Goal: Task Accomplishment & Management: Manage account settings

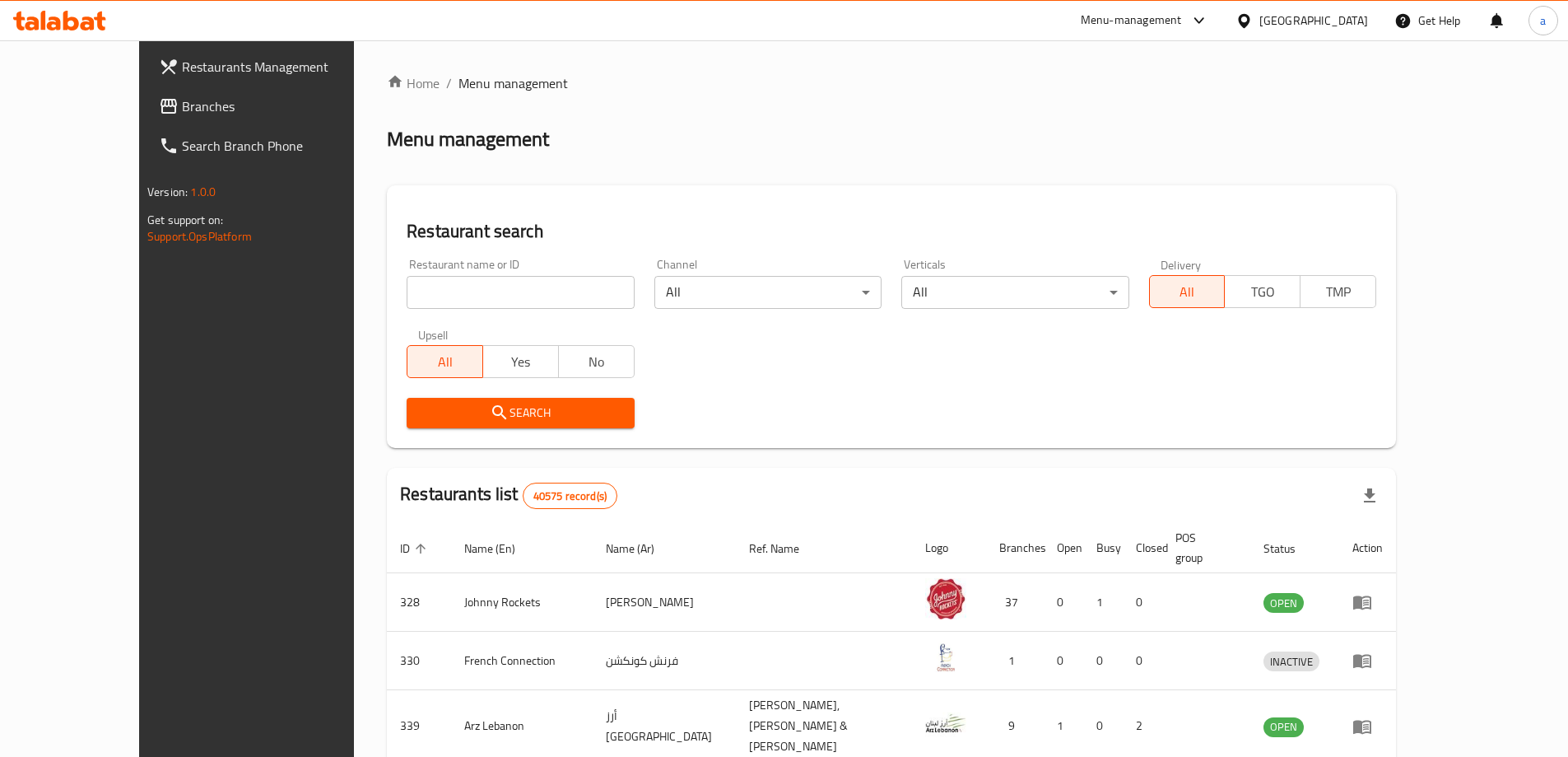
click at [182, 104] on span "Branches" at bounding box center [284, 105] width 205 height 19
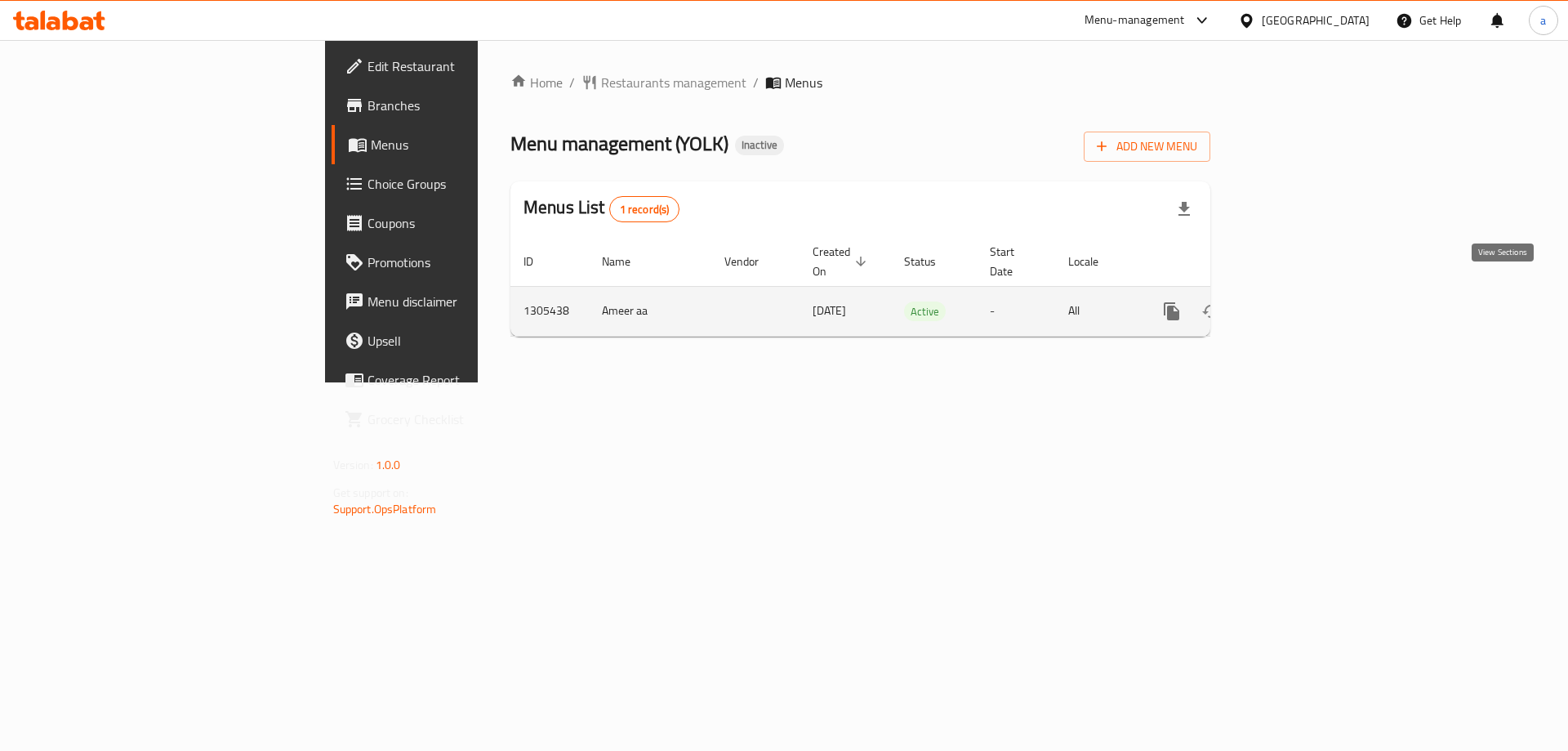
click at [1309, 292] on link "enhanced table" at bounding box center [1289, 311] width 39 height 39
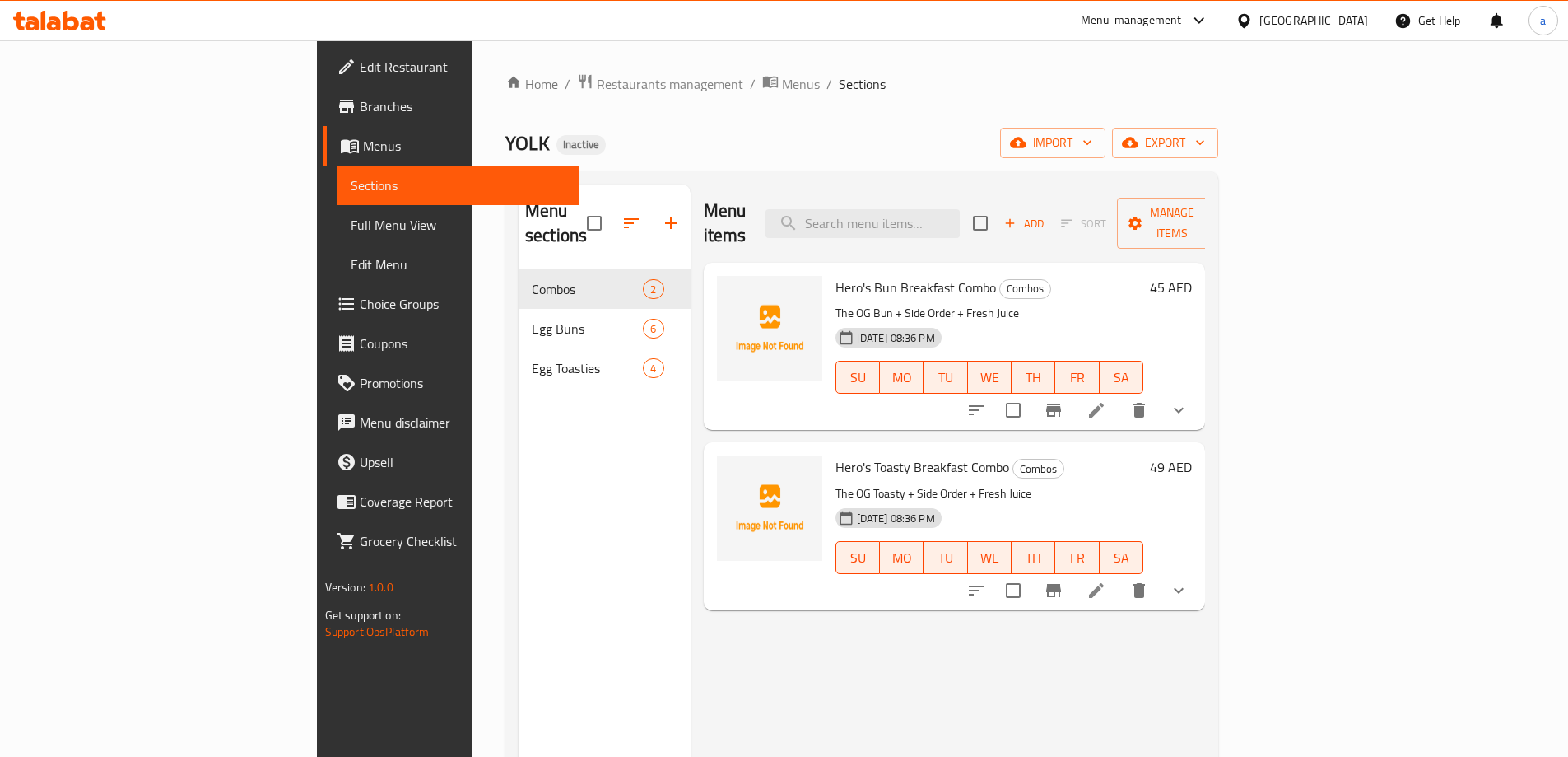
click at [925, 163] on div "Home / Restaurants management / Menus / Sections YOLK Inactive import export Me…" at bounding box center [861, 514] width 713 height 881
click at [1205, 145] on span "export" at bounding box center [1165, 142] width 80 height 20
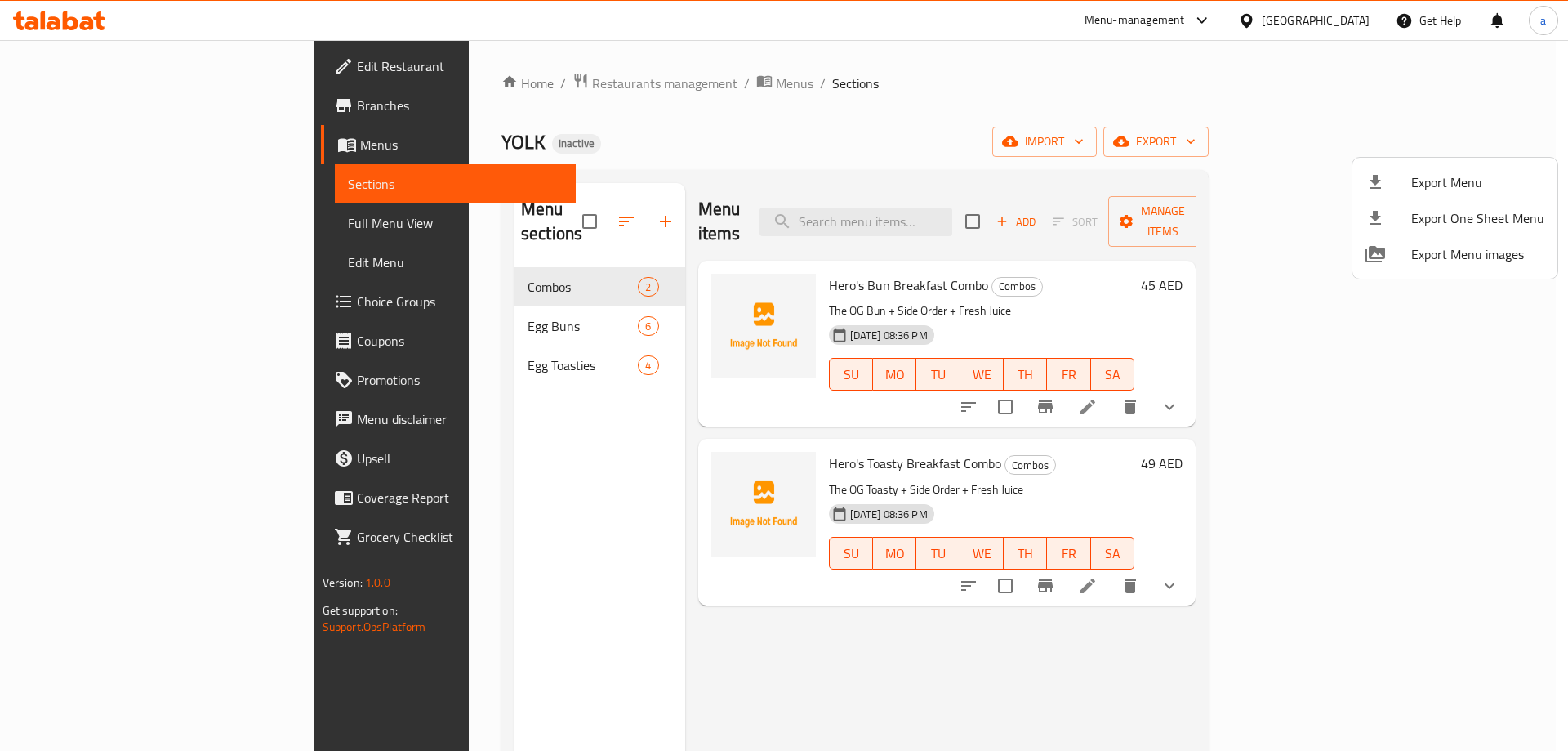
click at [1186, 148] on div at bounding box center [784, 375] width 1568 height 751
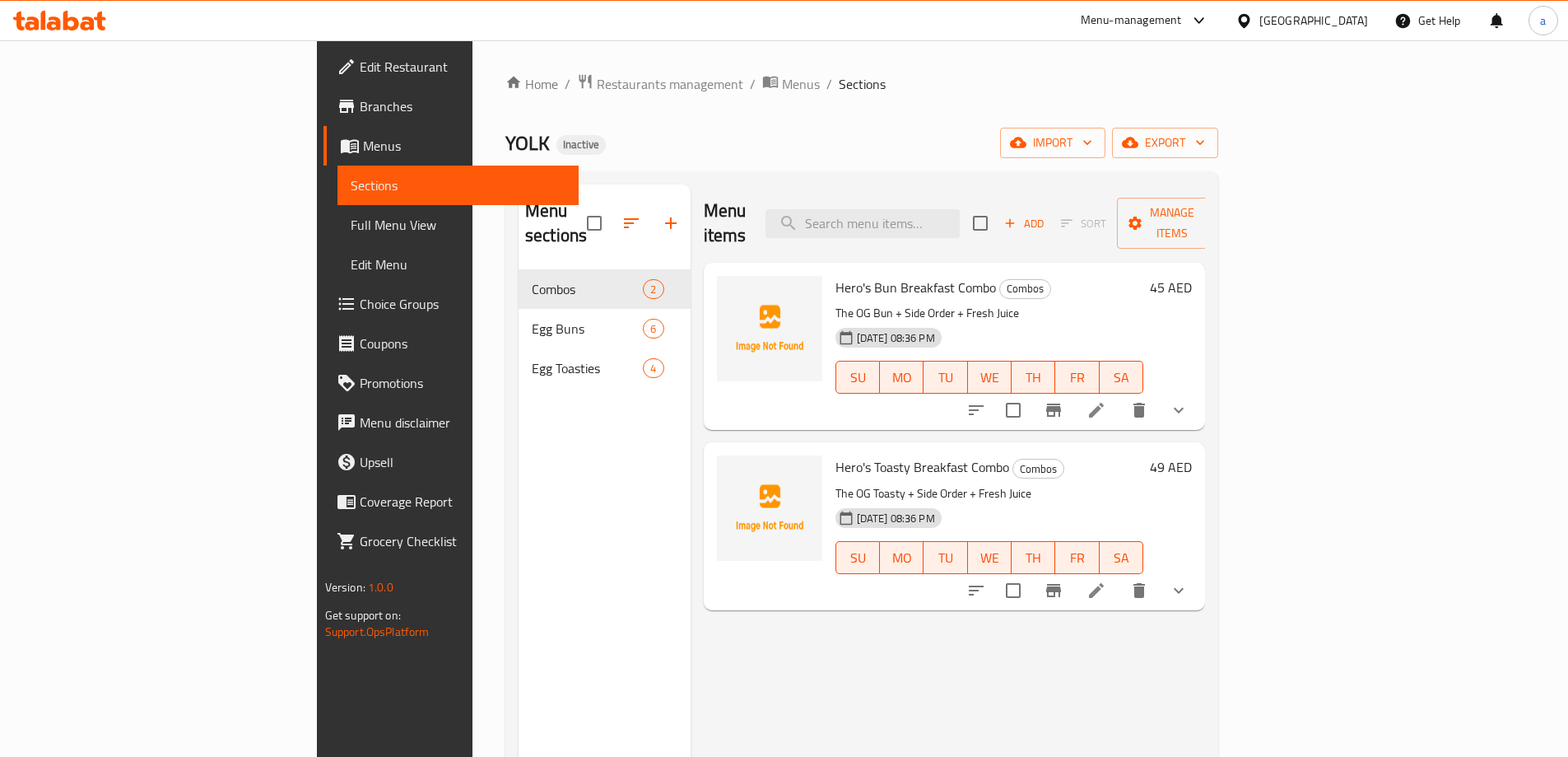
click at [1218, 125] on div "Home / Restaurants management / Menus / Sections YOLK Inactive import export Me…" at bounding box center [861, 514] width 713 height 881
click at [1092, 142] on span "import" at bounding box center [1053, 142] width 79 height 20
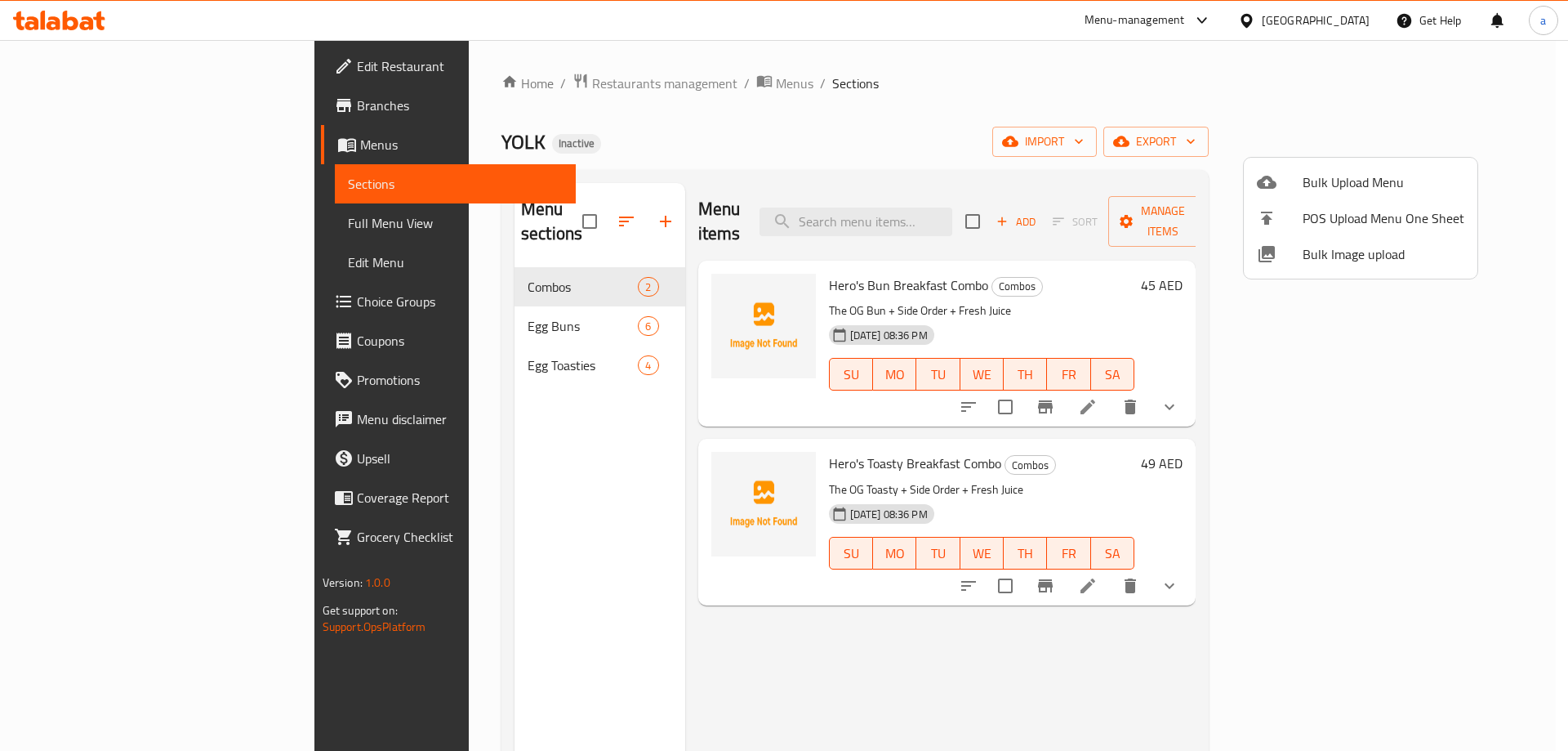
click at [1192, 99] on div at bounding box center [784, 375] width 1568 height 751
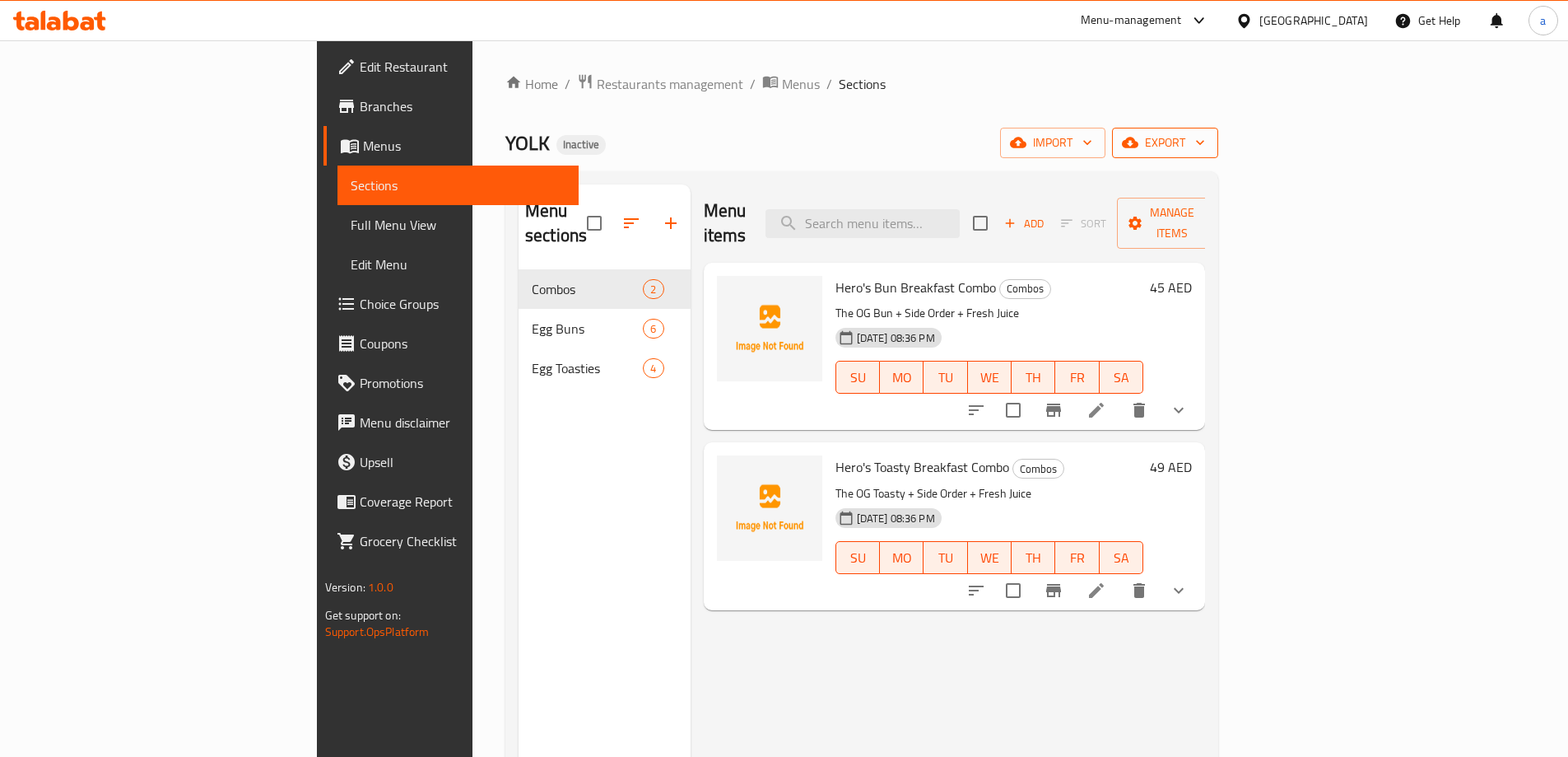
click at [1205, 146] on span "export" at bounding box center [1165, 142] width 80 height 20
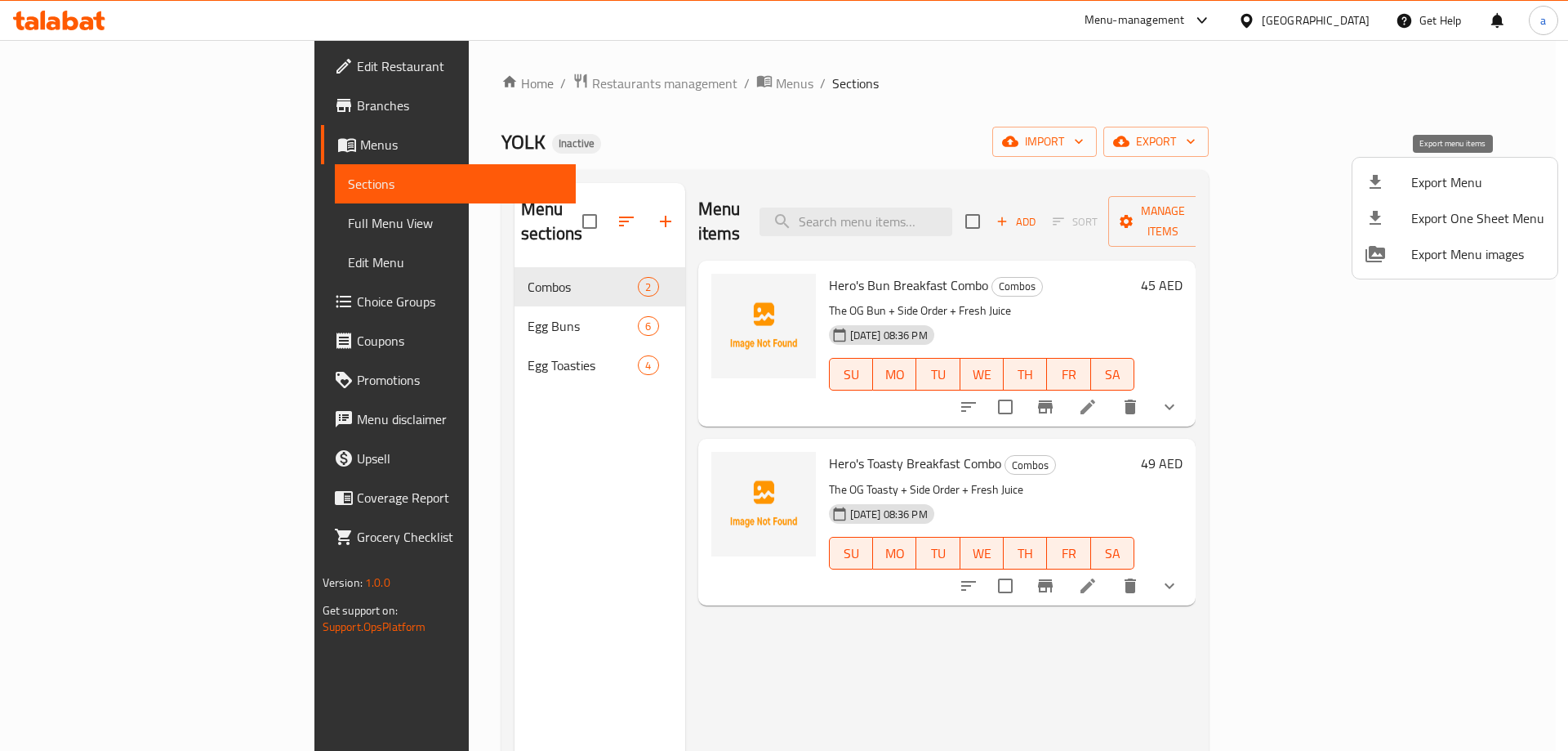
click at [1437, 186] on span "Export Menu" at bounding box center [1477, 181] width 133 height 19
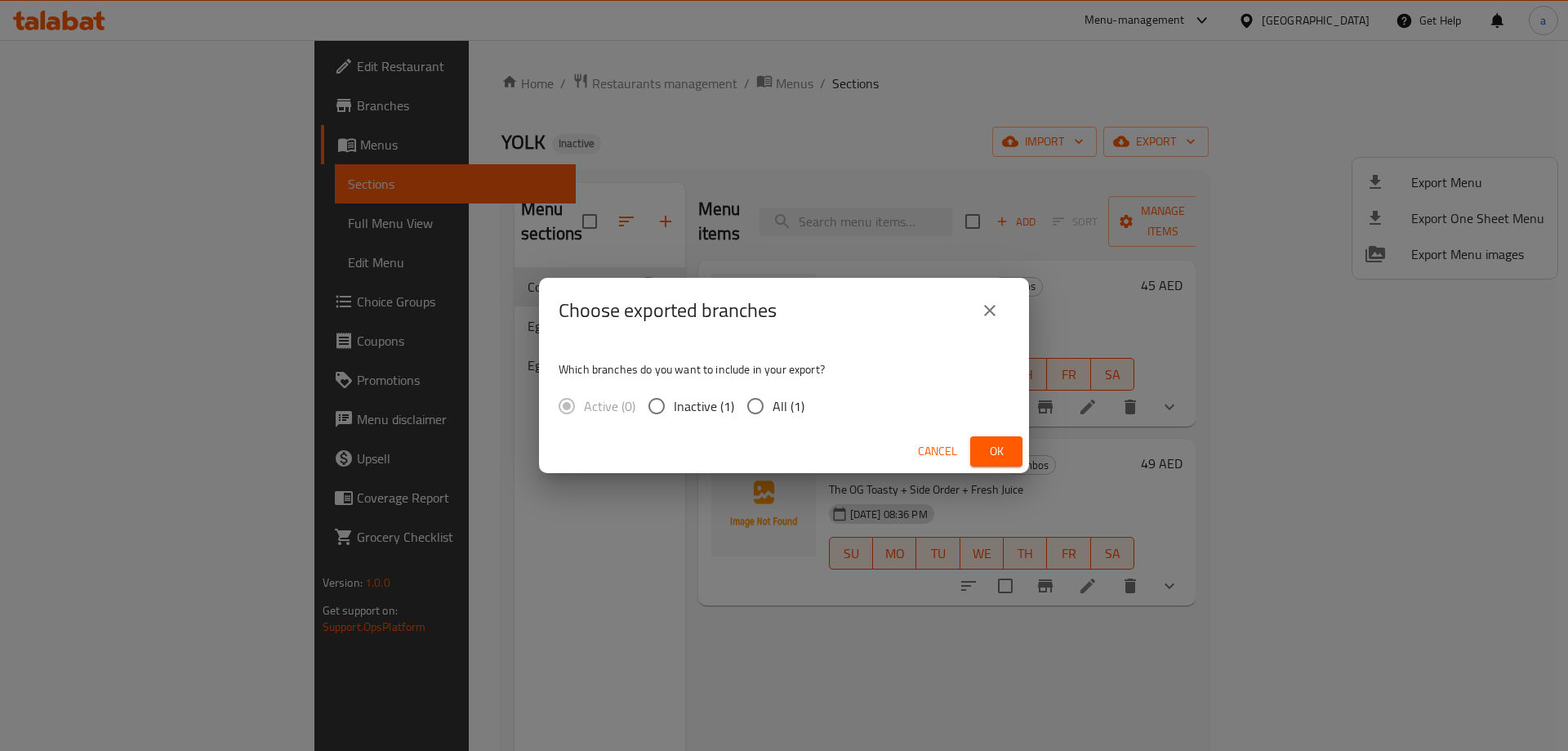
click at [985, 317] on icon "close" at bounding box center [989, 310] width 19 height 19
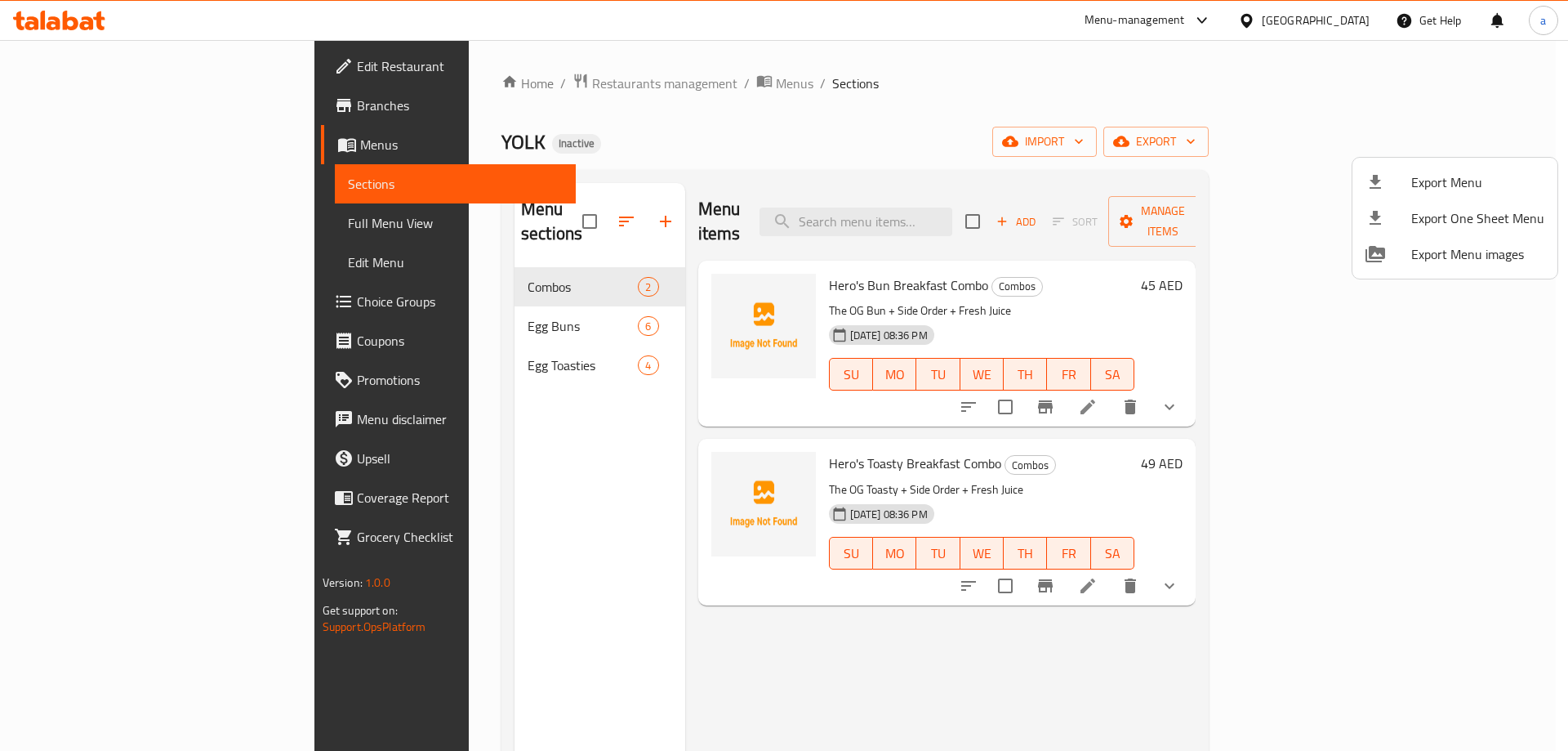
click at [1384, 130] on div at bounding box center [784, 375] width 1568 height 751
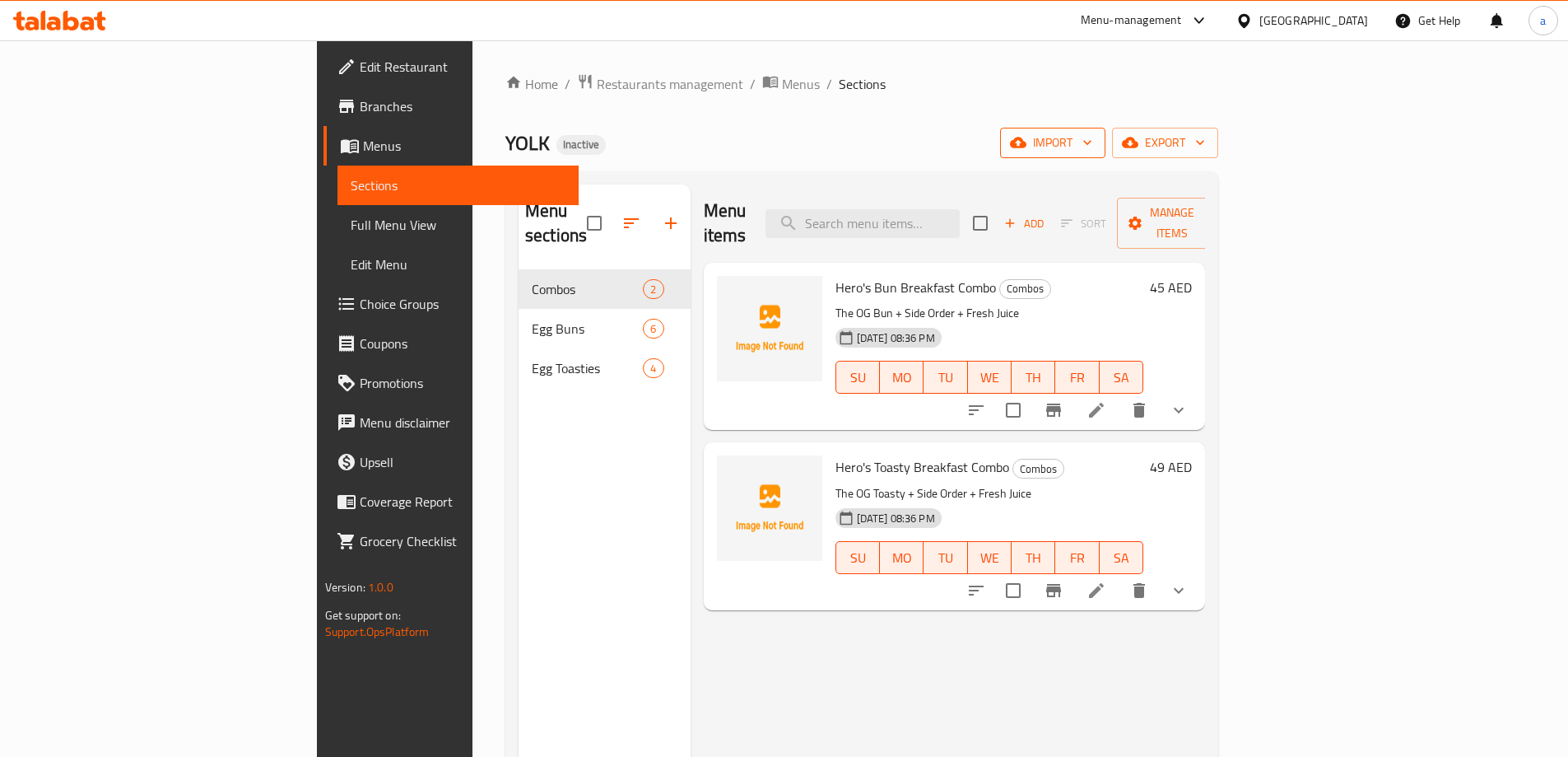
click at [1092, 135] on span "import" at bounding box center [1053, 142] width 79 height 20
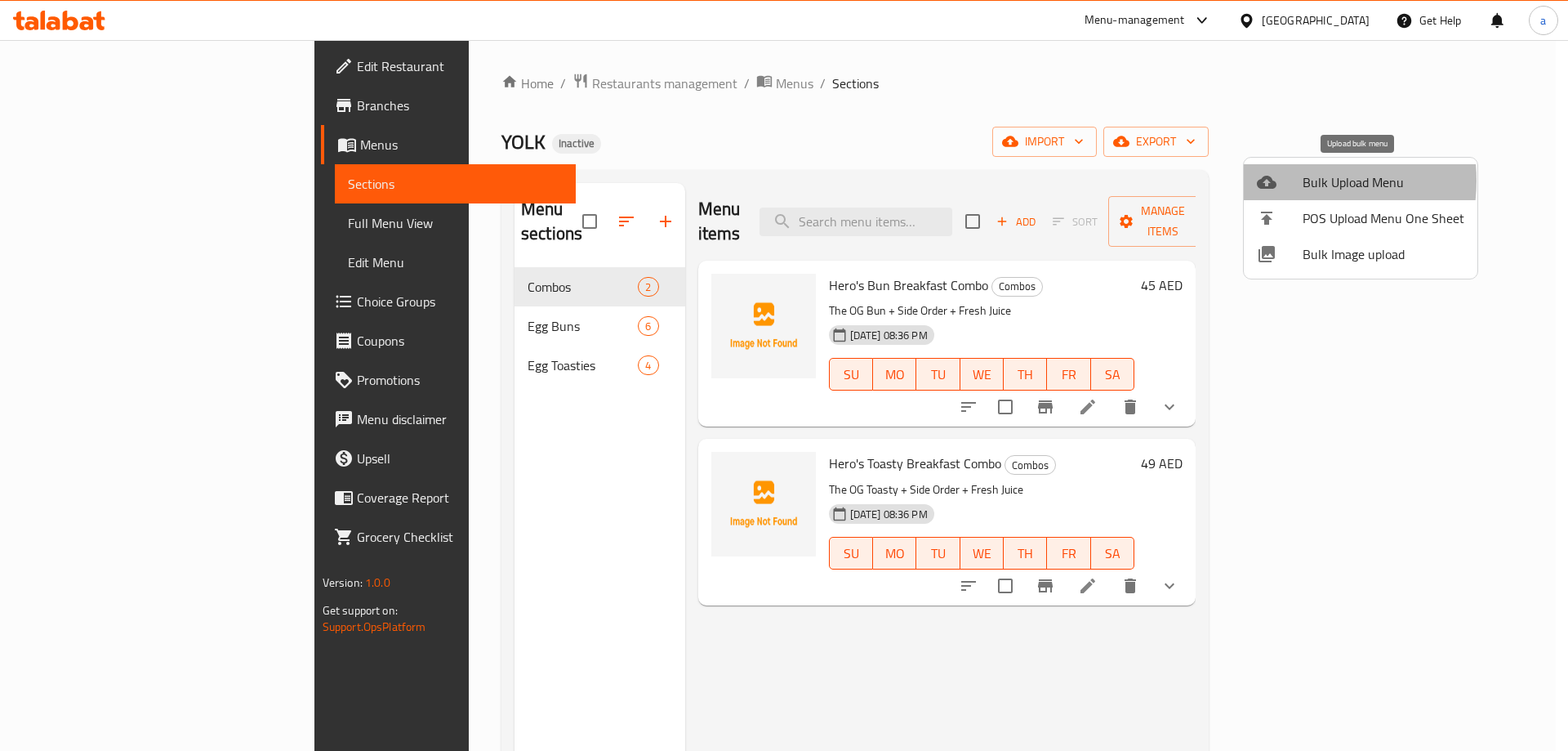
click at [1289, 180] on div at bounding box center [1279, 181] width 46 height 19
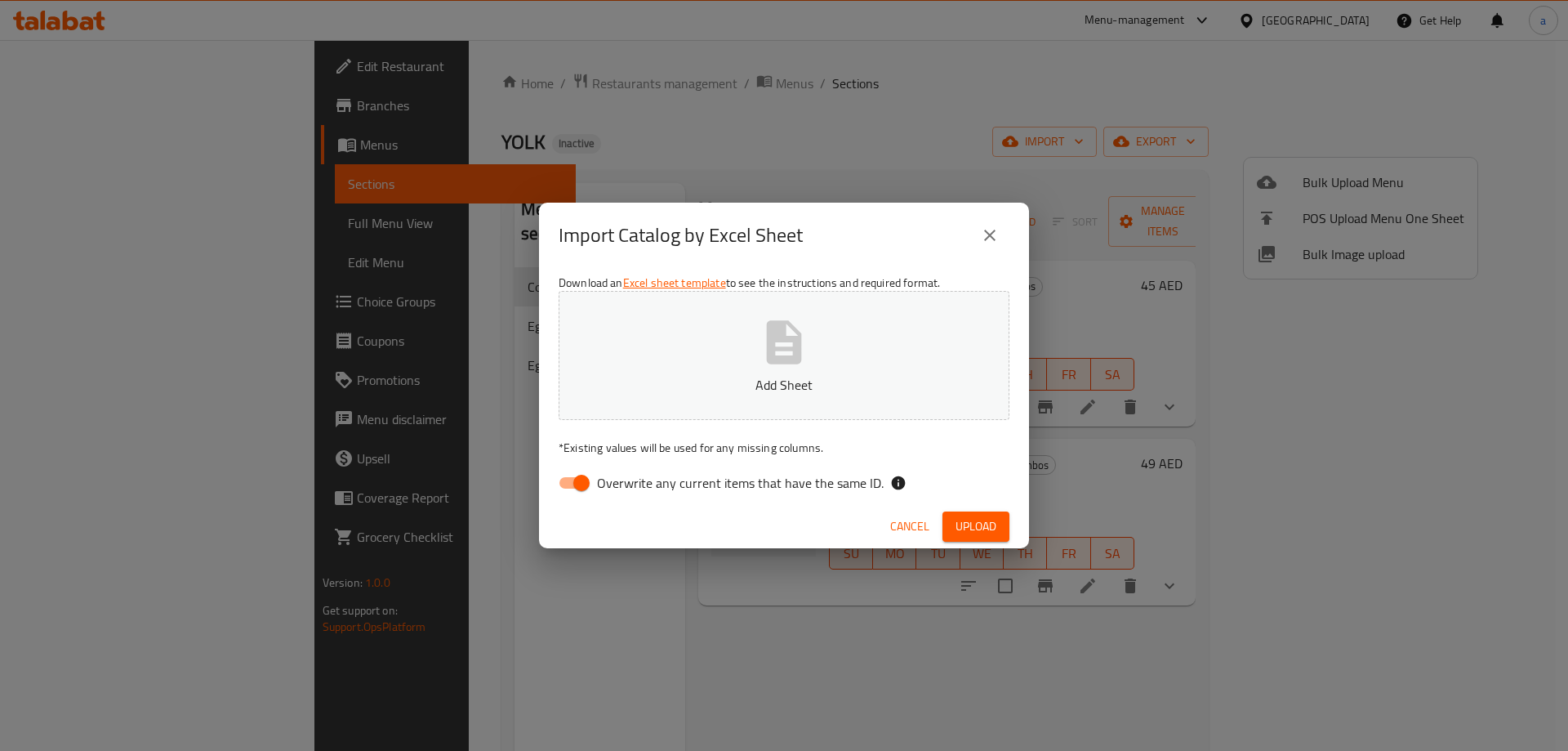
click at [823, 354] on button "Add Sheet" at bounding box center [784, 355] width 451 height 129
click at [979, 530] on span "Upload" at bounding box center [975, 526] width 41 height 20
click at [574, 491] on input "Overwrite any current items that have the same ID." at bounding box center [581, 482] width 93 height 31
checkbox input "false"
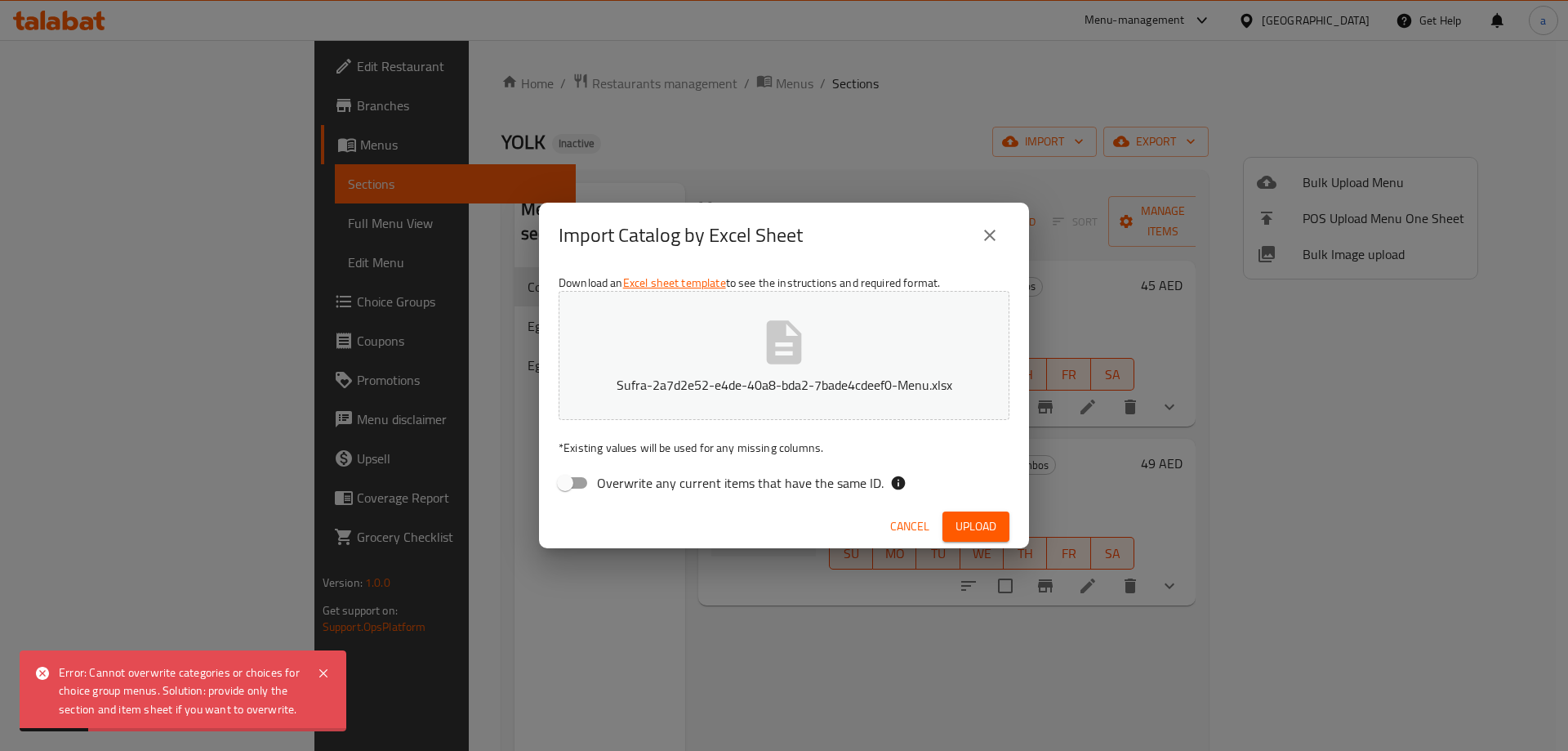
click at [990, 533] on span "Upload" at bounding box center [975, 526] width 41 height 20
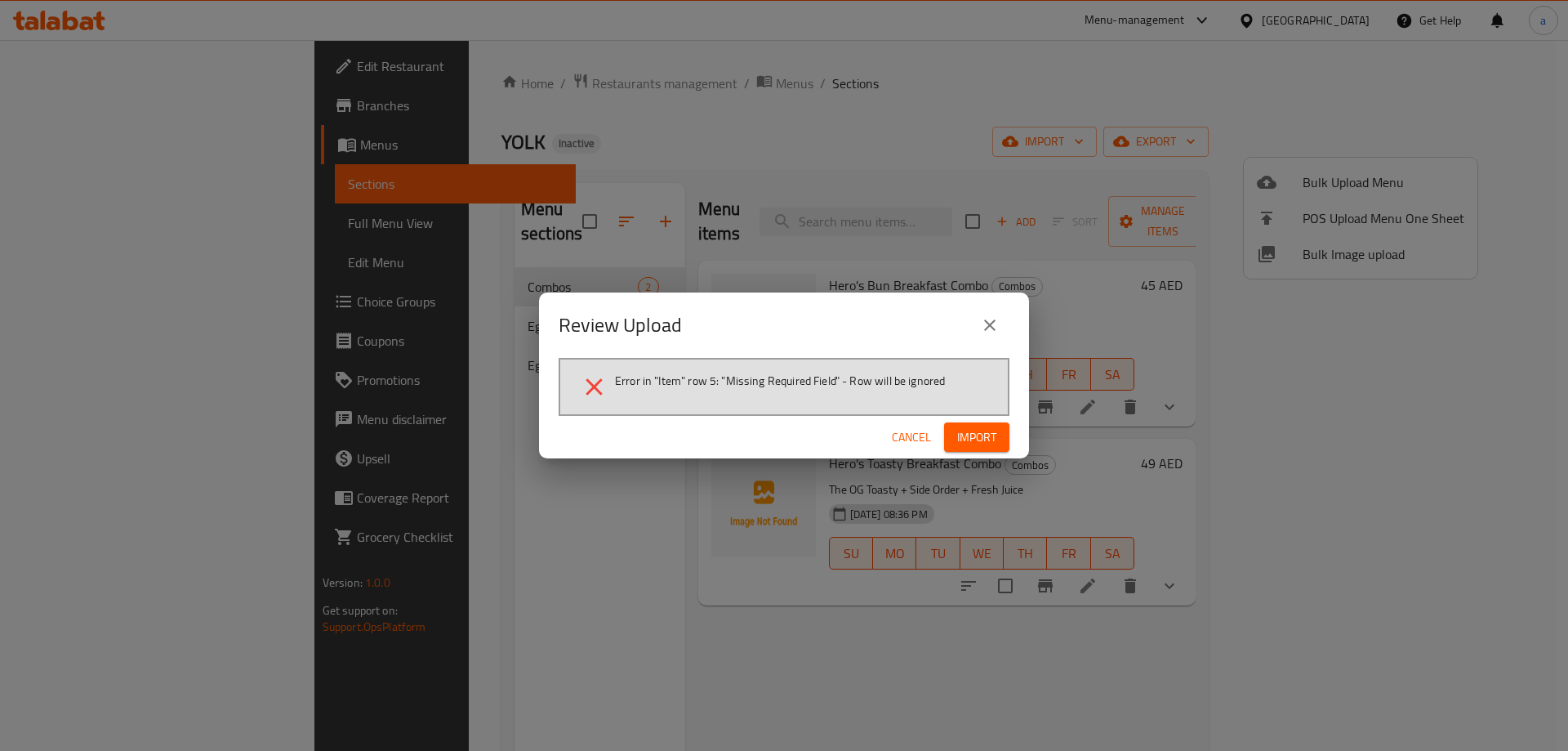
click at [981, 337] on button "close" at bounding box center [989, 325] width 39 height 39
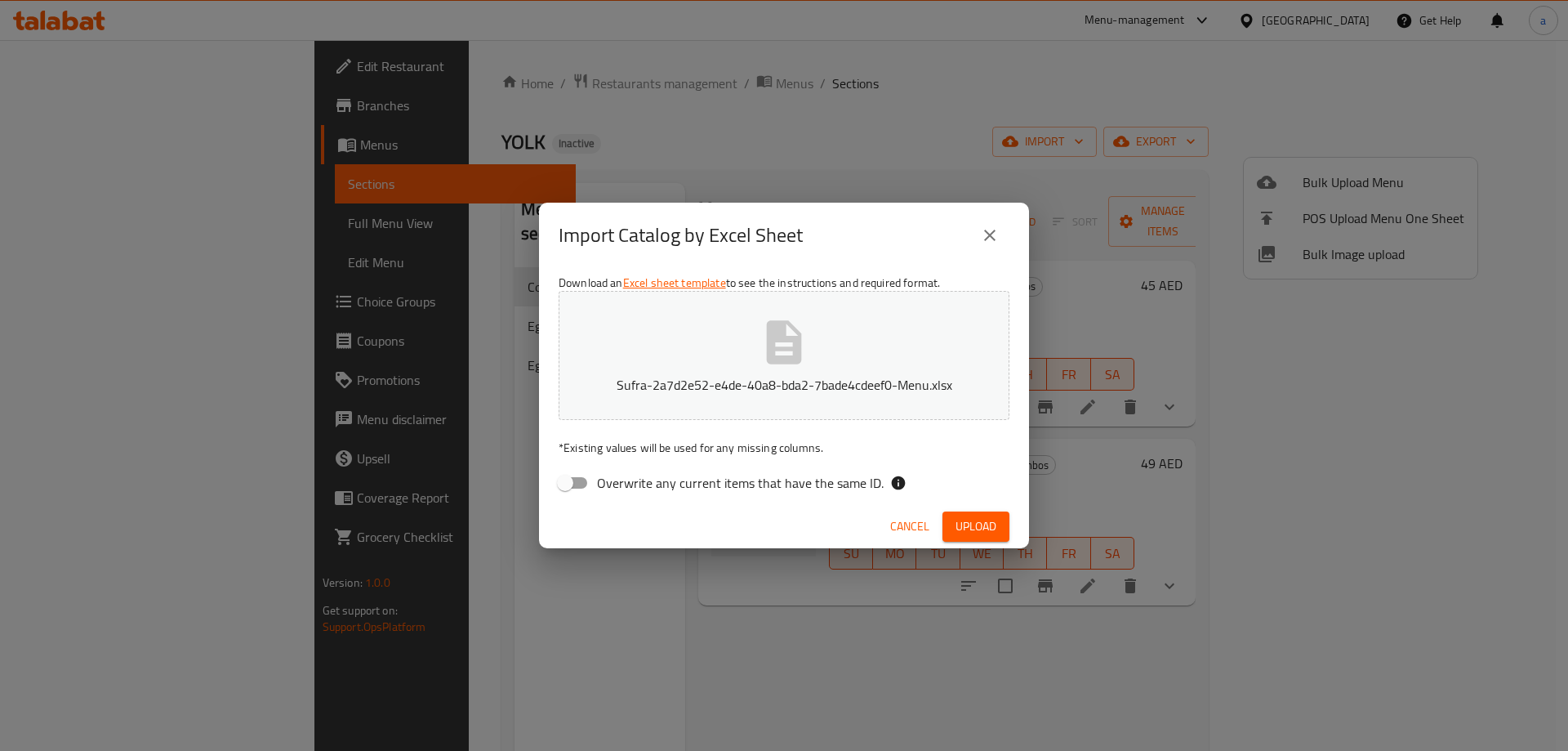
click at [996, 241] on icon "close" at bounding box center [989, 235] width 19 height 19
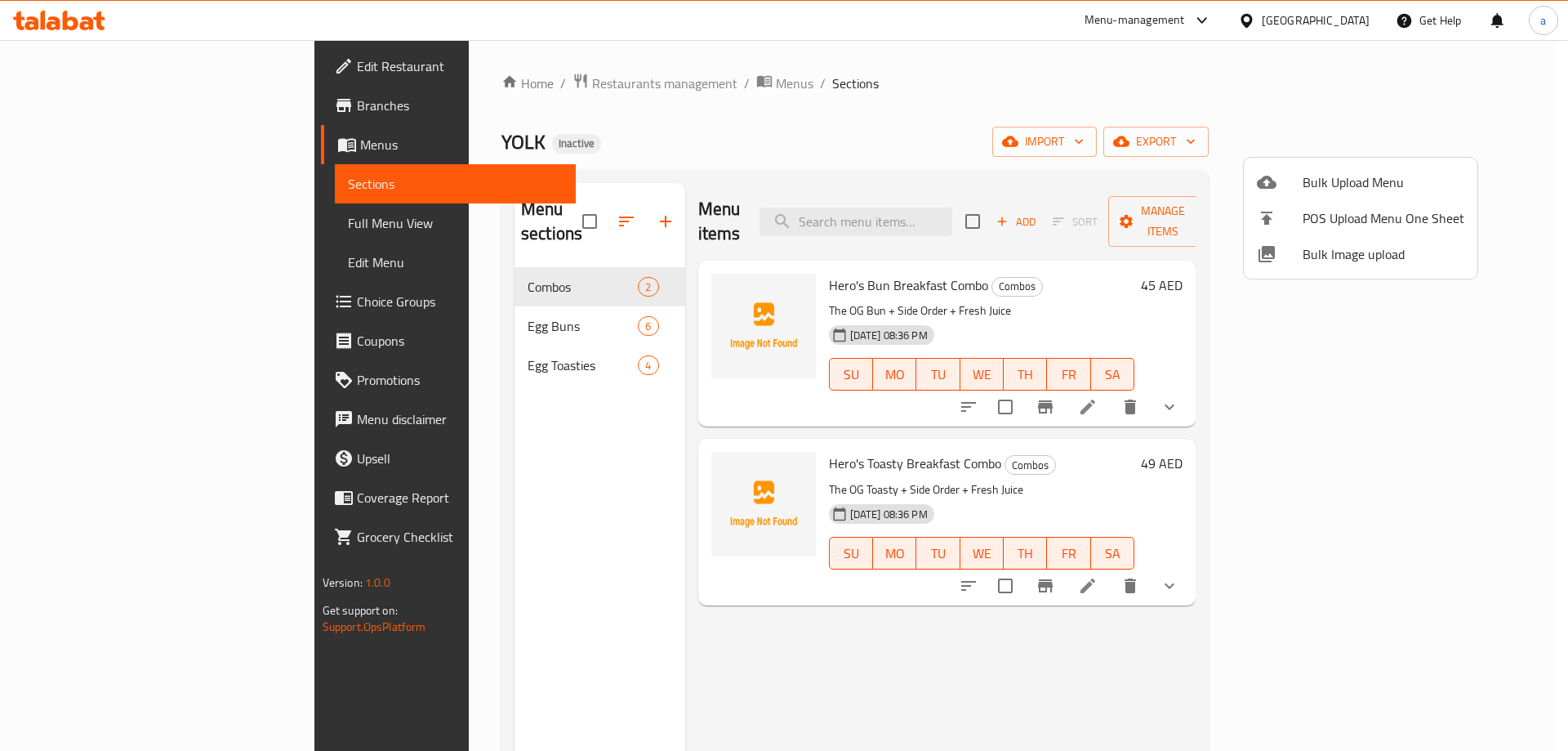
click at [1299, 178] on div at bounding box center [1279, 181] width 46 height 19
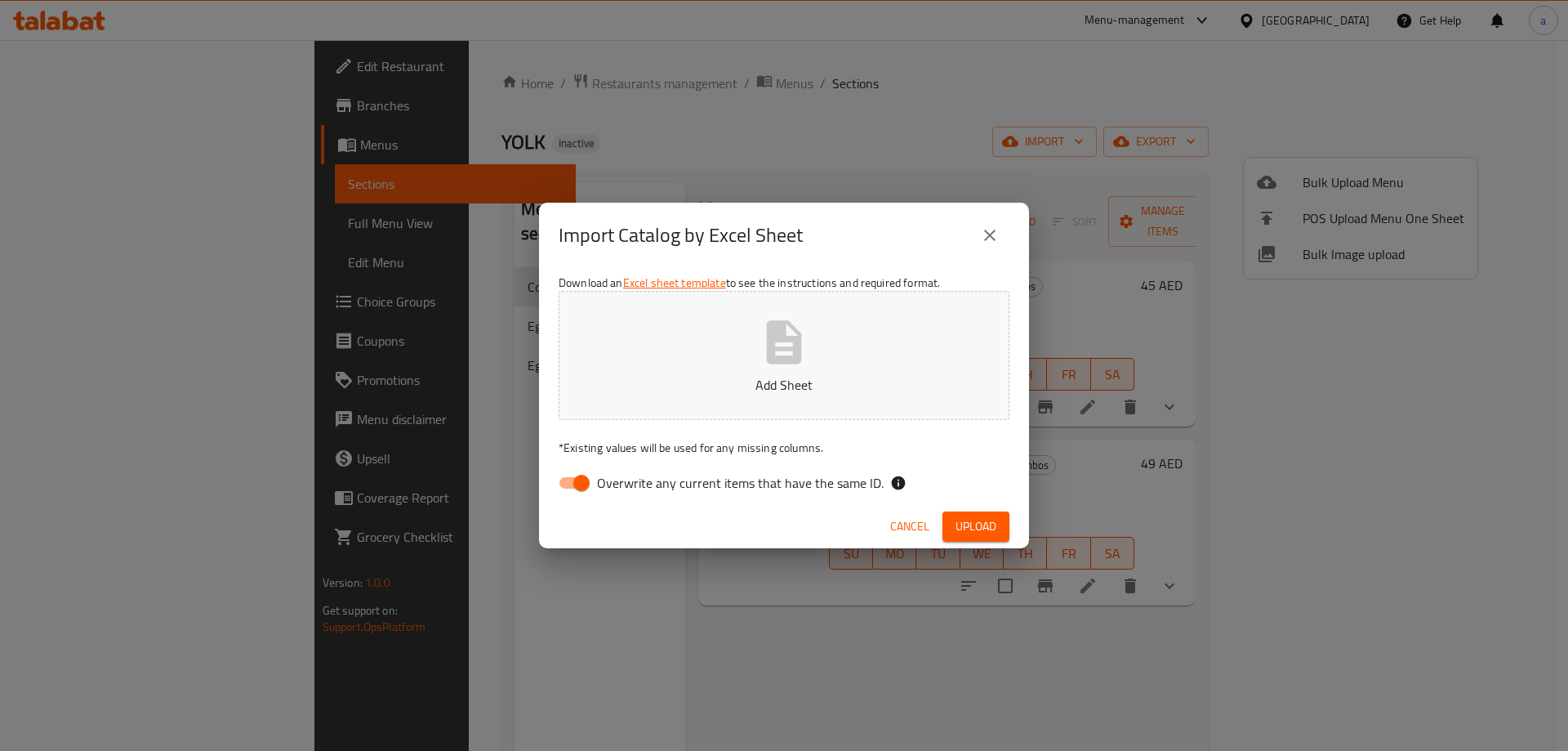
click at [645, 361] on button "Add Sheet" at bounding box center [784, 355] width 451 height 129
click at [567, 479] on input "Overwrite any current items that have the same ID." at bounding box center [581, 482] width 93 height 31
checkbox input "false"
click at [991, 520] on span "Upload" at bounding box center [975, 526] width 41 height 20
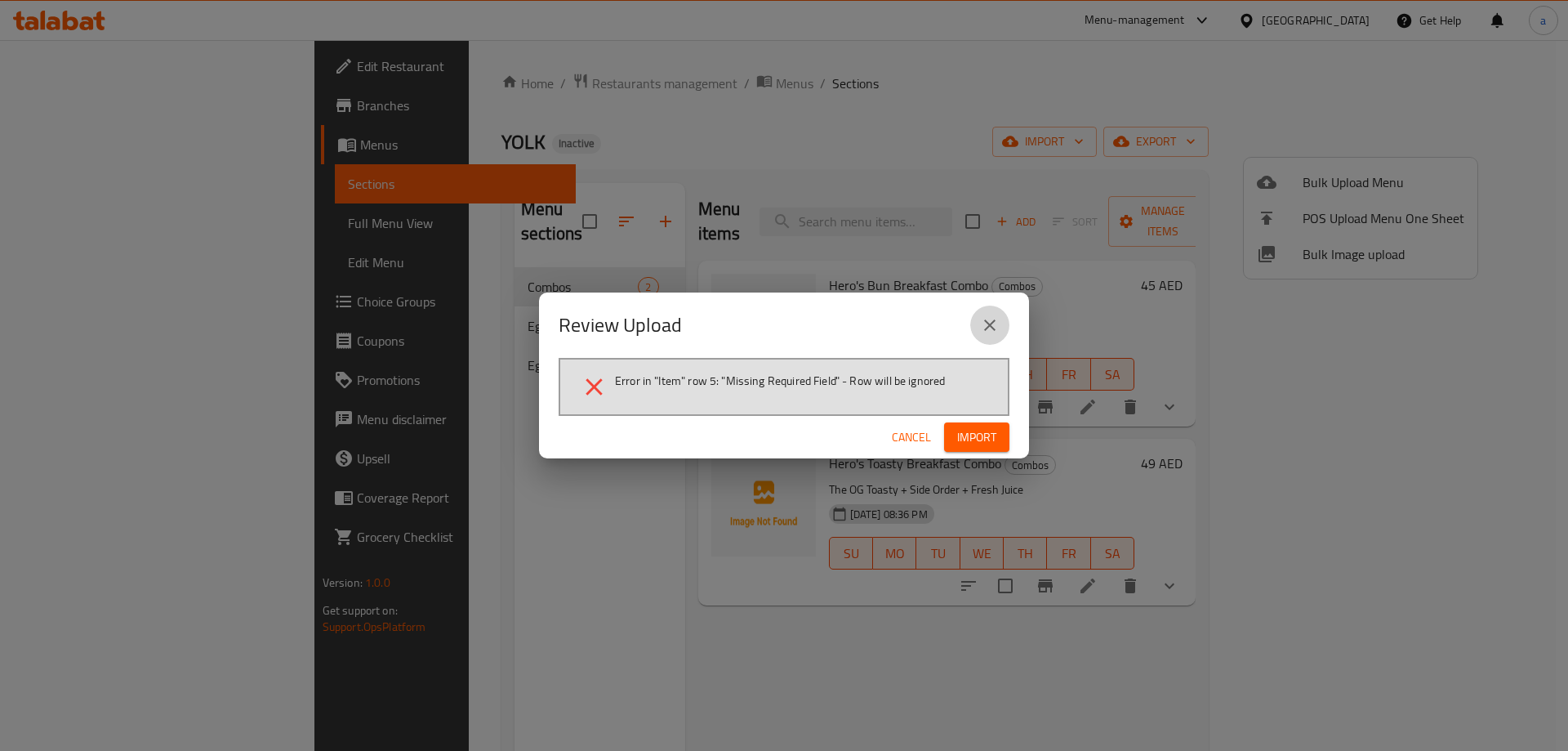
click at [988, 330] on icon "close" at bounding box center [989, 324] width 19 height 19
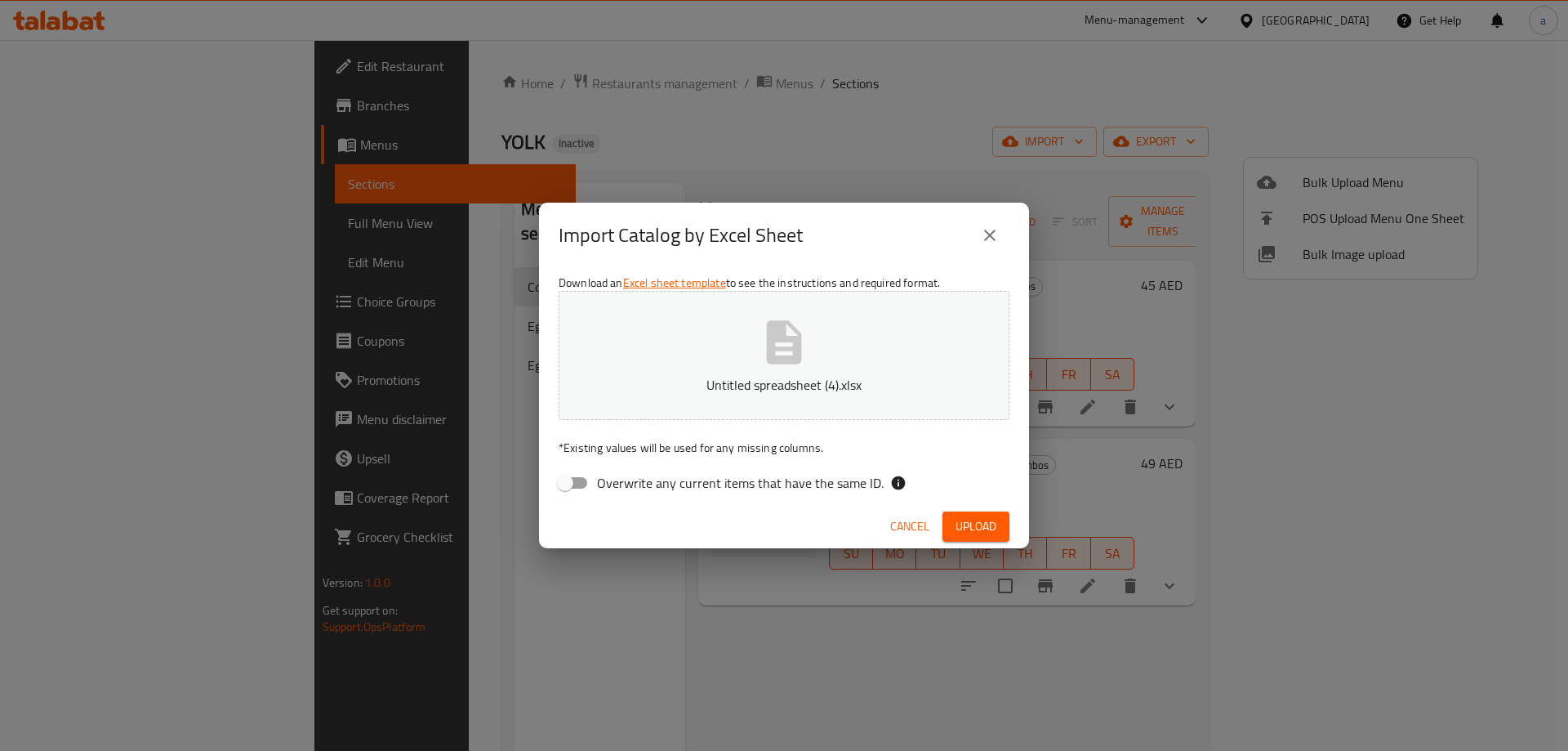
click at [995, 241] on icon "close" at bounding box center [989, 235] width 19 height 19
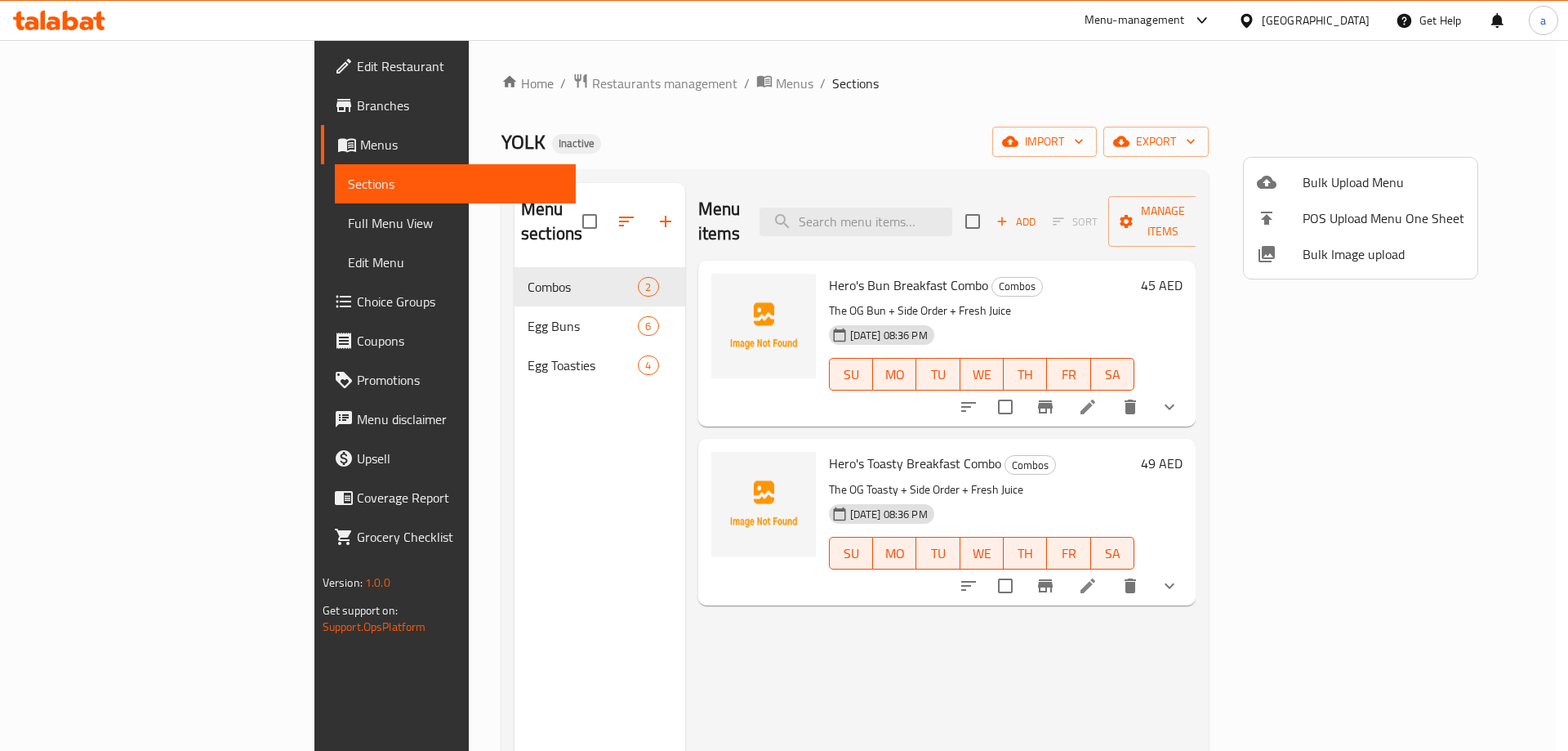
click at [1353, 185] on span "Bulk Upload Menu" at bounding box center [1383, 181] width 162 height 19
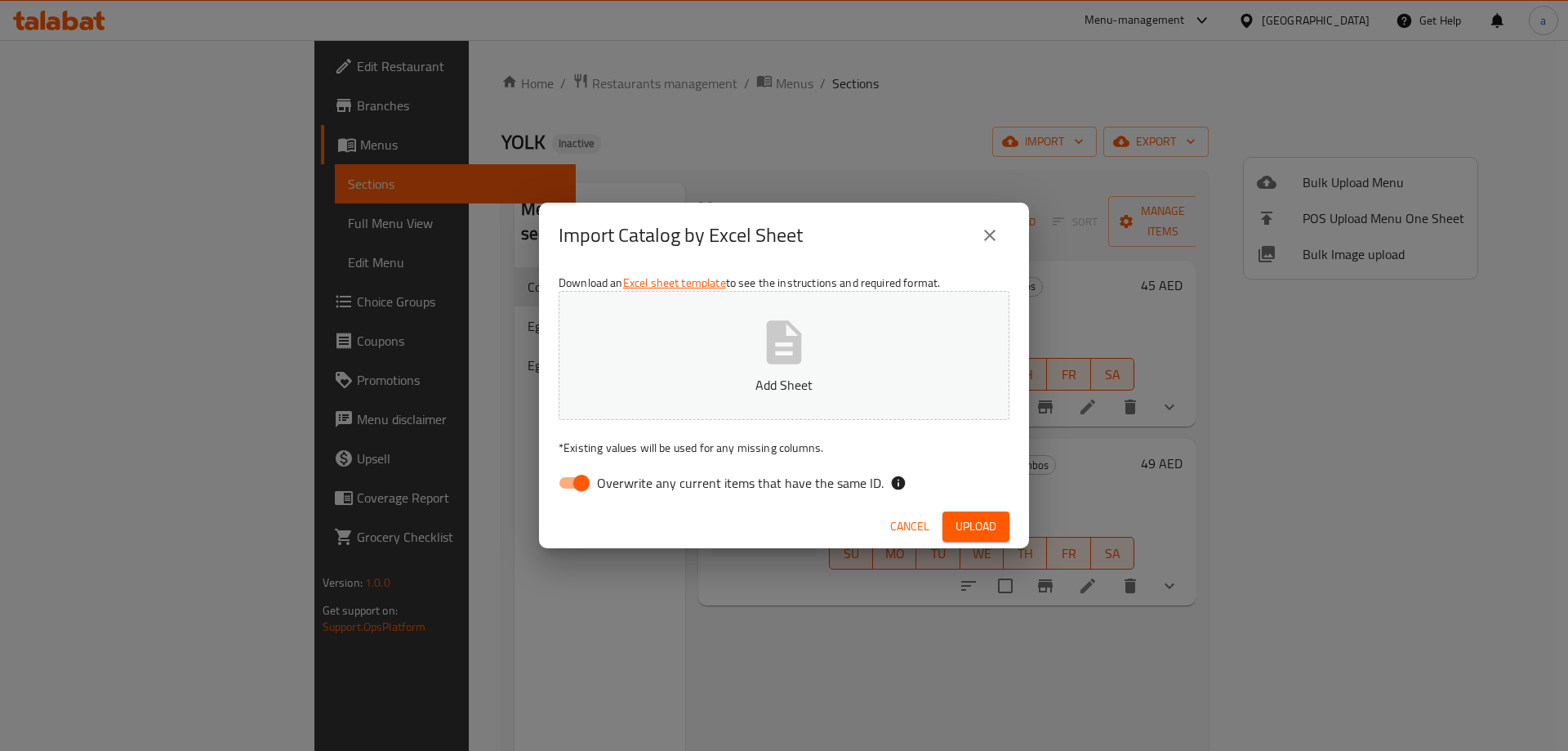
click at [791, 343] on icon "button" at bounding box center [784, 342] width 35 height 43
click at [577, 481] on input "Overwrite any current items that have the same ID." at bounding box center [581, 482] width 93 height 31
checkbox input "false"
click at [994, 518] on span "Upload" at bounding box center [975, 526] width 41 height 20
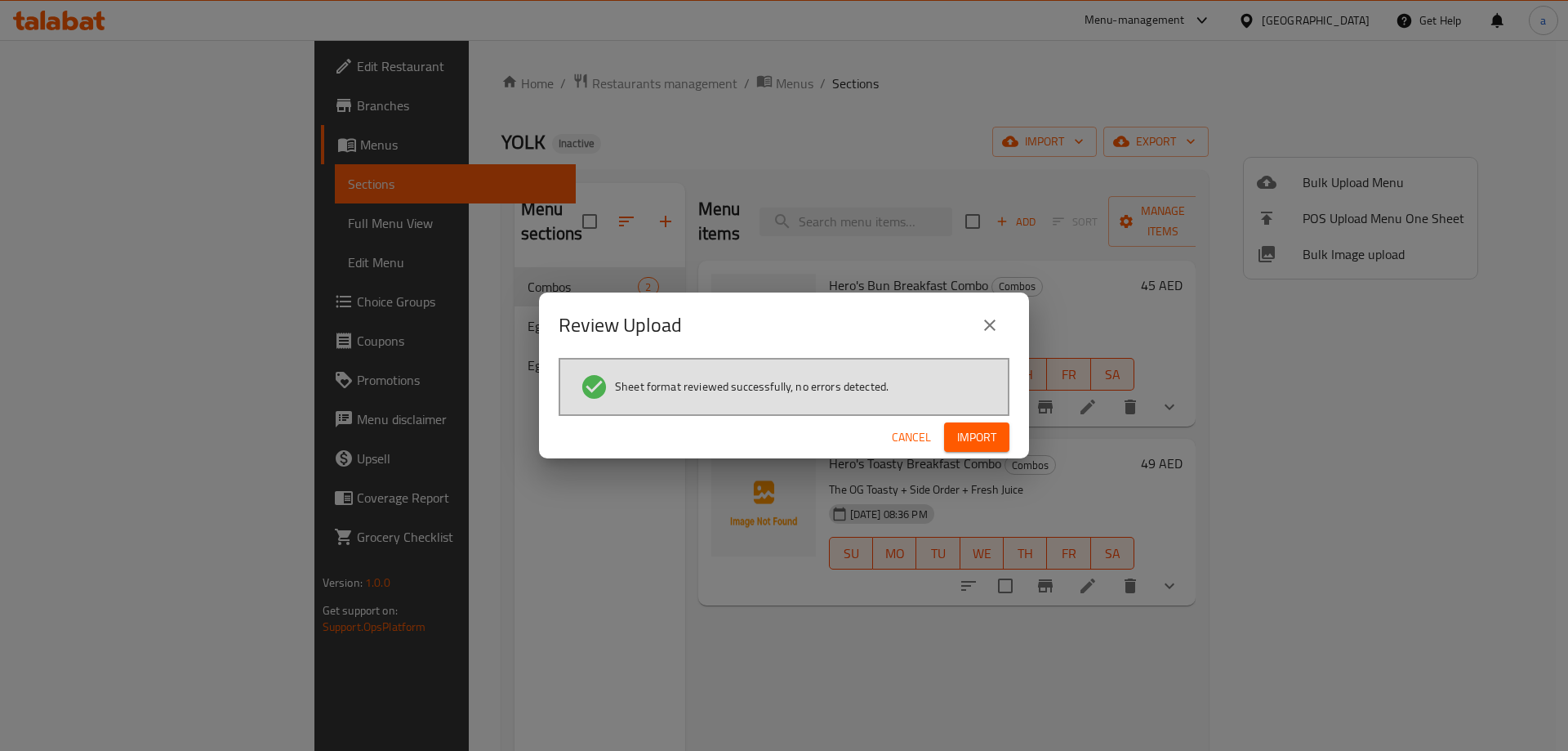
click at [983, 424] on button "Import" at bounding box center [976, 438] width 65 height 30
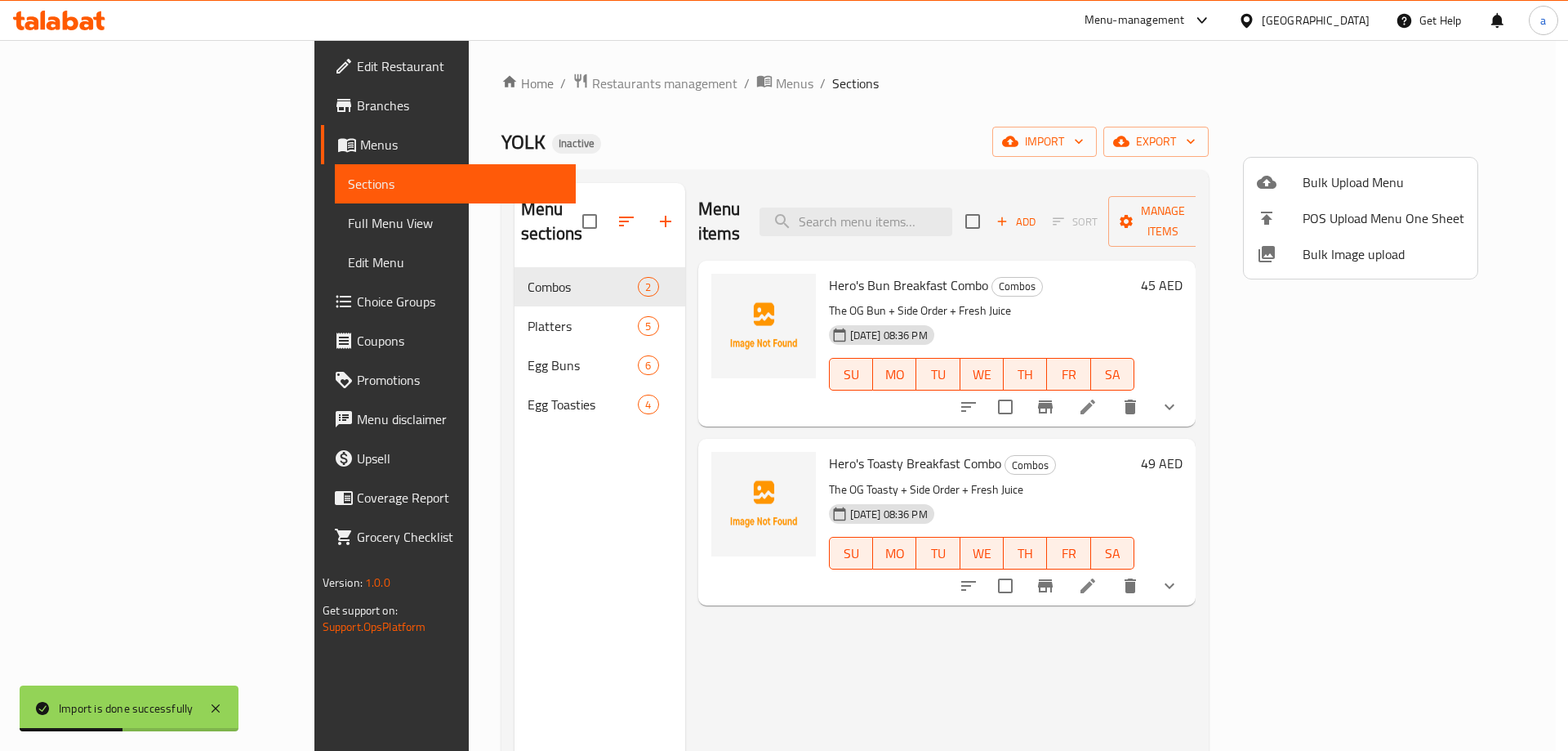
click at [361, 311] on div at bounding box center [784, 375] width 1568 height 751
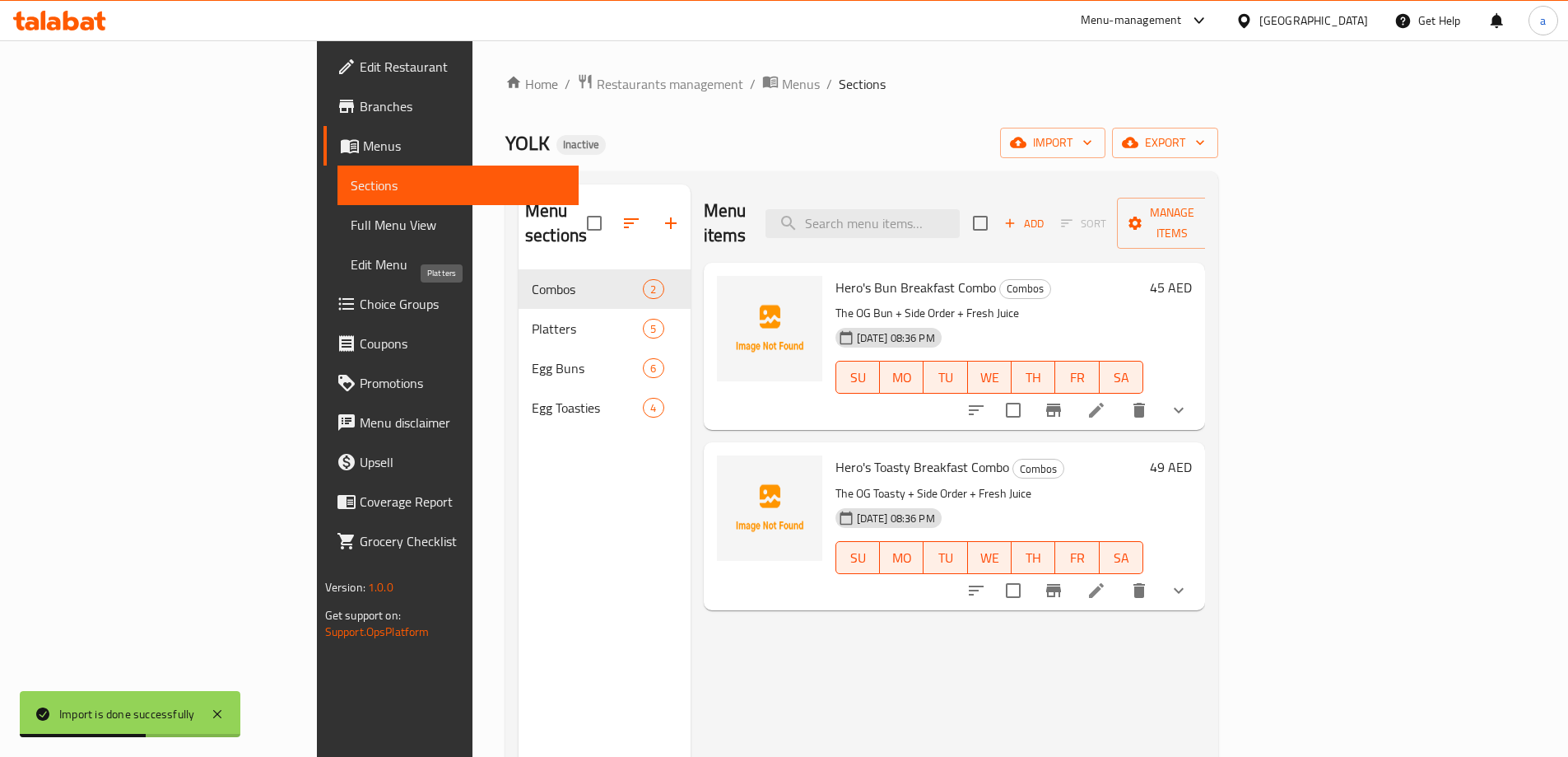
click at [532, 318] on span "Platters" at bounding box center [587, 328] width 111 height 19
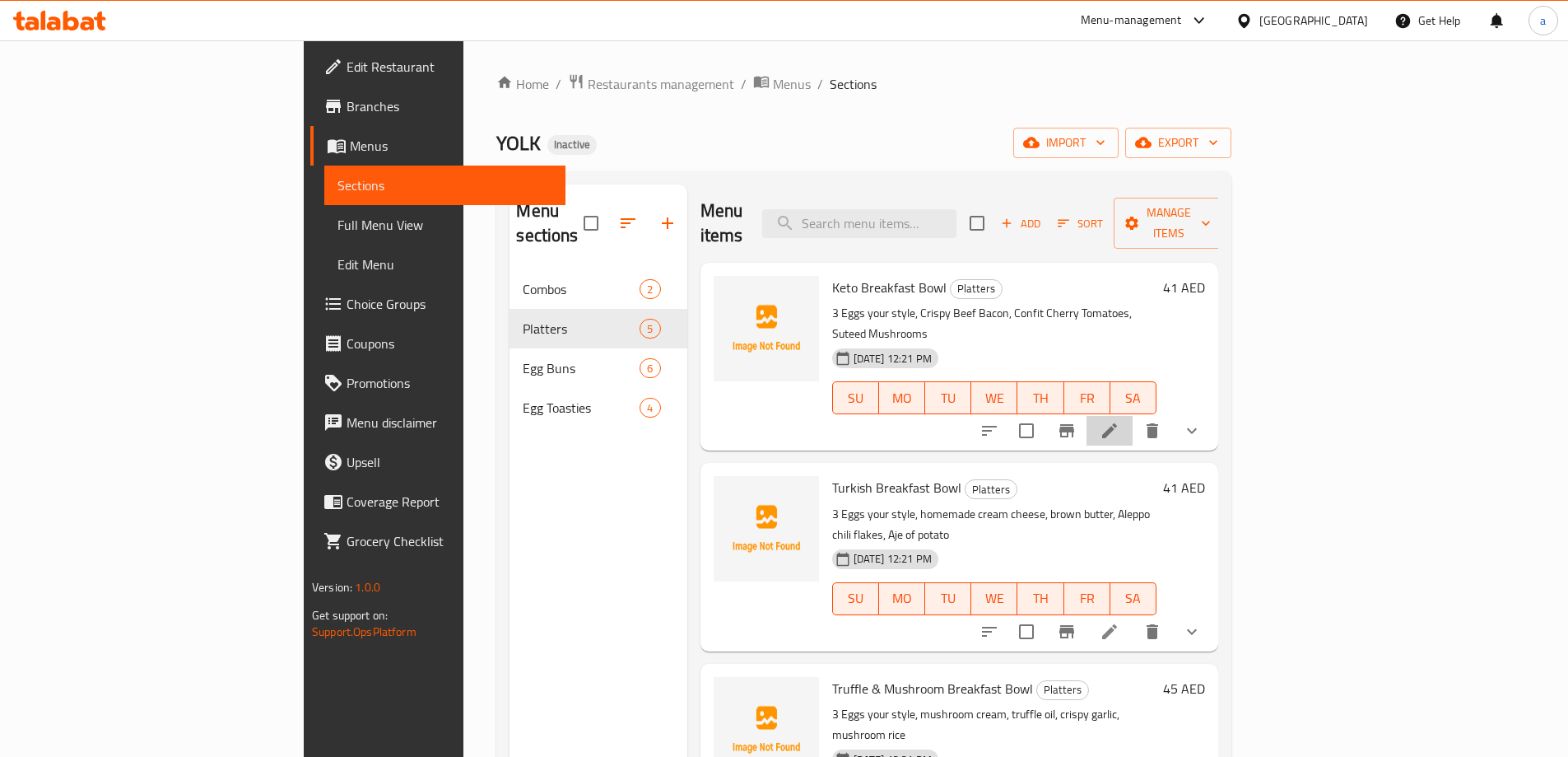
click at [1133, 416] on li at bounding box center [1109, 430] width 46 height 29
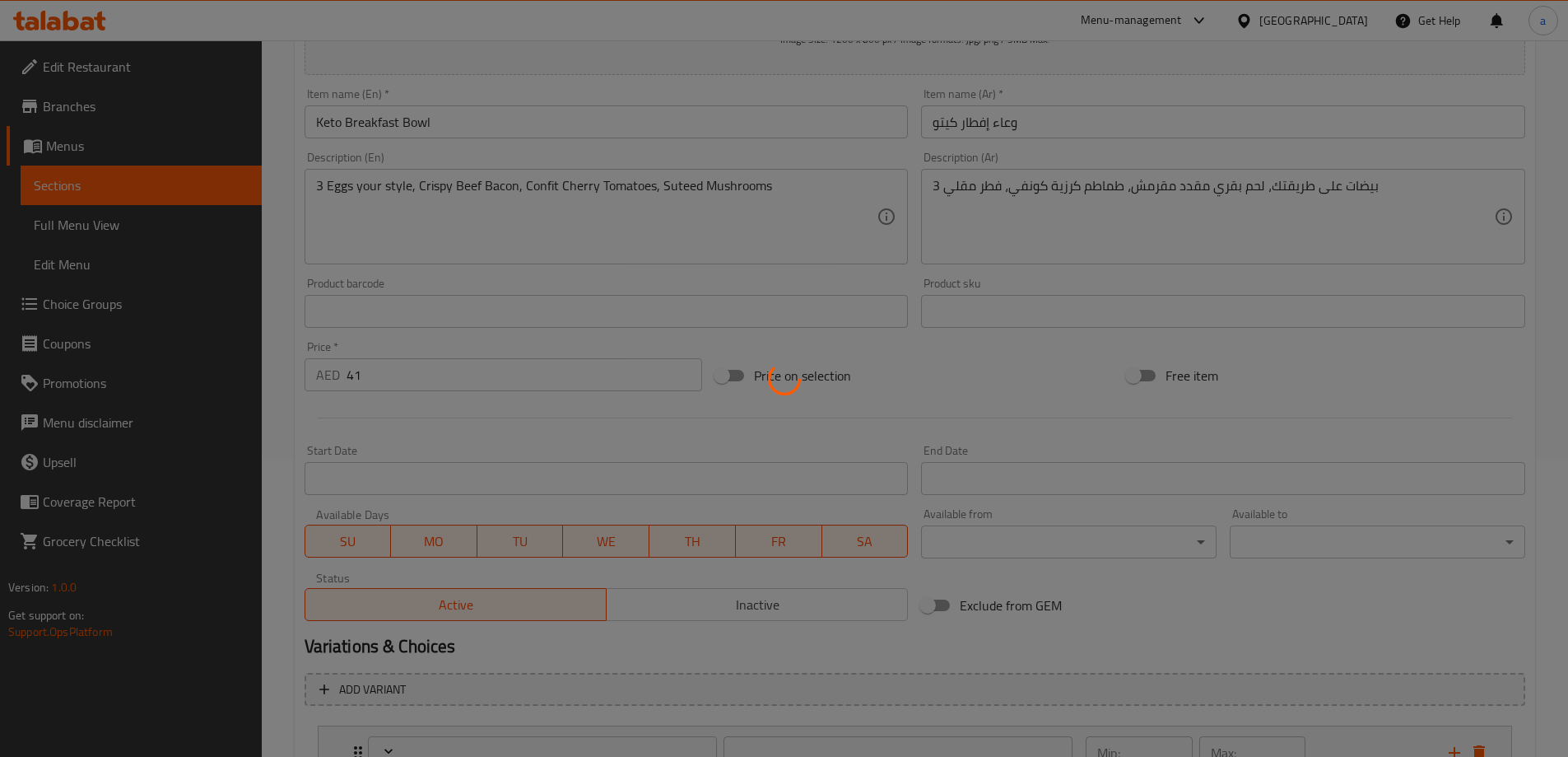
scroll to position [434, 0]
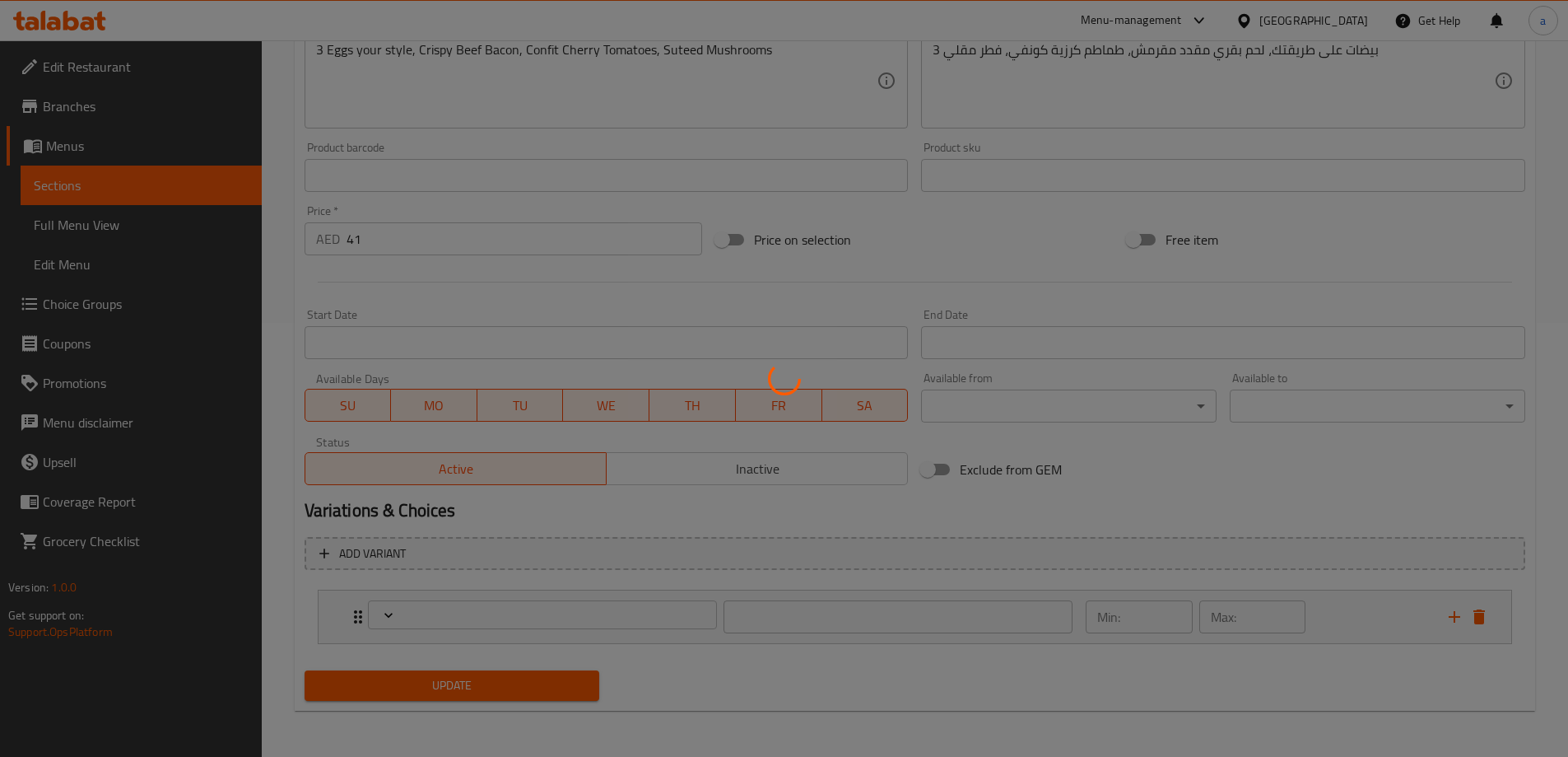
click at [887, 556] on div at bounding box center [784, 378] width 1568 height 757
type input "اختر نوع البيض الذي تفضله"
type input "1"
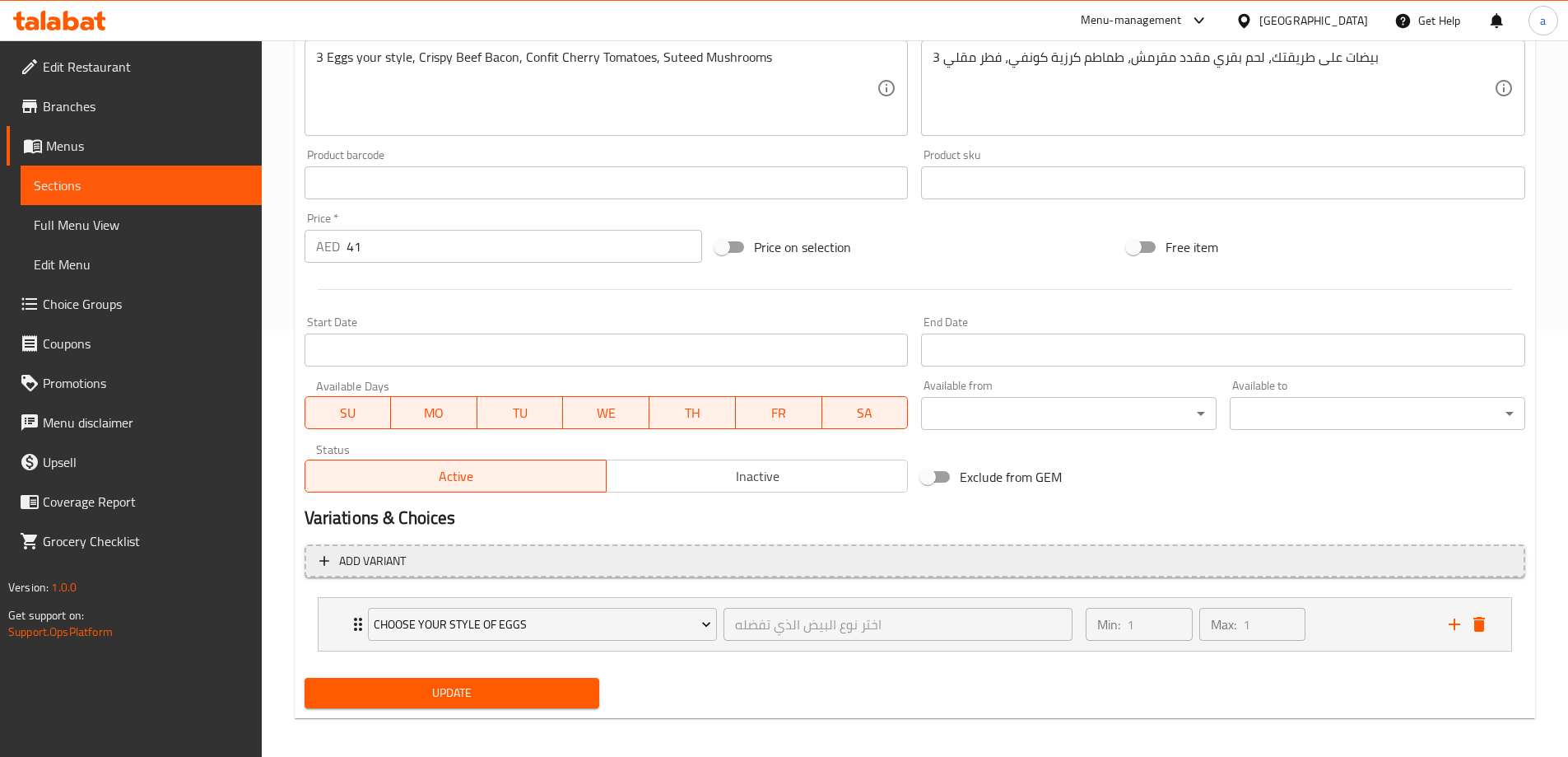
scroll to position [434, 0]
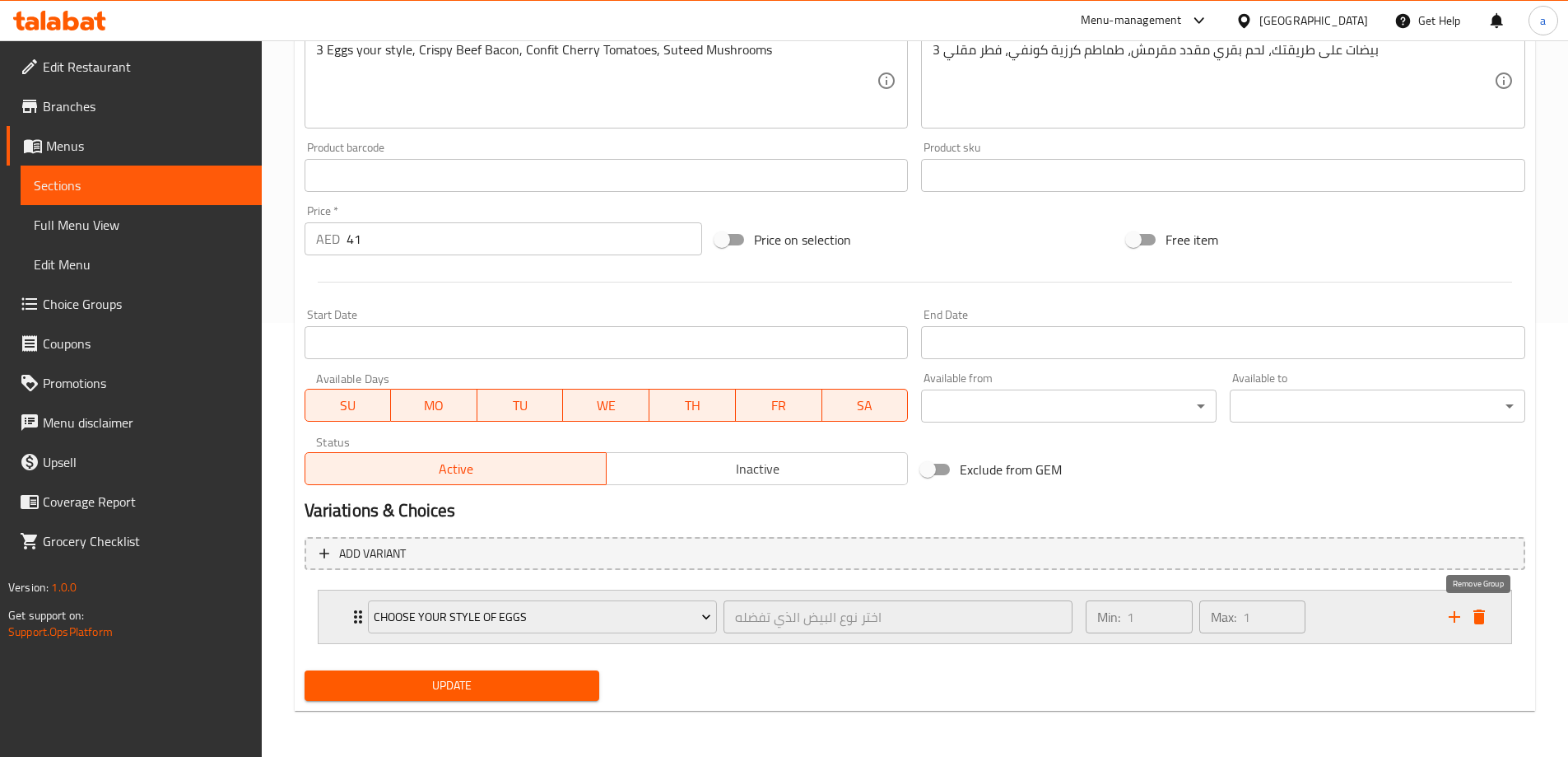
click at [1487, 616] on icon "delete" at bounding box center [1479, 616] width 19 height 19
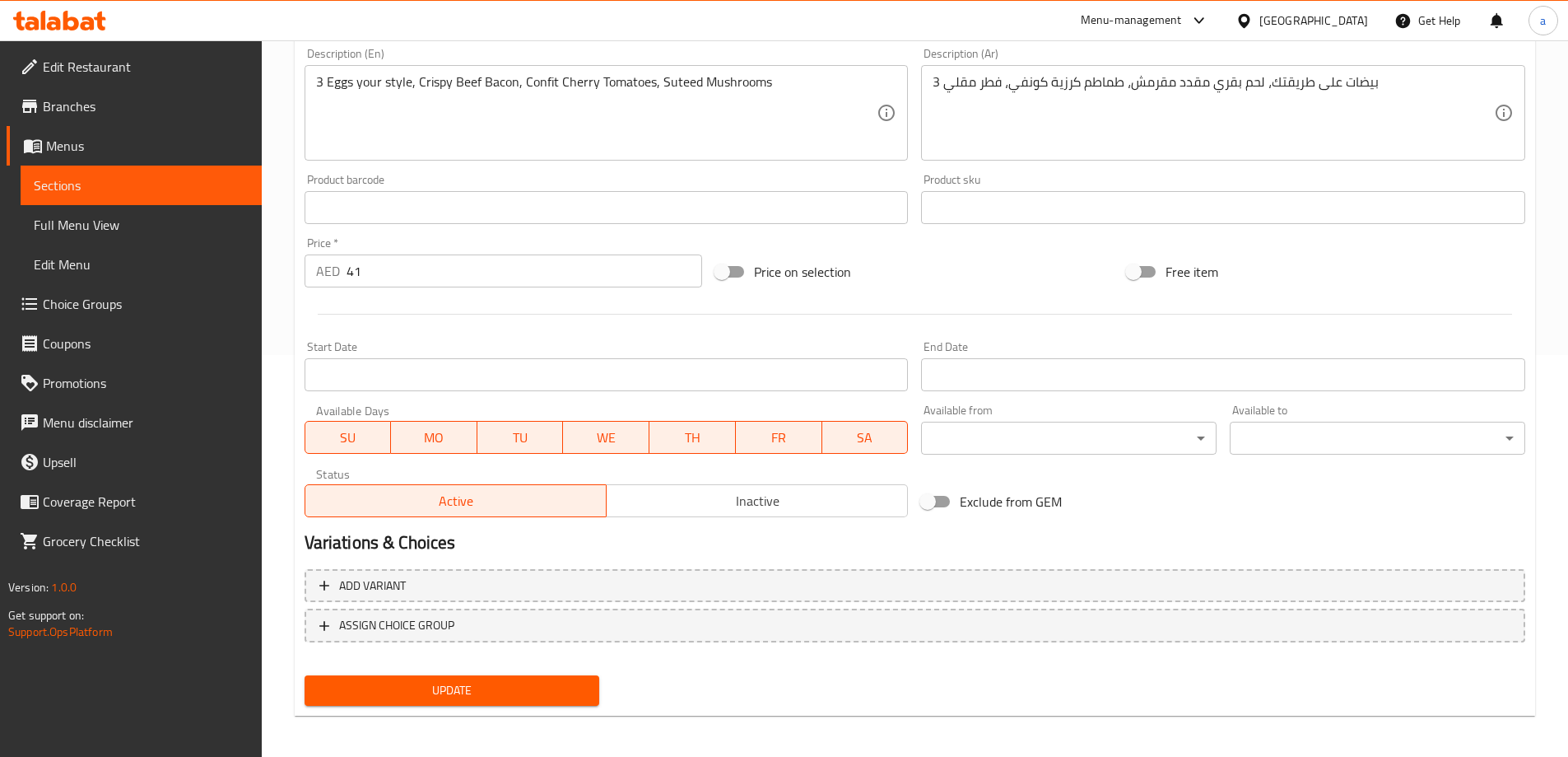
scroll to position [0, 0]
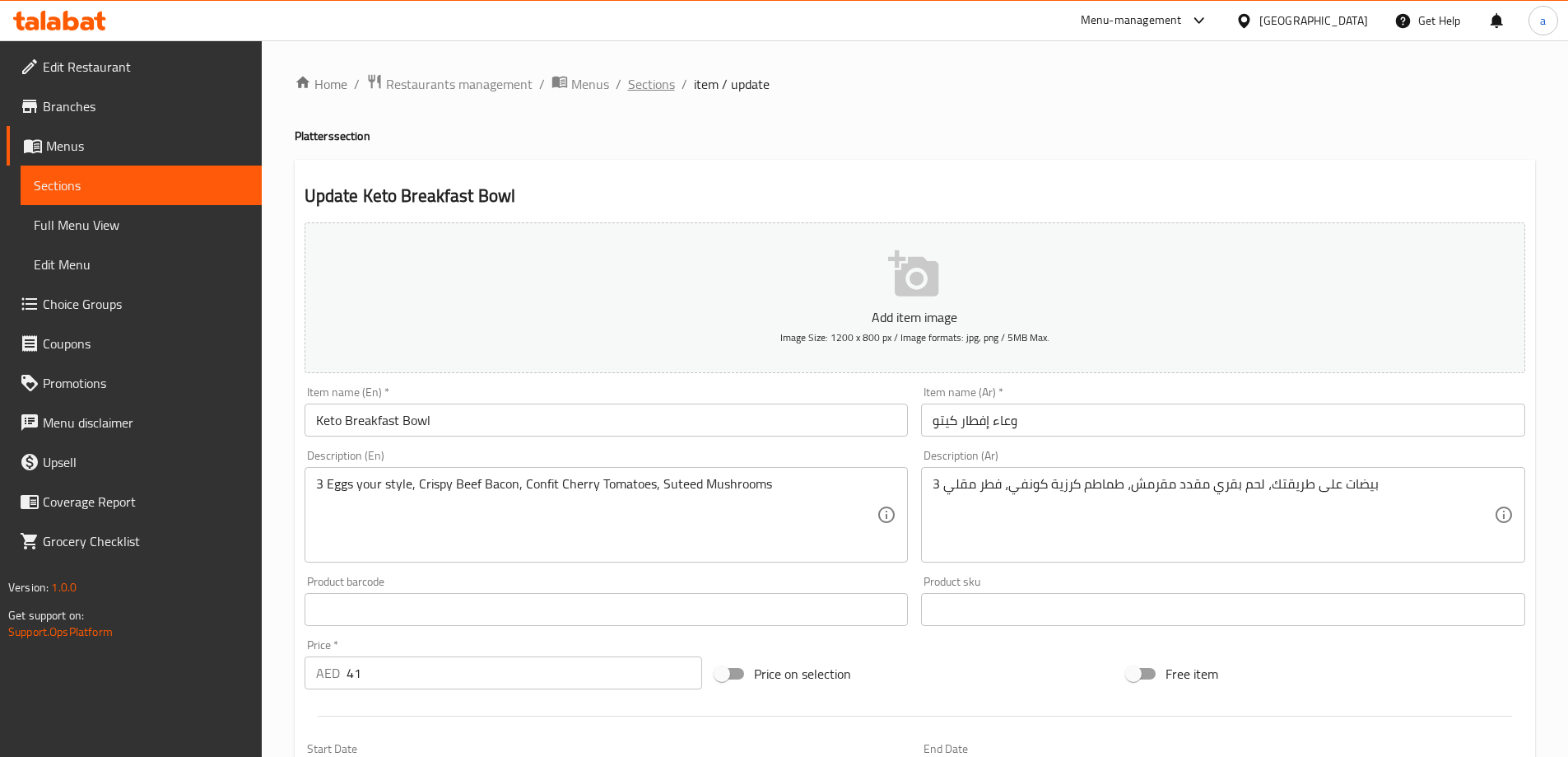
click at [650, 86] on span "Sections" at bounding box center [651, 83] width 47 height 19
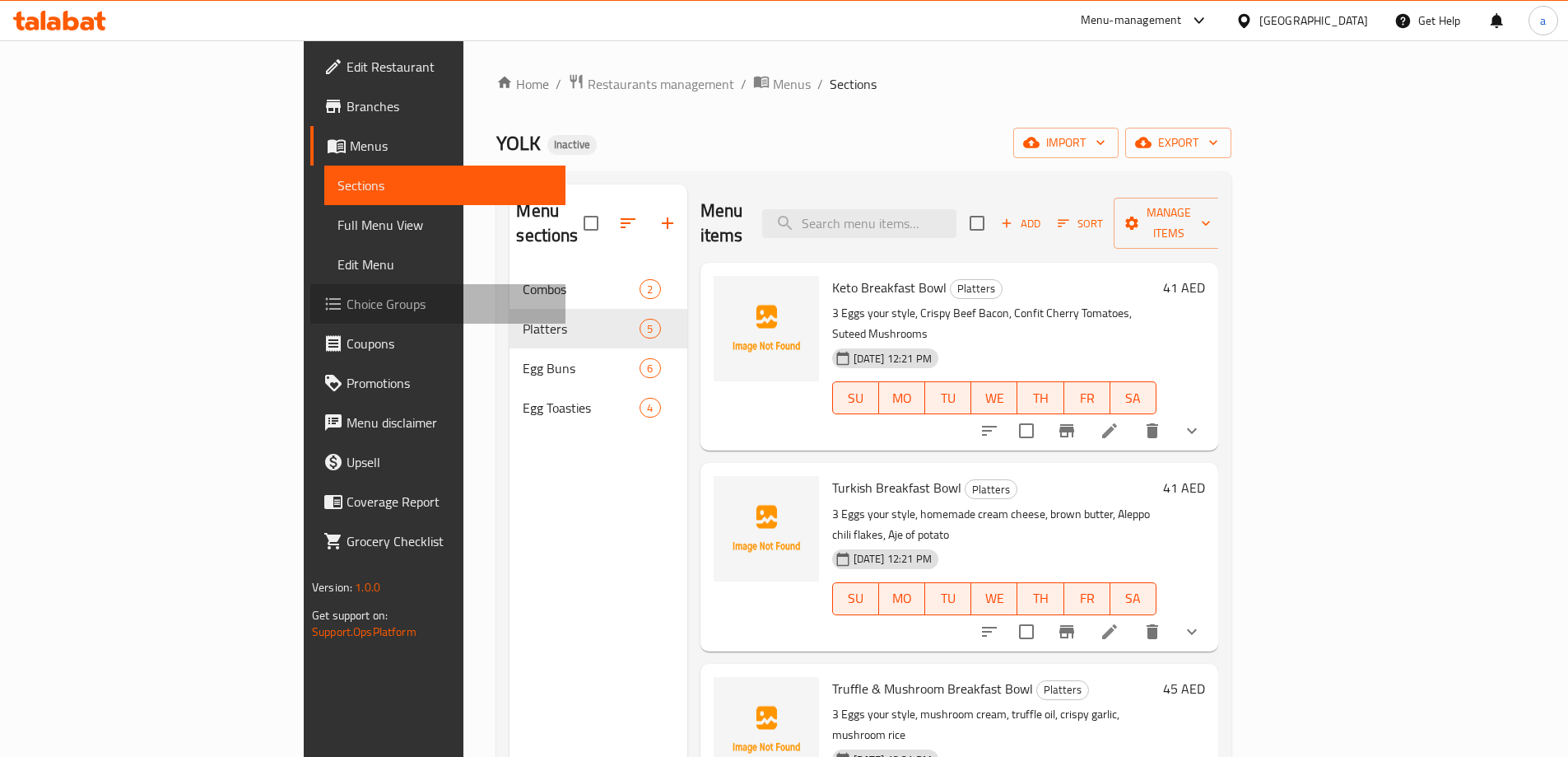
click at [347, 313] on span "Choice Groups" at bounding box center [449, 303] width 205 height 19
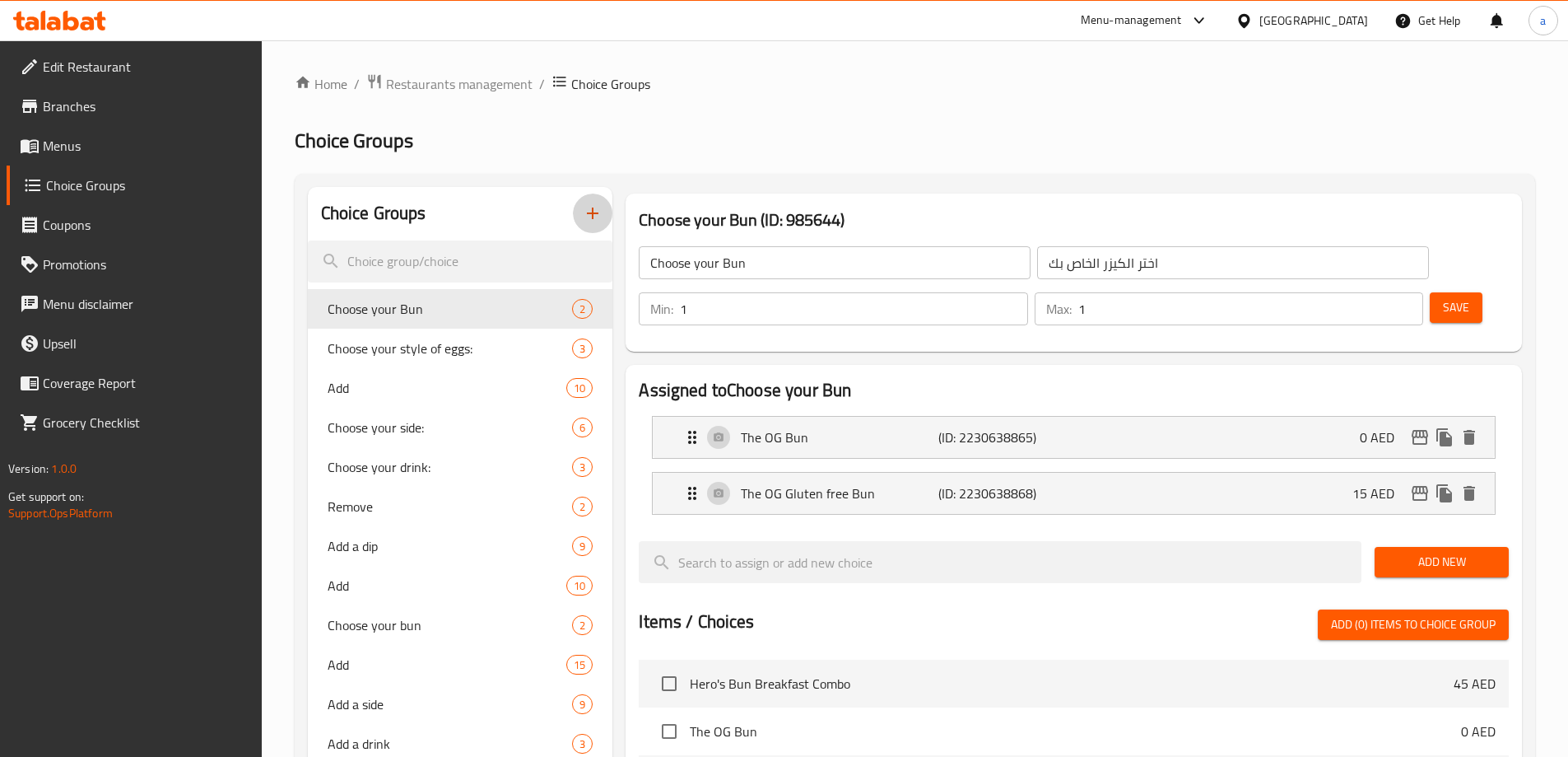
click at [599, 205] on icon "button" at bounding box center [592, 213] width 19 height 19
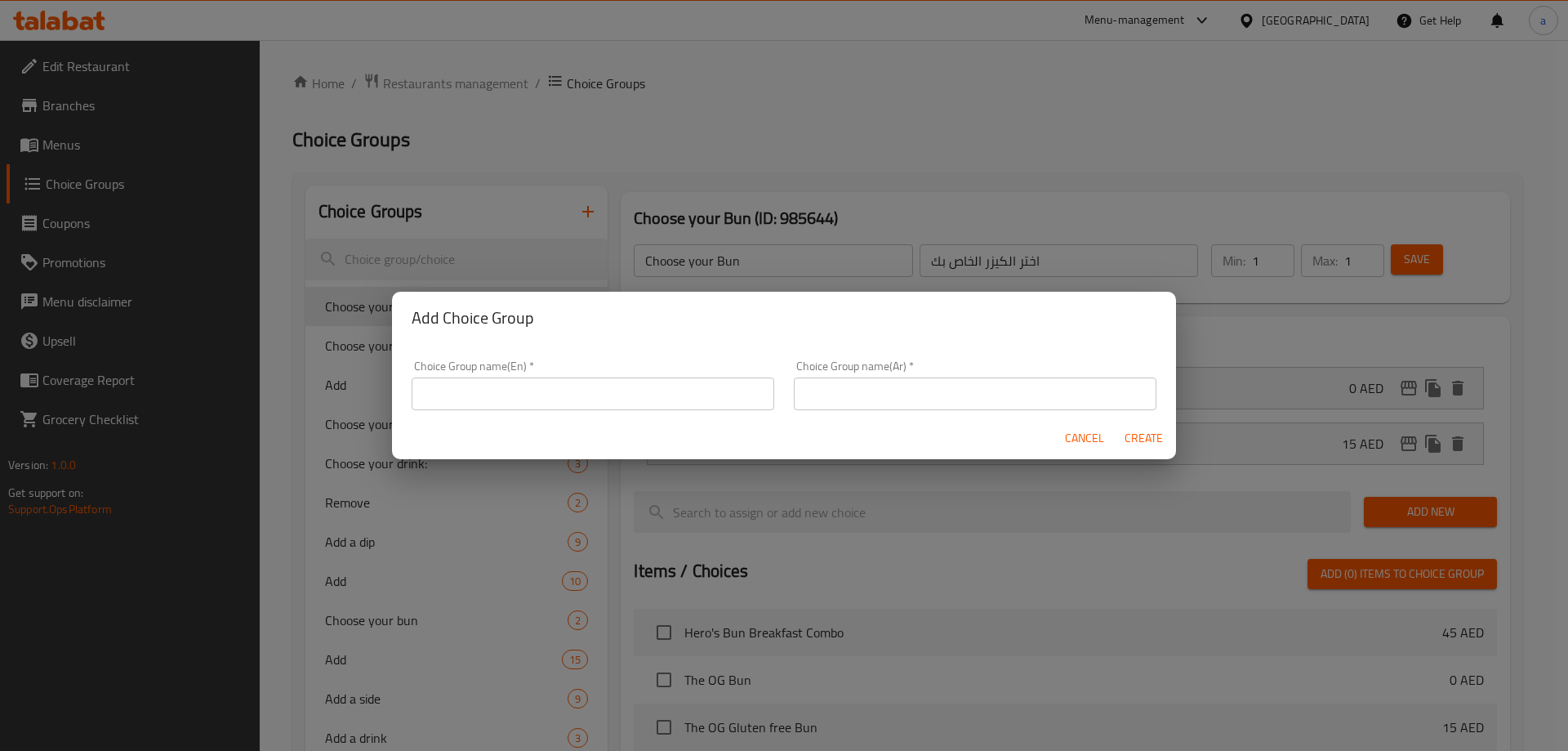
click at [494, 392] on input "text" at bounding box center [593, 393] width 362 height 33
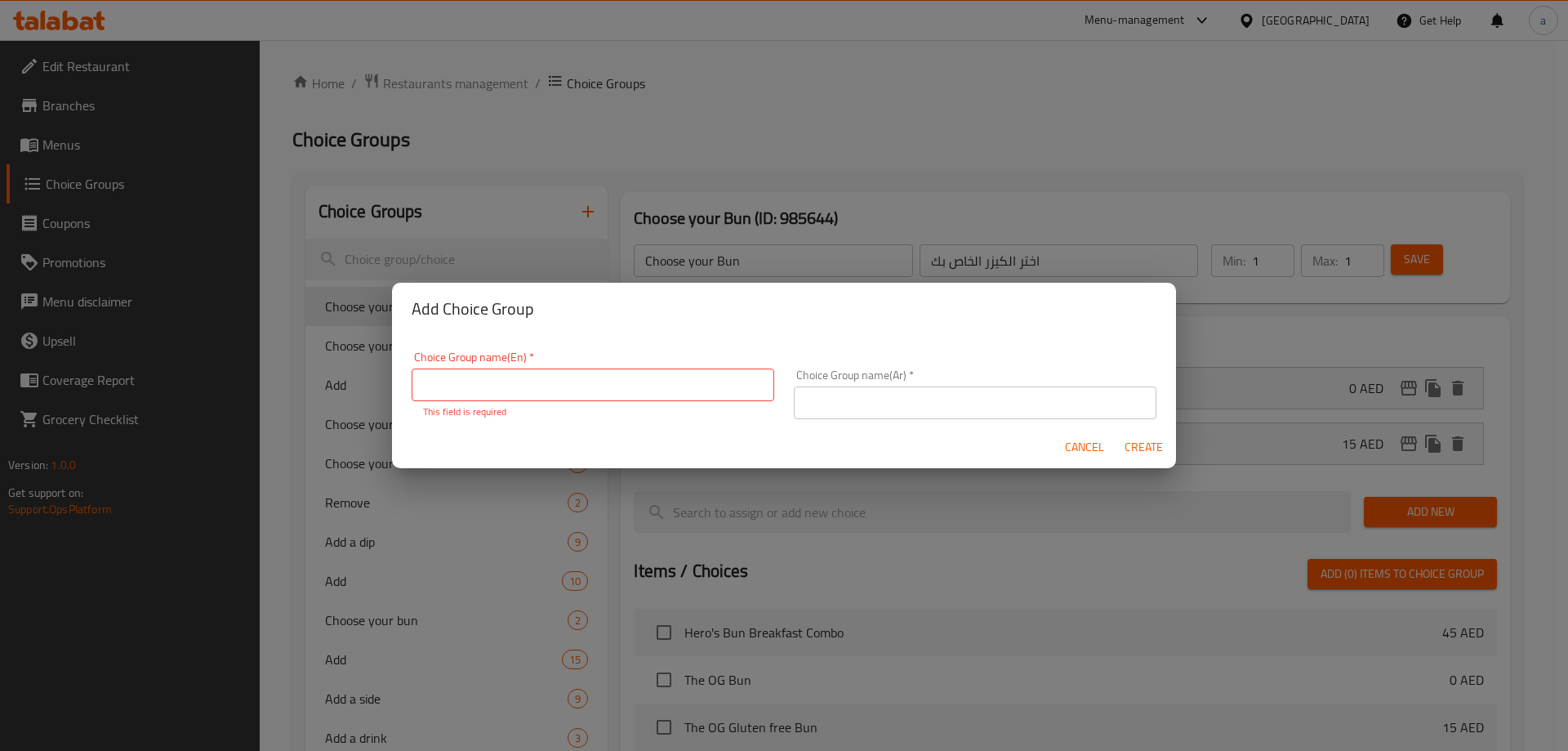
click at [581, 395] on input "text" at bounding box center [593, 384] width 362 height 33
paste input "Choose your style of eggs:"
click at [661, 388] on input "Choose your style of eggs:" at bounding box center [593, 384] width 362 height 33
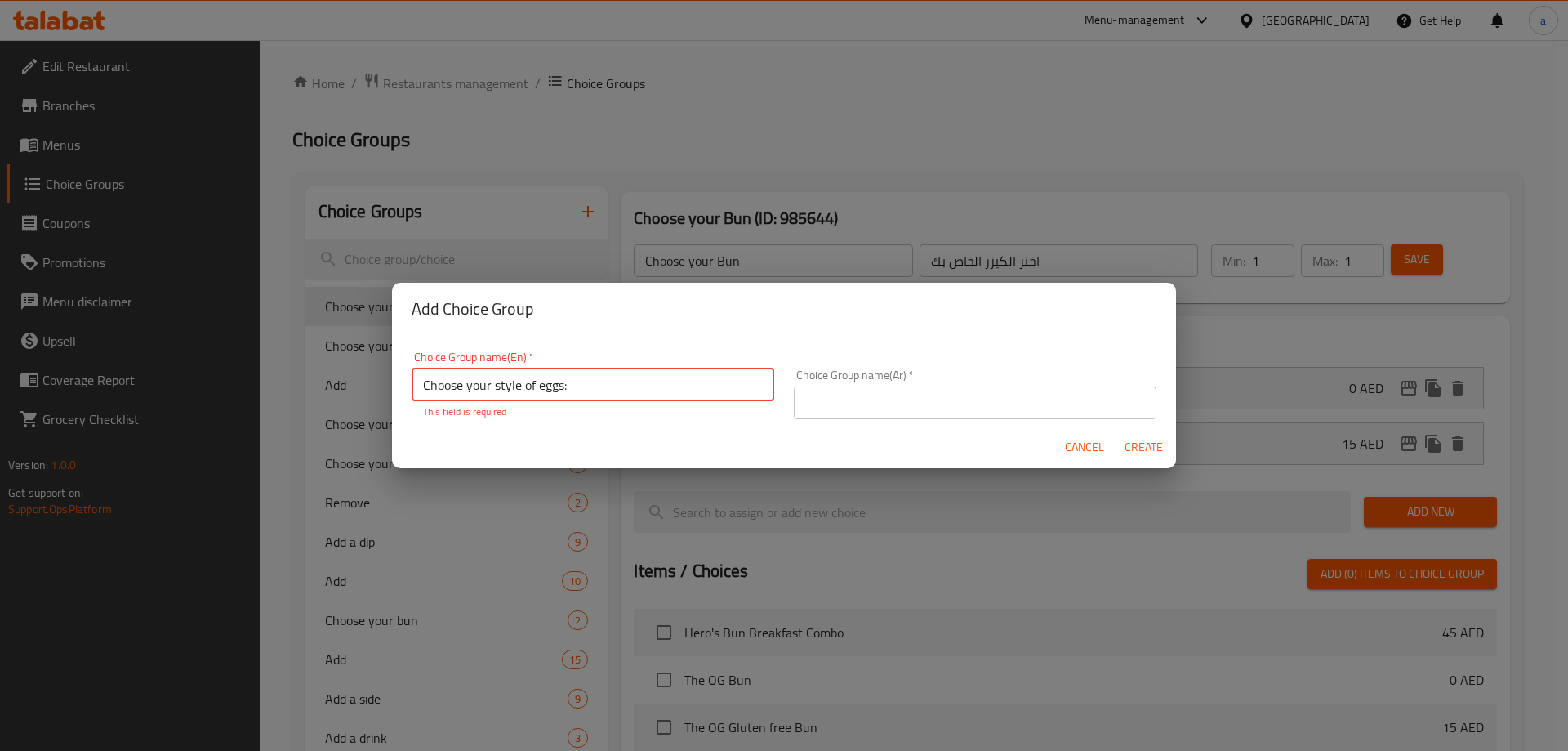
click at [661, 388] on input "Choose your style of eggs:" at bounding box center [593, 384] width 362 height 33
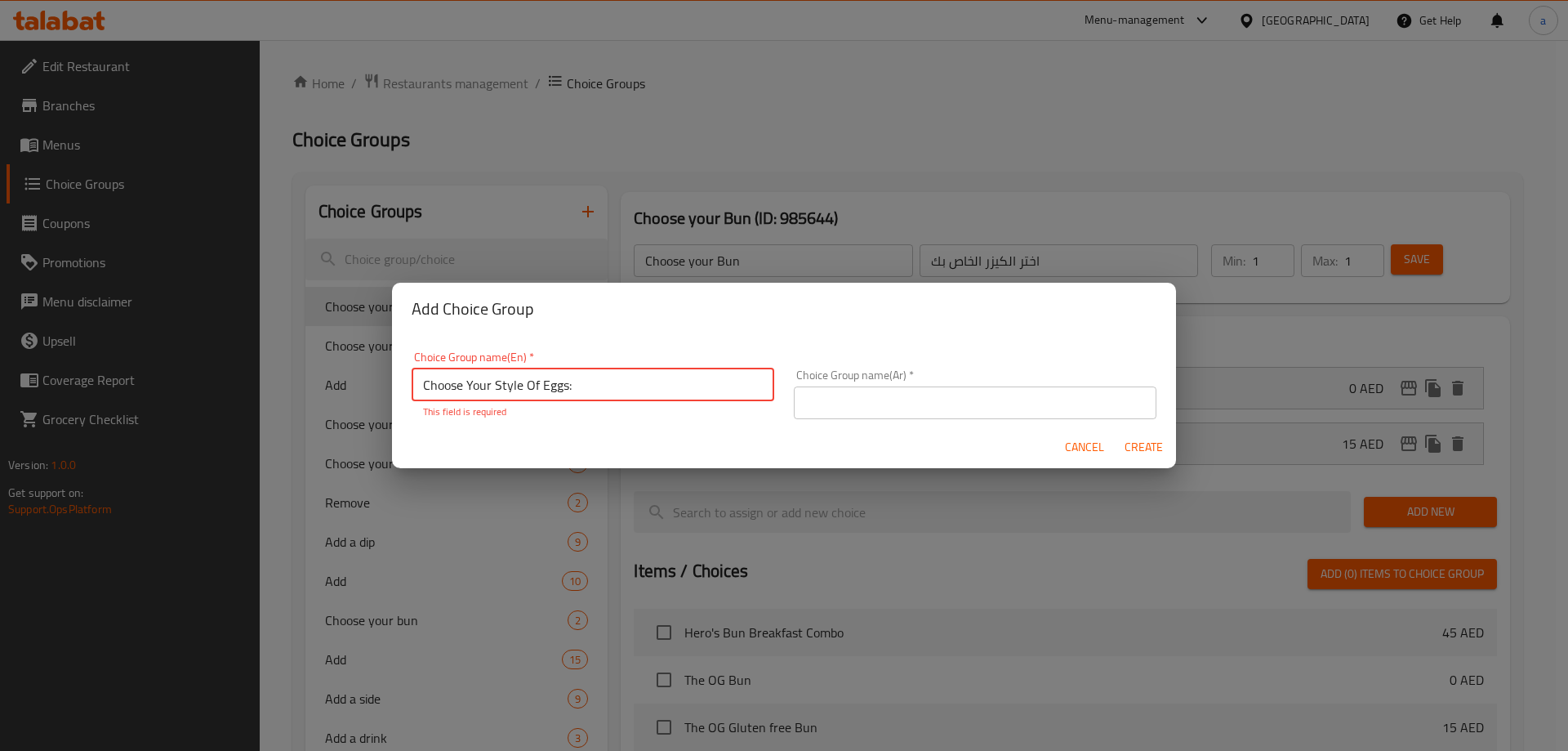
type input "Choose Your Style Of Eggs:"
click at [1002, 404] on input "text" at bounding box center [975, 403] width 362 height 33
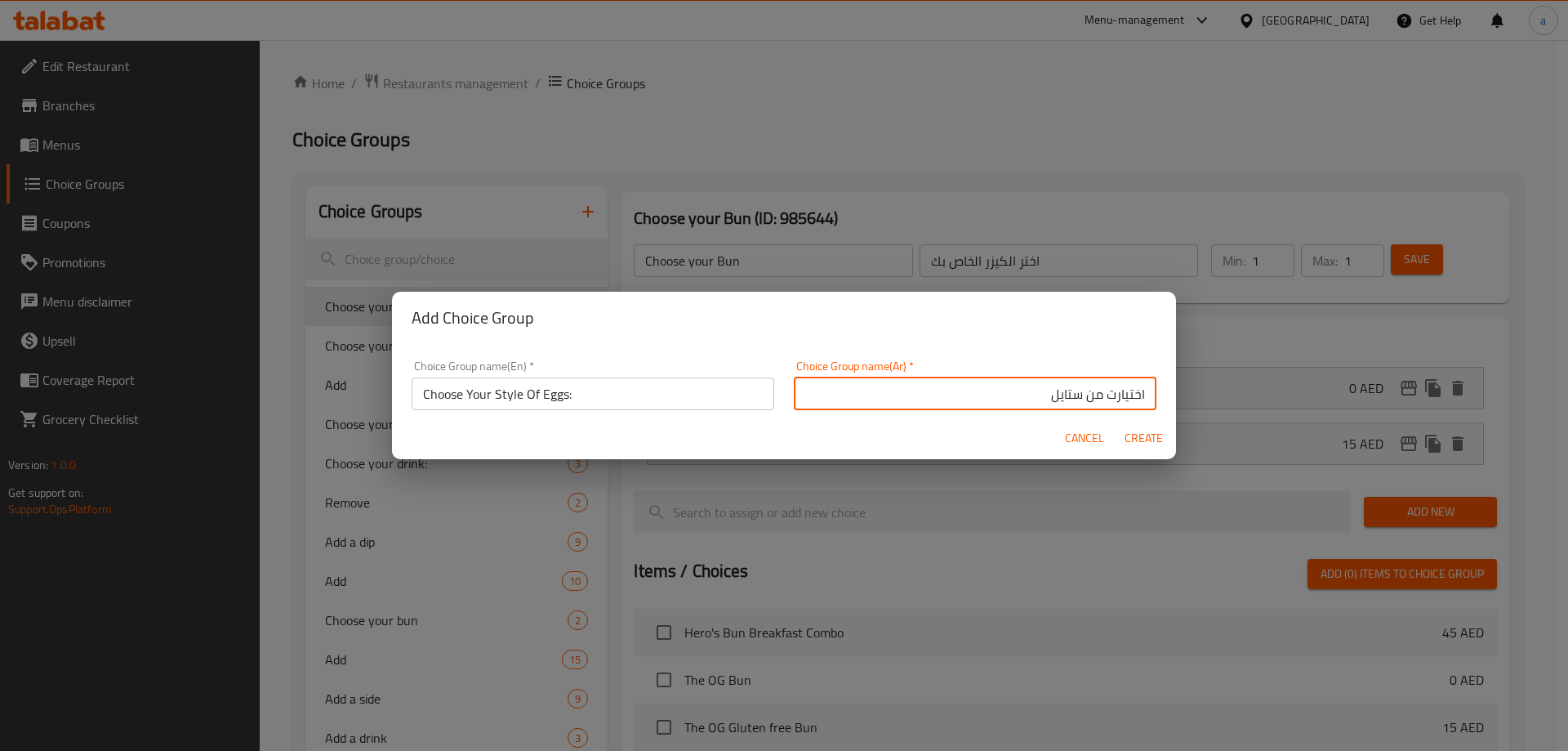
click at [1008, 402] on input "اختيارت من ستايل" at bounding box center [975, 393] width 362 height 33
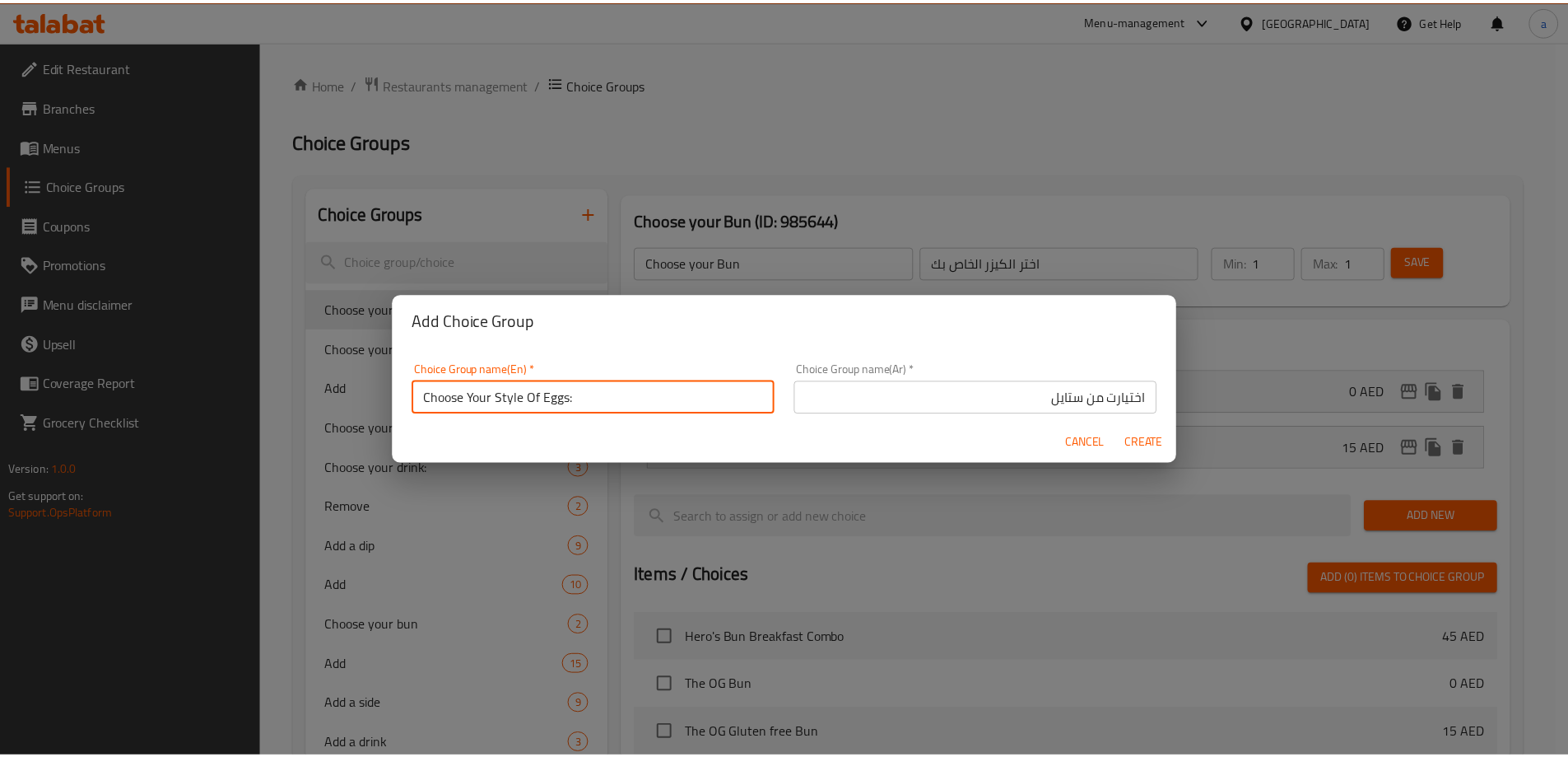
scroll to position [5, 0]
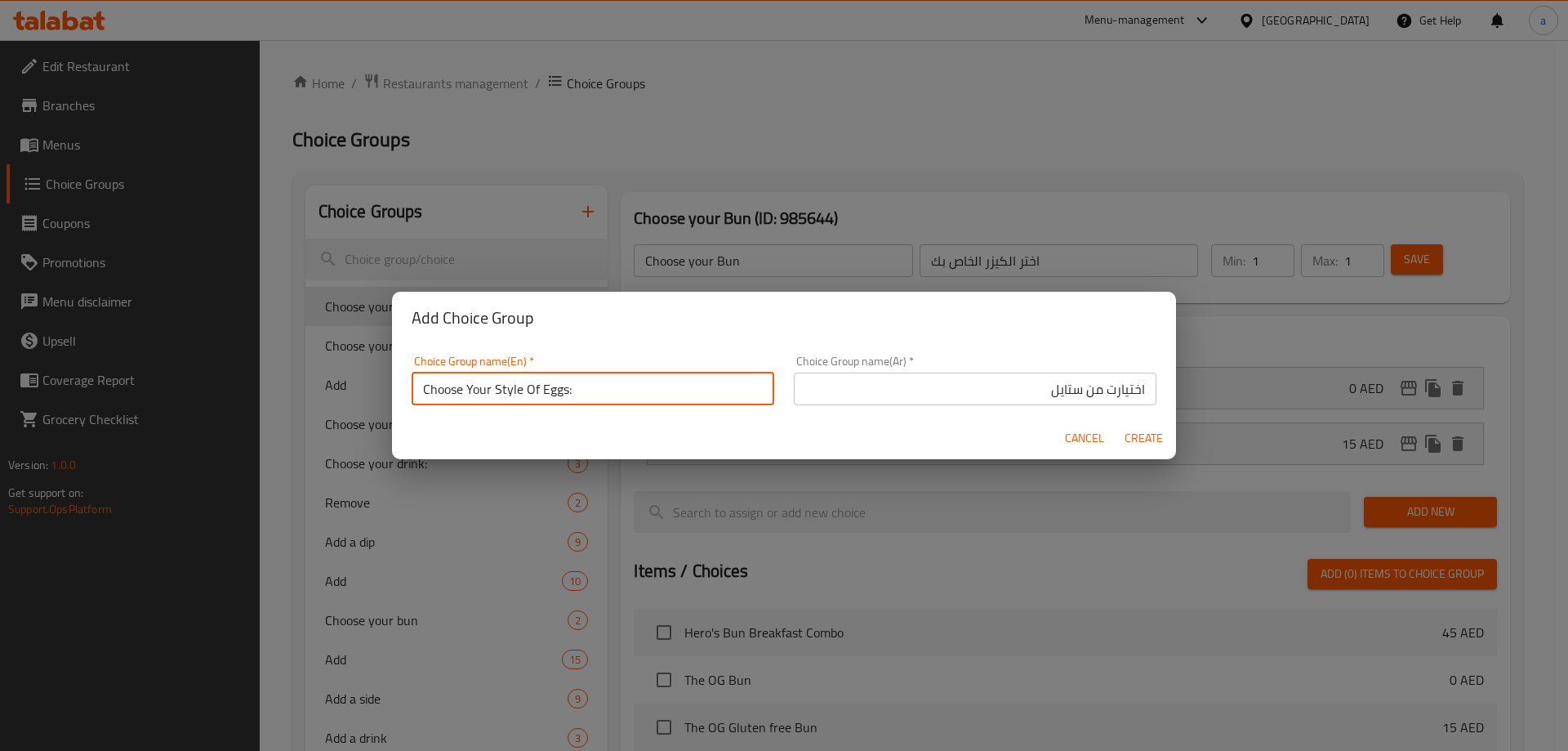
drag, startPoint x: 488, startPoint y: 392, endPoint x: 566, endPoint y: 407, distance: 79.4
click at [566, 407] on div "Choice Group name(En)   * Choose Your Style Of Eggs: Choice Group name(En) *" at bounding box center [593, 380] width 382 height 69
click at [969, 393] on input "اختيارت من ستايل" at bounding box center [975, 388] width 362 height 33
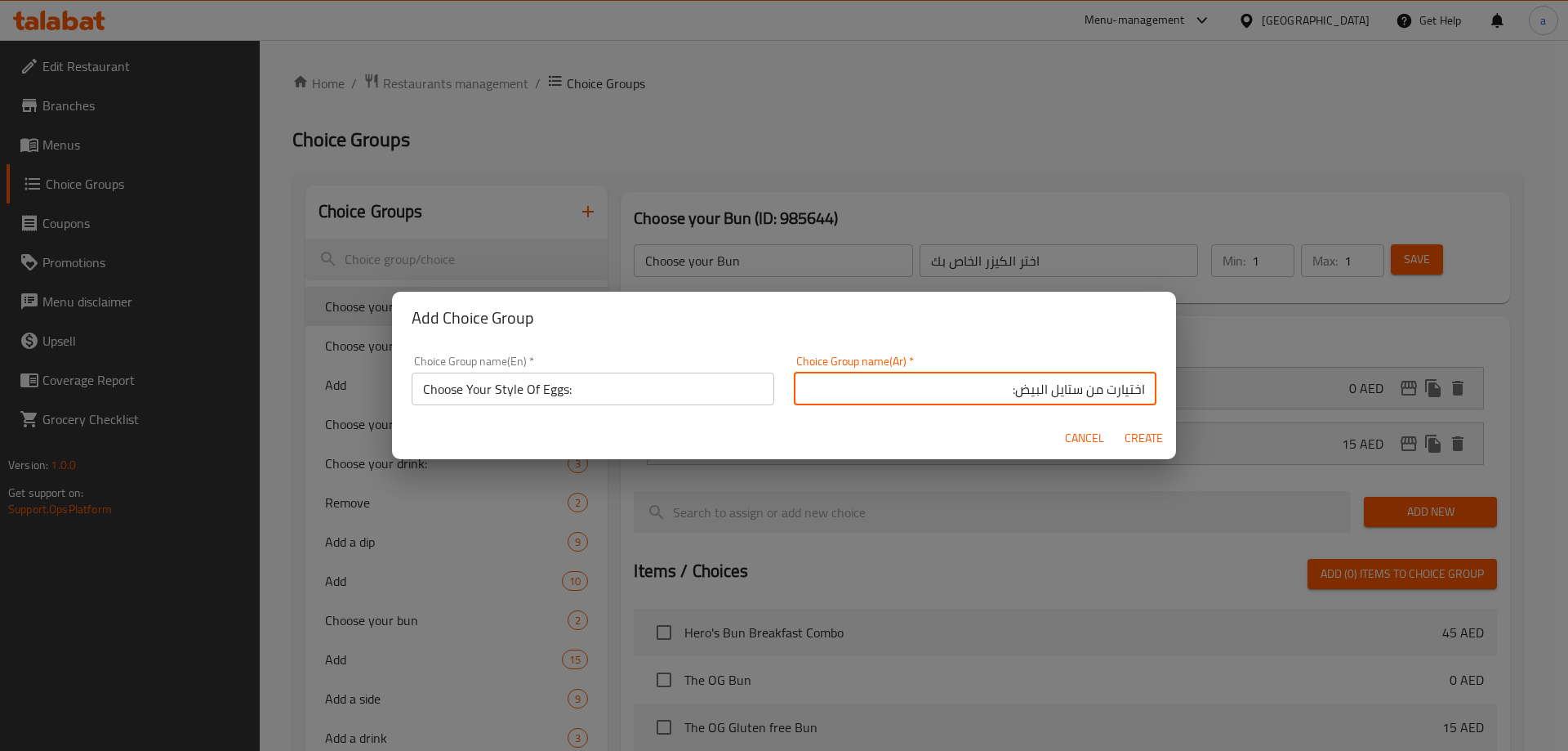
type input "اختيارت من ستايل البيض:"
click at [1151, 434] on span "Create" at bounding box center [1143, 438] width 39 height 20
type input "Choose Your Style Of Eggs:"
type input "اختيارت من ستايل البيض:"
type input "0"
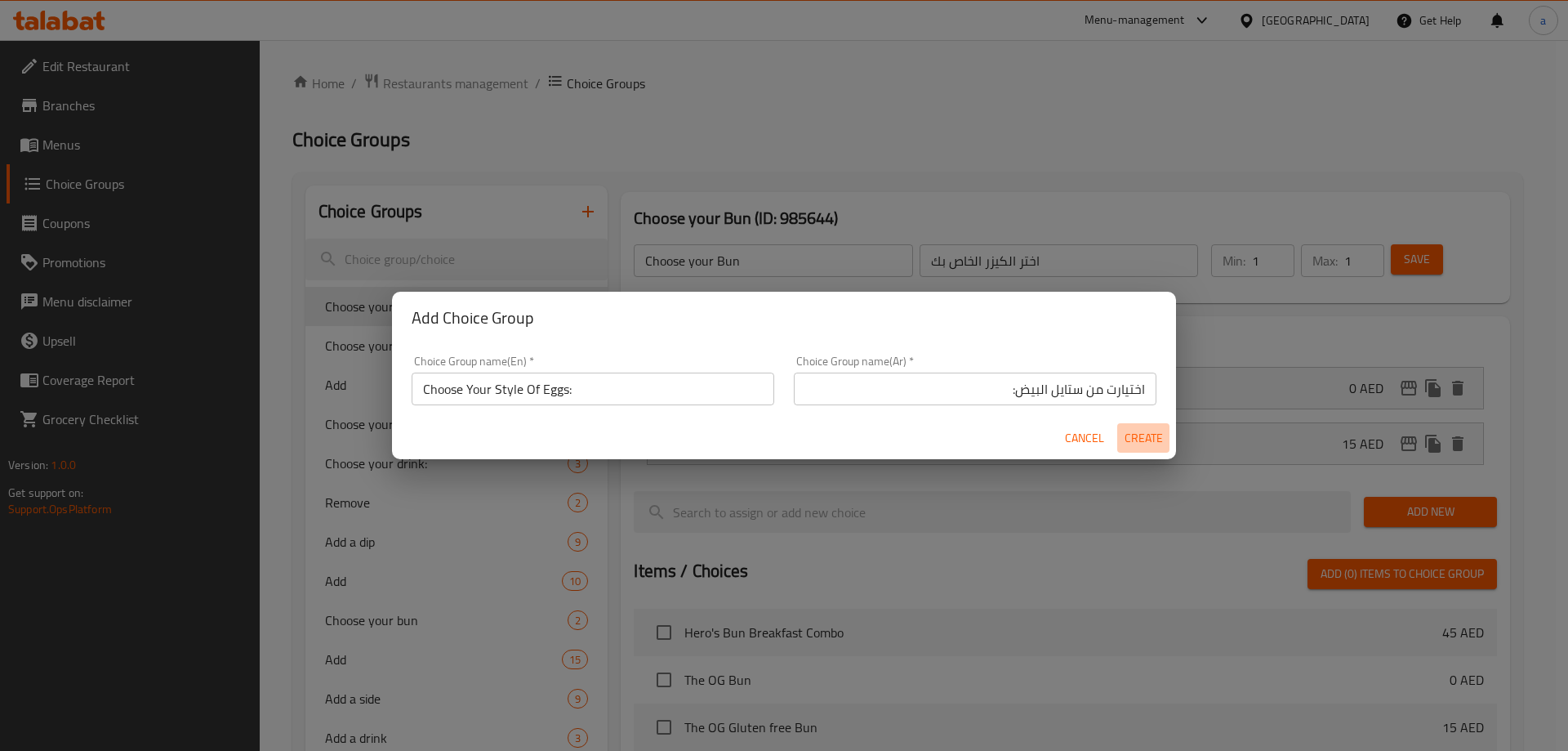
type input "0"
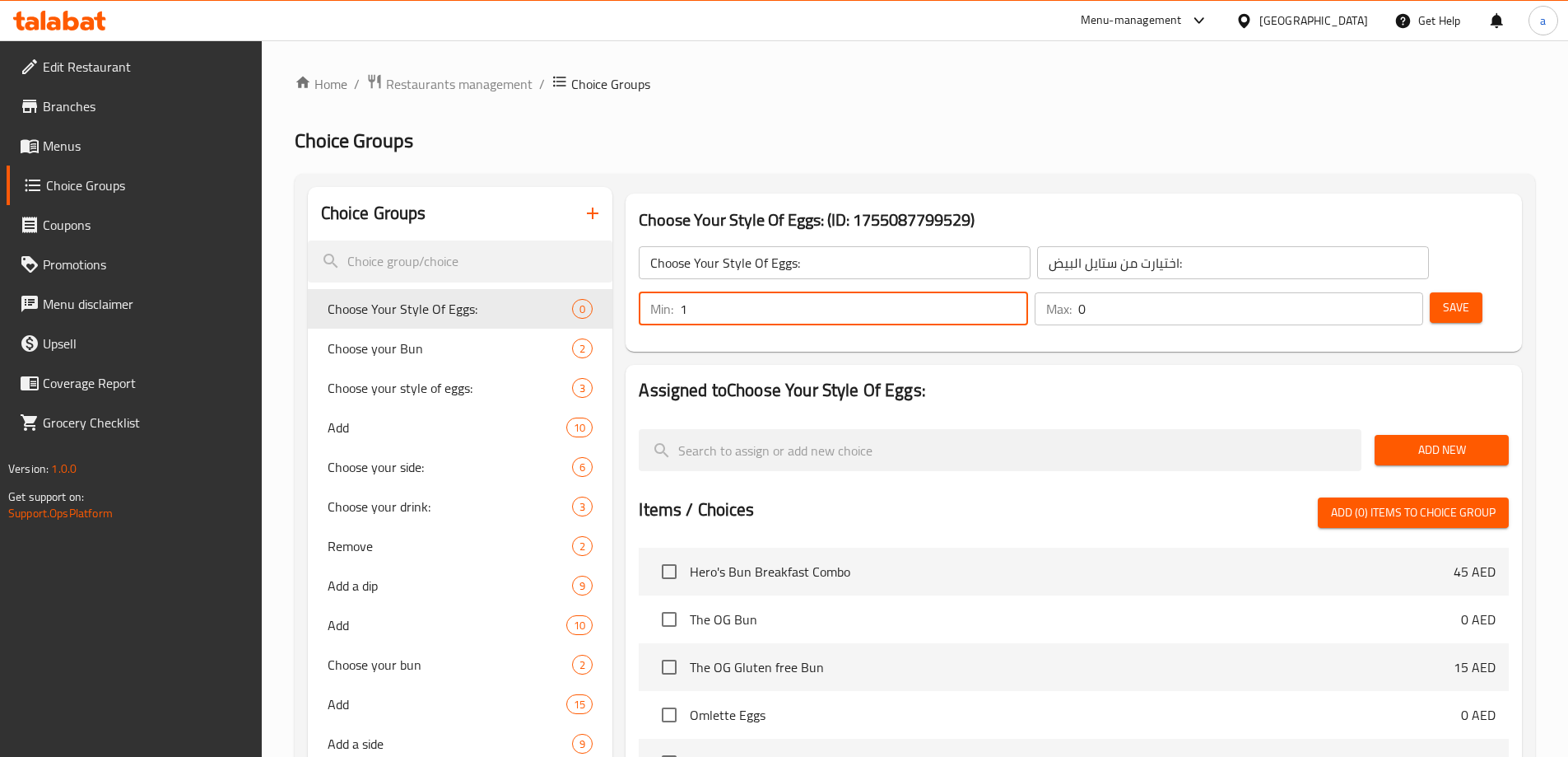
type input "1"
click at [1027, 292] on input "1" at bounding box center [853, 308] width 348 height 33
type input "1"
click at [1378, 292] on input "1" at bounding box center [1251, 308] width 345 height 33
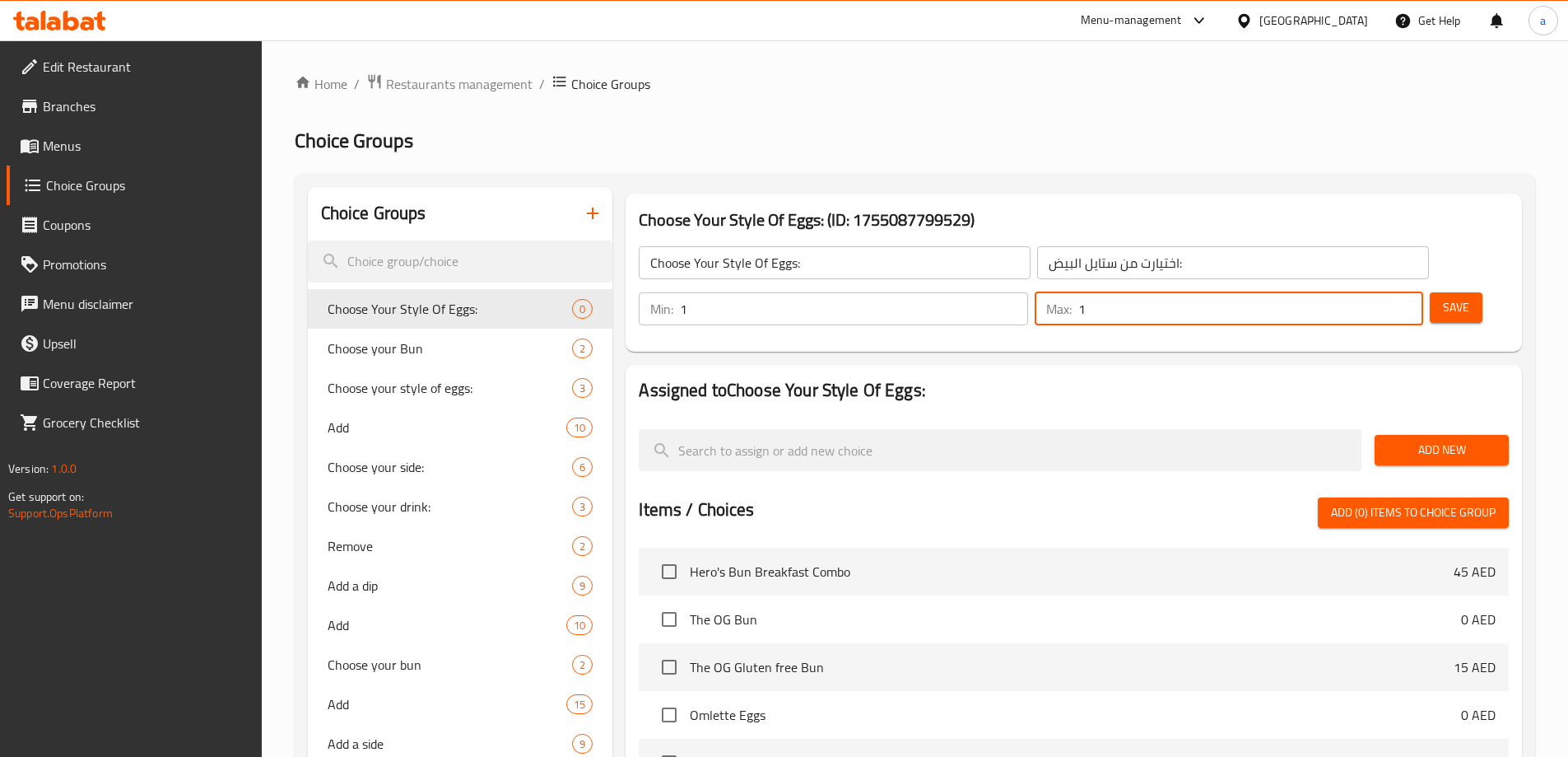
click at [1443, 297] on span "Save" at bounding box center [1455, 307] width 26 height 20
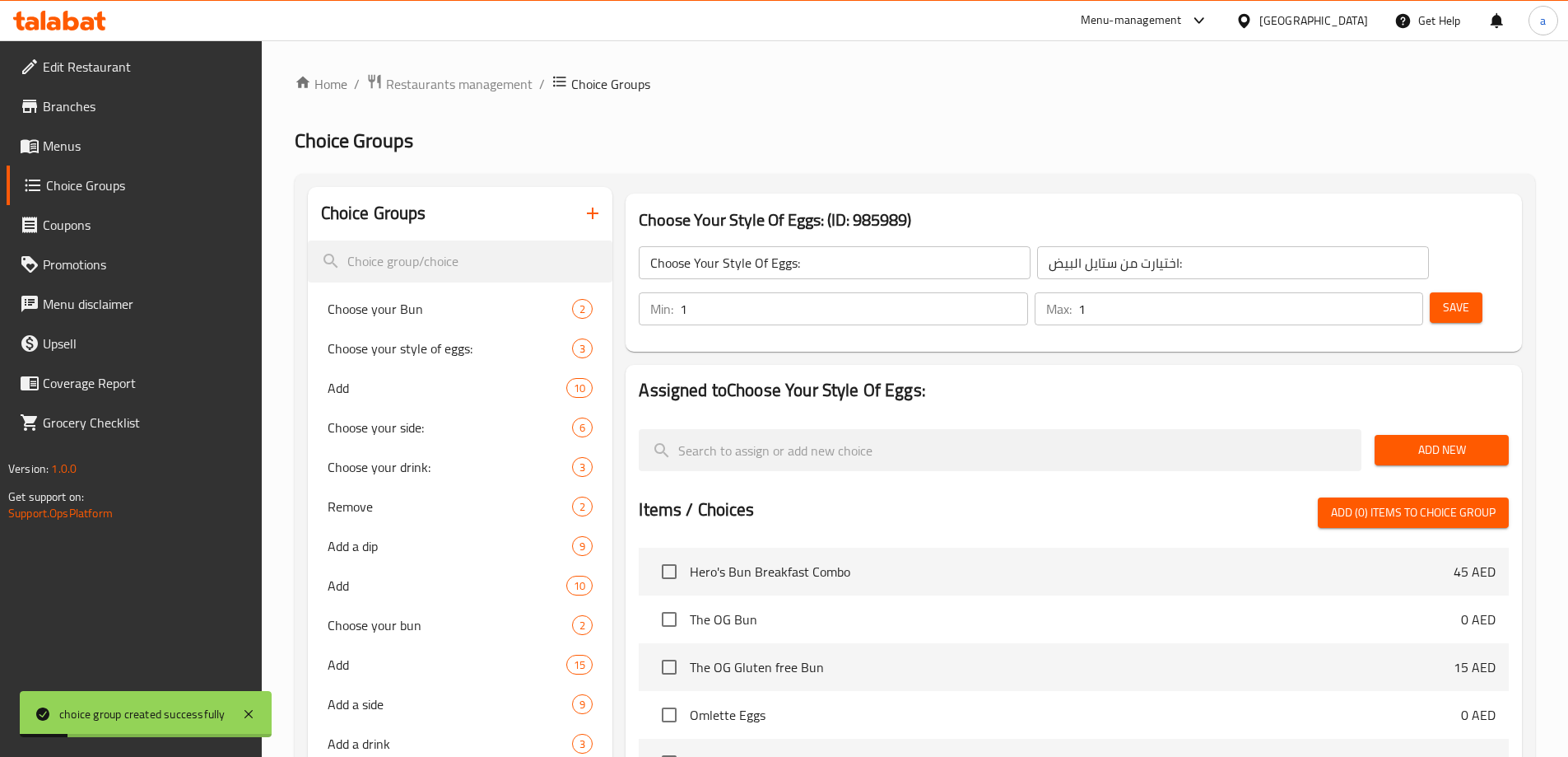
click at [1476, 440] on span "Add New" at bounding box center [1442, 450] width 108 height 20
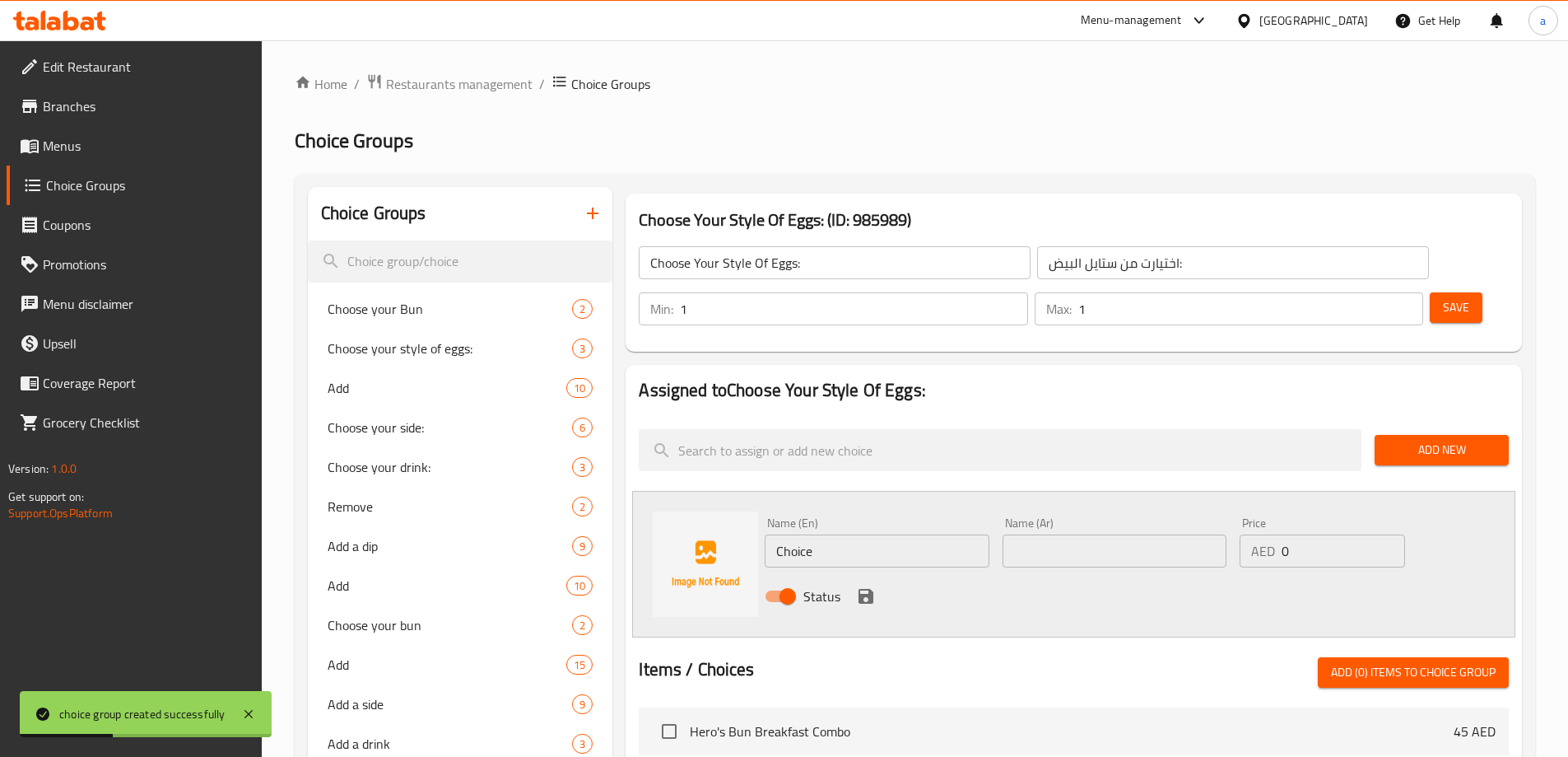
click at [888, 535] on input "Choice" at bounding box center [876, 551] width 224 height 33
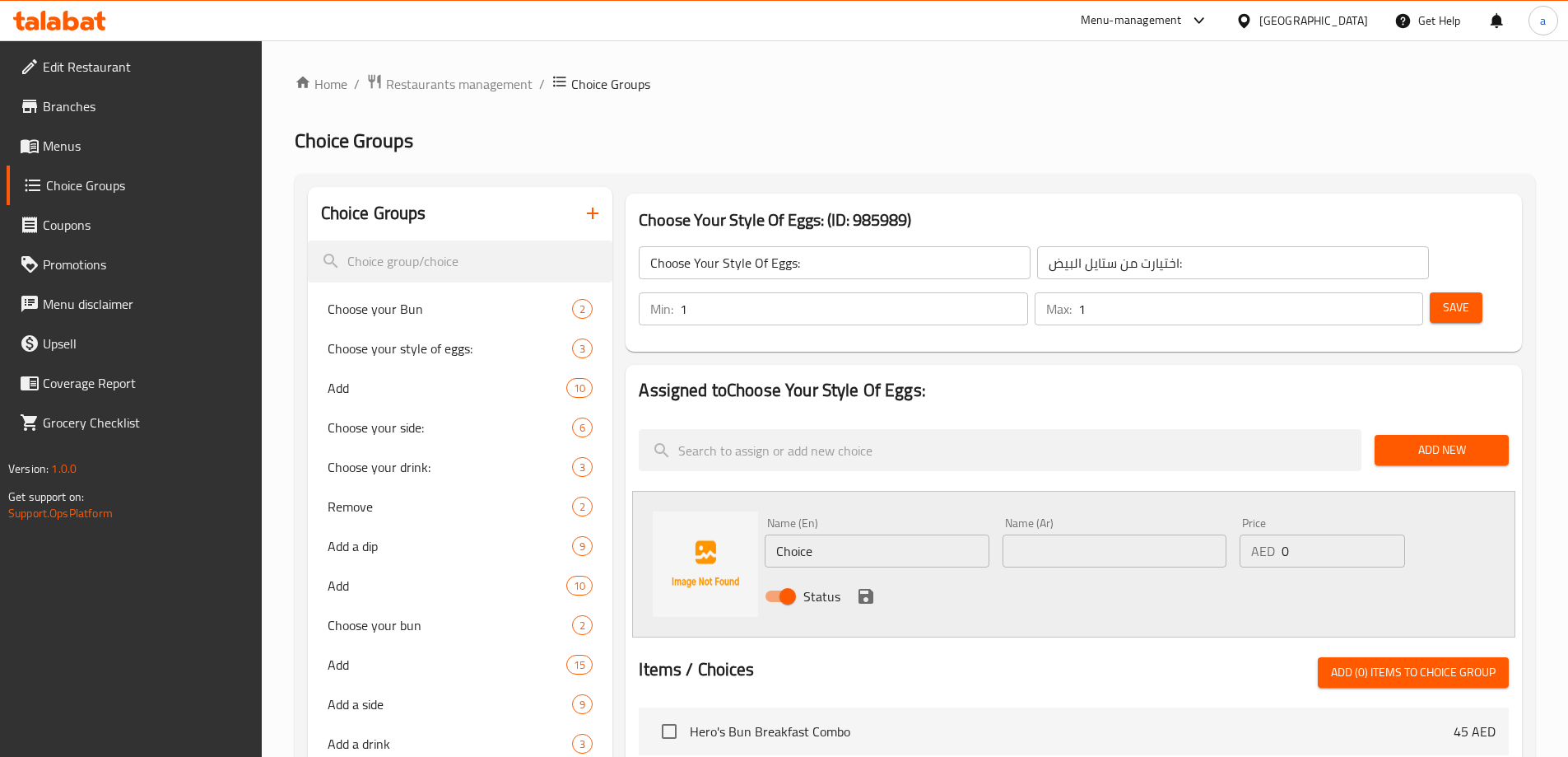
click at [910, 535] on input "Choice" at bounding box center [876, 551] width 224 height 33
paste input "Omlette Eggs"
type input "Omlette Eggs"
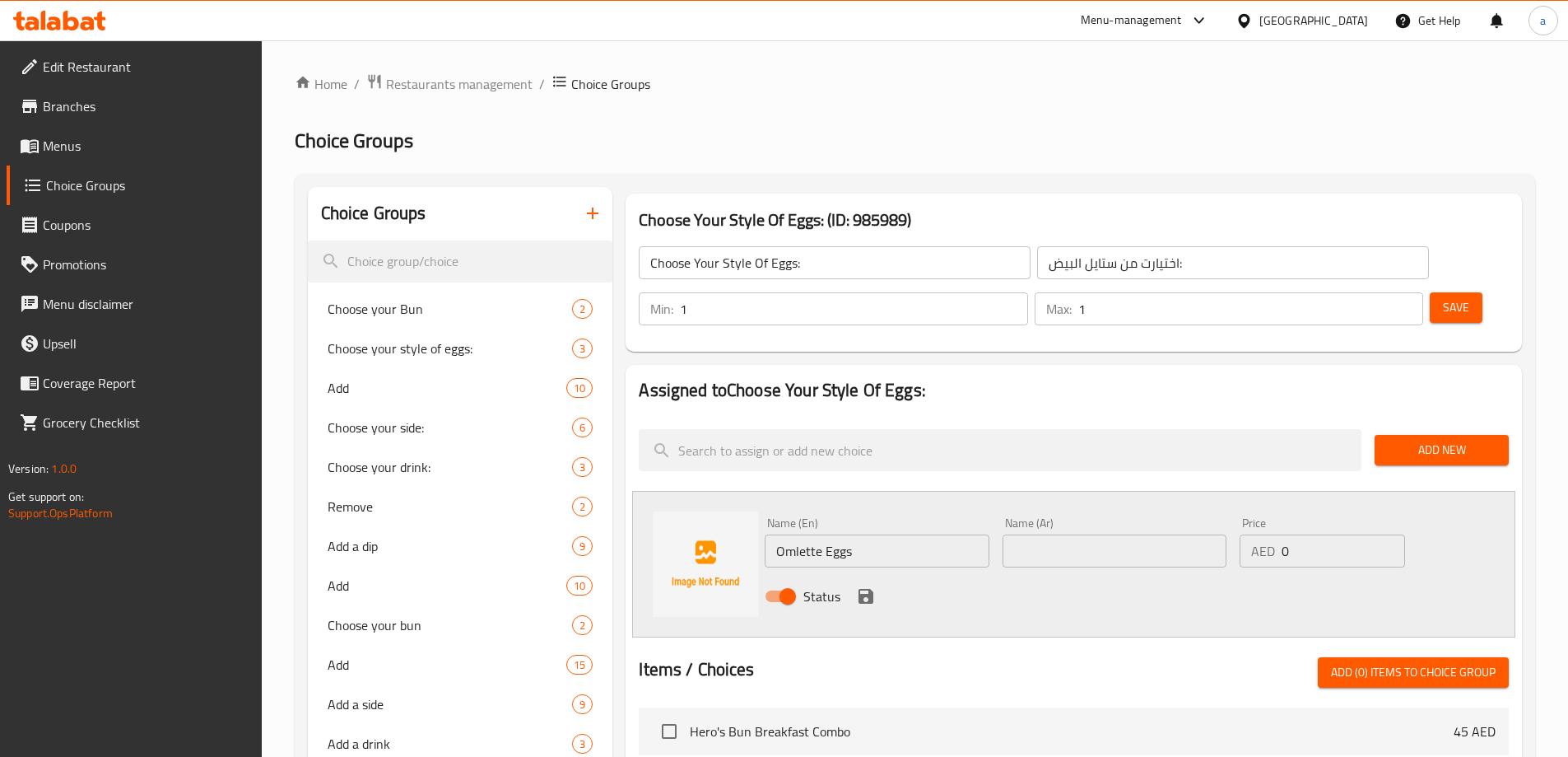
click at [1086, 521] on div "Name (Ar) Name (Ar)" at bounding box center [1114, 541] width 237 height 63
click at [1065, 535] on input "text" at bounding box center [1114, 551] width 224 height 33
type input "بيض أومليت"
click at [871, 586] on icon "save" at bounding box center [865, 595] width 19 height 19
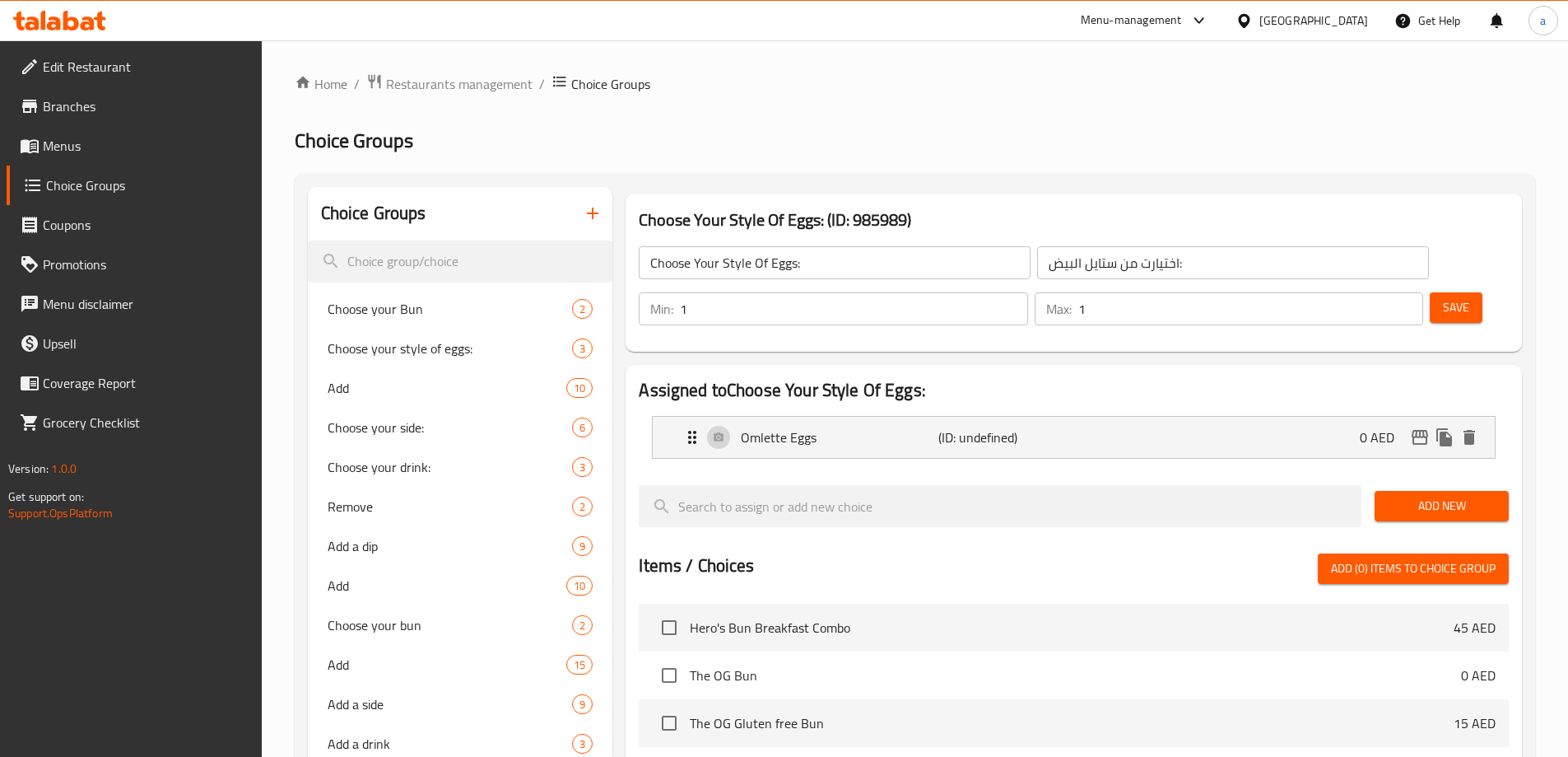
click at [1461, 496] on span "Add New" at bounding box center [1442, 506] width 108 height 20
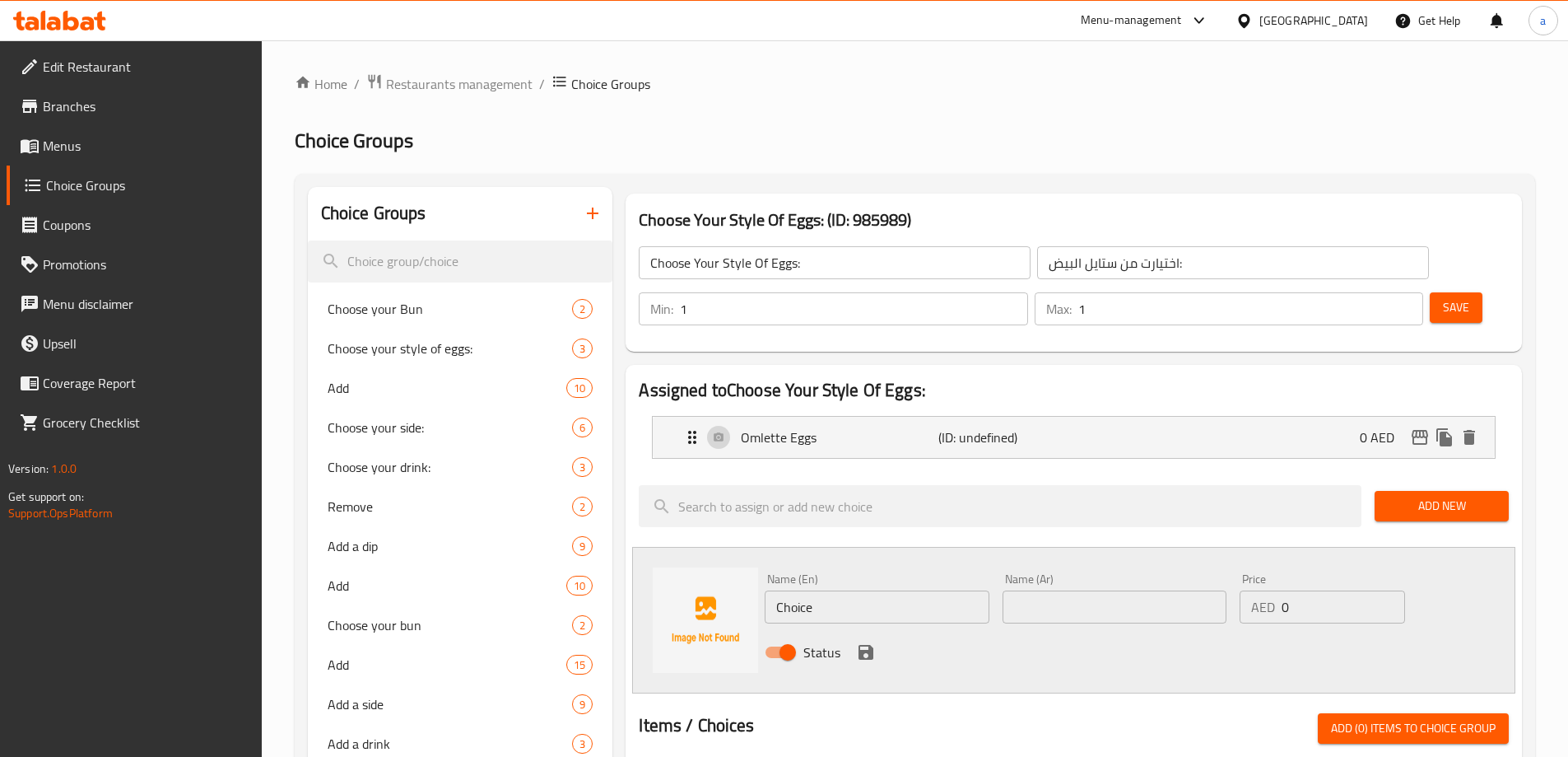
click at [842, 590] on input "Choice" at bounding box center [876, 606] width 224 height 33
click at [901, 590] on input "text" at bounding box center [876, 606] width 224 height 33
paste input "Scrambled Eggs"
click at [901, 590] on input "Scrambled Eggs" at bounding box center [876, 606] width 224 height 33
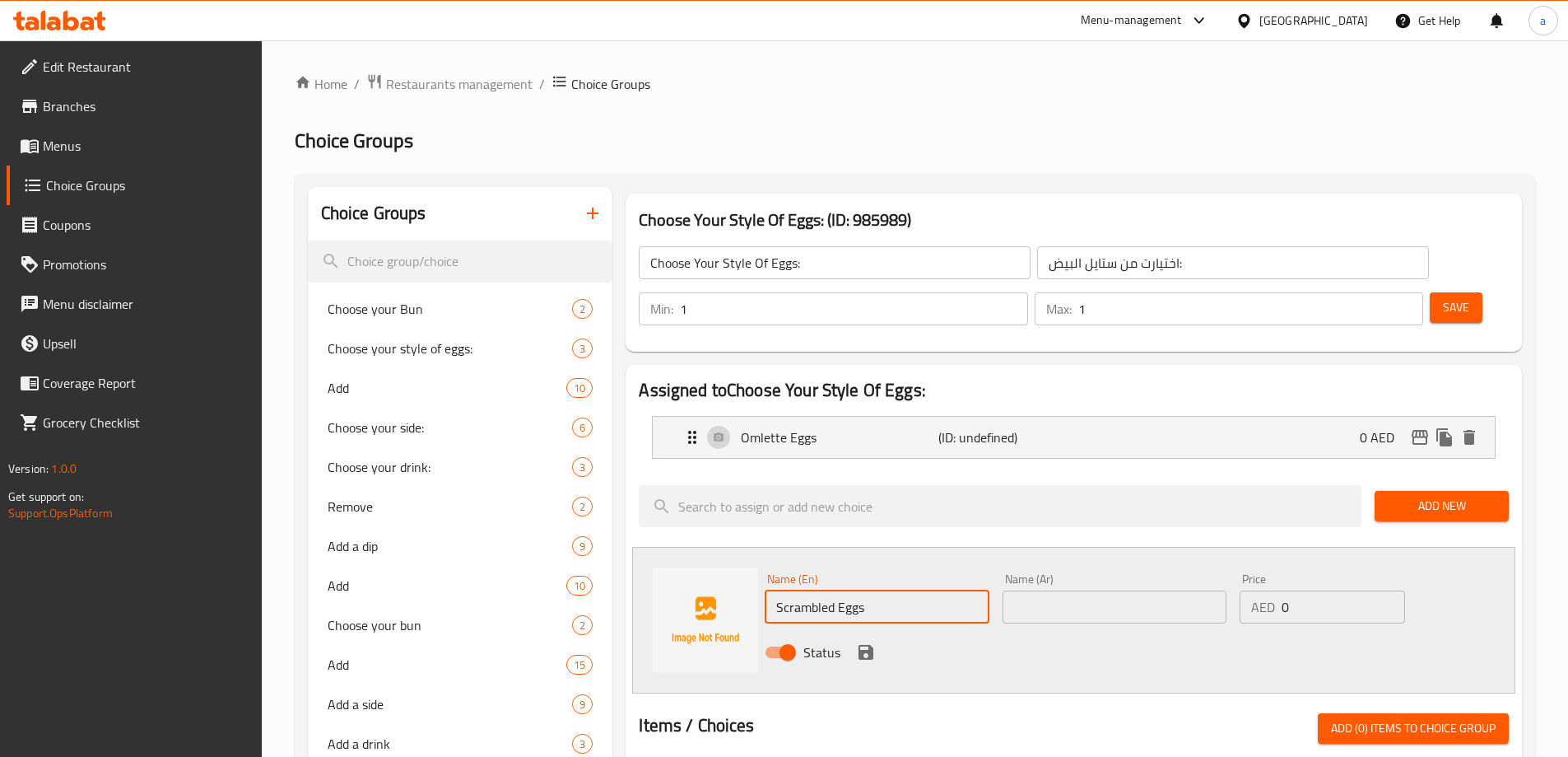
click at [901, 590] on input "Scrambled Eggs" at bounding box center [876, 606] width 224 height 33
type input "Scrambled Eggs"
click at [1062, 590] on input "text" at bounding box center [1114, 606] width 224 height 33
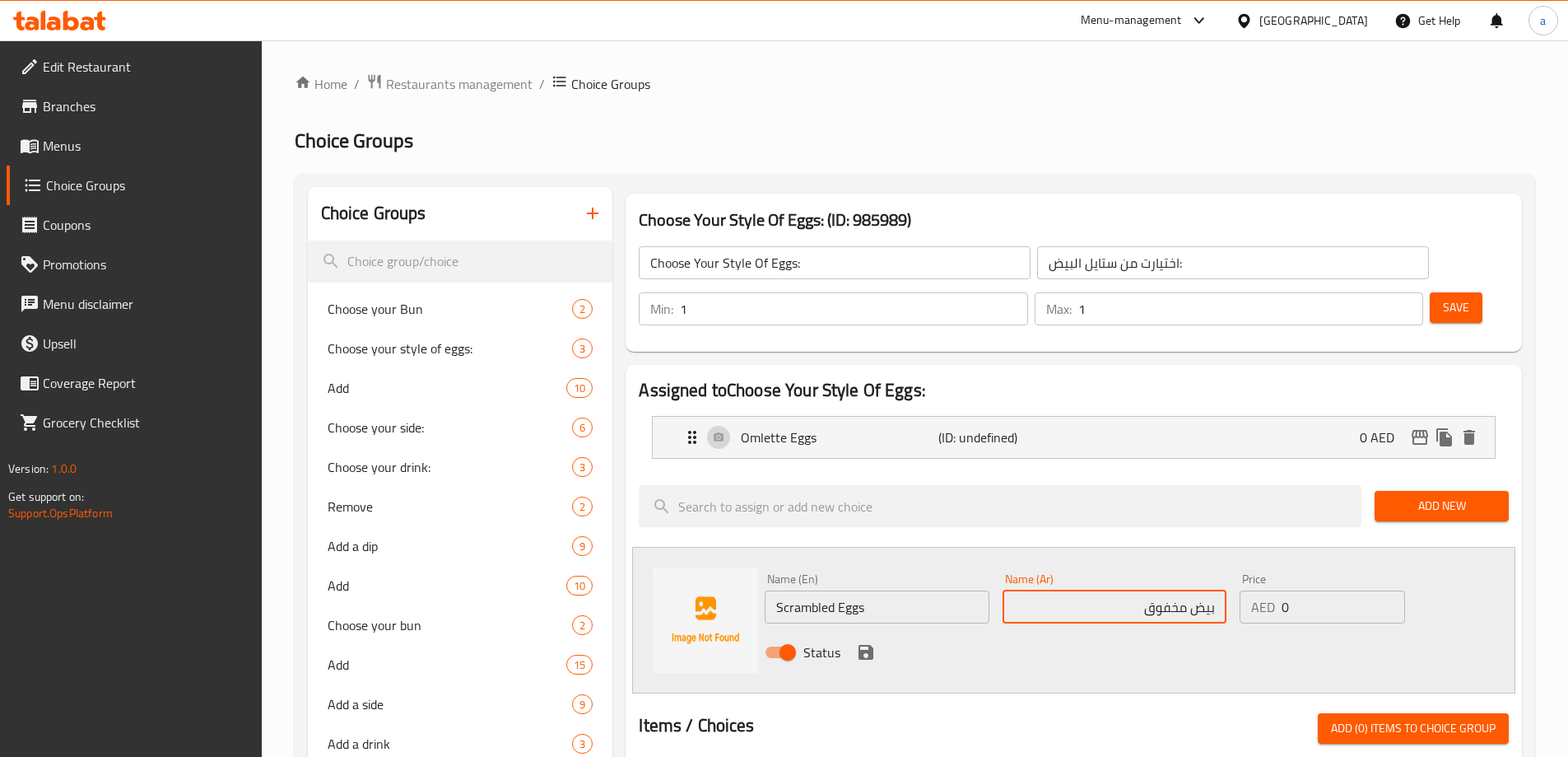
type input "بيض مخفوق"
click at [856, 642] on icon "save" at bounding box center [865, 652] width 19 height 19
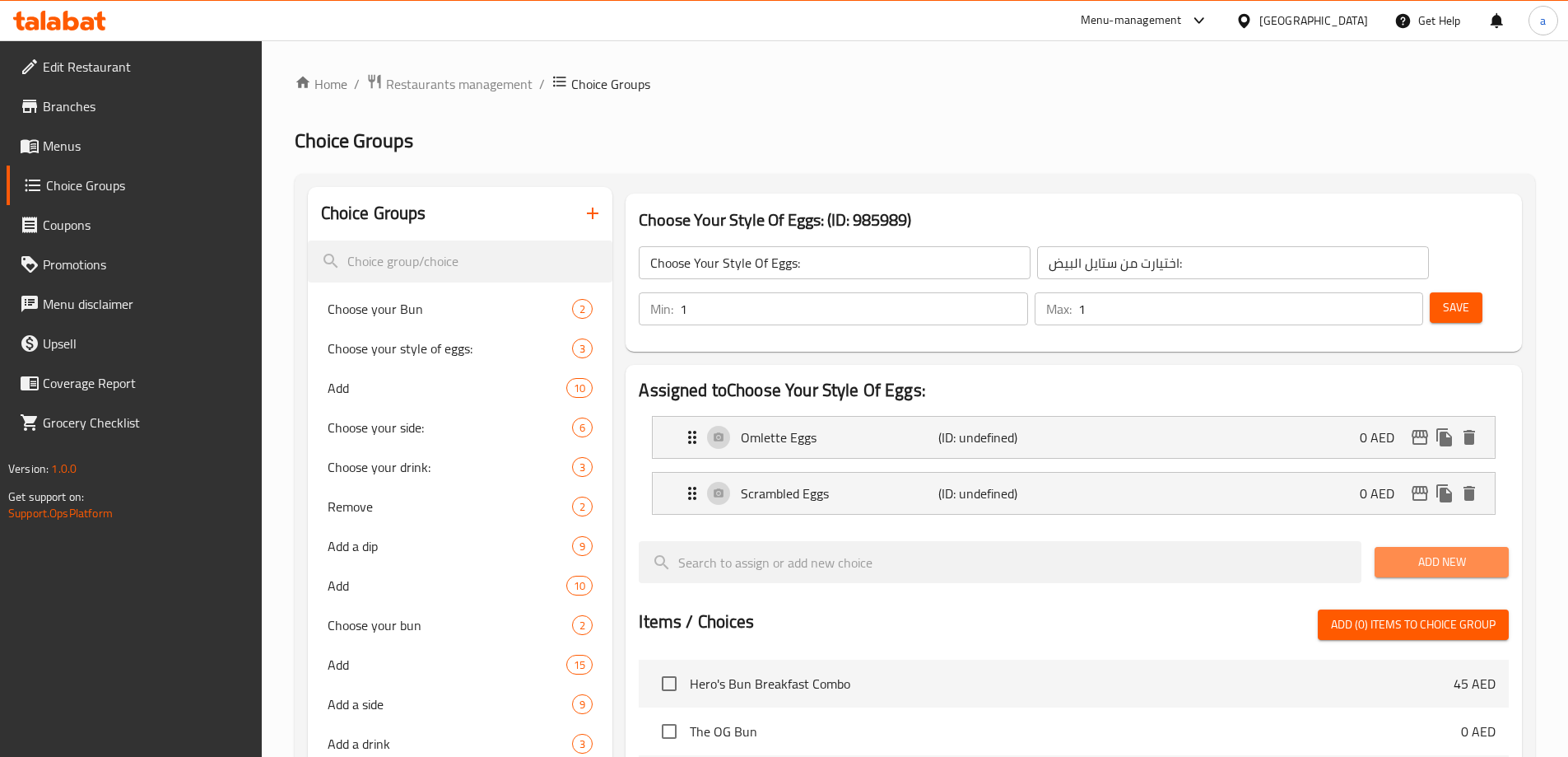
click at [1425, 552] on span "Add New" at bounding box center [1442, 562] width 108 height 20
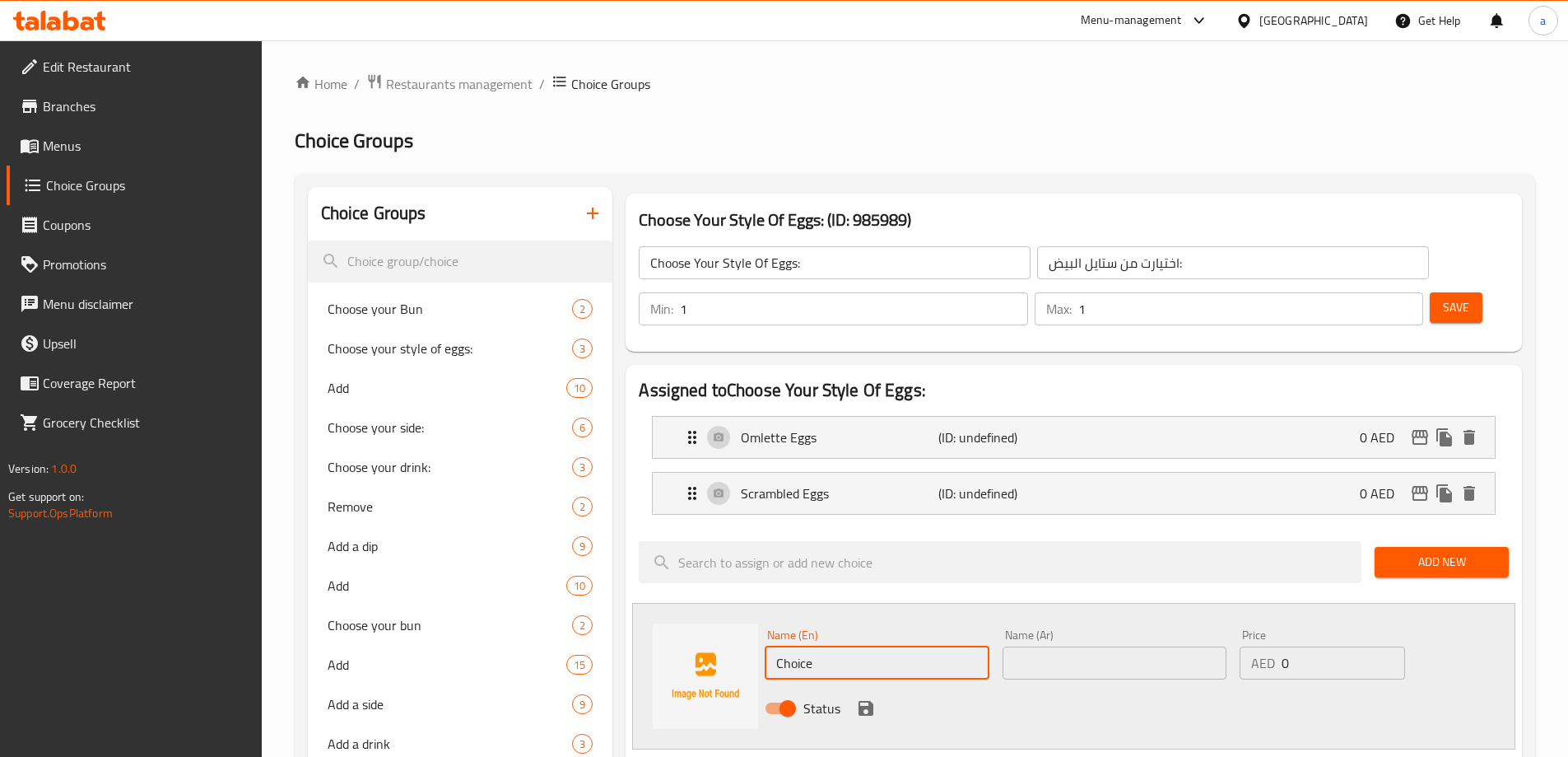
click at [851, 647] on input "Choice" at bounding box center [876, 663] width 224 height 33
click at [908, 483] on p "Scrambled Eggs" at bounding box center [839, 493] width 197 height 19
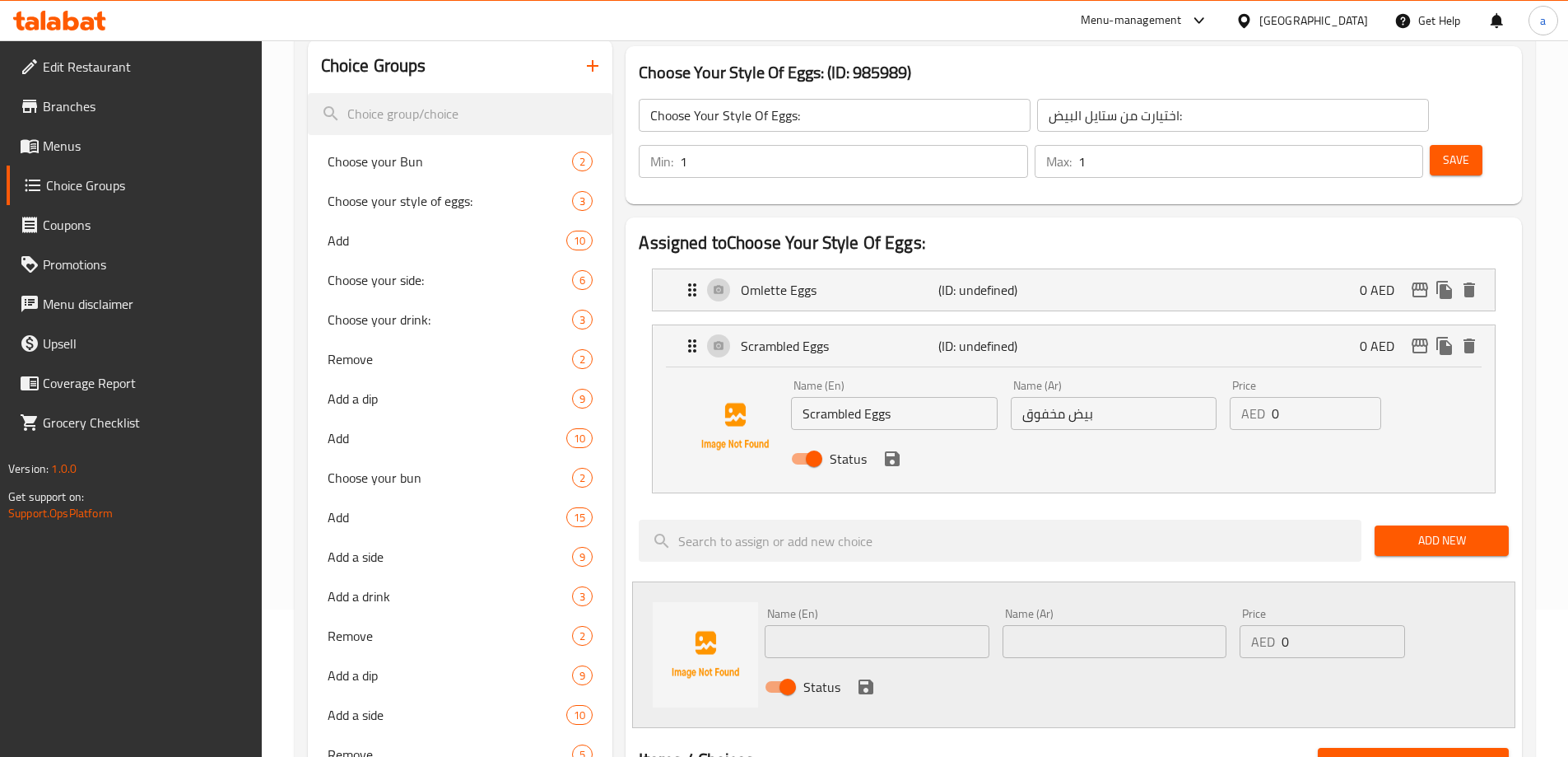
scroll to position [247, 0]
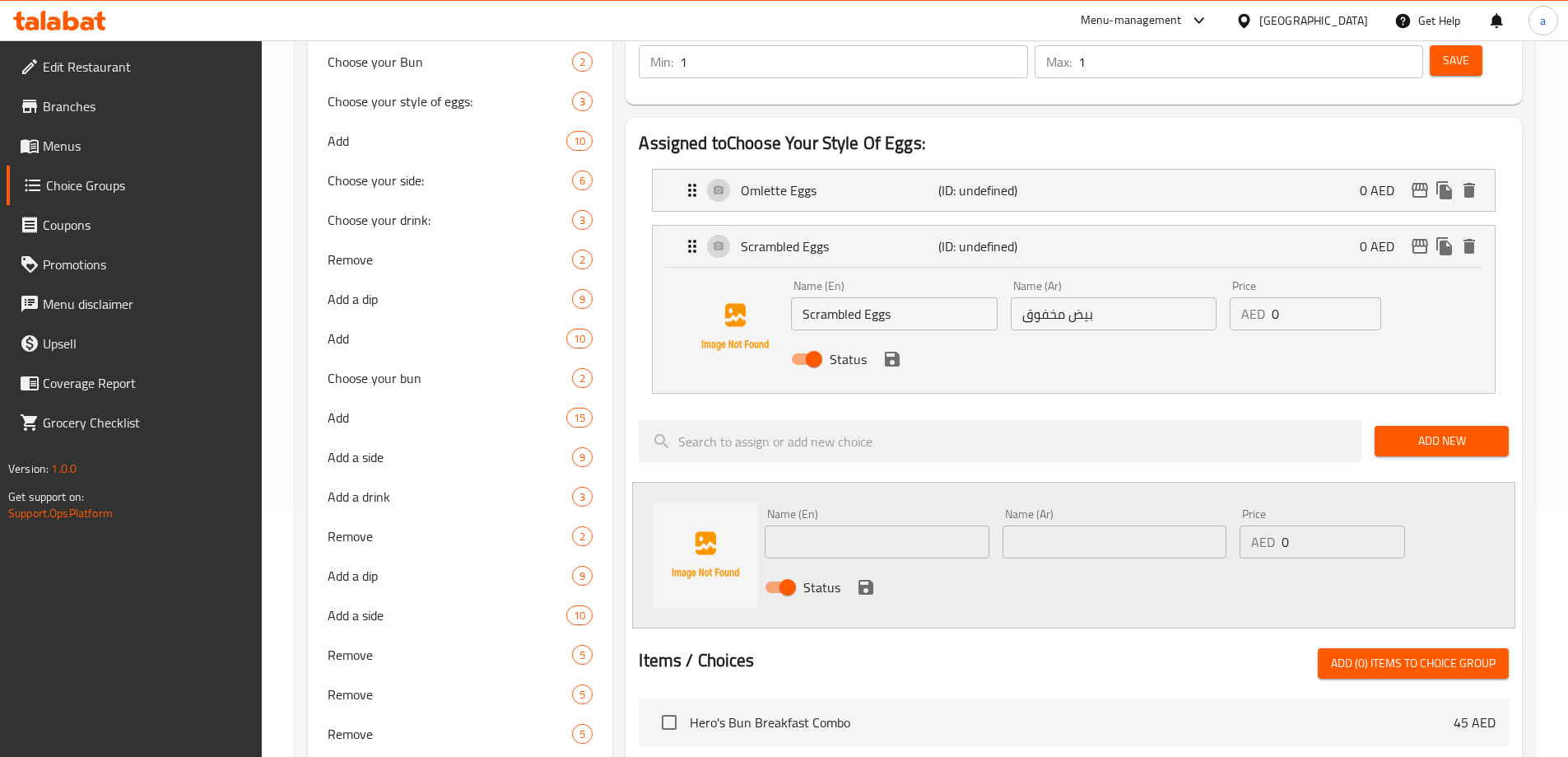
click at [837, 525] on input "text" at bounding box center [876, 541] width 224 height 33
paste input "Boiled Eggs"
type input "Boiled Eggs"
click at [1081, 525] on input "text" at bounding box center [1114, 541] width 224 height 33
type input "بيض مسلوق"
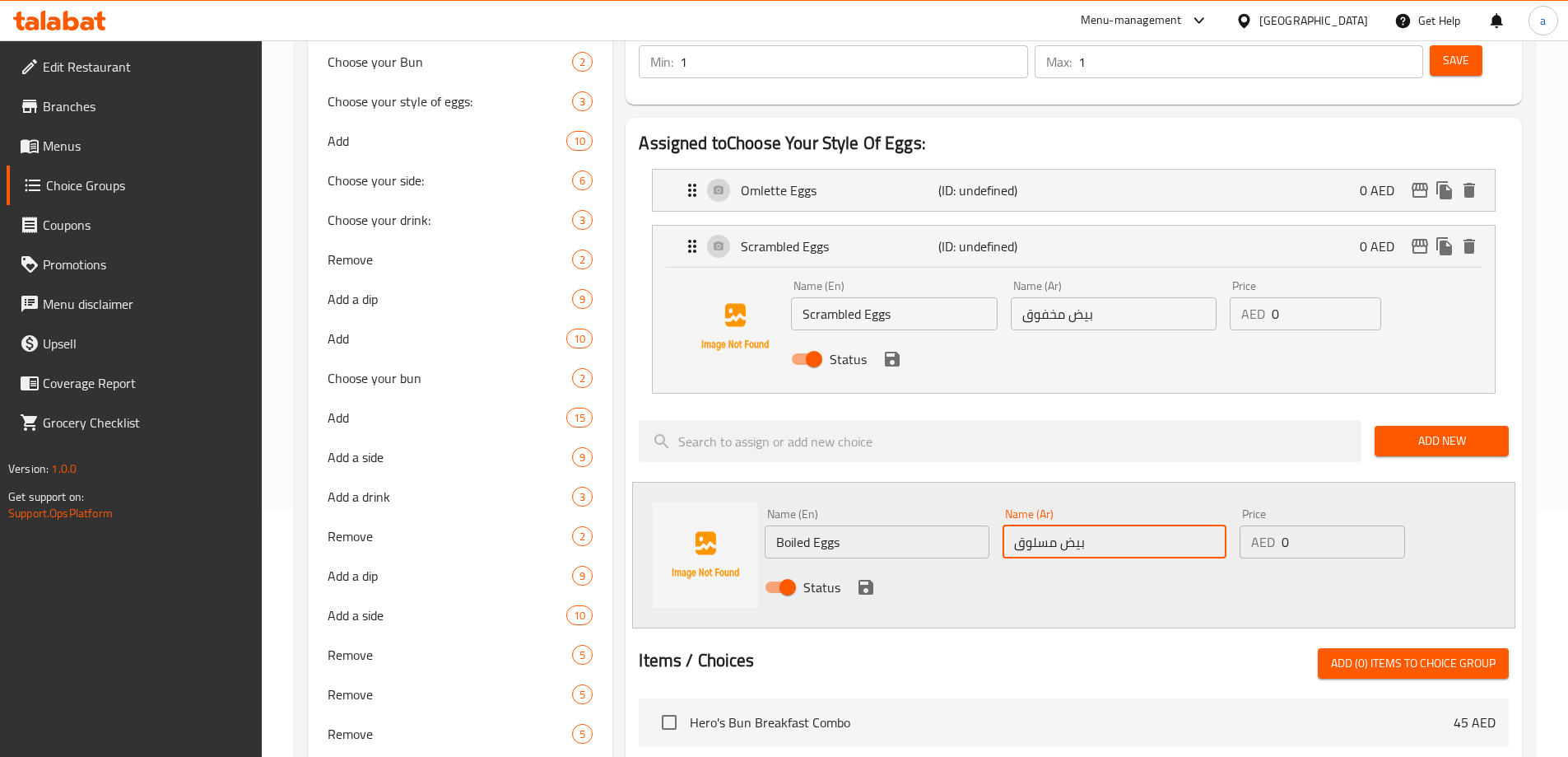
drag, startPoint x: 872, startPoint y: 546, endPoint x: 904, endPoint y: 346, distance: 202.5
click at [872, 579] on icon "save" at bounding box center [866, 587] width 15 height 15
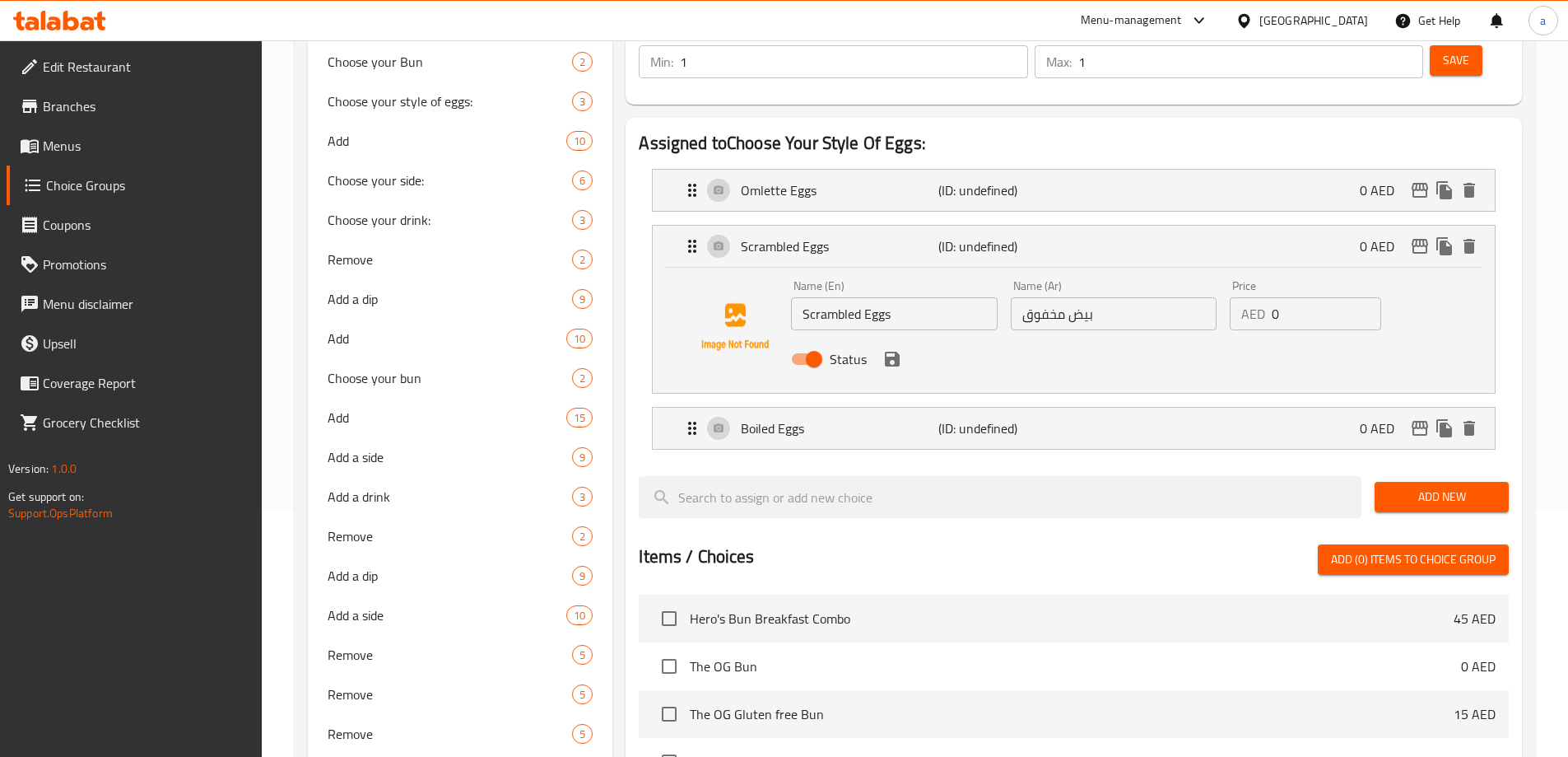
click at [882, 349] on icon "save" at bounding box center [891, 359] width 19 height 19
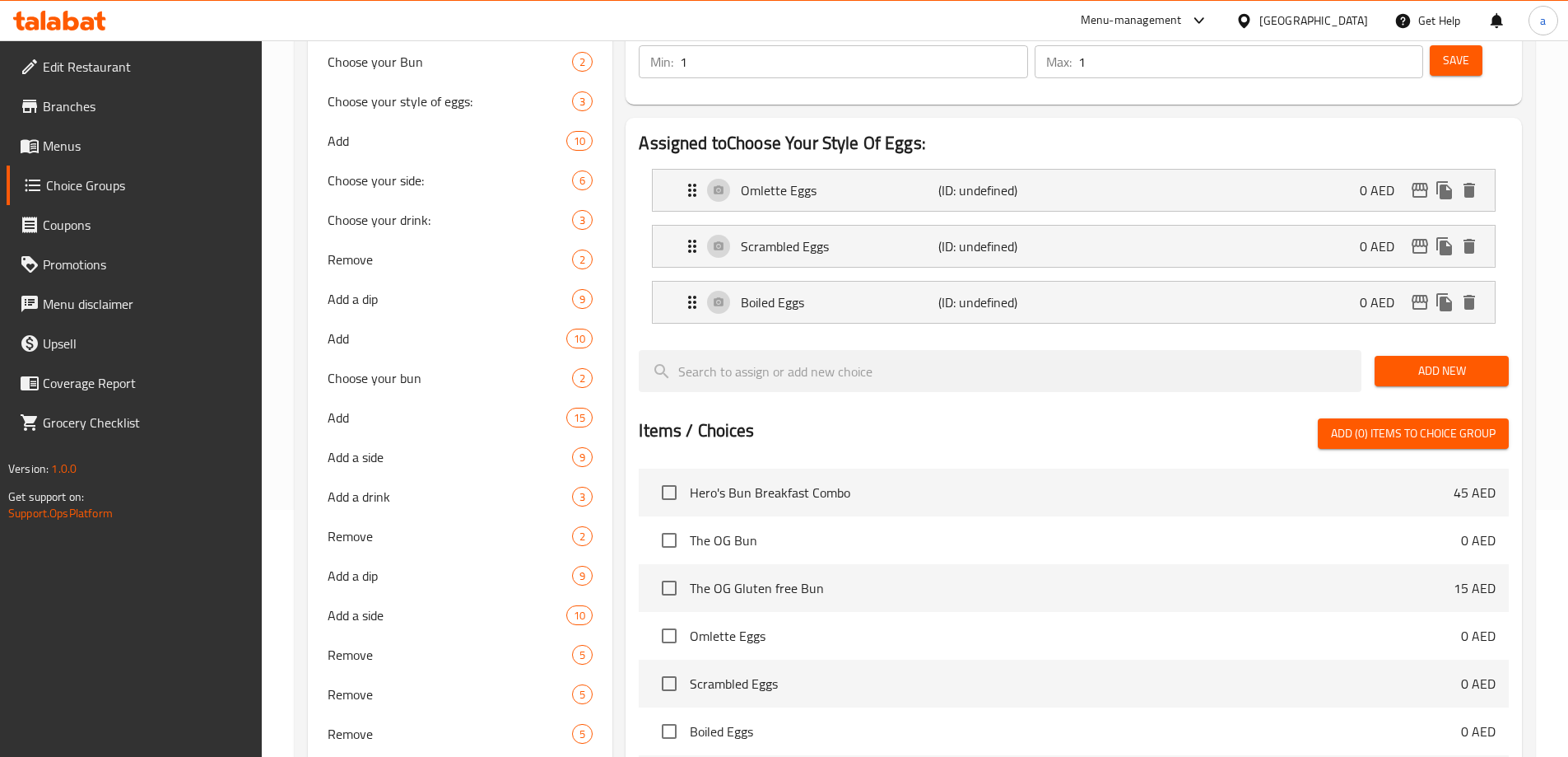
click at [1452, 360] on span "Add New" at bounding box center [1442, 371] width 108 height 20
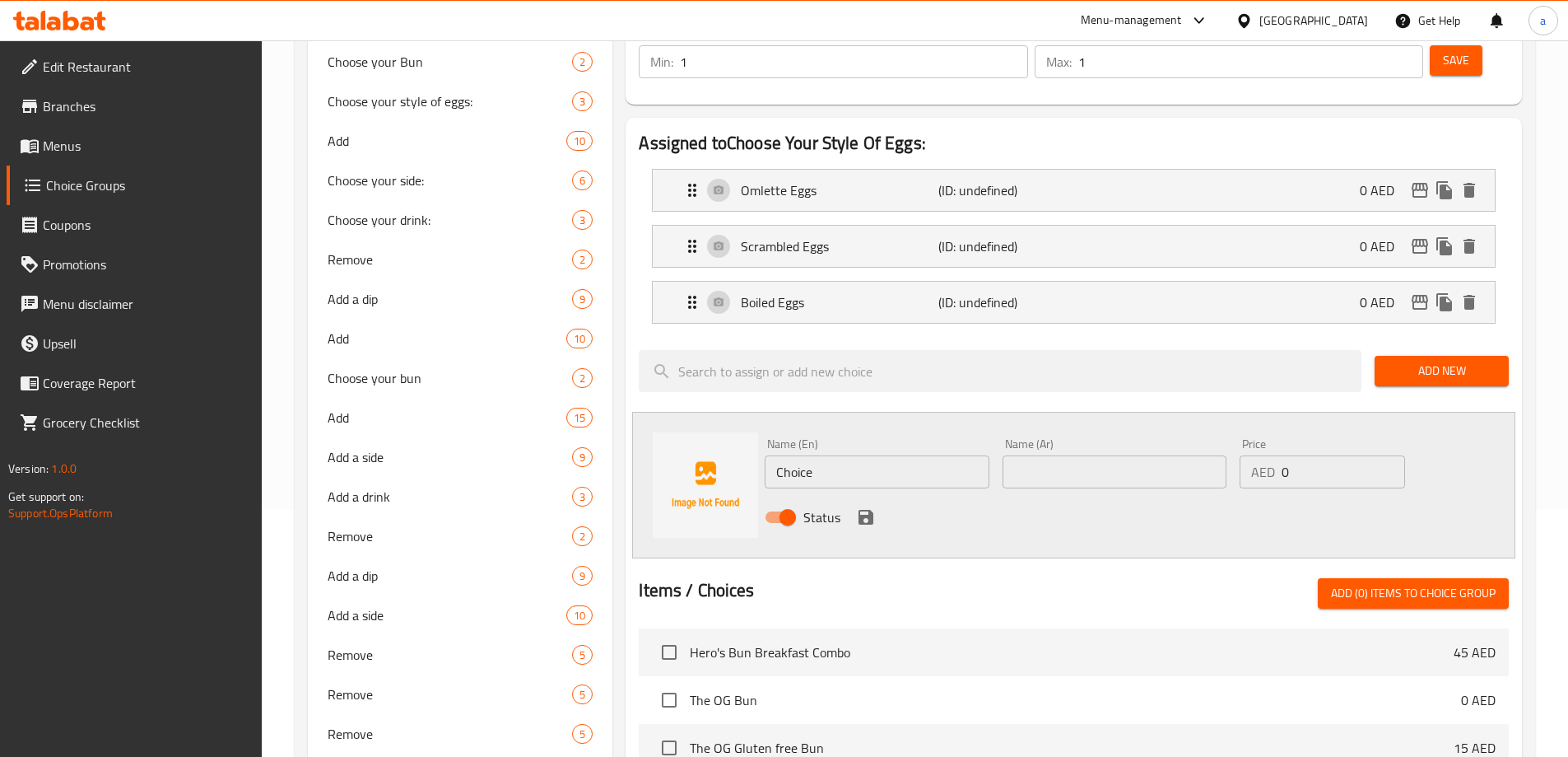
click at [835, 456] on input "Choice" at bounding box center [876, 472] width 224 height 33
click at [787, 456] on input "text" at bounding box center [876, 472] width 224 height 33
paste input "Sunnyside Up"
click at [1114, 456] on input "text" at bounding box center [1114, 472] width 224 height 33
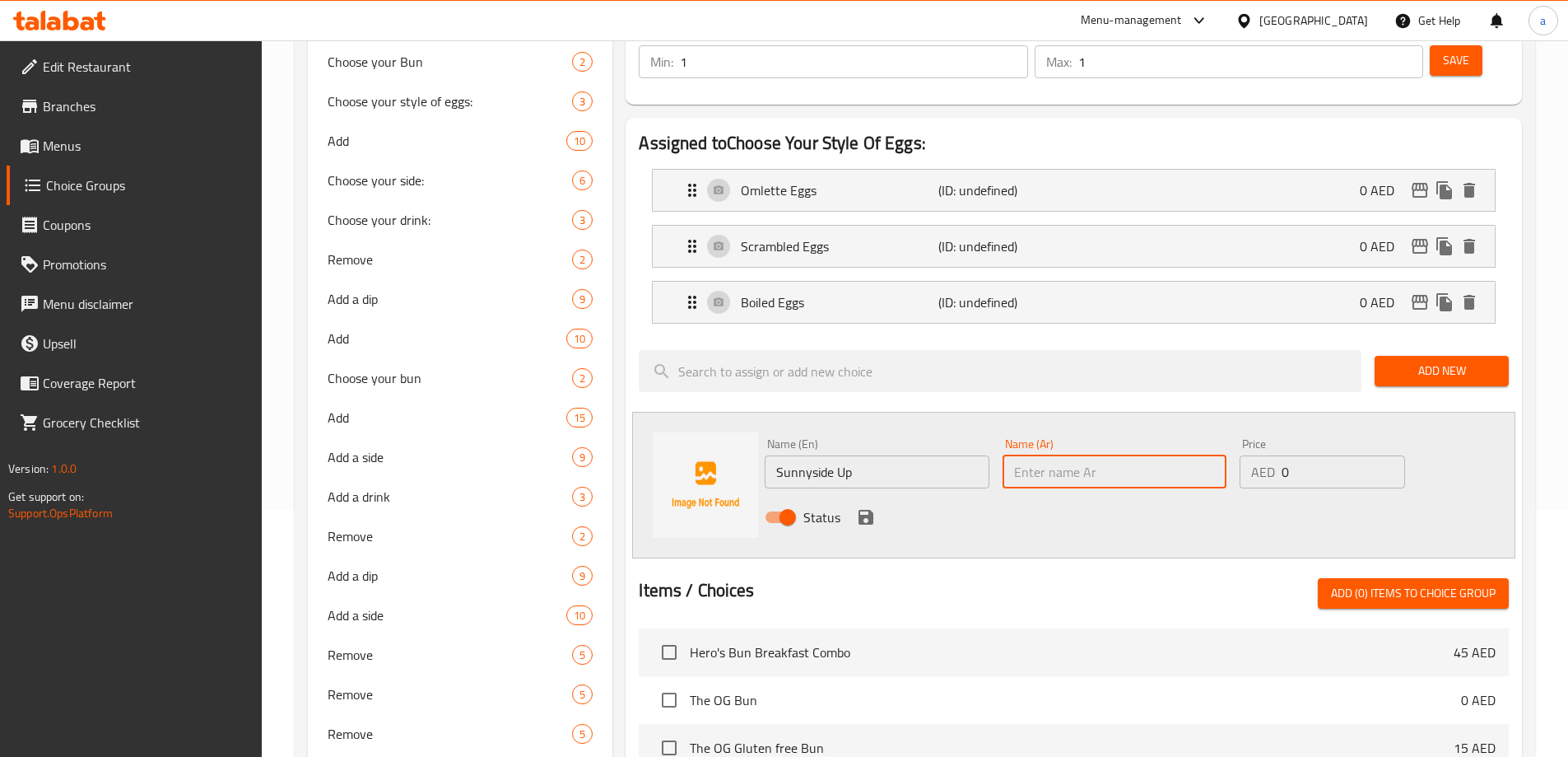
click at [813, 456] on input "Sunnyside Up" at bounding box center [876, 472] width 224 height 33
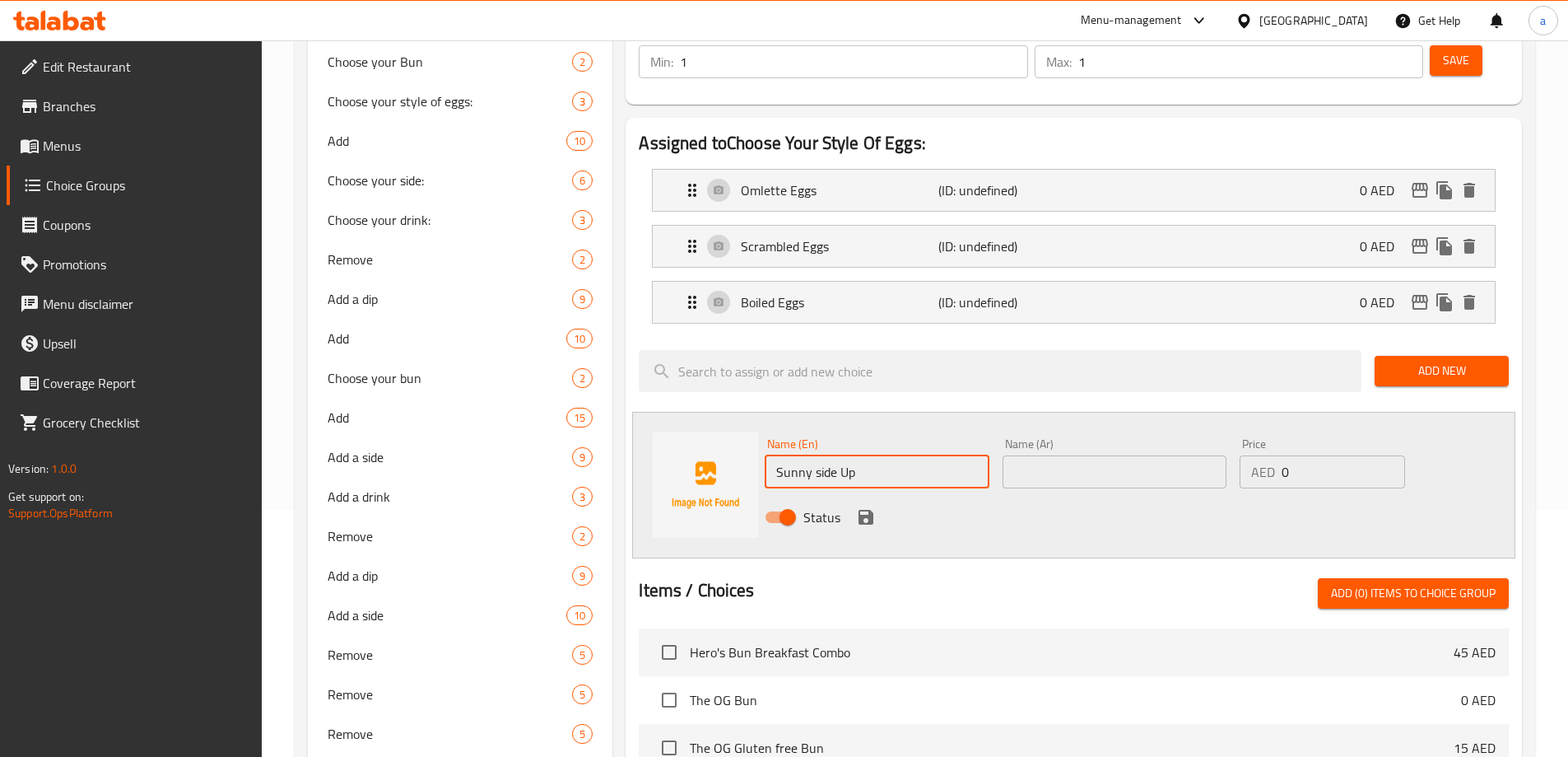
click at [813, 456] on input "Sunny side Up" at bounding box center [876, 472] width 224 height 33
type input "Sunny Side Up"
click at [1119, 456] on input "text" at bounding box center [1114, 472] width 224 height 33
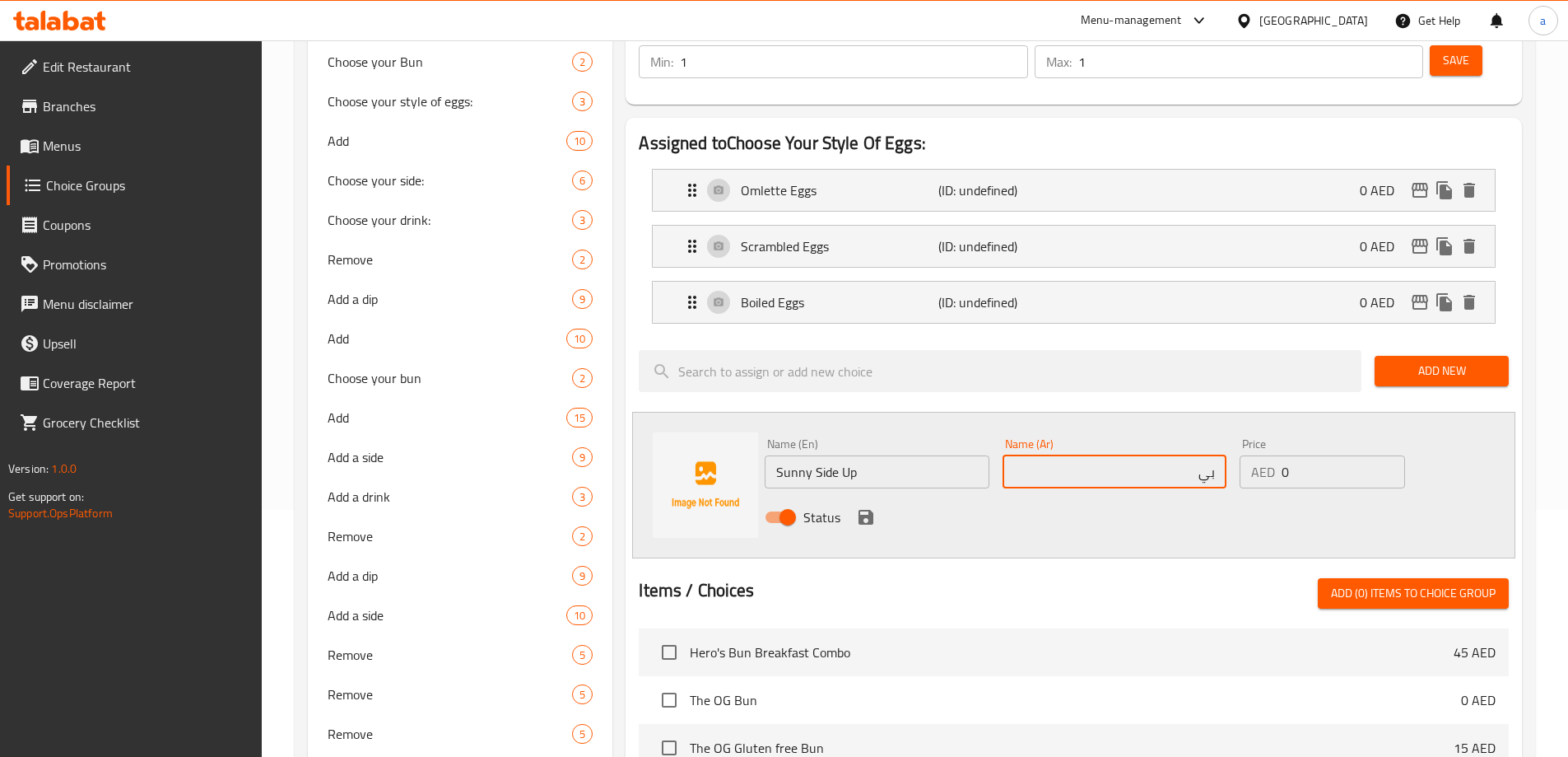
click at [873, 456] on input "Sunny Side Up" at bounding box center [876, 472] width 224 height 33
click at [1118, 456] on input "بي" at bounding box center [1114, 472] width 224 height 33
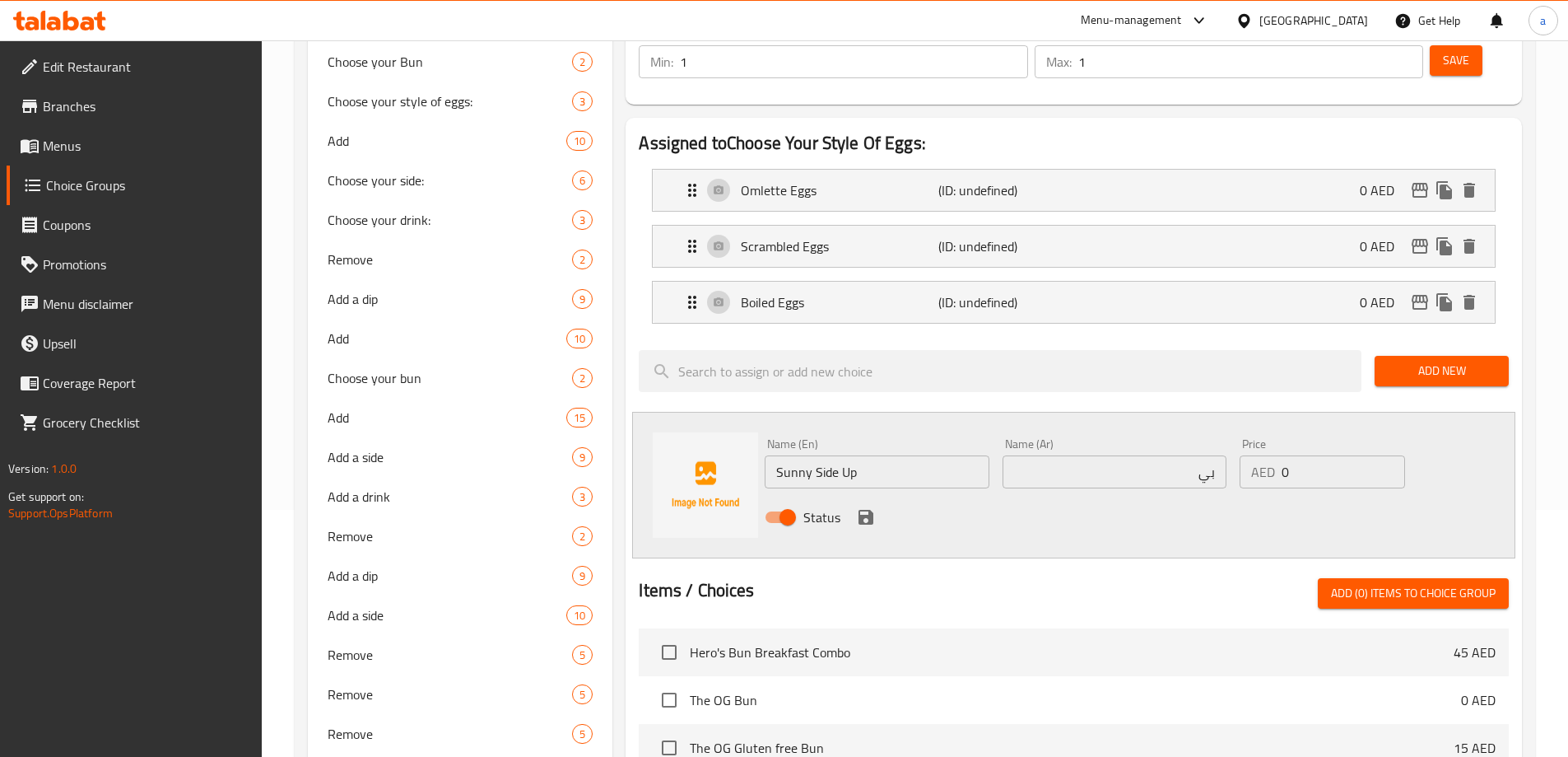
click at [1118, 456] on input "بي" at bounding box center [1114, 472] width 224 height 33
paste input "يون"
type input "عيون"
click at [865, 509] on icon "save" at bounding box center [866, 517] width 15 height 15
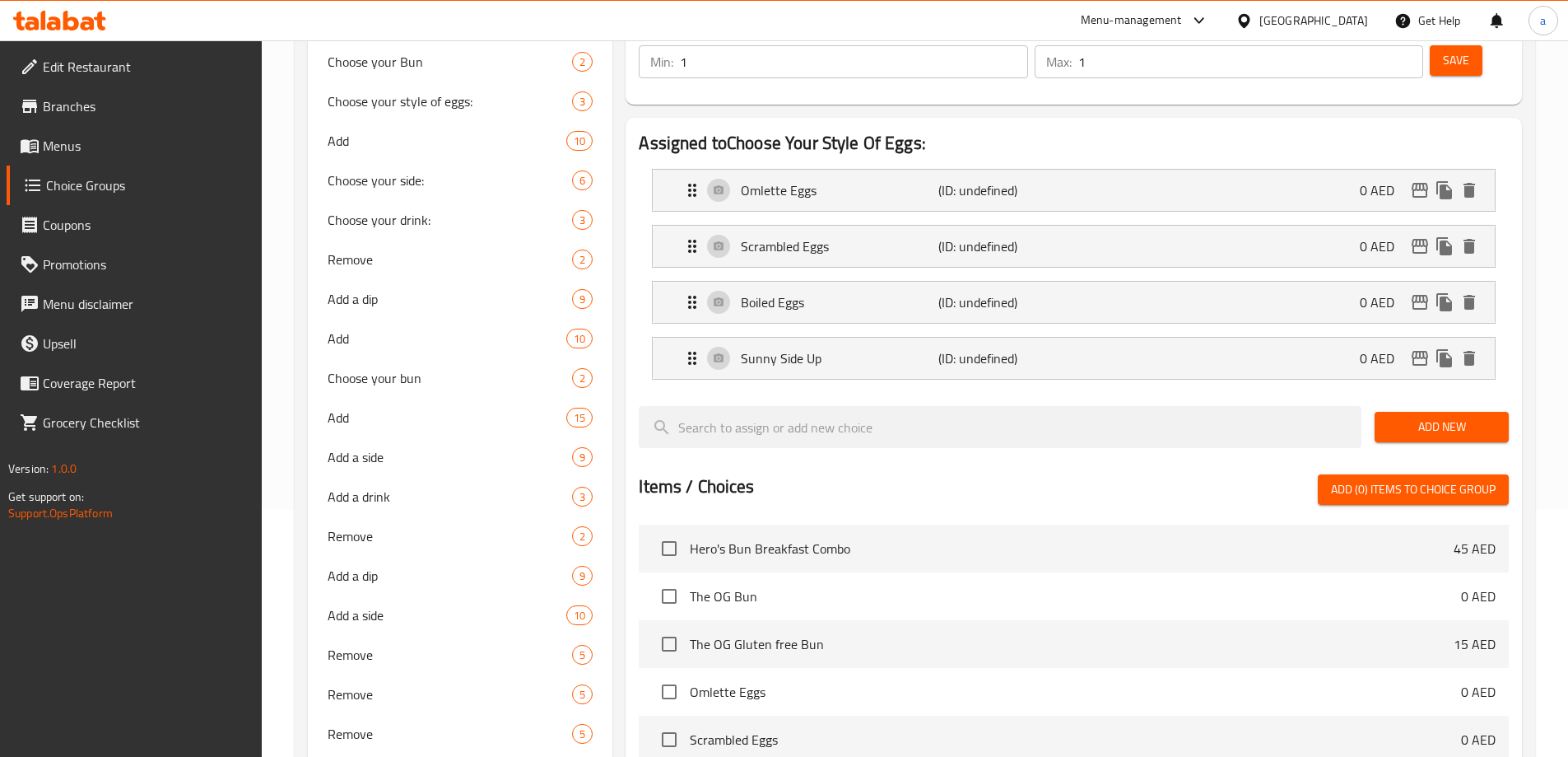
scroll to position [0, 0]
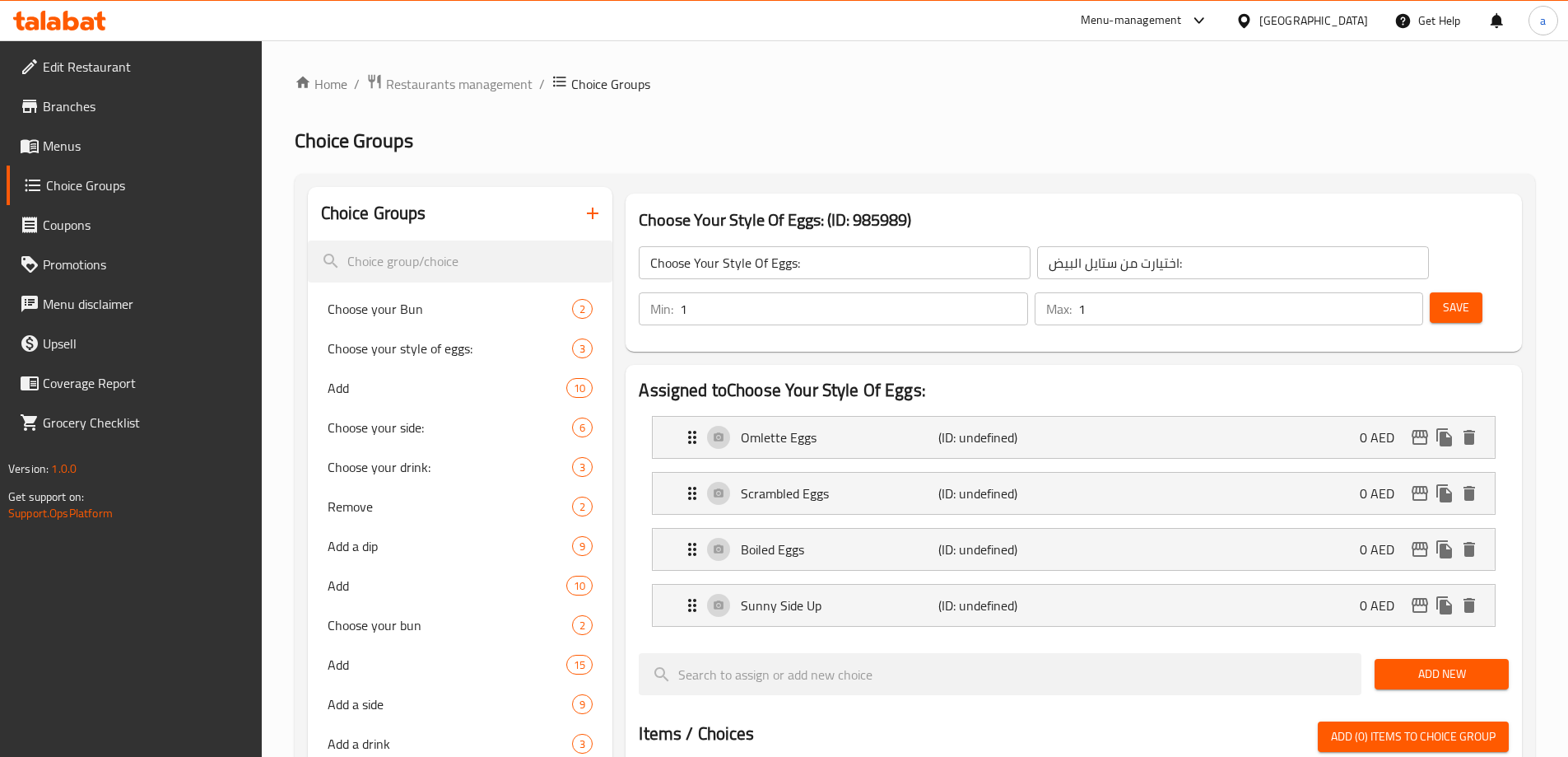
click at [1443, 297] on span "Save" at bounding box center [1455, 307] width 26 height 20
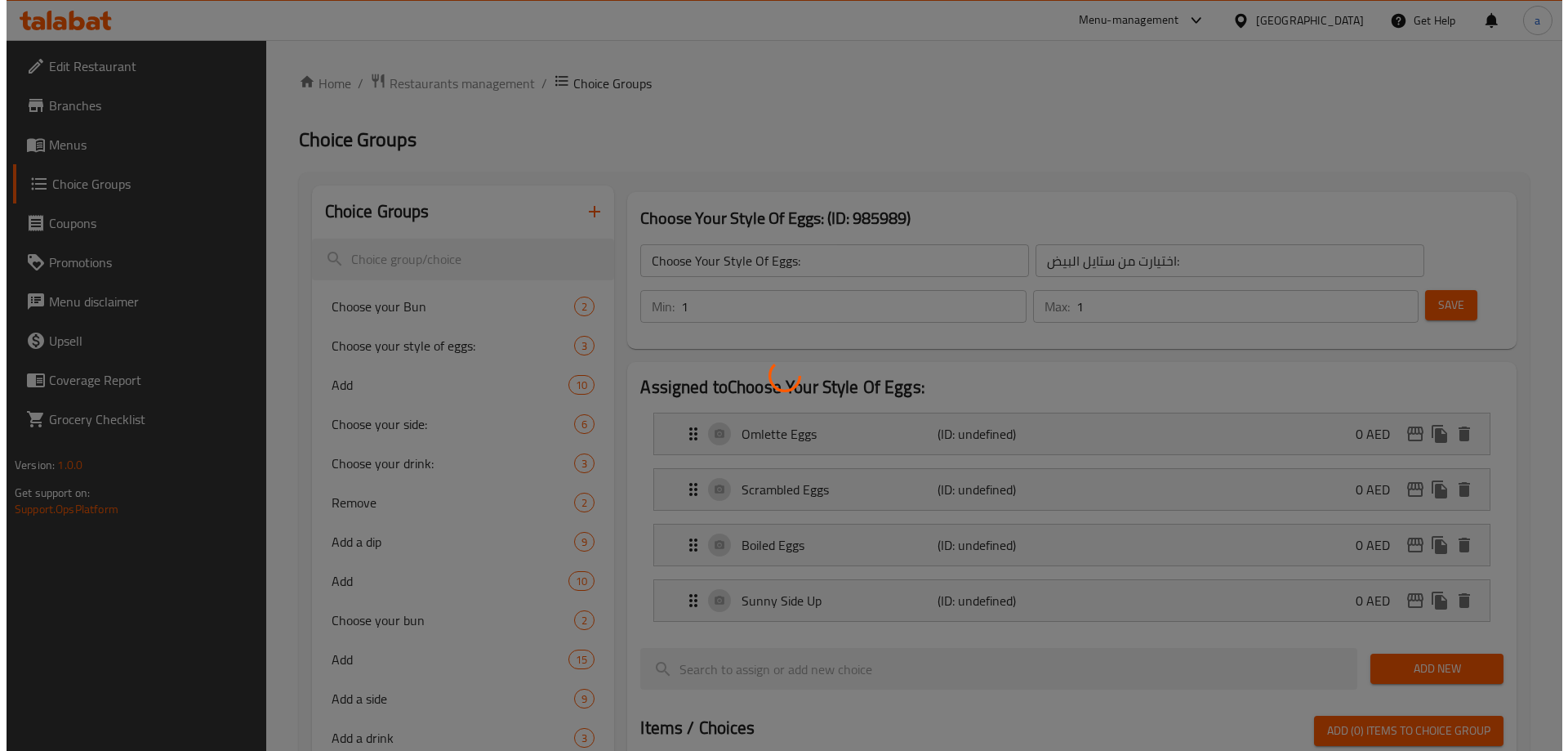
scroll to position [725, 0]
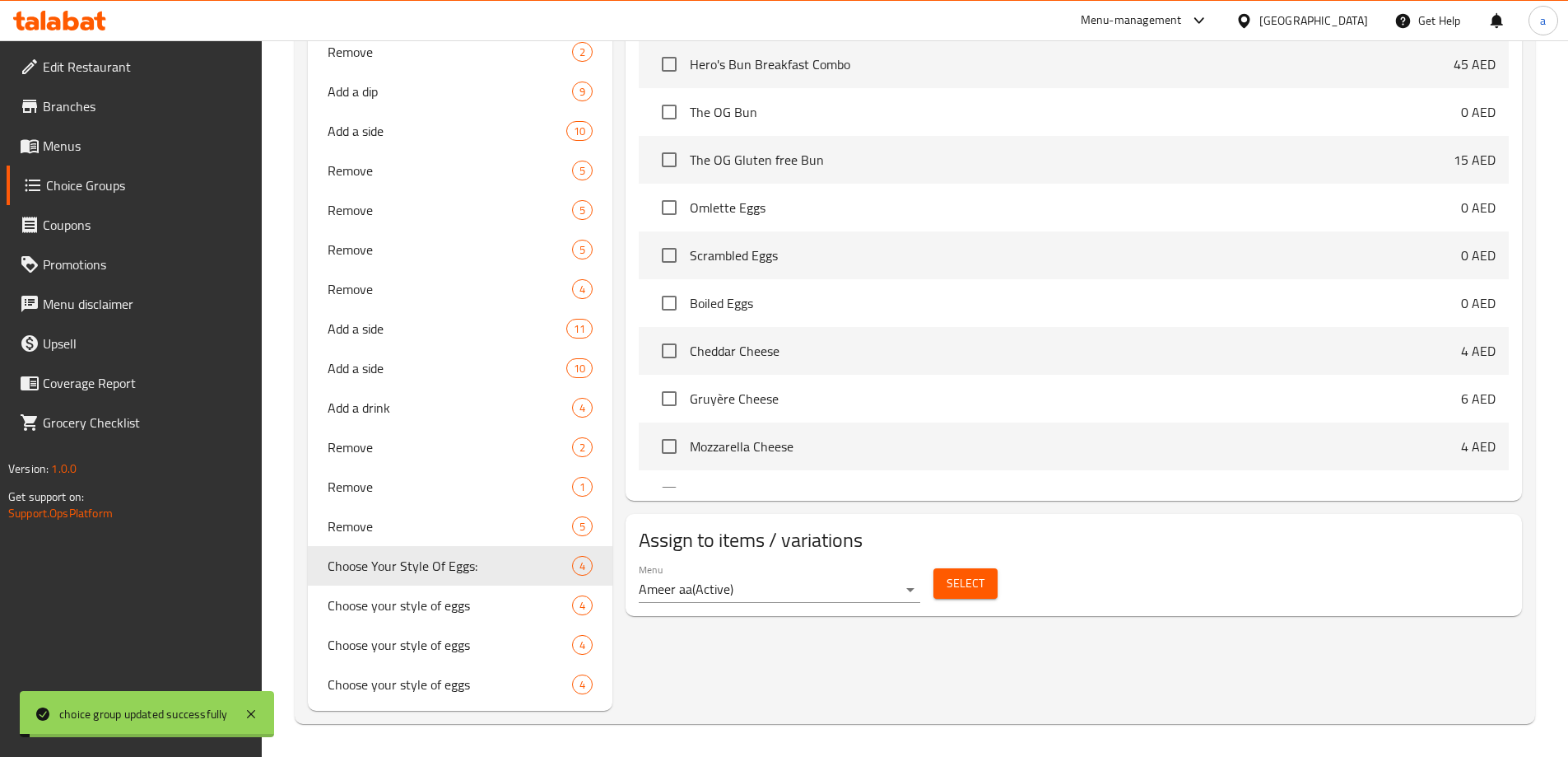
click at [966, 573] on span "Select" at bounding box center [965, 584] width 38 height 20
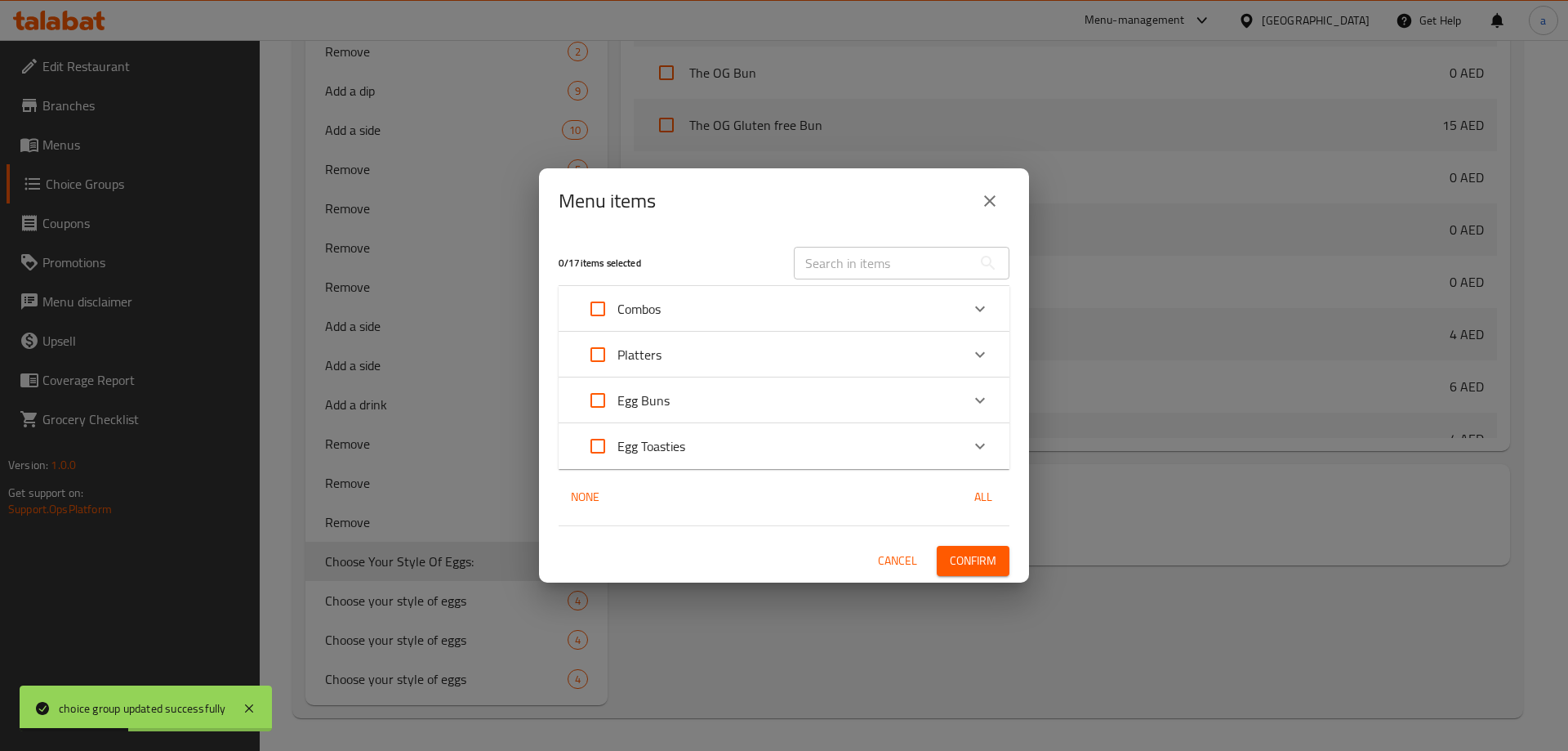
click at [910, 316] on div "Combos" at bounding box center [769, 308] width 382 height 39
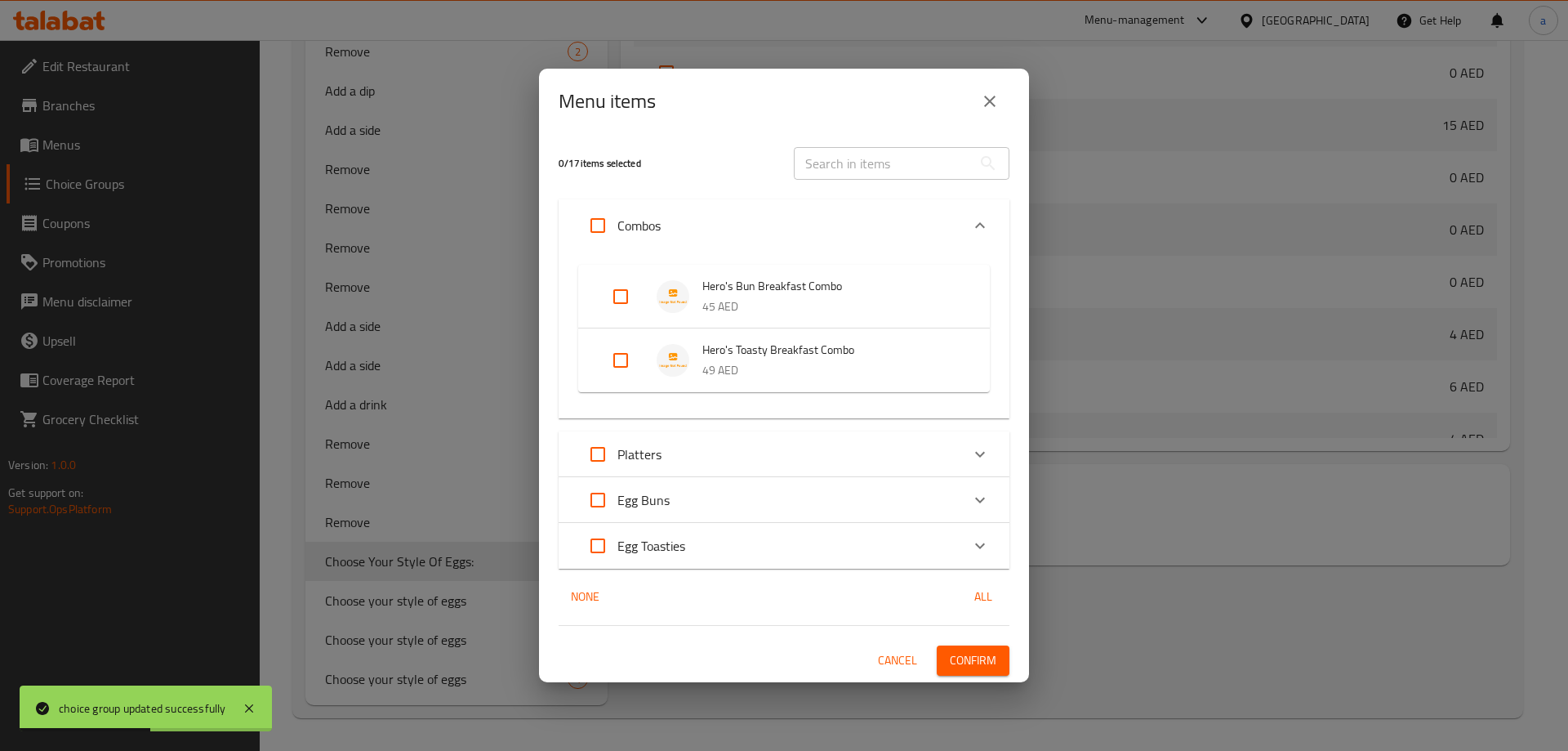
click at [755, 457] on div "Platters" at bounding box center [769, 454] width 382 height 39
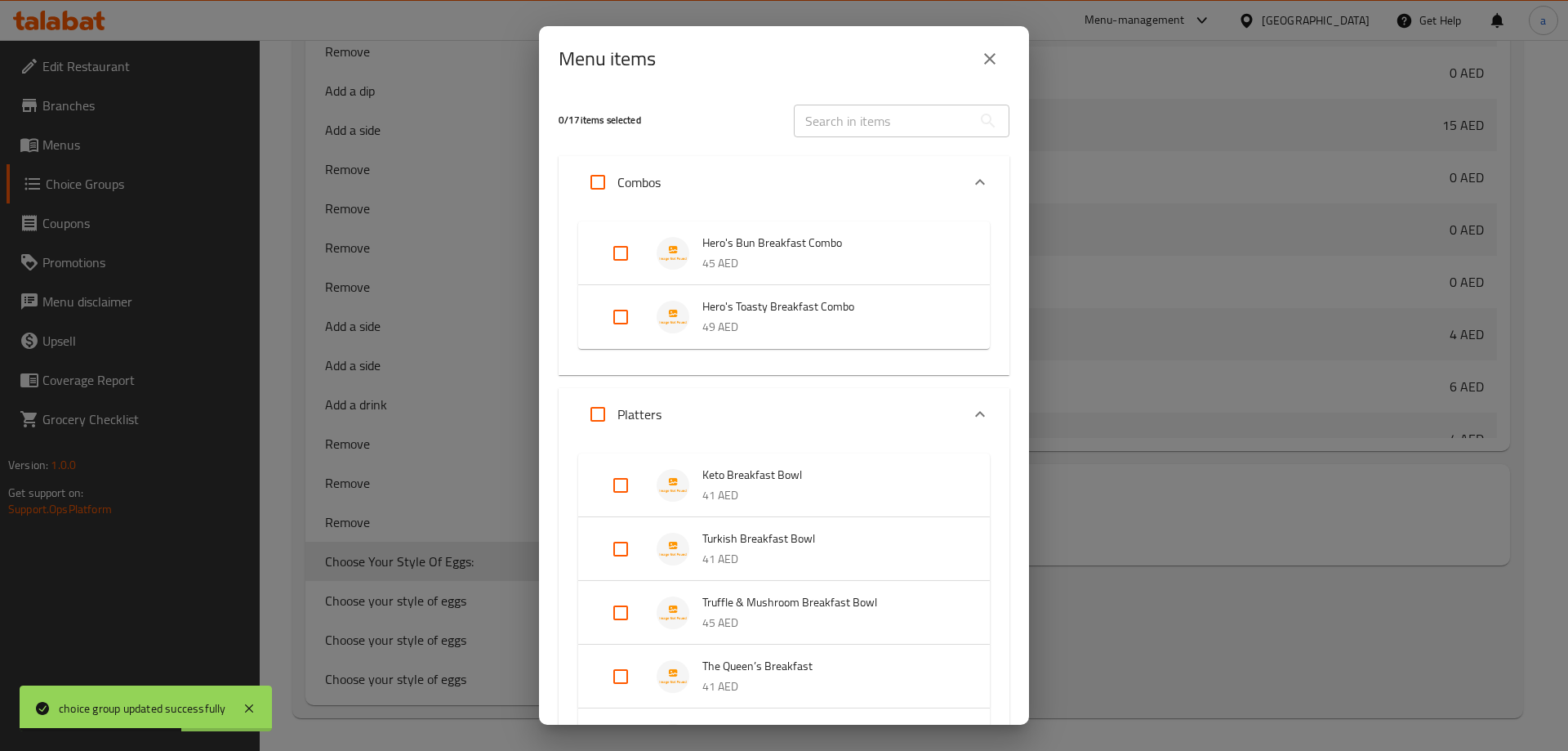
click at [620, 488] on input "Expand" at bounding box center [620, 485] width 39 height 39
checkbox input "true"
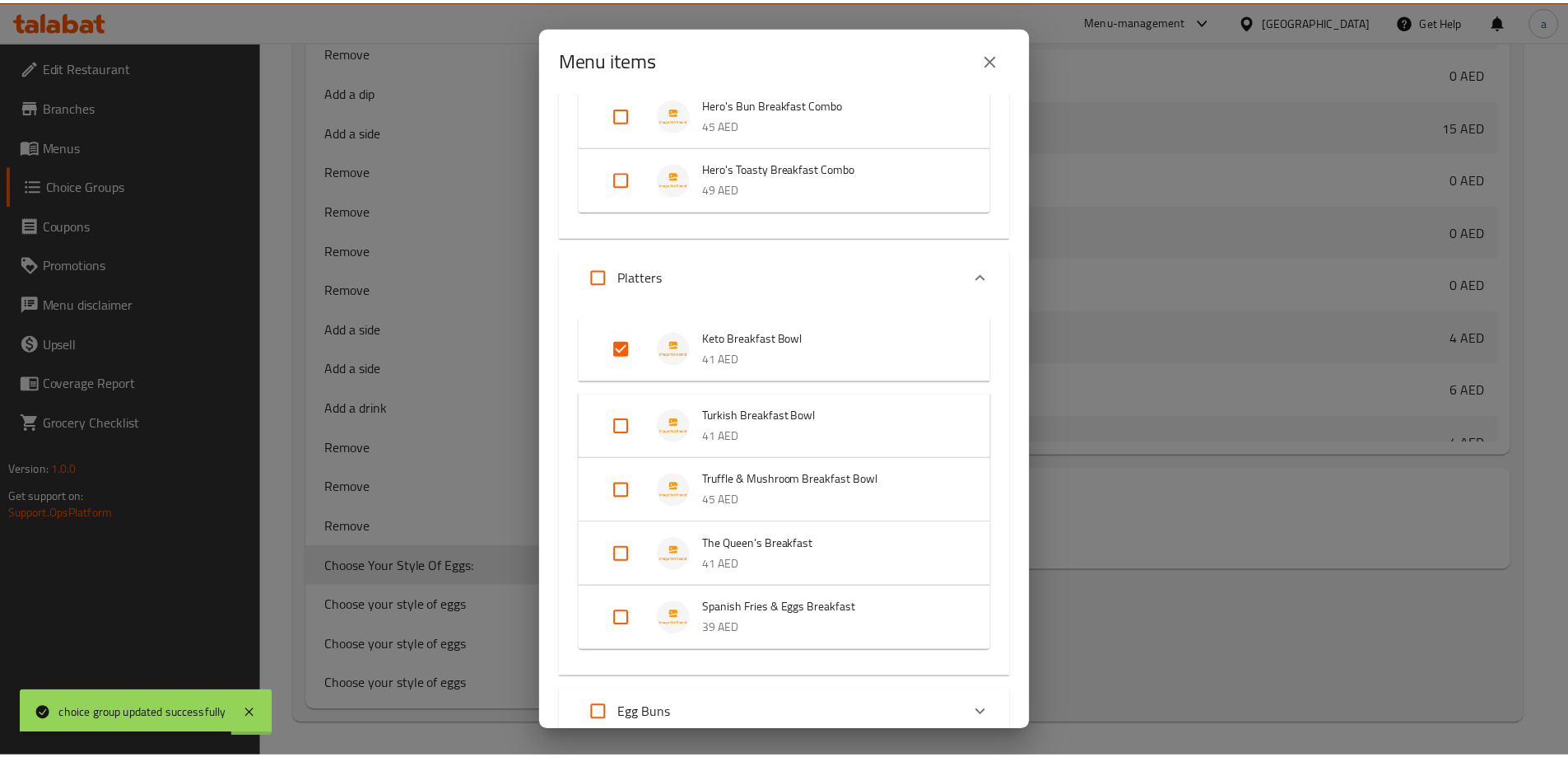
scroll to position [307, 0]
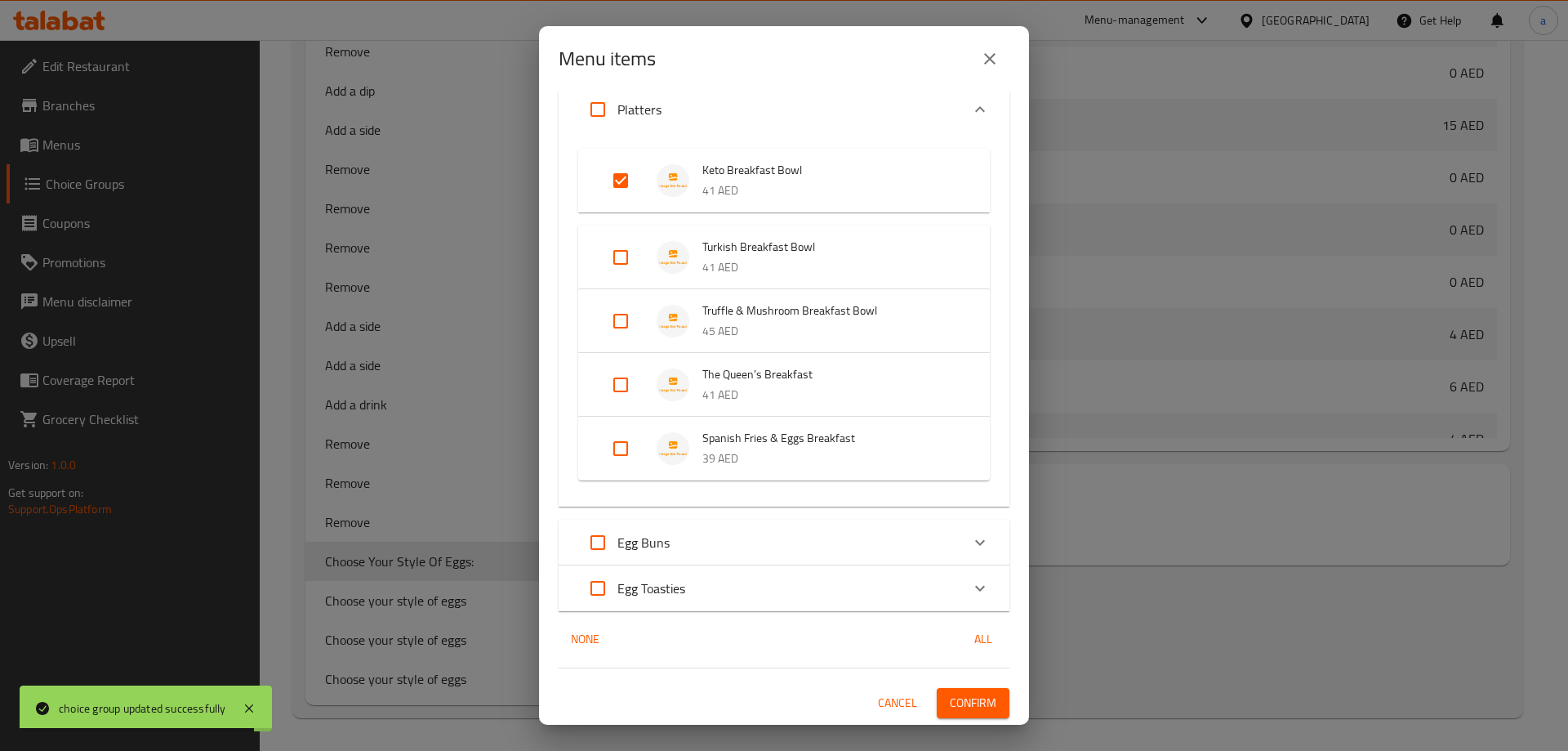
click at [968, 701] on span "Confirm" at bounding box center [973, 703] width 47 height 20
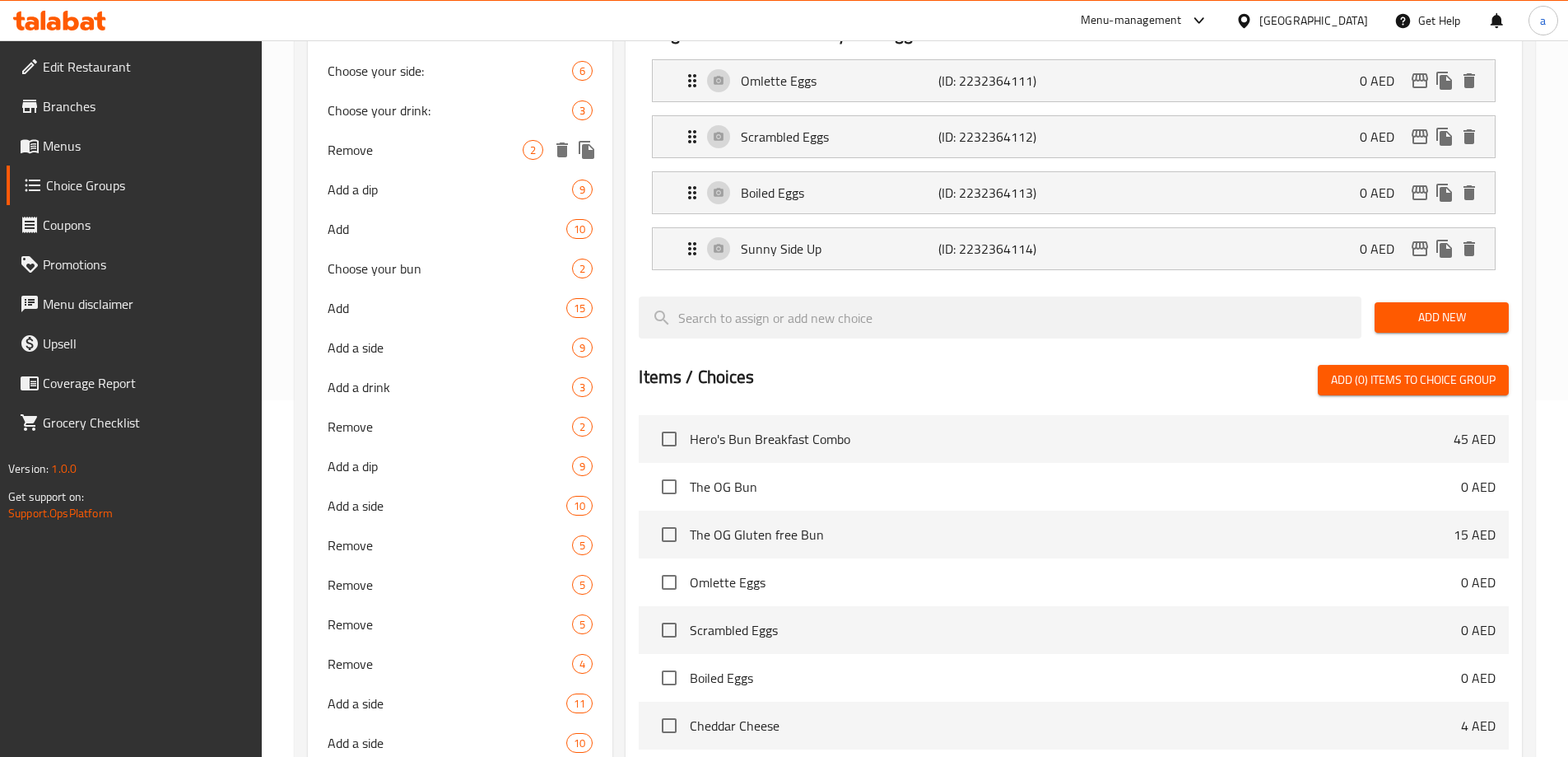
scroll to position [0, 0]
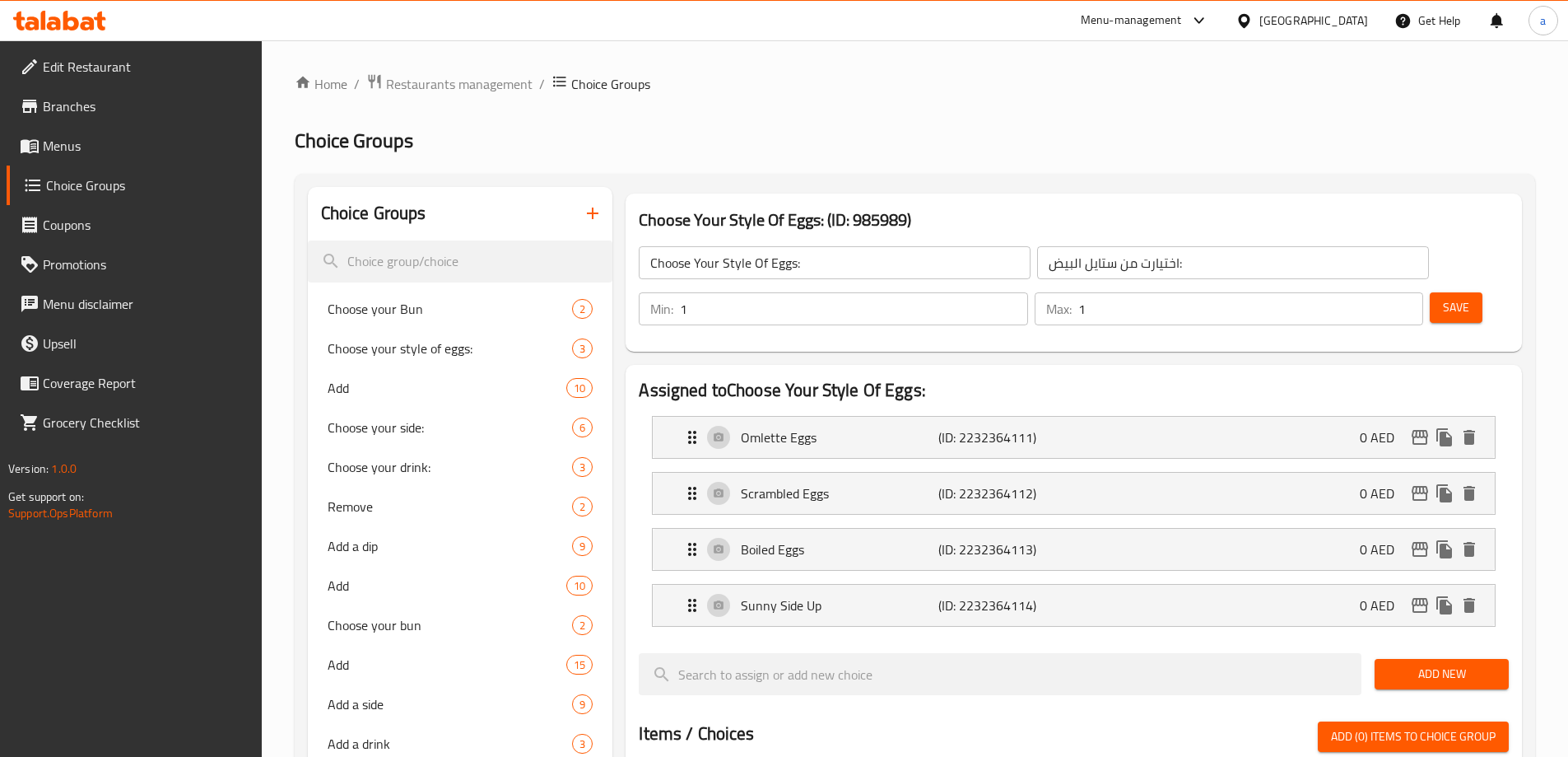
click at [585, 210] on button "button" at bounding box center [593, 213] width 40 height 40
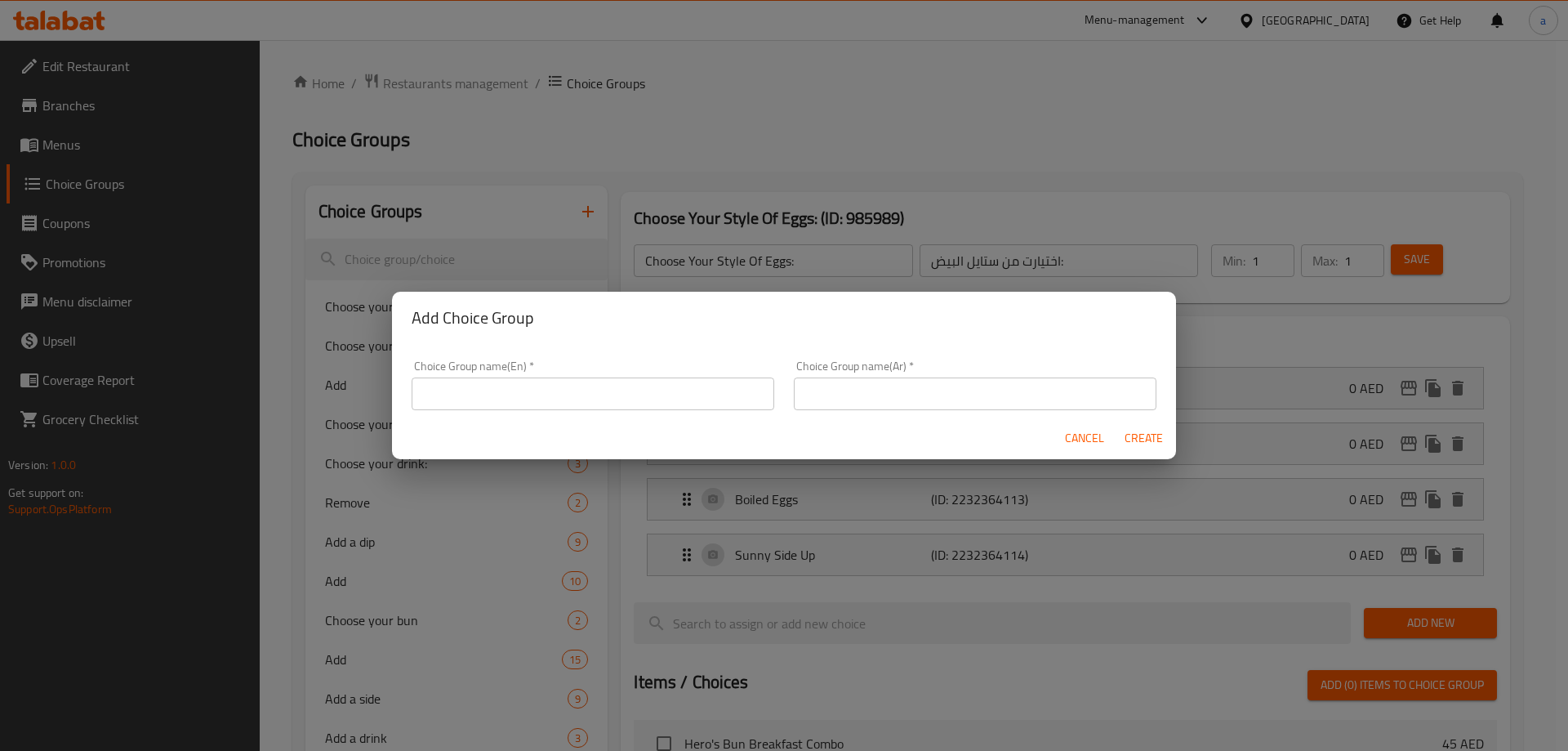
click at [565, 400] on input "text" at bounding box center [593, 393] width 362 height 33
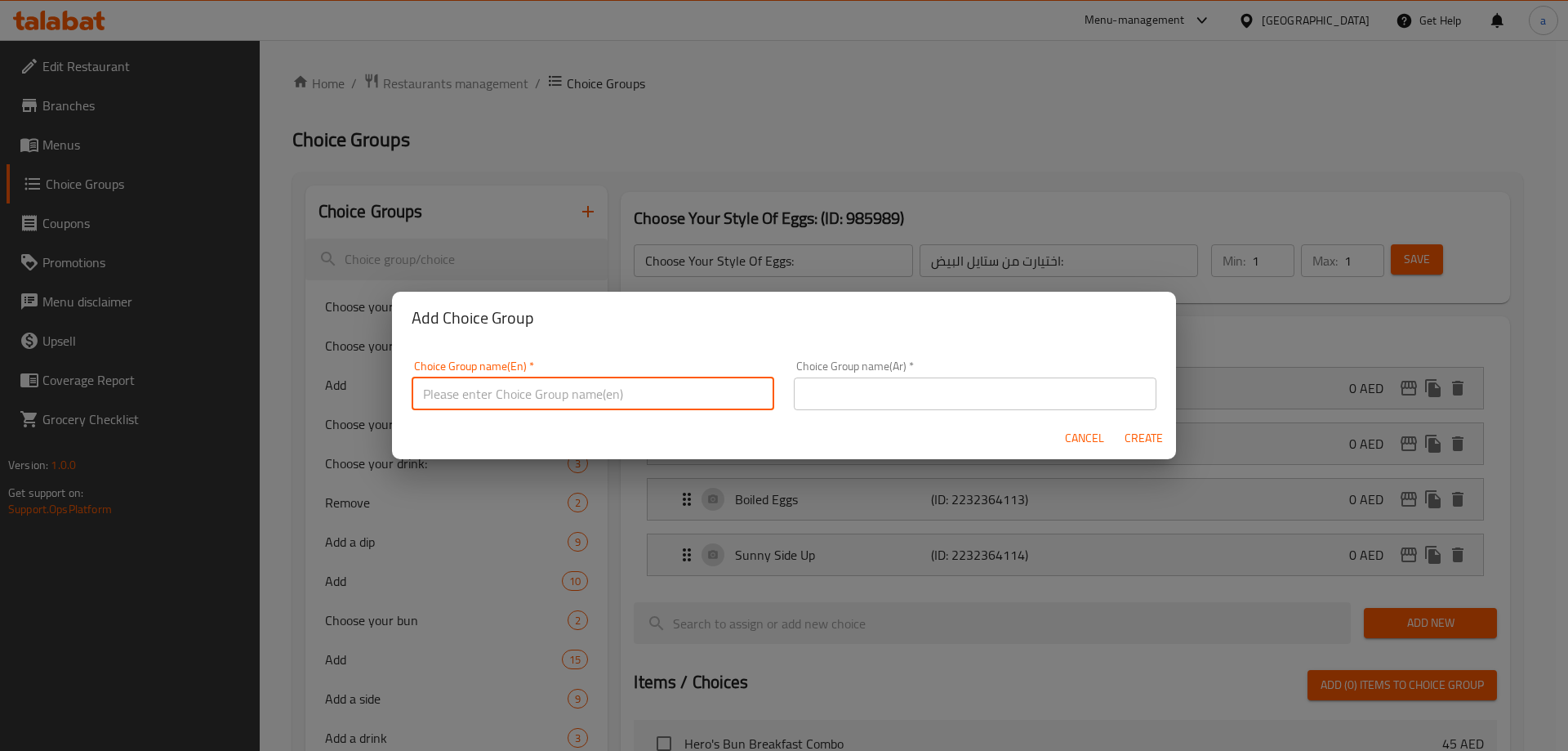
type input "ث"
type input "Extras:"
click at [862, 416] on div "Choice Group name(Ar)   * Choice Group name(Ar) *" at bounding box center [975, 385] width 382 height 69
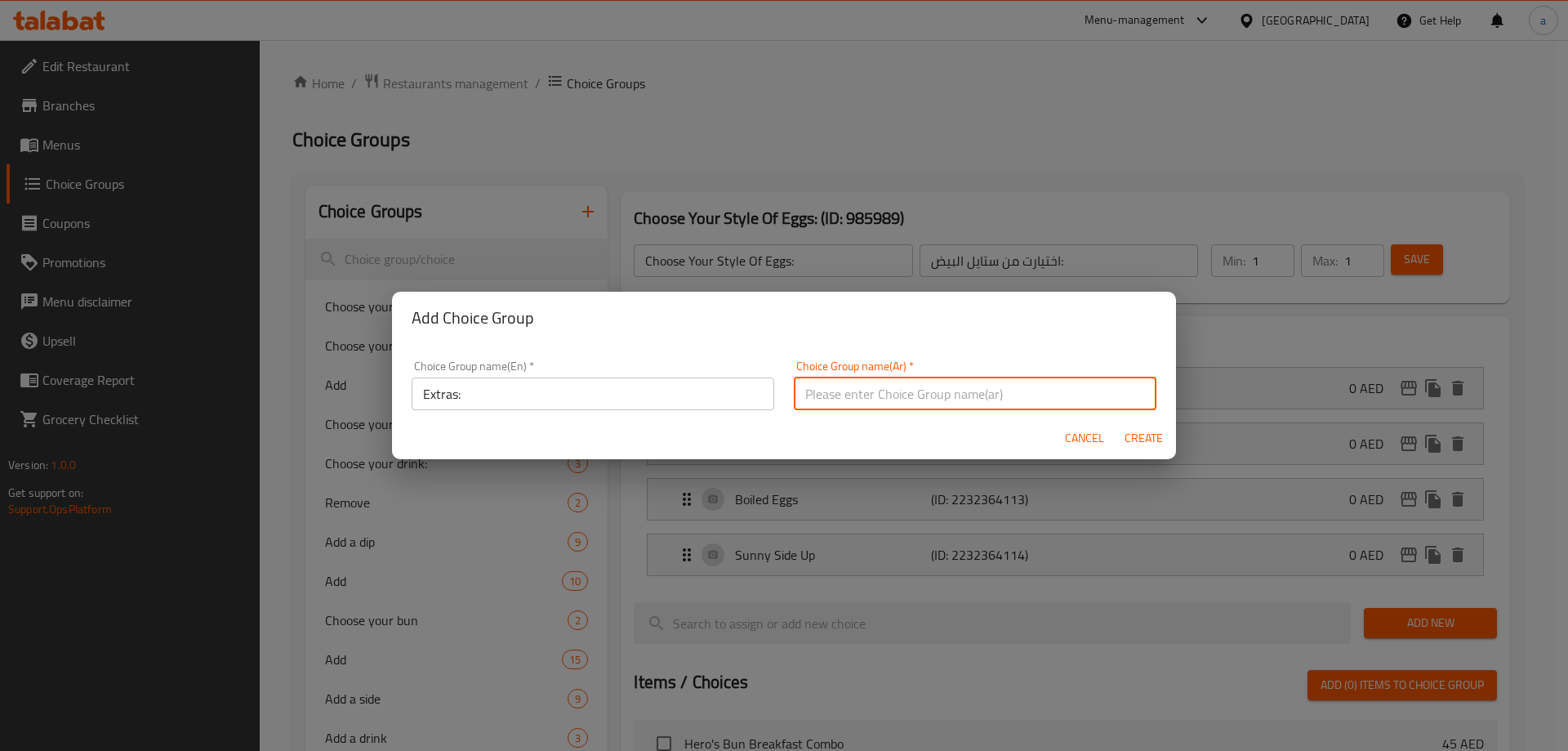
click at [857, 388] on input "text" at bounding box center [975, 393] width 362 height 33
type input "اكسترا:"
click at [1141, 431] on span "Create" at bounding box center [1143, 438] width 39 height 20
type input "Extras:"
type input "اكسترا:"
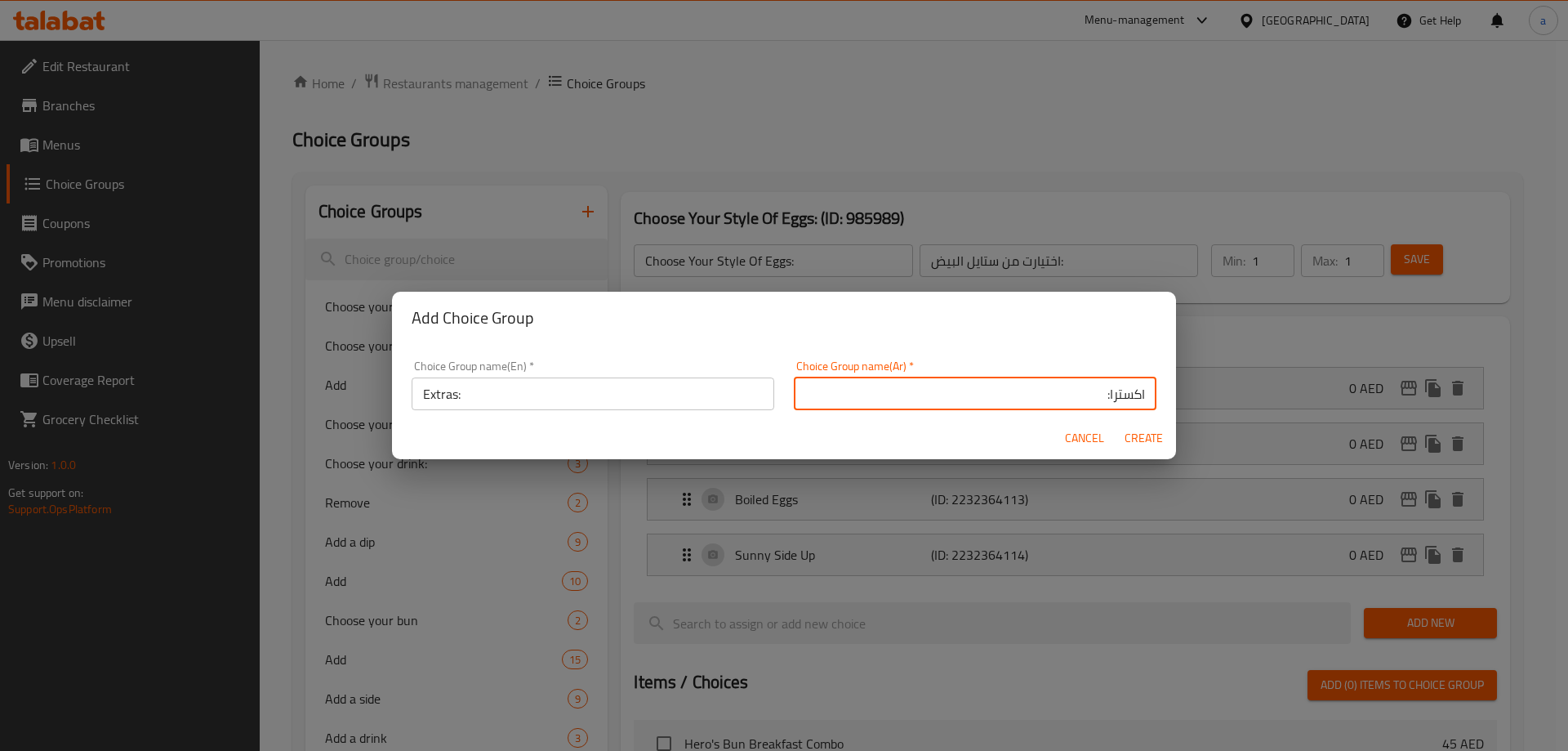
type input "0"
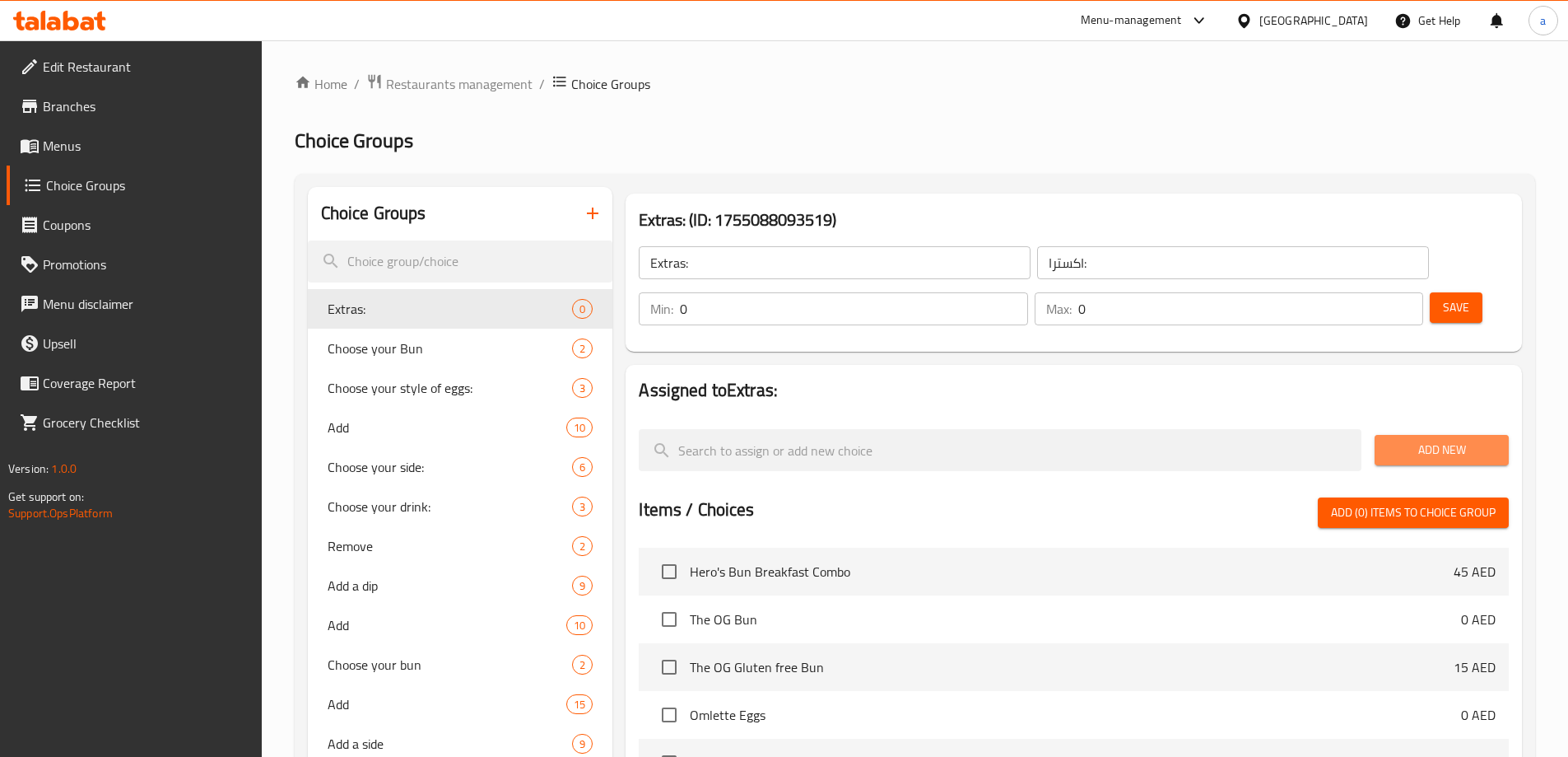
click at [1427, 440] on span "Add New" at bounding box center [1442, 450] width 108 height 20
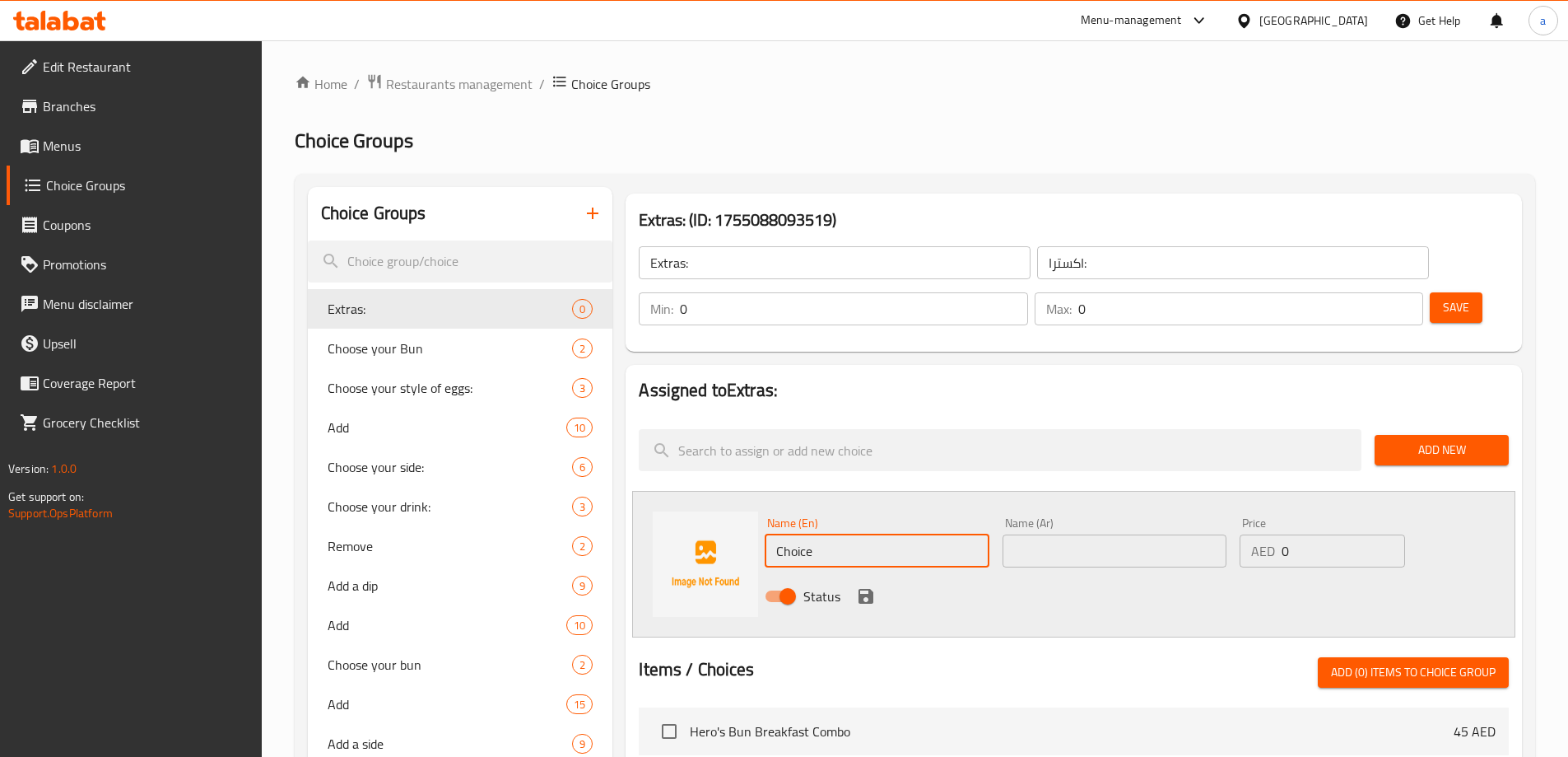
click at [850, 535] on input "Choice" at bounding box center [876, 551] width 224 height 33
paste input "[PERSON_NAME]"
type input "Cheddar Cheese"
click at [1072, 535] on input "text" at bounding box center [1114, 551] width 224 height 33
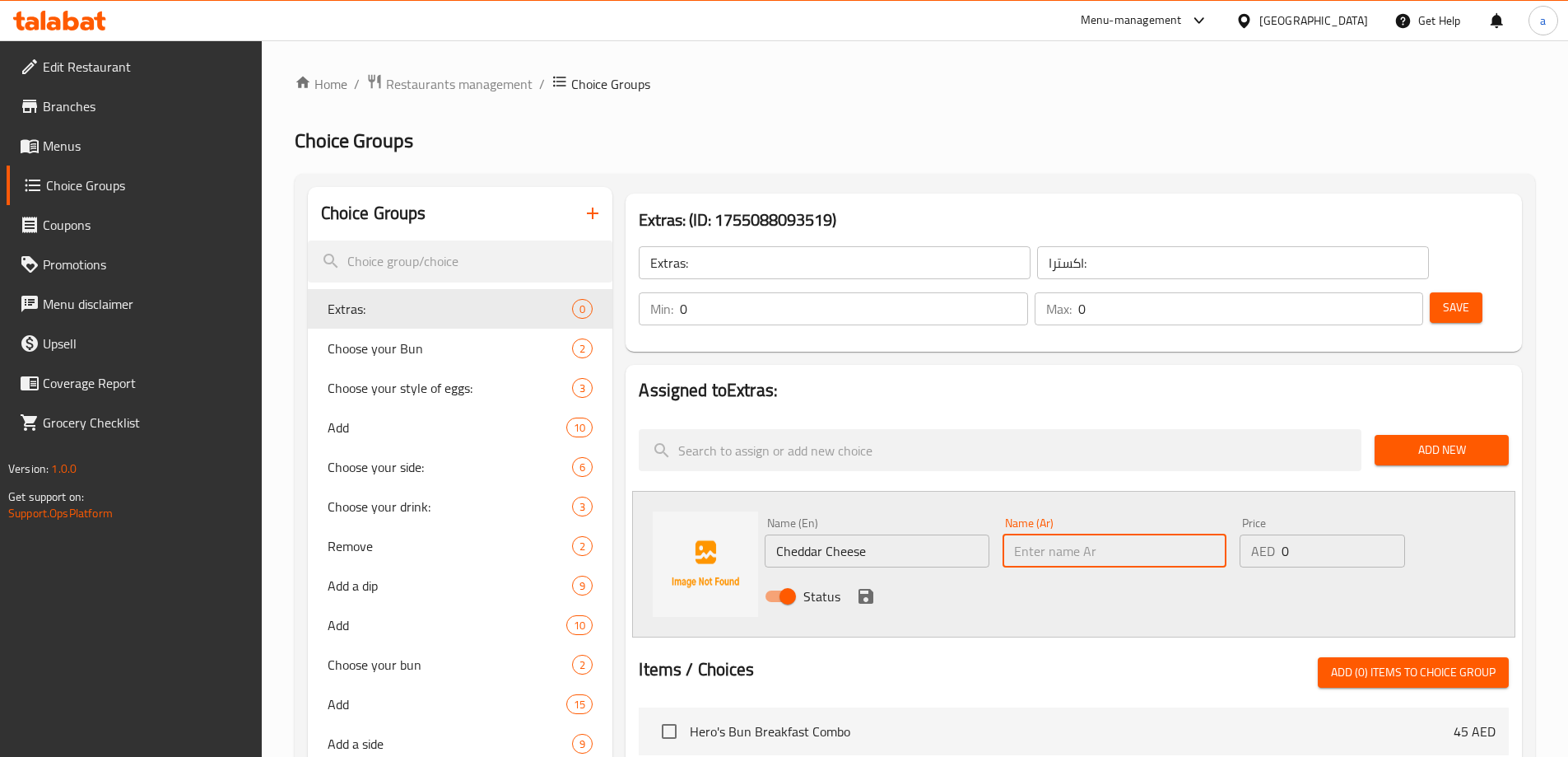
type input "ج"
type input "[PERSON_NAME]"
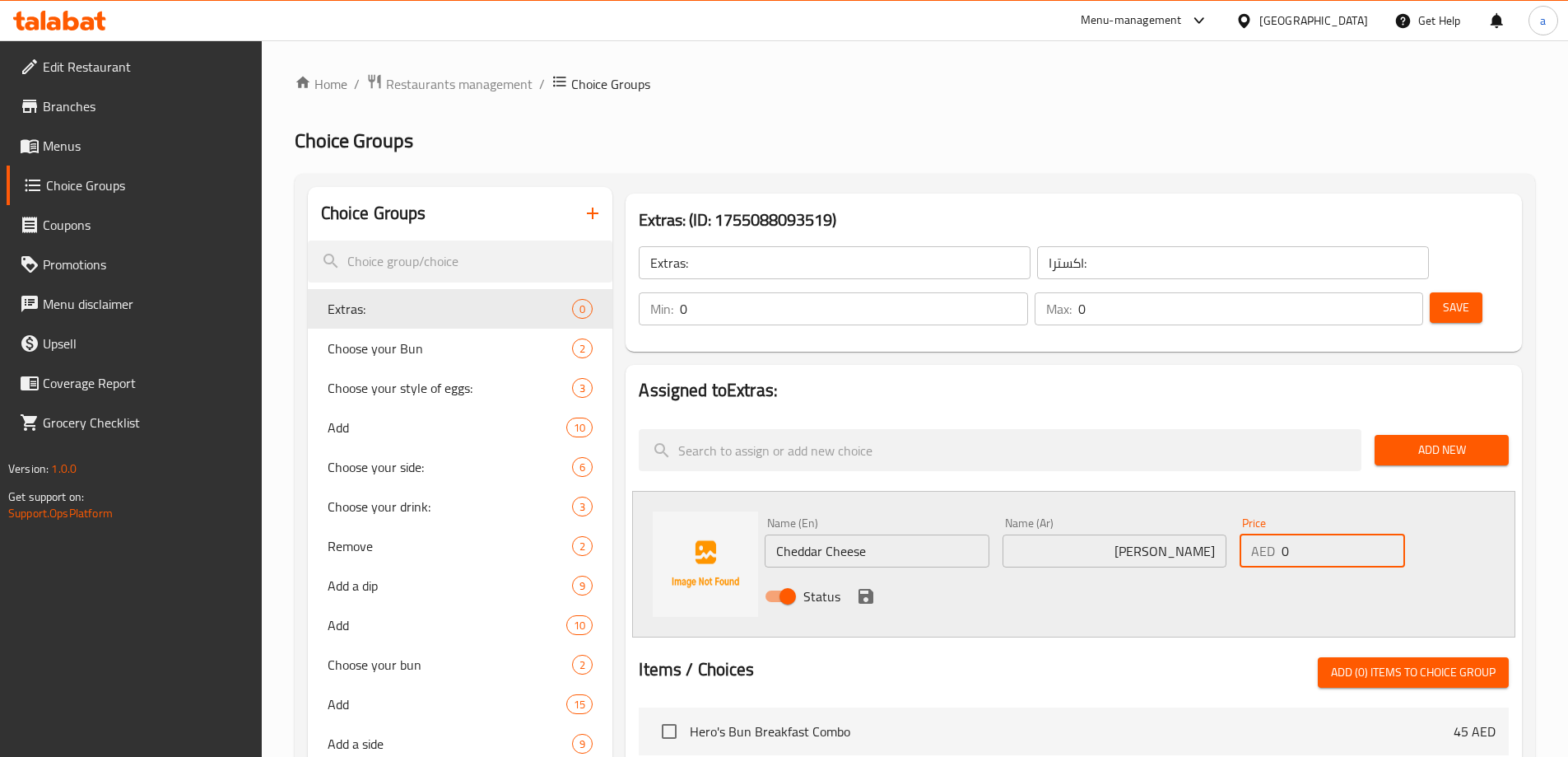
click at [1296, 535] on input "0" at bounding box center [1343, 551] width 123 height 33
type input "4"
click at [854, 584] on button "save" at bounding box center [865, 595] width 24 height 24
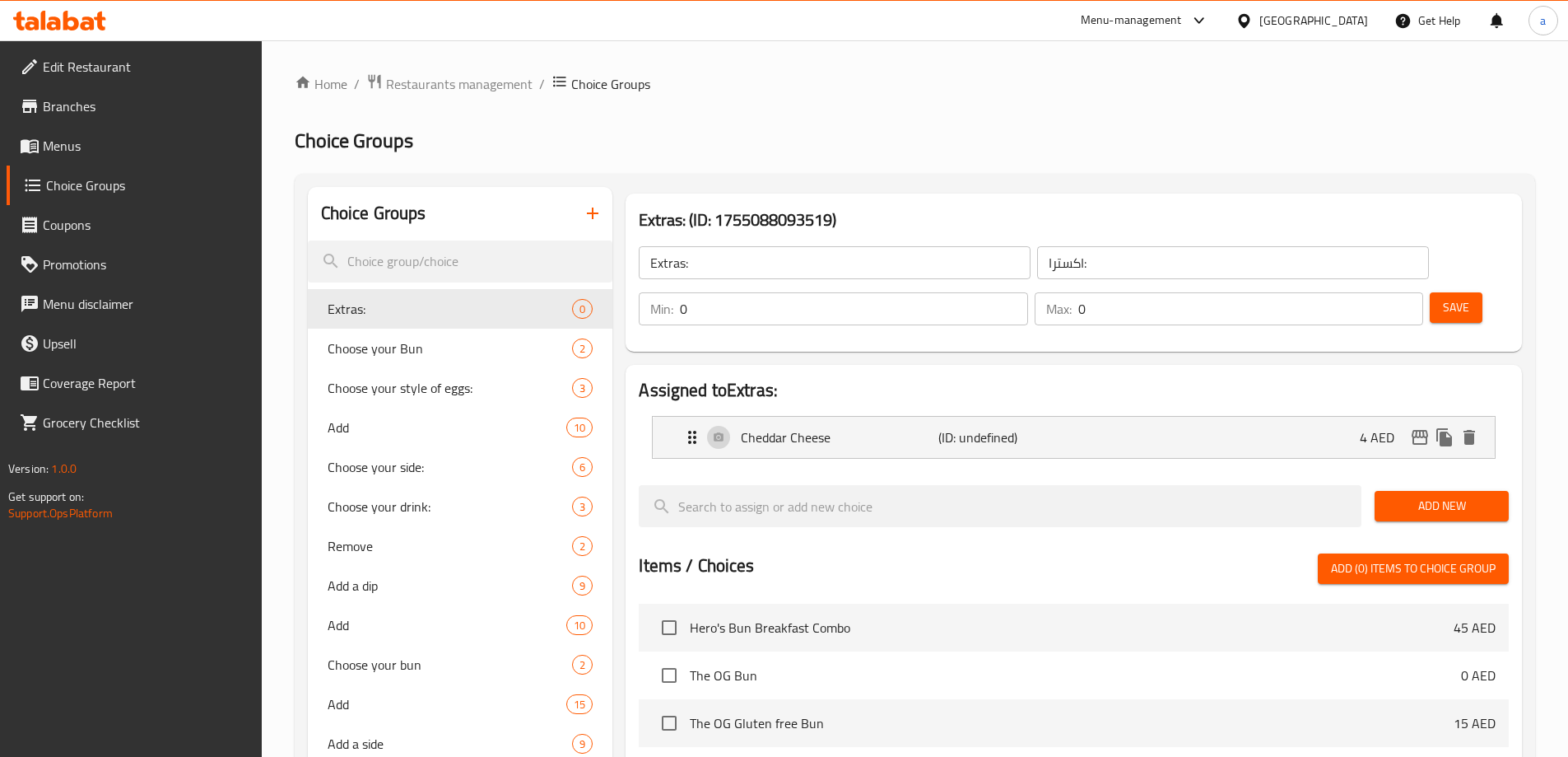
click at [1463, 496] on span "Add New" at bounding box center [1442, 506] width 108 height 20
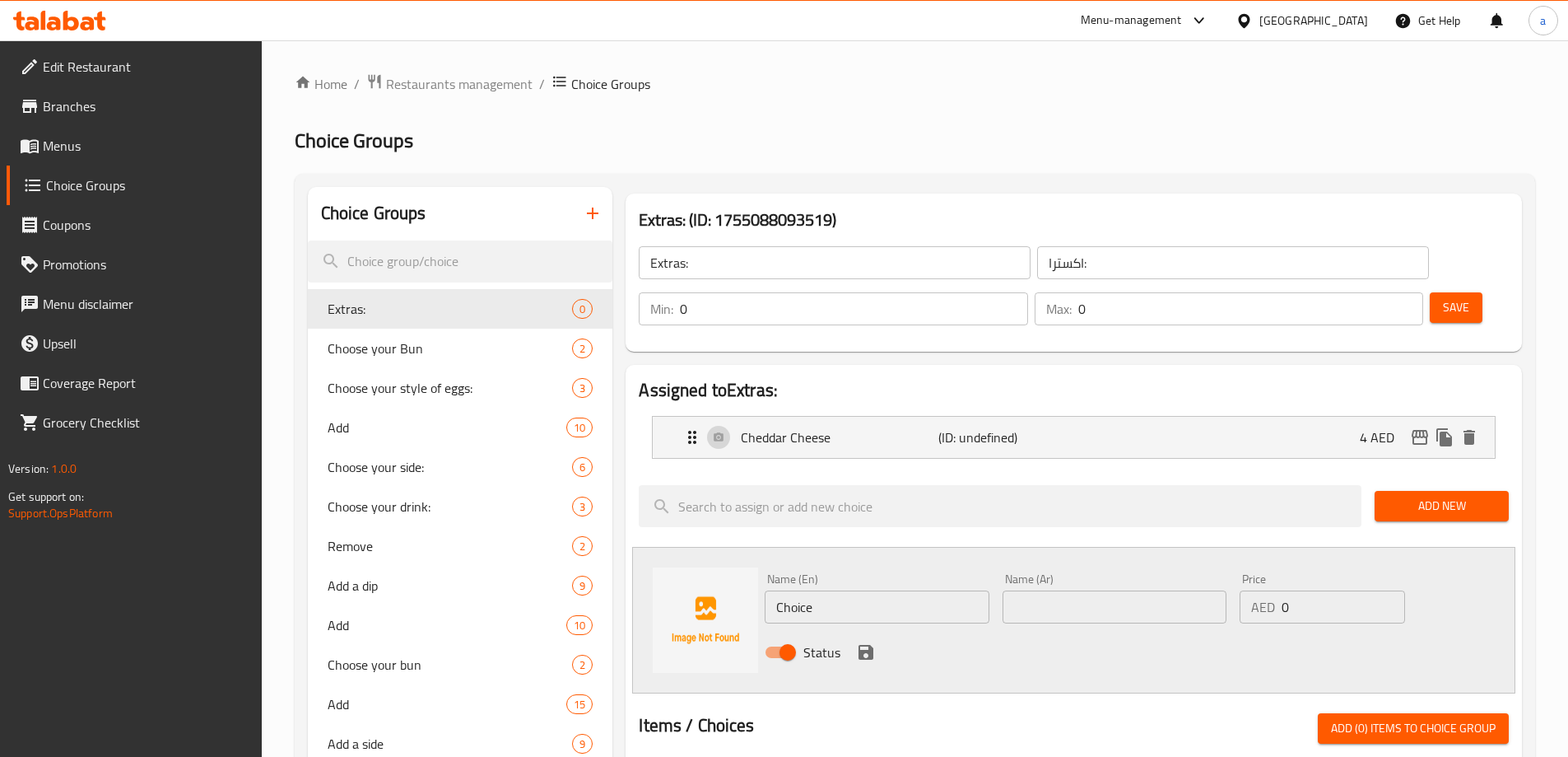
click at [853, 590] on input "Choice" at bounding box center [876, 606] width 224 height 33
click at [1021, 428] on p "(ID: undefined)" at bounding box center [1004, 437] width 131 height 19
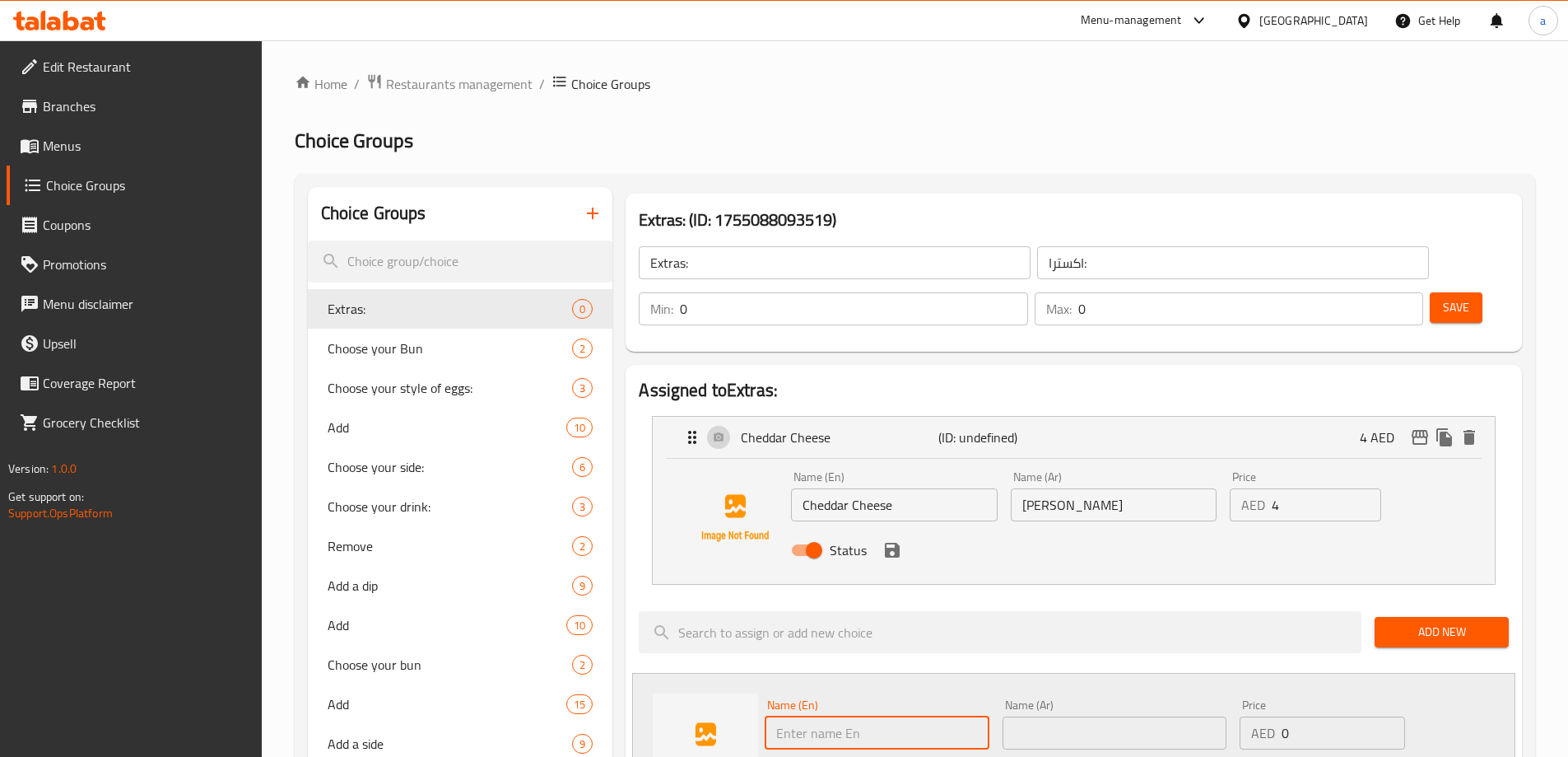
click at [1095, 488] on input "[PERSON_NAME]" at bounding box center [1114, 504] width 205 height 33
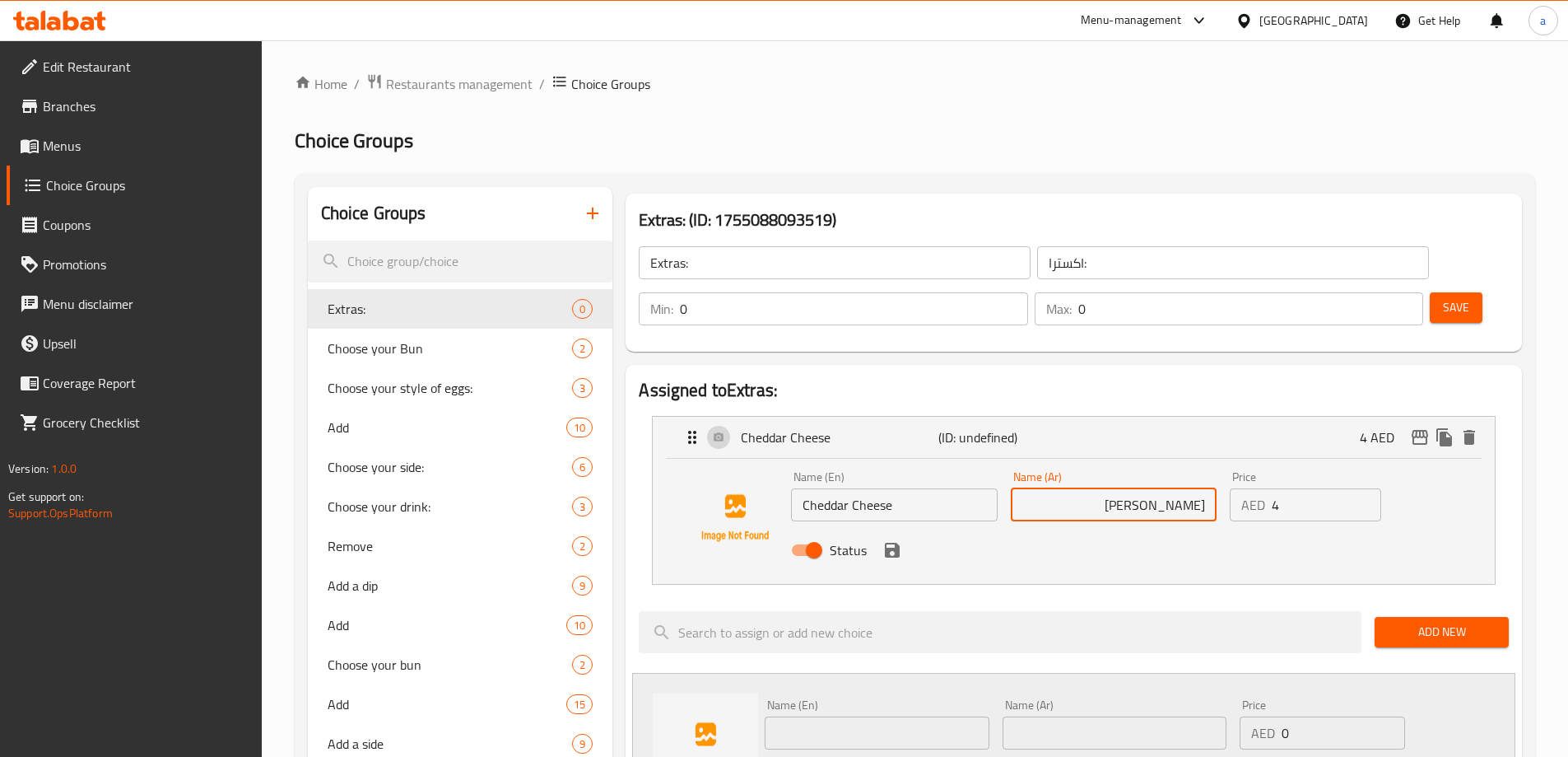
click at [1187, 488] on input "[PERSON_NAME]" at bounding box center [1114, 504] width 205 height 33
click at [1212, 528] on div "Status" at bounding box center [1113, 550] width 657 height 45
type input "جبنة شيدر"
click at [896, 538] on button "save" at bounding box center [891, 550] width 24 height 24
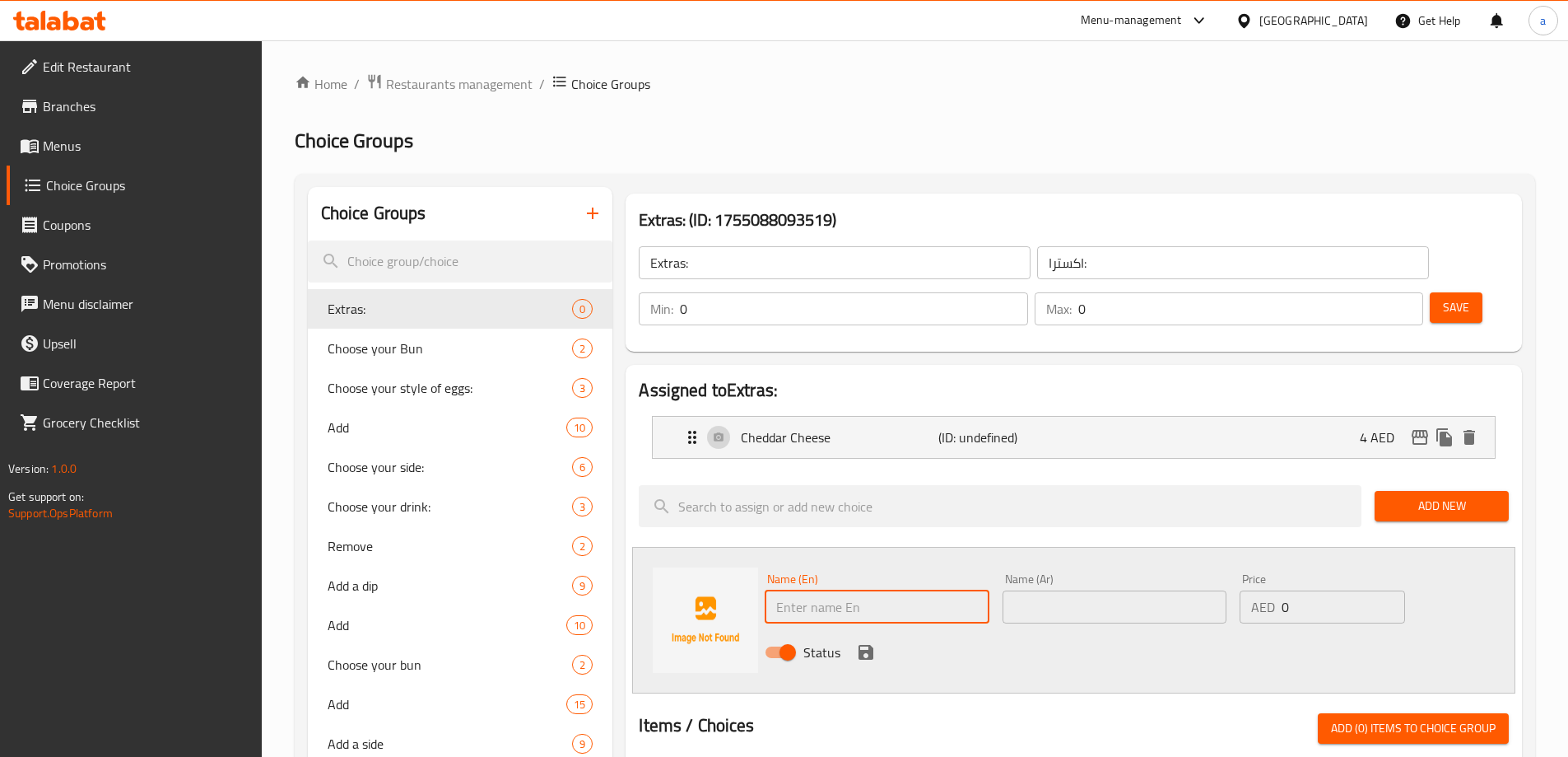
click at [860, 590] on input "text" at bounding box center [876, 606] width 224 height 33
click at [786, 590] on input "text" at bounding box center [876, 606] width 224 height 33
paste input "Gruyère Cheese"
type input "Gruyère Cheese"
click at [1072, 590] on input "text" at bounding box center [1114, 606] width 224 height 33
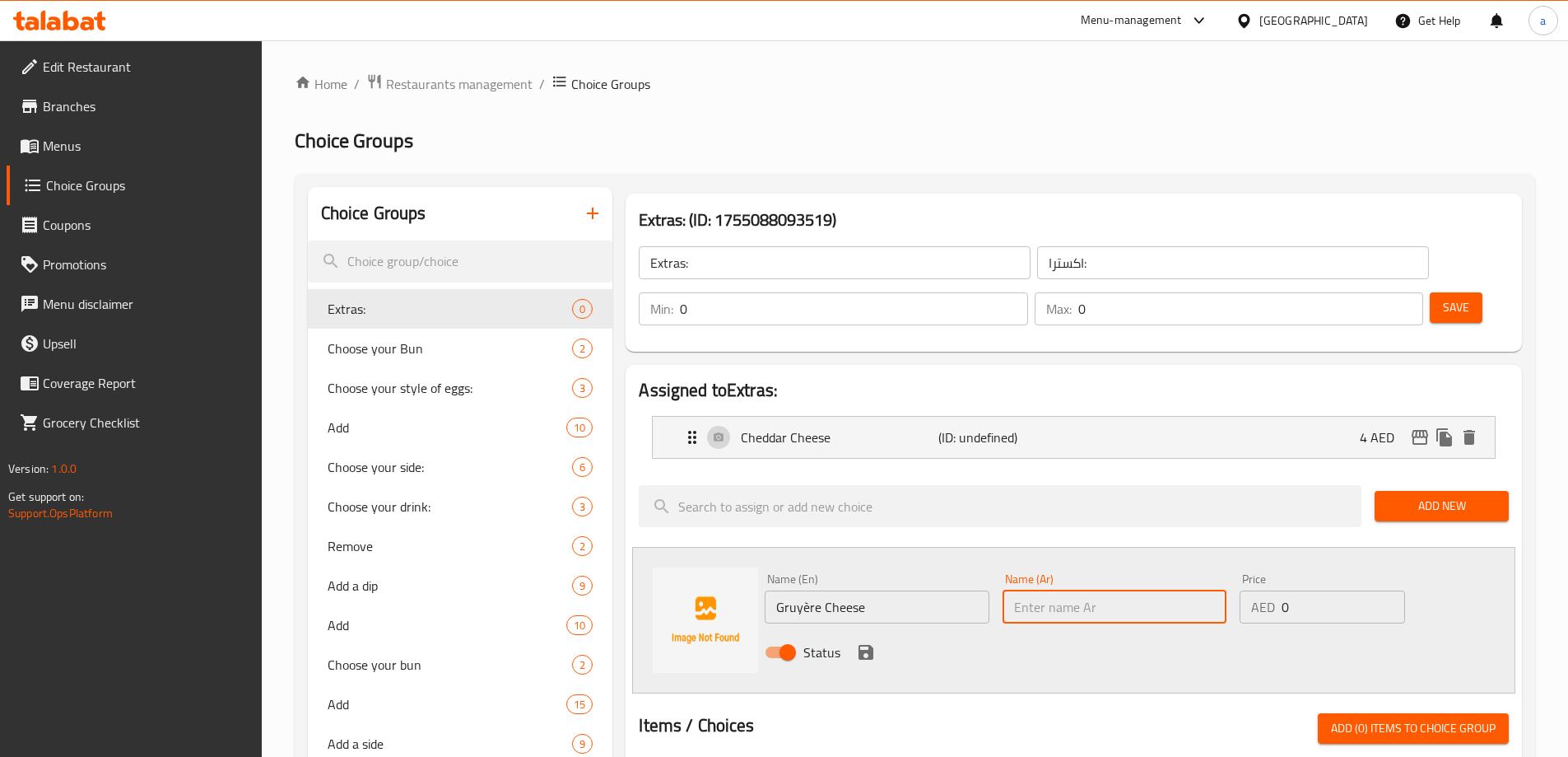
paste input "جبنة غرويير"
type input "جبنة غرويير"
click at [869, 645] on icon "save" at bounding box center [866, 653] width 15 height 15
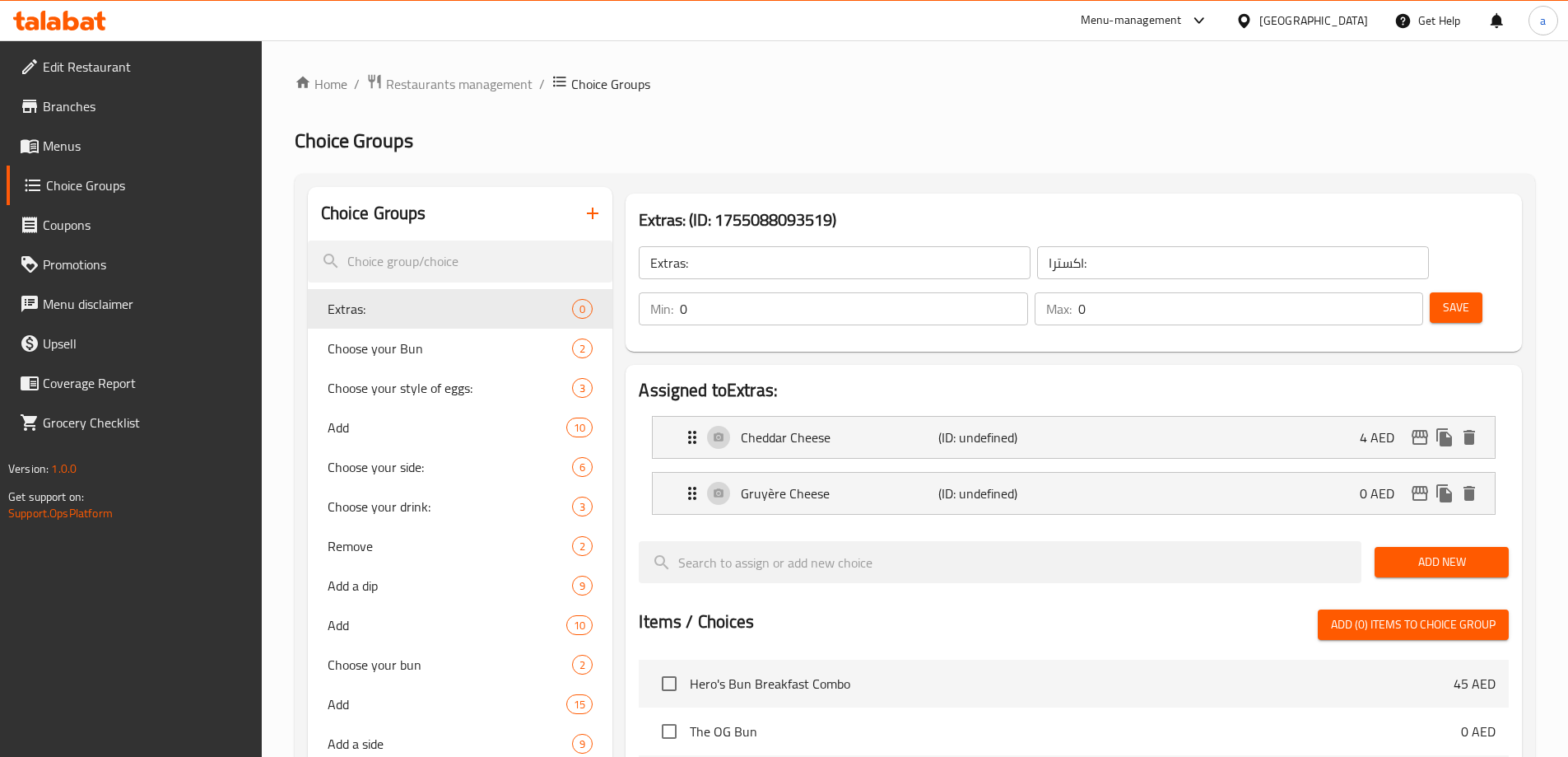
click at [1458, 552] on span "Add New" at bounding box center [1442, 562] width 108 height 20
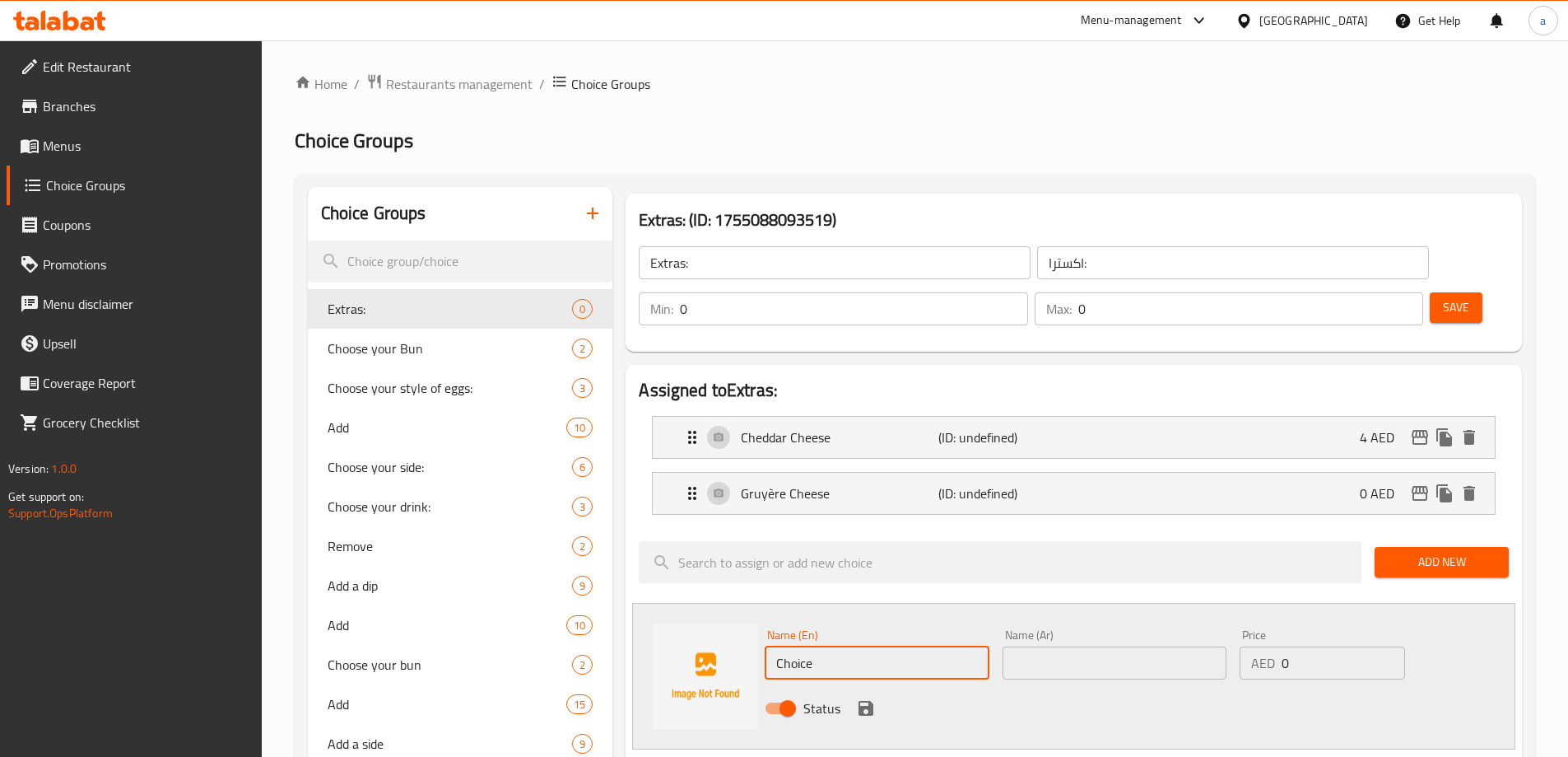
click at [844, 647] on input "Choice" at bounding box center [876, 663] width 224 height 33
paste input "Mozzarella Chees"
type input "Mozzarella Cheese"
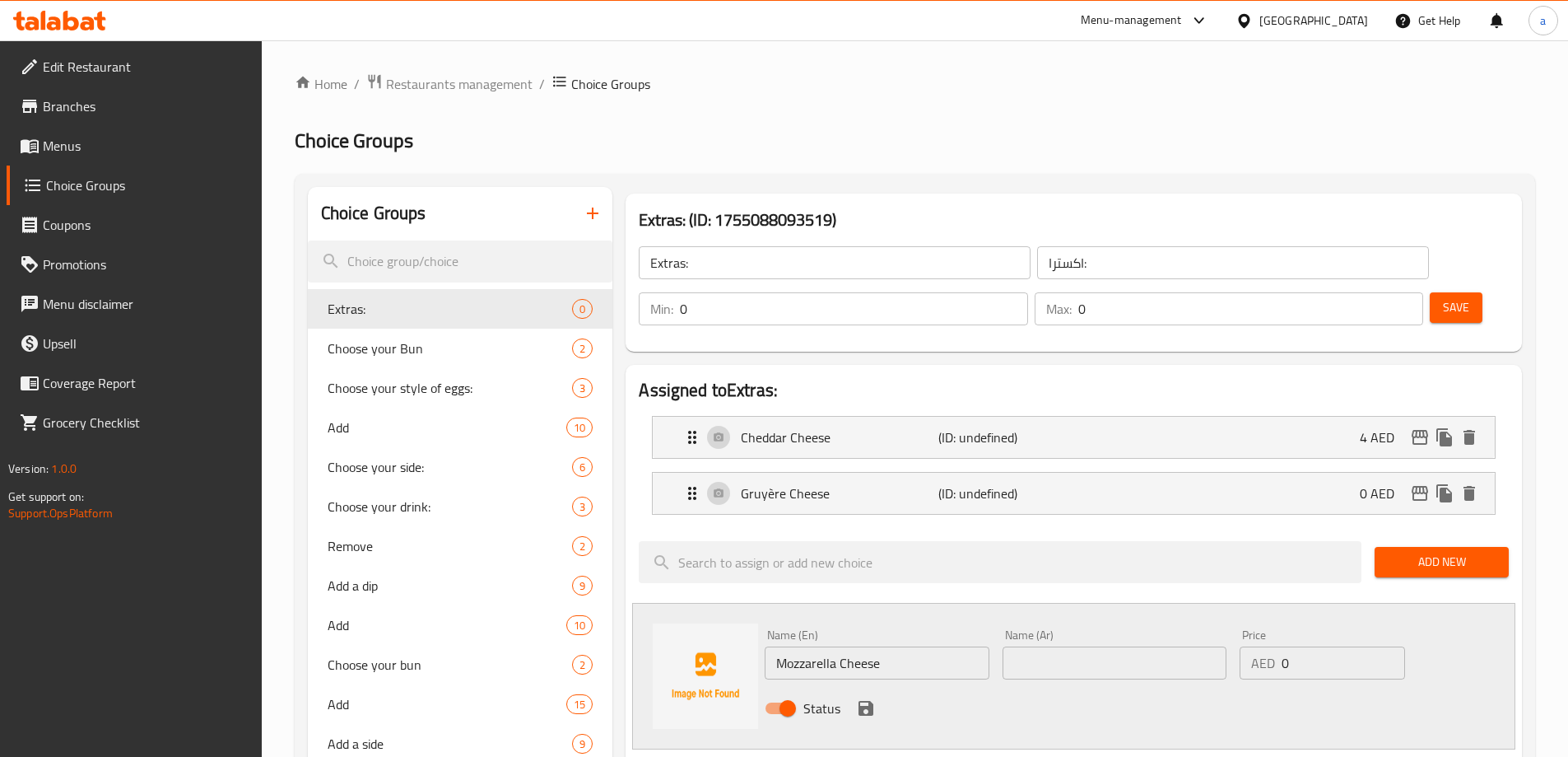
click at [1032, 647] on input "text" at bounding box center [1114, 663] width 224 height 33
paste input "جبنة موزاريلا"
type input "جبنة موزاريلا"
click at [859, 701] on icon "save" at bounding box center [866, 708] width 15 height 15
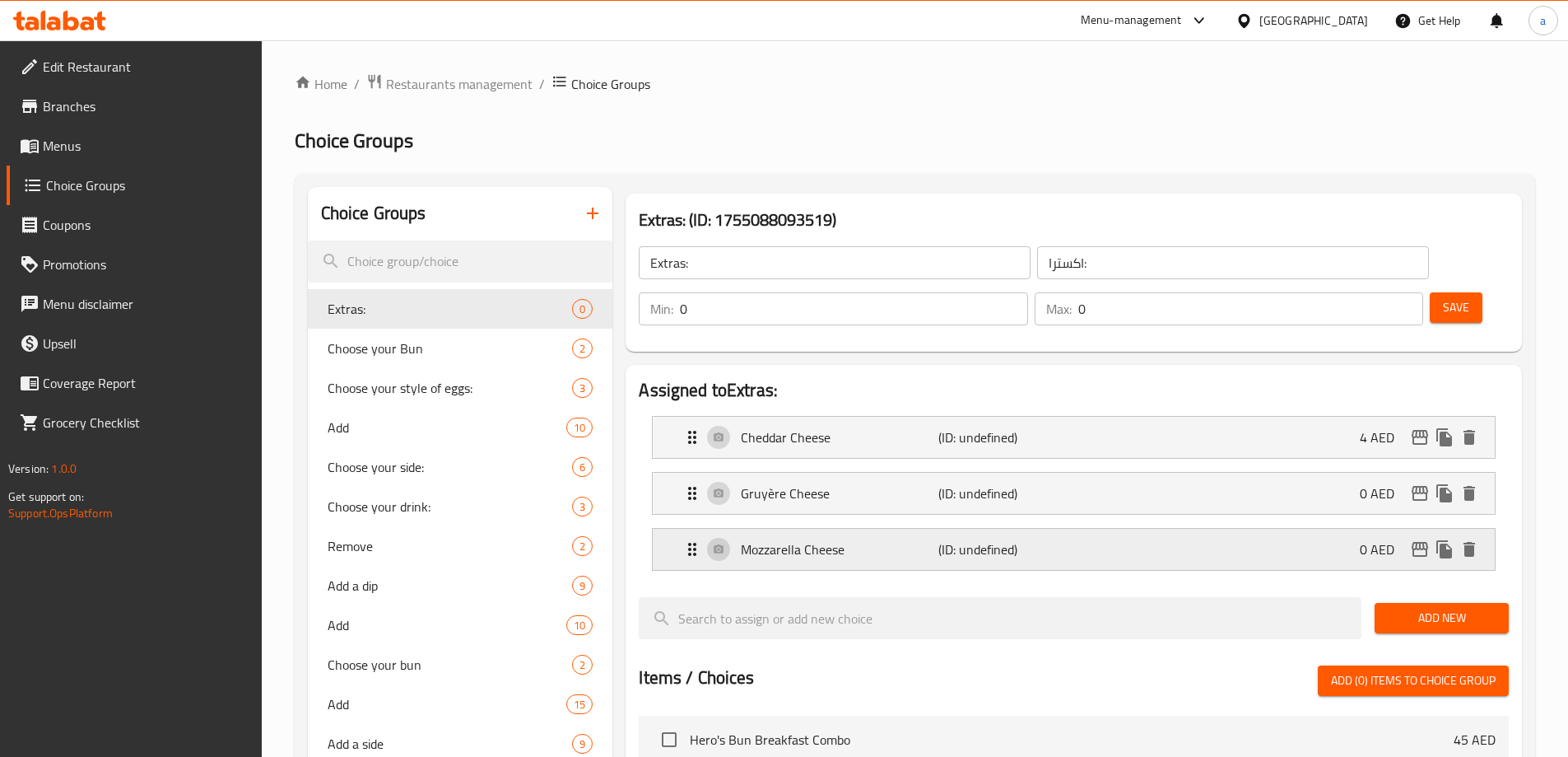
click at [1143, 529] on div "Mozzarella Cheese (ID: undefined) 0 AED" at bounding box center [1079, 549] width 793 height 41
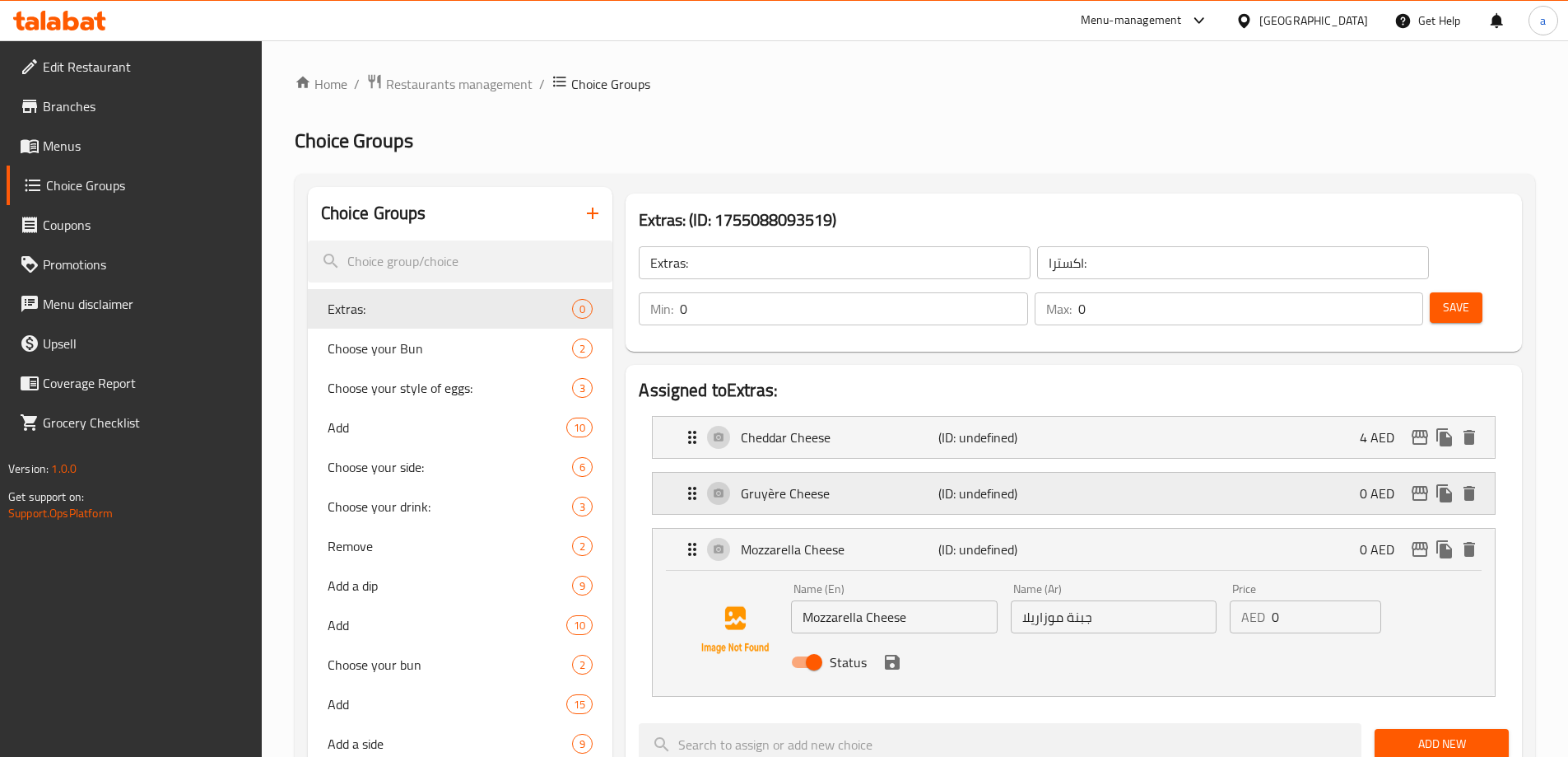
click at [1035, 472] on div "Gruyère Cheese (ID: undefined) 0 AED" at bounding box center [1079, 493] width 793 height 41
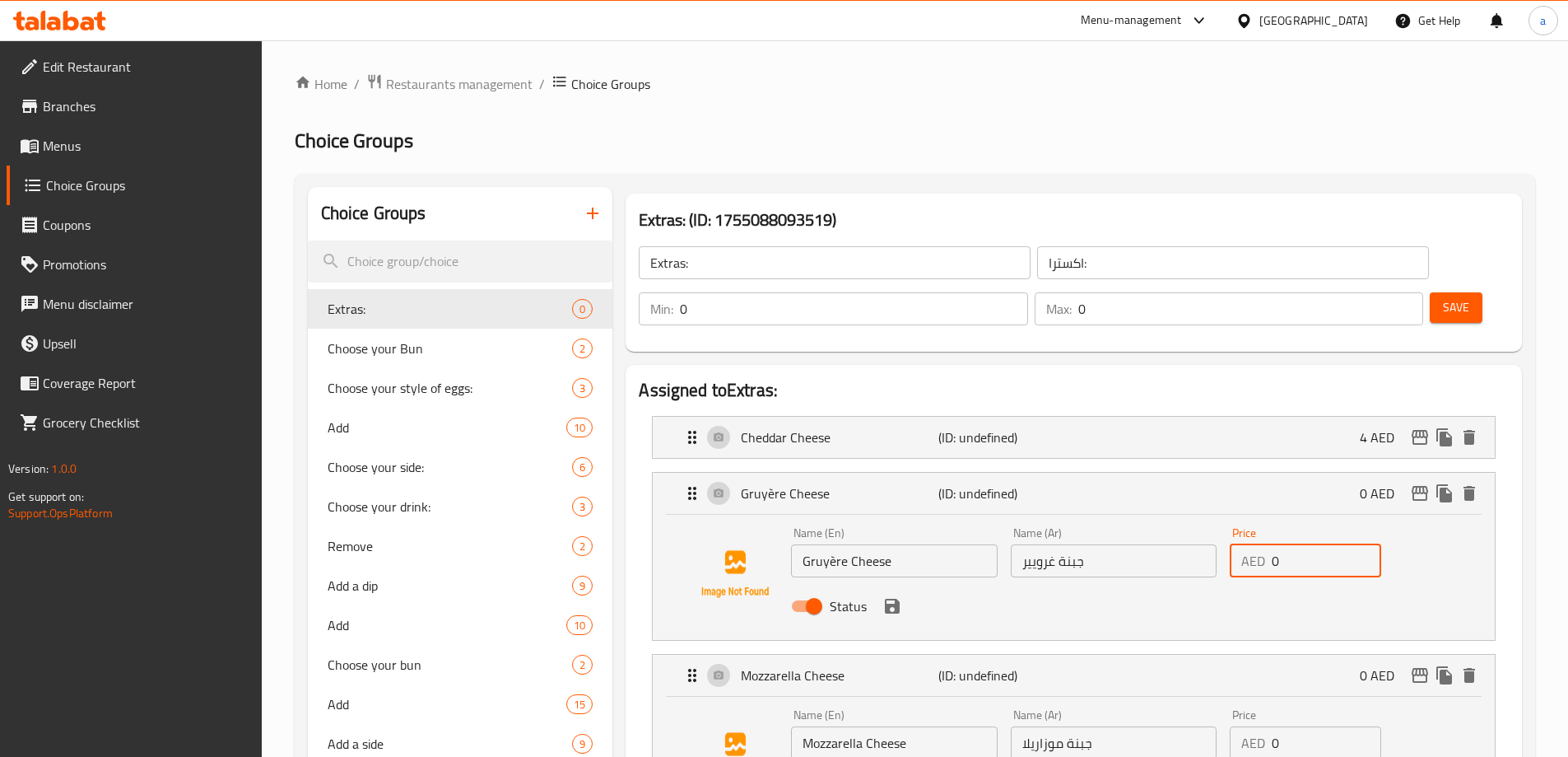
drag, startPoint x: 1273, startPoint y: 515, endPoint x: 1294, endPoint y: 514, distance: 21.0
click at [1294, 544] on input "0" at bounding box center [1326, 560] width 109 height 33
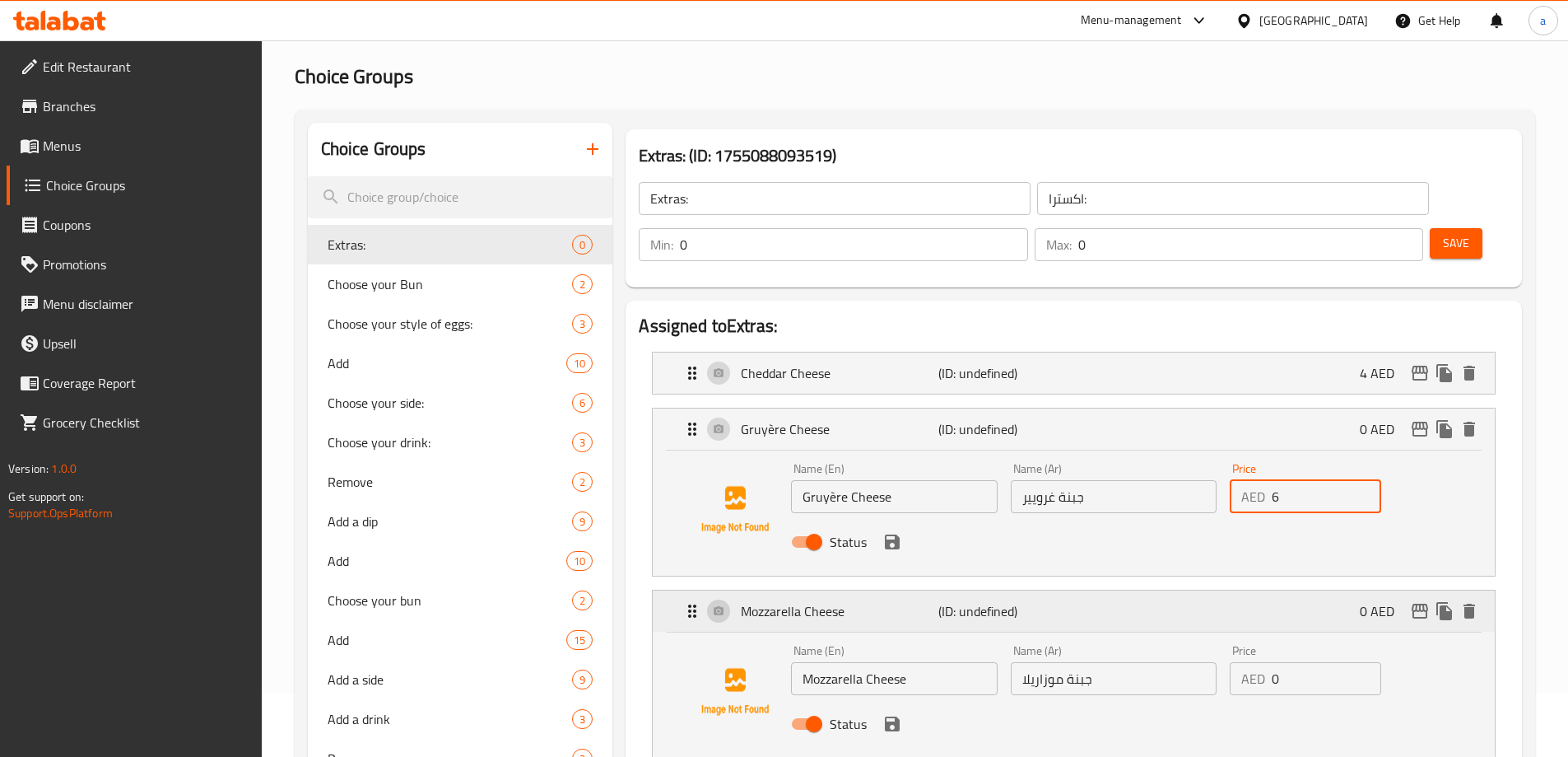
scroll to position [83, 0]
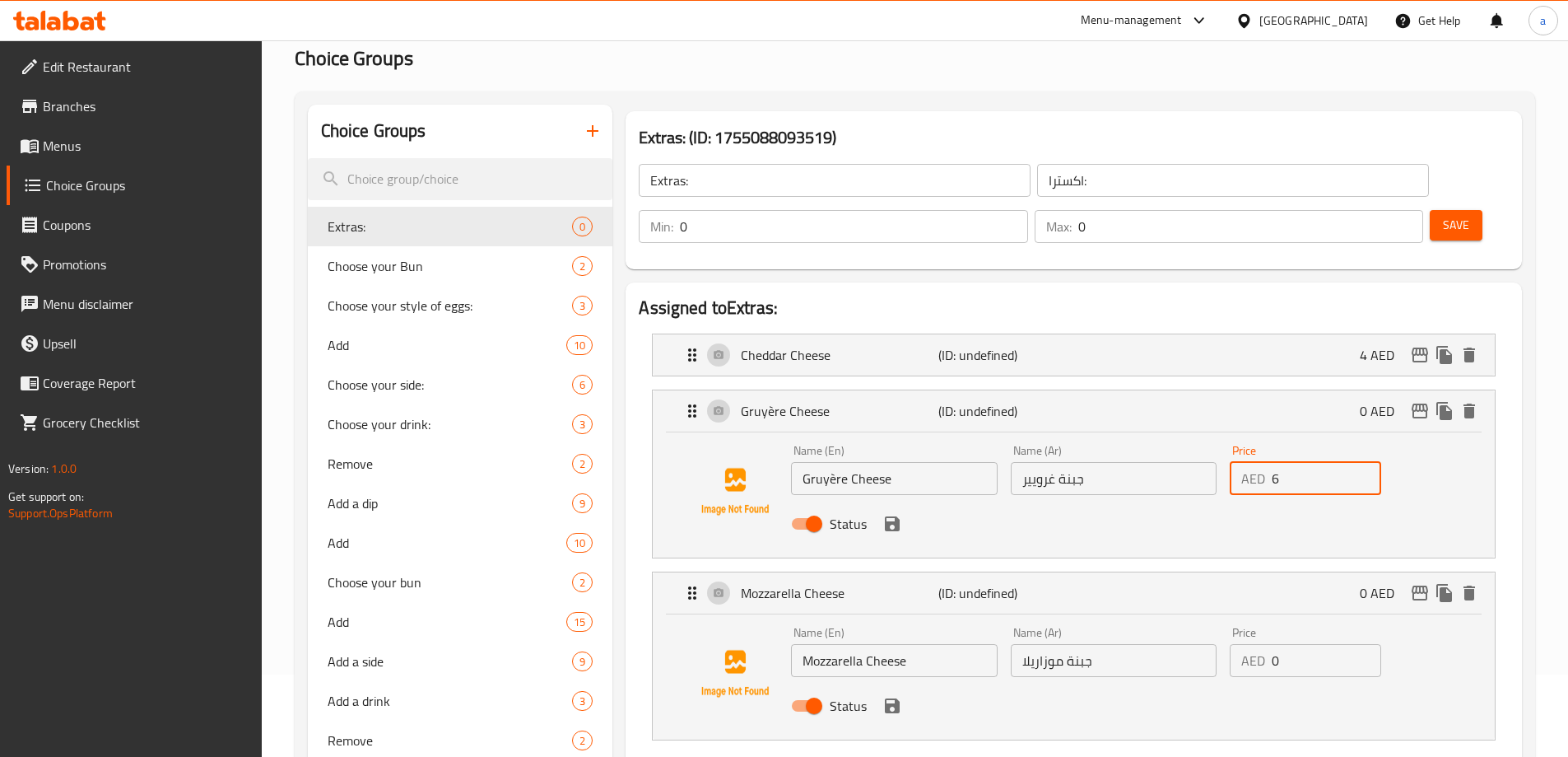
type input "6"
drag, startPoint x: 1271, startPoint y: 610, endPoint x: 1286, endPoint y: 610, distance: 15.0
click at [1286, 644] on input "0" at bounding box center [1326, 660] width 109 height 33
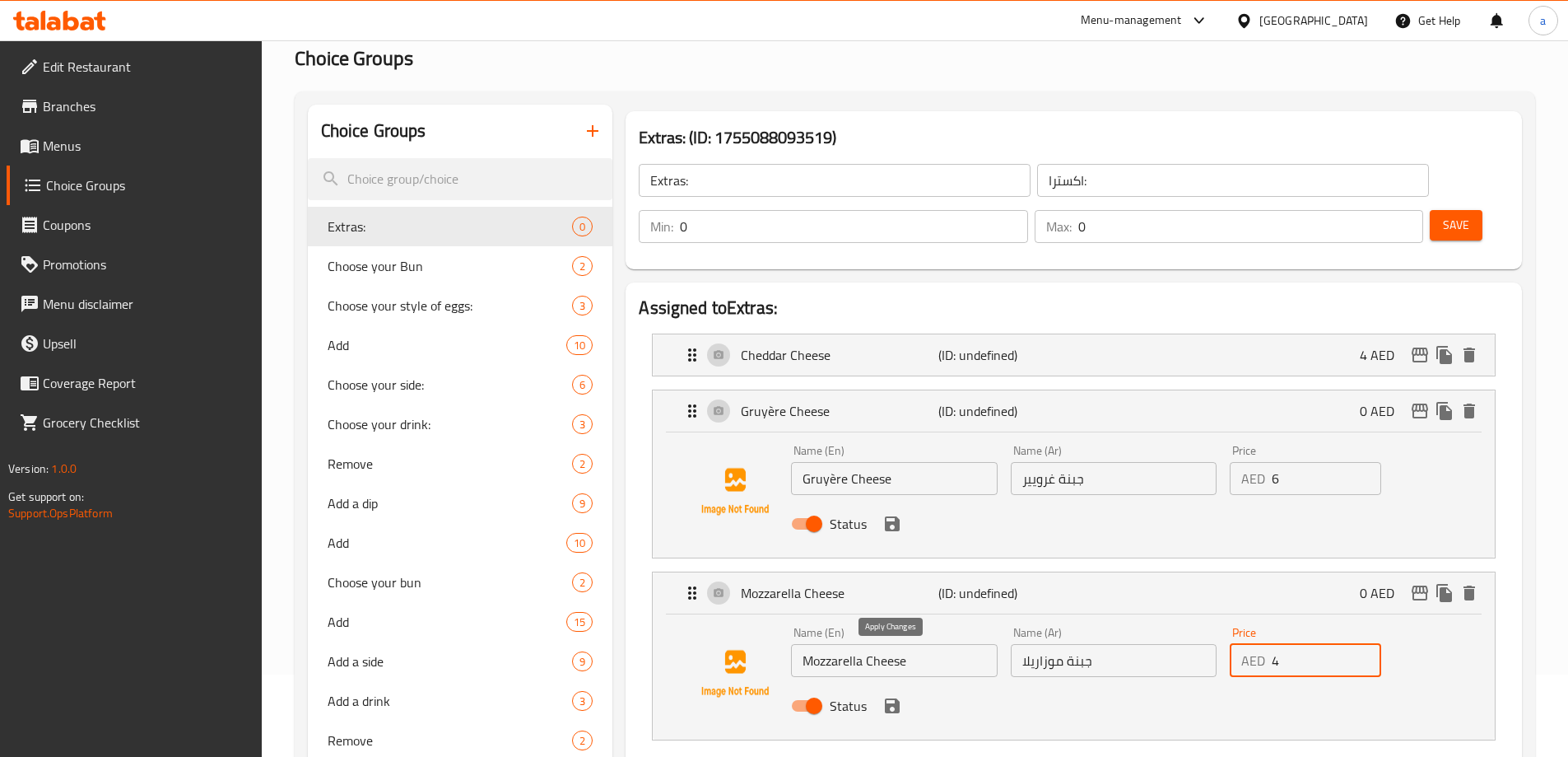
click at [896, 696] on icon "save" at bounding box center [891, 705] width 19 height 19
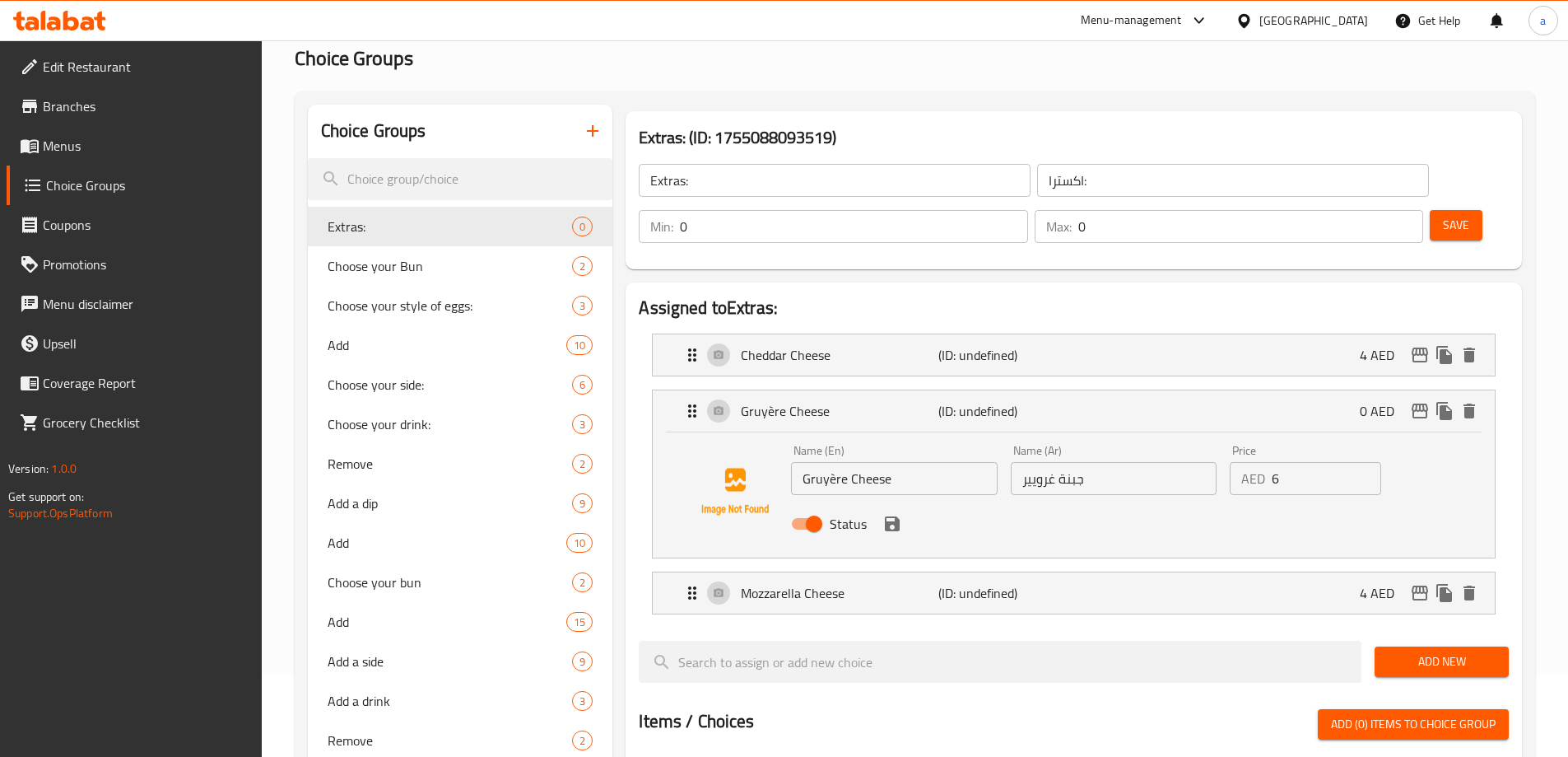
type input "4"
click at [887, 516] on icon "save" at bounding box center [892, 524] width 15 height 15
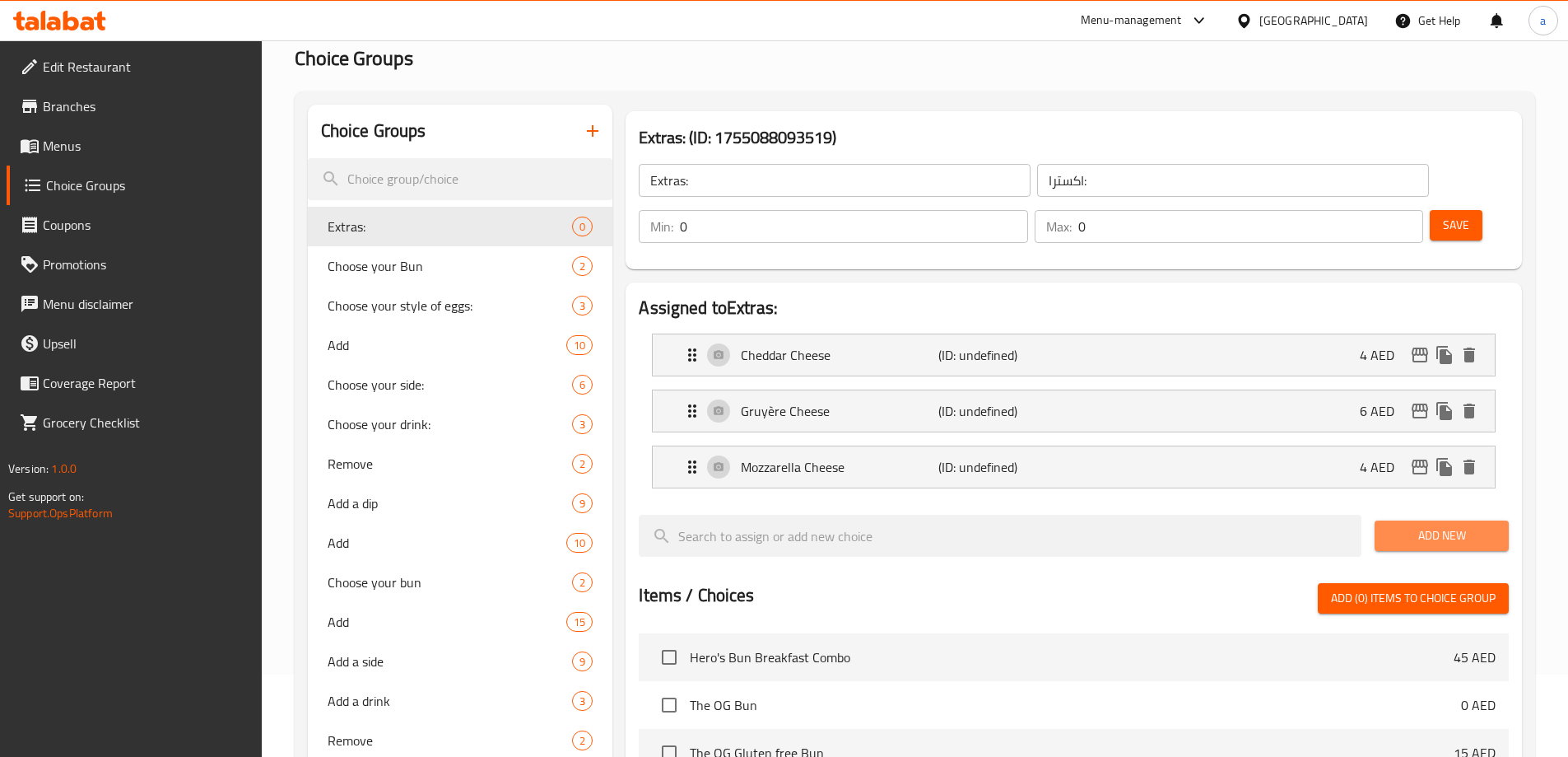
click at [1406, 525] on span "Add New" at bounding box center [1442, 536] width 108 height 20
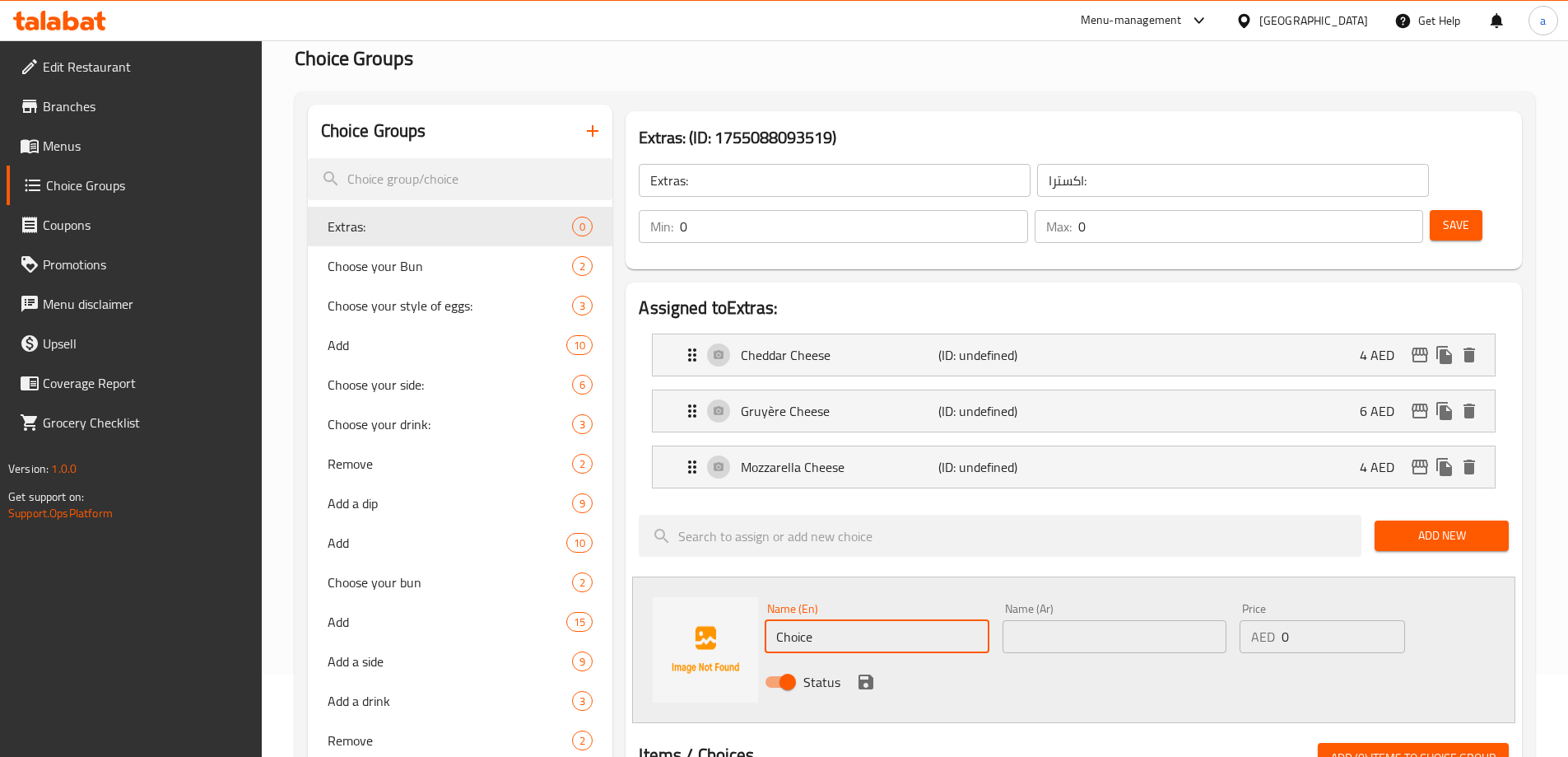
click at [821, 620] on input "Choice" at bounding box center [876, 636] width 224 height 33
click at [839, 620] on input "text" at bounding box center [876, 636] width 224 height 33
paste input "Grilled Halloumi"
type input "Grilled Halloumi"
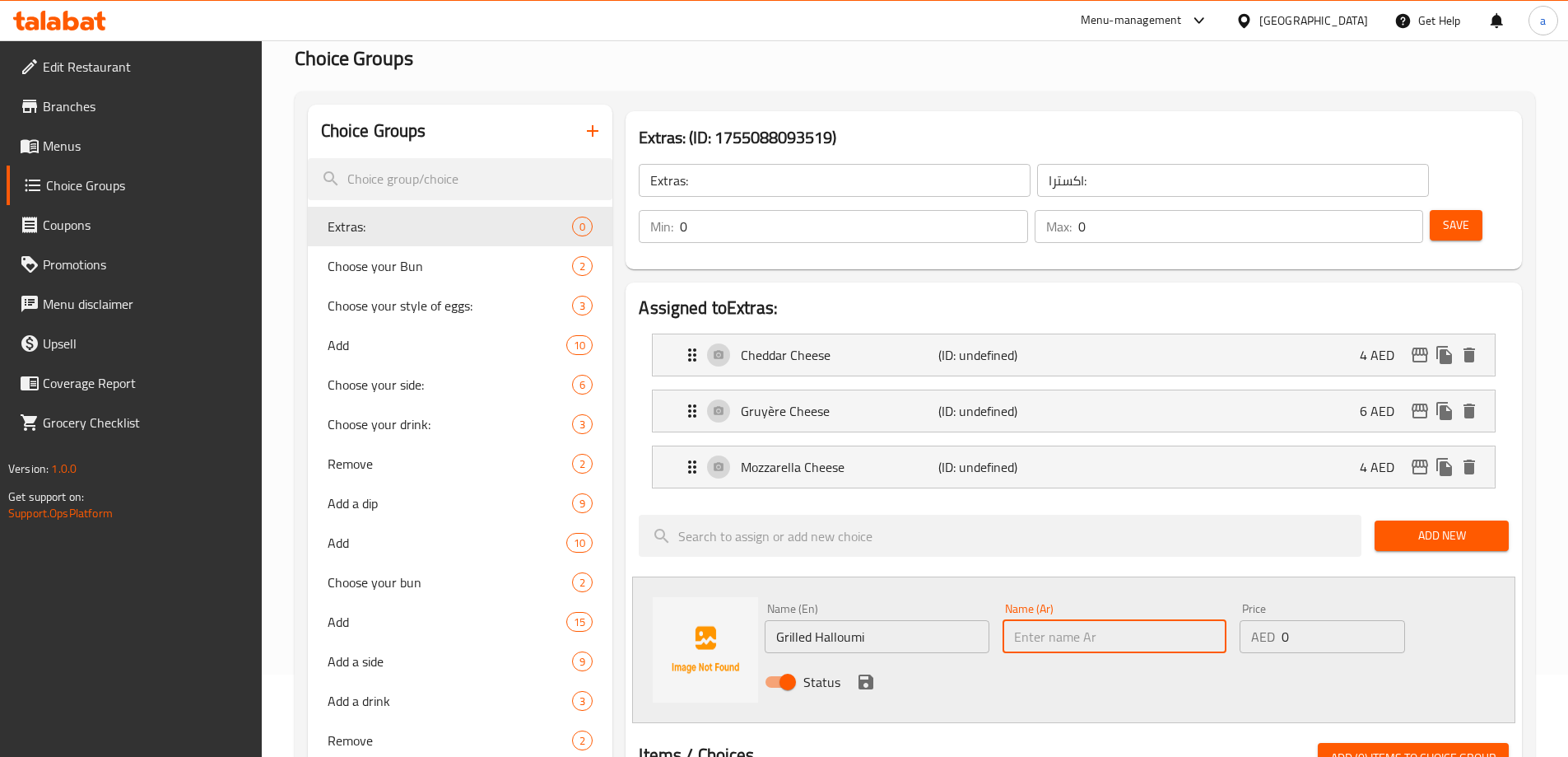
click at [1040, 620] on input "text" at bounding box center [1114, 636] width 224 height 33
click at [1148, 620] on input "text" at bounding box center [1114, 636] width 224 height 33
paste input "حلومي"
click at [1148, 620] on input "حلومي" at bounding box center [1114, 636] width 224 height 33
type input "حلومي مشوي"
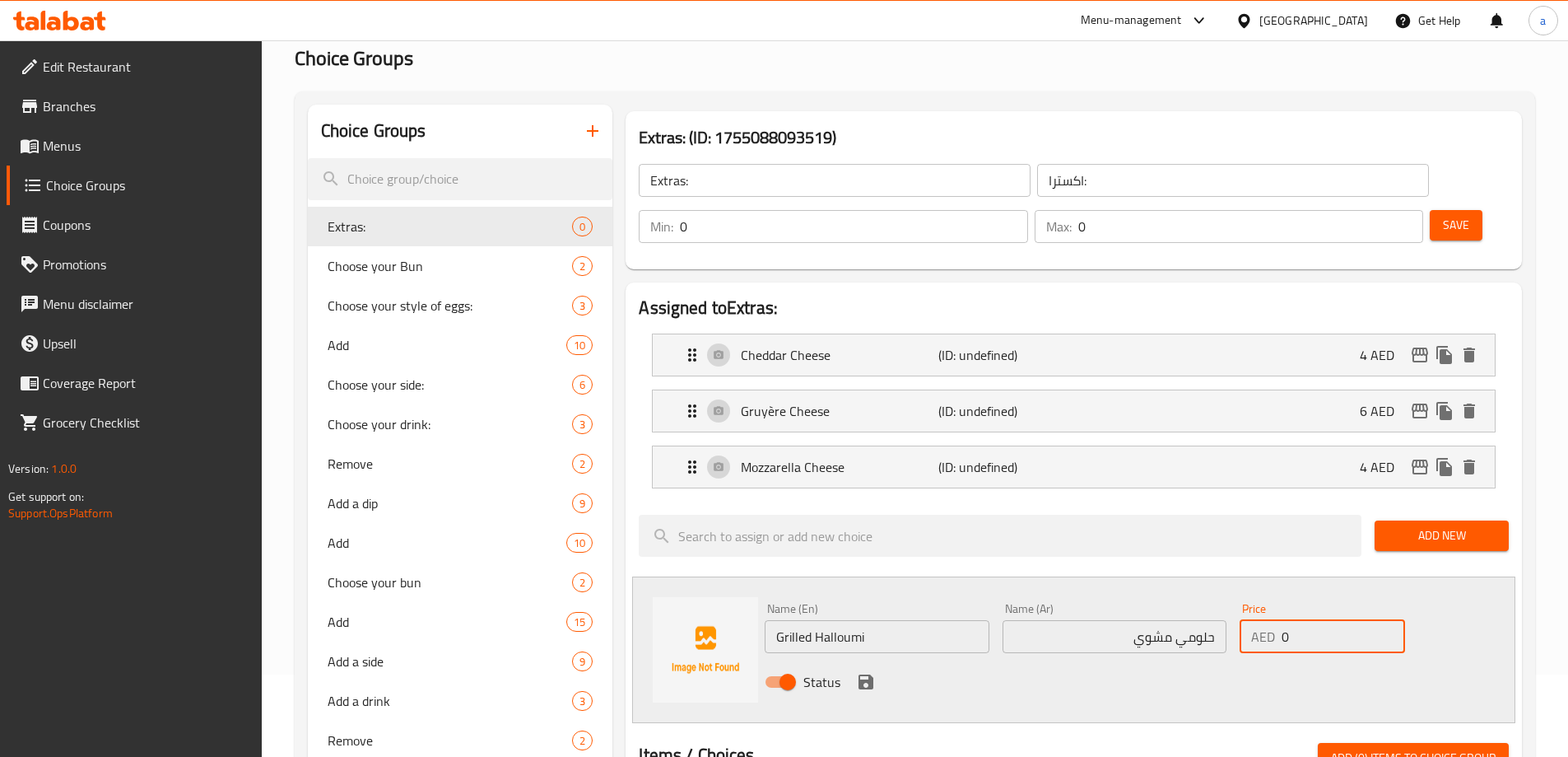
drag, startPoint x: 1280, startPoint y: 586, endPoint x: 1305, endPoint y: 590, distance: 25.3
click at [1305, 620] on div "AED 0 Price" at bounding box center [1322, 636] width 165 height 33
type input "5"
type input "6"
click at [875, 659] on div "Status" at bounding box center [1114, 681] width 713 height 45
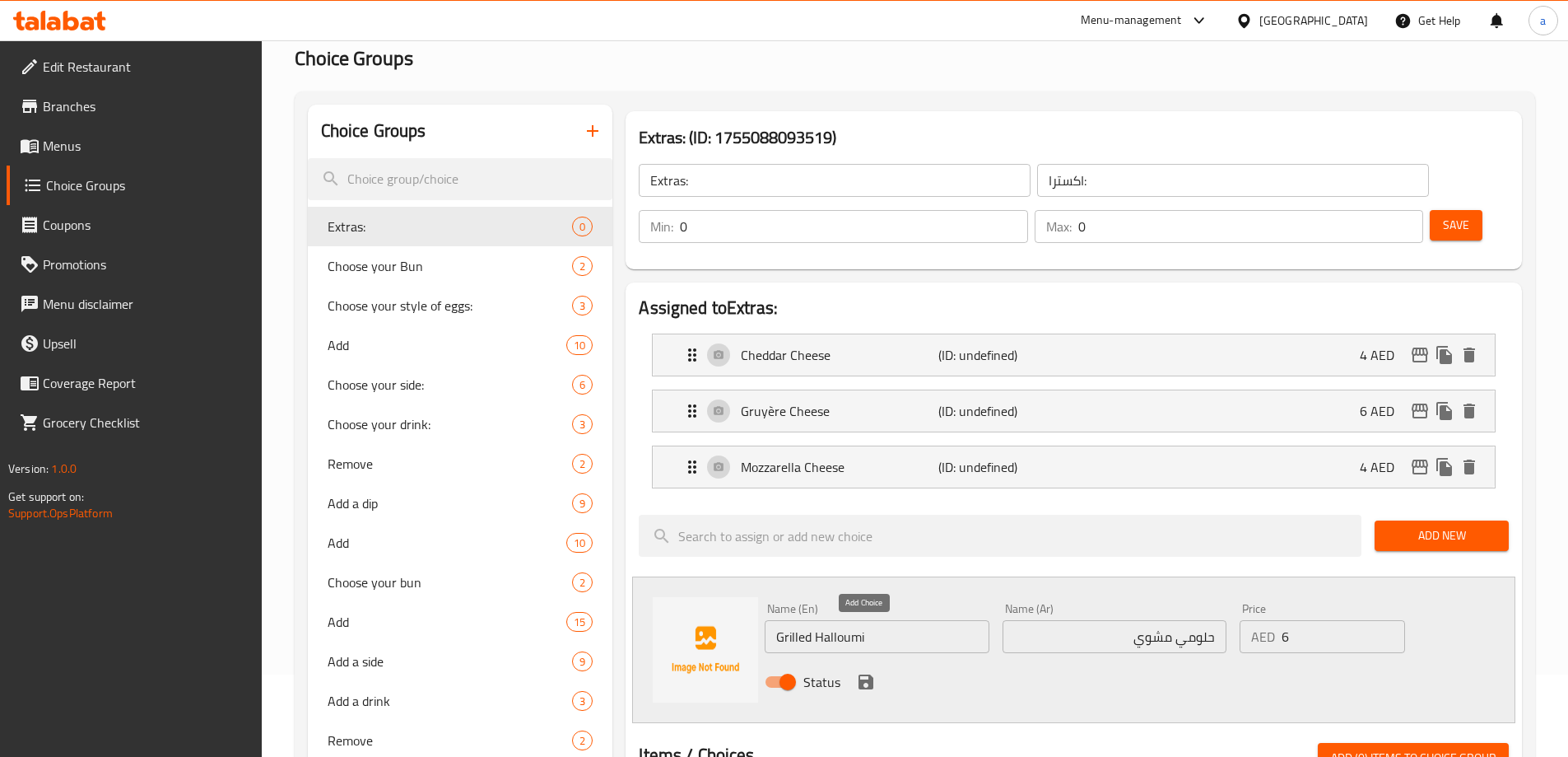
click at [864, 674] on icon "save" at bounding box center [866, 682] width 15 height 15
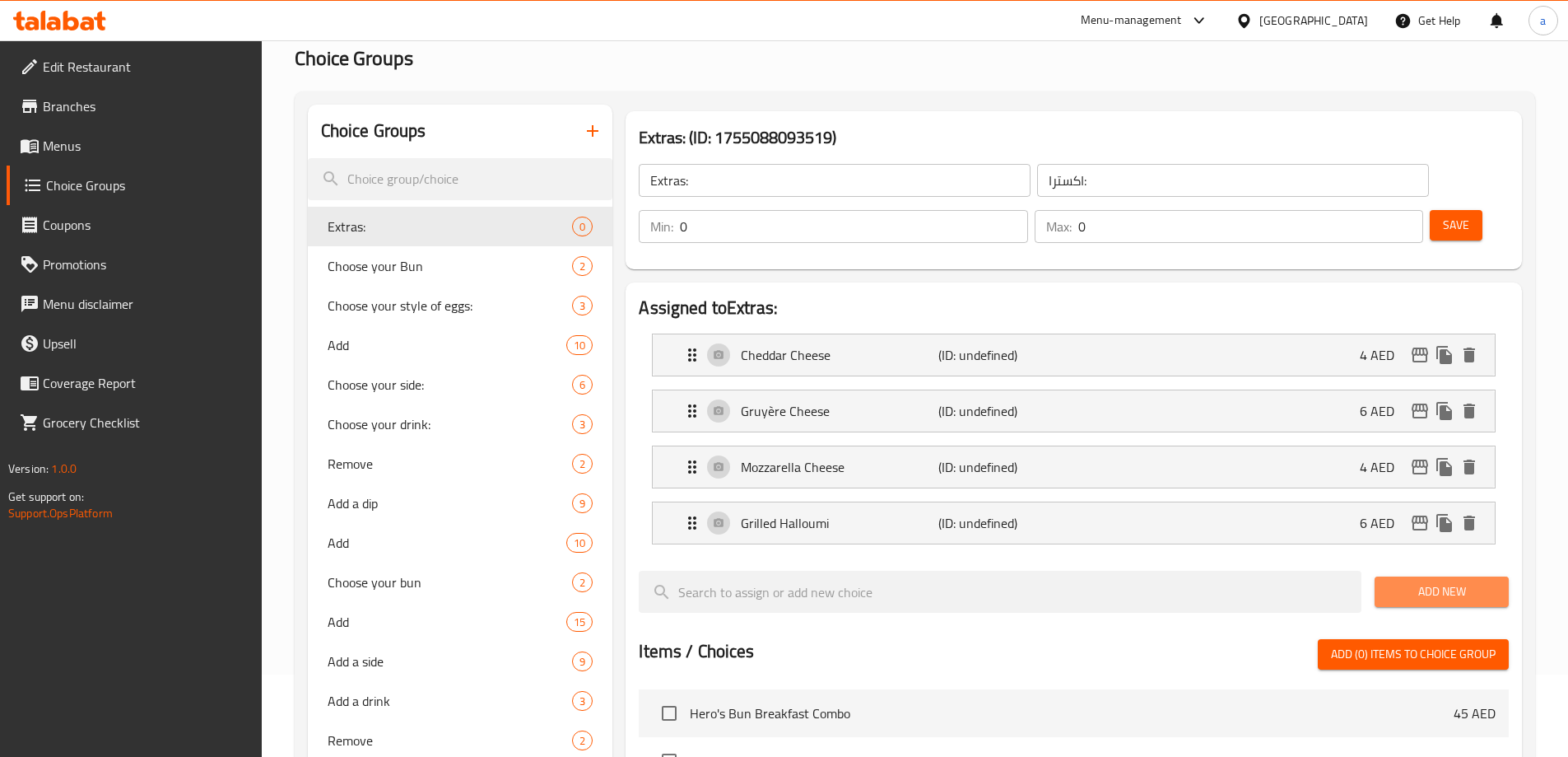
click at [1486, 581] on span "Add New" at bounding box center [1442, 591] width 108 height 20
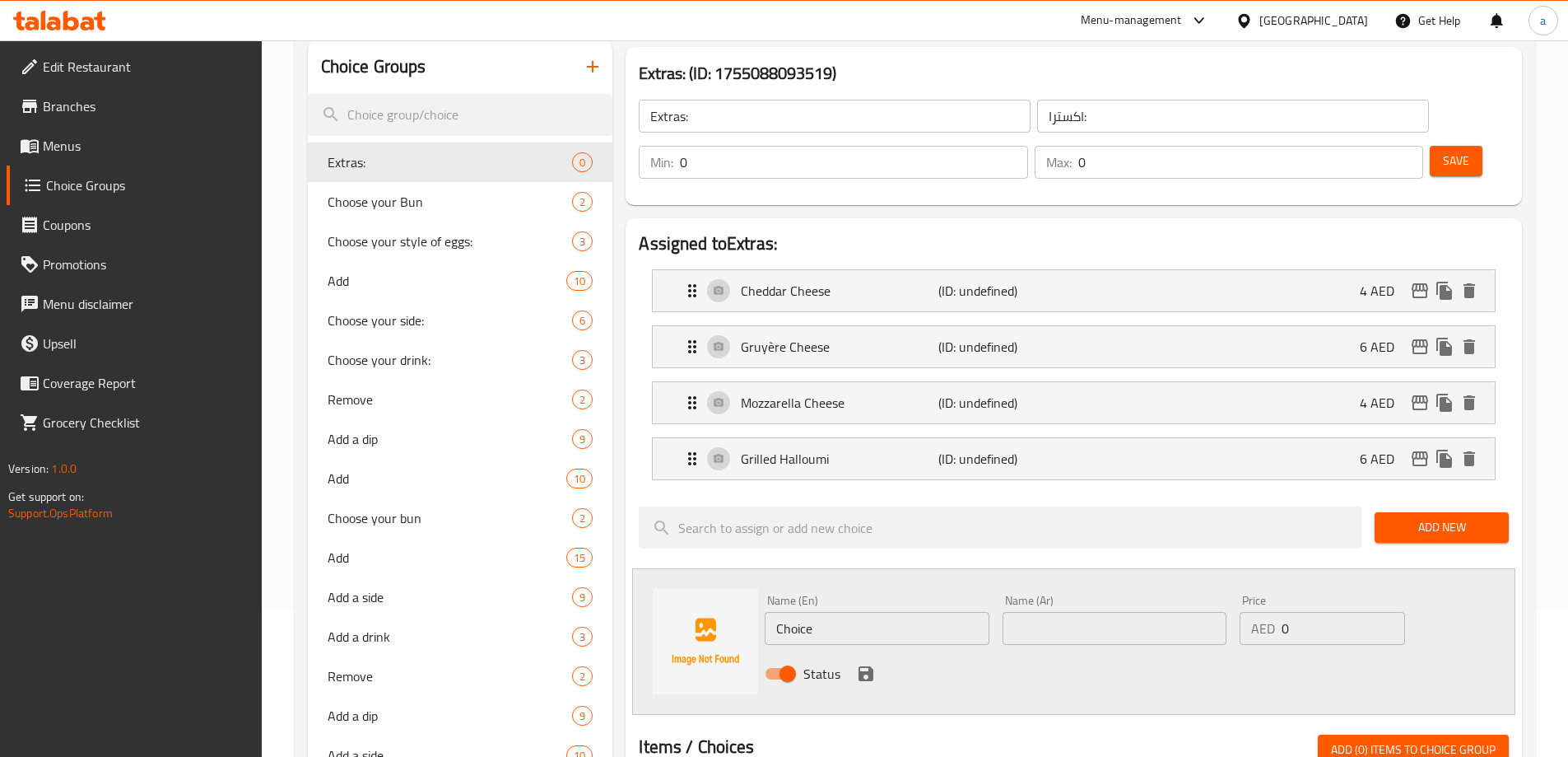
scroll to position [165, 0]
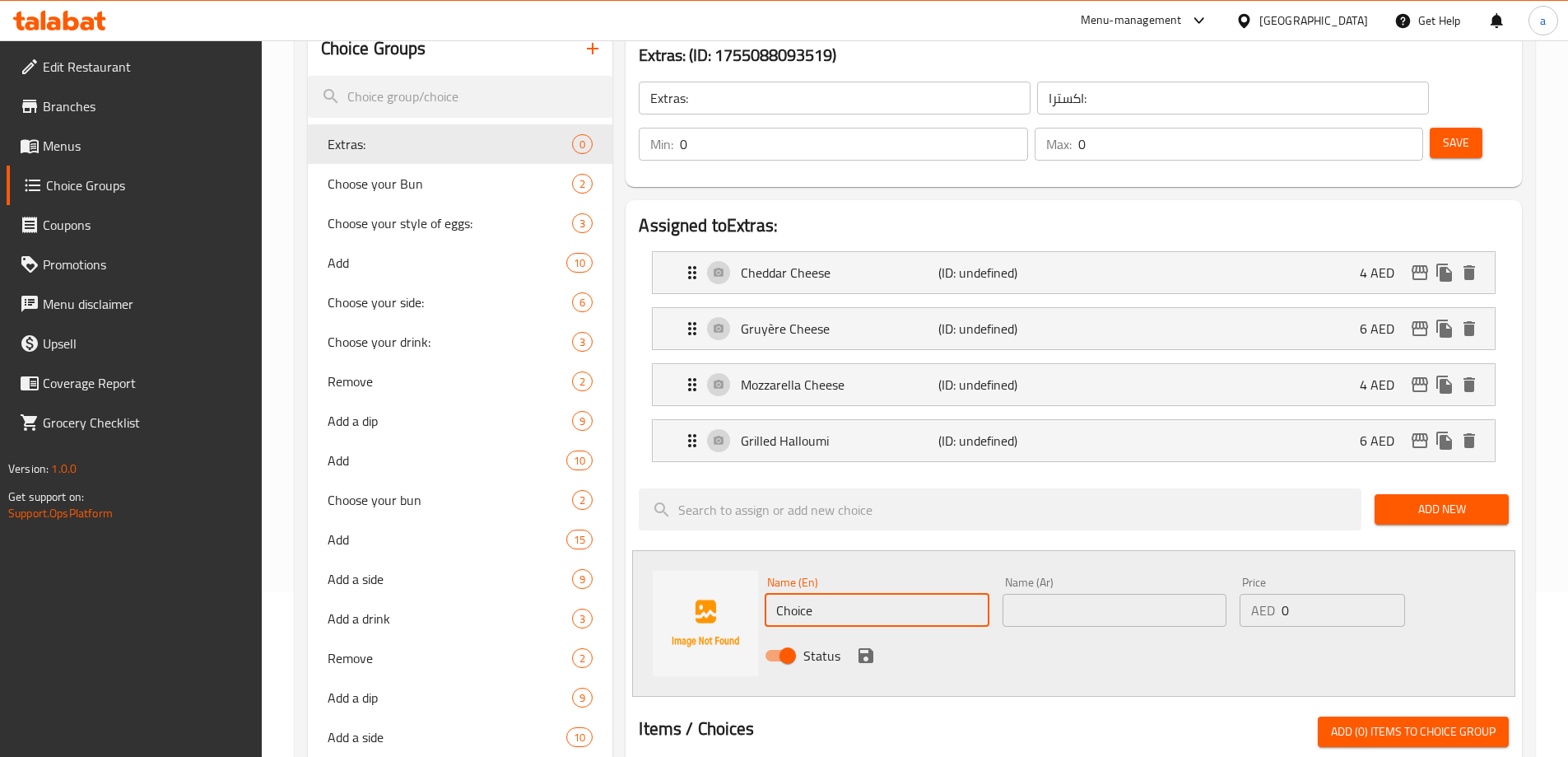
click at [837, 594] on input "Choice" at bounding box center [876, 610] width 224 height 33
click at [816, 594] on input "text" at bounding box center [876, 610] width 224 height 33
paste input "Crispy Beef Bacon"
type input "Crispy Beef Bacon"
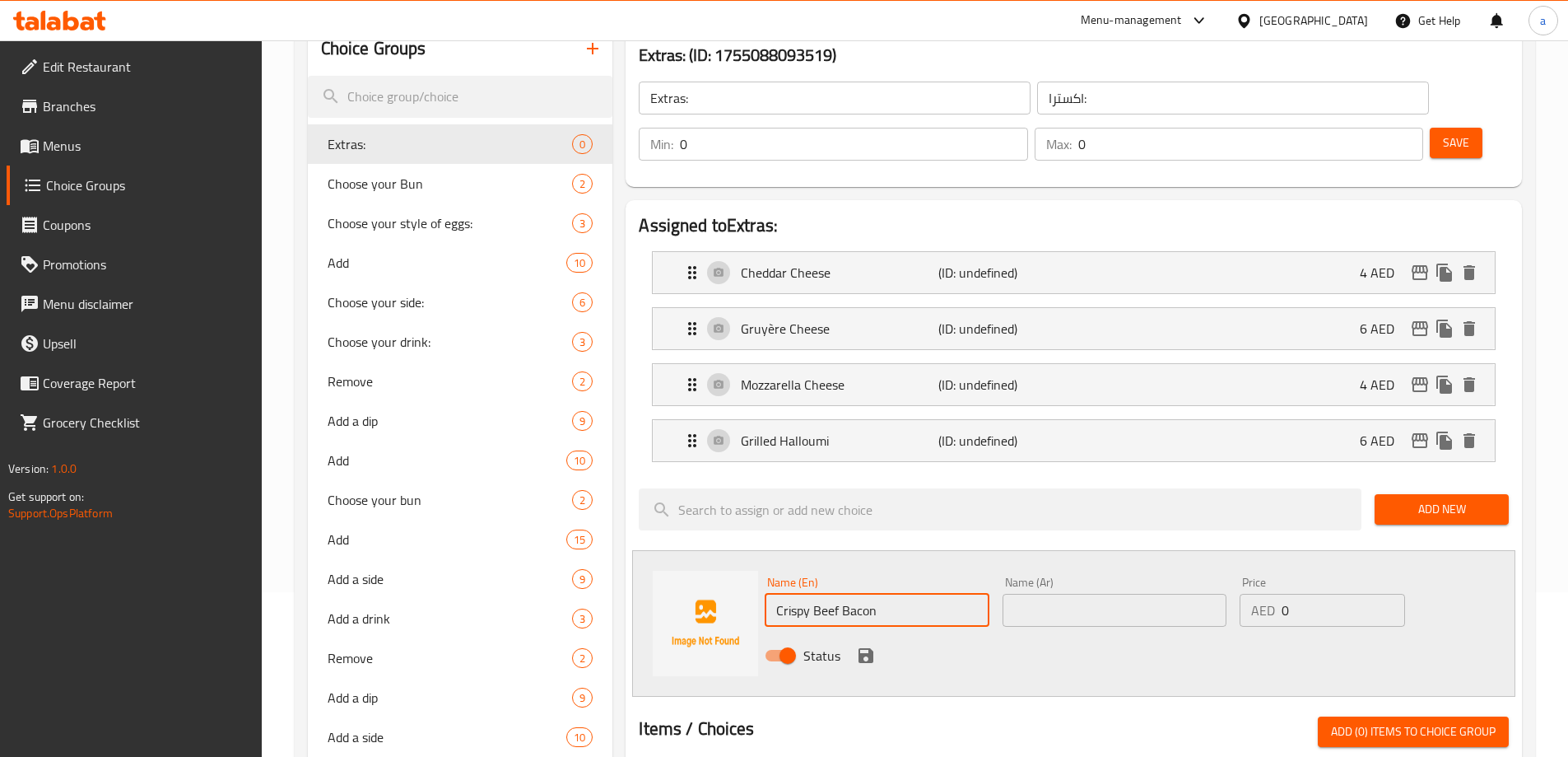
click at [1047, 594] on input "text" at bounding box center [1114, 610] width 224 height 33
click at [1086, 594] on input "لحم" at bounding box center [1114, 610] width 224 height 33
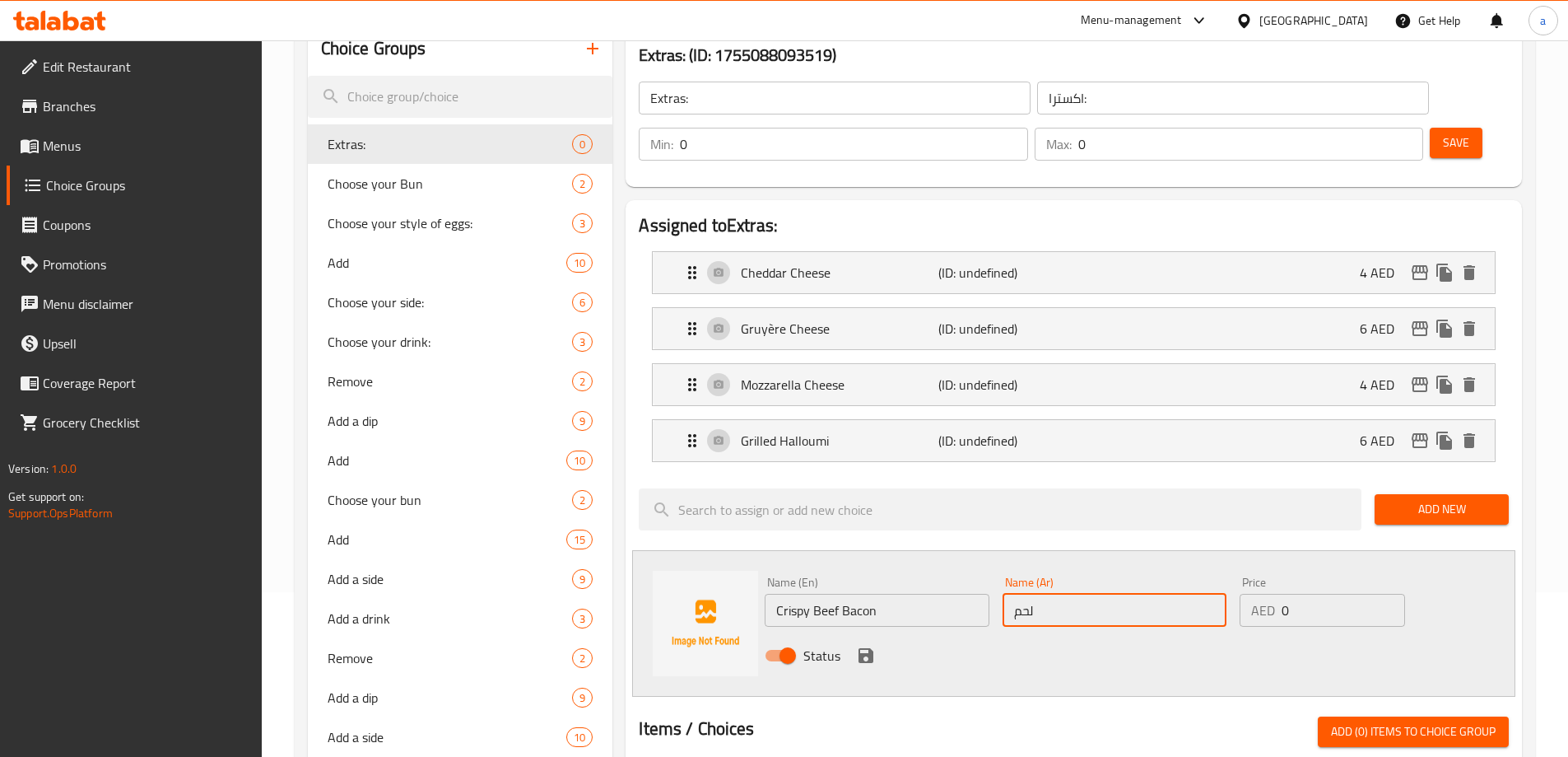
click at [1086, 594] on input "لحم" at bounding box center [1114, 610] width 224 height 33
paste input "بقري مقدد"
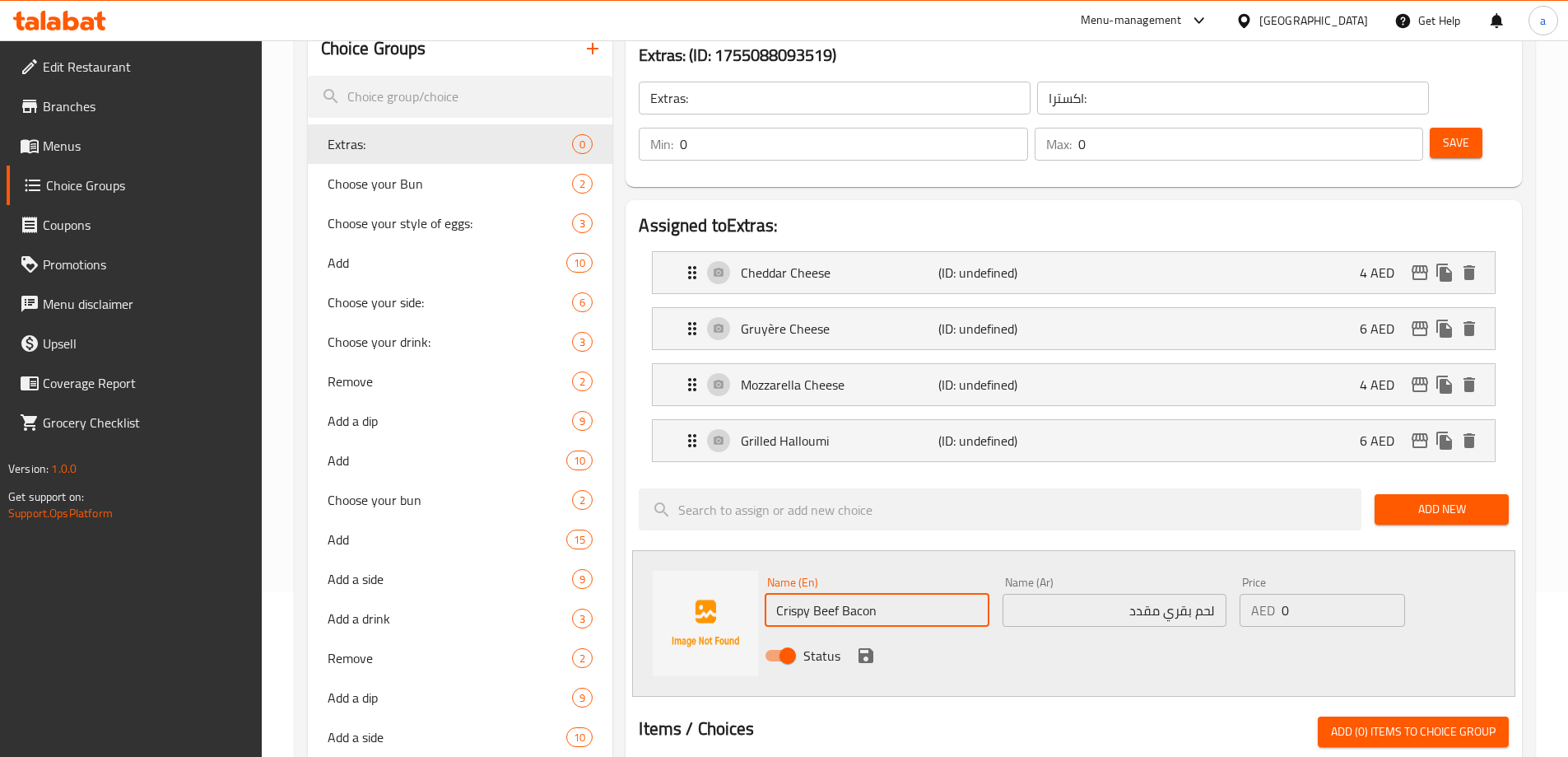
click at [801, 594] on input "Crispy Beef Bacon" at bounding box center [876, 610] width 224 height 33
click at [1079, 594] on input "لحم بقري مقدد" at bounding box center [1114, 610] width 224 height 33
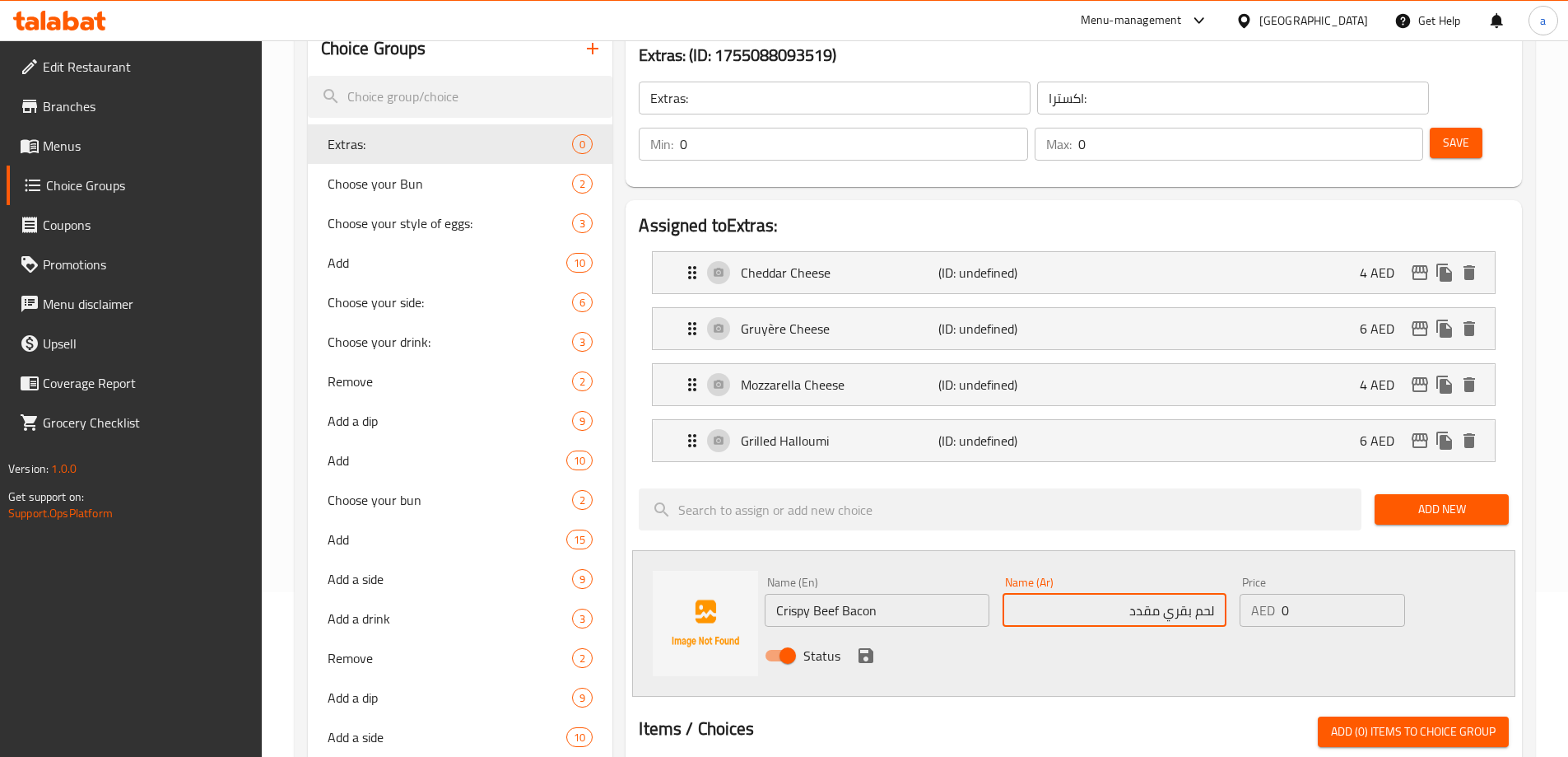
paste input "مقرمش"
type input "لحم بقري مقدد مقرمش"
click at [846, 633] on div "Status" at bounding box center [1114, 655] width 713 height 45
click at [864, 646] on icon "save" at bounding box center [865, 655] width 19 height 19
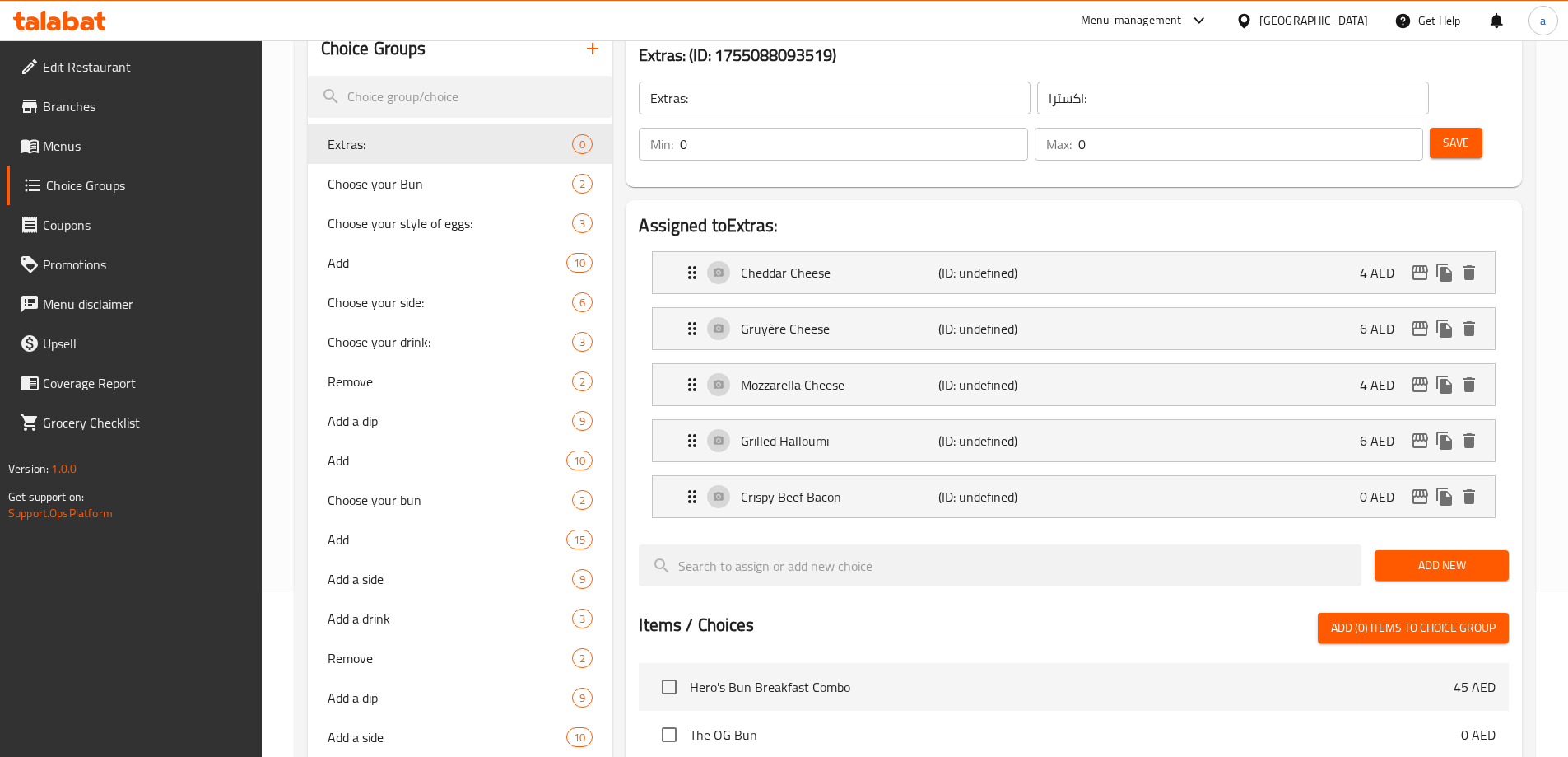
click at [916, 475] on li "Crispy Beef Bacon (ID: undefined) 0 AED Name (En) Crispy Beef Bacon Name (En) N…" at bounding box center [1074, 496] width 870 height 56
click at [912, 476] on div "Crispy Beef Bacon (ID: undefined) 0 AED" at bounding box center [1079, 496] width 793 height 41
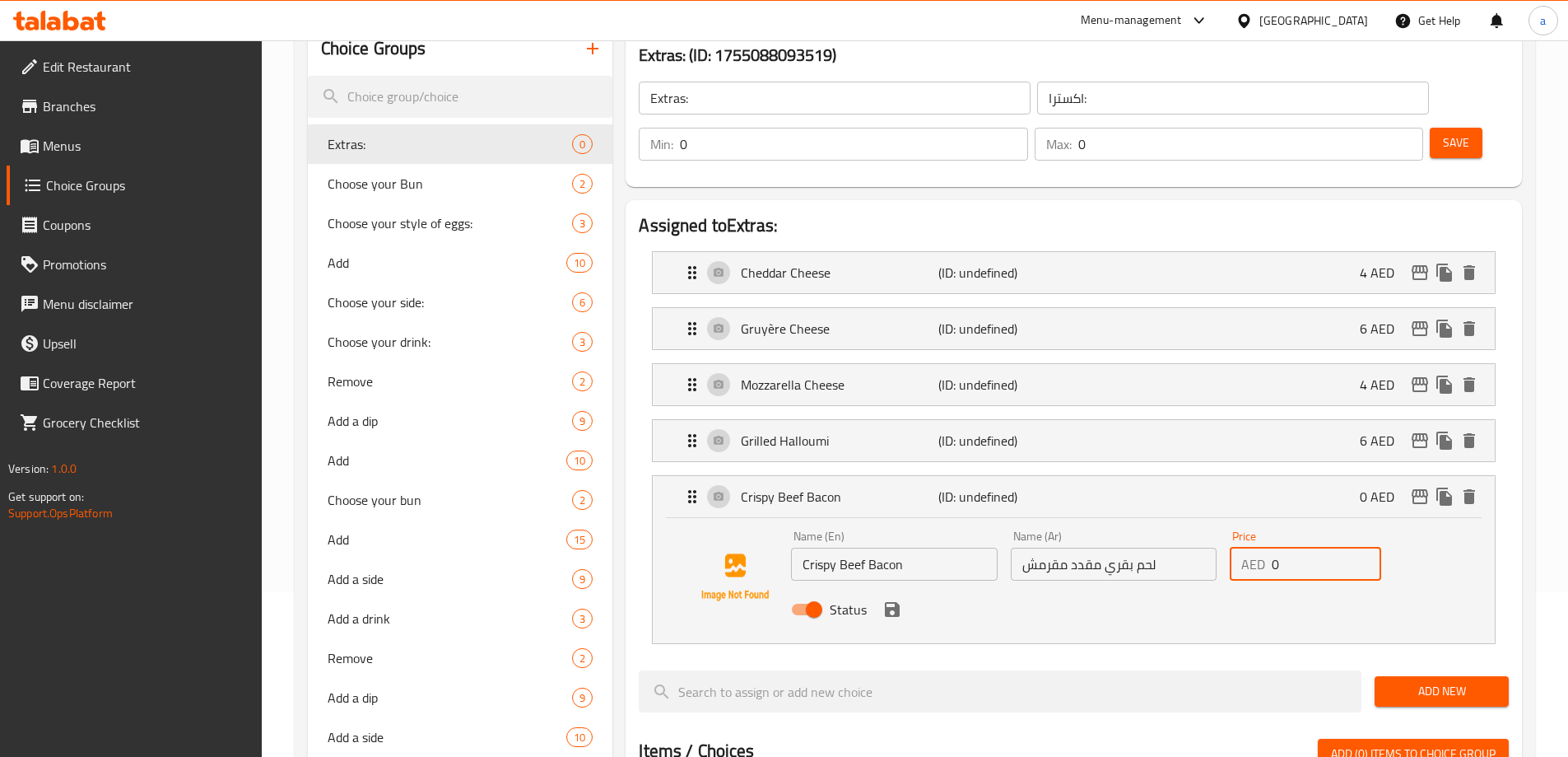
drag, startPoint x: 1274, startPoint y: 523, endPoint x: 1284, endPoint y: 521, distance: 10.2
click at [1284, 547] on input "0" at bounding box center [1326, 563] width 109 height 33
click at [891, 600] on icon "save" at bounding box center [891, 609] width 19 height 19
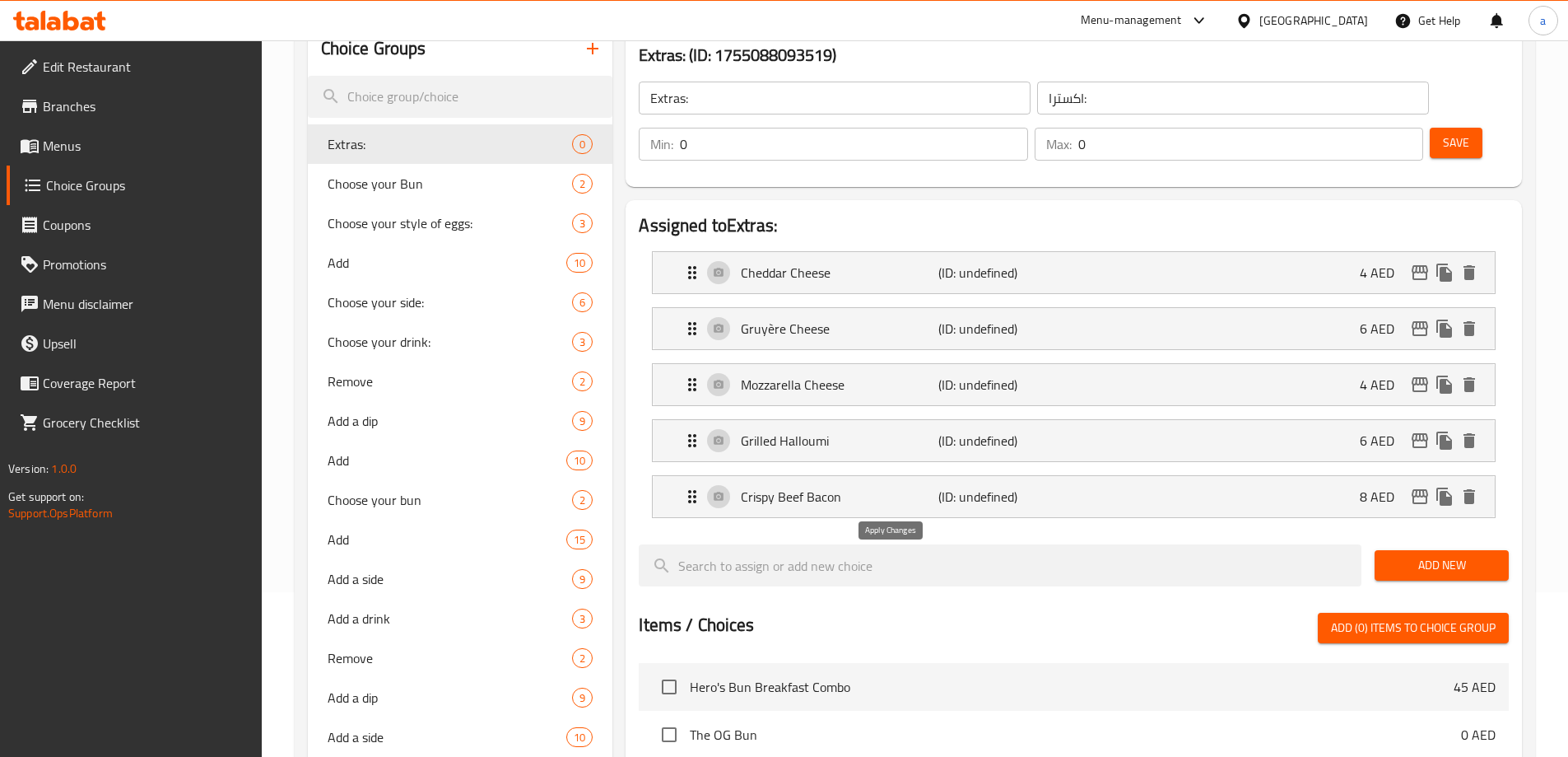
type input "8"
click at [1443, 555] on span "Add New" at bounding box center [1442, 565] width 108 height 20
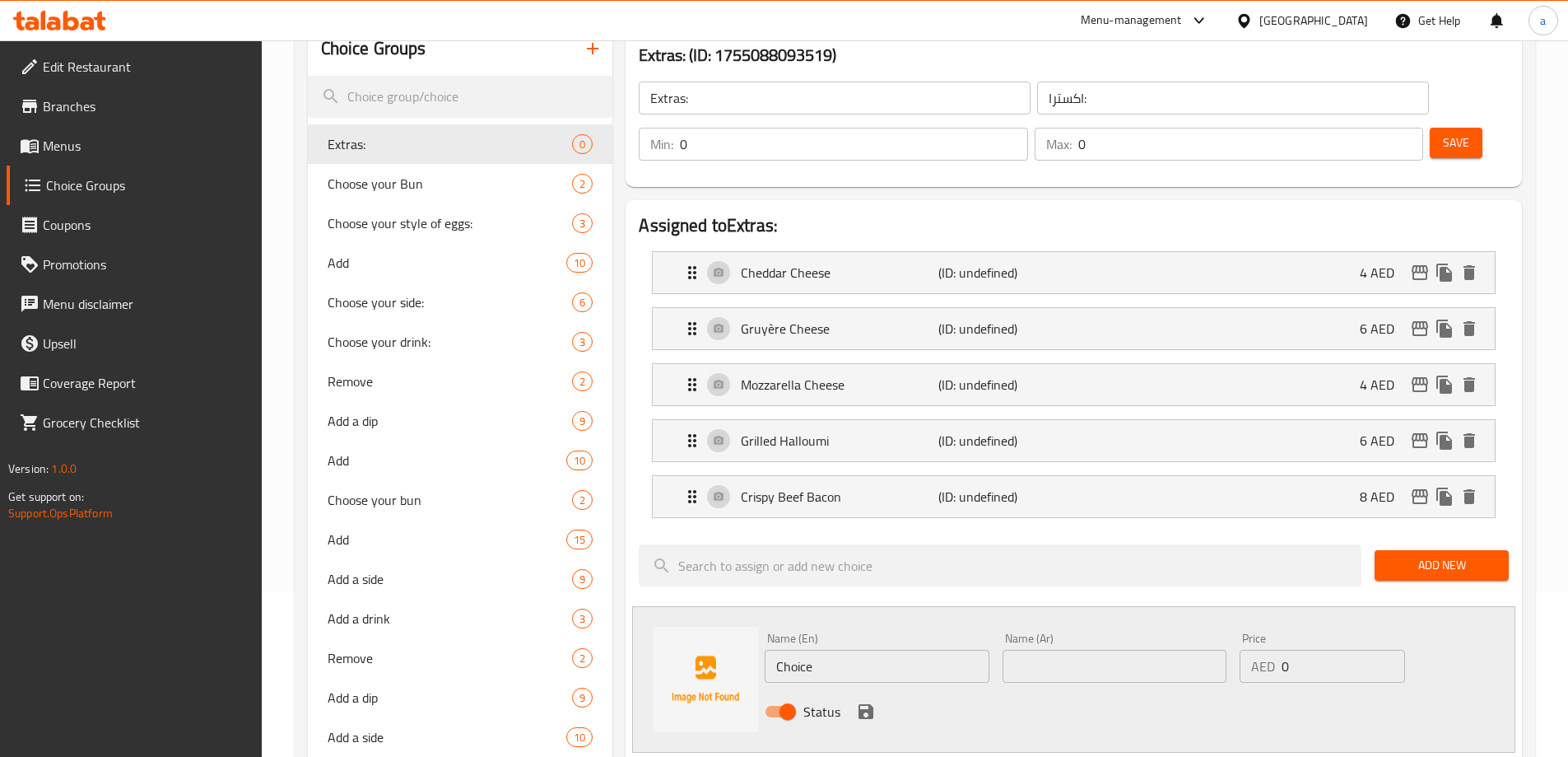
click at [886, 650] on input "Choice" at bounding box center [876, 666] width 224 height 33
click at [885, 650] on input "text" at bounding box center [876, 666] width 224 height 33
paste input "Beef Patty"
type input "Beef Patty"
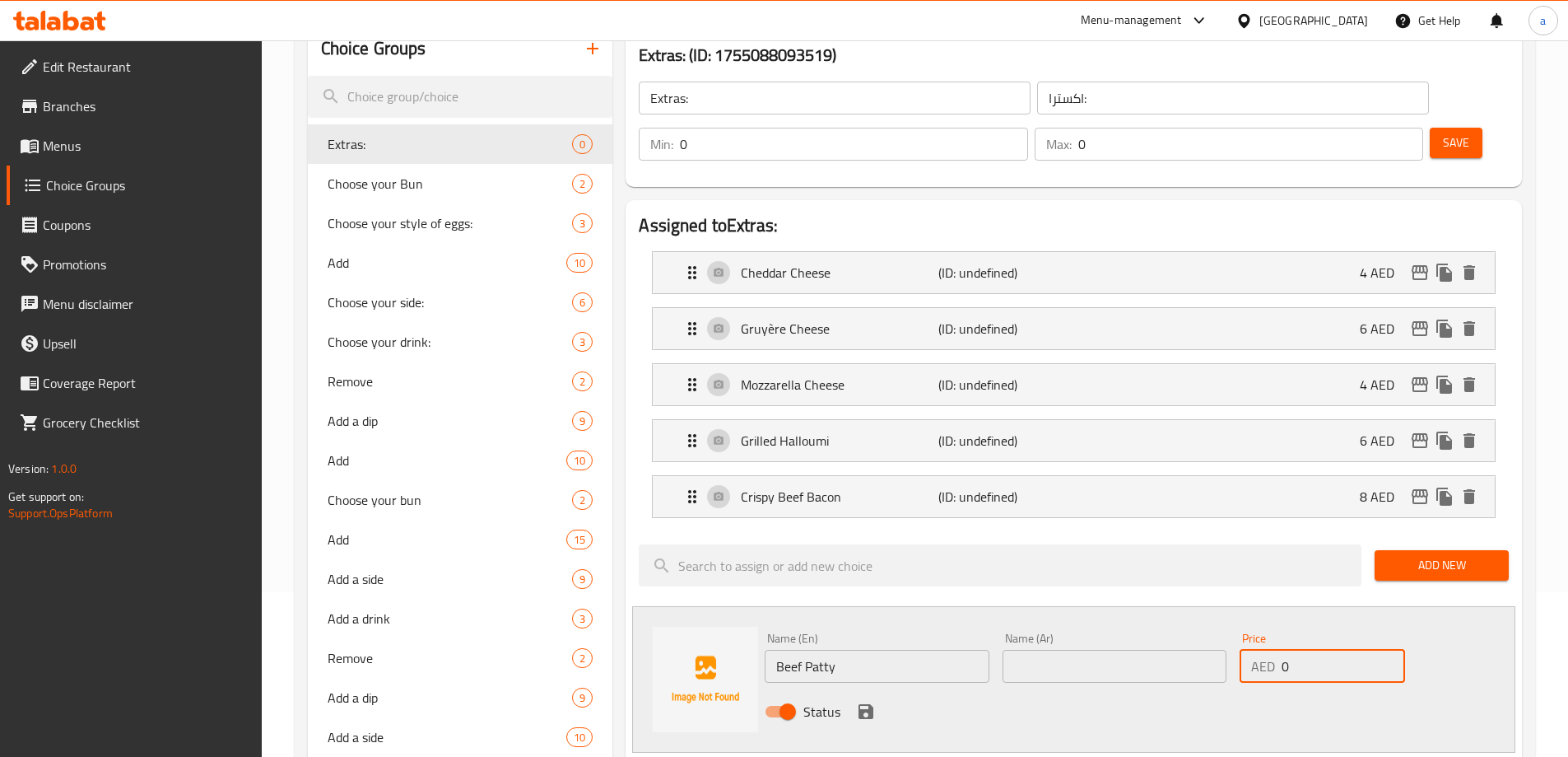
drag, startPoint x: 1284, startPoint y: 620, endPoint x: 1303, endPoint y: 616, distance: 19.4
click at [1303, 650] on input "0" at bounding box center [1343, 666] width 123 height 33
paste input "1"
type input "10"
click at [1102, 650] on input "text" at bounding box center [1114, 666] width 224 height 33
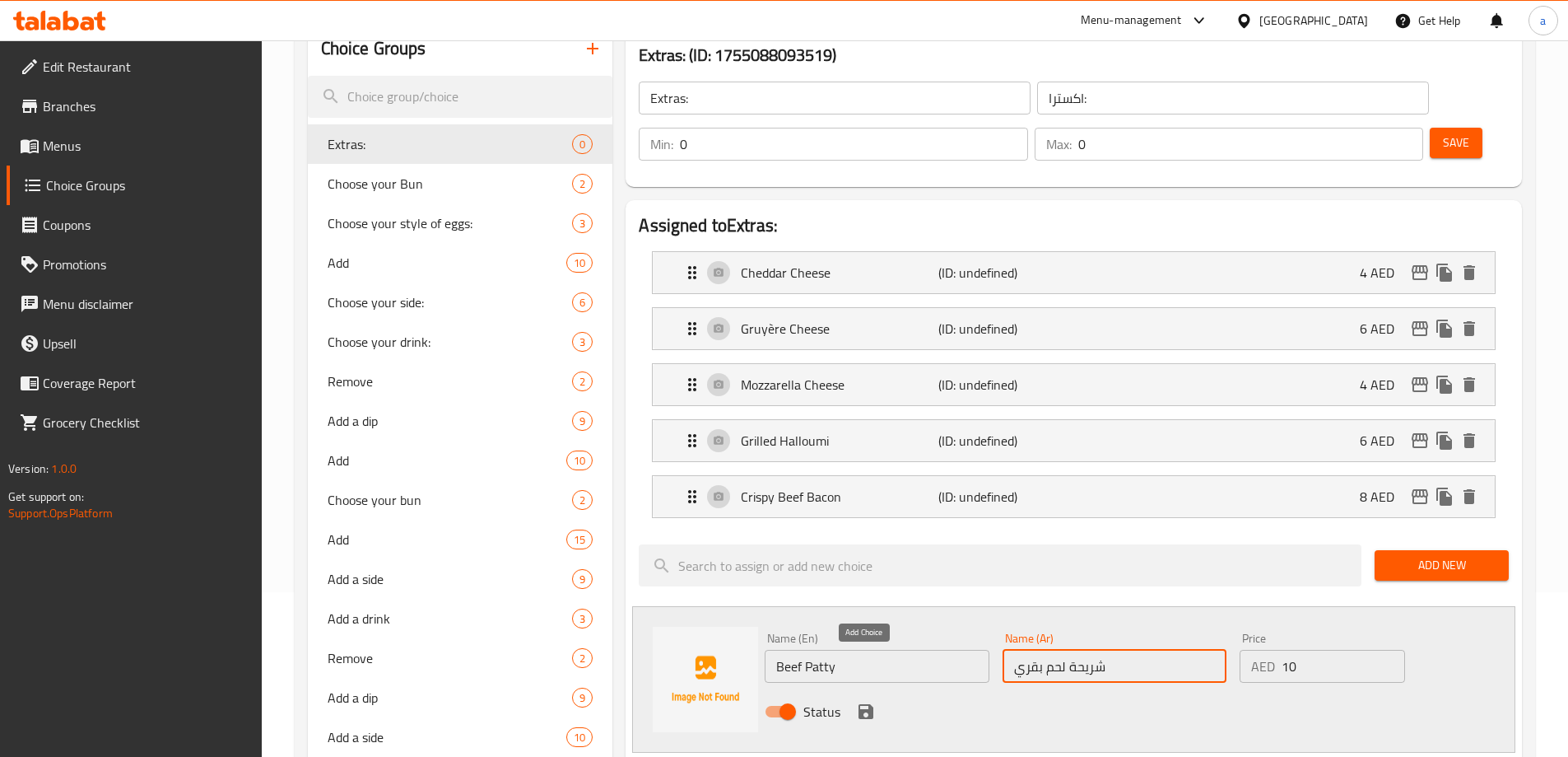
type input "شريحة لحم بقري"
click at [871, 704] on icon "save" at bounding box center [866, 712] width 15 height 15
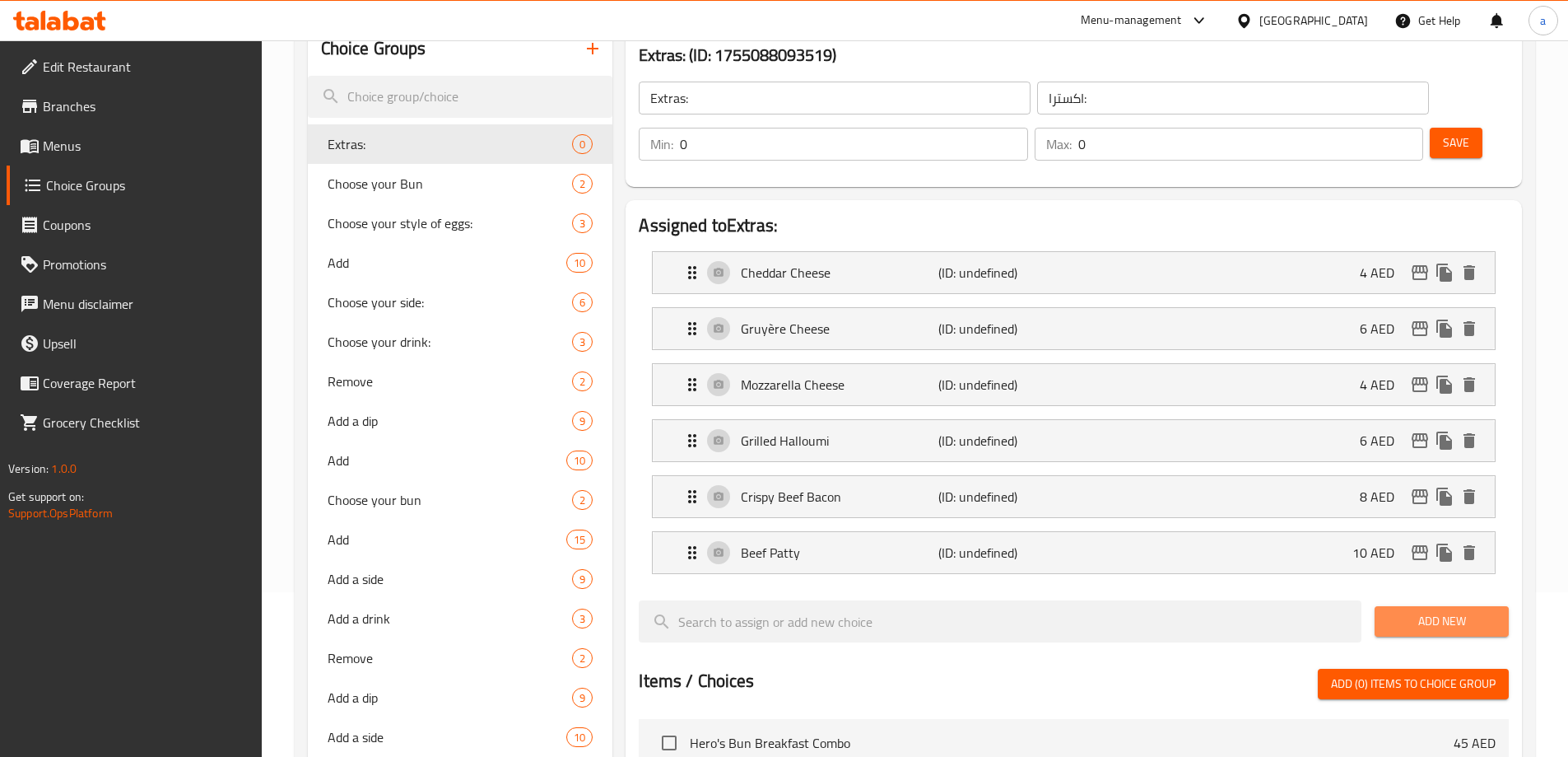
click at [1432, 611] on span "Add New" at bounding box center [1442, 621] width 108 height 20
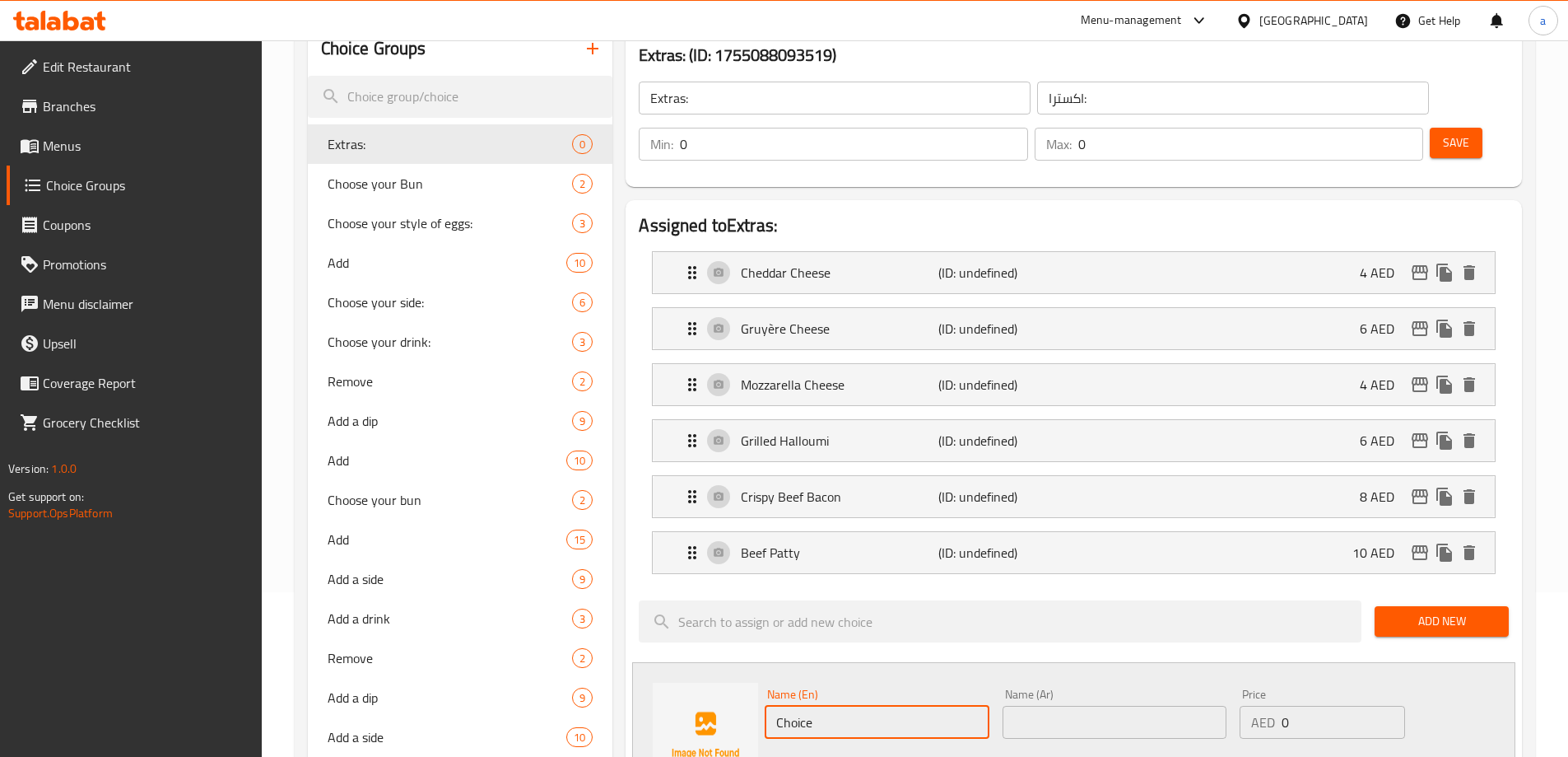
click at [896, 706] on input "Choice" at bounding box center [876, 722] width 224 height 33
paste input "Fried egg"
type input "Fried egg"
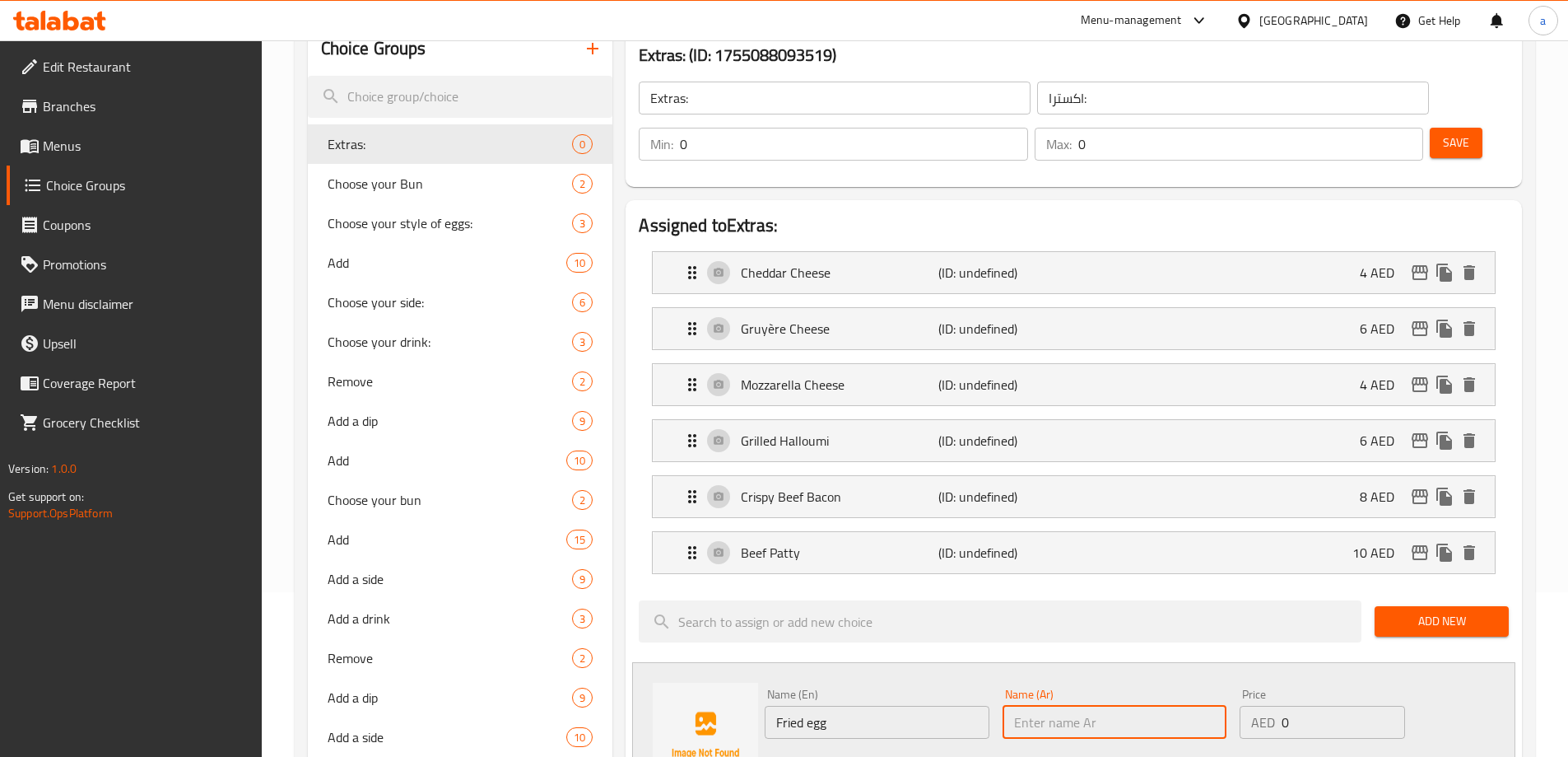
click at [1098, 706] on input "text" at bounding box center [1114, 722] width 224 height 33
type input "بيض مقلي"
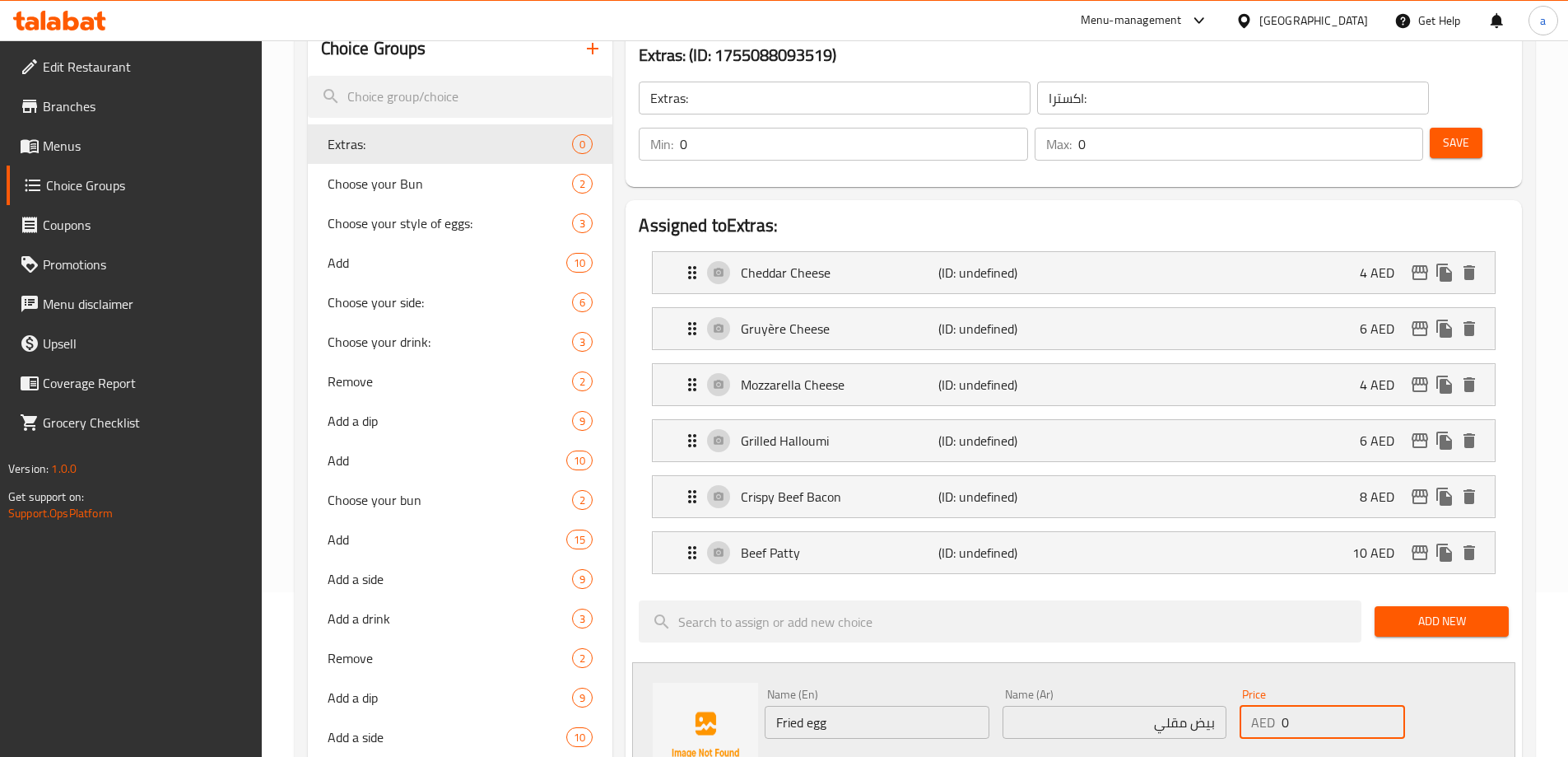
click at [1280, 706] on div "AED 0 Price" at bounding box center [1322, 722] width 165 height 33
type input "5"
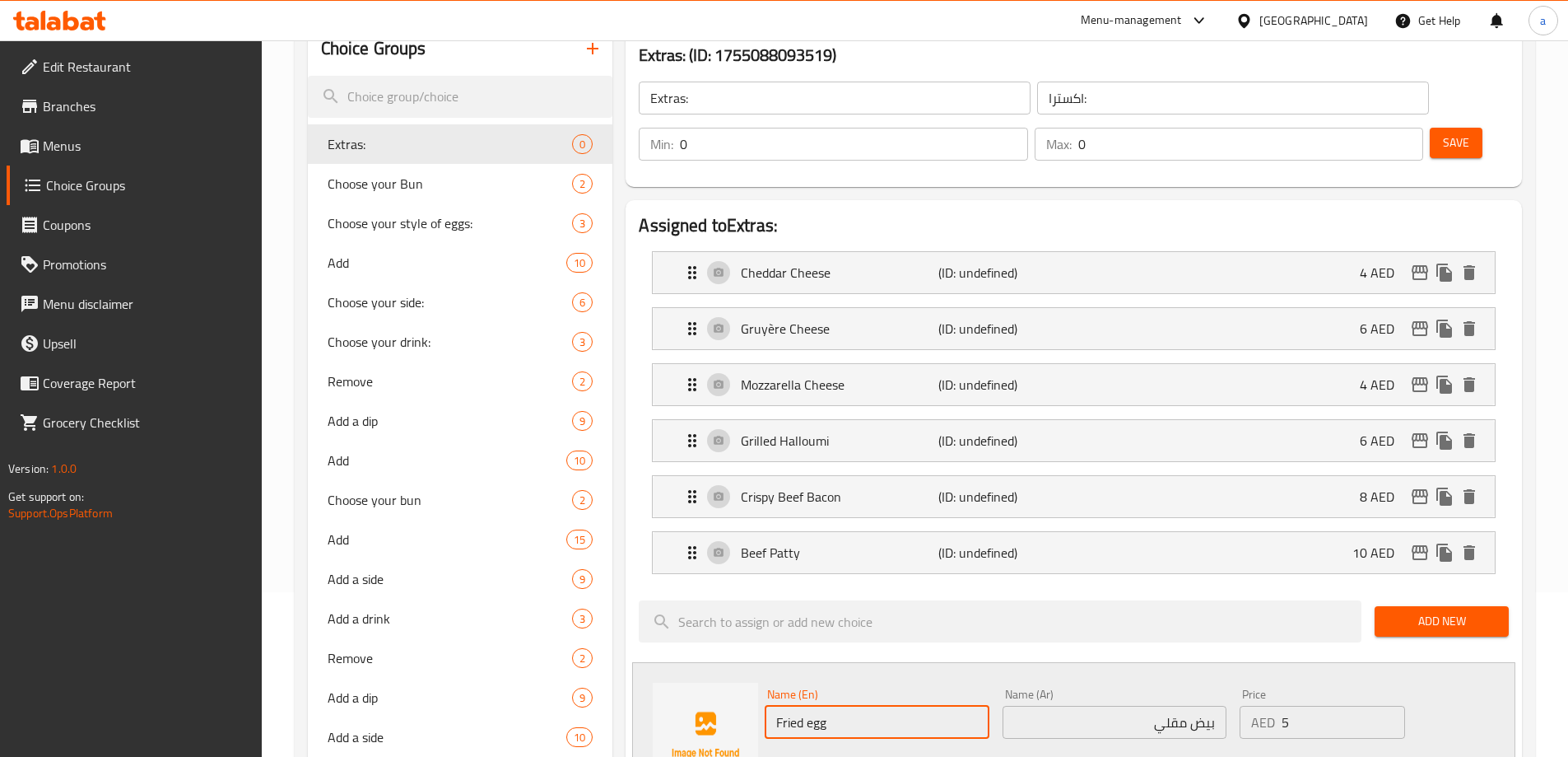
click at [950, 706] on input "Fried egg" at bounding box center [876, 722] width 224 height 33
type input "Fried Egg"
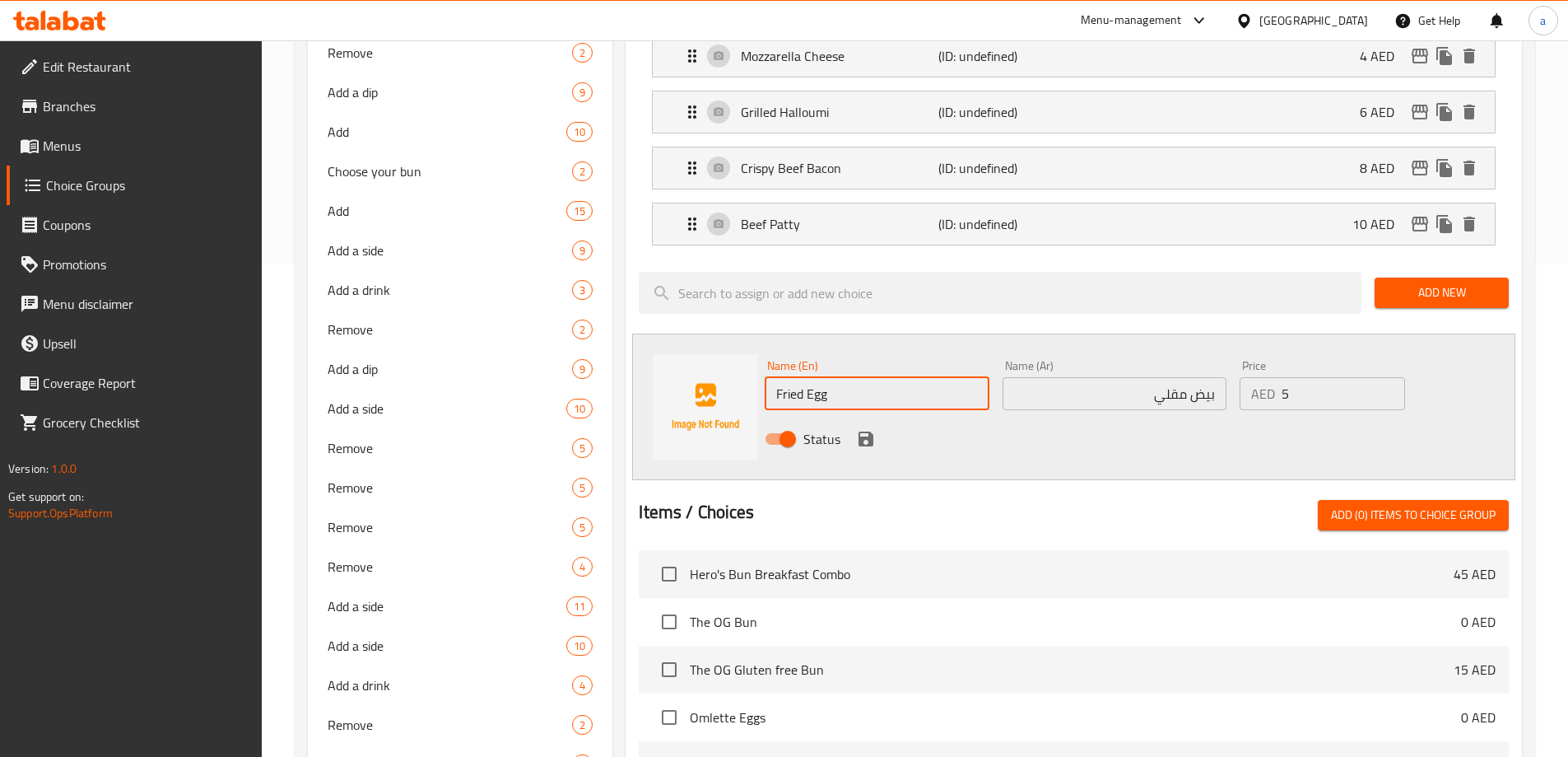
scroll to position [577, 0]
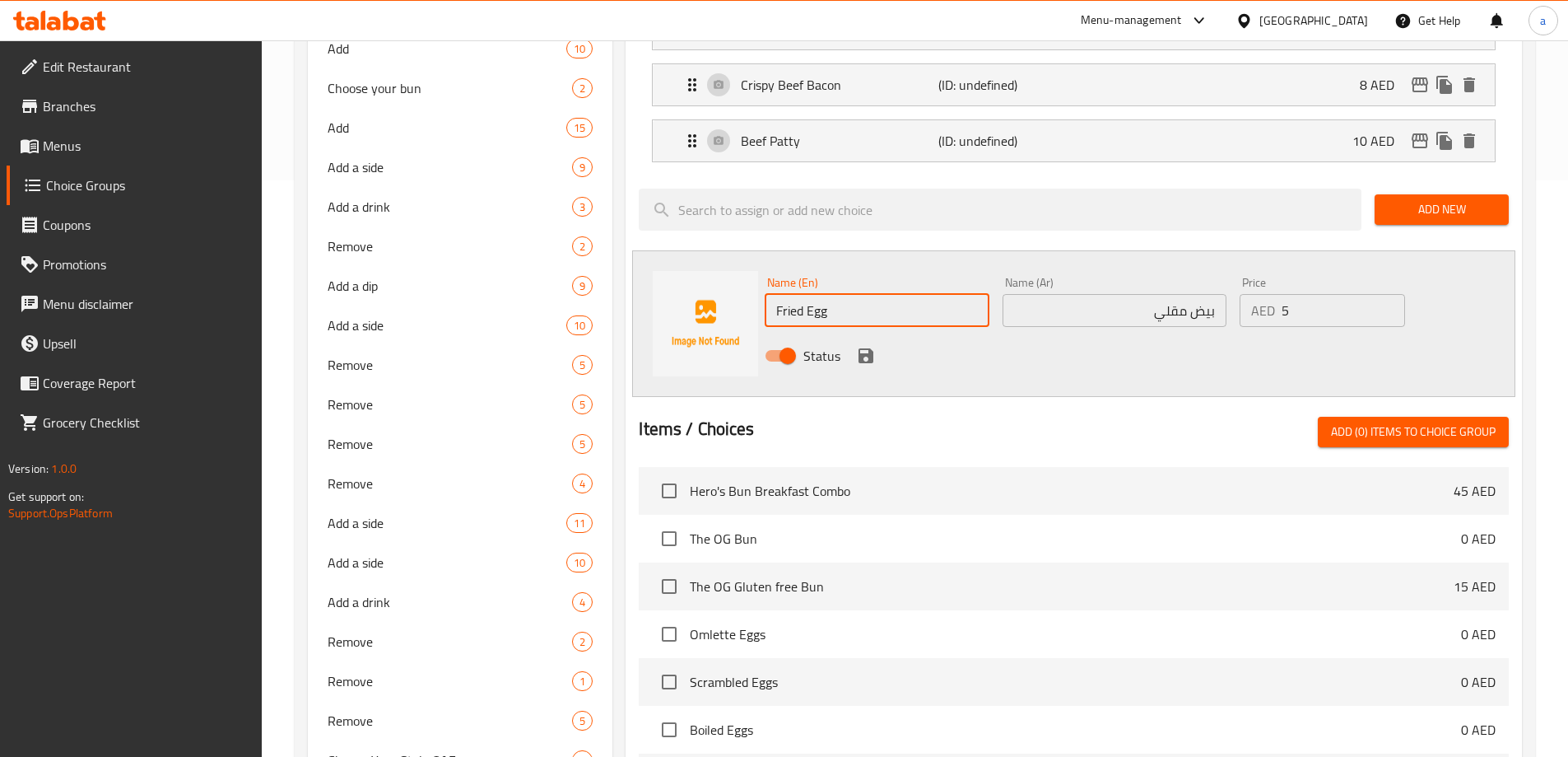
click at [864, 346] on icon "save" at bounding box center [865, 355] width 19 height 19
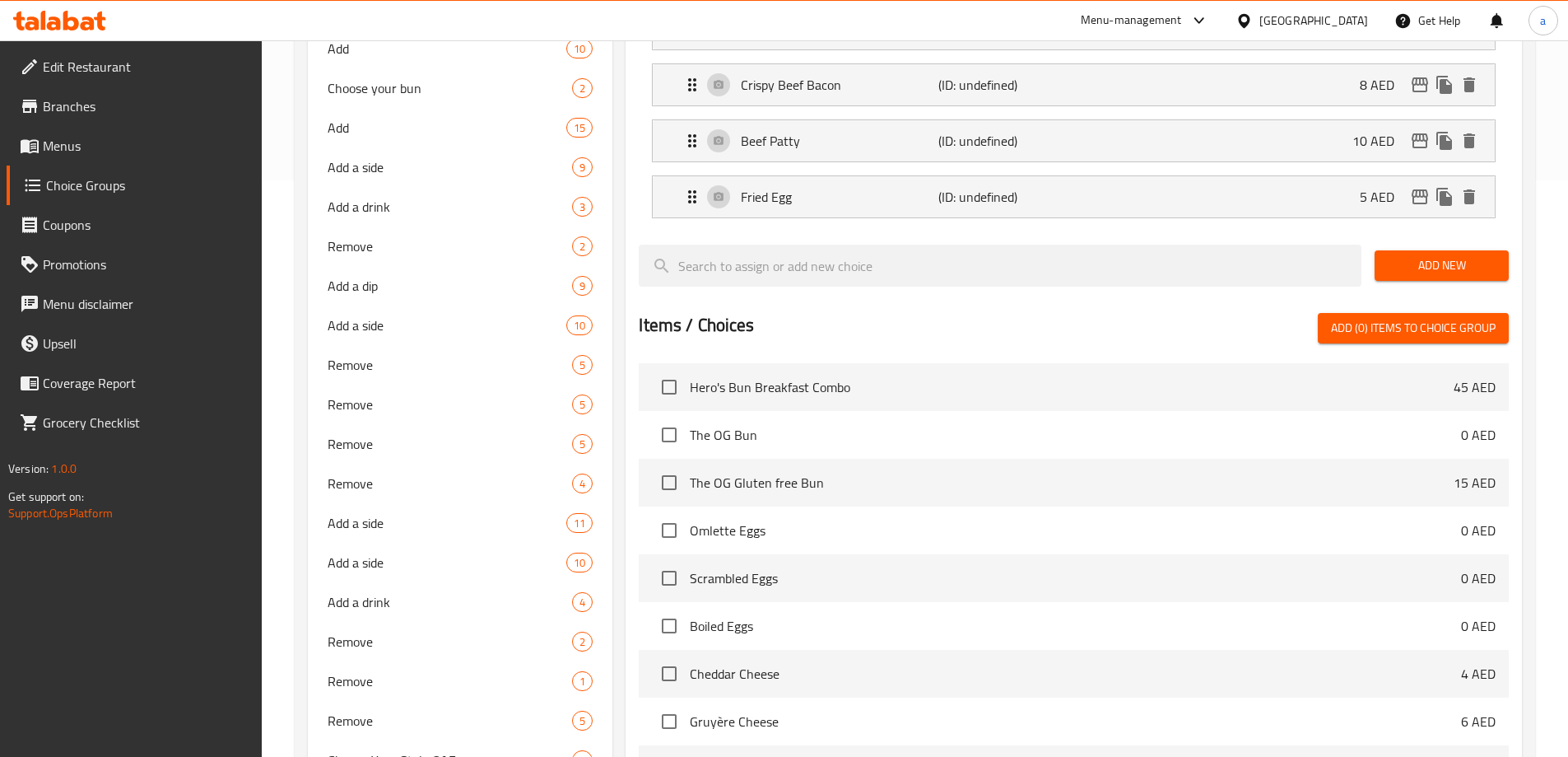
scroll to position [412, 0]
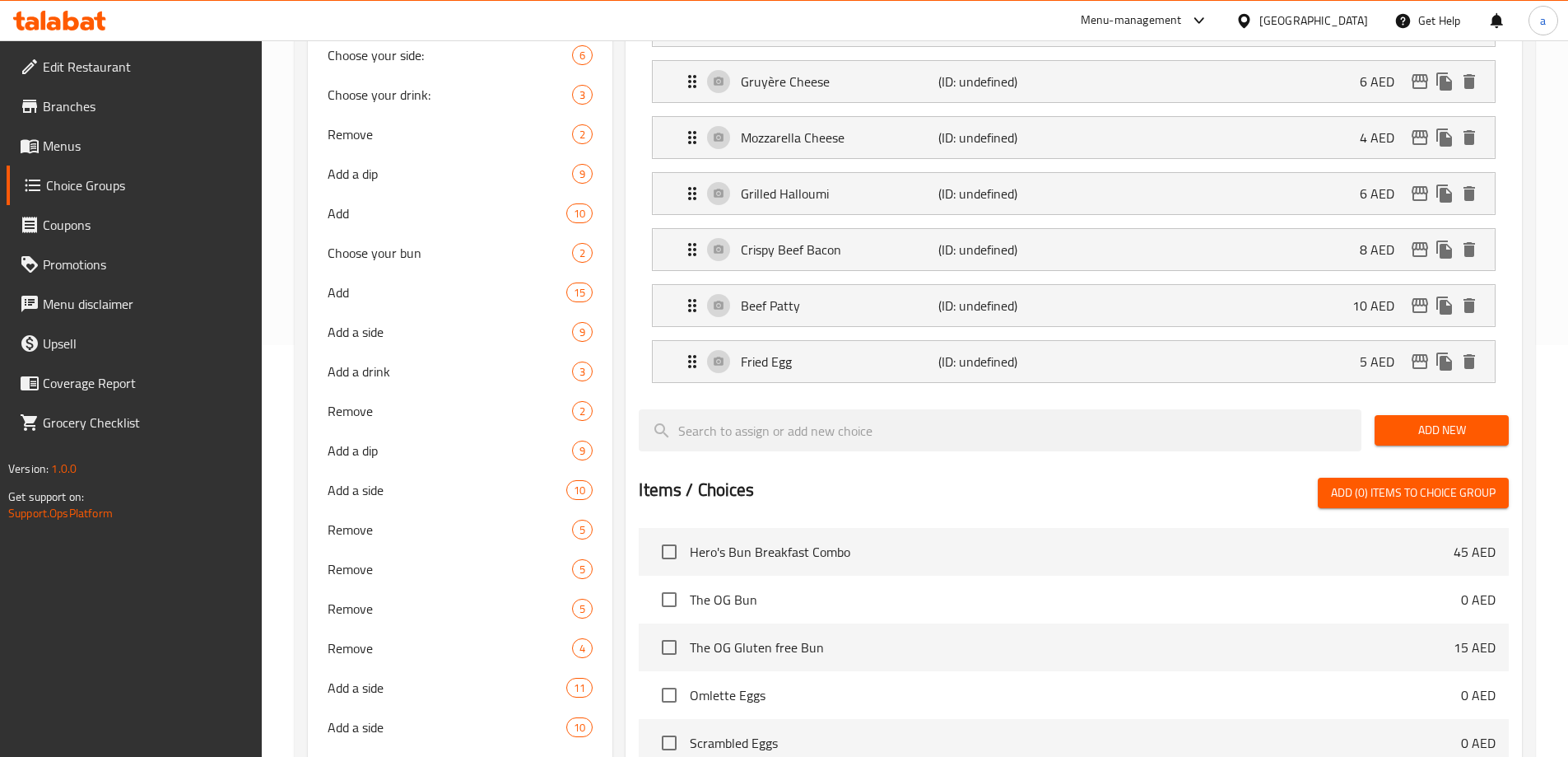
click at [1398, 420] on span "Add New" at bounding box center [1442, 430] width 108 height 20
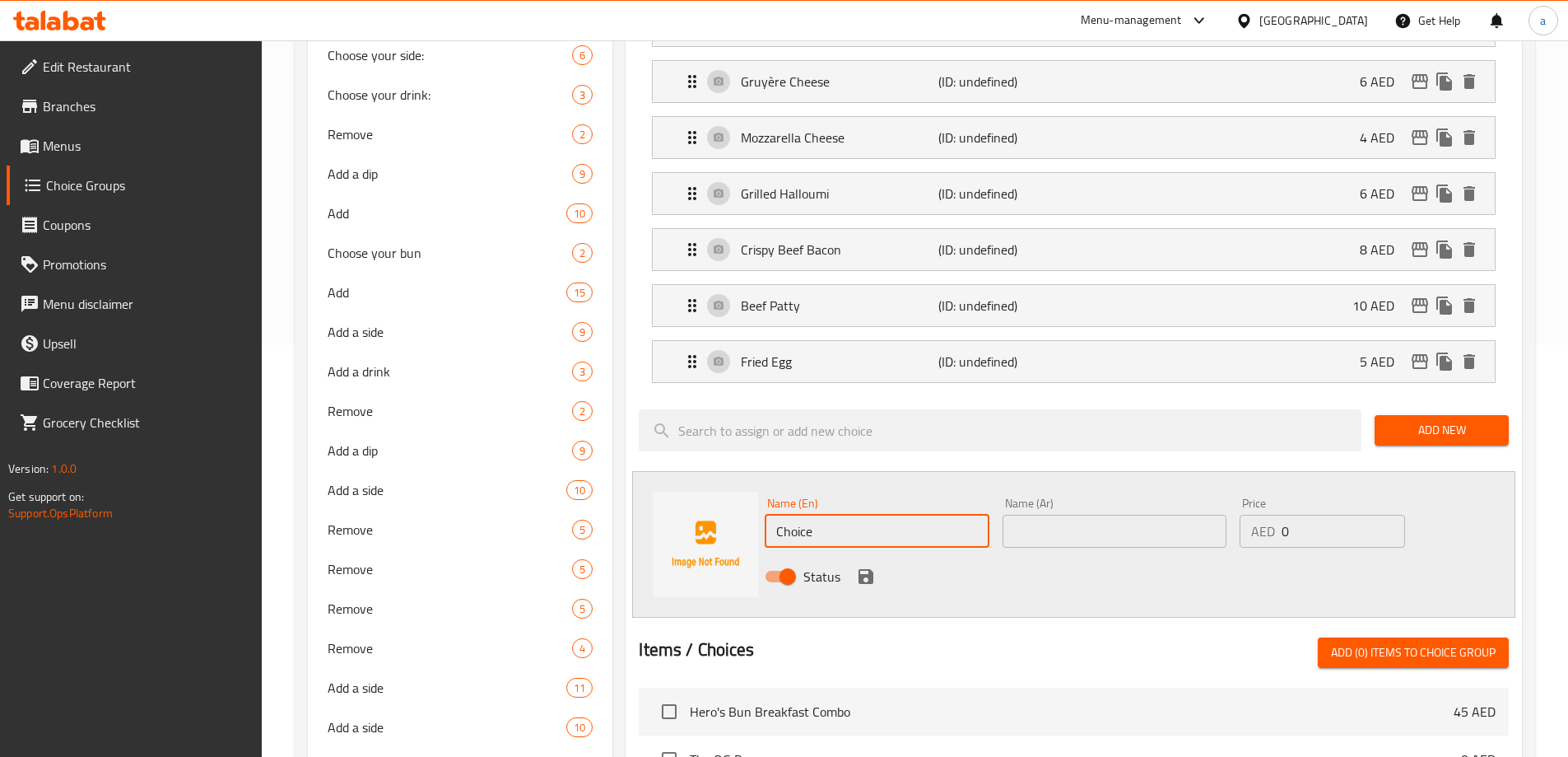
click at [836, 514] on input "Choice" at bounding box center [876, 530] width 224 height 33
click at [868, 514] on input "text" at bounding box center [876, 530] width 224 height 33
paste input "Scrambled egg"
click at [903, 514] on input "Scrambled egg" at bounding box center [876, 530] width 224 height 33
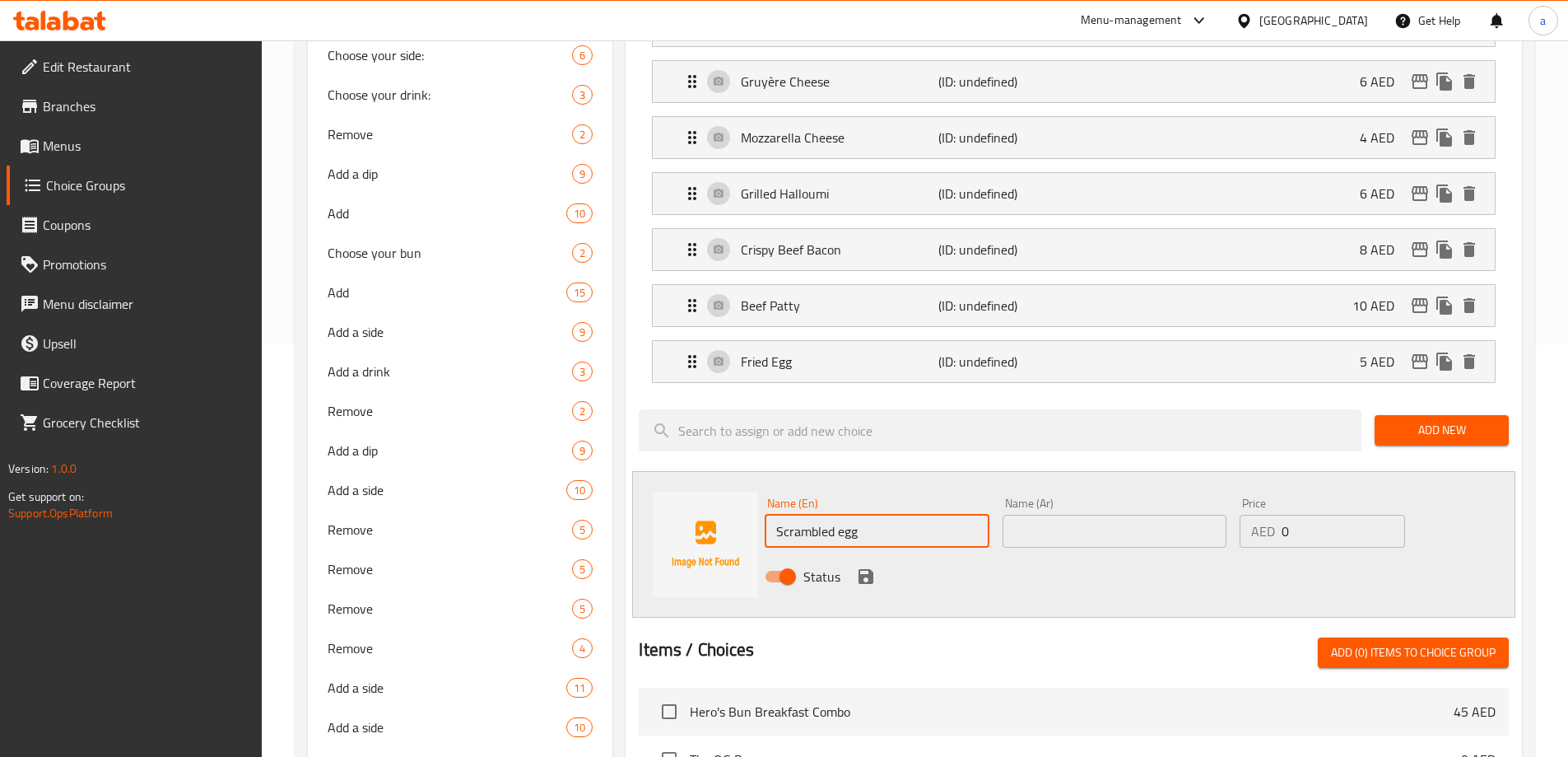
click at [903, 514] on input "Scrambled egg" at bounding box center [876, 530] width 224 height 33
type input "Scrambled Egg"
click at [1100, 514] on input "text" at bounding box center [1114, 530] width 224 height 33
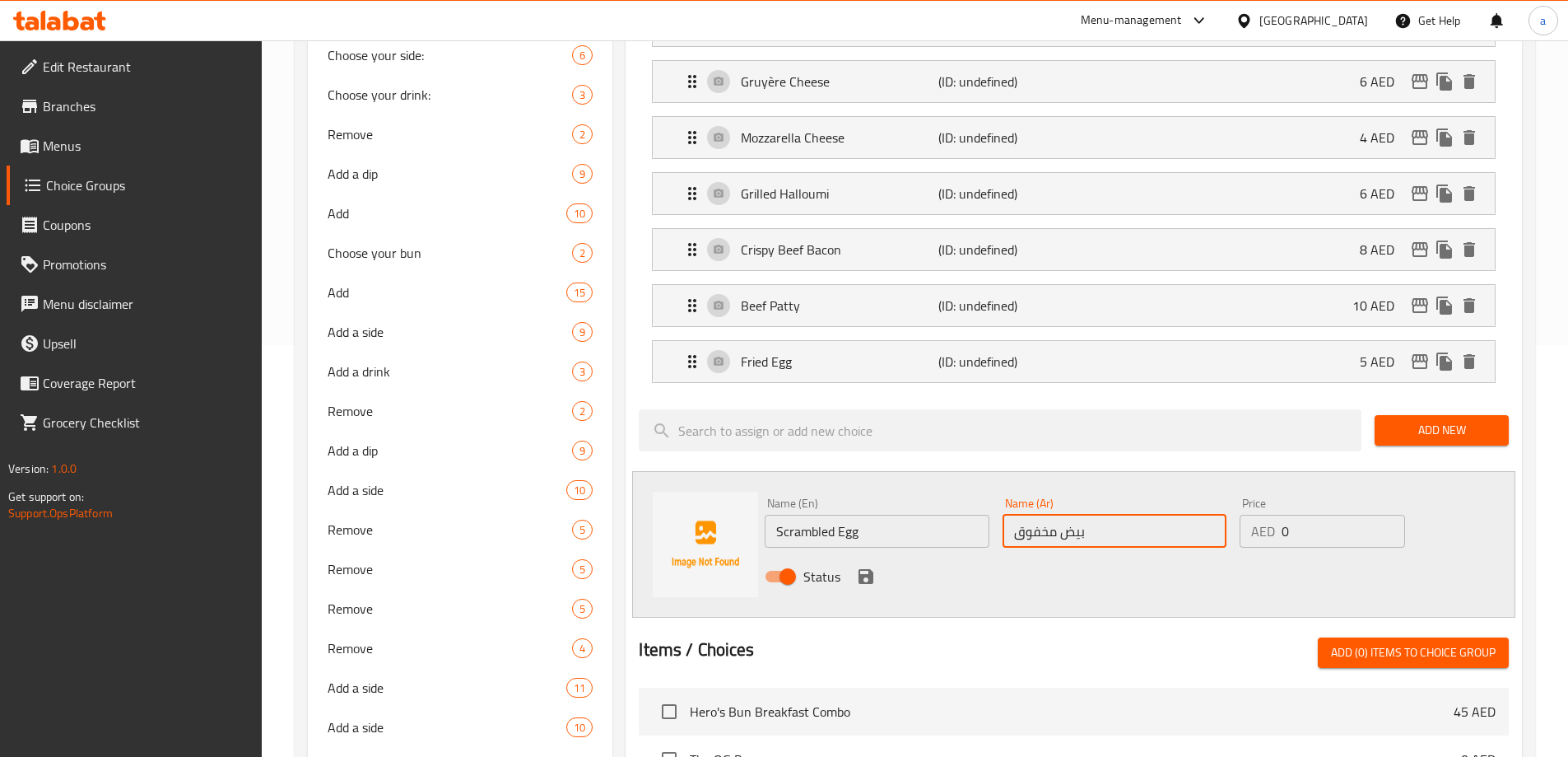
type input "بيض مخفوق"
click at [1274, 514] on div "AED 0 Price" at bounding box center [1322, 530] width 165 height 33
drag, startPoint x: 1287, startPoint y: 487, endPoint x: 1278, endPoint y: 487, distance: 9.0
click at [1278, 514] on div "AED 0 Price" at bounding box center [1322, 530] width 165 height 33
type input "5"
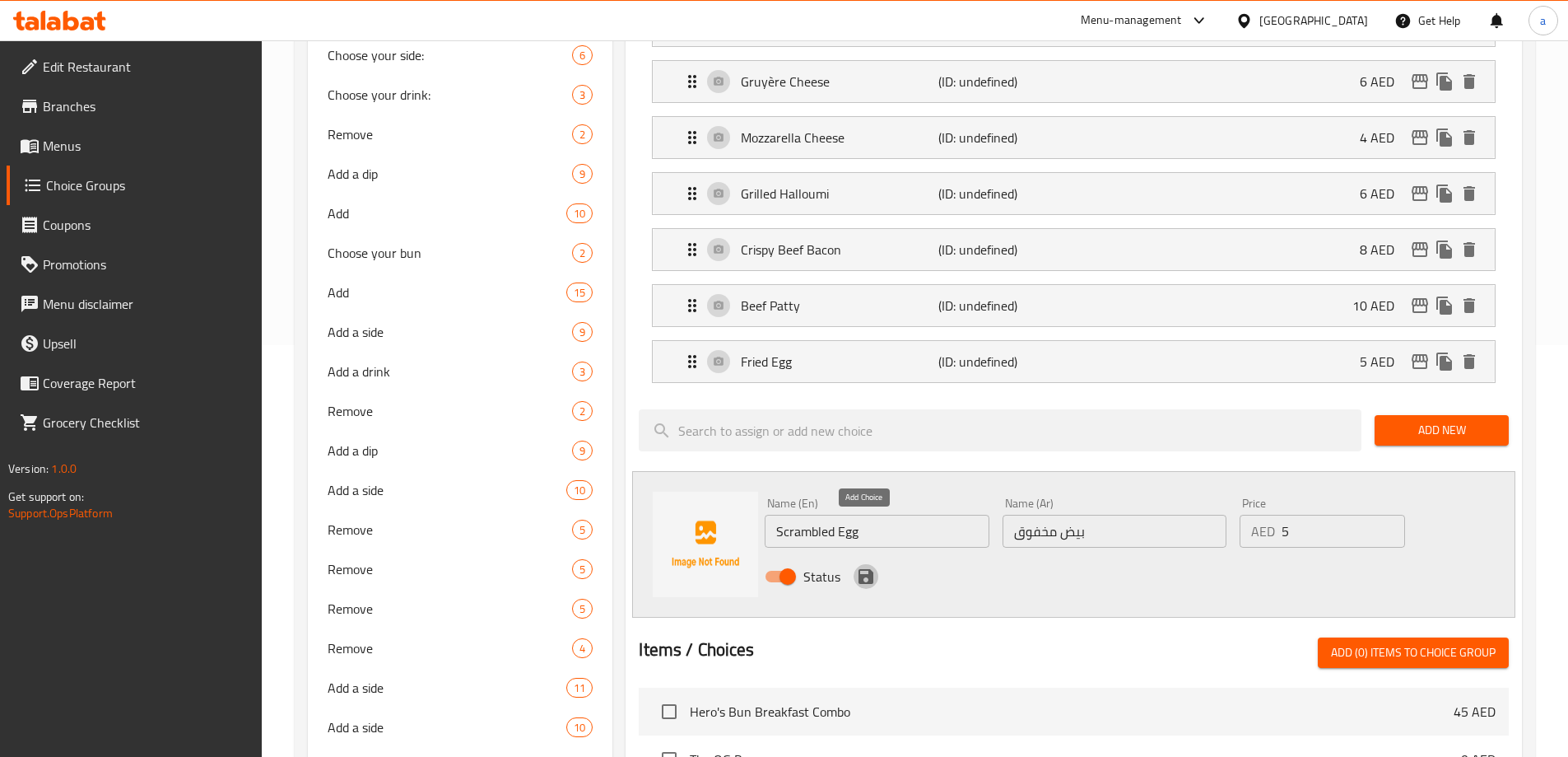
click at [868, 569] on icon "save" at bounding box center [866, 577] width 15 height 15
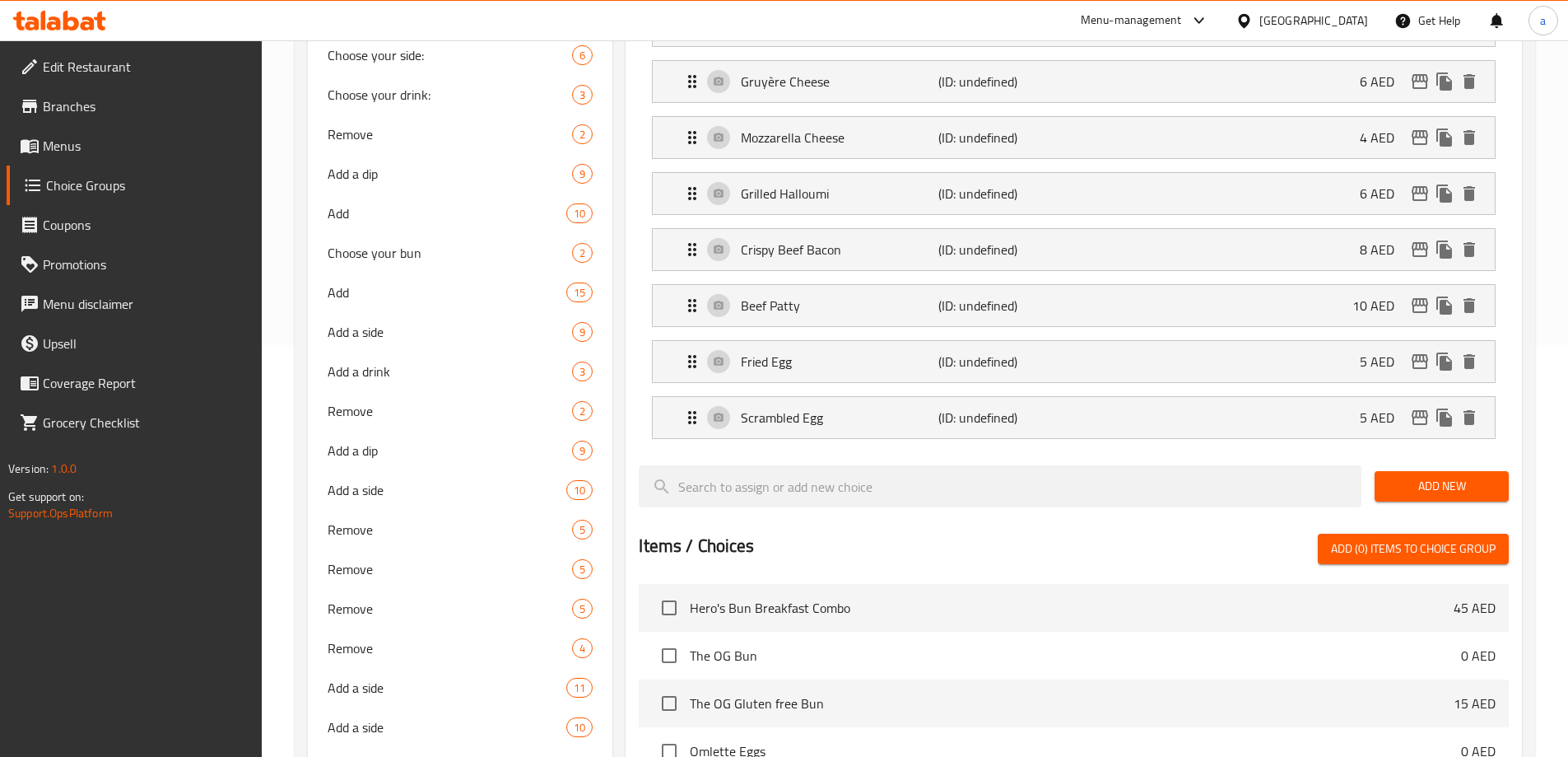
click at [1459, 476] on span "Add New" at bounding box center [1442, 486] width 108 height 20
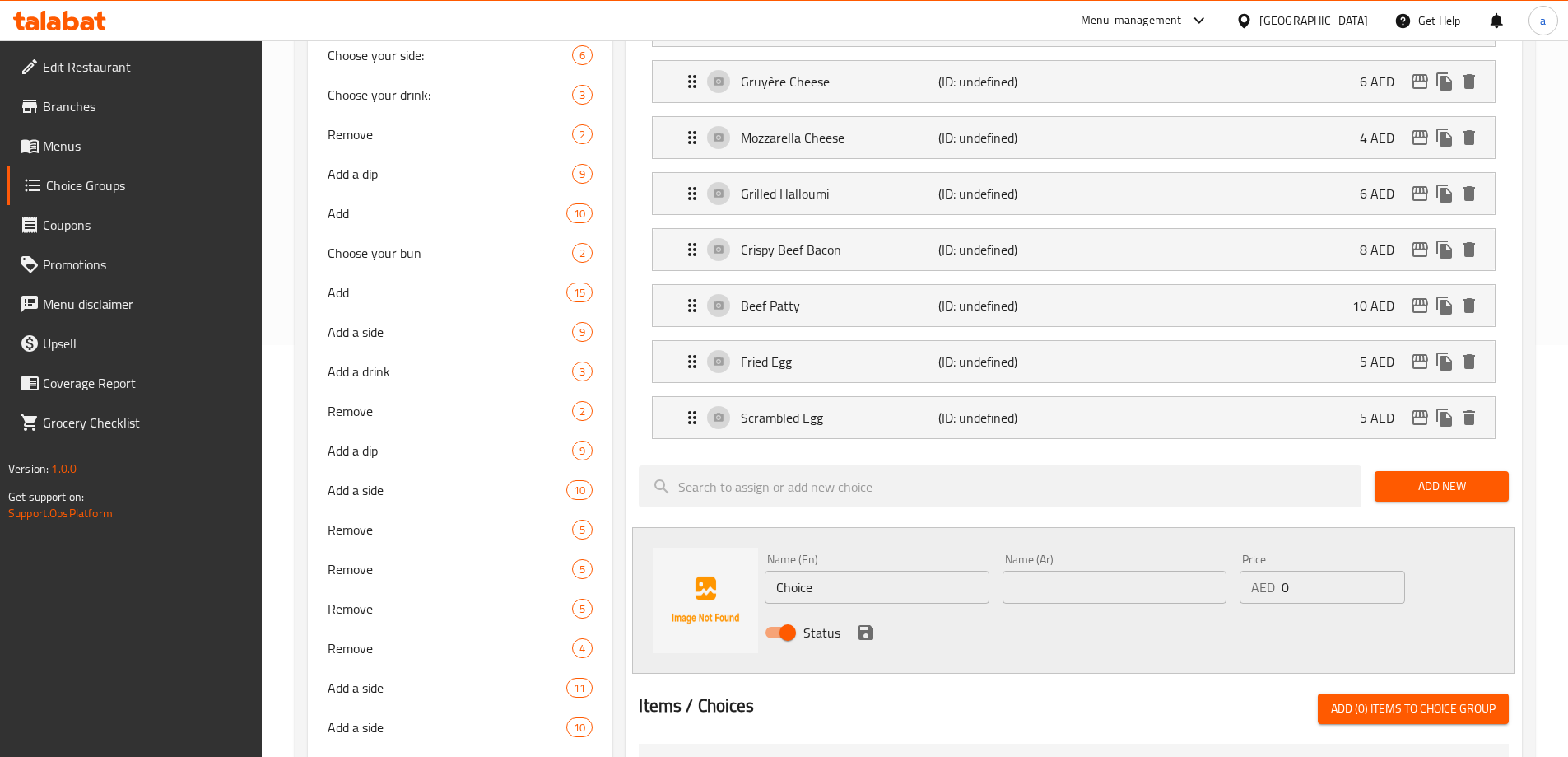
drag, startPoint x: 1009, startPoint y: 534, endPoint x: 762, endPoint y: 589, distance: 253.0
click at [1009, 571] on input "text" at bounding box center [1114, 587] width 224 height 33
click at [852, 571] on input "Choice" at bounding box center [876, 587] width 224 height 33
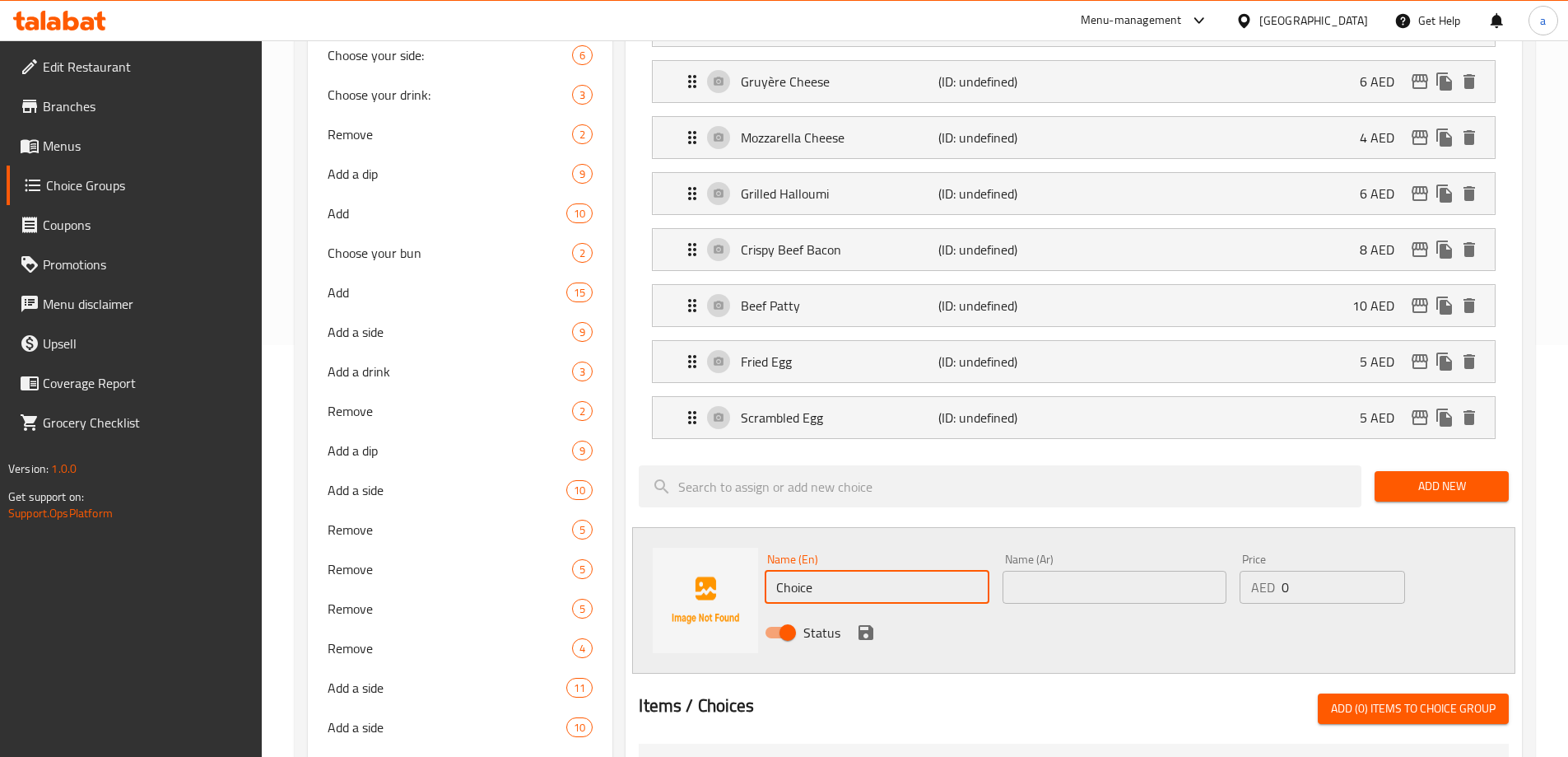
paste input "Boiled egg"
click at [864, 571] on input "Boiled egg" at bounding box center [876, 587] width 224 height 33
type input "Boiled Egg"
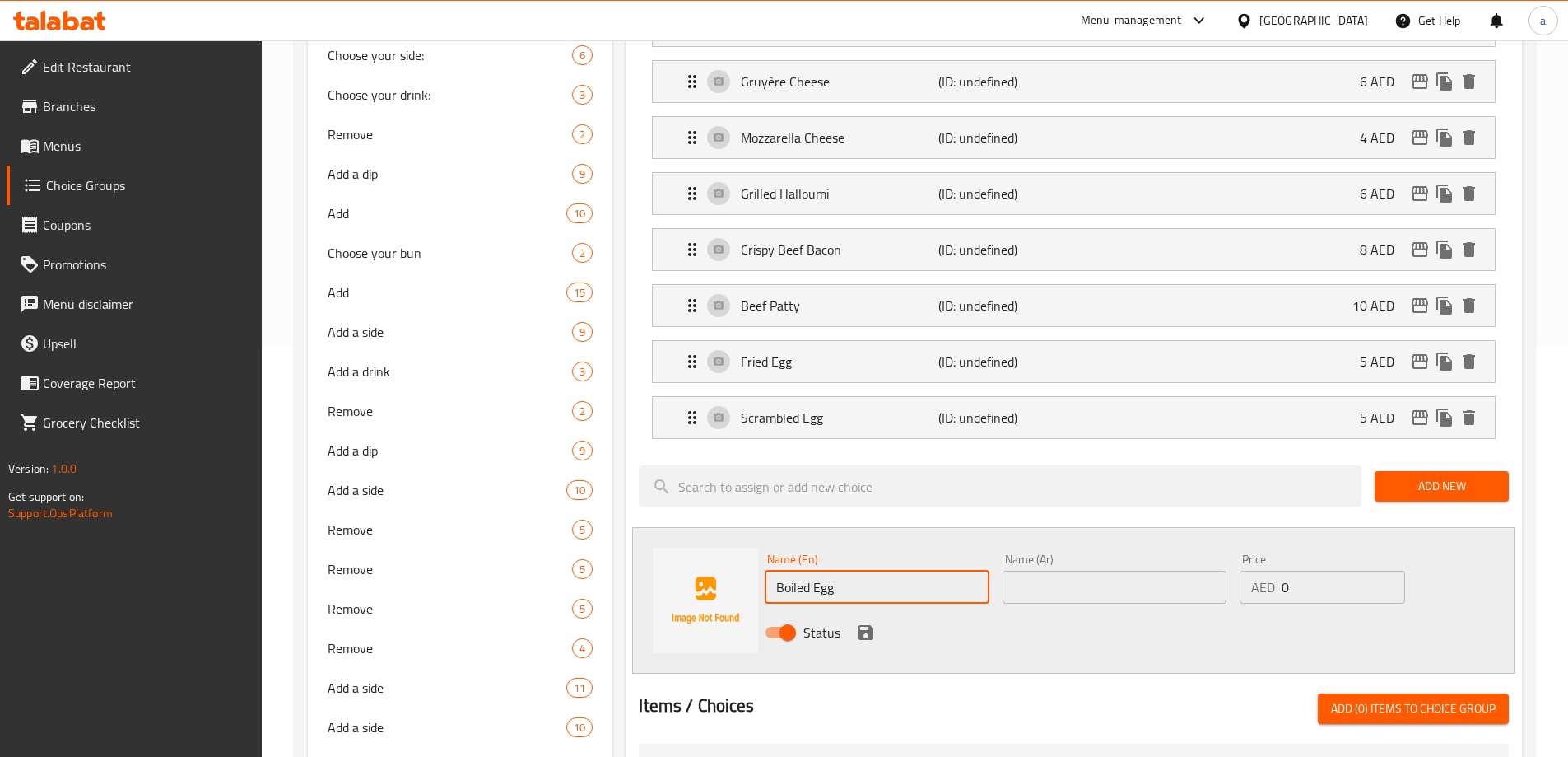
click at [1043, 571] on input "text" at bounding box center [1114, 587] width 224 height 33
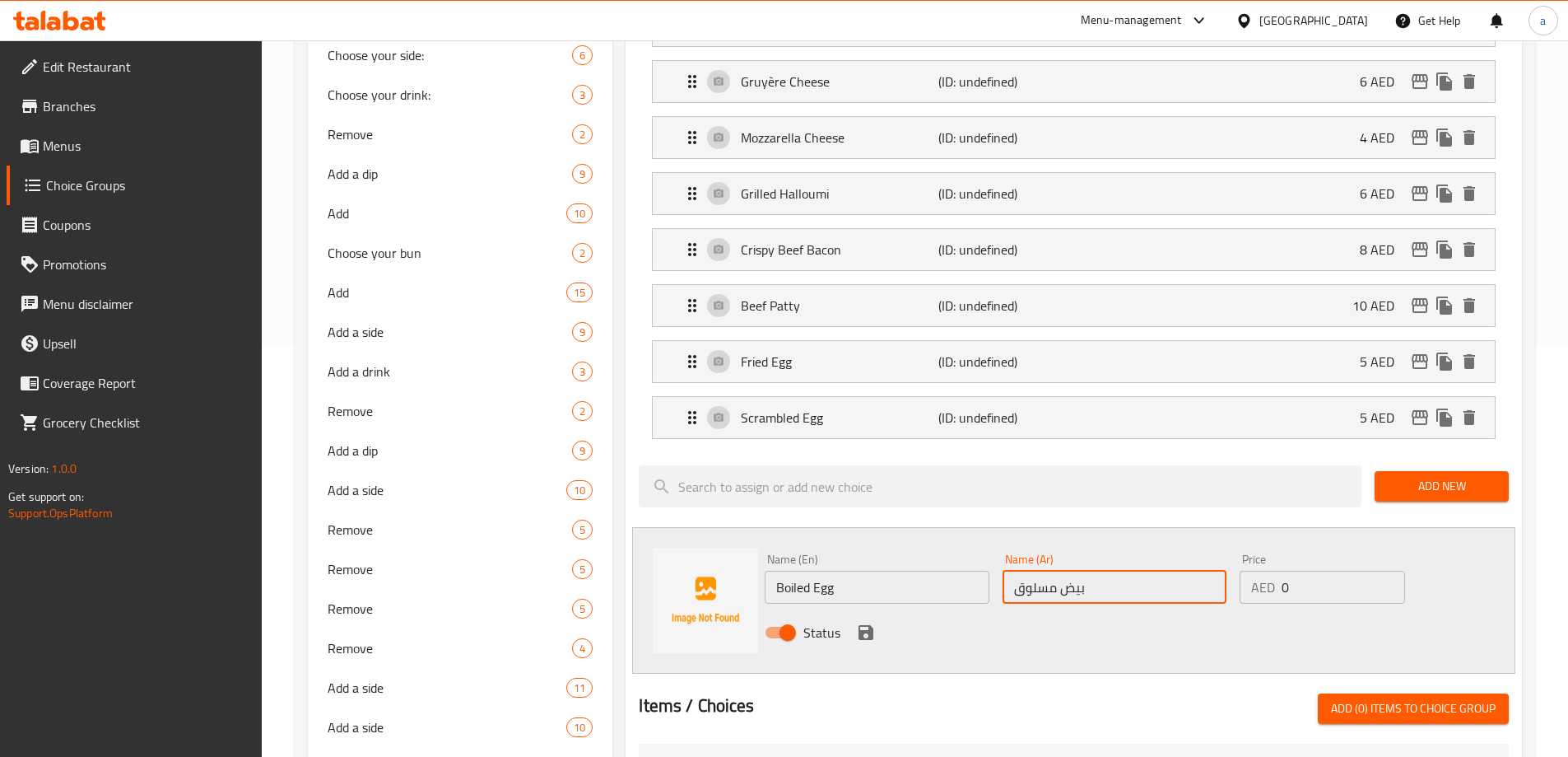
type input "بيض مسلوق"
click at [1301, 571] on input "0" at bounding box center [1343, 587] width 123 height 33
drag, startPoint x: 1284, startPoint y: 542, endPoint x: 1294, endPoint y: 541, distance: 10.0
click at [1294, 571] on input "0" at bounding box center [1343, 587] width 123 height 33
type input "5"
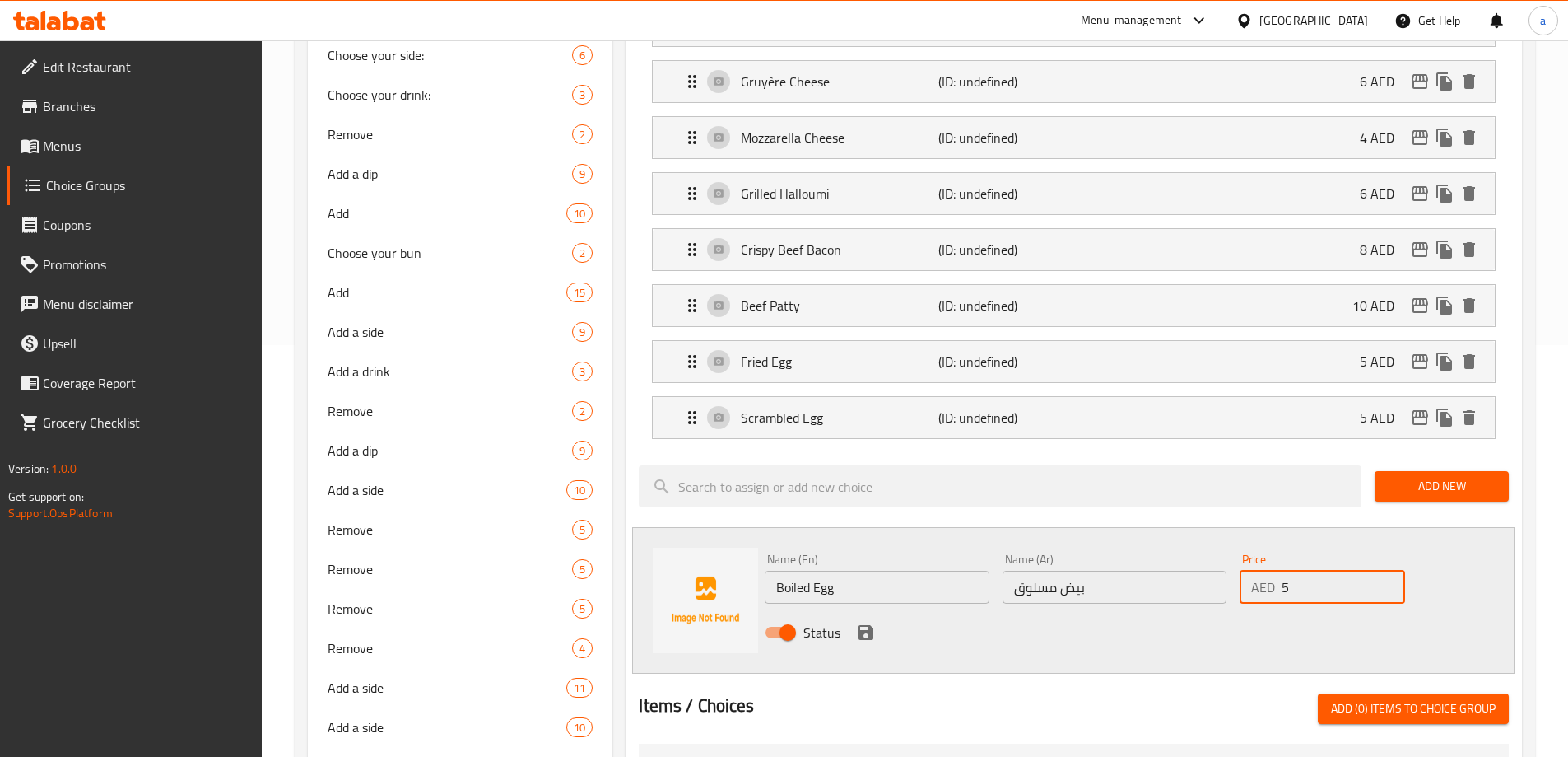
click at [866, 622] on icon "save" at bounding box center [865, 632] width 19 height 19
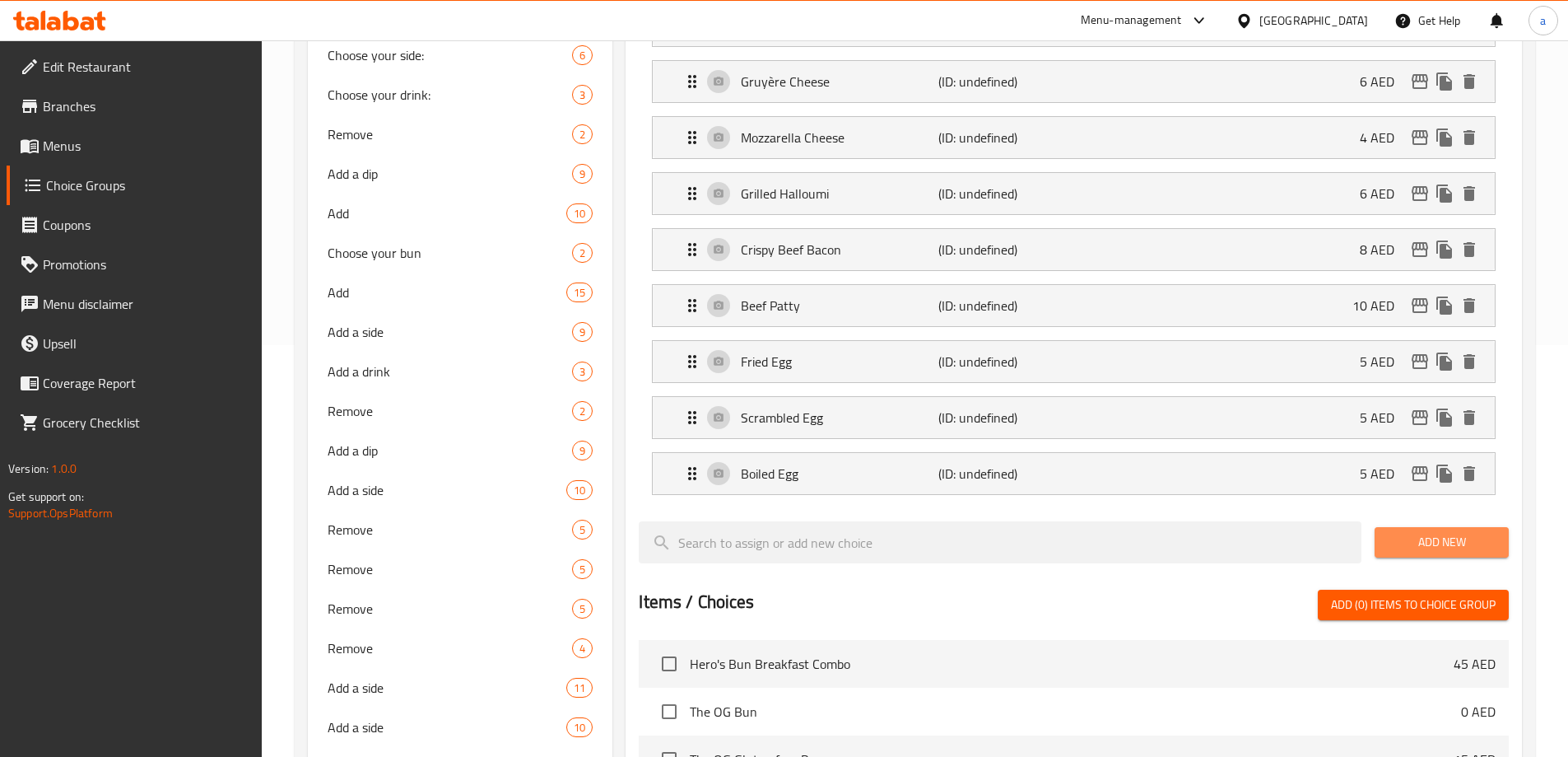
click at [1443, 532] on span "Add New" at bounding box center [1442, 542] width 108 height 20
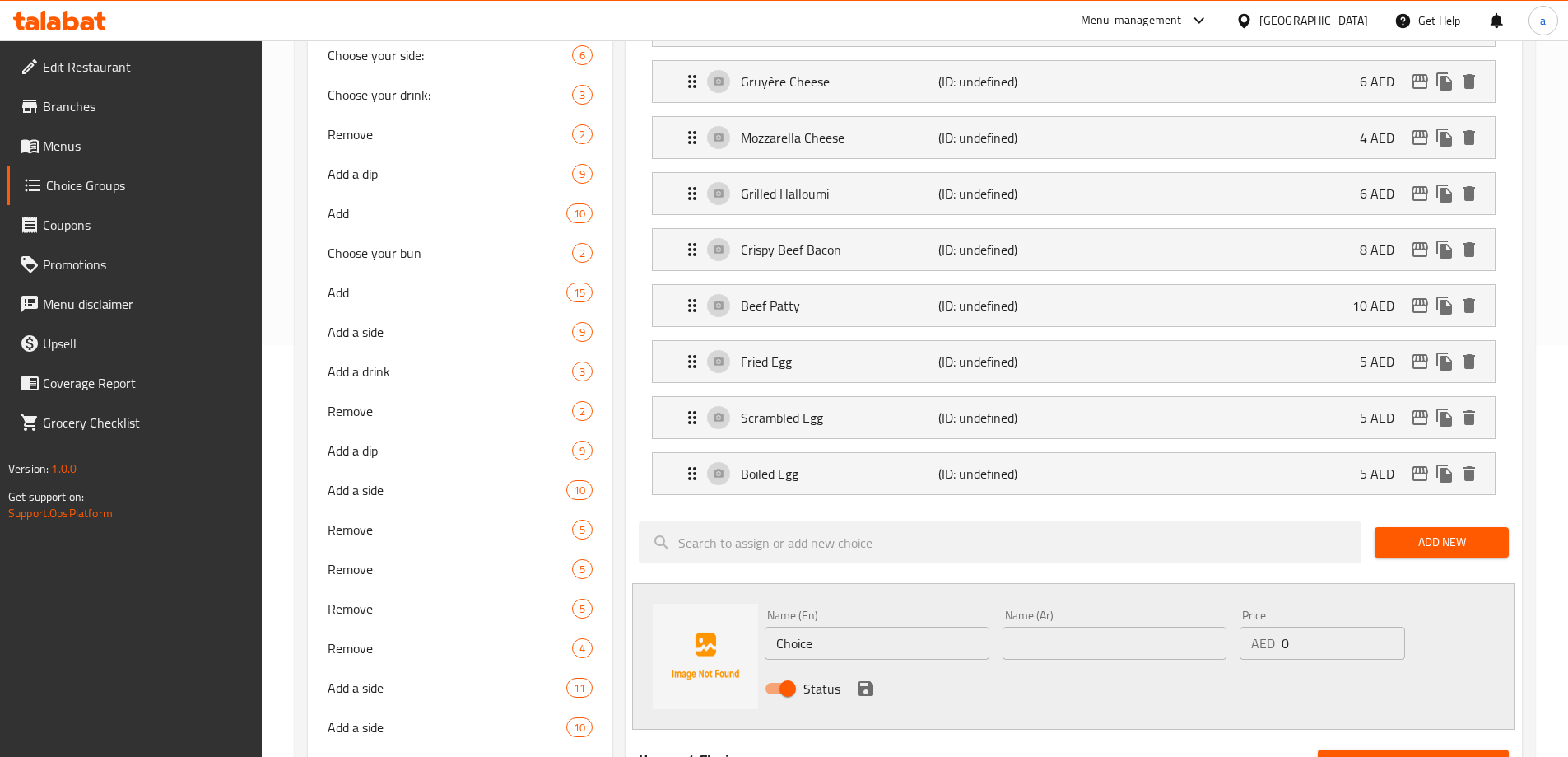
click at [981, 626] on input "Choice" at bounding box center [876, 642] width 224 height 33
click at [916, 626] on input "Choice" at bounding box center [876, 642] width 224 height 33
click at [910, 626] on input "text" at bounding box center [876, 642] width 224 height 33
paste input "Chili flakes"
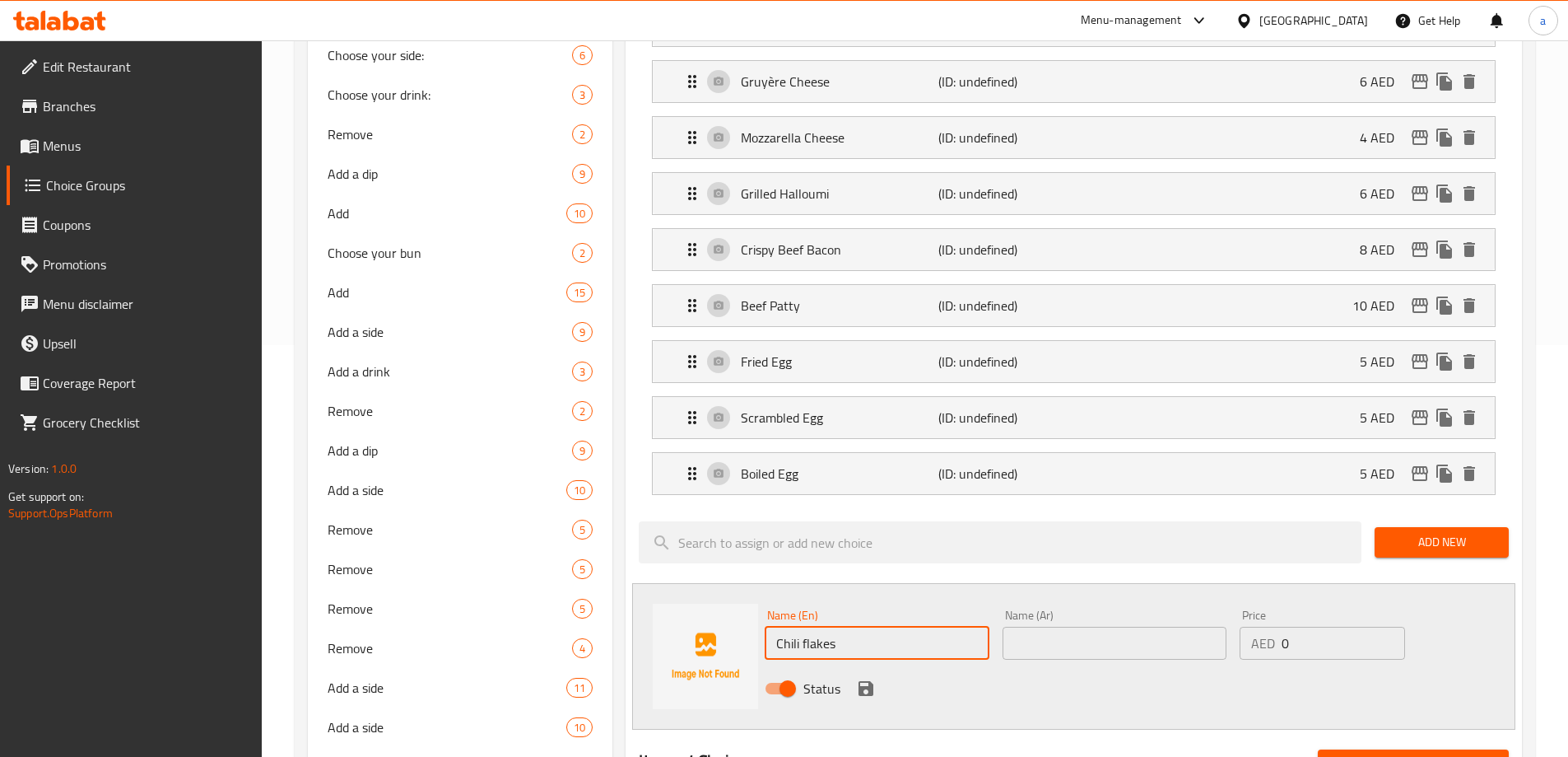
click at [941, 626] on input "Chili flakes" at bounding box center [876, 642] width 224 height 33
type input "Chili Flakes"
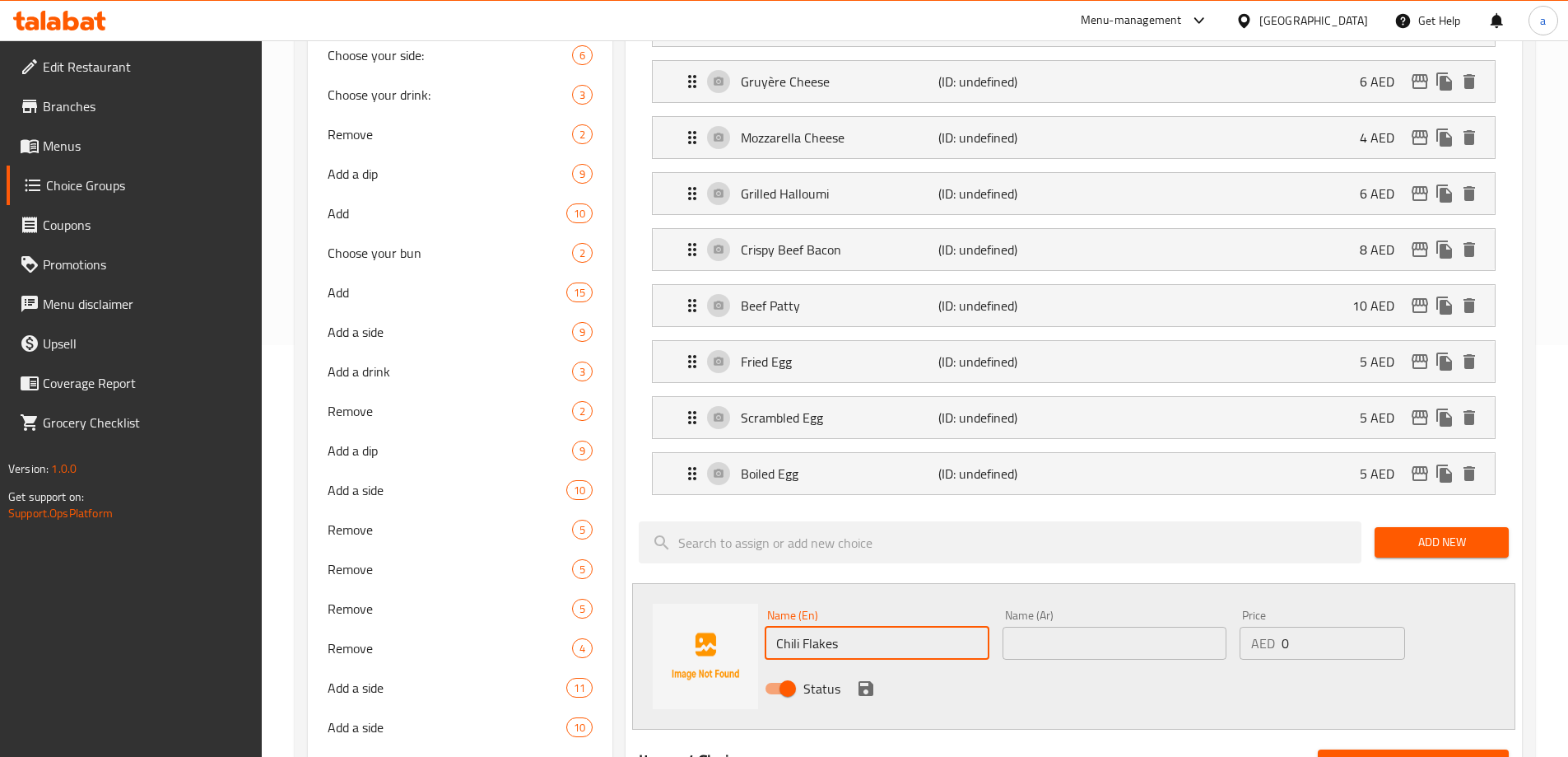
click at [1052, 626] on input "text" at bounding box center [1114, 642] width 224 height 33
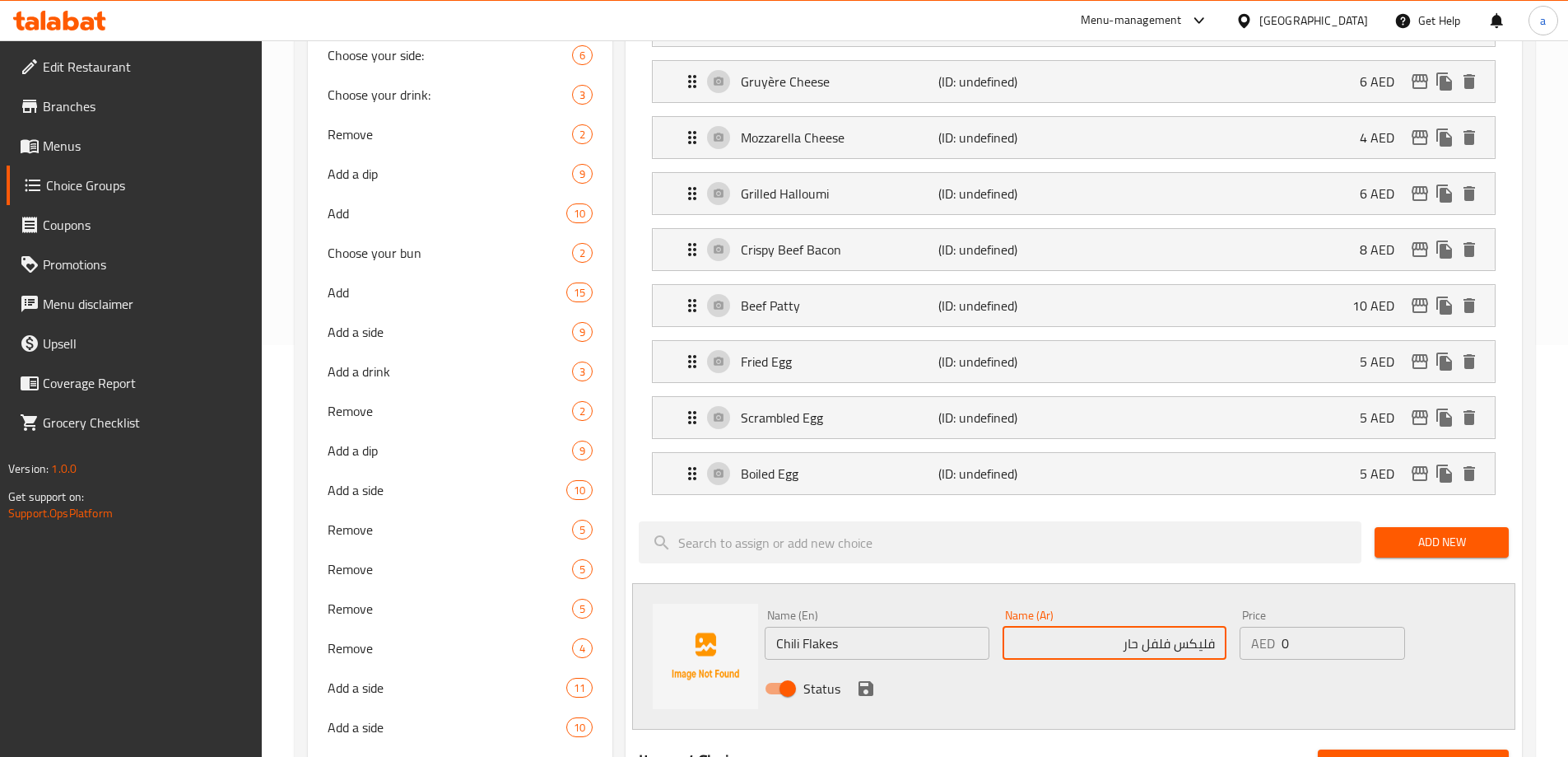
type input "فليكس فلفل حار"
drag, startPoint x: 1281, startPoint y: 597, endPoint x: 1295, endPoint y: 591, distance: 15.2
click at [1295, 626] on div "AED 0 Price" at bounding box center [1322, 642] width 165 height 33
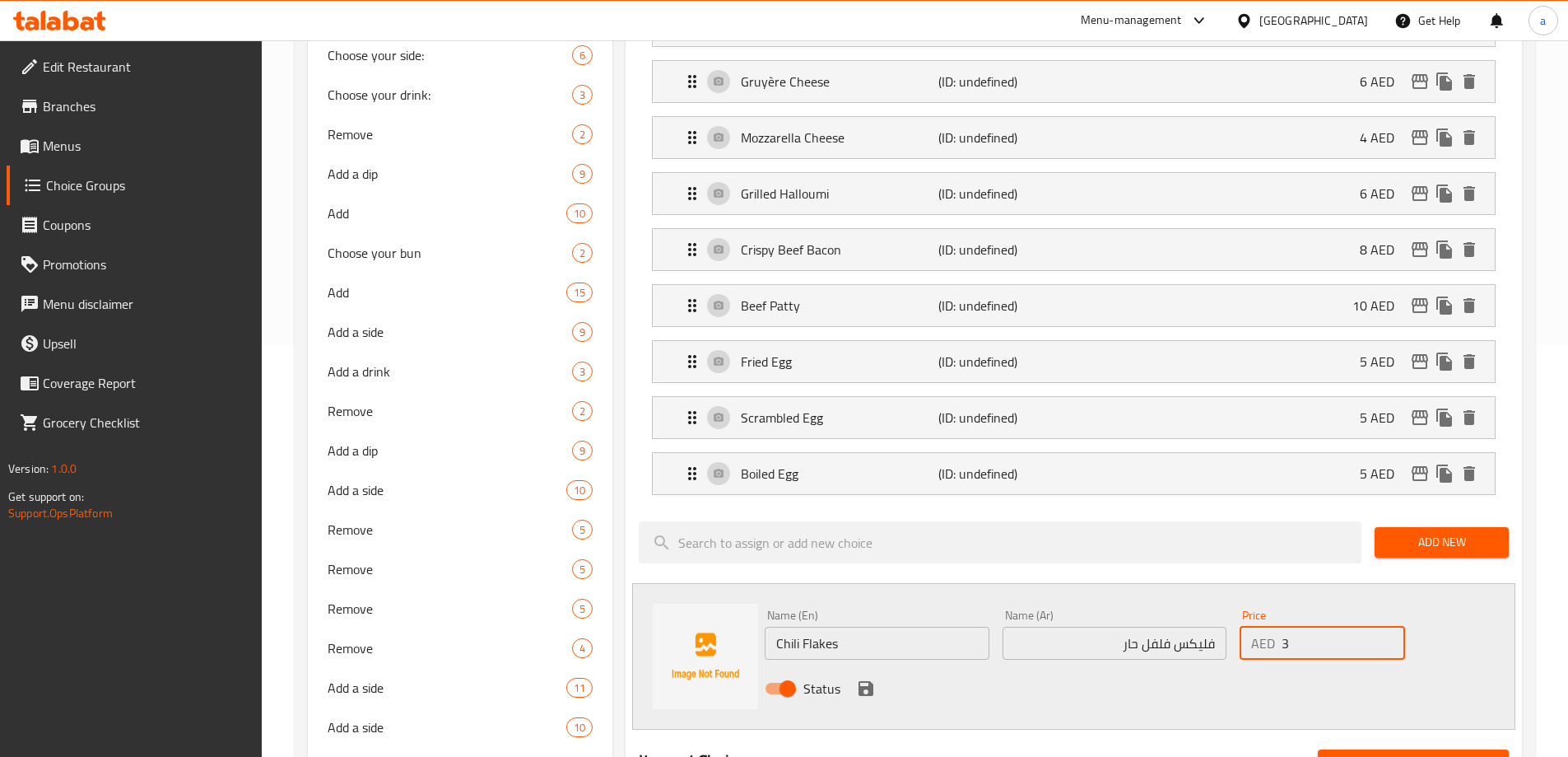
type input "3"
click at [856, 679] on icon "save" at bounding box center [865, 688] width 19 height 19
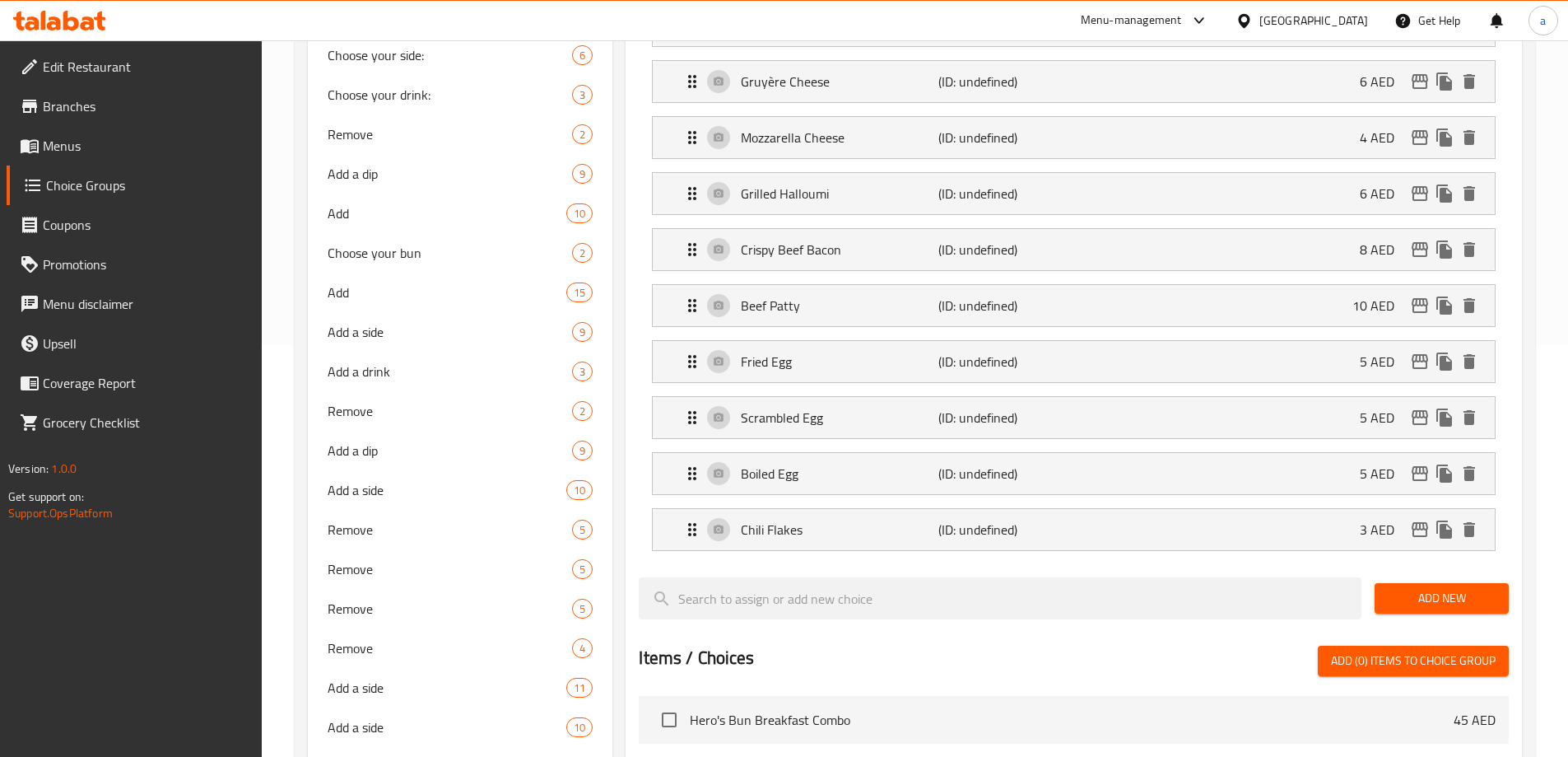
click at [1432, 588] on span "Add New" at bounding box center [1442, 598] width 108 height 20
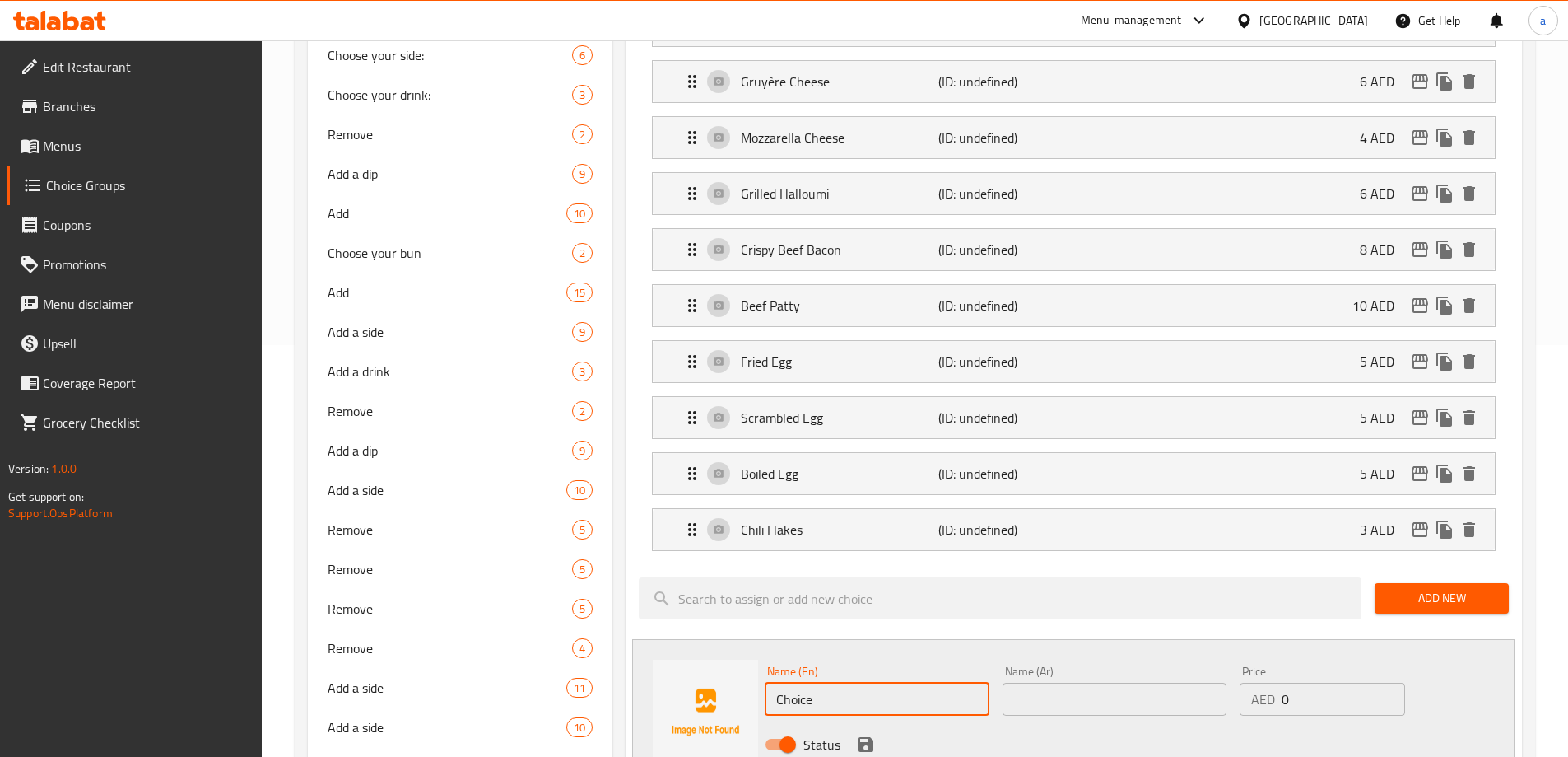
click at [885, 683] on input "Choice" at bounding box center [876, 699] width 224 height 33
click at [949, 683] on input "text" at bounding box center [876, 699] width 224 height 33
paste input "portobello mushrooms"
click at [949, 683] on input "portobello mushrooms" at bounding box center [876, 699] width 224 height 33
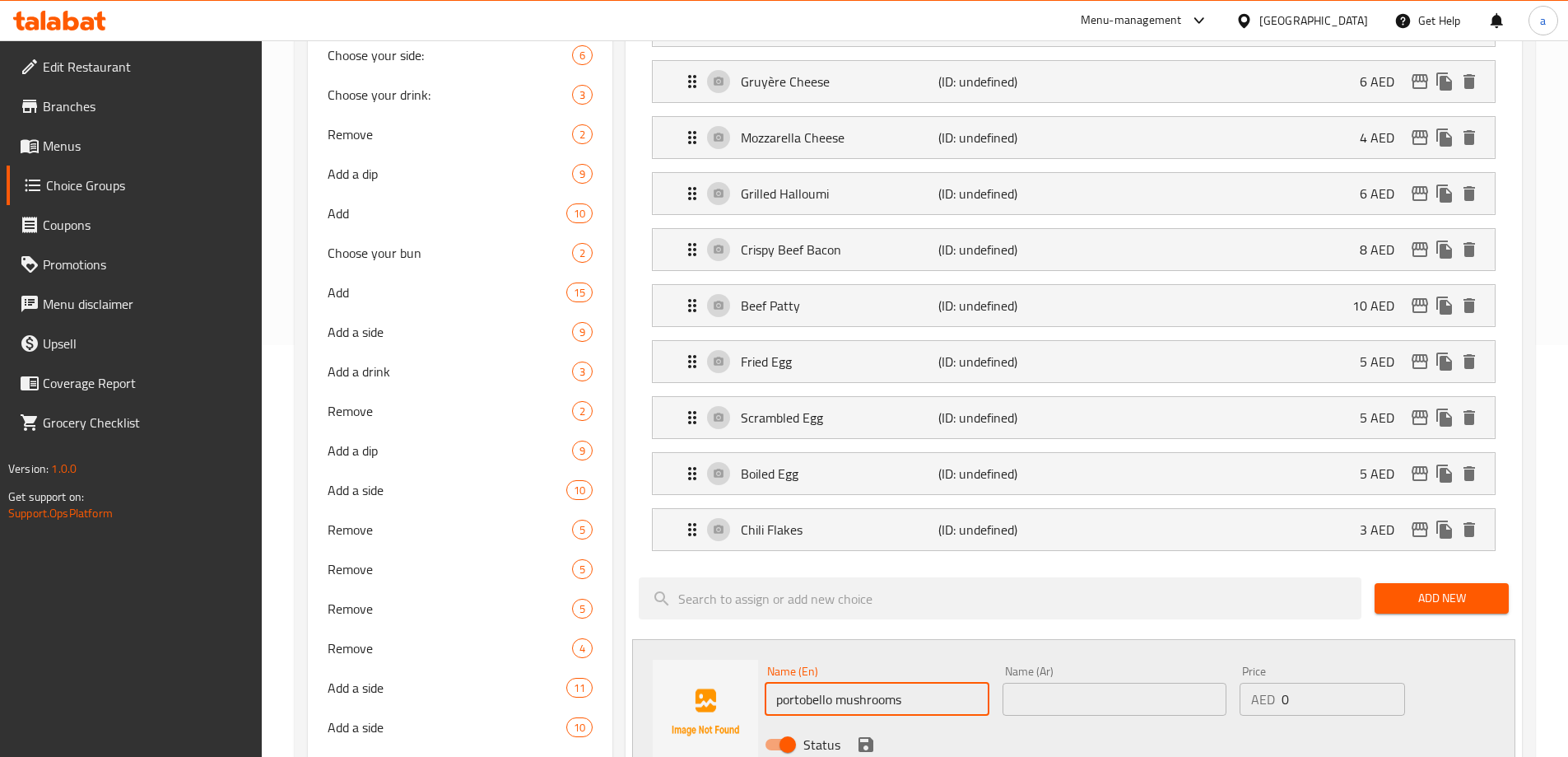
click at [949, 683] on input "portobello mushrooms" at bounding box center [876, 699] width 224 height 33
click at [797, 683] on input "Portobello Mushrooms" at bounding box center [876, 699] width 224 height 33
type input "Portobello Mushrooms"
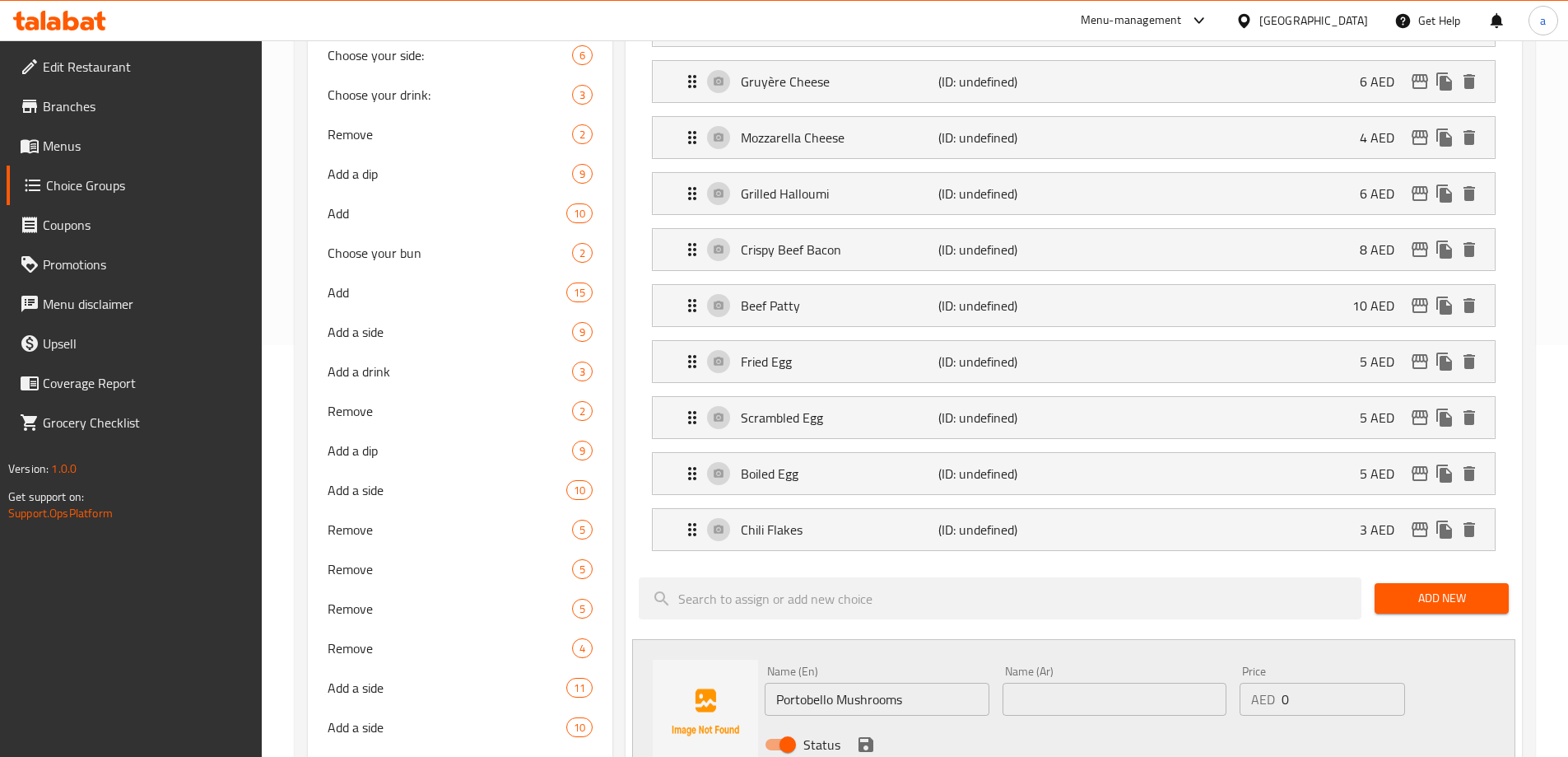
click at [1046, 683] on input "text" at bounding box center [1114, 699] width 224 height 33
paste input "مشروم بورتوبيللو/"
click at [1189, 683] on input "مشروم بورتوبيللو" at bounding box center [1114, 699] width 224 height 33
type input "مشروم بورتوبيللو"
drag, startPoint x: 1278, startPoint y: 663, endPoint x: 1300, endPoint y: 656, distance: 23.1
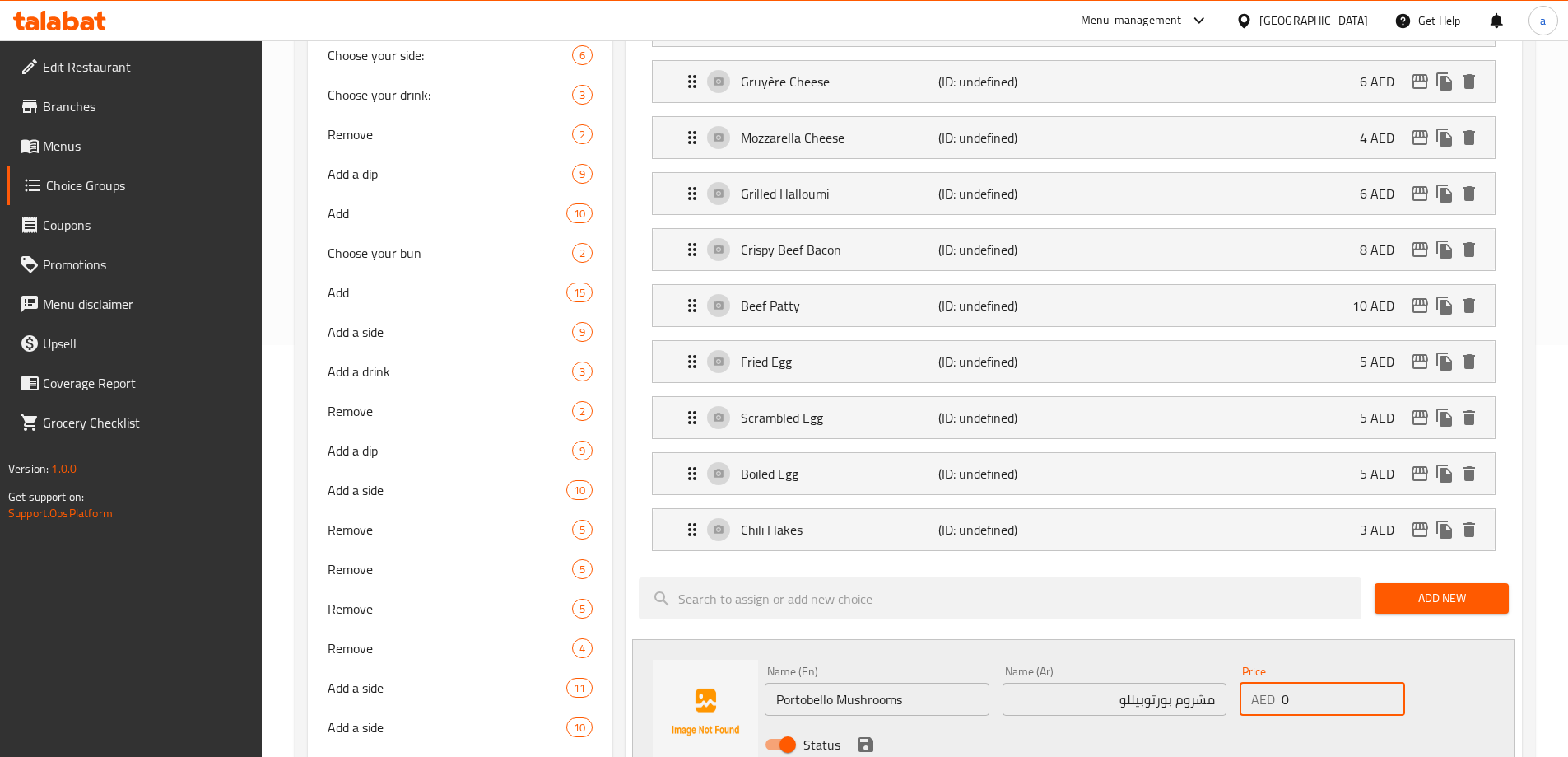
click at [1300, 683] on div "AED 0 Price" at bounding box center [1322, 699] width 165 height 33
paste input "7"
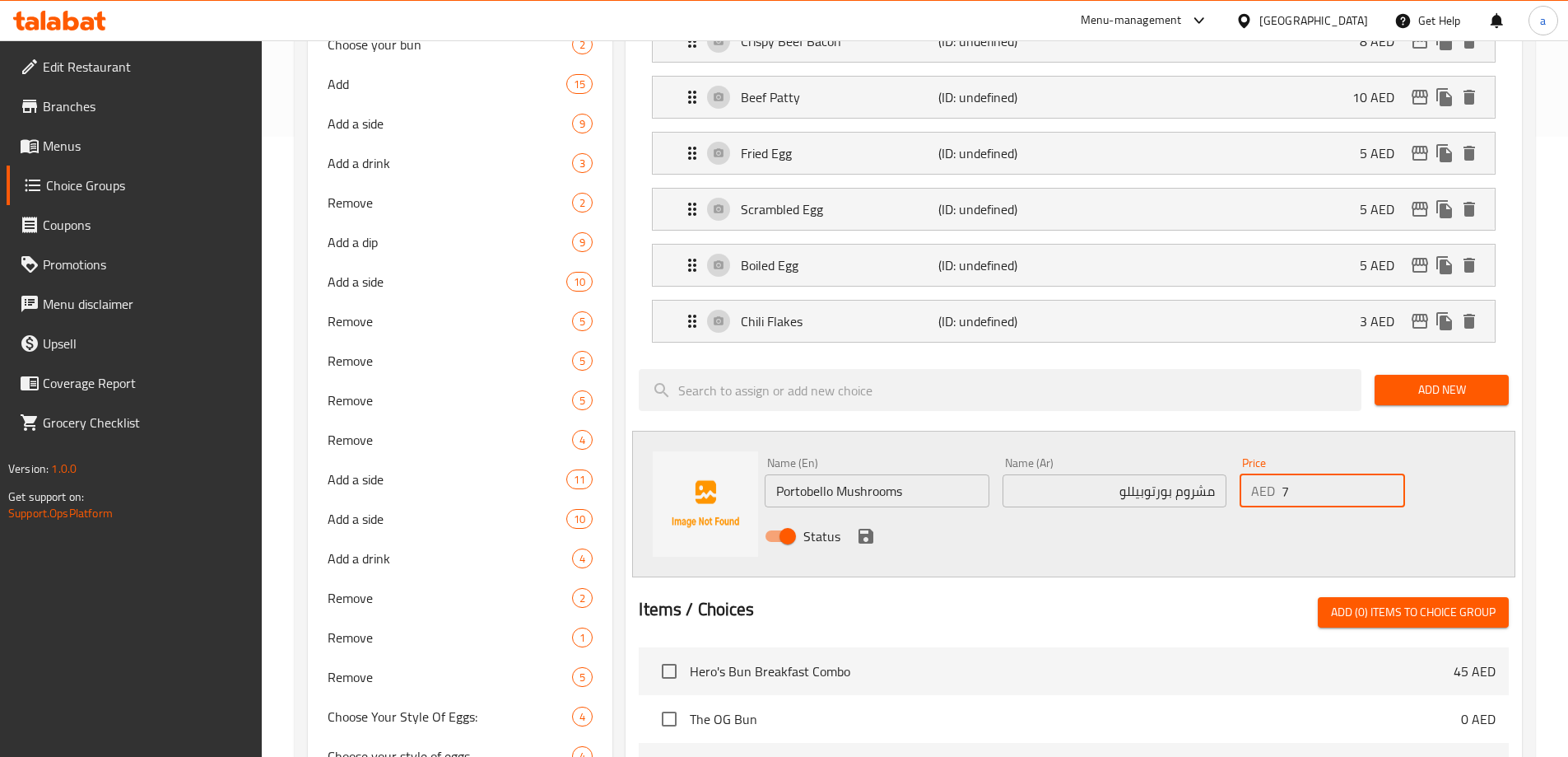
scroll to position [741, 0]
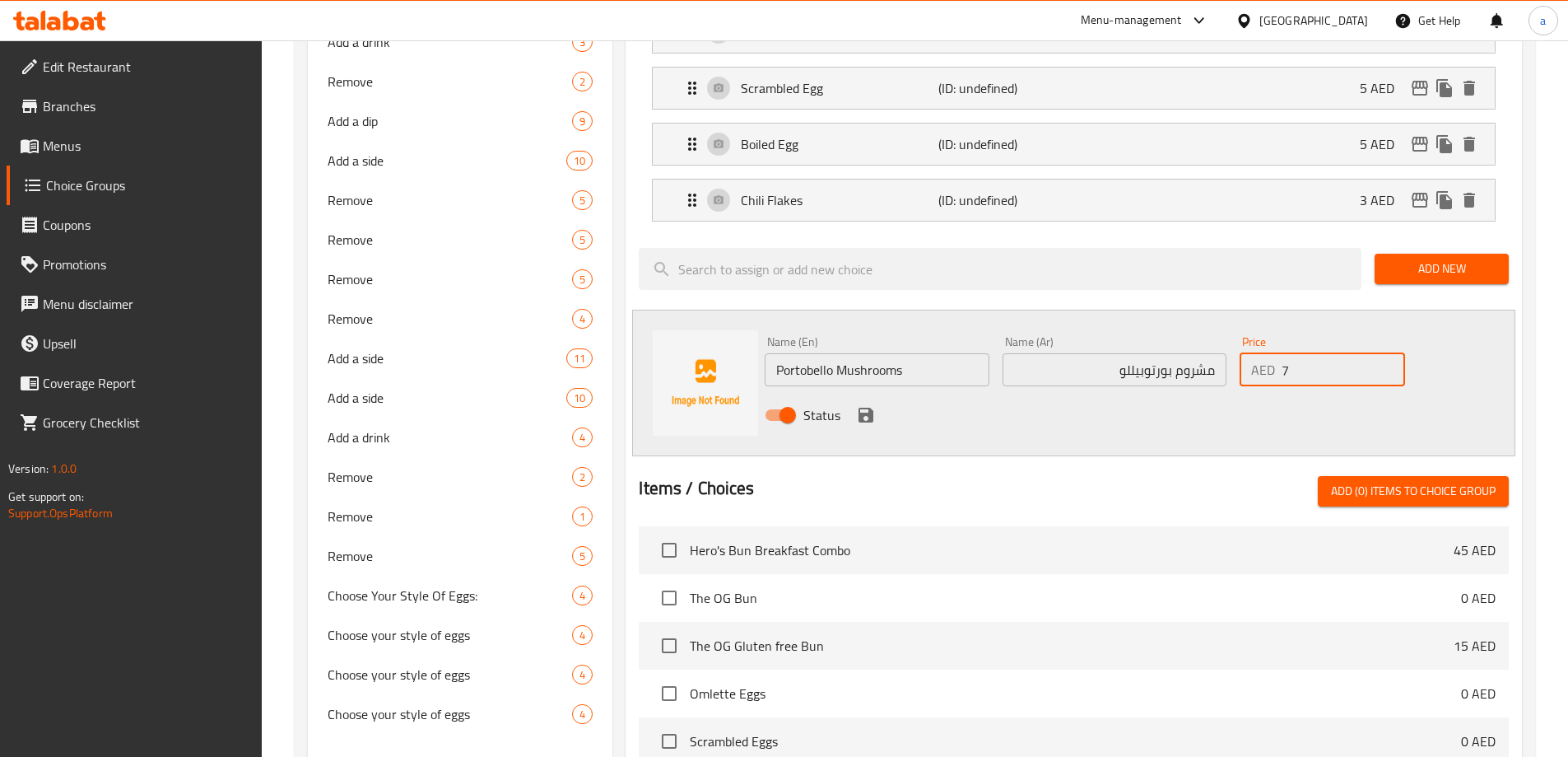
type input "7"
click at [854, 402] on button "save" at bounding box center [865, 414] width 24 height 24
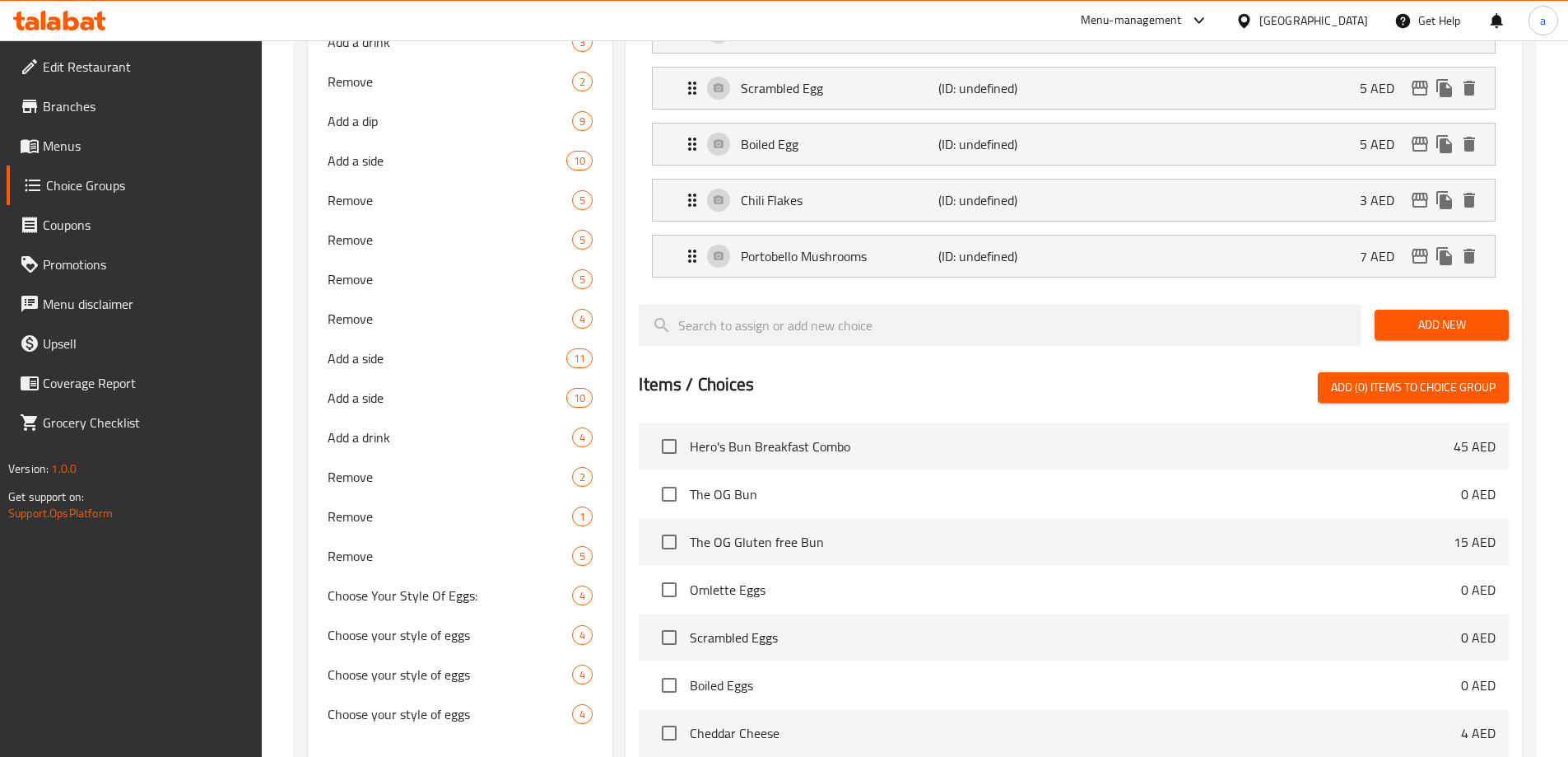
click at [1418, 315] on span "Add New" at bounding box center [1442, 325] width 108 height 20
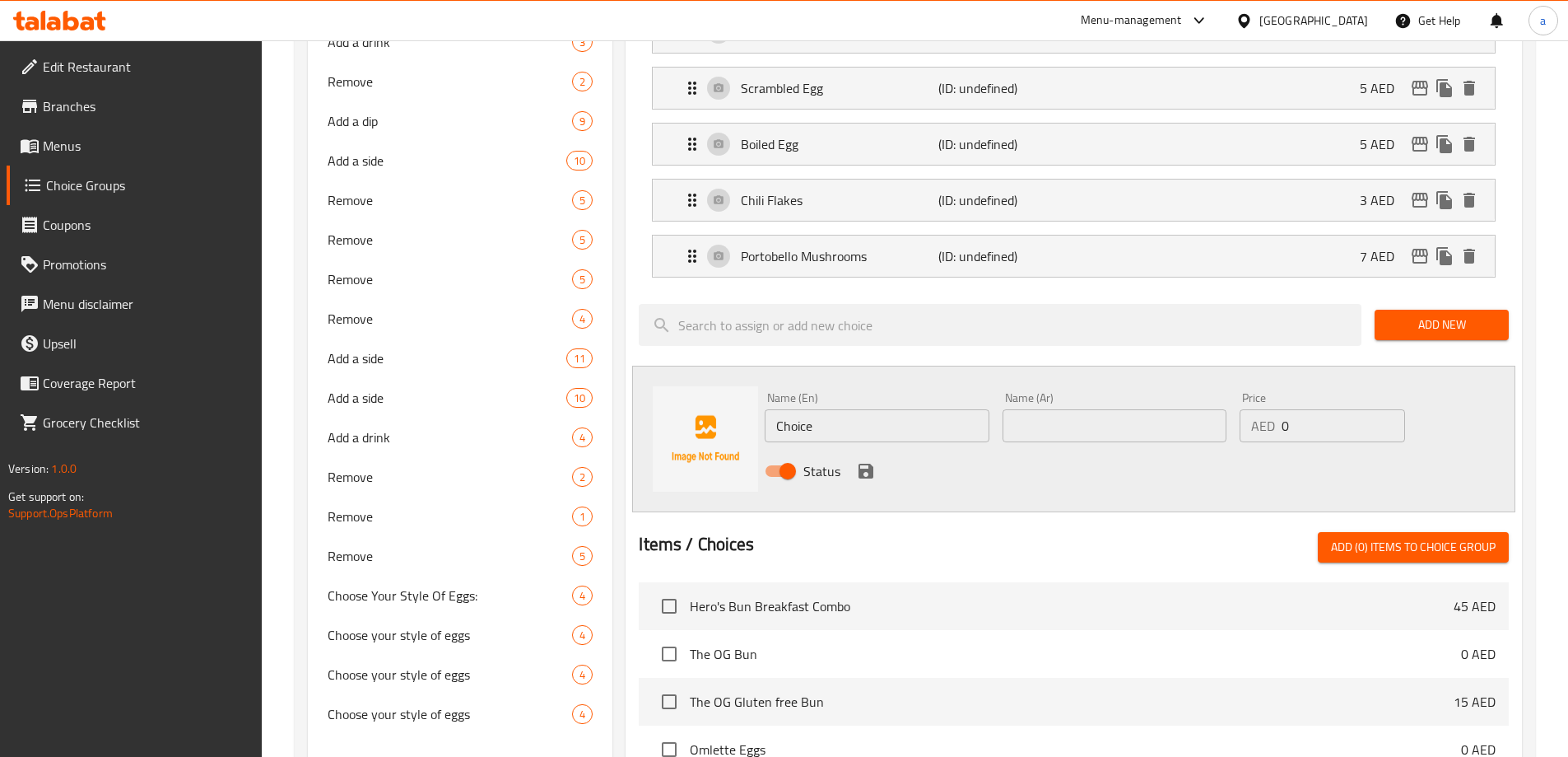
click at [866, 409] on input "Choice" at bounding box center [876, 425] width 224 height 33
click at [822, 409] on input "text" at bounding box center [876, 425] width 224 height 33
paste input "crispy chestnut mushrooms"
click at [822, 409] on input "crispy chestnut mushrooms" at bounding box center [876, 425] width 224 height 33
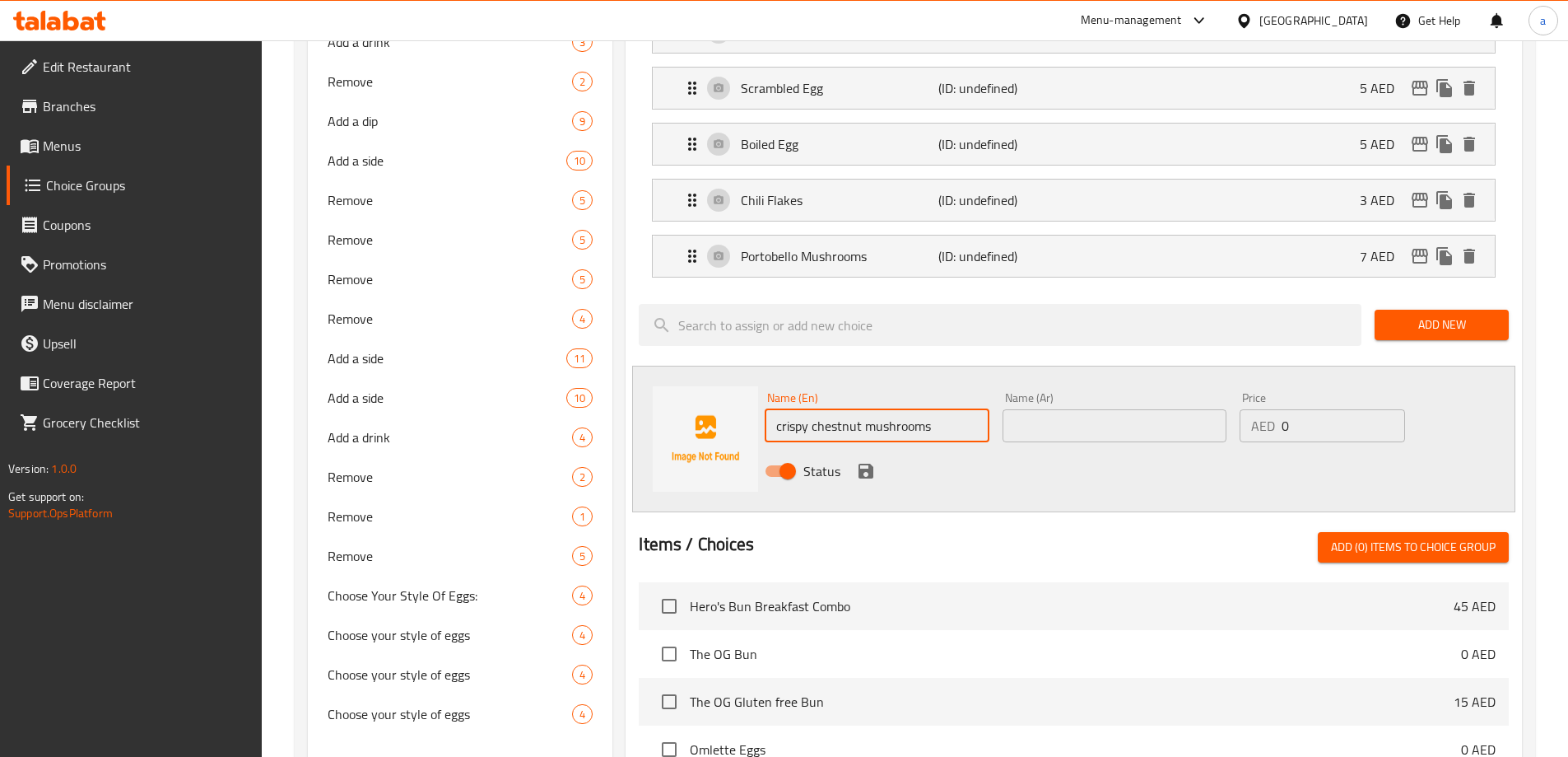
click at [822, 409] on input "crispy chestnut mushrooms" at bounding box center [876, 425] width 224 height 33
click at [944, 409] on input "Crispy Chestnut Mushrooms" at bounding box center [876, 425] width 224 height 33
drag, startPoint x: 815, startPoint y: 376, endPoint x: 958, endPoint y: 382, distance: 143.1
click at [958, 409] on input "Crispy Chestnut Mushrooms" at bounding box center [876, 425] width 224 height 33
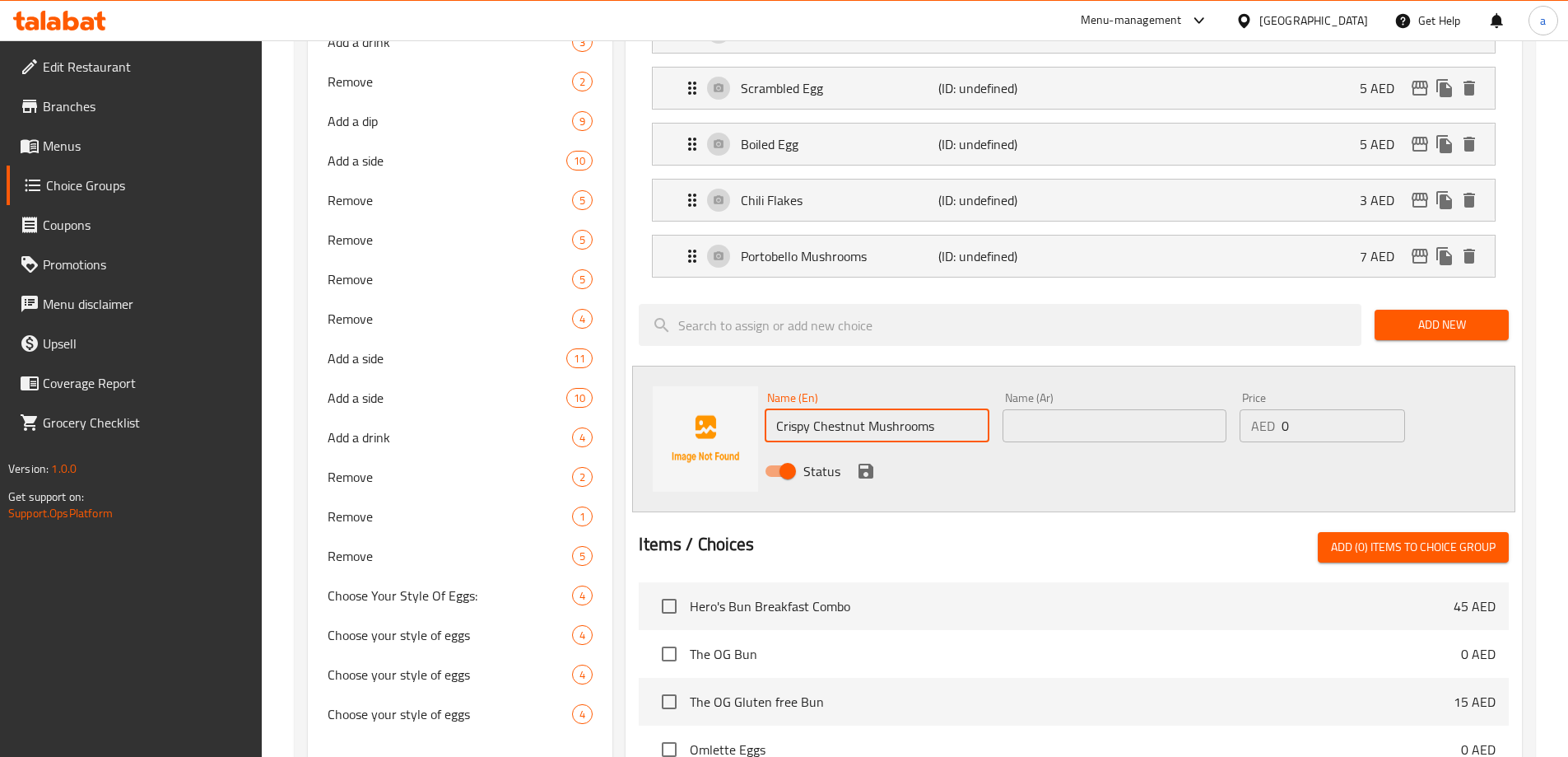
type input "Crispy Chestnut Mushrooms"
click at [1154, 392] on div "Name (Ar) Name (Ar)" at bounding box center [1114, 417] width 224 height 51
click at [1072, 409] on input "text" at bounding box center [1114, 425] width 224 height 33
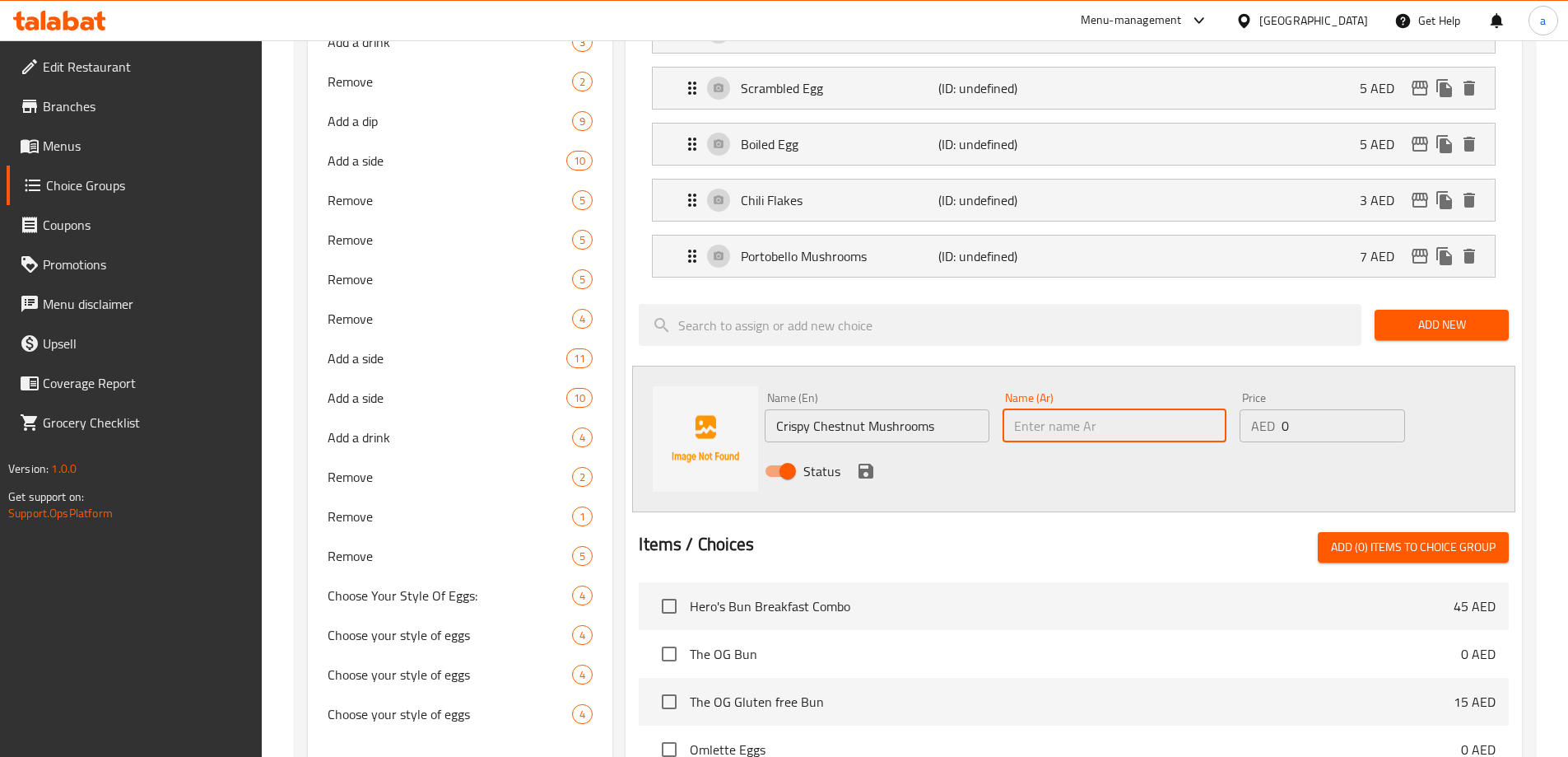
paste input "فطر الكستناء المقرمش"
drag, startPoint x: 1191, startPoint y: 378, endPoint x: 1229, endPoint y: 382, distance: 38.2
click at [1229, 386] on div "Name (Ar) فطر الكستناء المقرمش Name (Ar)" at bounding box center [1114, 417] width 237 height 63
type input "مشروم الكستناء المقرمش"
click at [865, 464] on icon "save" at bounding box center [866, 472] width 15 height 15
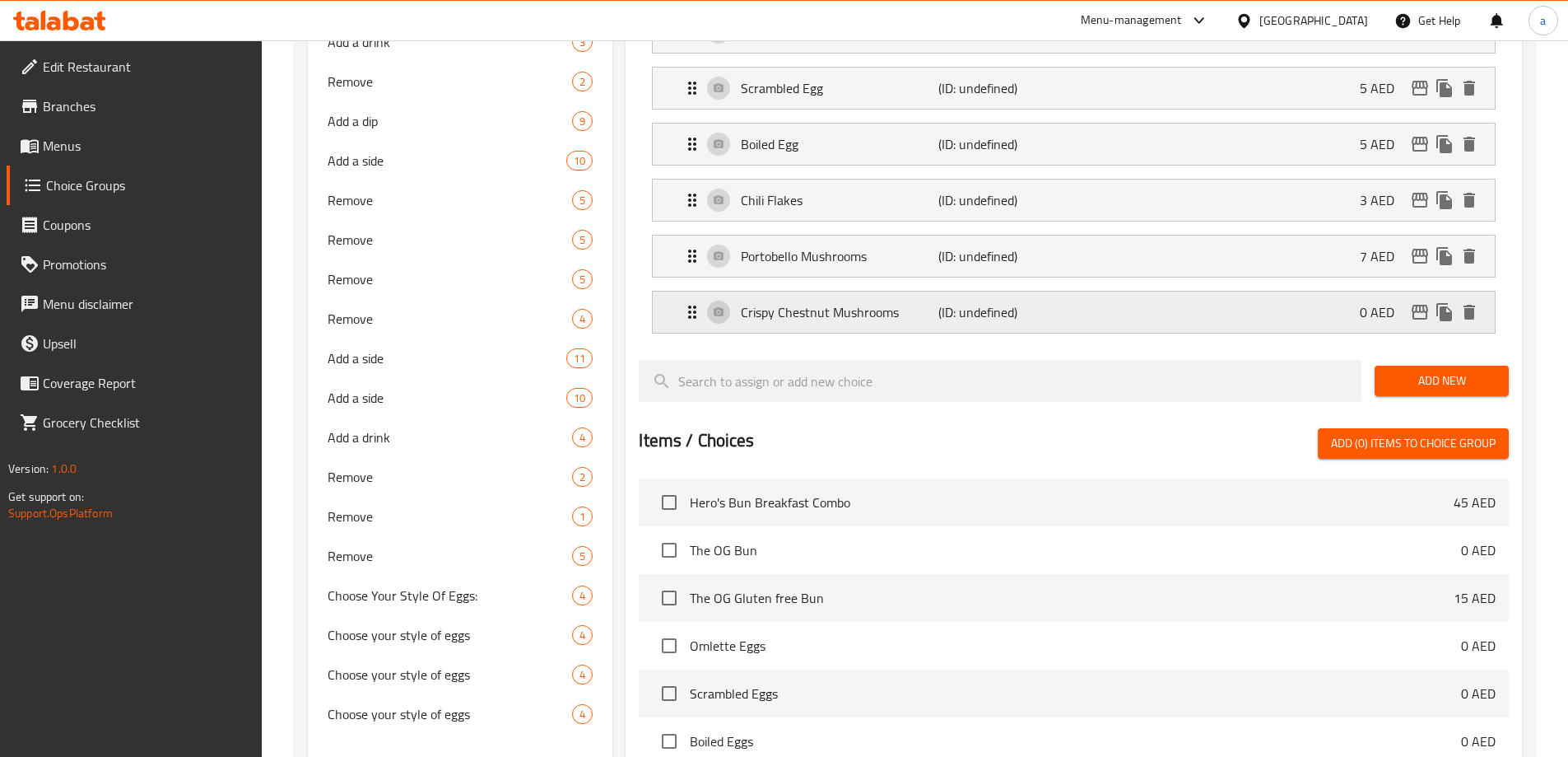
click at [985, 302] on p "(ID: undefined)" at bounding box center [1004, 312] width 131 height 19
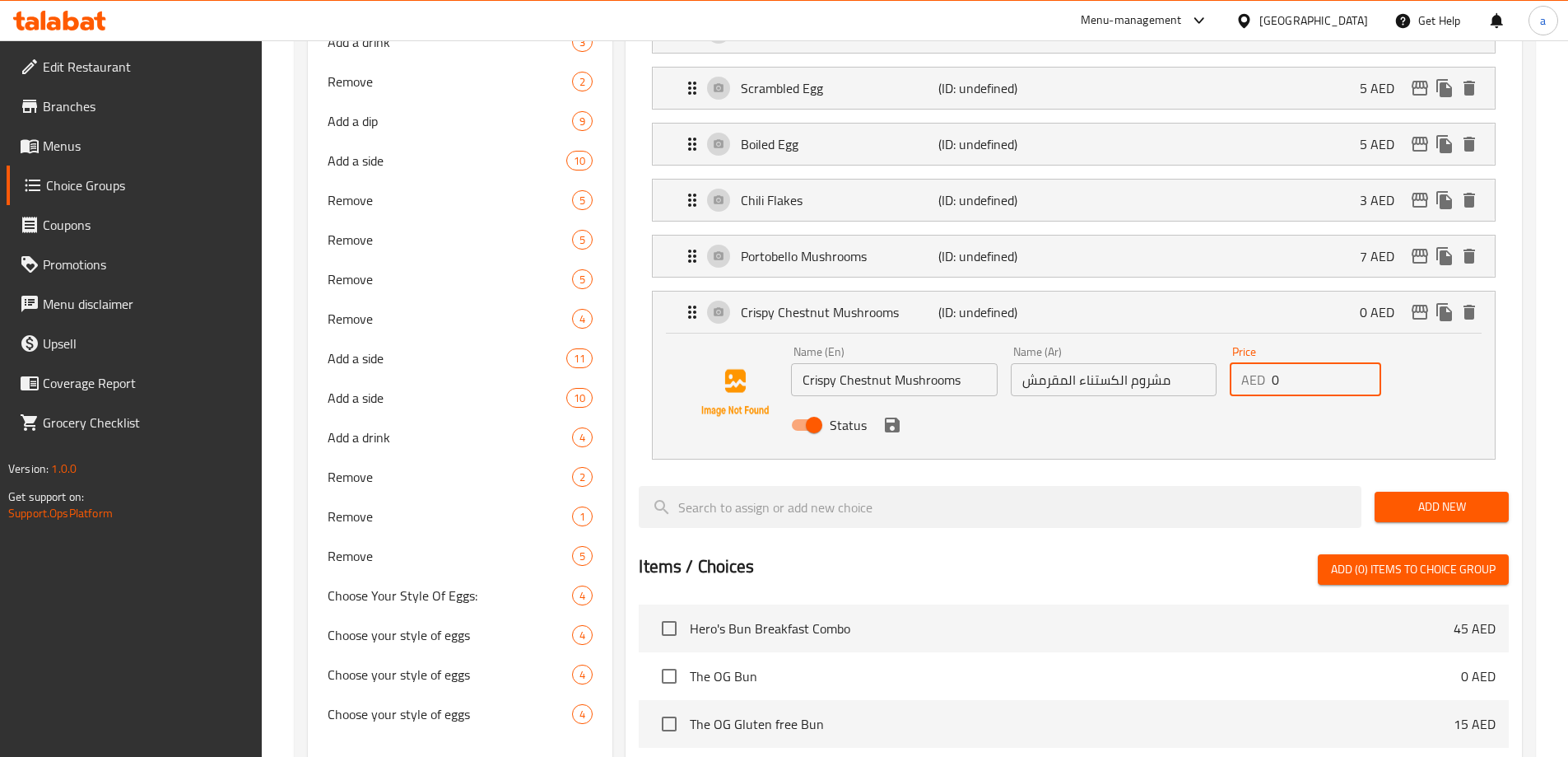
drag, startPoint x: 1272, startPoint y: 339, endPoint x: 1289, endPoint y: 335, distance: 17.5
click at [1289, 363] on input "0" at bounding box center [1326, 379] width 109 height 33
click at [897, 418] on icon "save" at bounding box center [892, 425] width 15 height 15
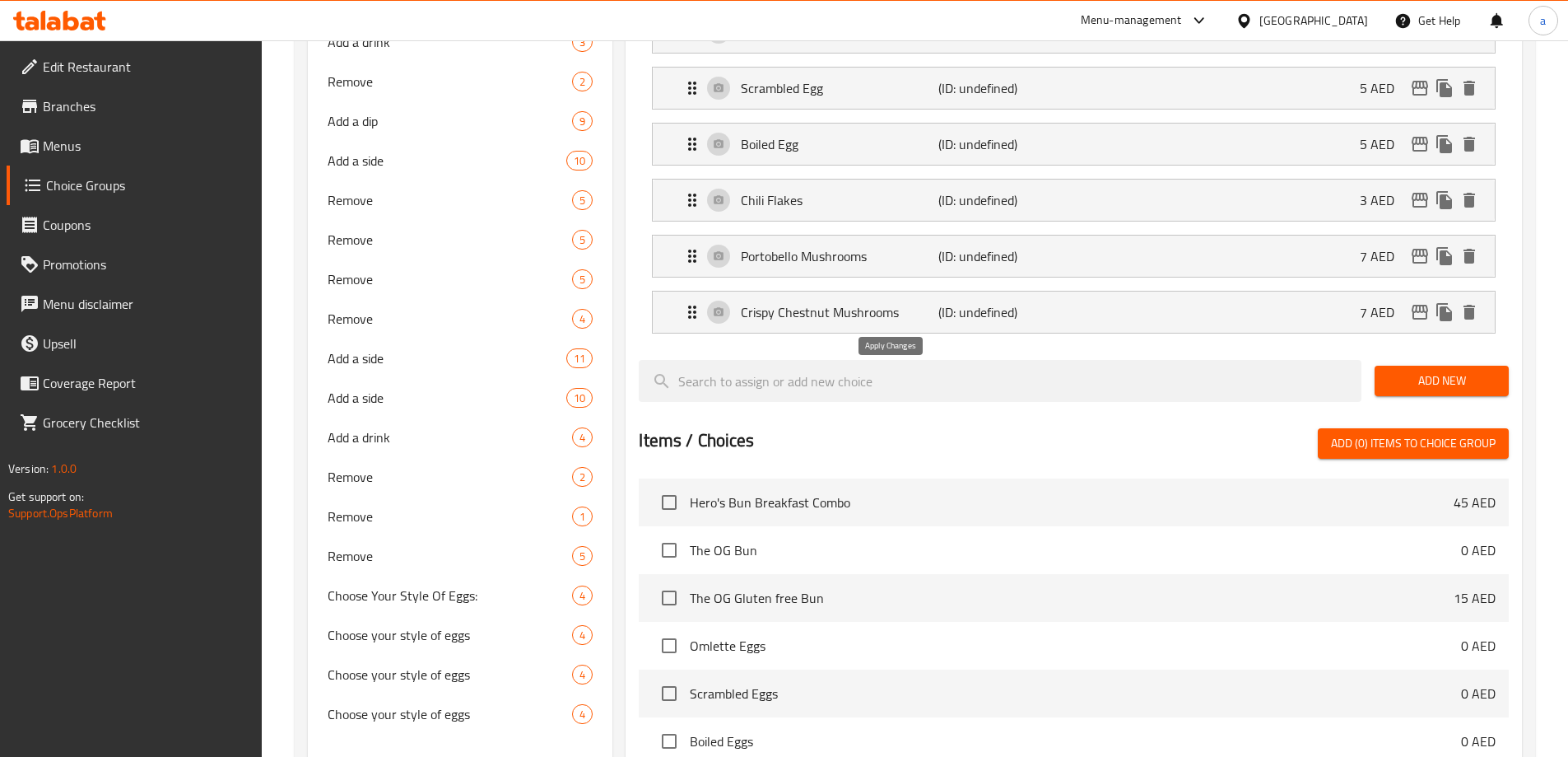
type input "7"
click at [1459, 355] on div "Add New" at bounding box center [1441, 381] width 147 height 56
click at [1447, 371] on span "Add New" at bounding box center [1442, 381] width 108 height 20
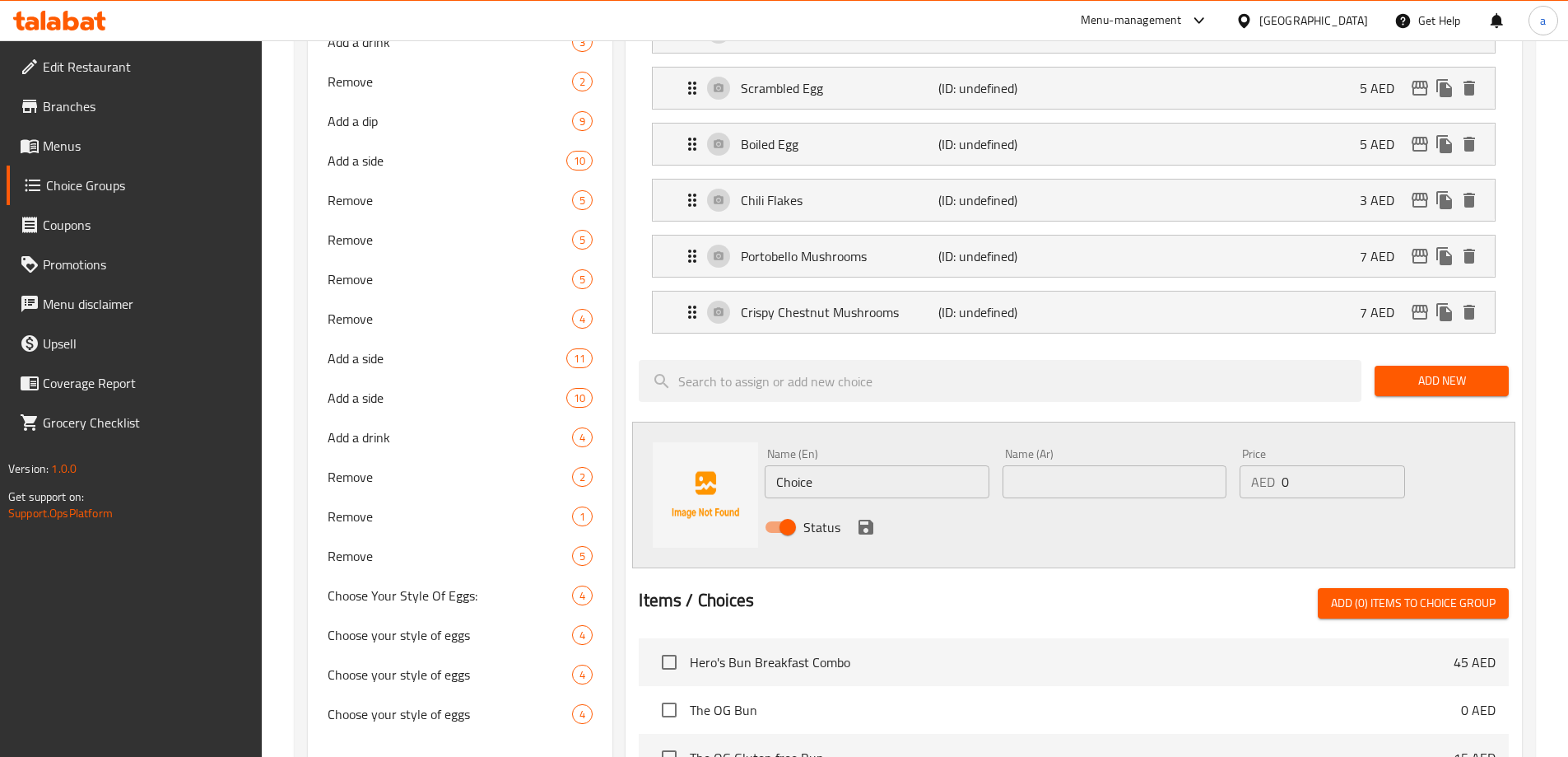
click at [937, 466] on input "Choice" at bounding box center [876, 482] width 224 height 33
click at [837, 466] on input "text" at bounding box center [876, 482] width 224 height 33
paste input "Guacamole"
type input "Guacamole"
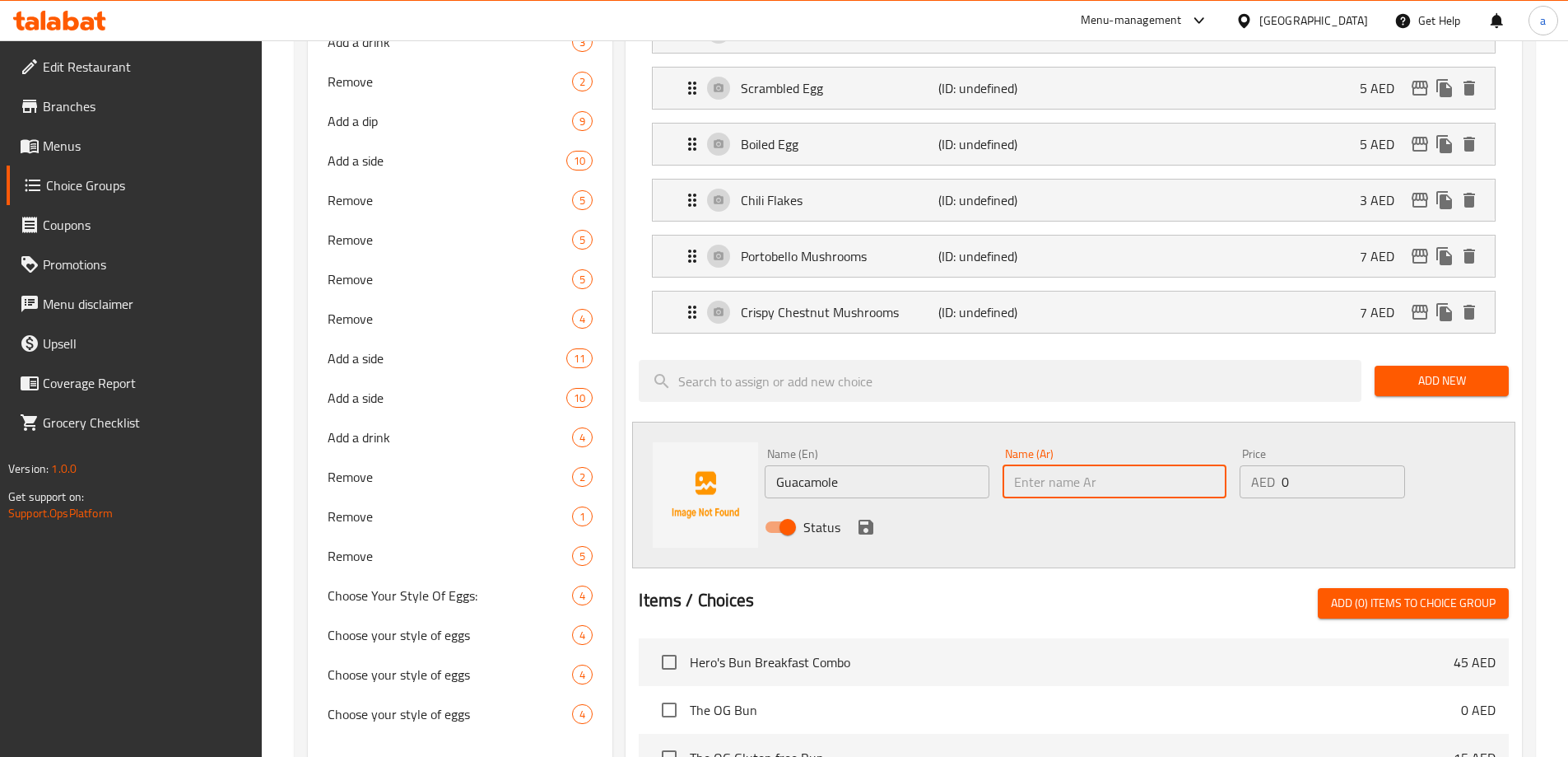
click at [1091, 466] on input "text" at bounding box center [1114, 482] width 224 height 33
paste input "[DEMOGRAPHIC_DATA]"
type input "[DEMOGRAPHIC_DATA]"
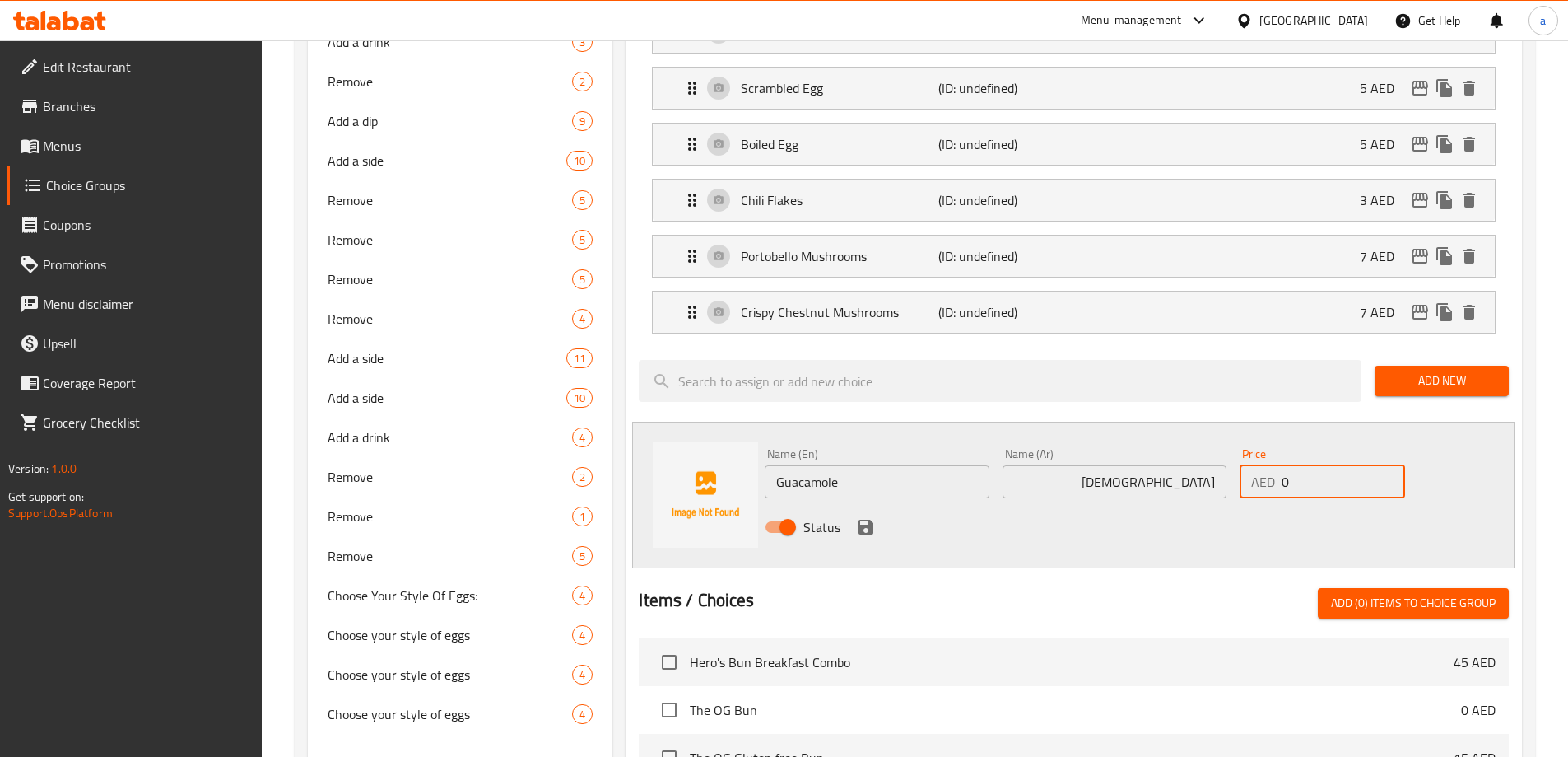
click at [1286, 466] on input "0" at bounding box center [1343, 482] width 123 height 33
click at [1312, 466] on input "number" at bounding box center [1343, 482] width 123 height 33
type input "10"
click at [861, 520] on icon "save" at bounding box center [866, 527] width 15 height 15
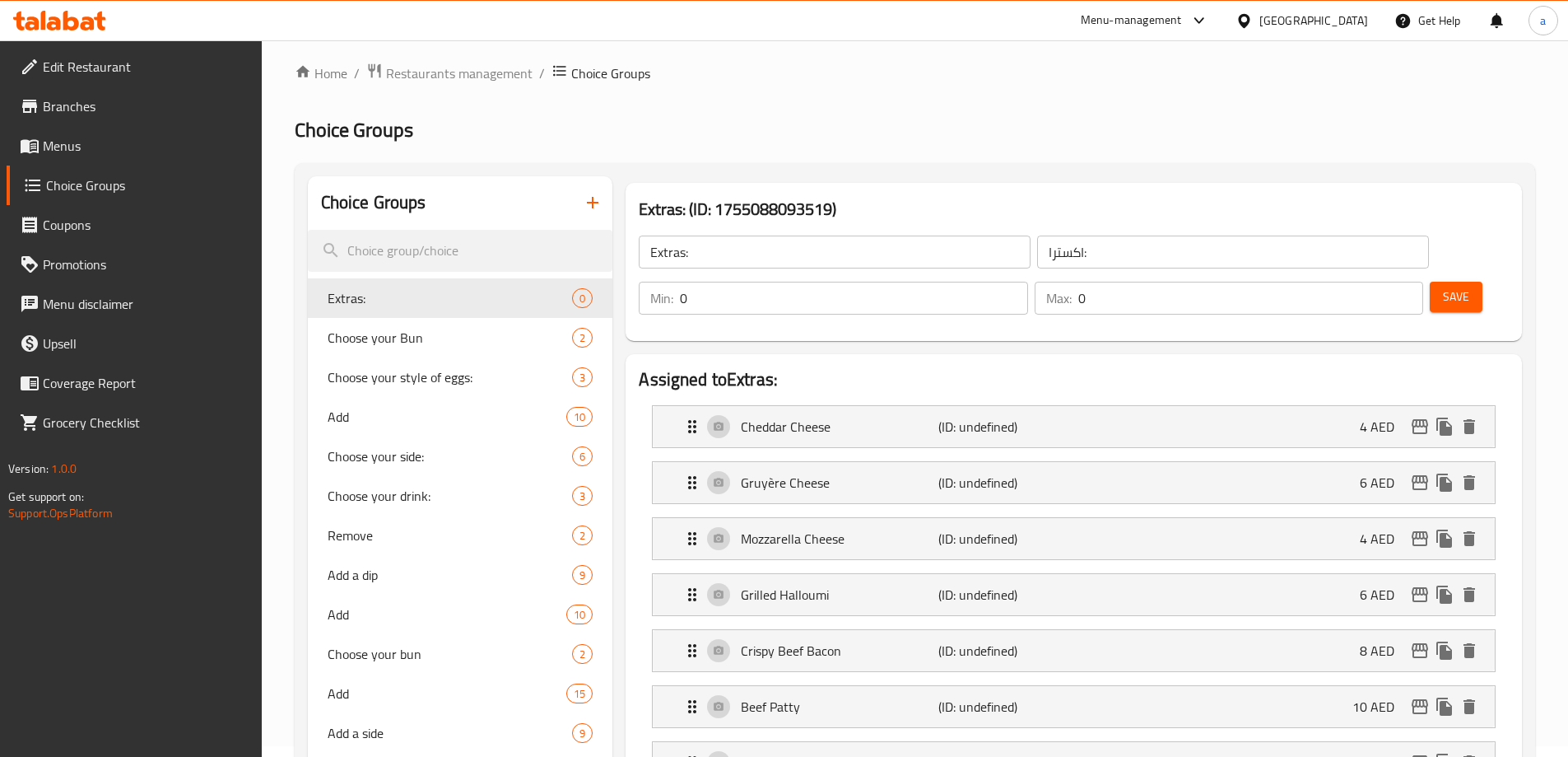
scroll to position [0, 0]
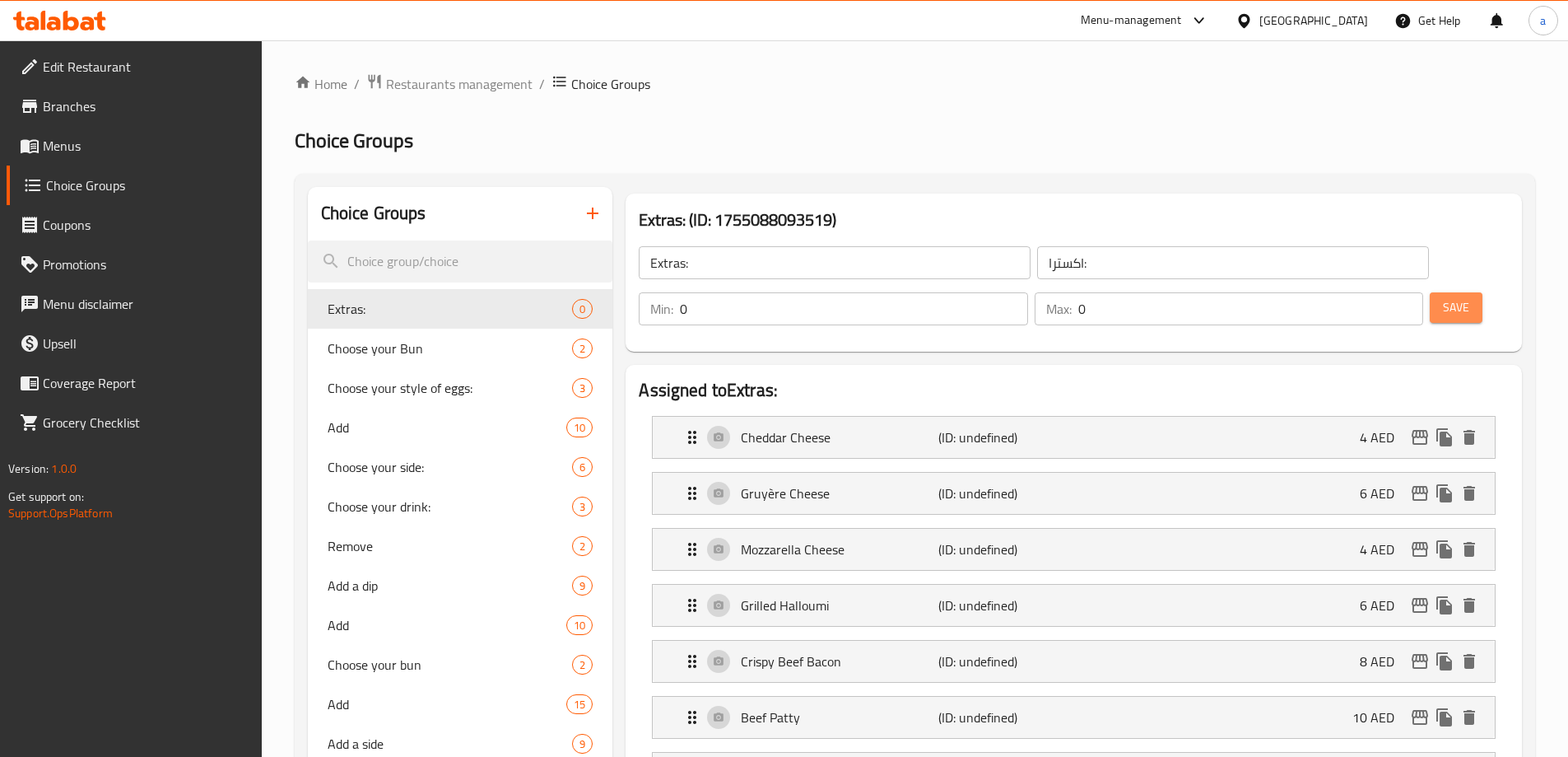
click at [1443, 297] on span "Save" at bounding box center [1455, 307] width 26 height 20
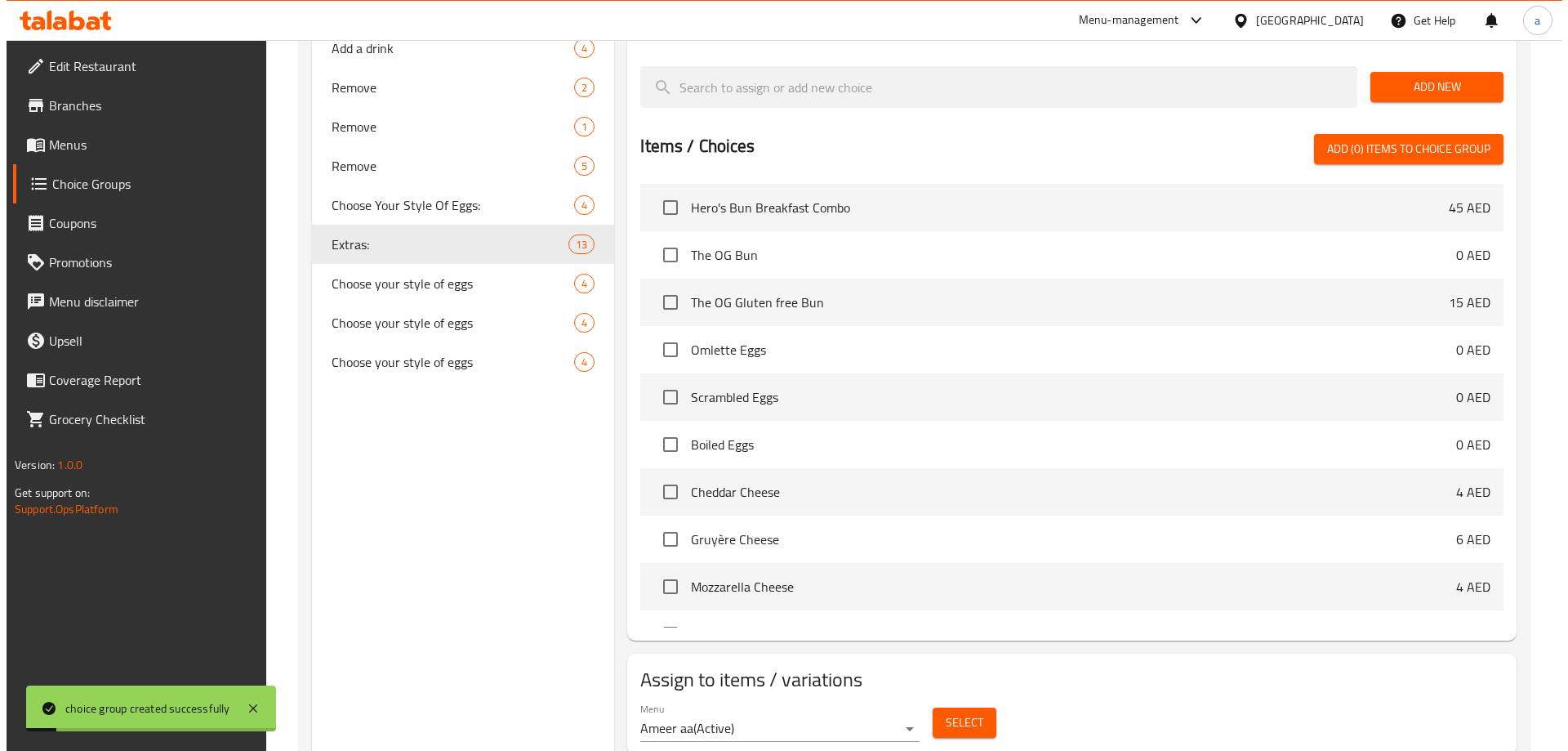
scroll to position [1092, 0]
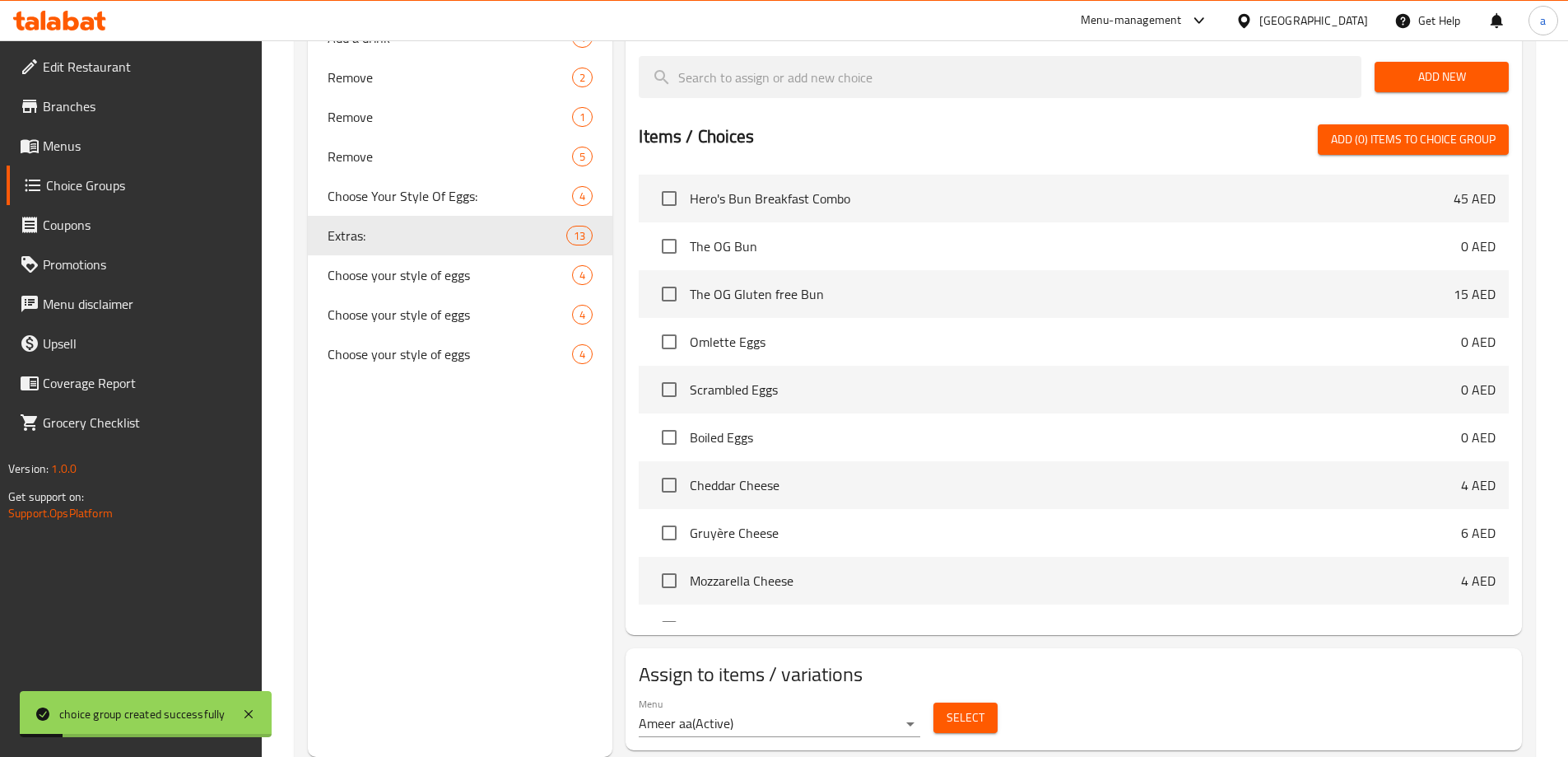
click at [978, 707] on span "Select" at bounding box center [965, 717] width 38 height 20
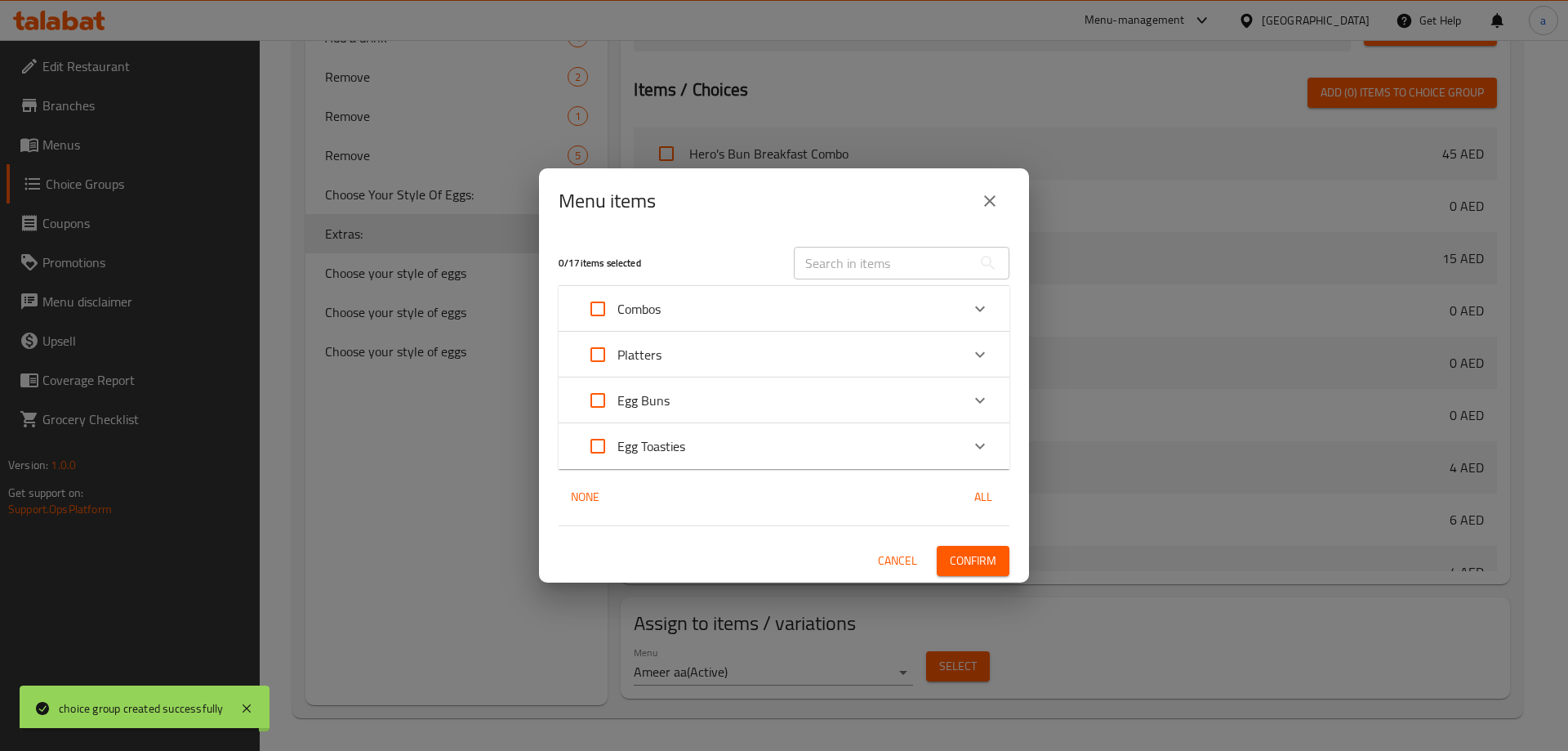
click at [685, 317] on div "Combos" at bounding box center [769, 308] width 382 height 39
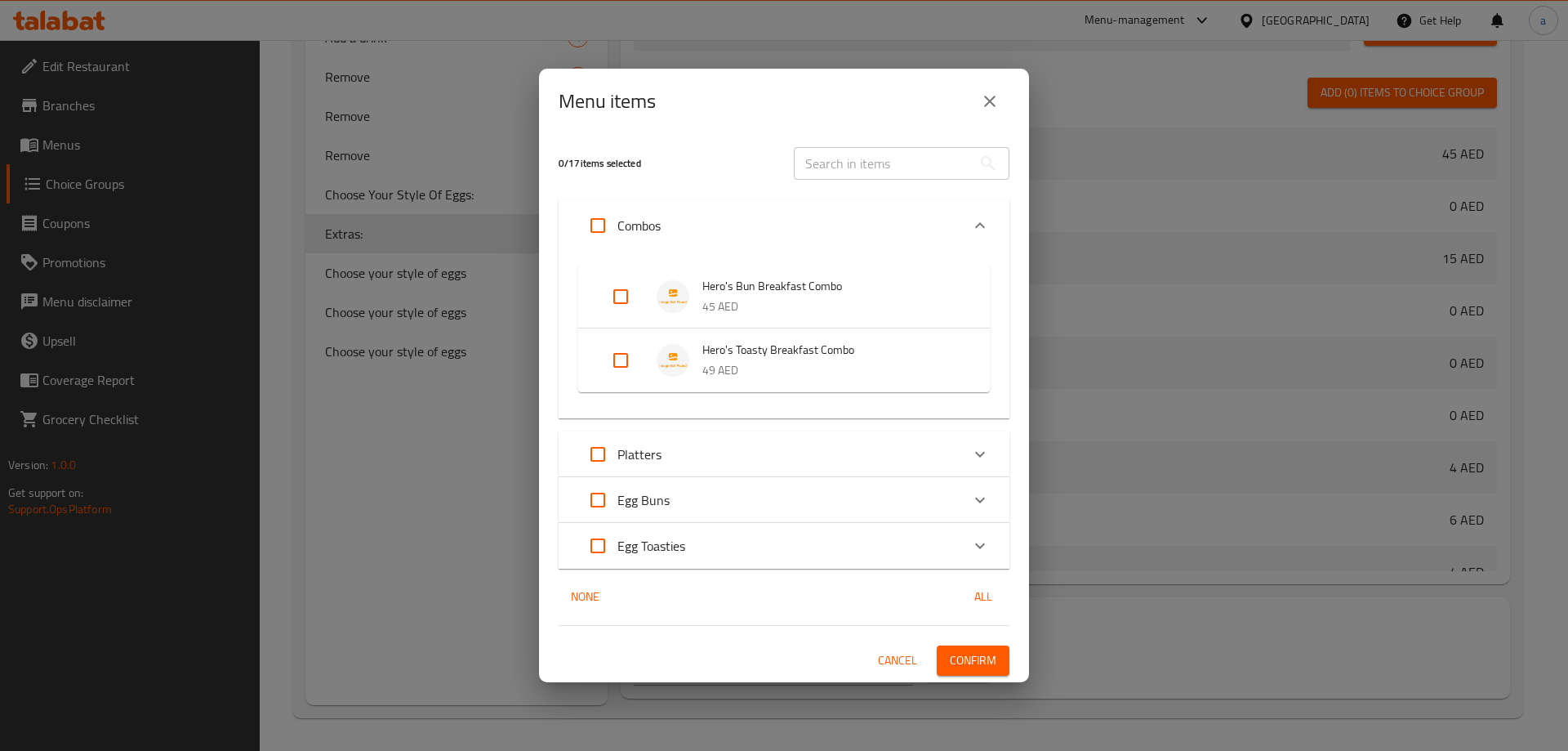
click at [683, 437] on div "Platters" at bounding box center [769, 454] width 382 height 39
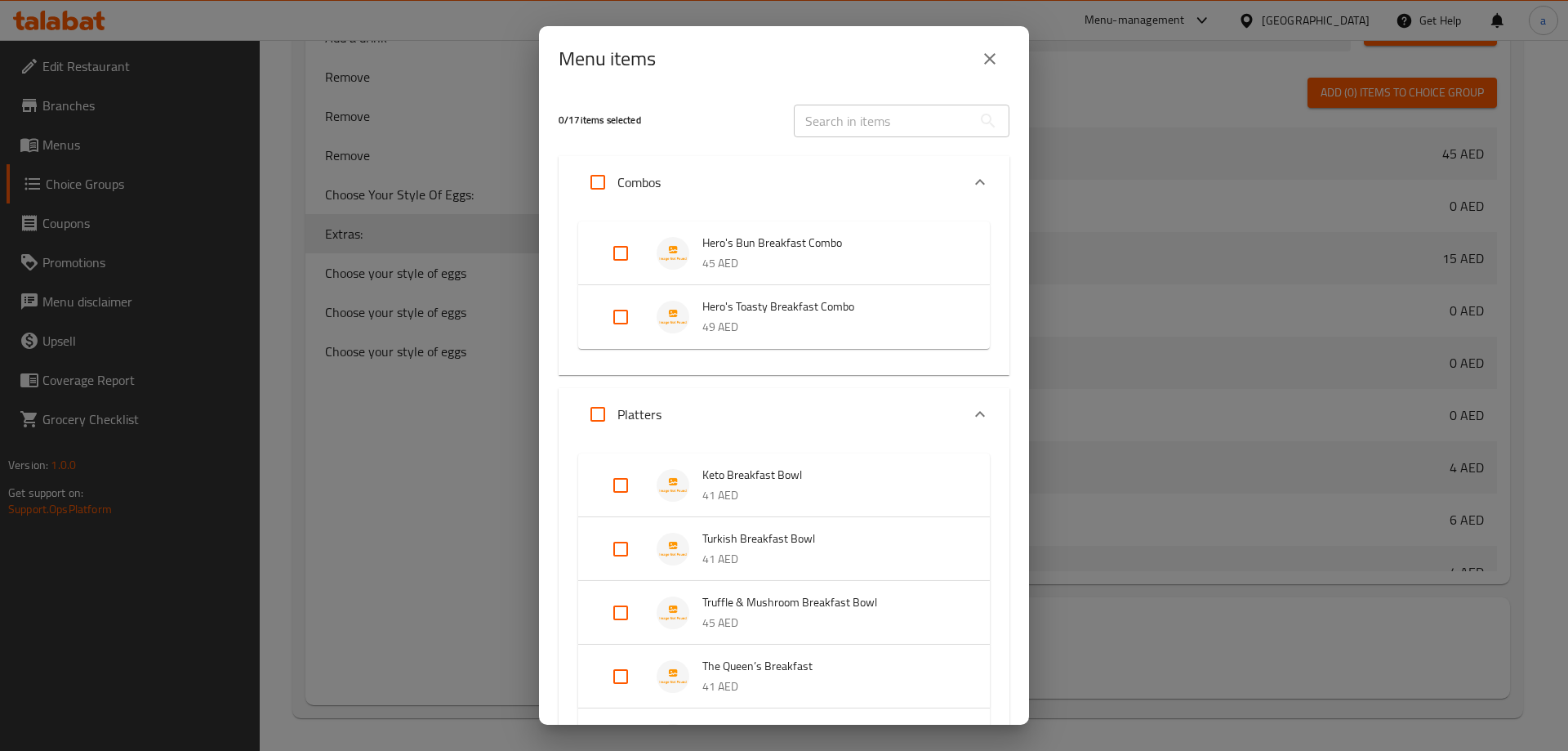
click at [624, 475] on input "Expand" at bounding box center [620, 485] width 39 height 39
checkbox input "true"
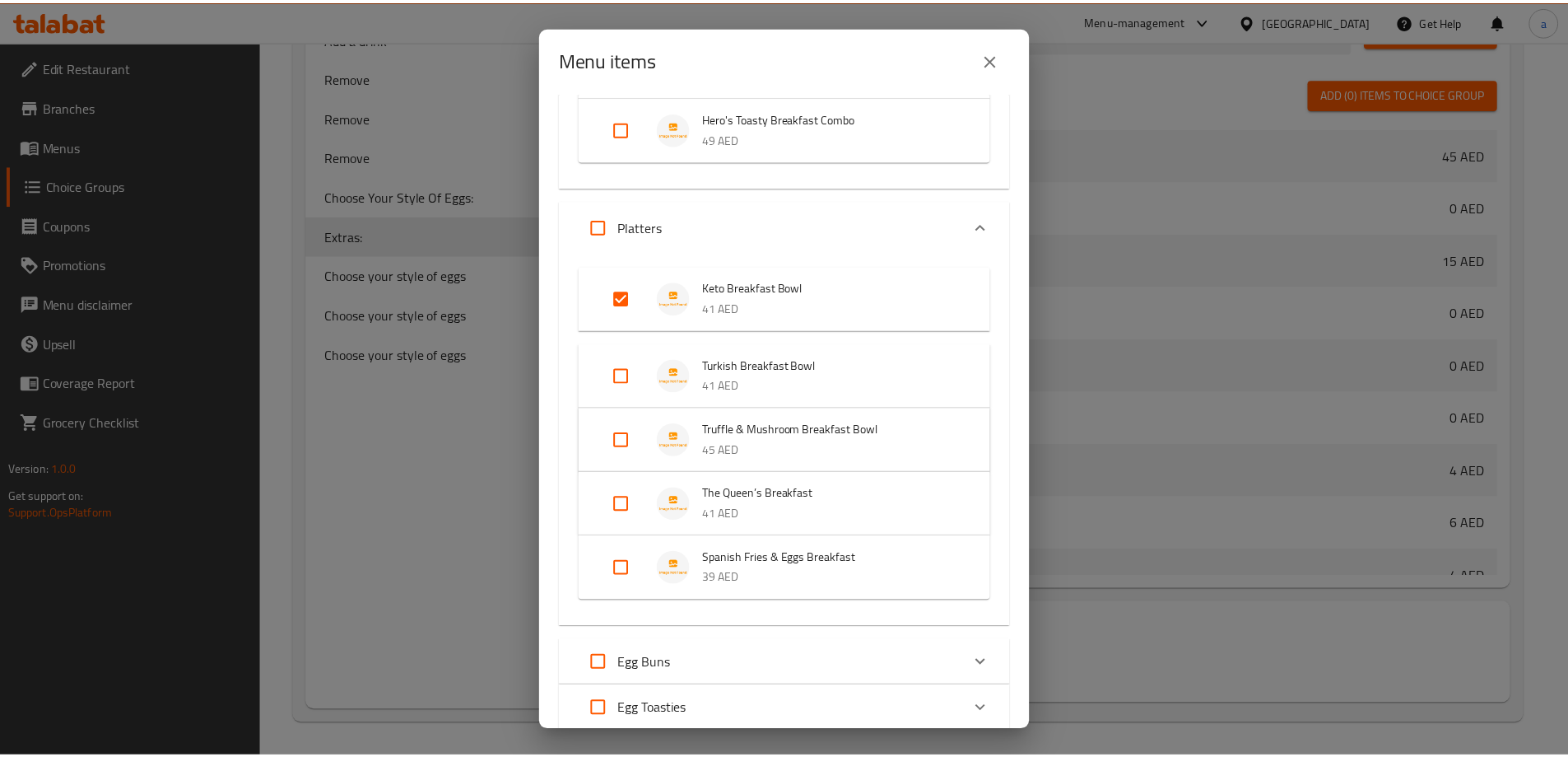
scroll to position [307, 0]
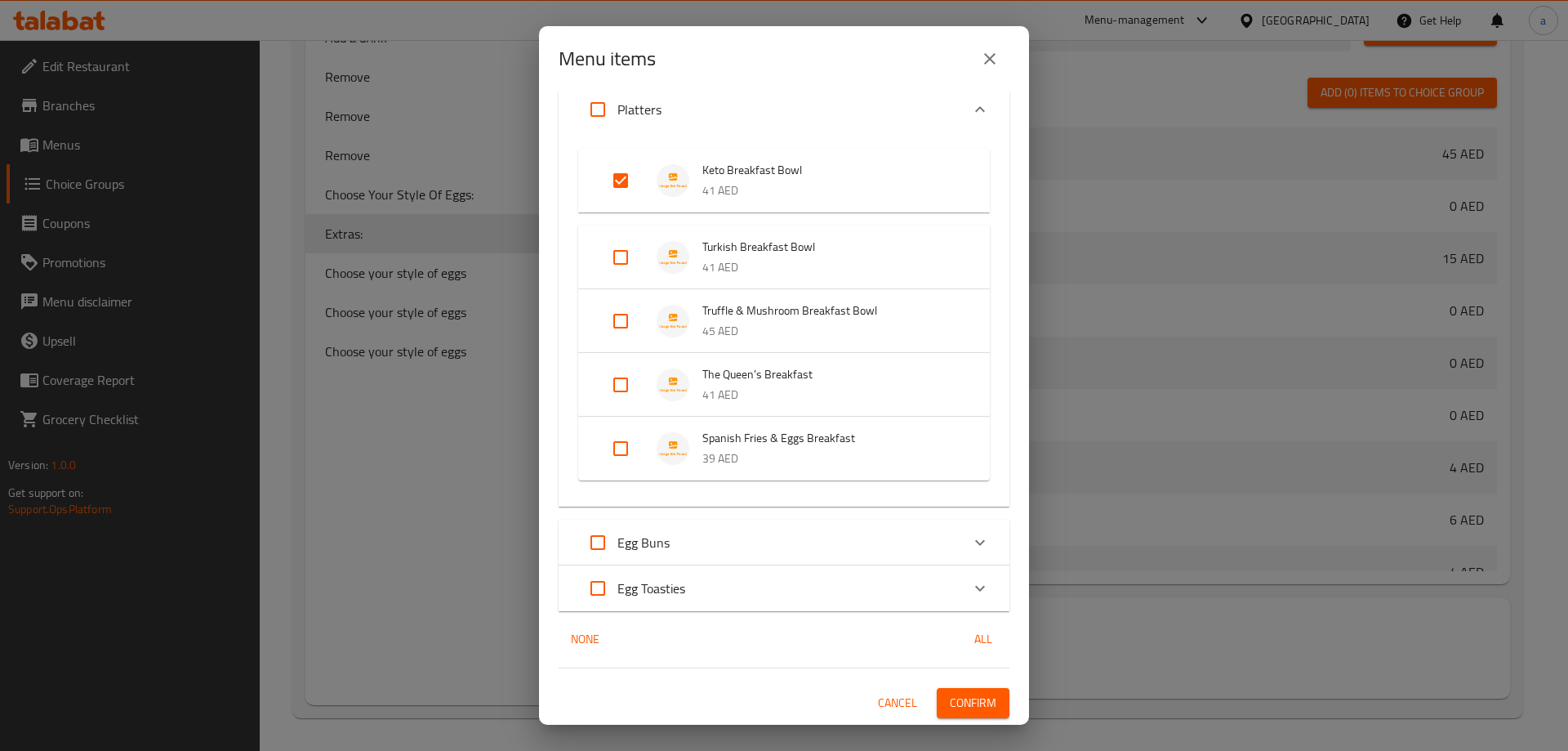
click at [966, 703] on span "Confirm" at bounding box center [973, 703] width 47 height 20
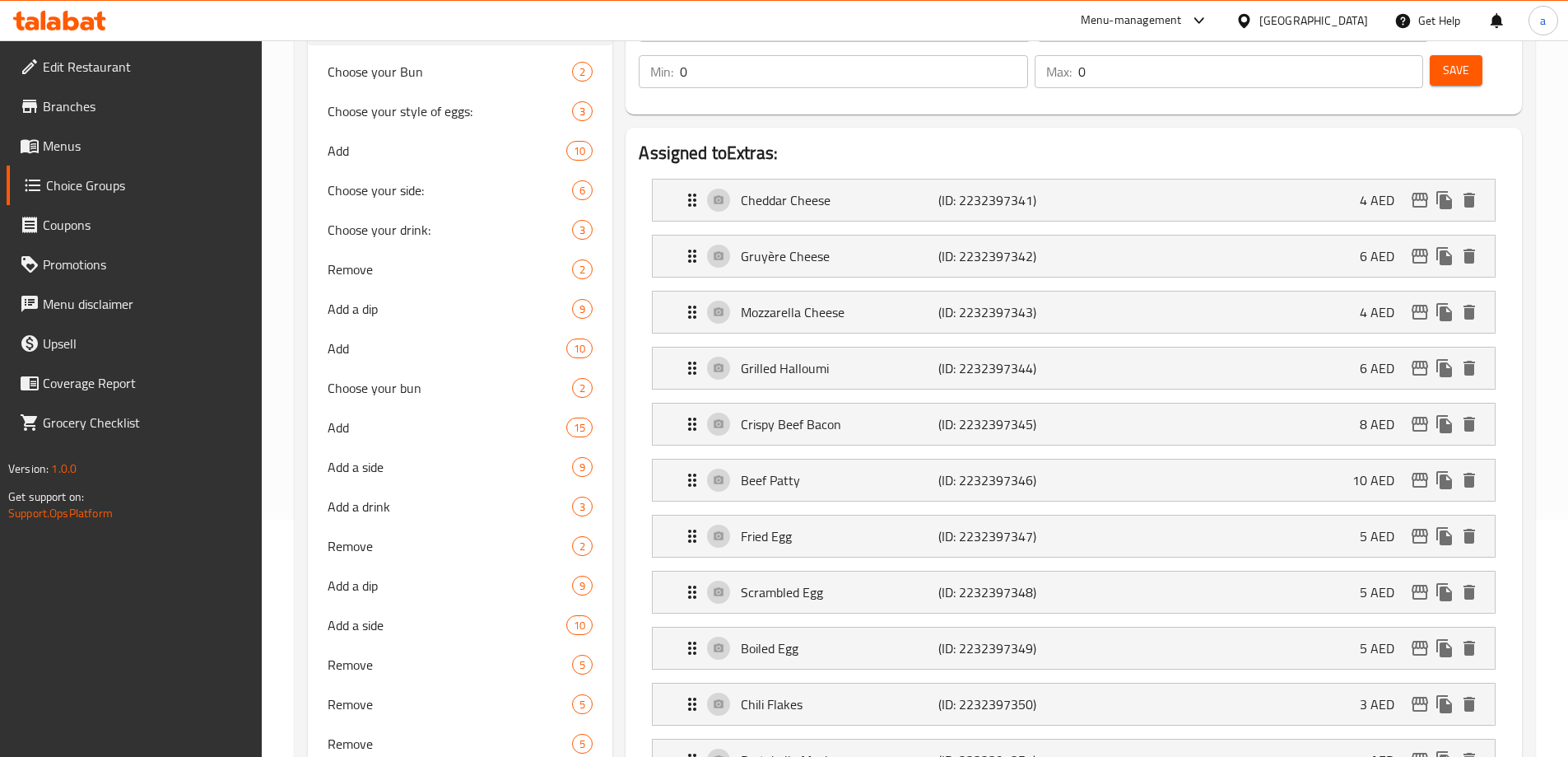
scroll to position [0, 0]
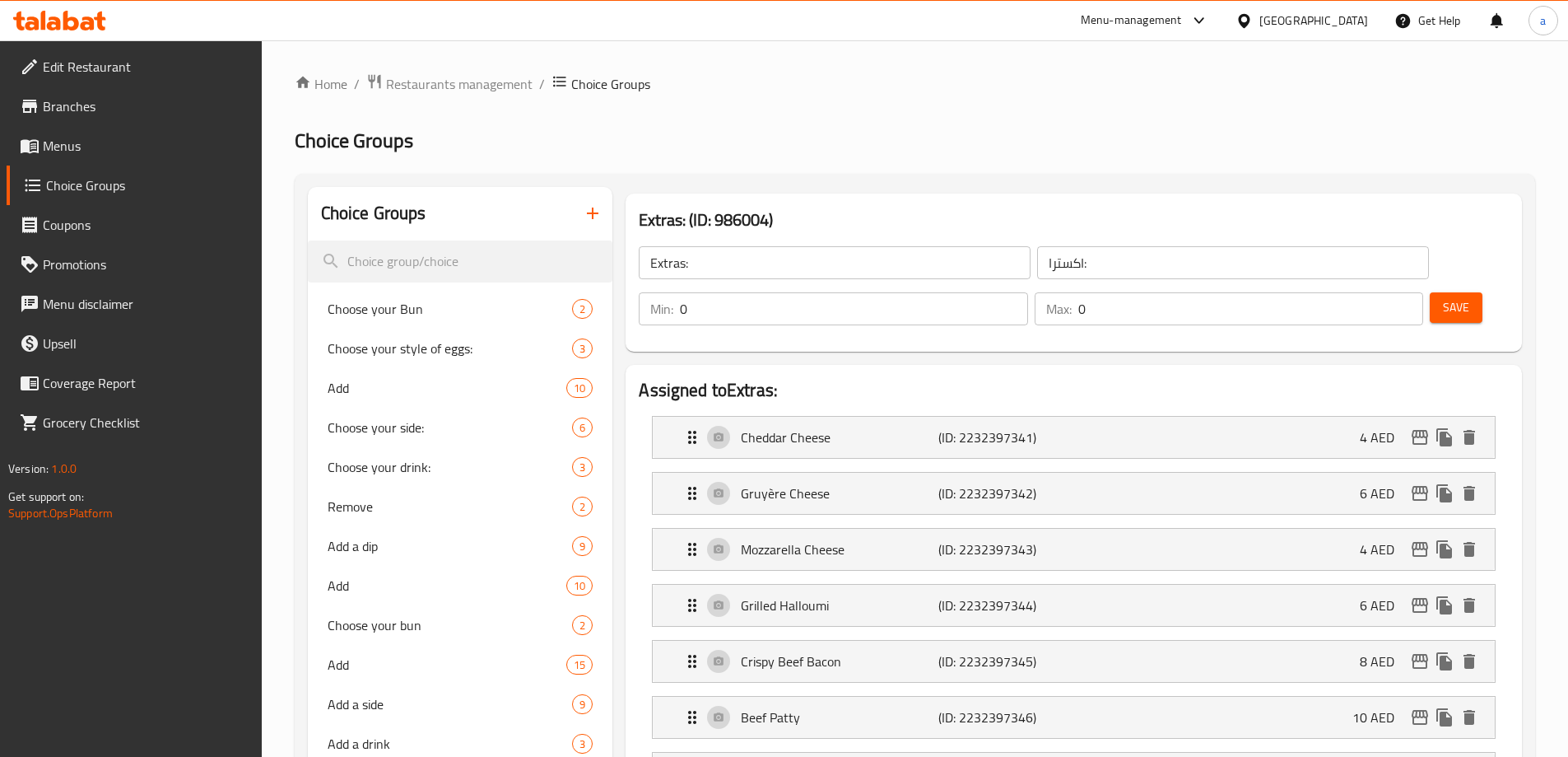
click at [583, 214] on icon "button" at bounding box center [592, 213] width 19 height 19
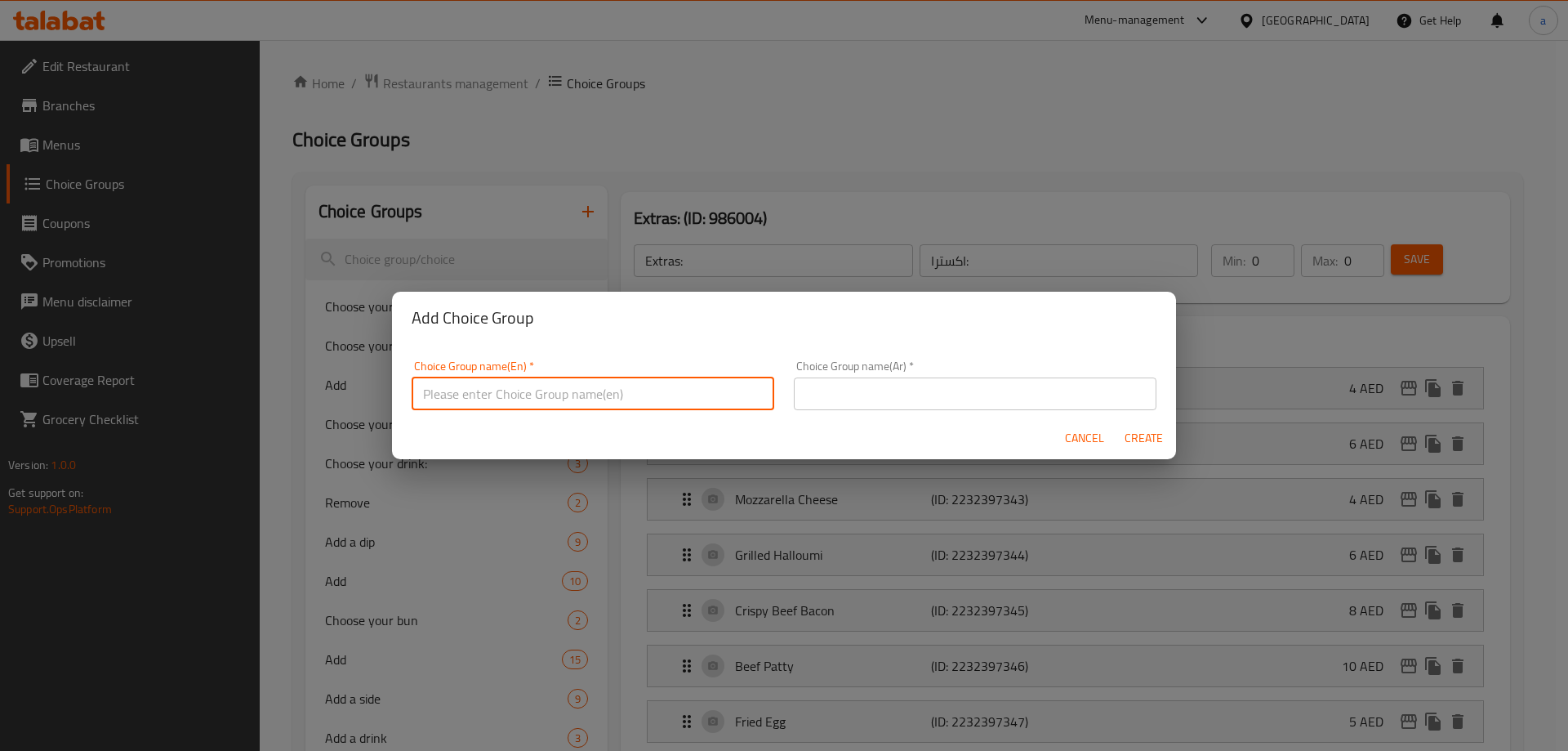
click at [568, 394] on input "text" at bounding box center [593, 393] width 362 height 33
type input "ش"
click at [568, 394] on input "add a side" at bounding box center [593, 393] width 362 height 33
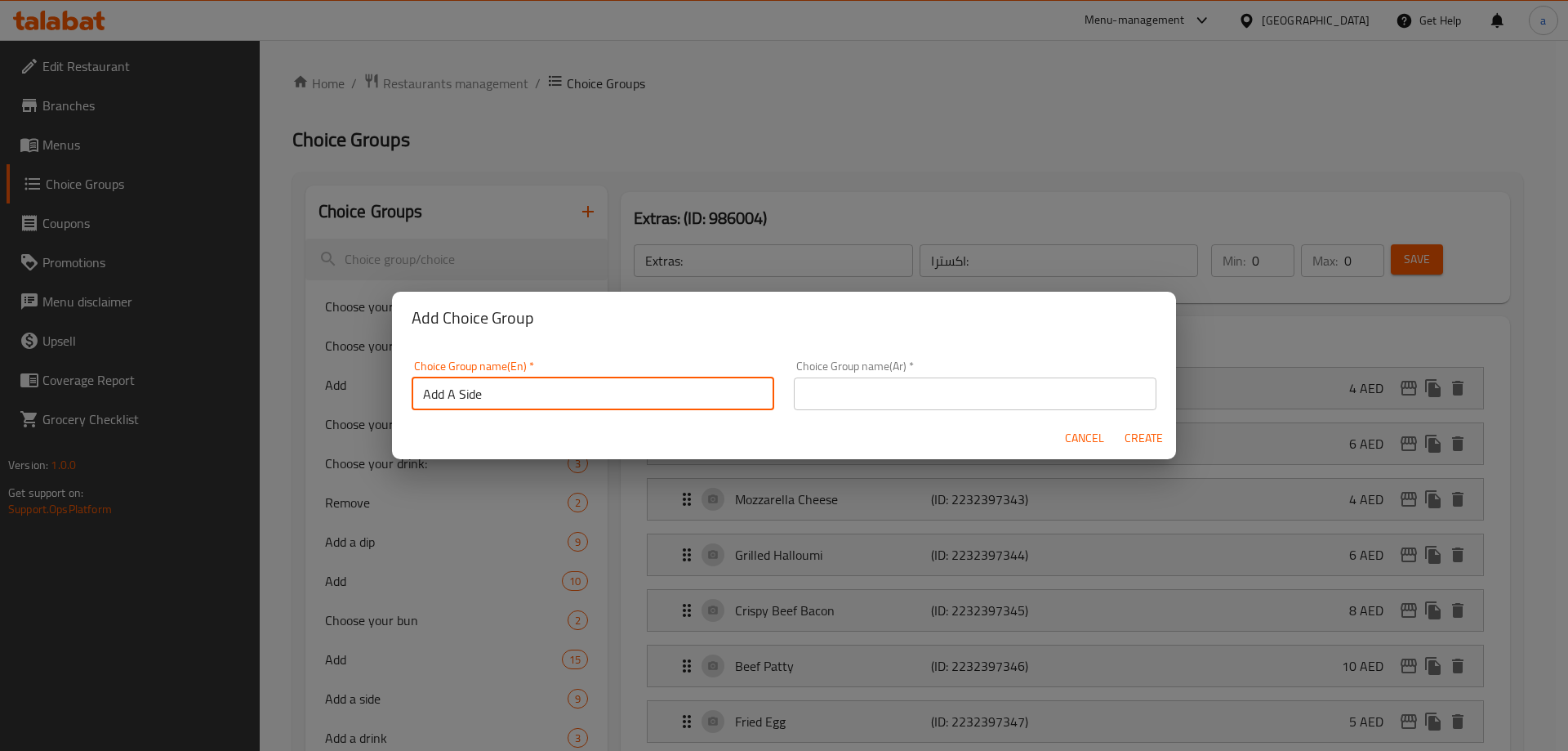
type input "Add A Side"
click at [904, 400] on input "text" at bounding box center [975, 393] width 362 height 33
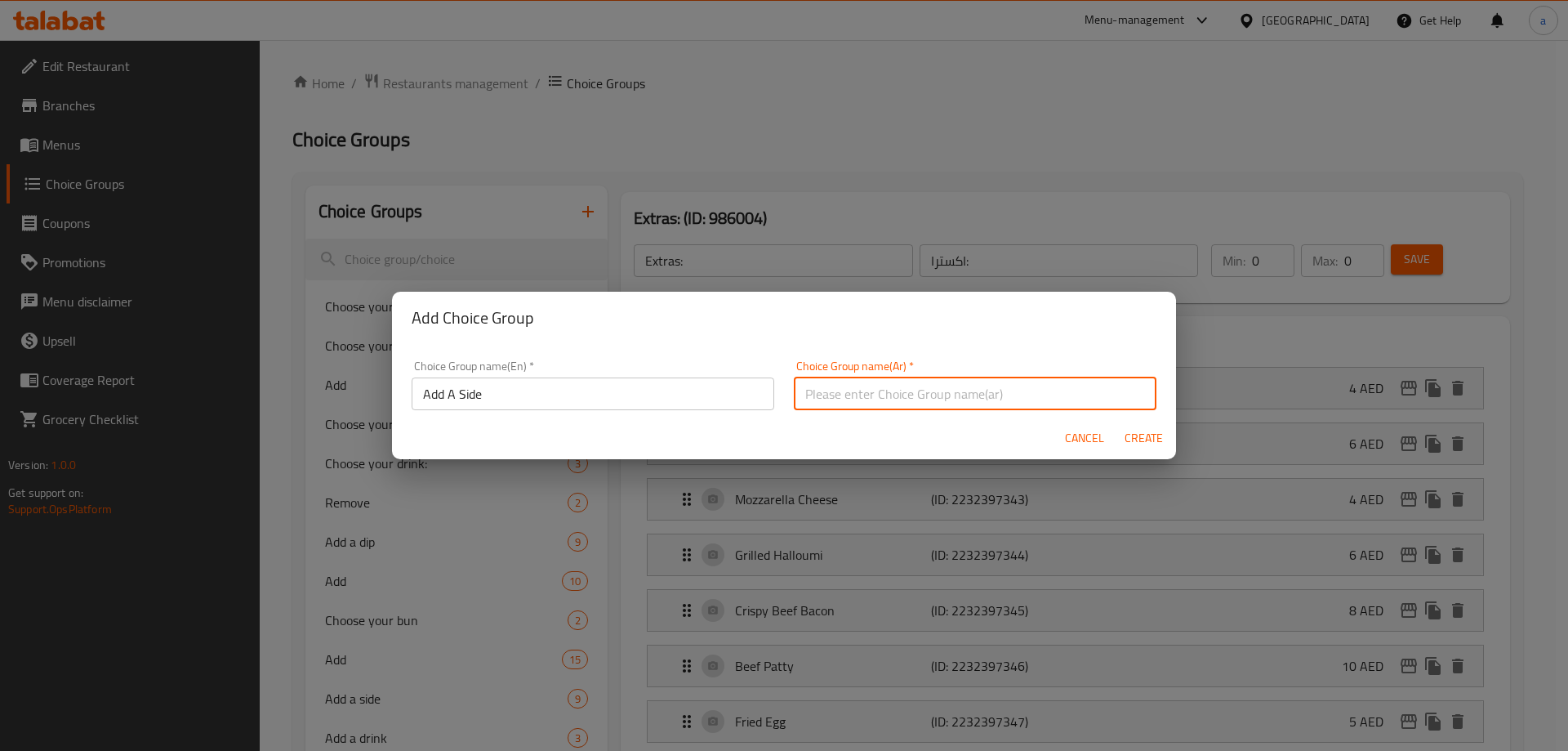
type input "h"
click at [1101, 396] on input "اضافه طبق جانبي" at bounding box center [975, 393] width 362 height 33
type input "اضافة طبق جانبي"
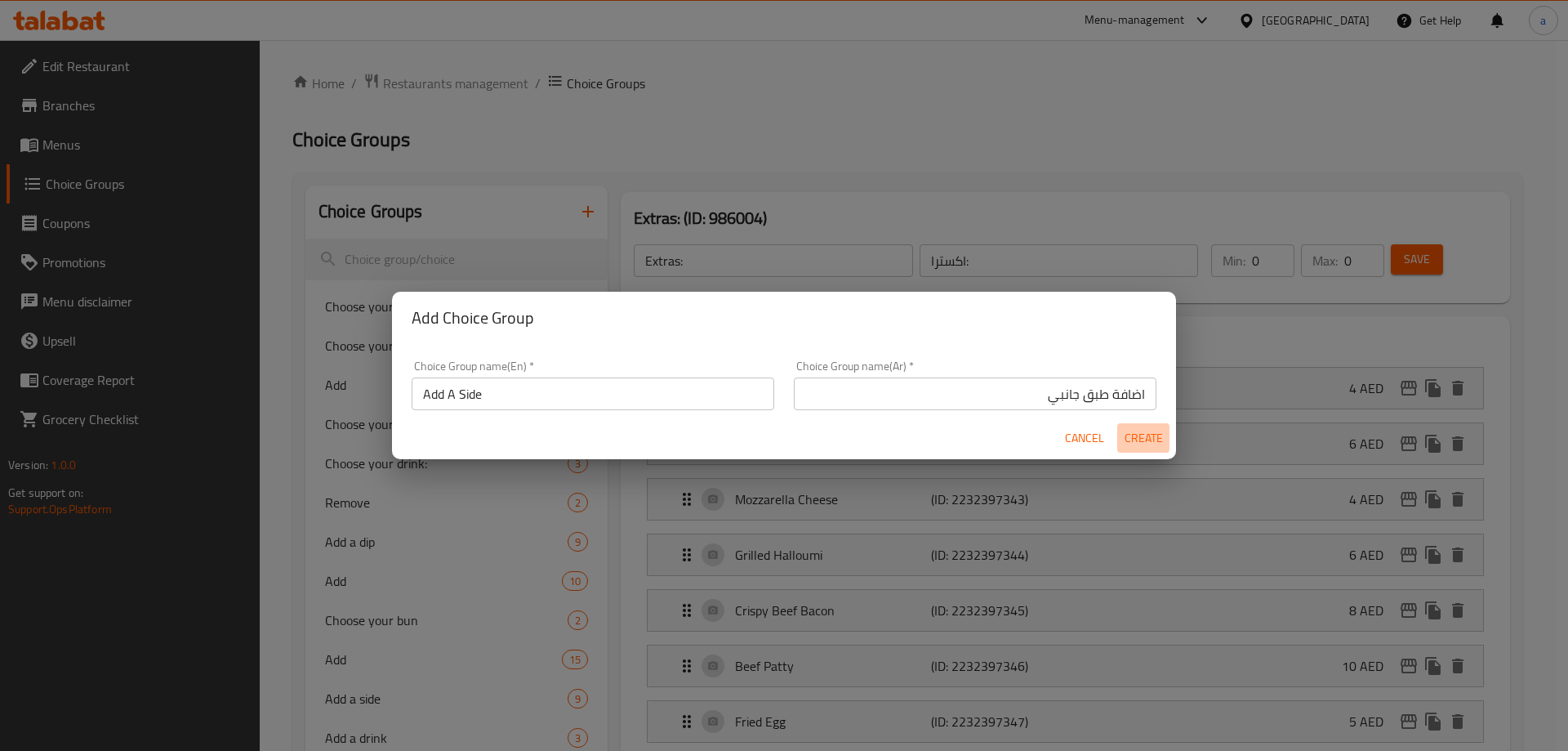
click at [1149, 432] on span "Create" at bounding box center [1143, 438] width 39 height 20
type input "Add A Side"
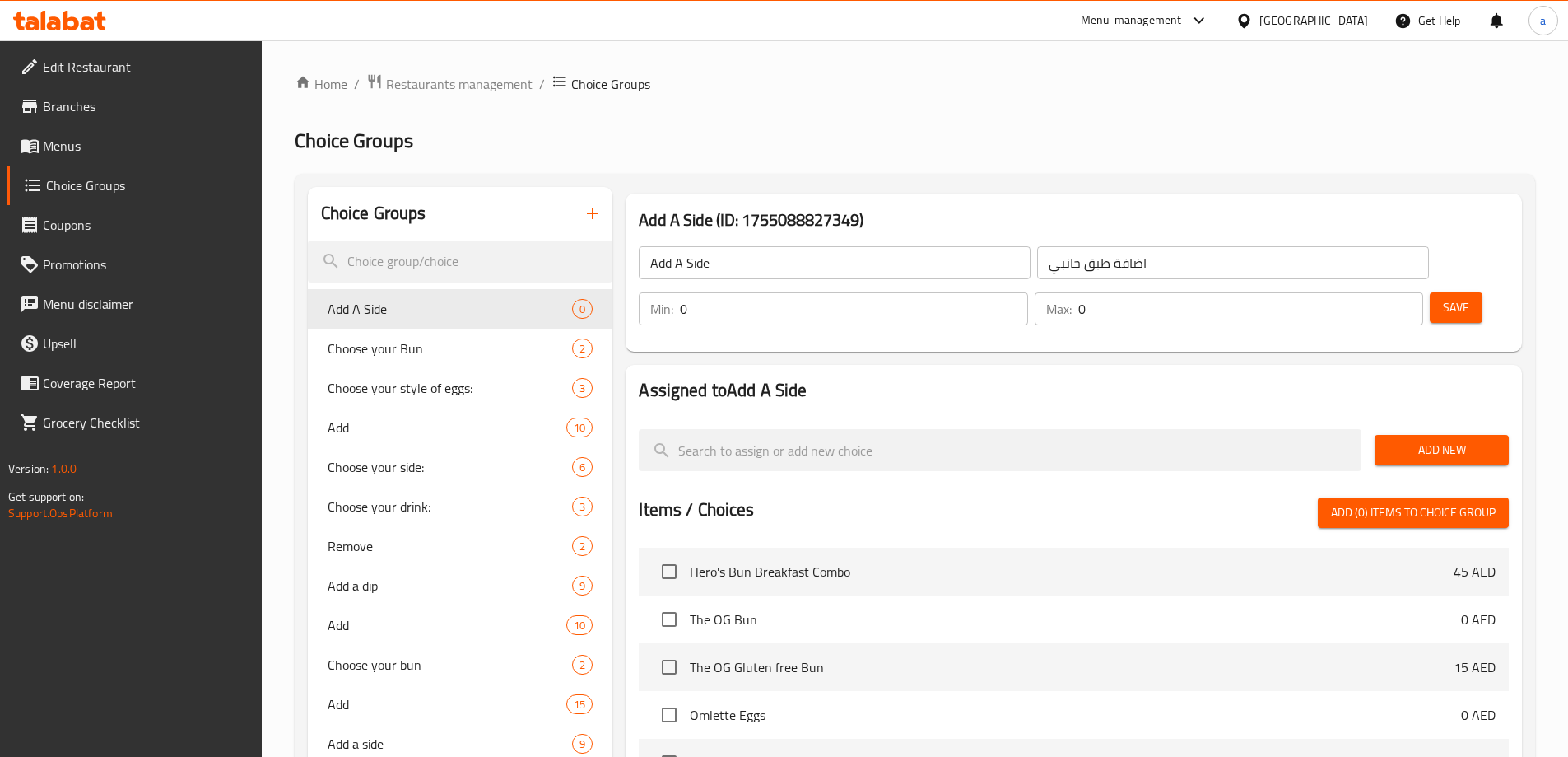
click at [747, 269] on input "Add A Side" at bounding box center [834, 262] width 391 height 33
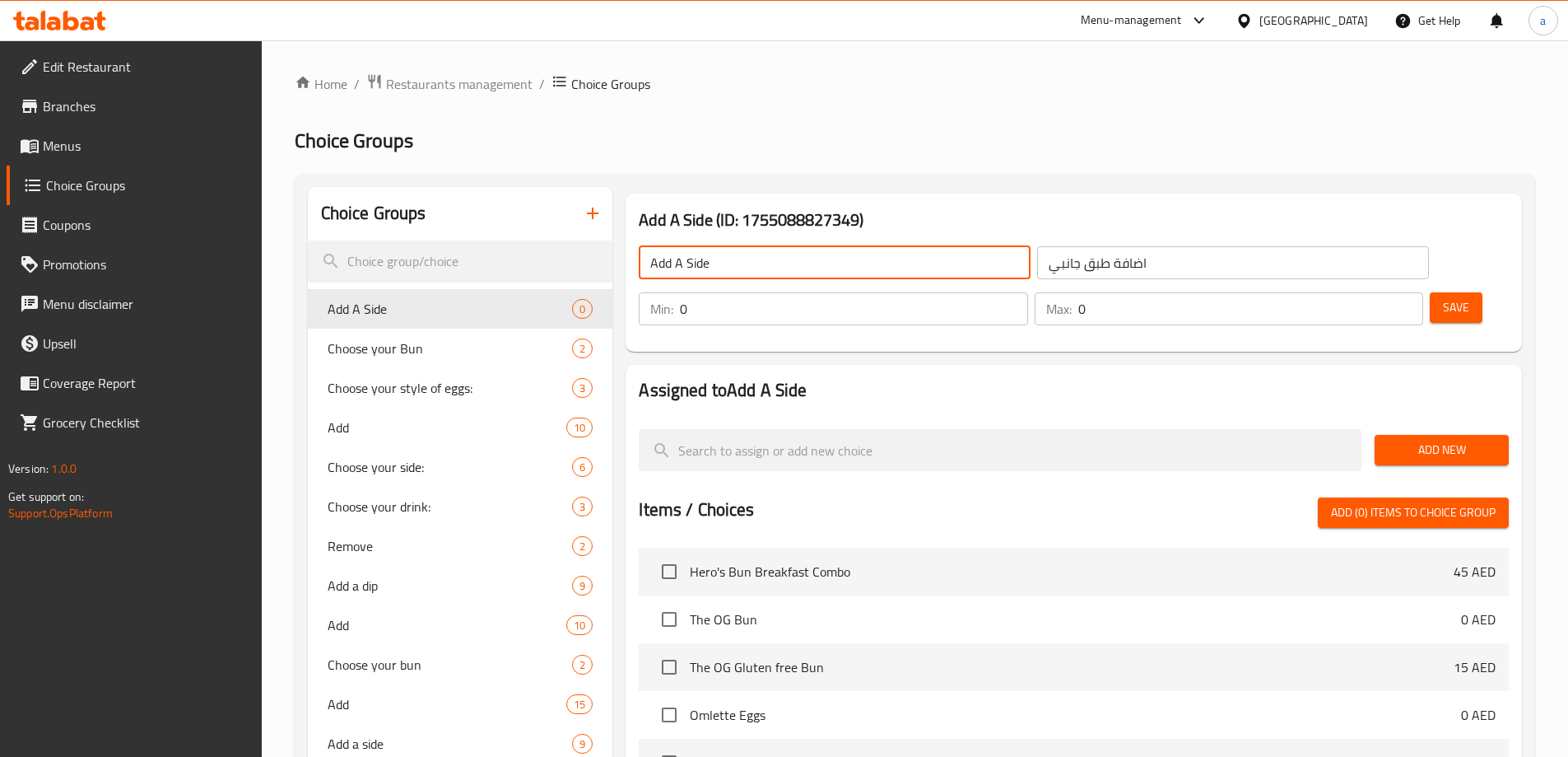
click at [747, 269] on input "Add A Side" at bounding box center [834, 262] width 391 height 33
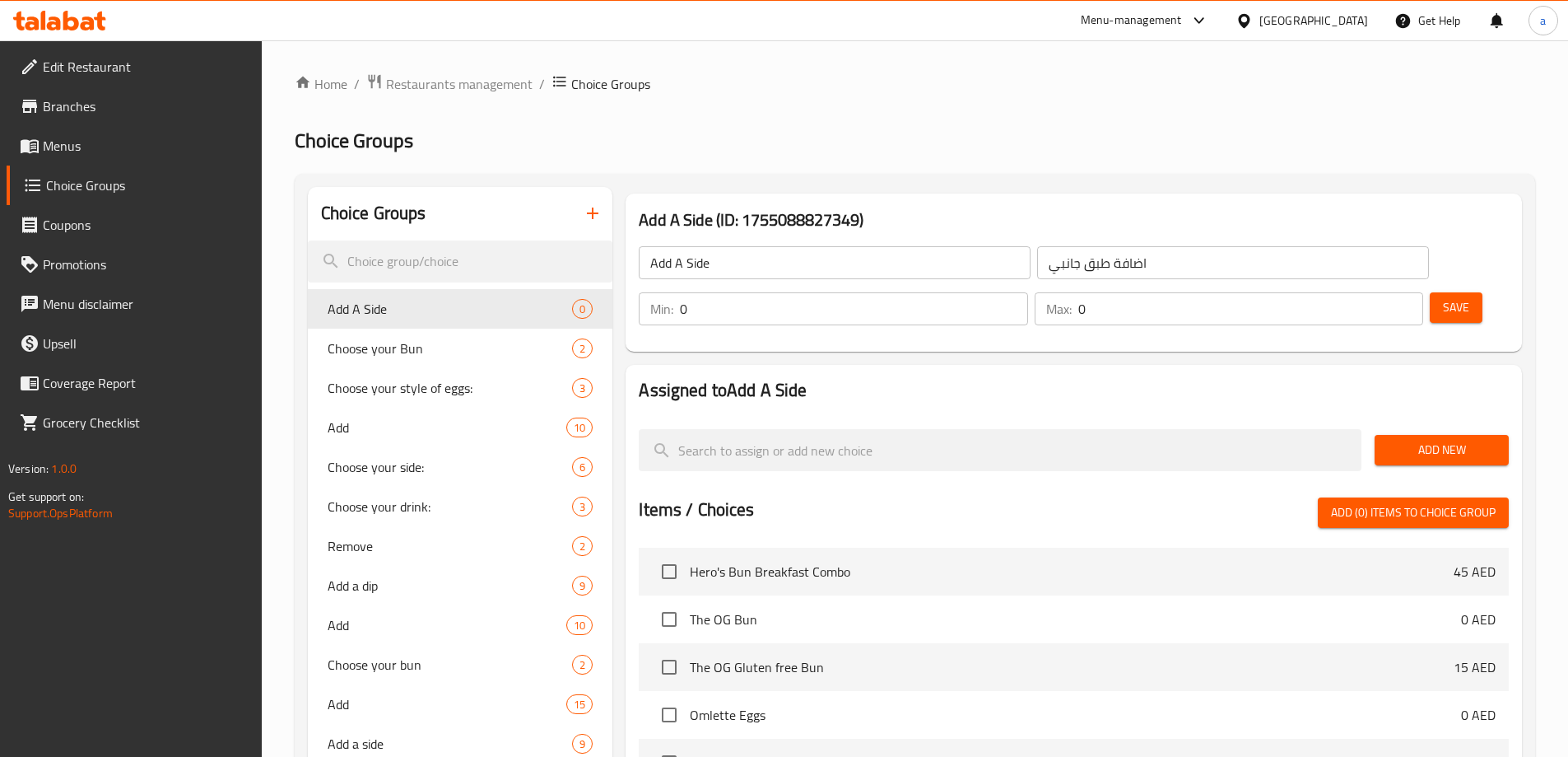
click at [1040, 265] on input "اضافة طبق جانبي" at bounding box center [1232, 262] width 391 height 33
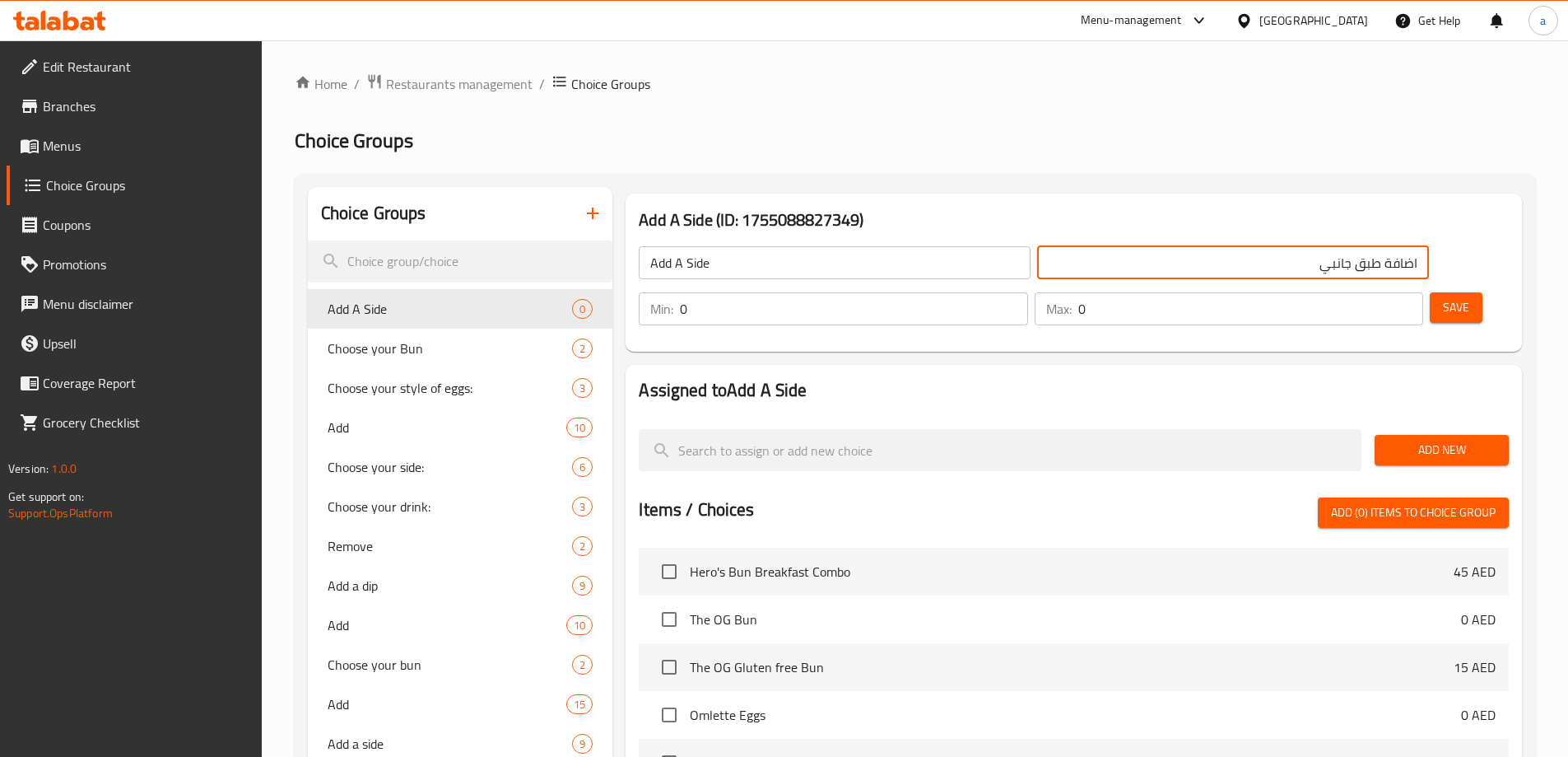
drag, startPoint x: 1134, startPoint y: 264, endPoint x: 1156, endPoint y: 263, distance: 22.0
click at [1156, 263] on input "اضافة طبق جانبي" at bounding box center [1232, 262] width 391 height 33
click at [1156, 261] on input "اضافة جانبي" at bounding box center [1232, 262] width 391 height 33
click at [1142, 262] on input "اضافة جانبي" at bounding box center [1232, 262] width 391 height 33
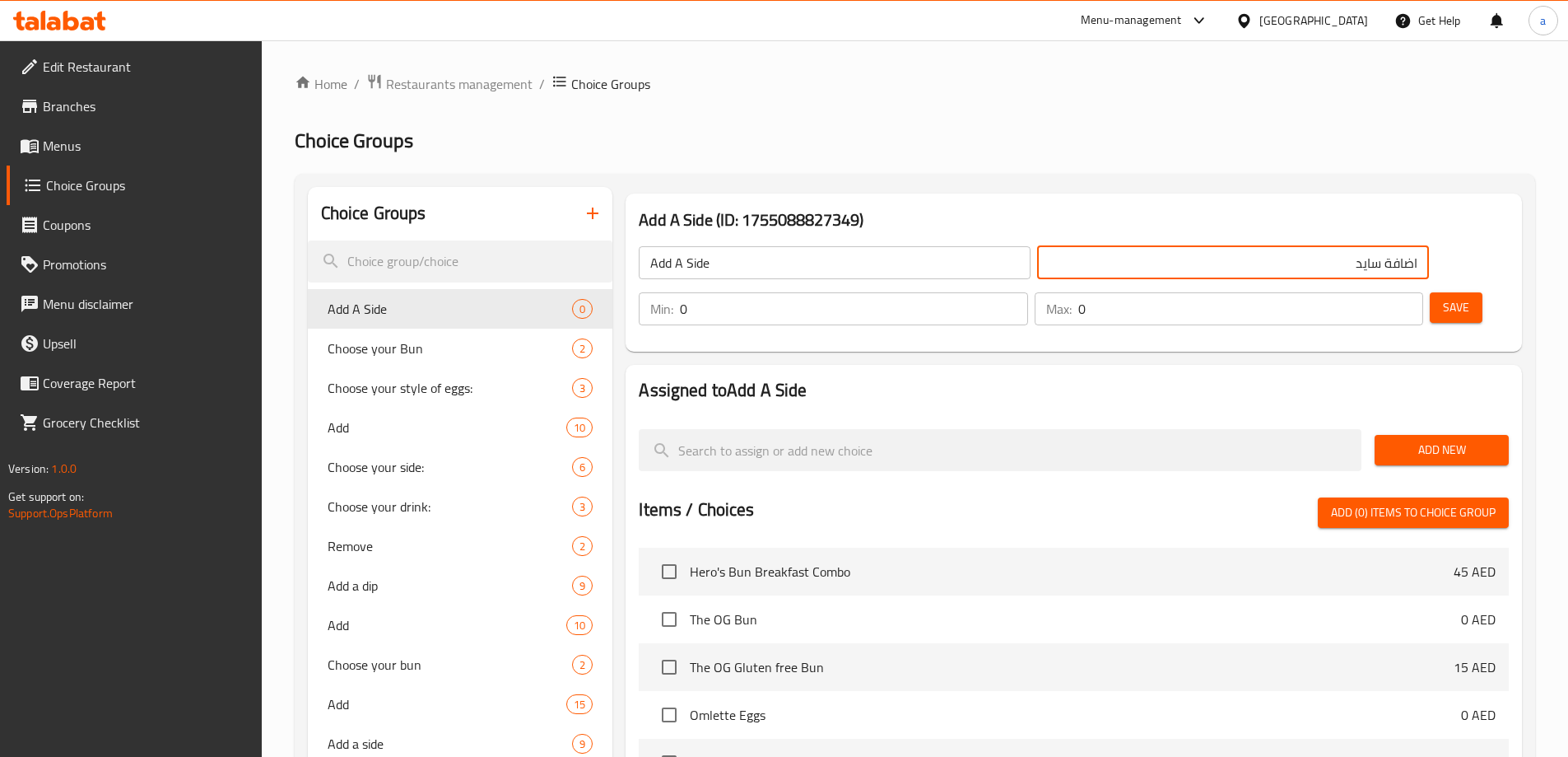
type input "اضافة سايد"
click at [1431, 292] on button "Save" at bounding box center [1456, 307] width 53 height 30
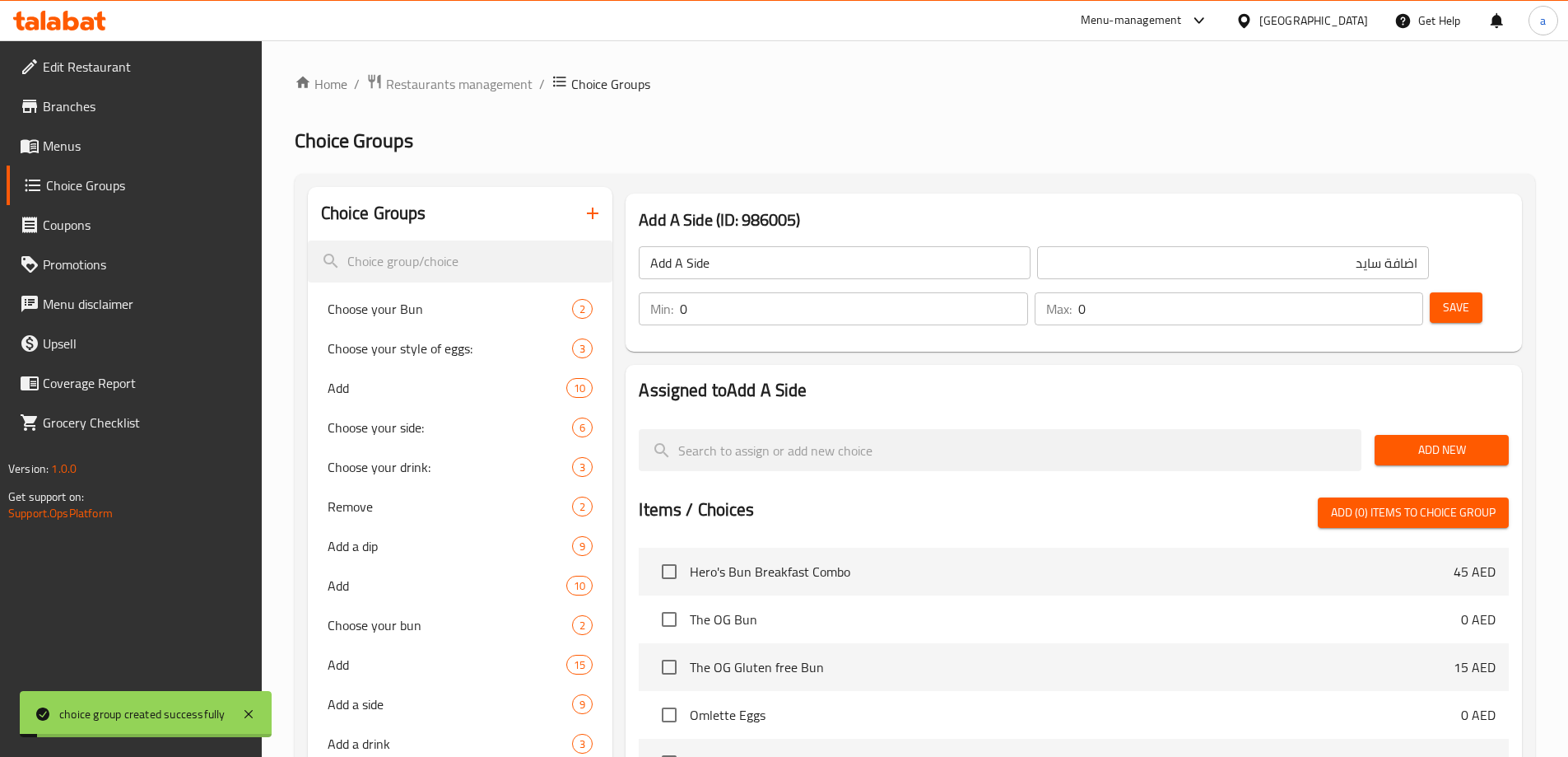
click at [1425, 440] on span "Add New" at bounding box center [1442, 450] width 108 height 20
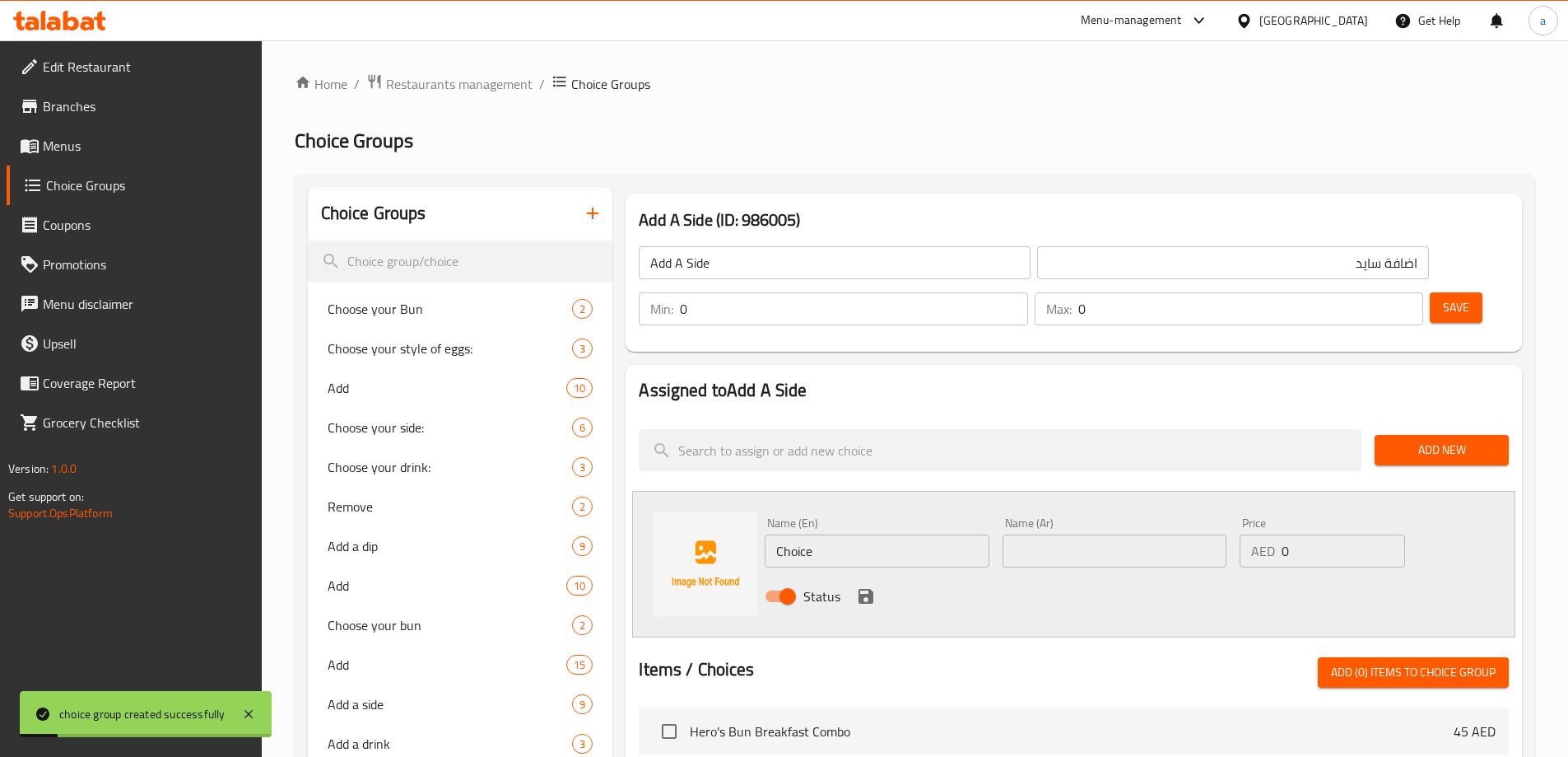
click at [862, 535] on input "Choice" at bounding box center [876, 551] width 224 height 33
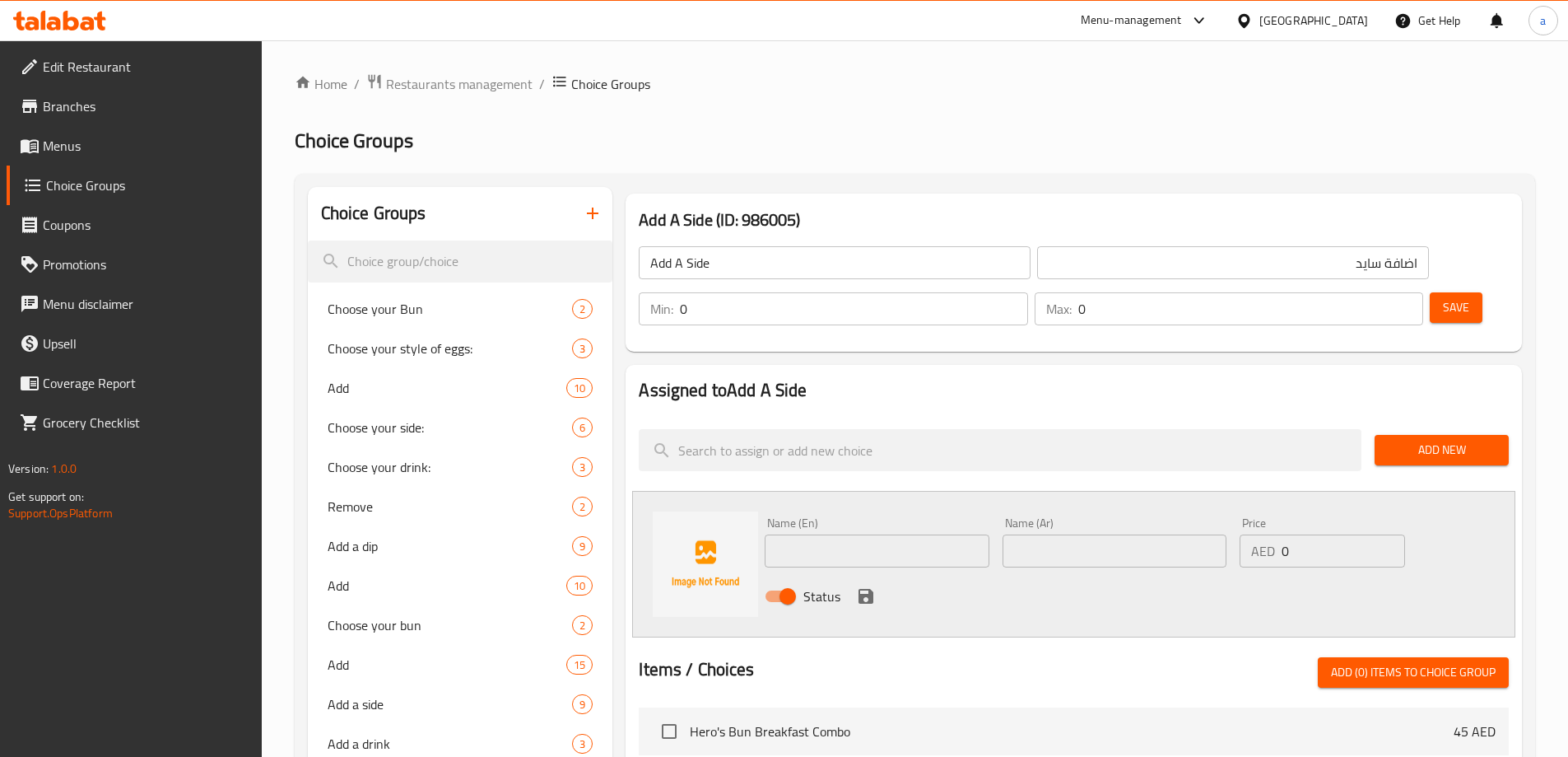
click at [816, 535] on input "text" at bounding box center [876, 551] width 224 height 33
paste input "Hash browns"
click at [890, 535] on input "Hash browns" at bounding box center [876, 551] width 224 height 33
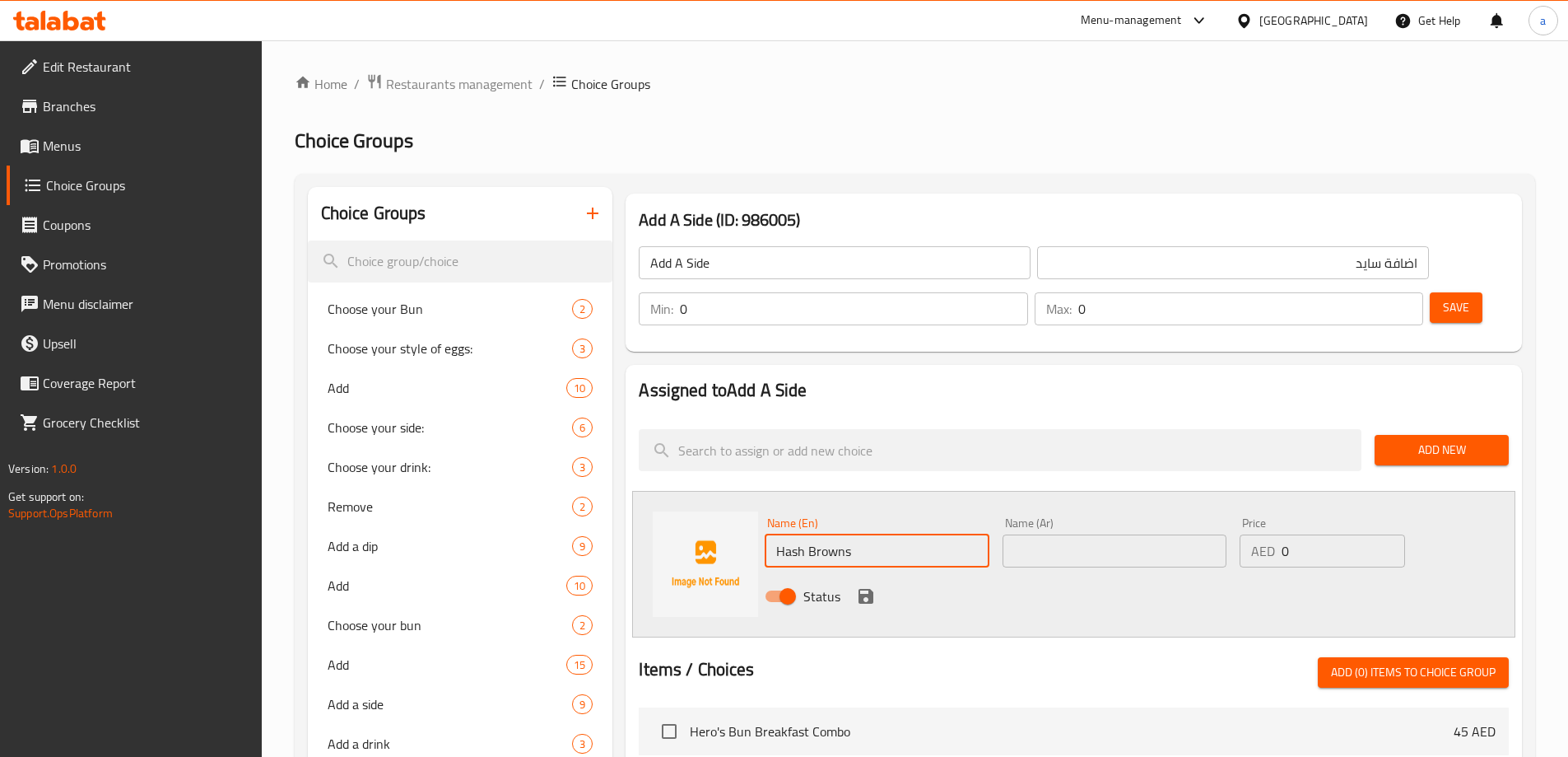
type input "Hash Browns"
click at [953, 535] on input "Hash Browns" at bounding box center [876, 551] width 224 height 33
click at [869, 522] on div "Name (En) Hash Browns Name (En)" at bounding box center [877, 541] width 237 height 63
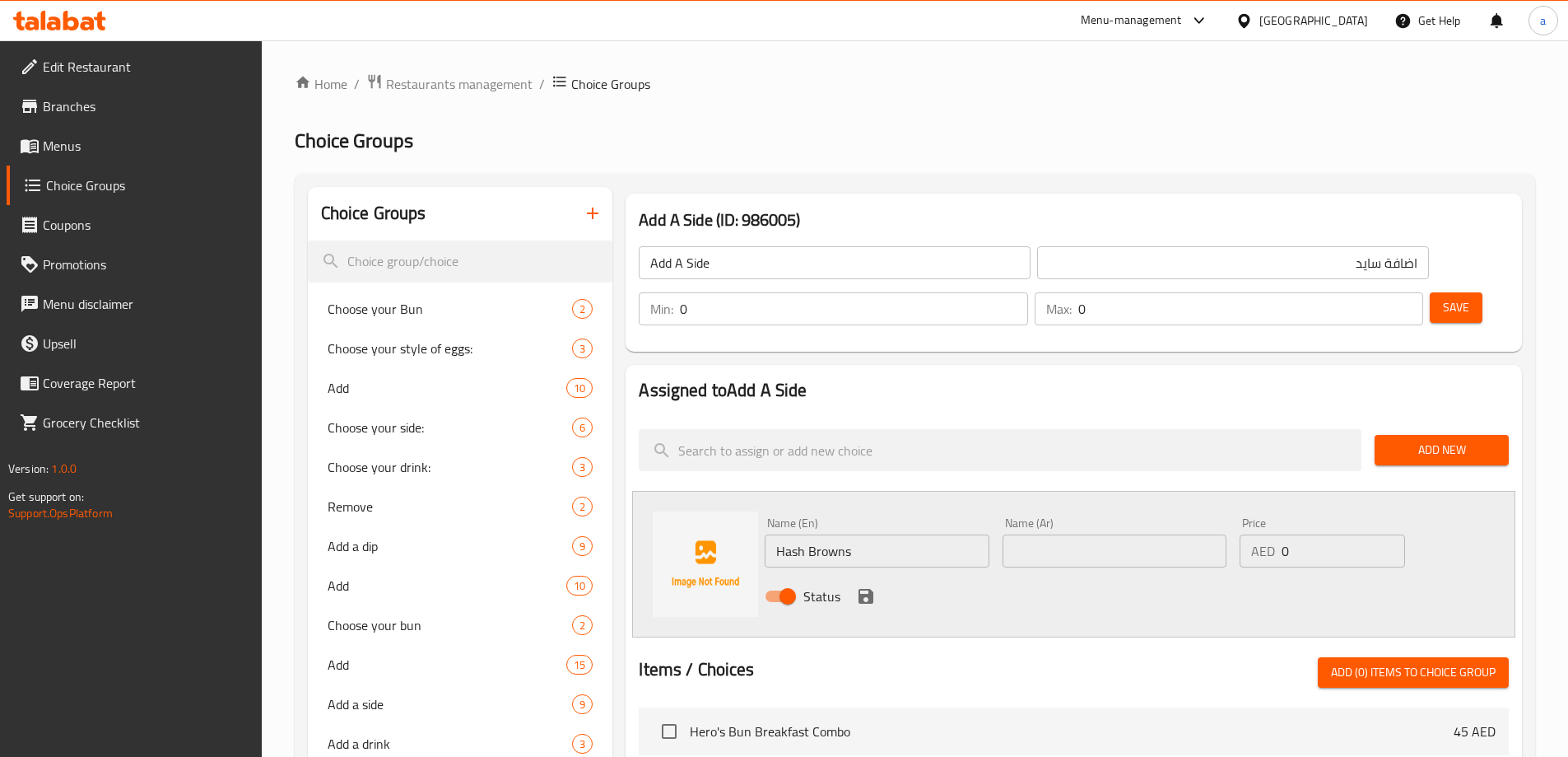
click at [880, 517] on div "Name (En) Hash Browns Name (En)" at bounding box center [876, 542] width 224 height 51
click at [1090, 535] on input "text" at bounding box center [1114, 551] width 224 height 33
paste input "[PERSON_NAME]"
type input "[PERSON_NAME]"
drag, startPoint x: 1276, startPoint y: 504, endPoint x: 1295, endPoint y: 502, distance: 19.1
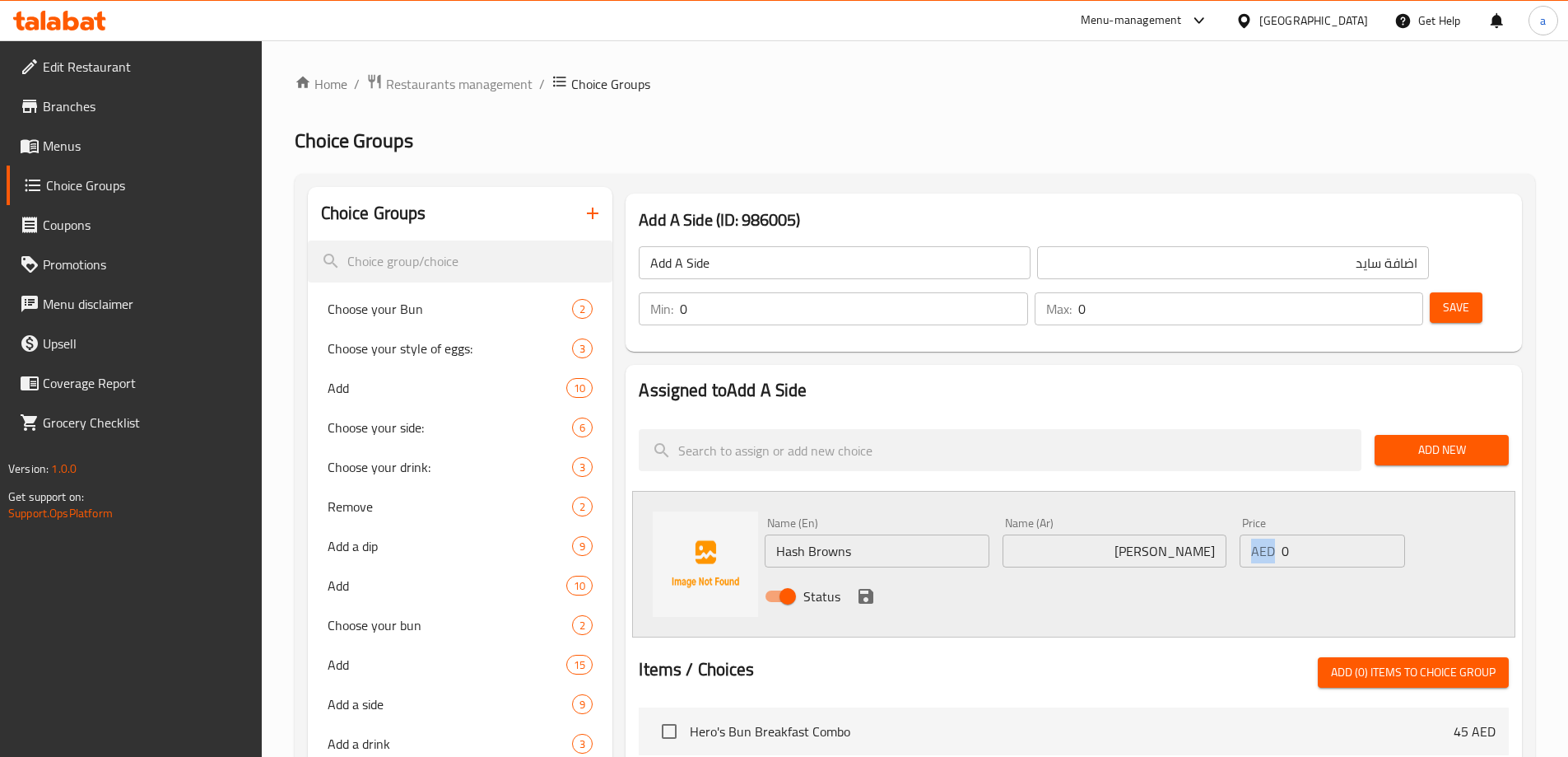
click at [1295, 535] on div "AED 0 Price" at bounding box center [1322, 551] width 165 height 33
click at [1287, 535] on input "0" at bounding box center [1343, 551] width 123 height 33
type input "15"
click at [842, 574] on div "Status" at bounding box center [1114, 596] width 713 height 45
click at [848, 574] on div "Status" at bounding box center [1114, 596] width 713 height 45
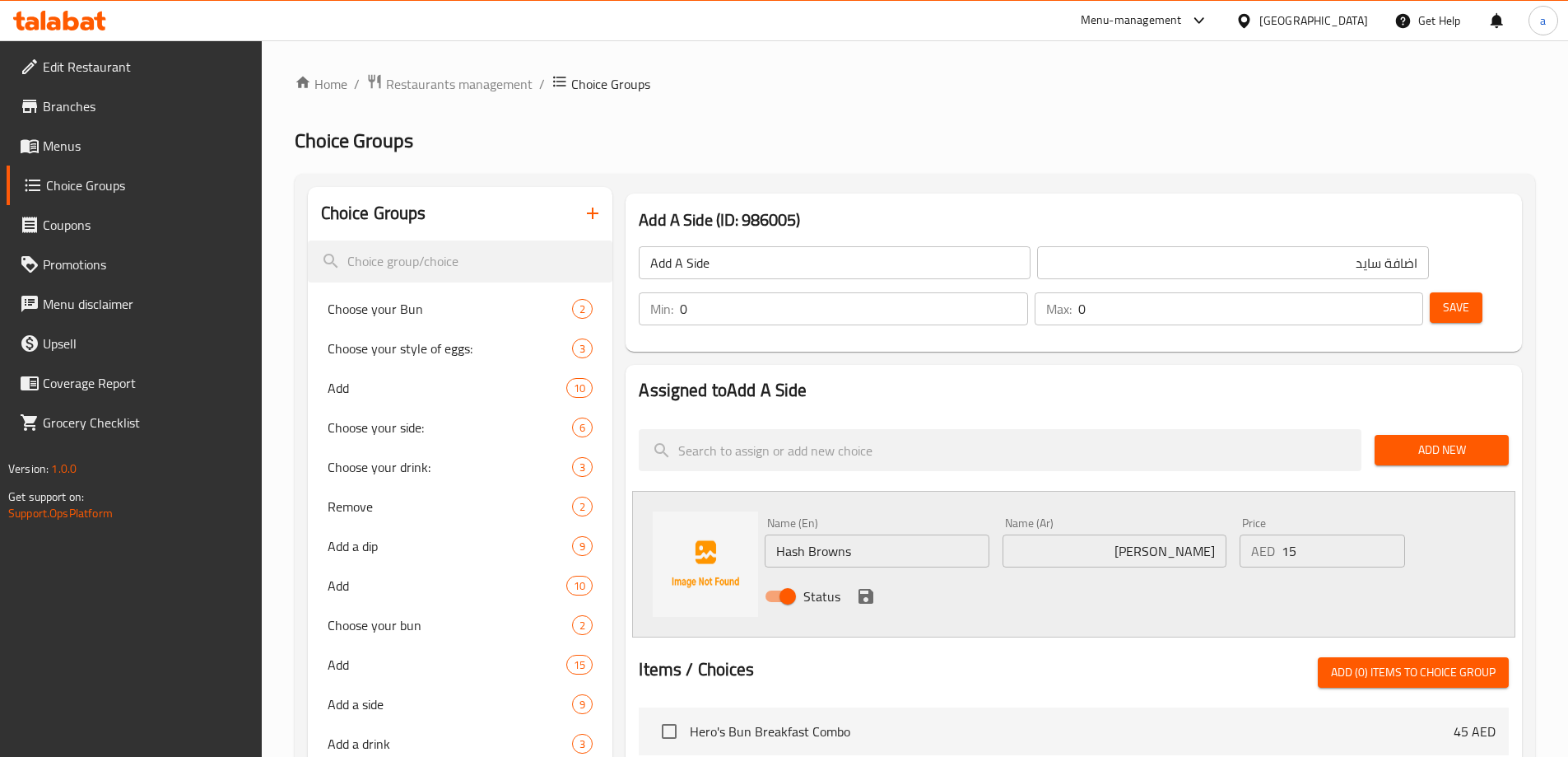
click at [839, 586] on span "Status" at bounding box center [821, 595] width 37 height 19
click at [835, 580] on input "Status" at bounding box center [787, 595] width 93 height 31
click at [788, 580] on input "Status" at bounding box center [771, 595] width 93 height 31
checkbox input "true"
click at [864, 589] on icon "save" at bounding box center [866, 596] width 15 height 15
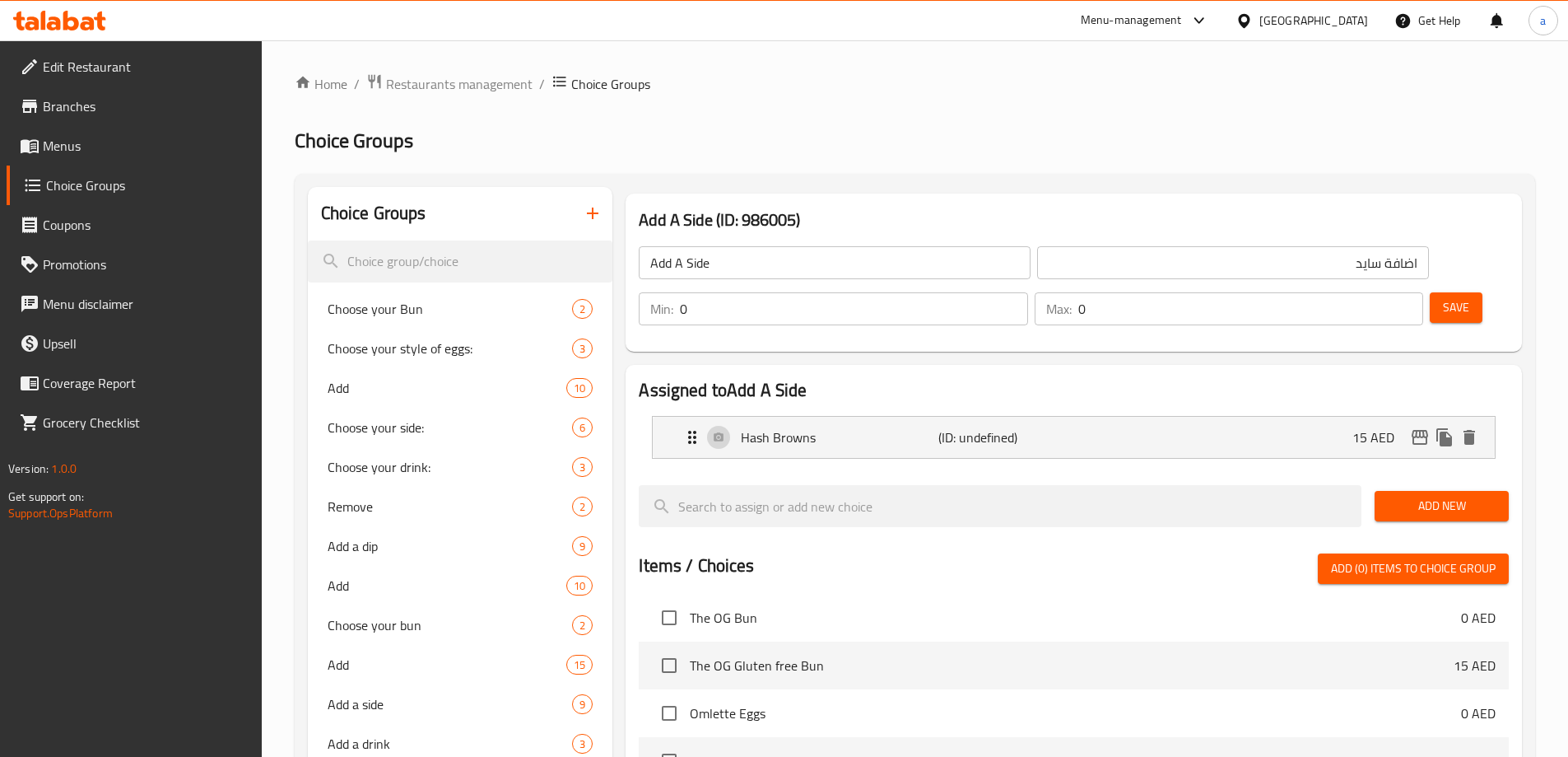
scroll to position [83, 0]
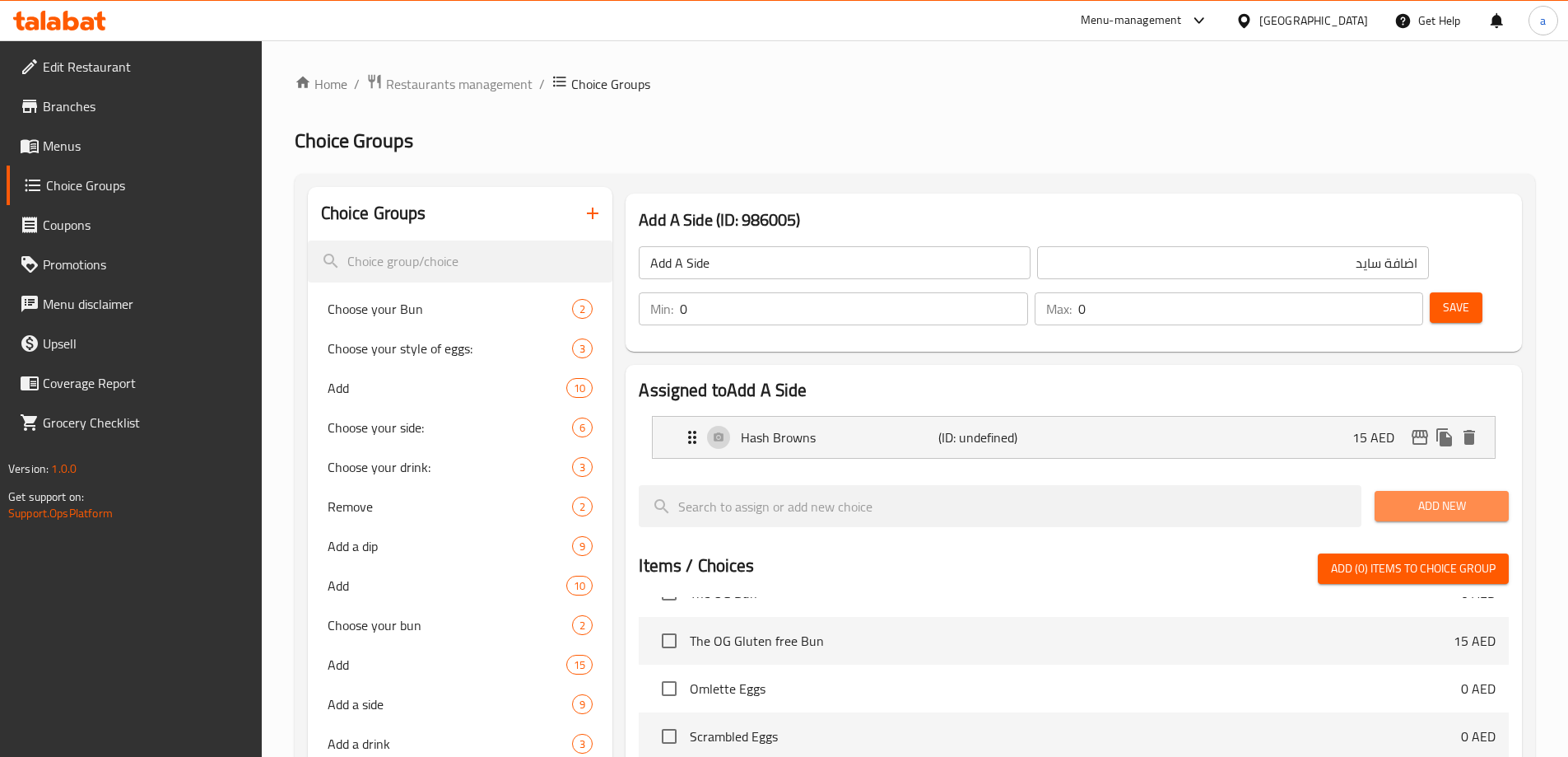
click at [1459, 496] on span "Add New" at bounding box center [1442, 506] width 108 height 20
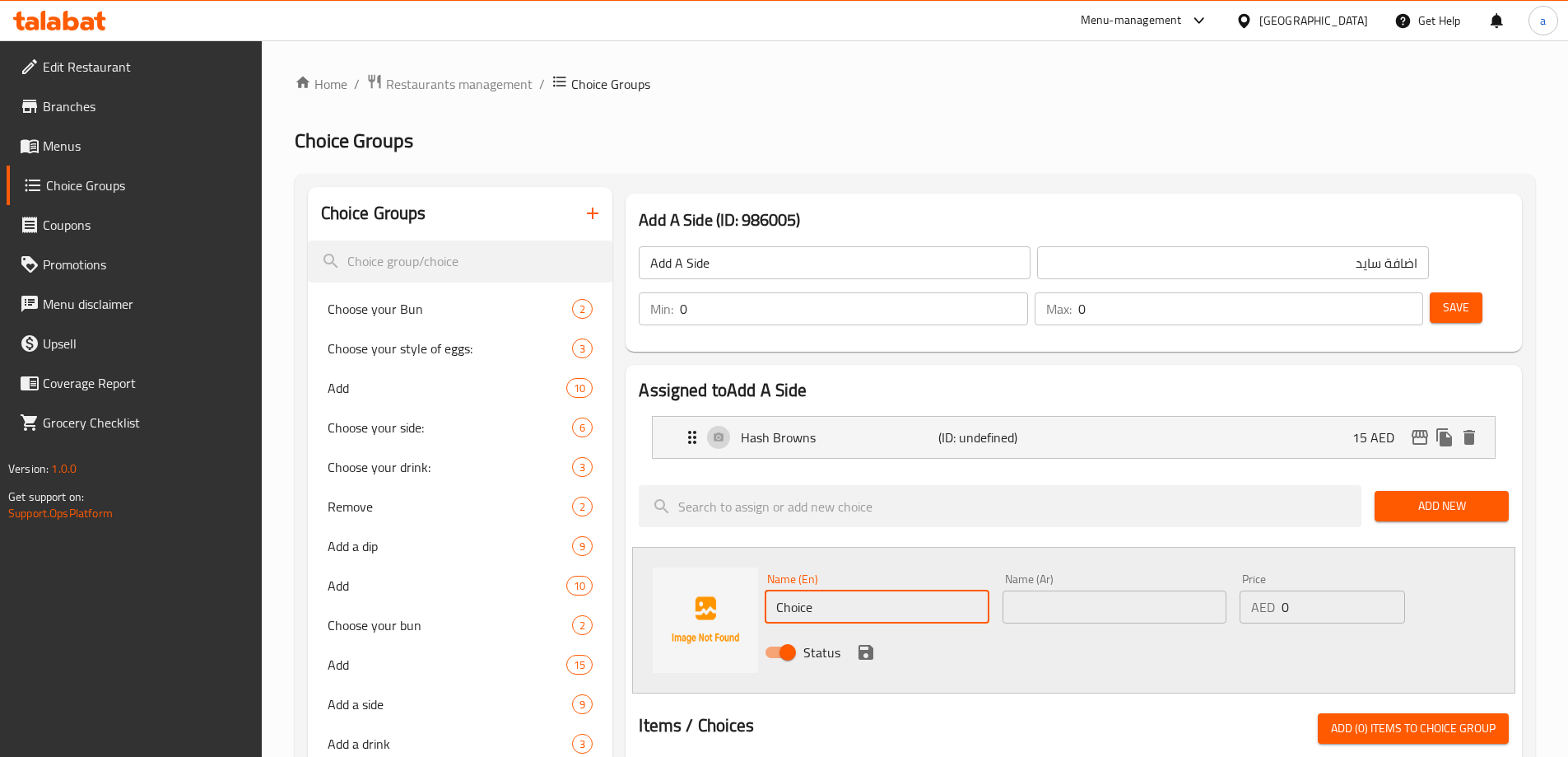
click at [844, 590] on input "Choice" at bounding box center [876, 606] width 224 height 33
click at [901, 573] on div "Name (En) Name (En)" at bounding box center [876, 599] width 224 height 51
click at [890, 590] on input "text" at bounding box center [876, 606] width 224 height 33
paste input "Cheese tots"
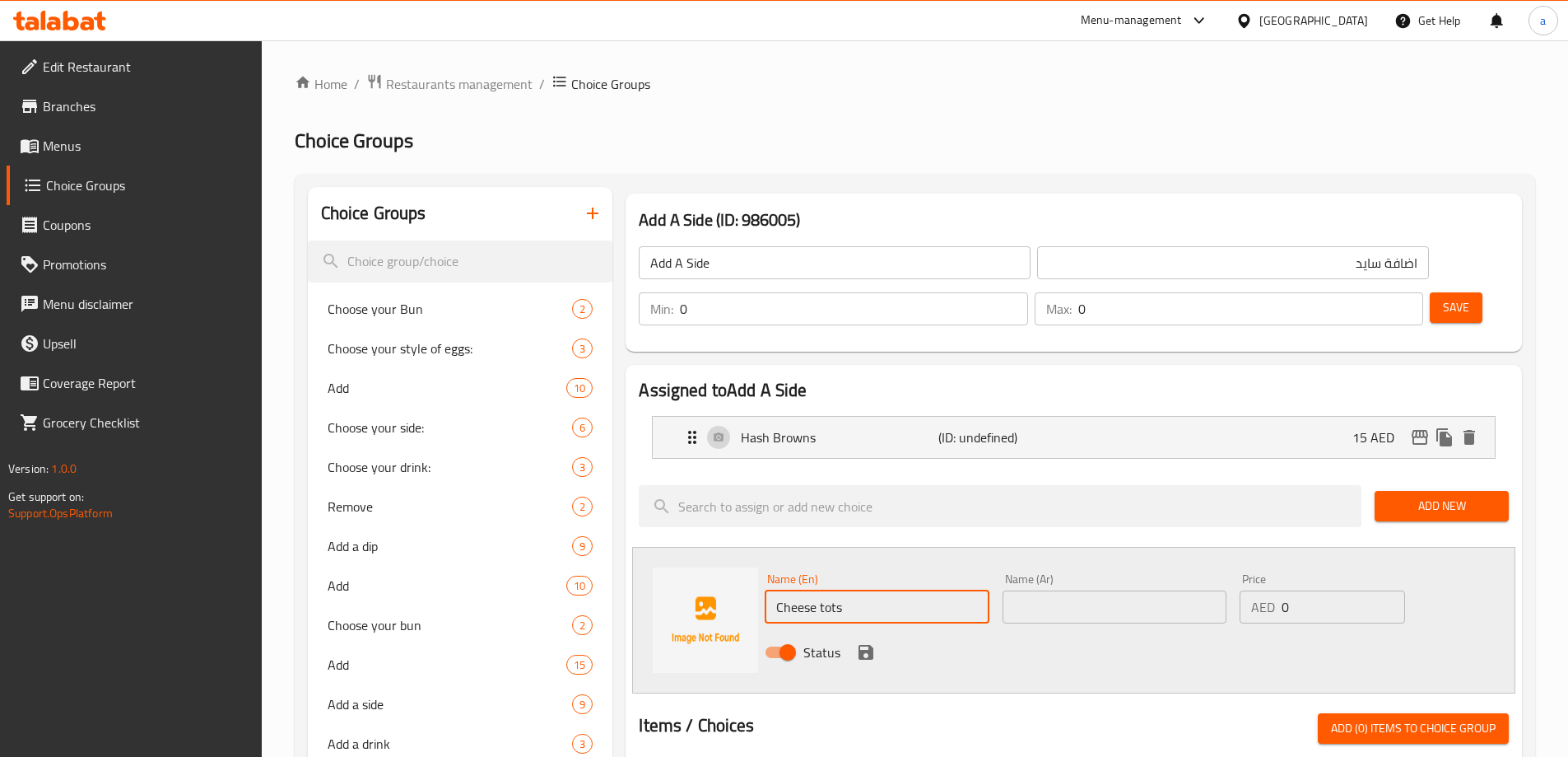
click at [890, 590] on input "Cheese tots" at bounding box center [876, 606] width 224 height 33
type input "Cheese Tots"
click at [1098, 590] on input "text" at bounding box center [1114, 606] width 224 height 33
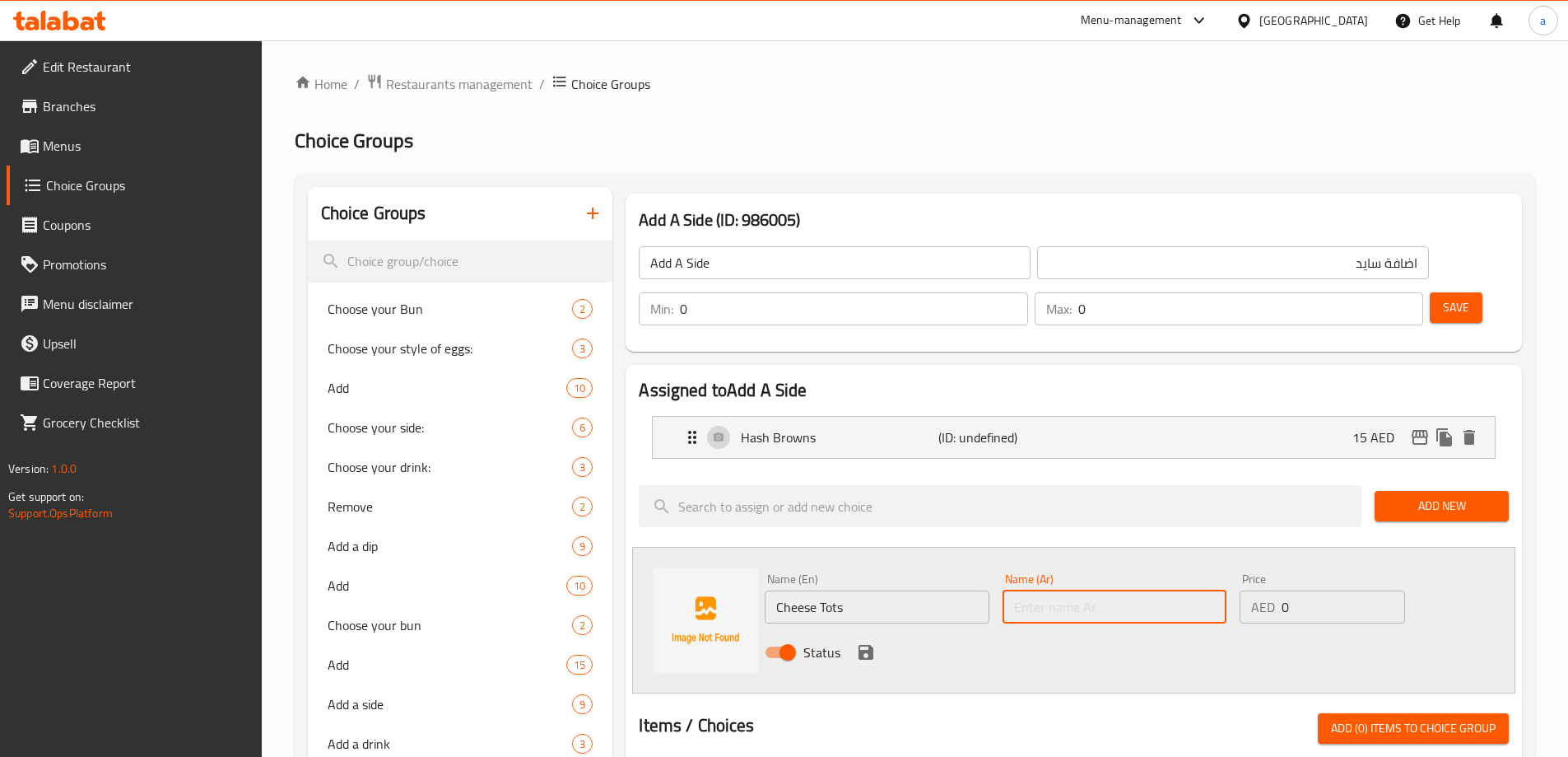
paste input "توتس الجبن"
type input "توتس الجبن"
click at [1298, 590] on div "AED 0 Price" at bounding box center [1322, 606] width 165 height 33
type input "15"
click at [858, 642] on icon "save" at bounding box center [865, 652] width 19 height 19
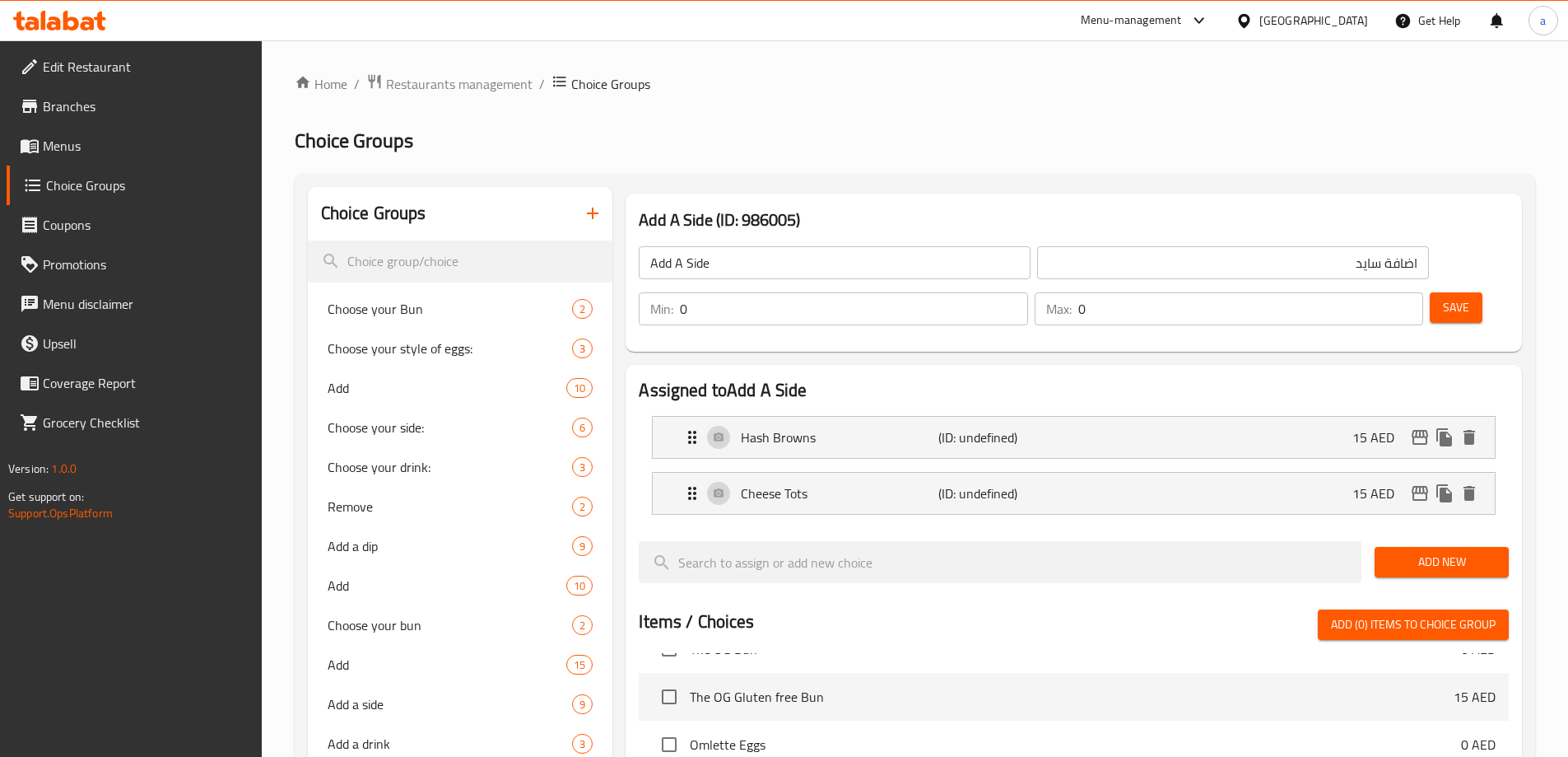
click at [1494, 546] on button "Add New" at bounding box center [1441, 562] width 134 height 30
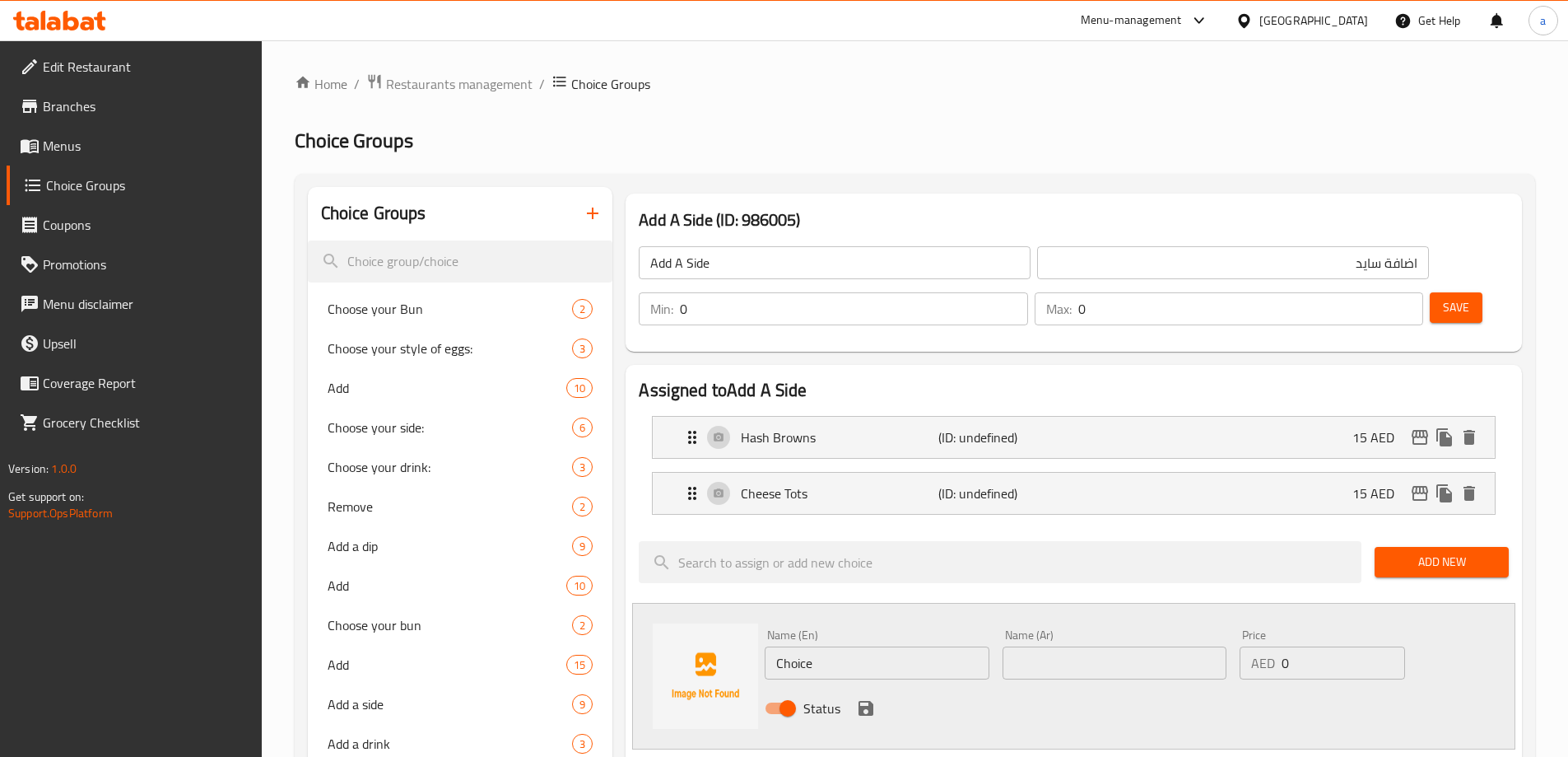
click at [903, 633] on div "Name (En) Choice Name (En)" at bounding box center [877, 653] width 237 height 63
click at [885, 647] on input "Choice" at bounding box center [876, 663] width 224 height 33
click at [865, 647] on input "text" at bounding box center [876, 663] width 224 height 33
paste input "Smoked beef Croquettes"
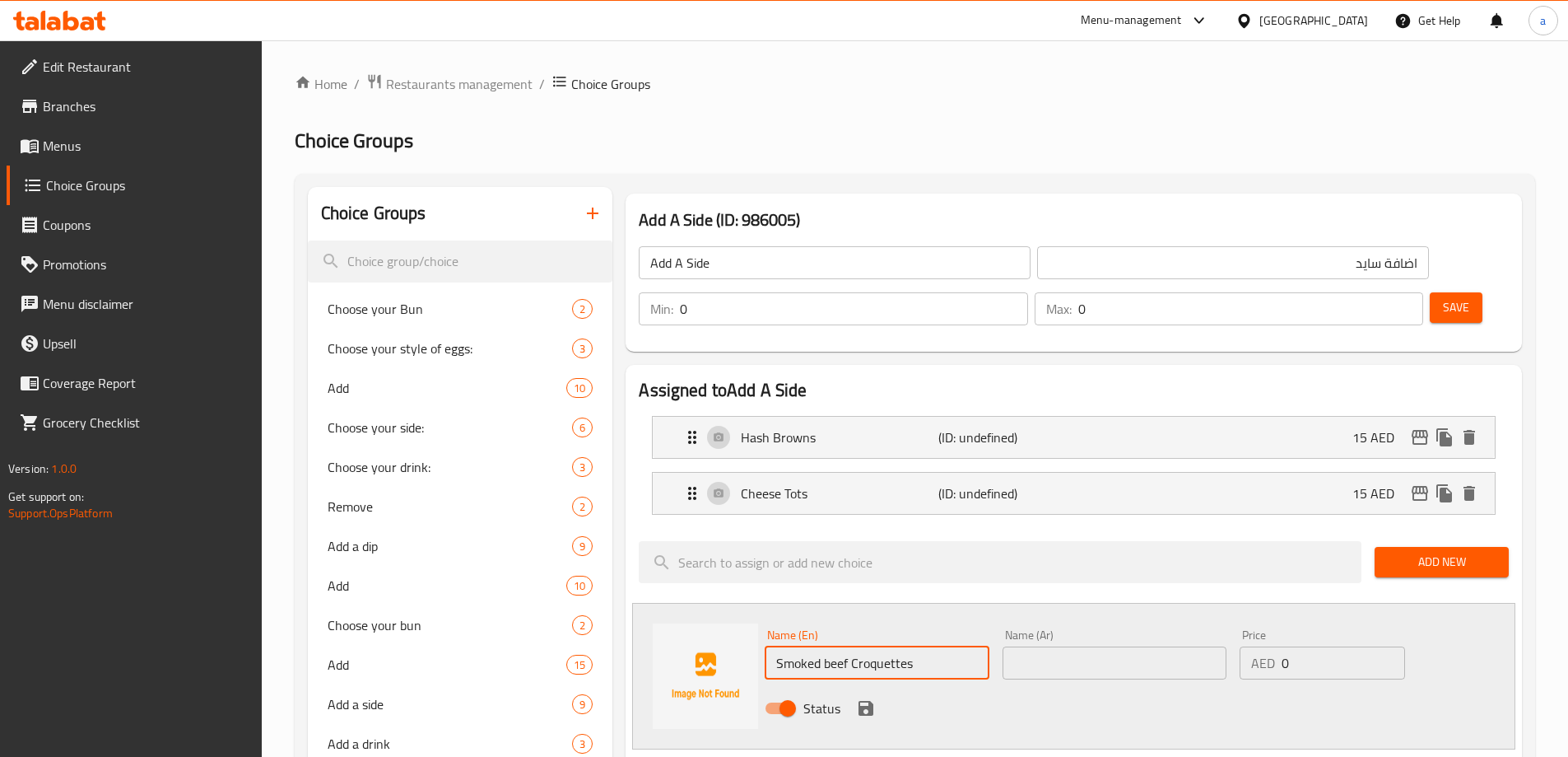
click at [865, 647] on input "Smoked beef Croquettes" at bounding box center [876, 663] width 224 height 33
type input "Smoked Beef Croquettes"
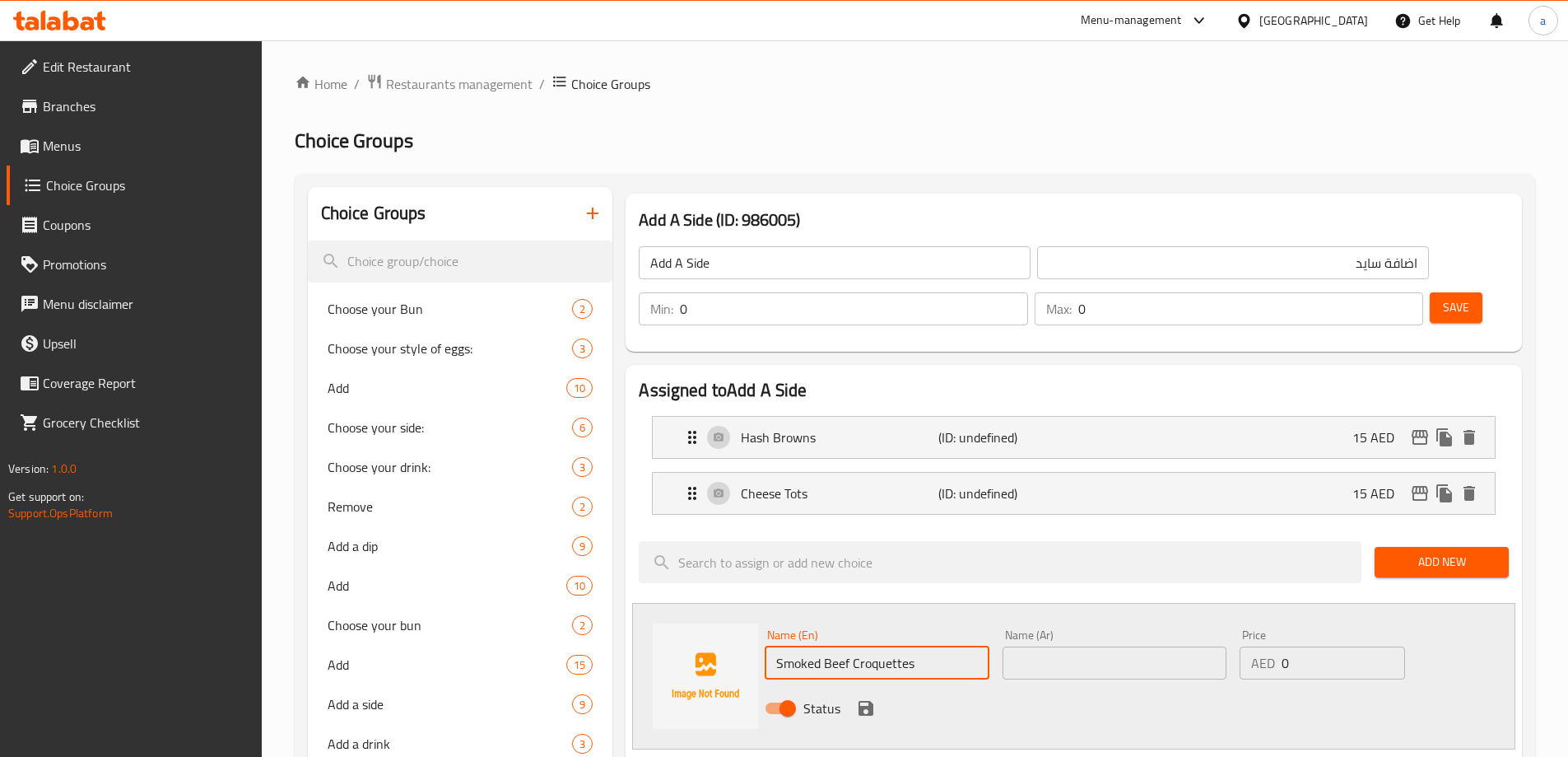
click at [948, 686] on div "Status" at bounding box center [1114, 708] width 713 height 45
drag, startPoint x: 857, startPoint y: 616, endPoint x: 926, endPoint y: 621, distance: 69.2
click at [926, 647] on input "Smoked Beef Croquettes" at bounding box center [876, 663] width 224 height 33
drag, startPoint x: 851, startPoint y: 615, endPoint x: 946, endPoint y: 615, distance: 95.0
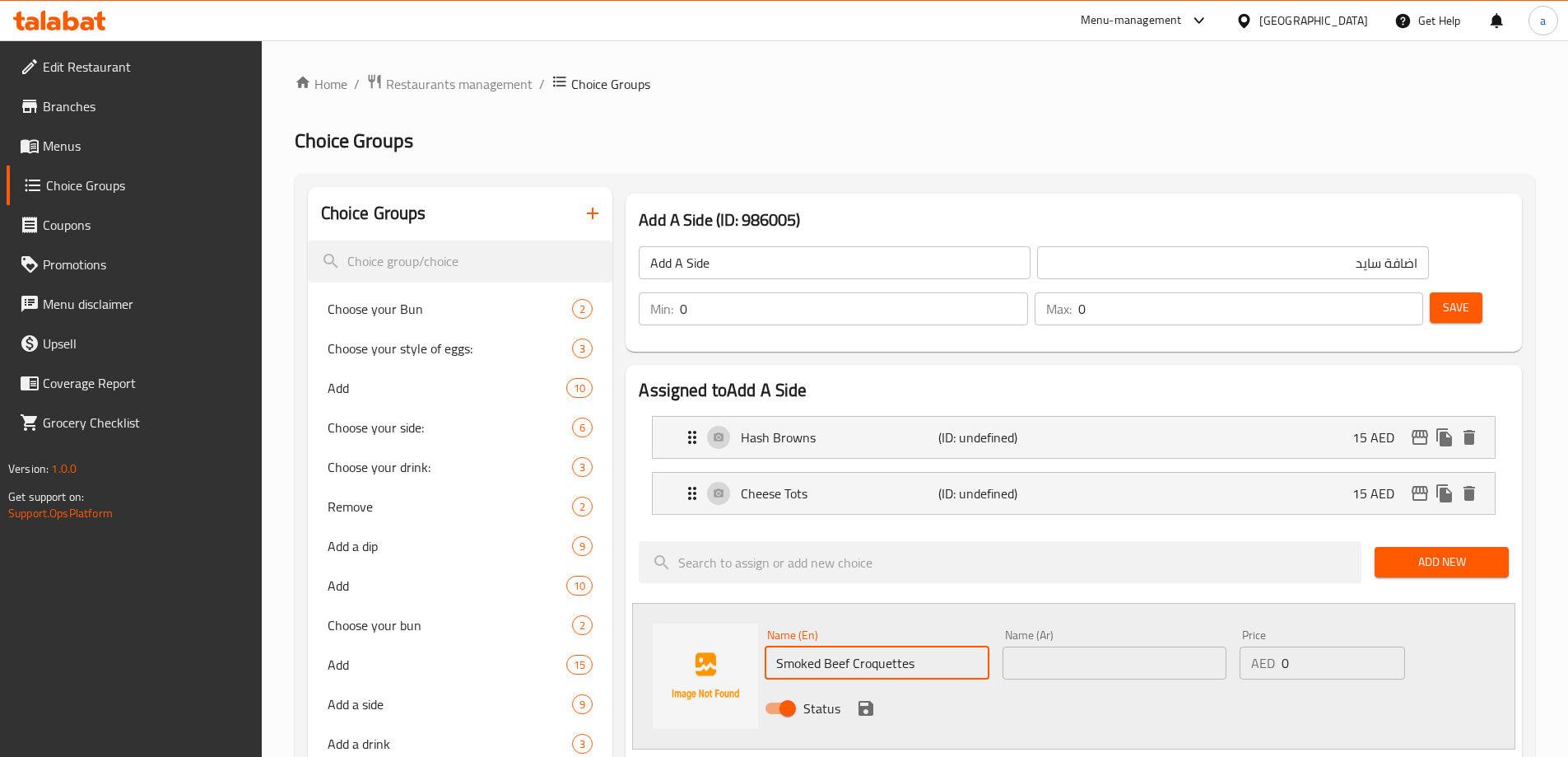
click at [946, 647] on input "Smoked Beef Croquettes" at bounding box center [876, 663] width 224 height 33
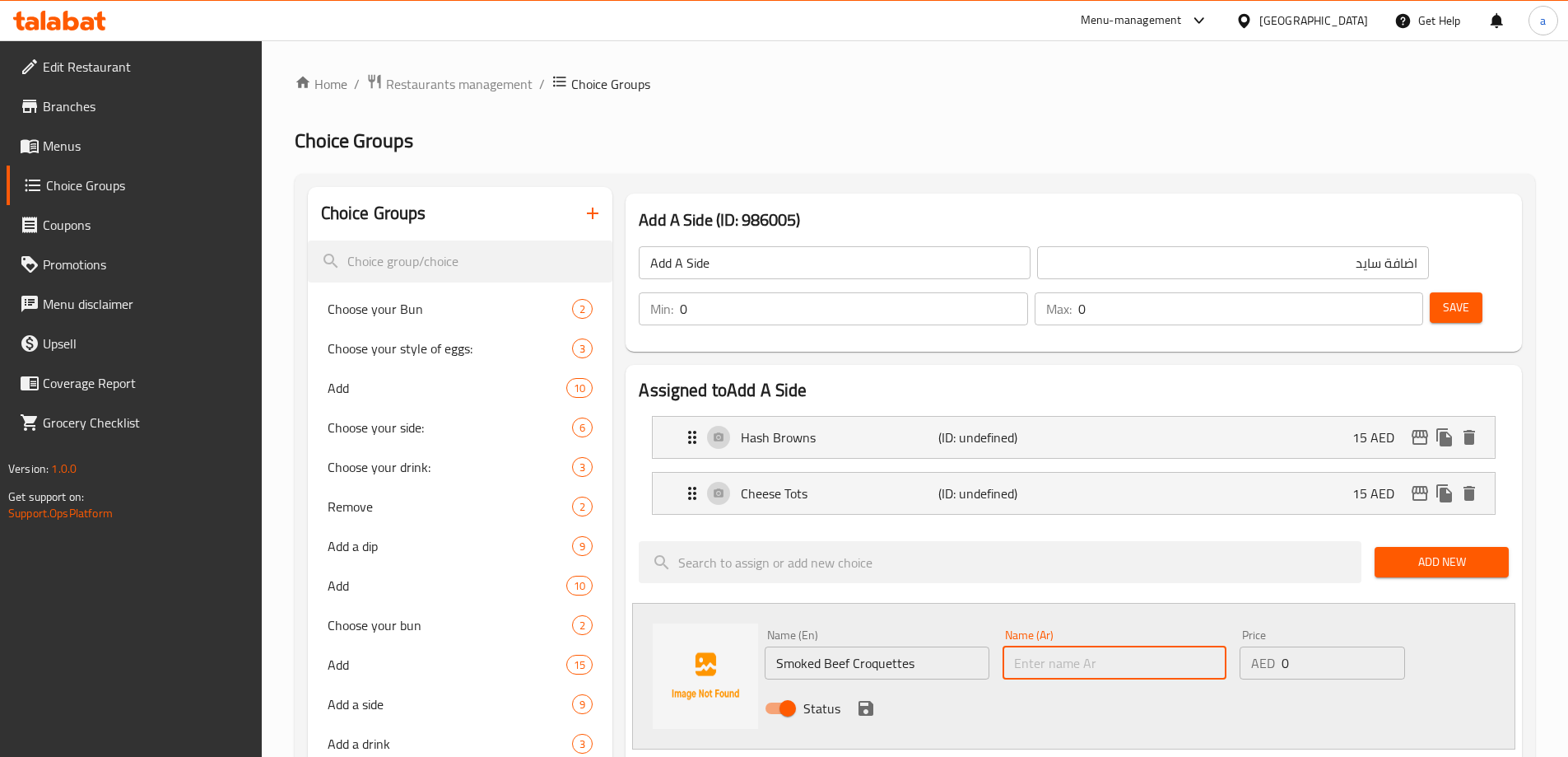
click at [1087, 647] on input "text" at bounding box center [1114, 663] width 224 height 33
click at [1162, 647] on input "text" at bounding box center [1114, 663] width 224 height 33
type input "g"
click at [1138, 647] on input "لحم بقري" at bounding box center [1114, 663] width 224 height 33
paste input "كروكيت"
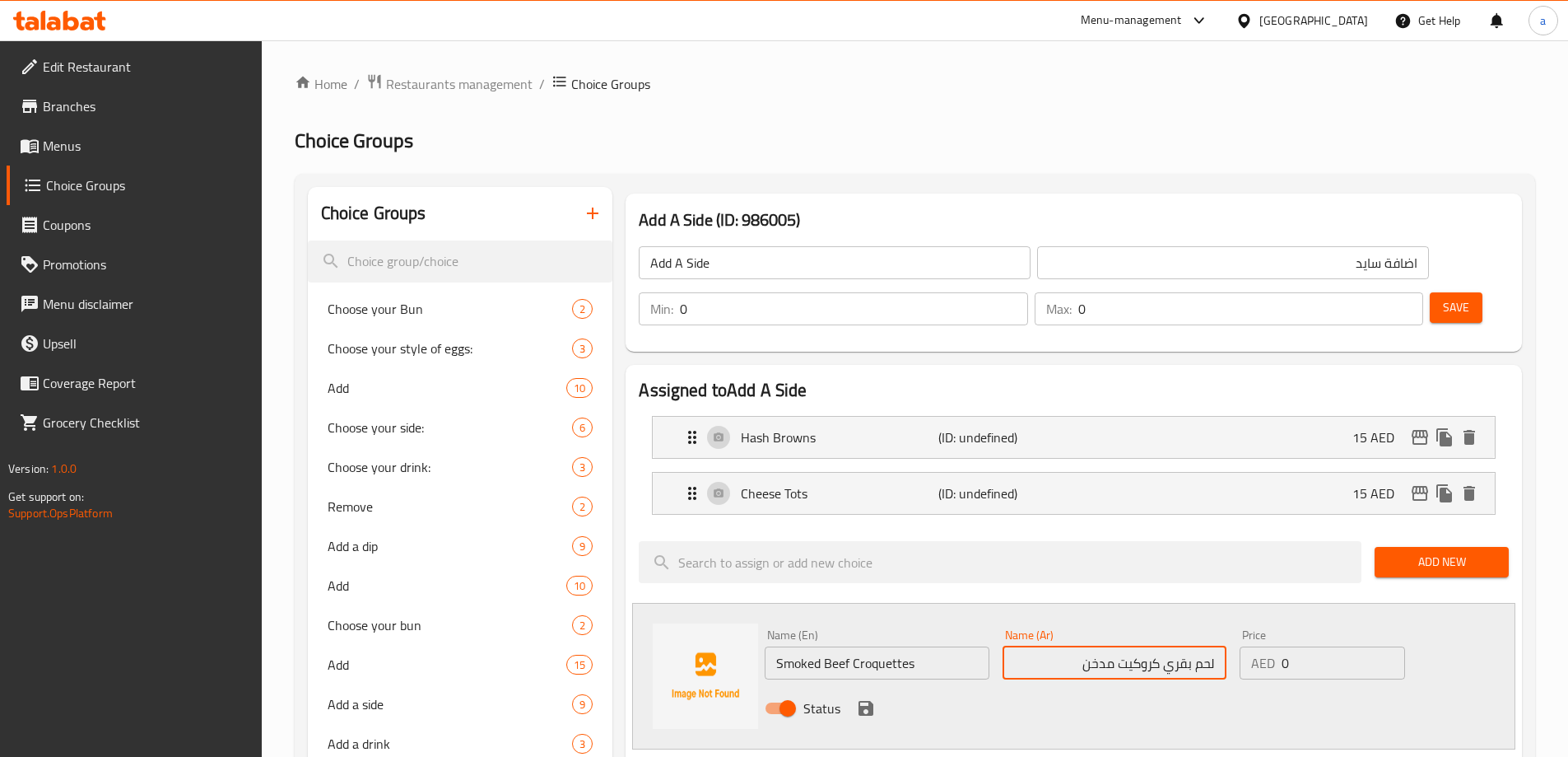
type input "لحم بقري كروكيت مدخن"
drag, startPoint x: 1280, startPoint y: 613, endPoint x: 1292, endPoint y: 613, distance: 12.0
click at [1292, 647] on div "AED 0 Price" at bounding box center [1322, 663] width 165 height 33
type input "20"
click at [864, 698] on icon "save" at bounding box center [865, 707] width 19 height 19
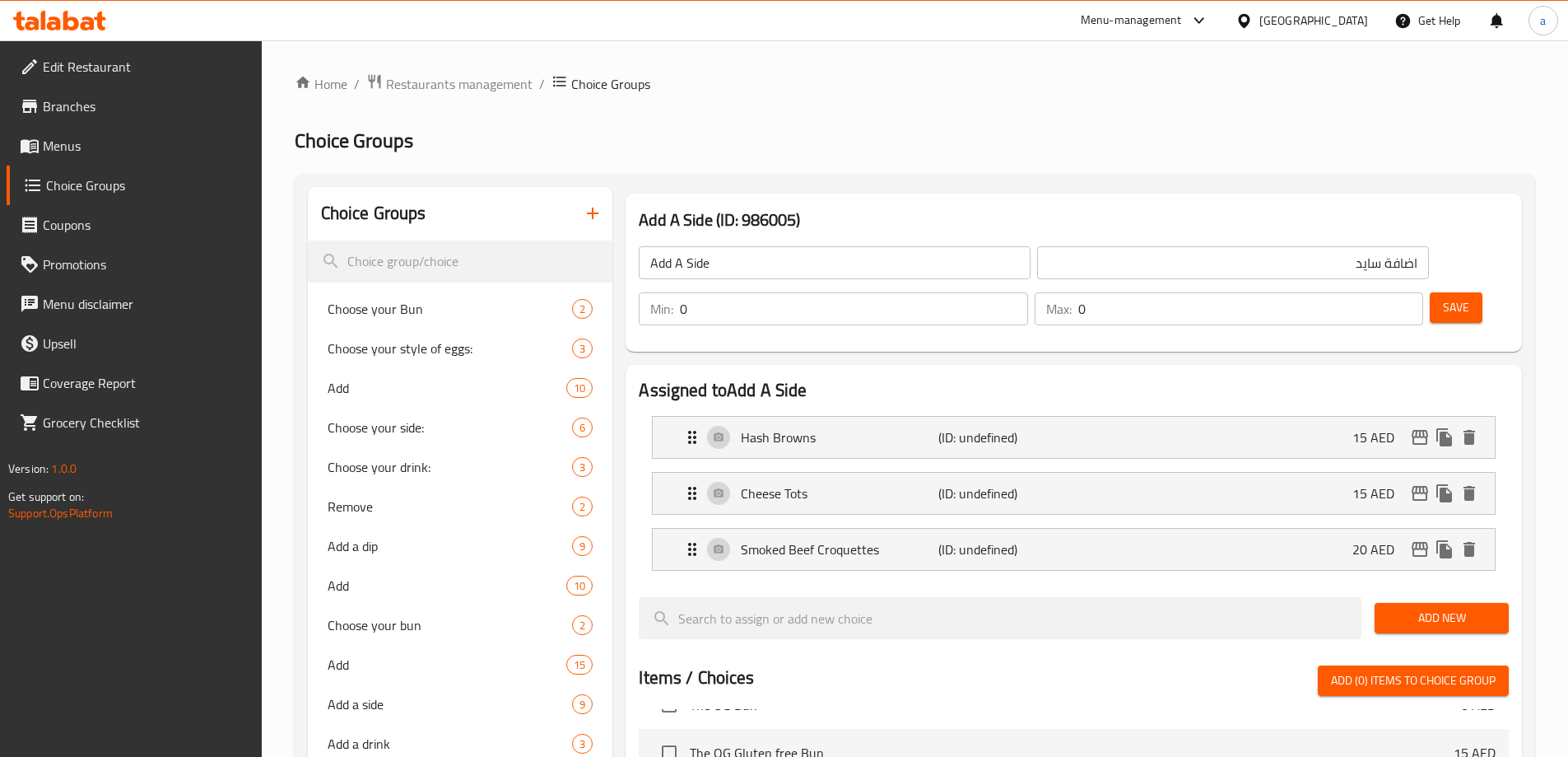
click at [1404, 608] on span "Add New" at bounding box center [1442, 618] width 108 height 20
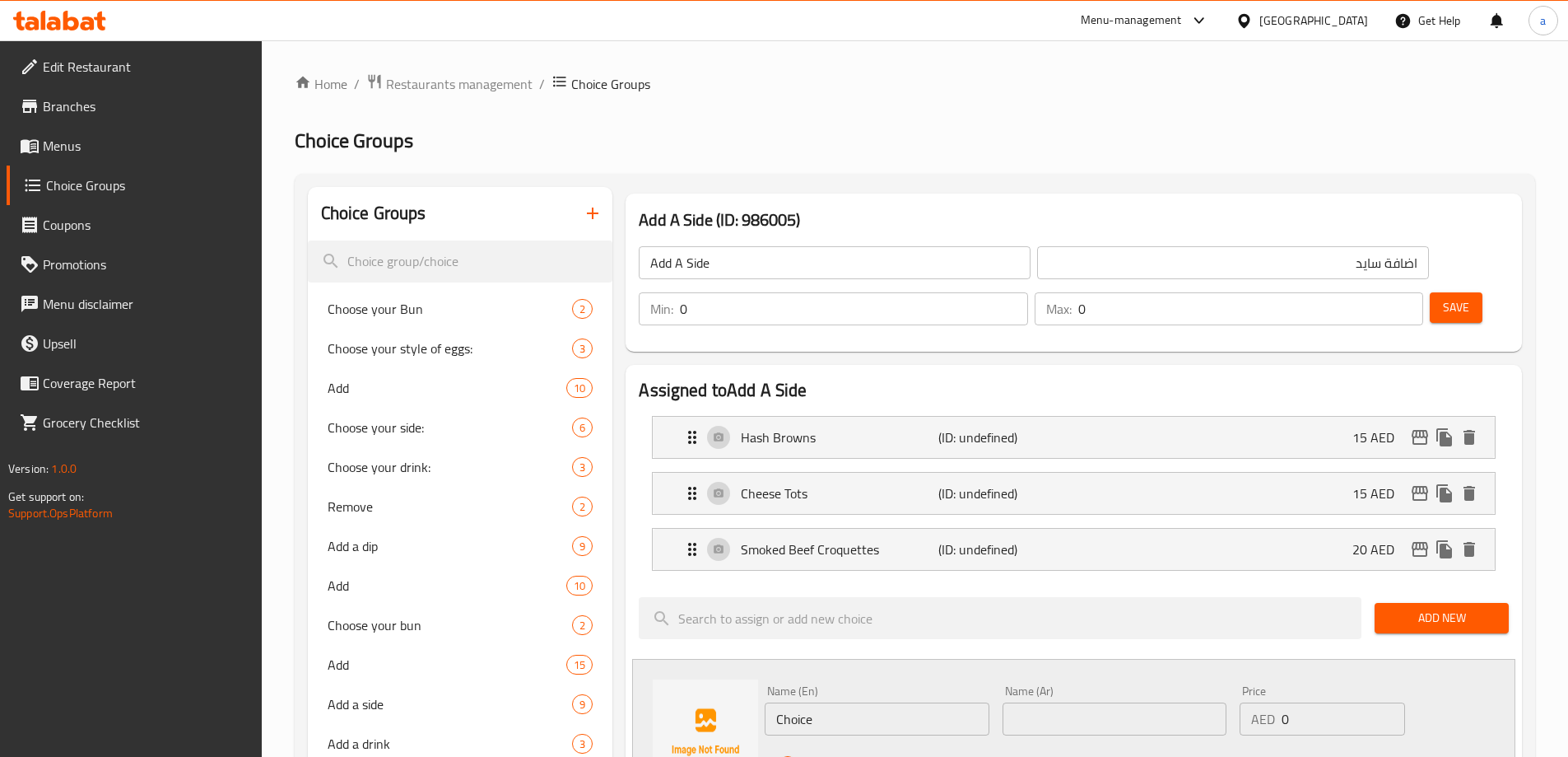
click at [858, 702] on input "Choice" at bounding box center [876, 718] width 224 height 33
click at [842, 685] on div "Name (En) Name (En)" at bounding box center [876, 711] width 224 height 51
click at [845, 702] on input "text" at bounding box center [876, 718] width 224 height 33
paste input "Grilled Halloumi"
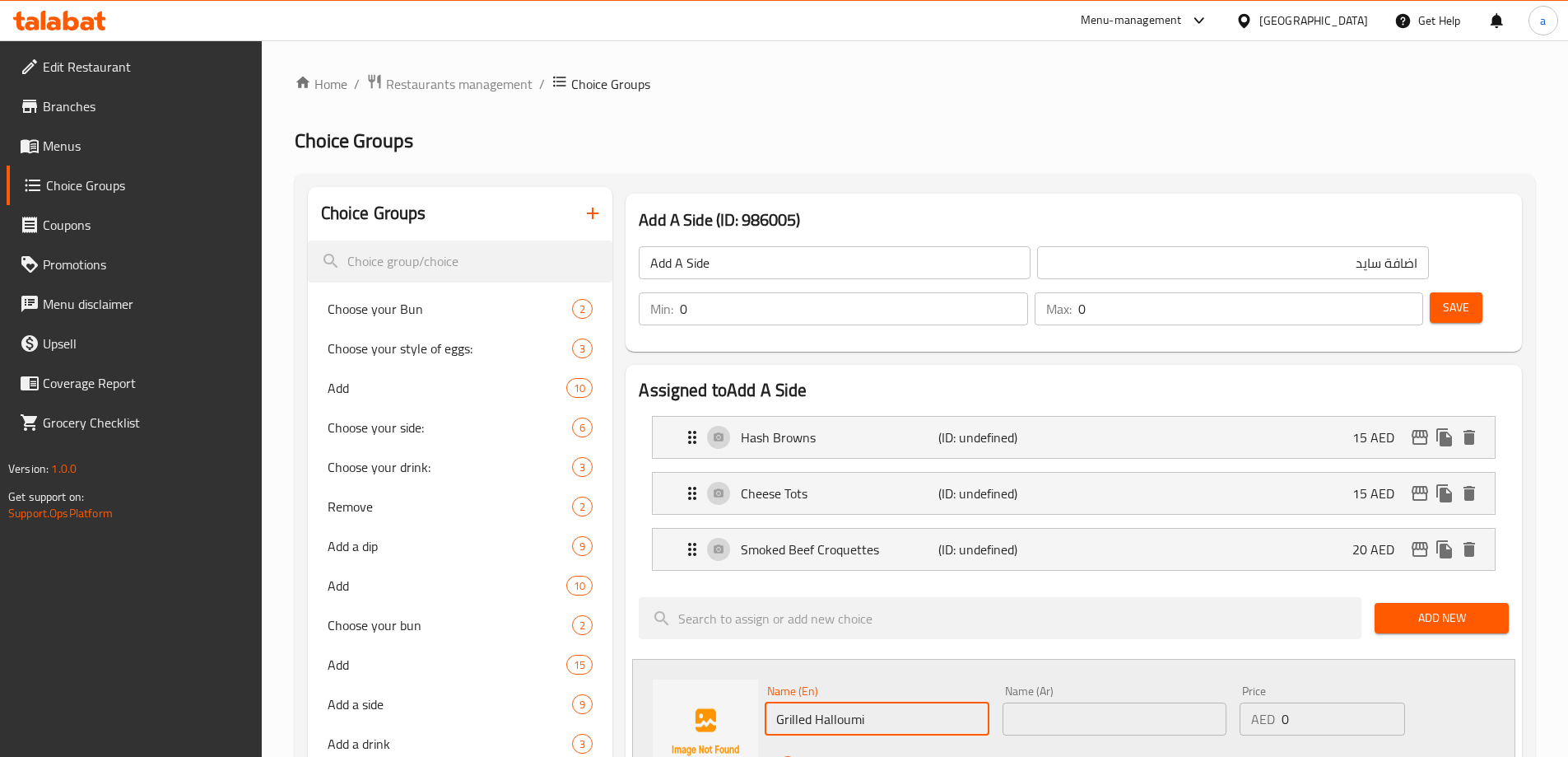
type input "Grilled Halloumi"
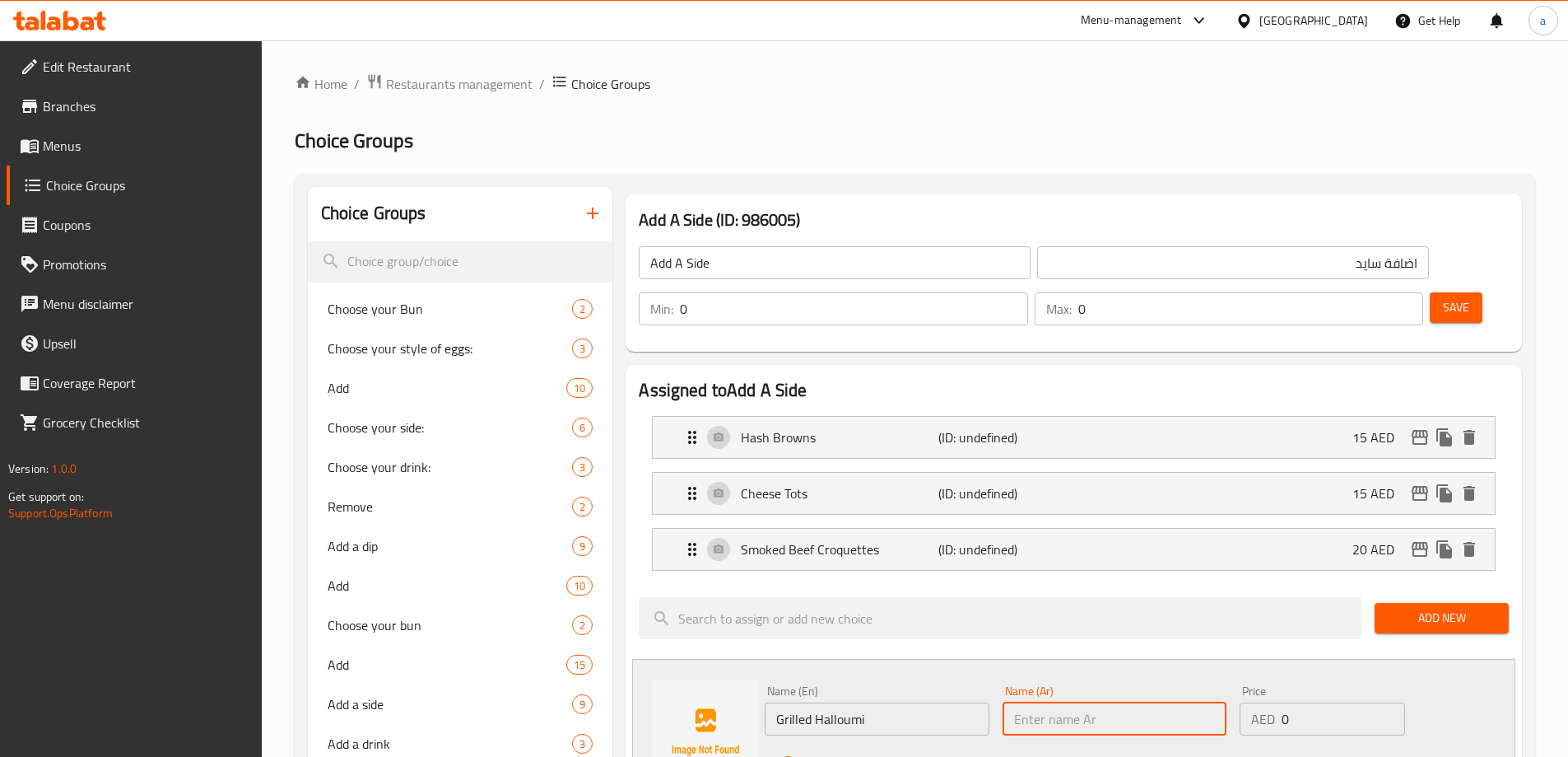
click at [1153, 702] on input "text" at bounding box center [1114, 718] width 224 height 33
type input "حلومي مشوي"
drag, startPoint x: 1282, startPoint y: 671, endPoint x: 1305, endPoint y: 674, distance: 23.2
click at [1305, 702] on input "0" at bounding box center [1343, 718] width 123 height 33
type input "20"
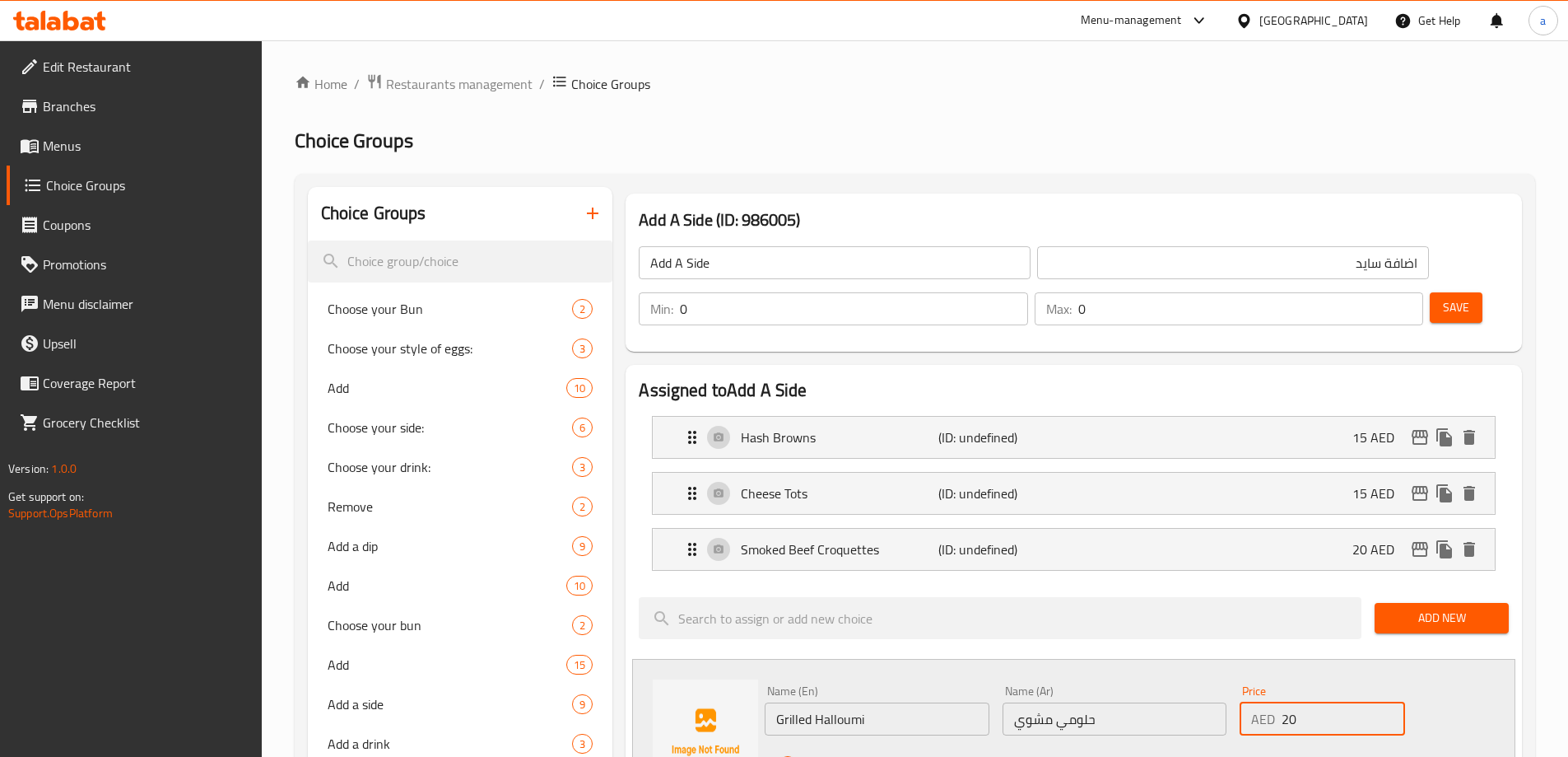
click at [865, 756] on icon "save" at bounding box center [866, 765] width 15 height 15
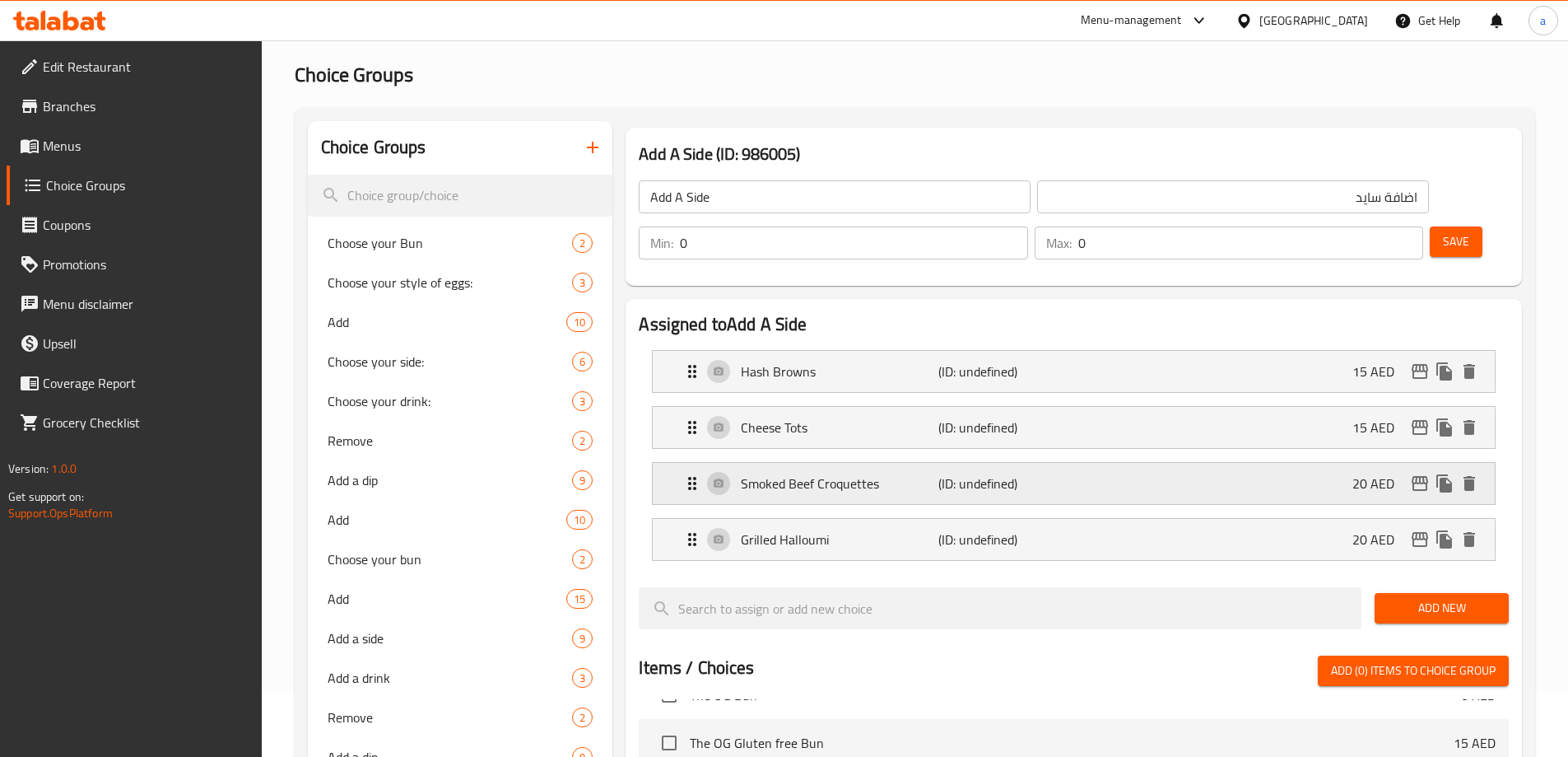
scroll to position [165, 0]
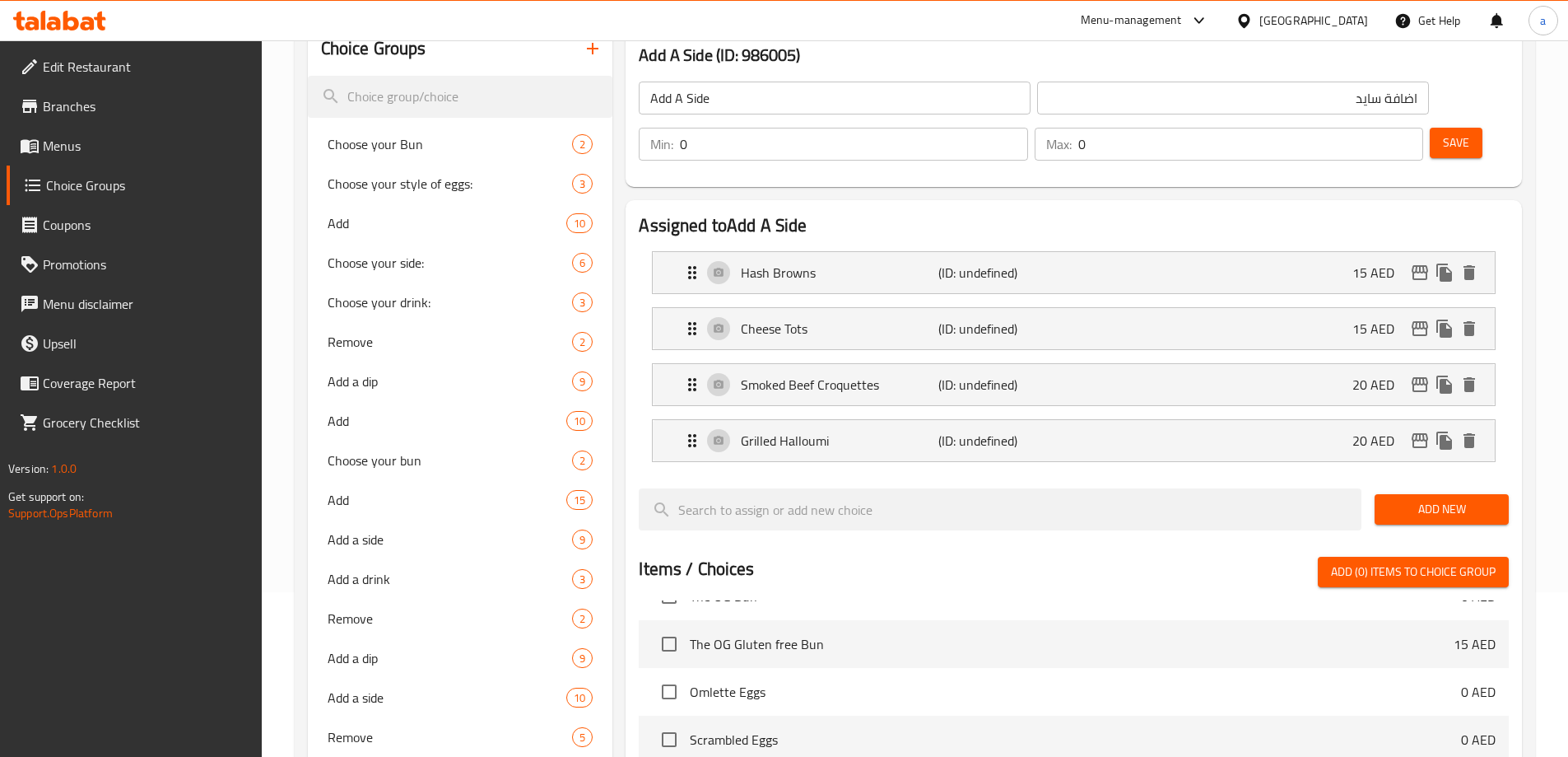
click at [1429, 499] on span "Add New" at bounding box center [1442, 509] width 108 height 20
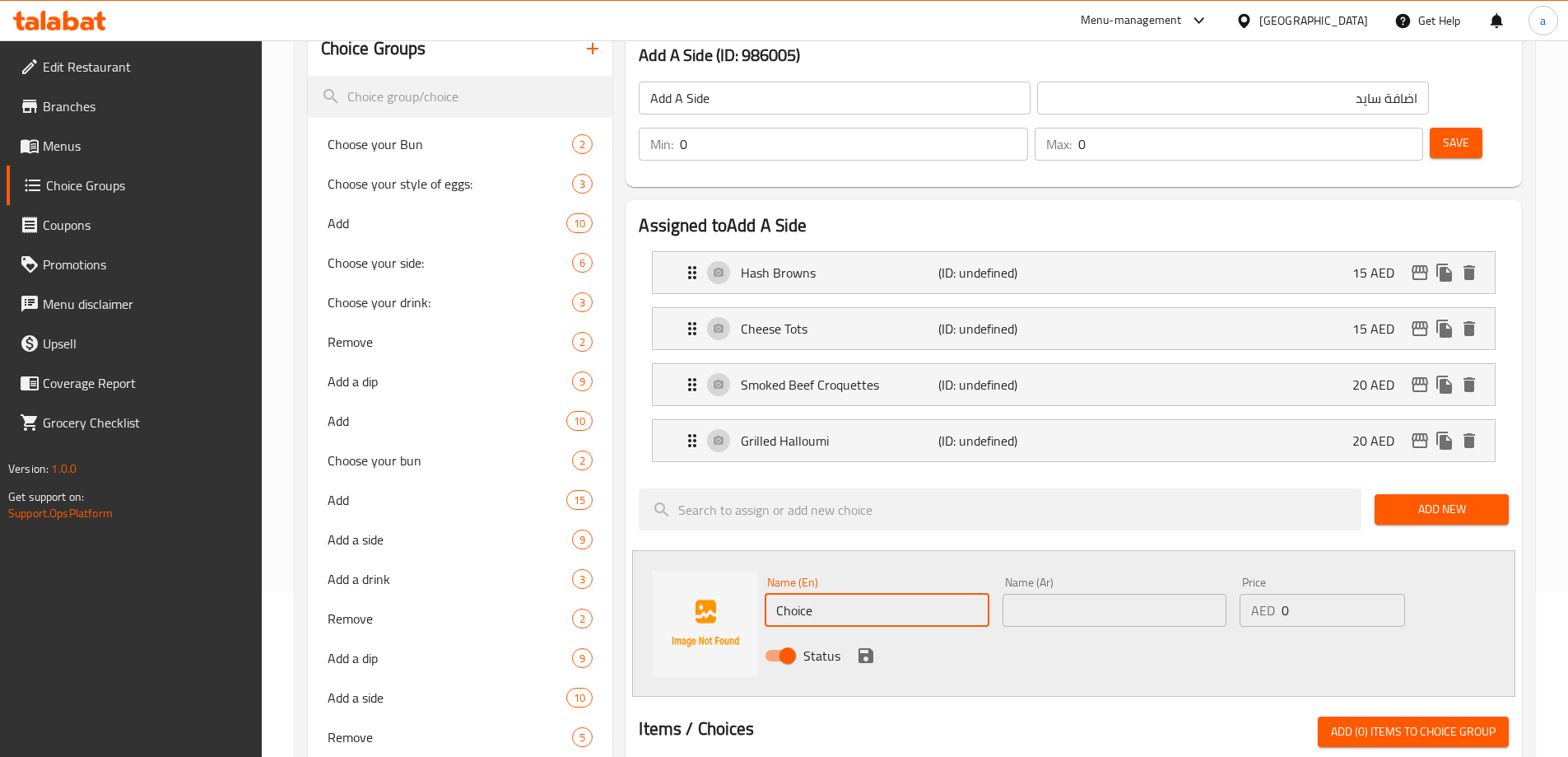
click at [904, 594] on input "Choice" at bounding box center [876, 610] width 224 height 33
click at [823, 594] on input "text" at bounding box center [876, 610] width 224 height 33
paste input "Beef bacon strips"
click at [885, 594] on input "Beef bacon strips" at bounding box center [876, 610] width 224 height 33
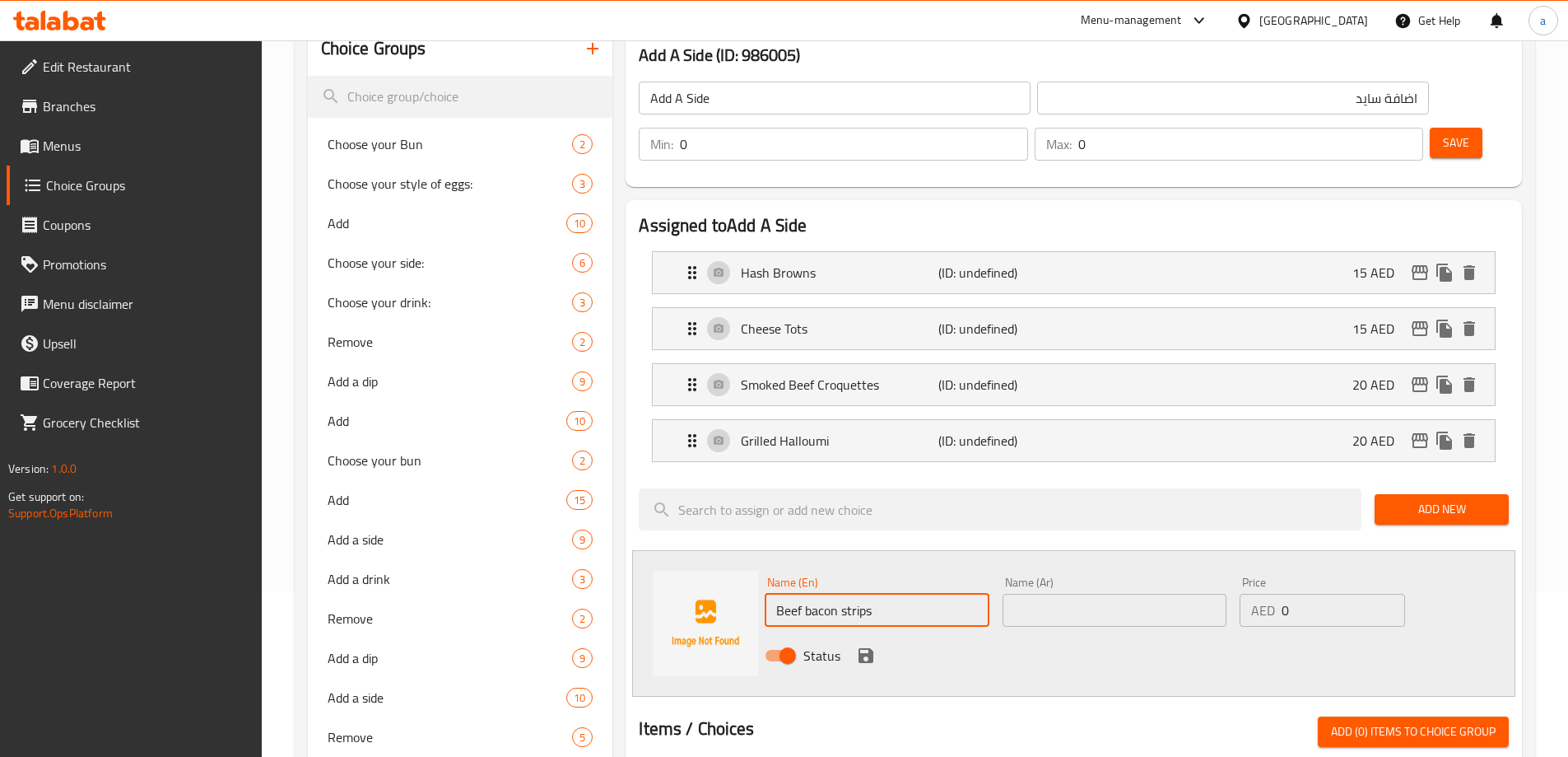
click at [885, 594] on input "Beef bacon strips" at bounding box center [876, 610] width 224 height 33
type input "Beef Bacon Strips"
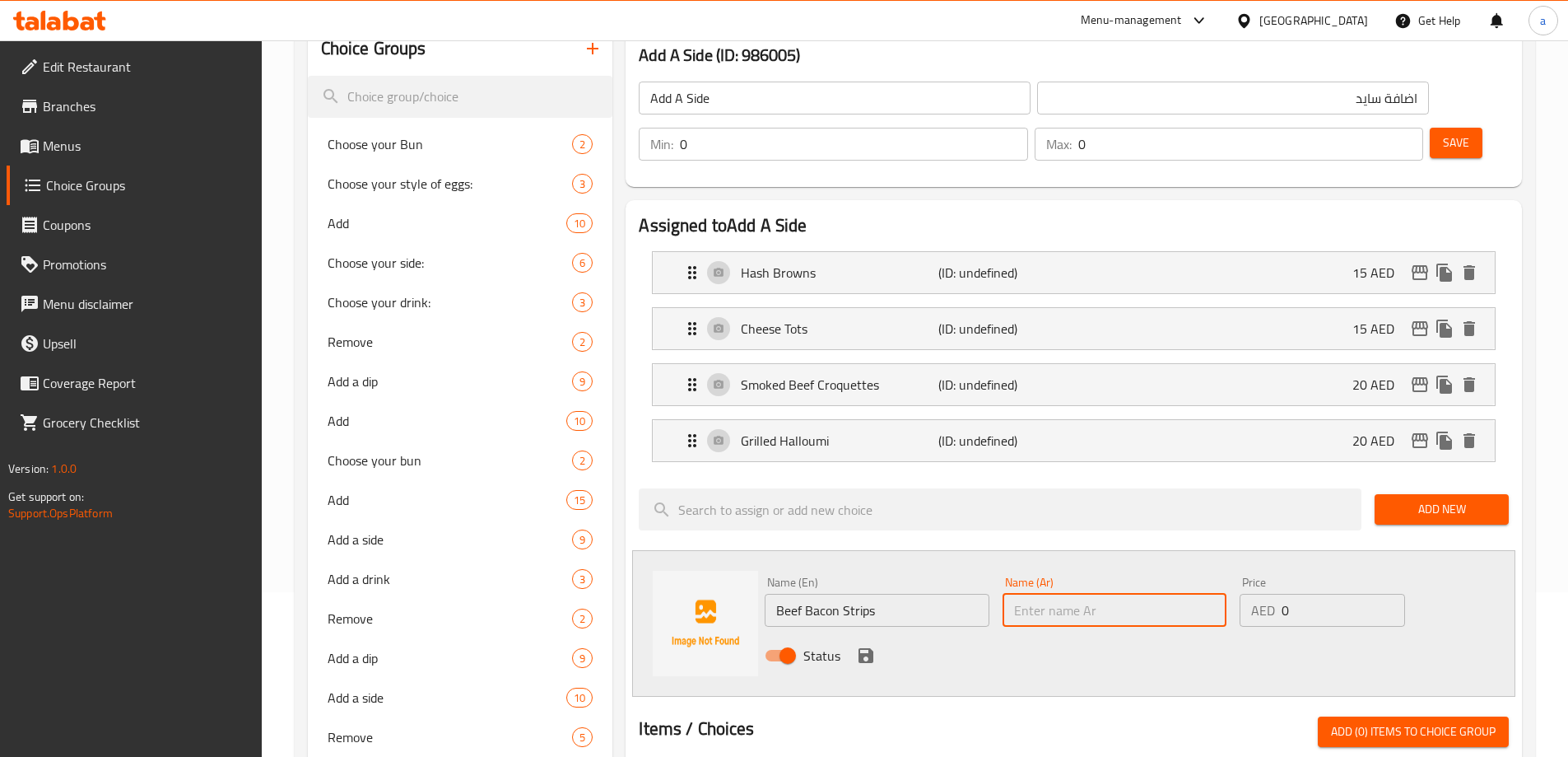
click at [1076, 594] on input "text" at bounding box center [1114, 610] width 224 height 33
click at [862, 594] on input "Beef Bacon Strips" at bounding box center [876, 610] width 224 height 33
drag, startPoint x: 1168, startPoint y: 575, endPoint x: 1218, endPoint y: 579, distance: 50.2
click at [1218, 594] on input "استريبس لحم بقري مقدد" at bounding box center [1114, 610] width 224 height 33
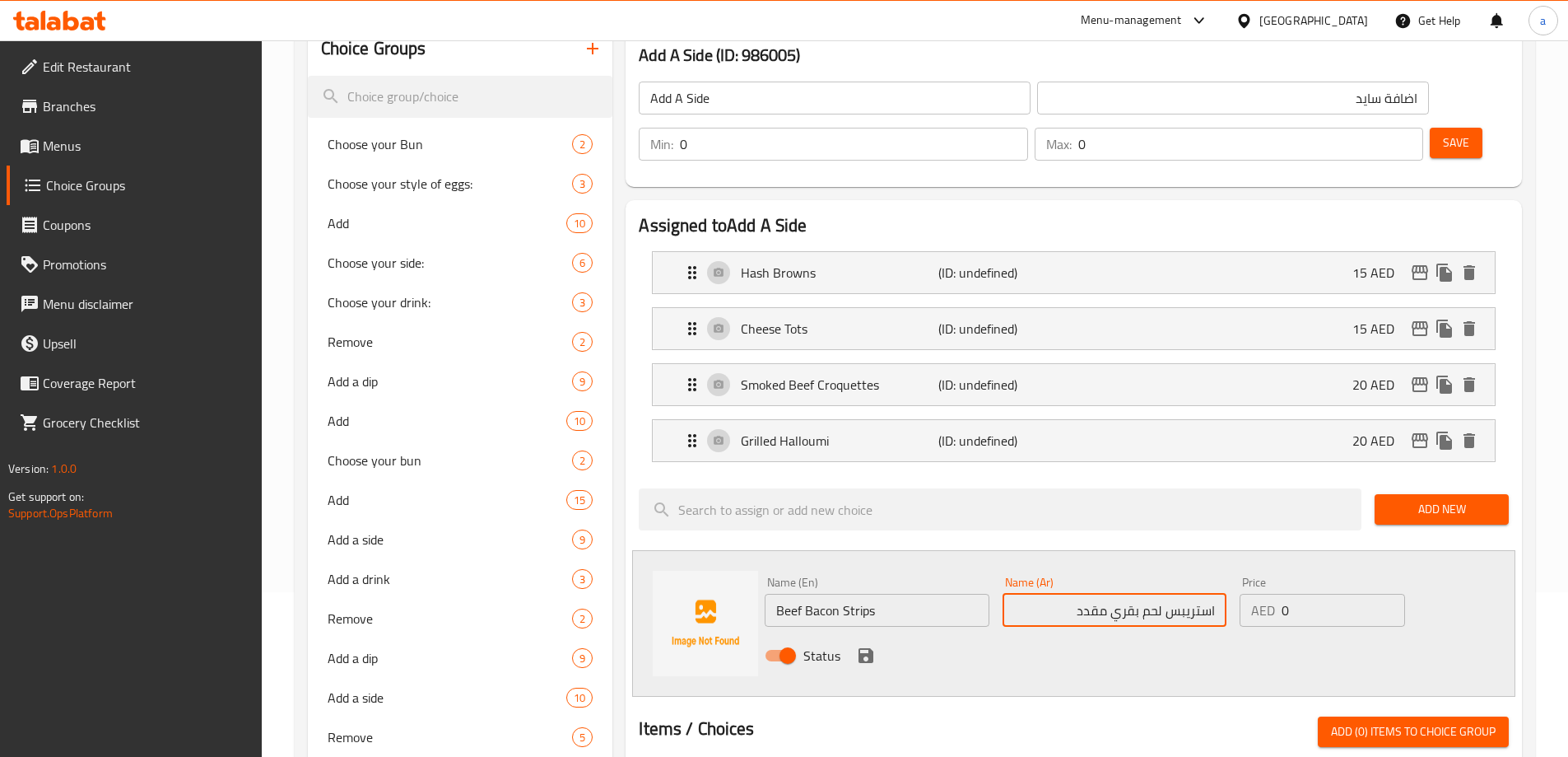
paste input "إستر"
type input "إستربس لحم بقري مقدد"
click at [861, 648] on icon "save" at bounding box center [866, 656] width 15 height 15
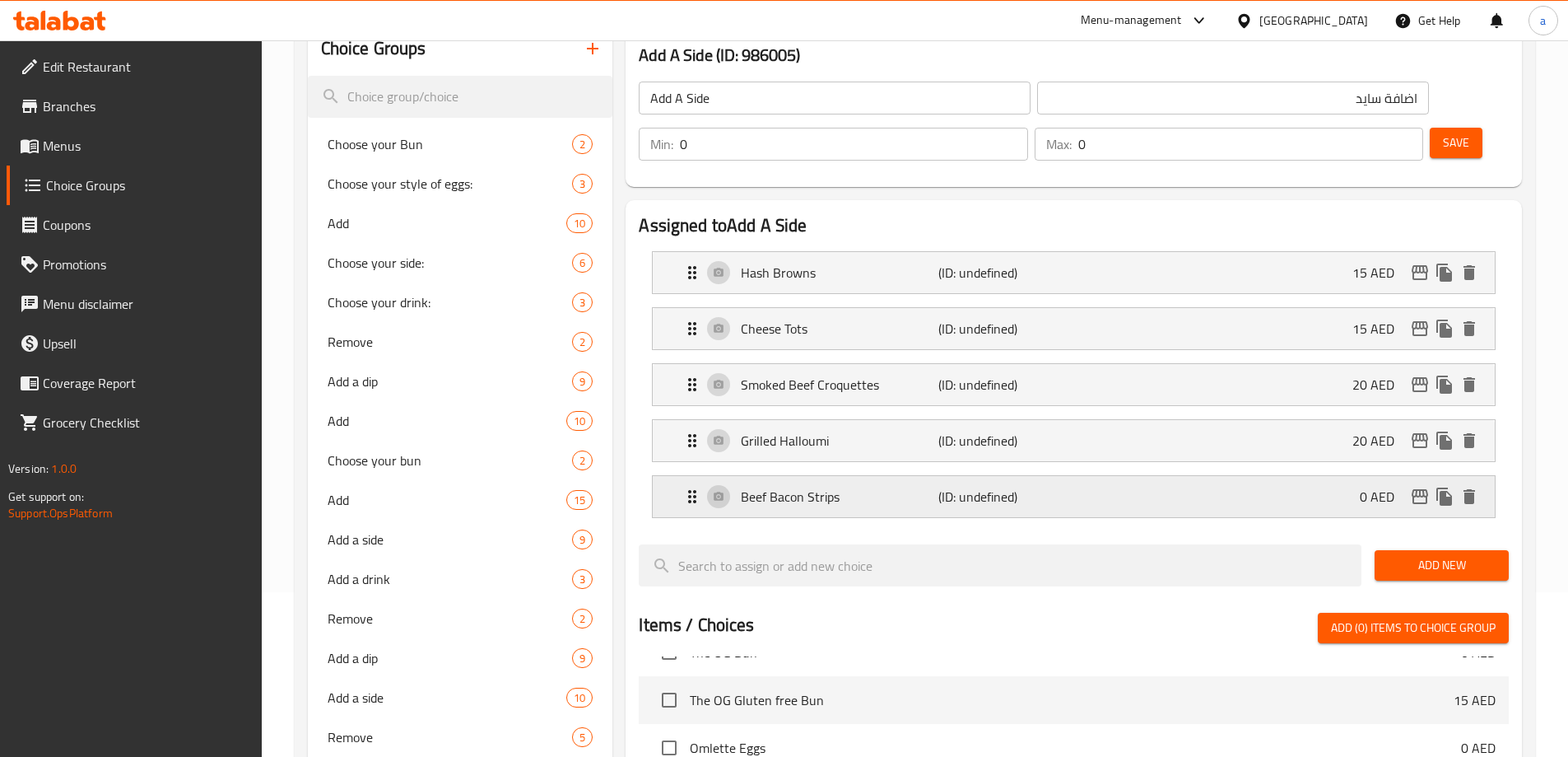
click at [1259, 476] on div "Beef Bacon Strips (ID: undefined) 0 AED" at bounding box center [1079, 496] width 793 height 41
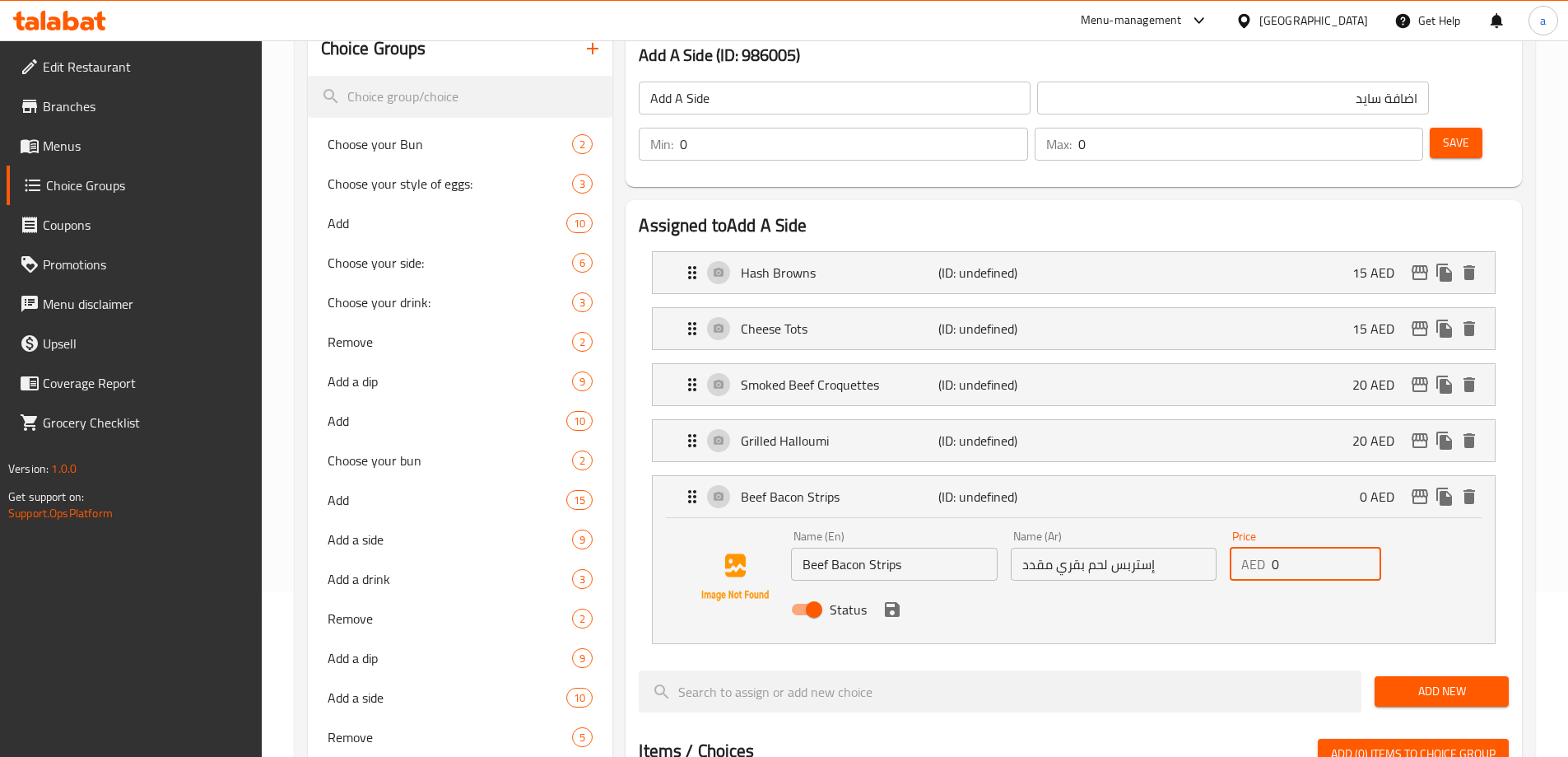
drag, startPoint x: 1273, startPoint y: 514, endPoint x: 1284, endPoint y: 514, distance: 11.0
click at [1284, 547] on input "0" at bounding box center [1326, 563] width 109 height 33
click at [896, 602] on icon "save" at bounding box center [892, 610] width 15 height 15
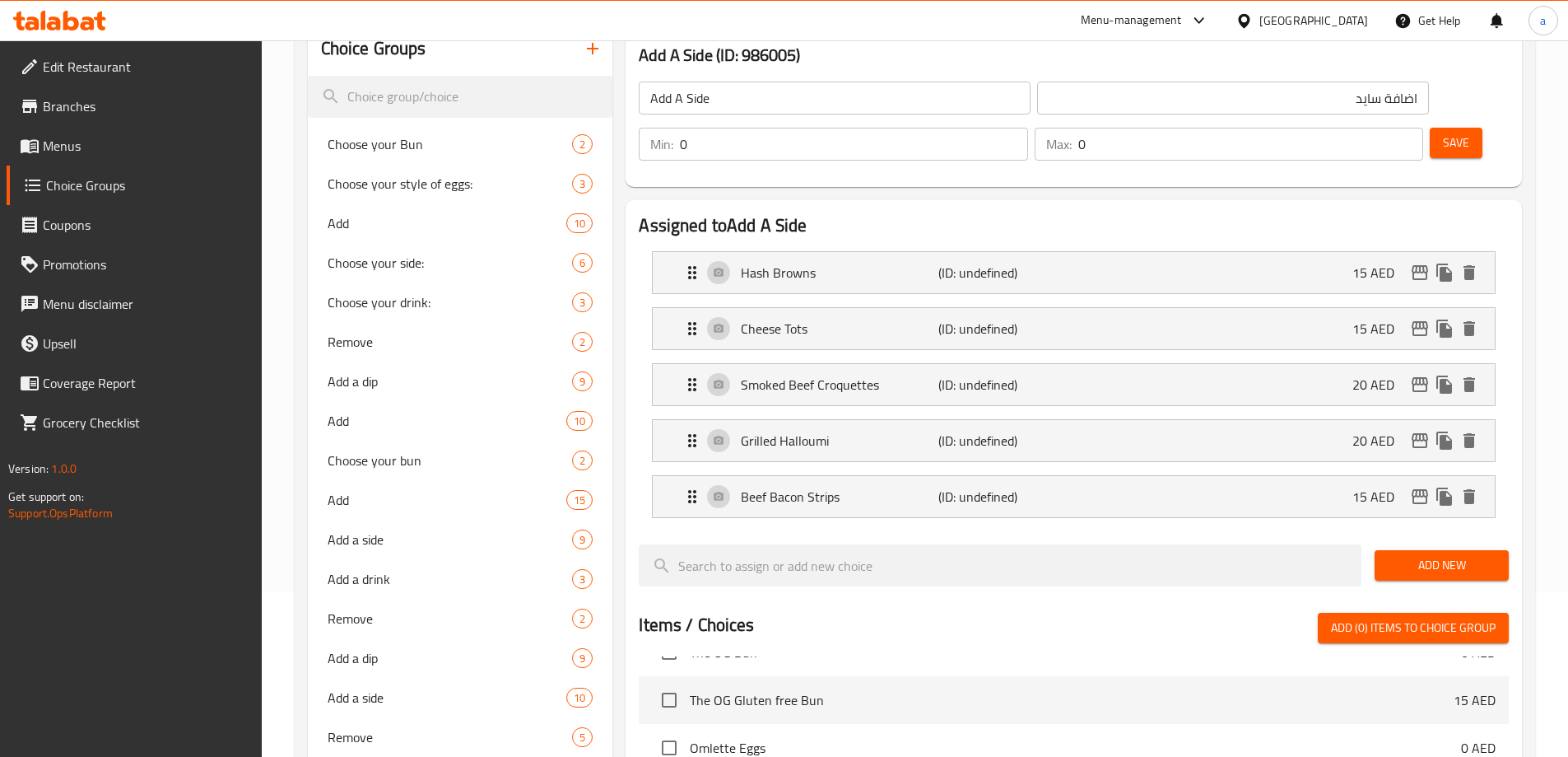
type input "15"
click at [1448, 555] on span "Add New" at bounding box center [1442, 565] width 108 height 20
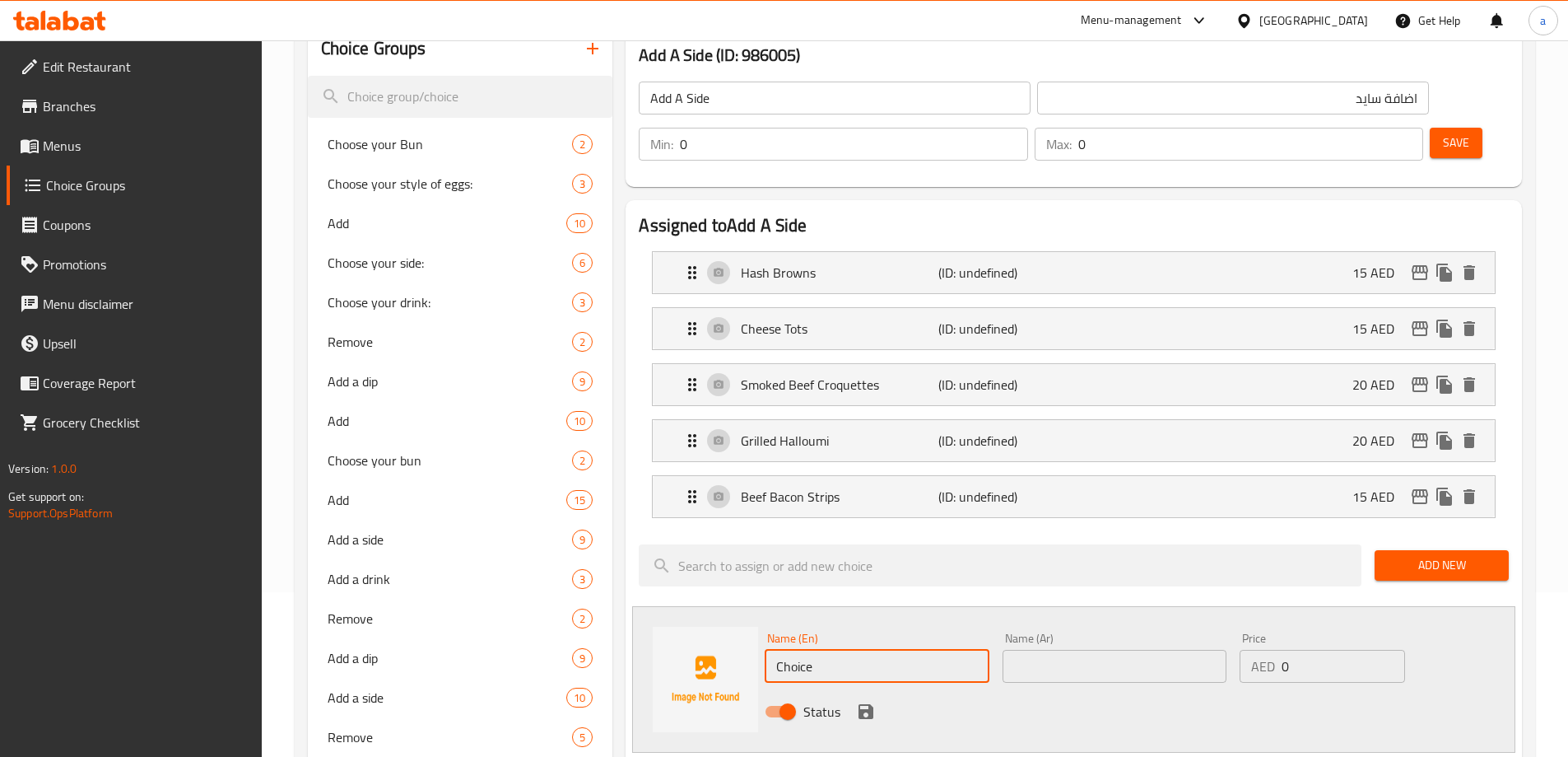
click at [851, 650] on input "Choice" at bounding box center [876, 666] width 224 height 33
click at [876, 650] on input "text" at bounding box center [876, 666] width 224 height 33
paste input "Maple beef bacon strips"
click at [869, 650] on input "Maple beef bacon strips" at bounding box center [876, 666] width 224 height 33
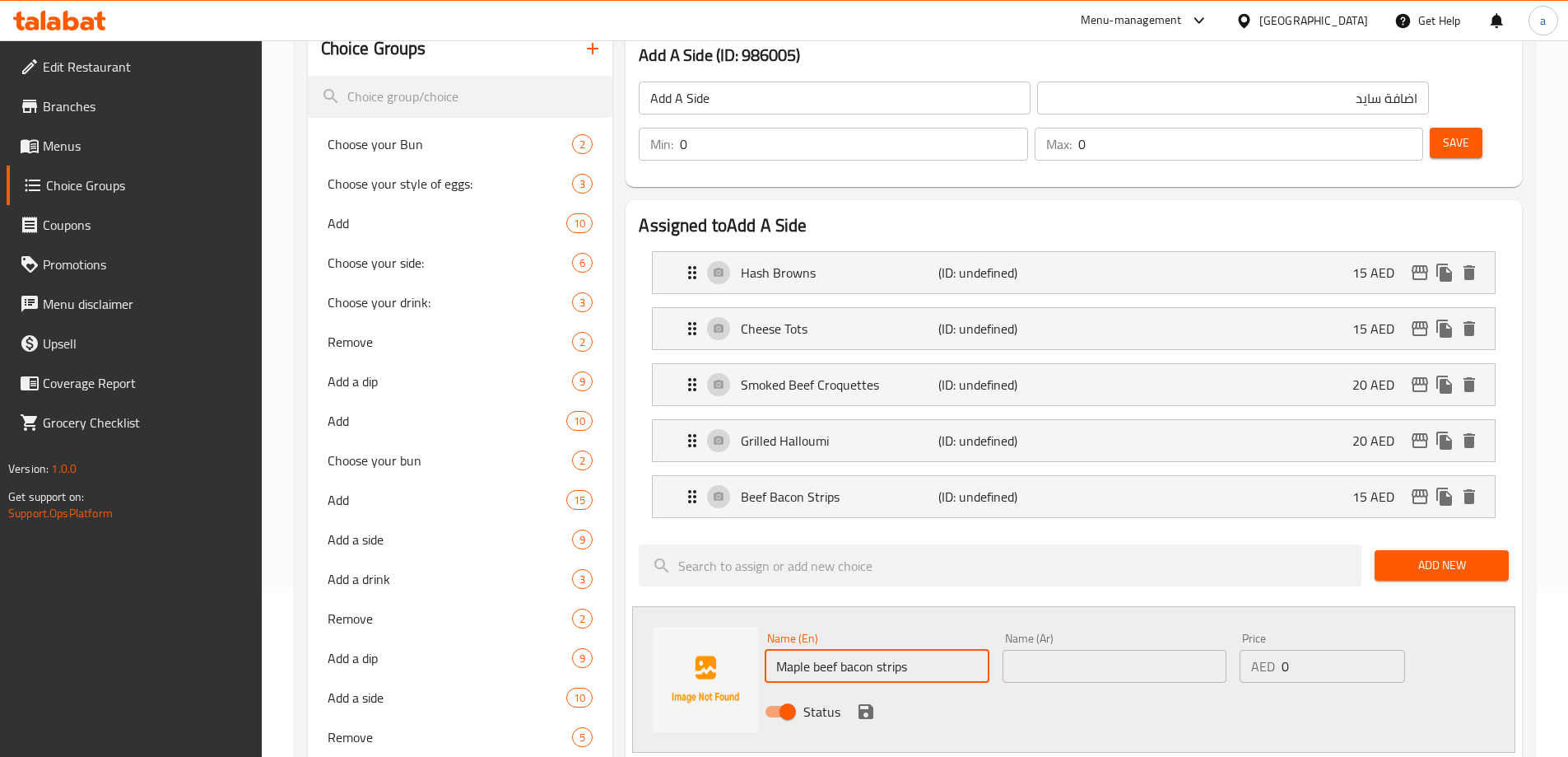
click at [869, 650] on input "Maple beef bacon strips" at bounding box center [876, 666] width 224 height 33
click at [869, 650] on input "Maple Beef Bacon Strips" at bounding box center [876, 666] width 224 height 33
click at [798, 650] on input "Maple Beef Bacon Strips" at bounding box center [876, 666] width 224 height 33
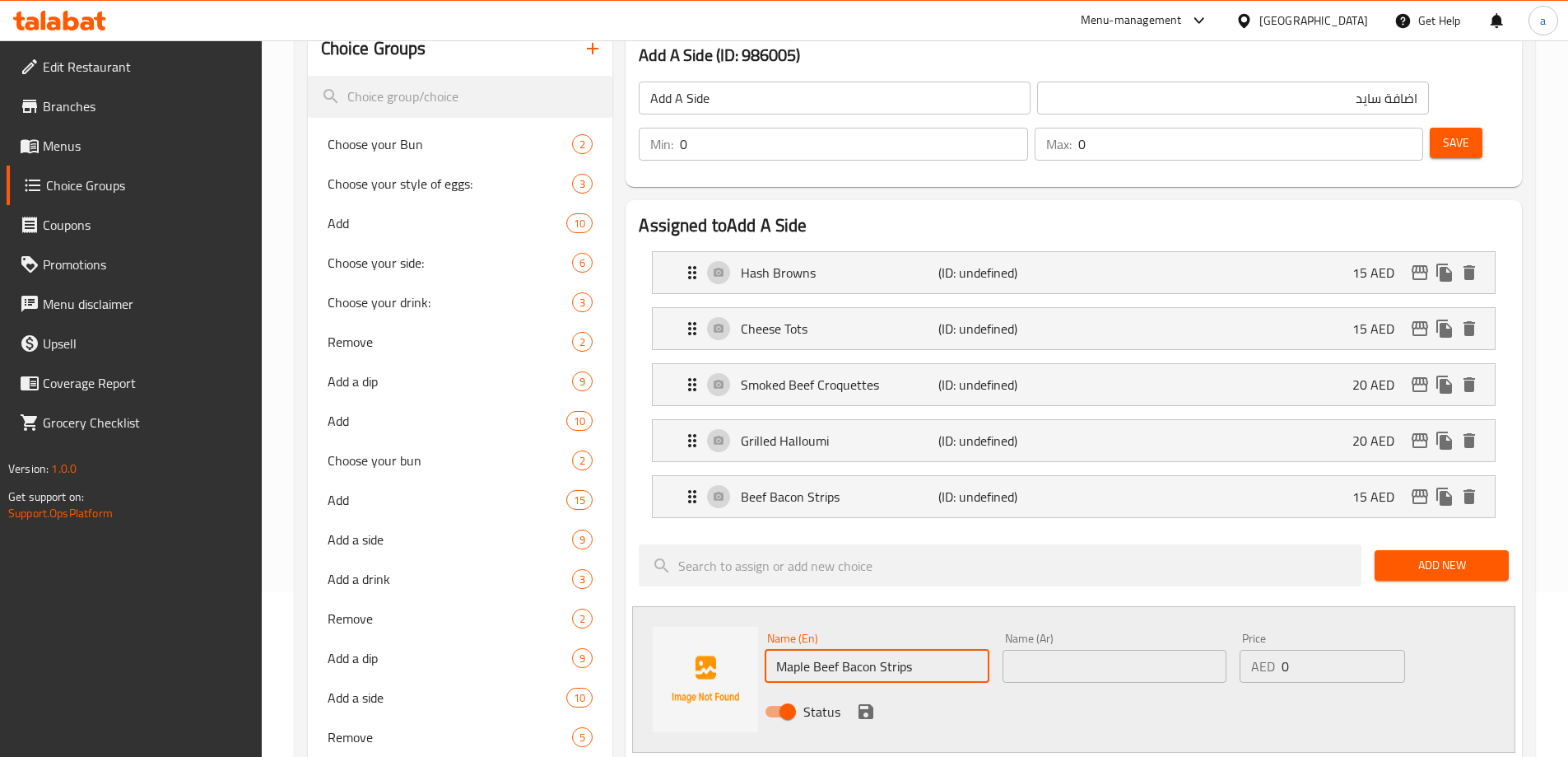
type input "Maple Beef Bacon Strips"
click at [1154, 650] on input "text" at bounding box center [1114, 666] width 224 height 33
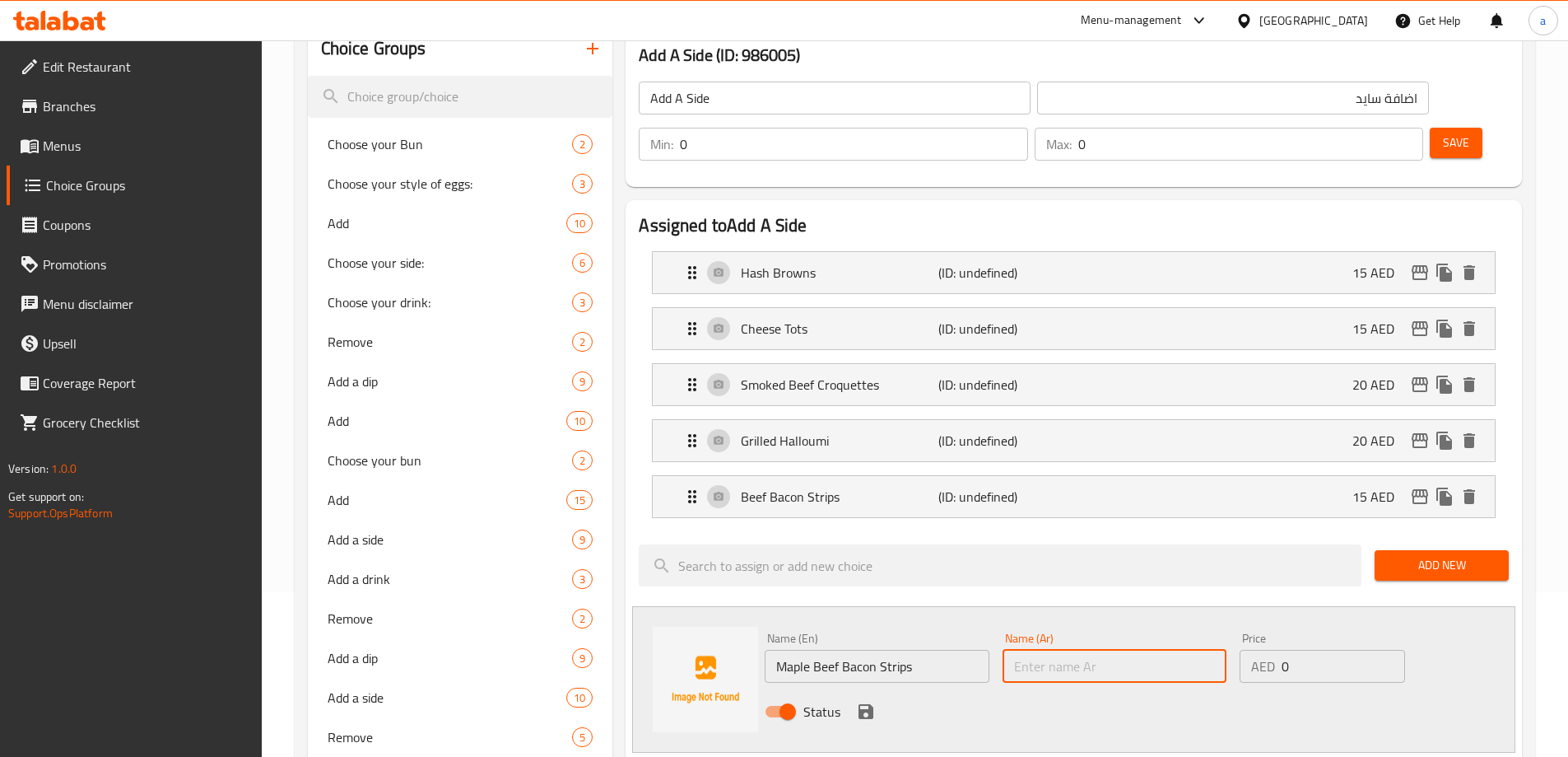
paste input "مابل"
click at [1193, 650] on input "مابل لحم بقري مقدد" at bounding box center [1114, 666] width 224 height 33
click at [1024, 487] on p "(ID: undefined)" at bounding box center [1004, 496] width 131 height 19
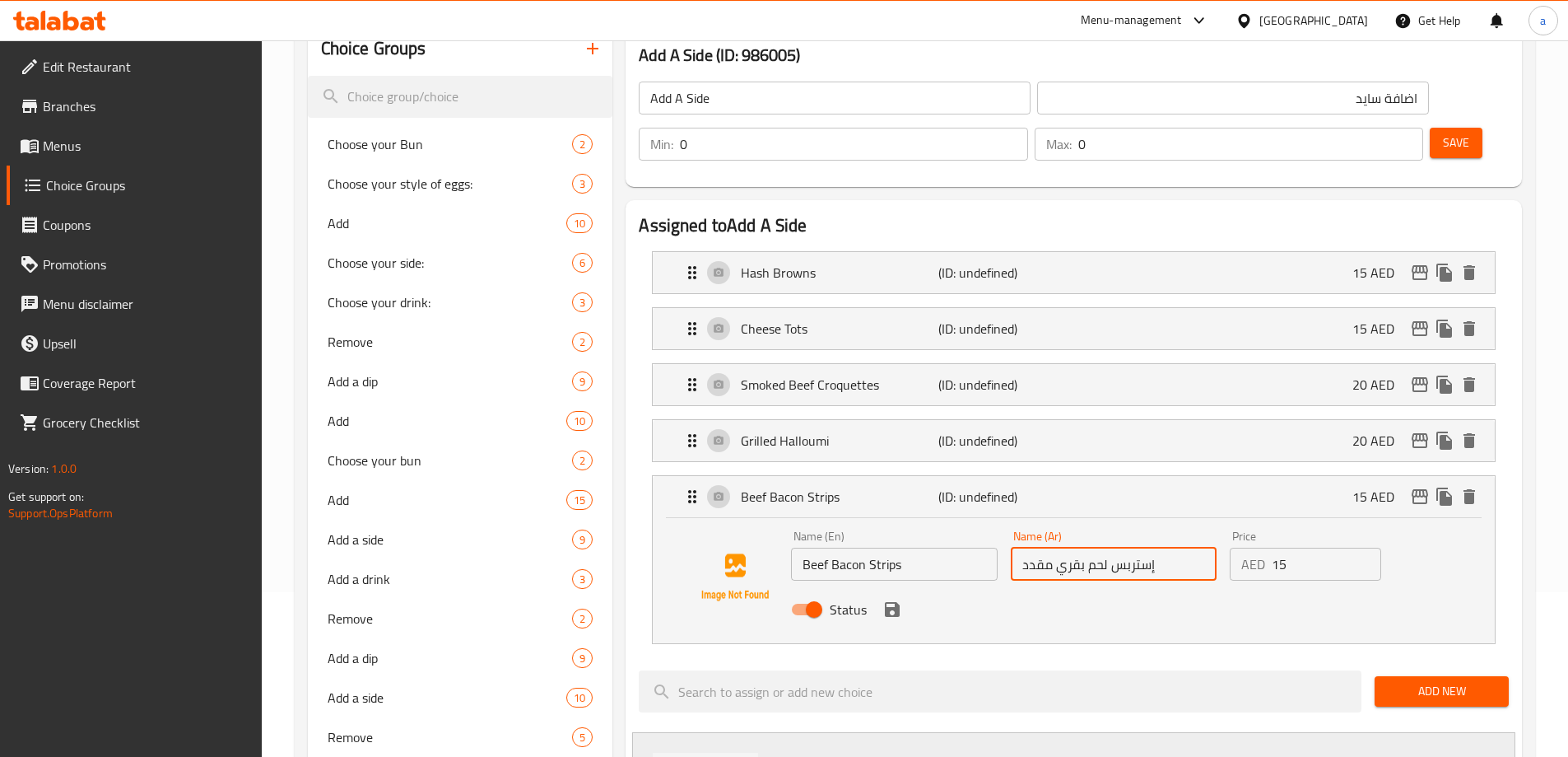
drag, startPoint x: 1115, startPoint y: 520, endPoint x: 1180, endPoint y: 518, distance: 65.0
click at [1180, 547] on input "إستربس لحم بقري مقدد" at bounding box center [1114, 563] width 205 height 33
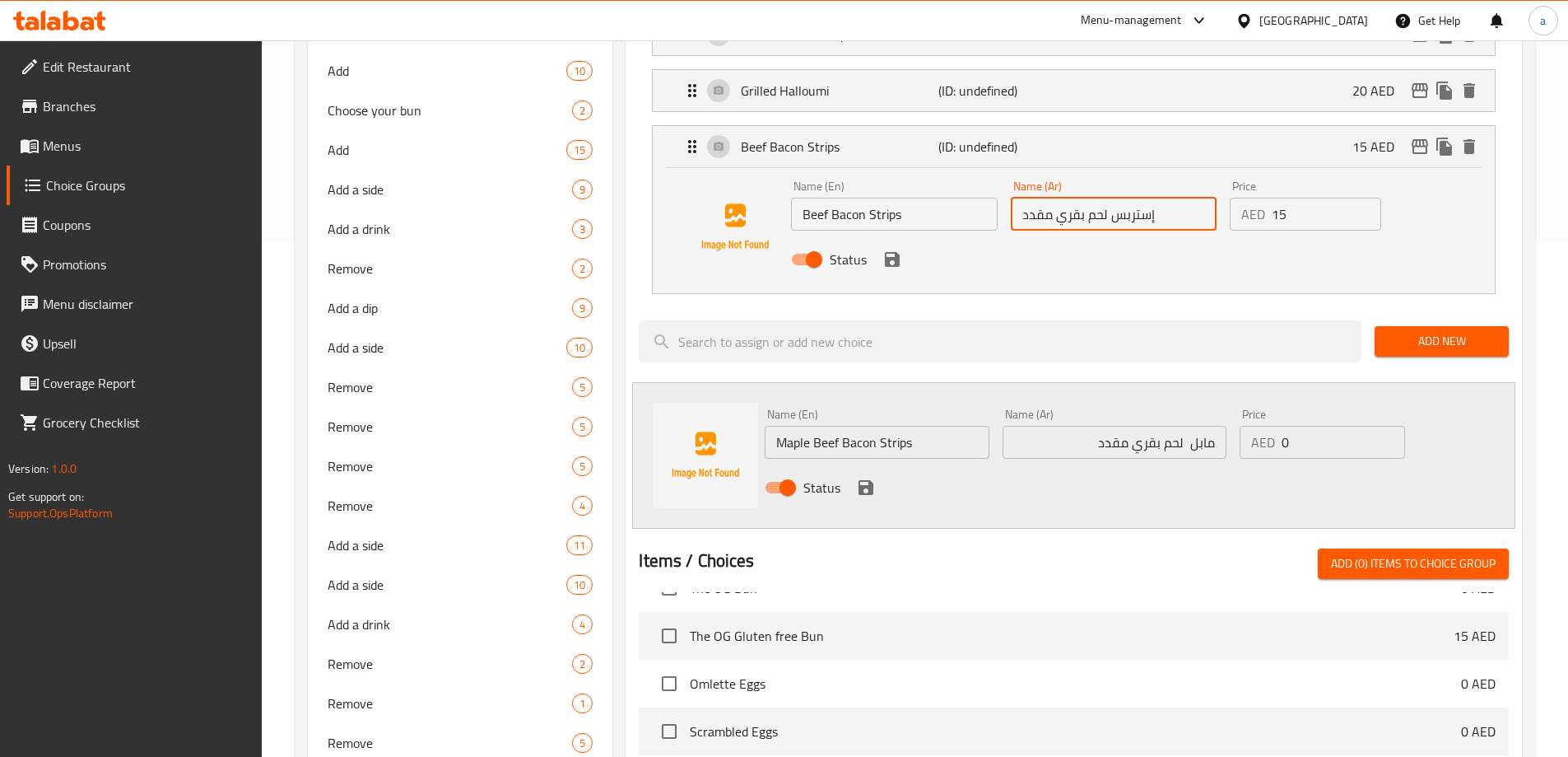
scroll to position [577, 0]
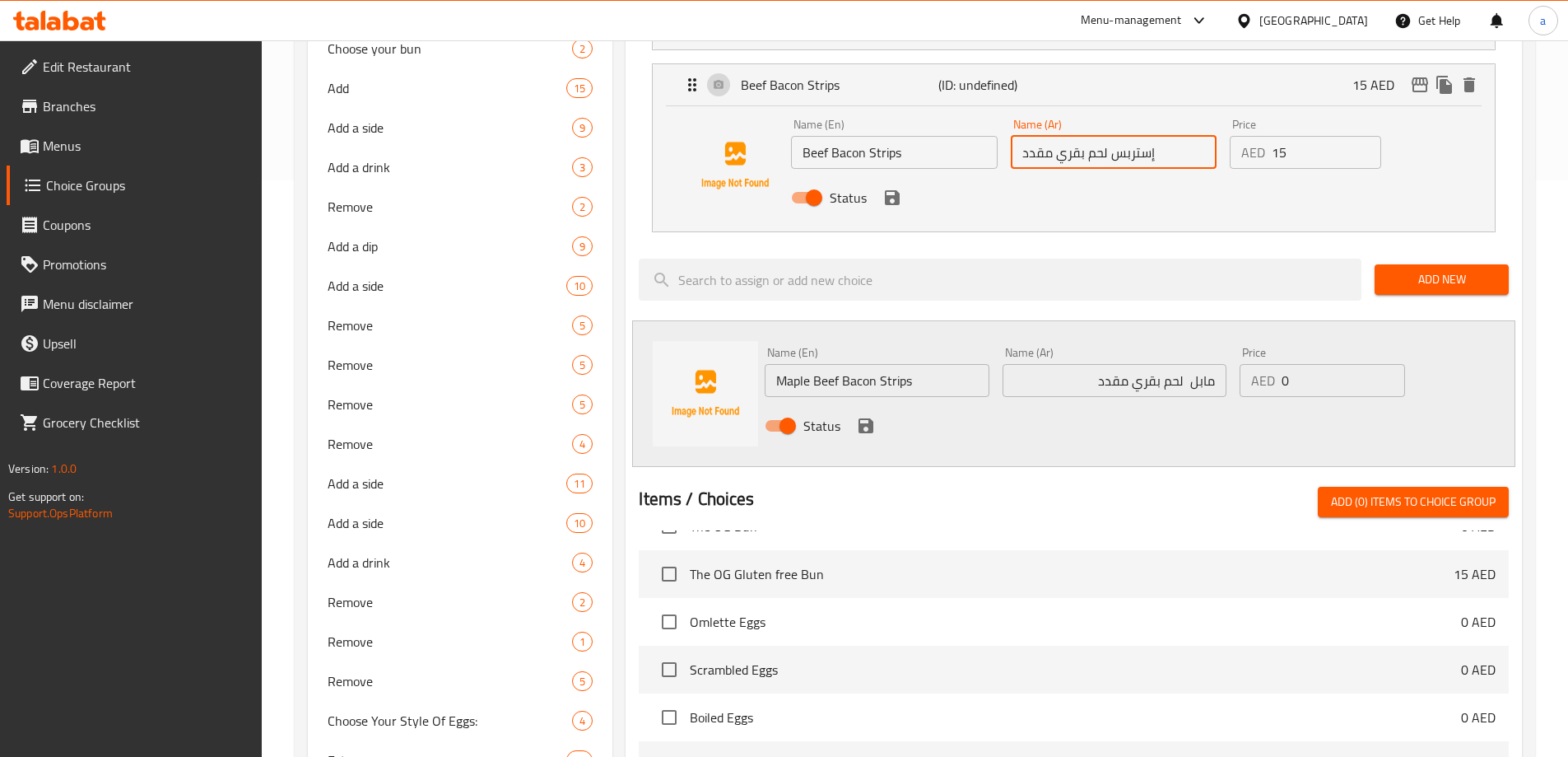
click at [1191, 364] on input "مابل لحم بقري مقدد" at bounding box center [1114, 380] width 224 height 33
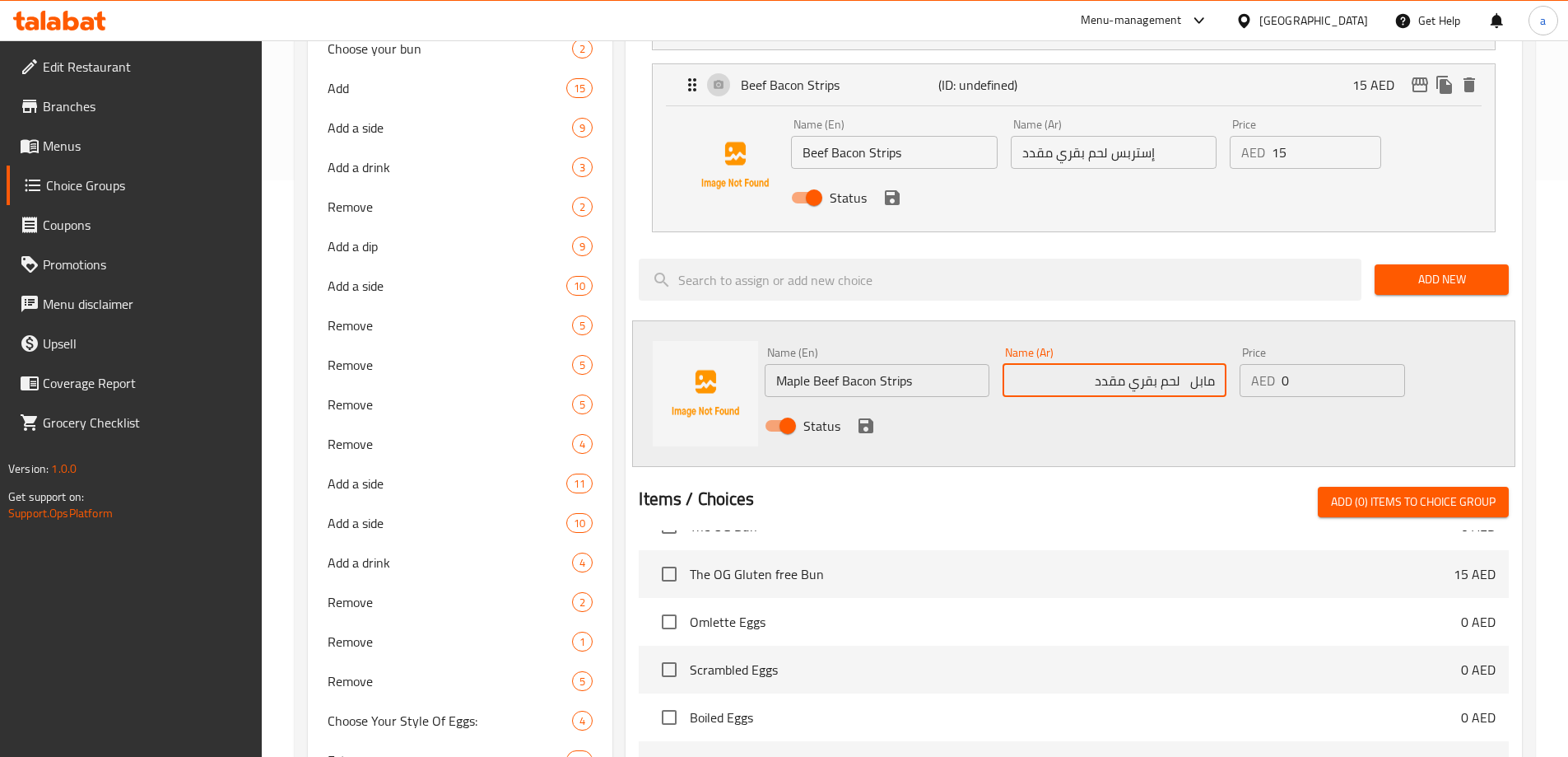
paste input "إستربس"
type input "مابل إستربس لحم بقري مقدد"
drag, startPoint x: 1277, startPoint y: 334, endPoint x: 1299, endPoint y: 332, distance: 22.1
click at [1299, 364] on div "AED 0 Price" at bounding box center [1322, 380] width 165 height 33
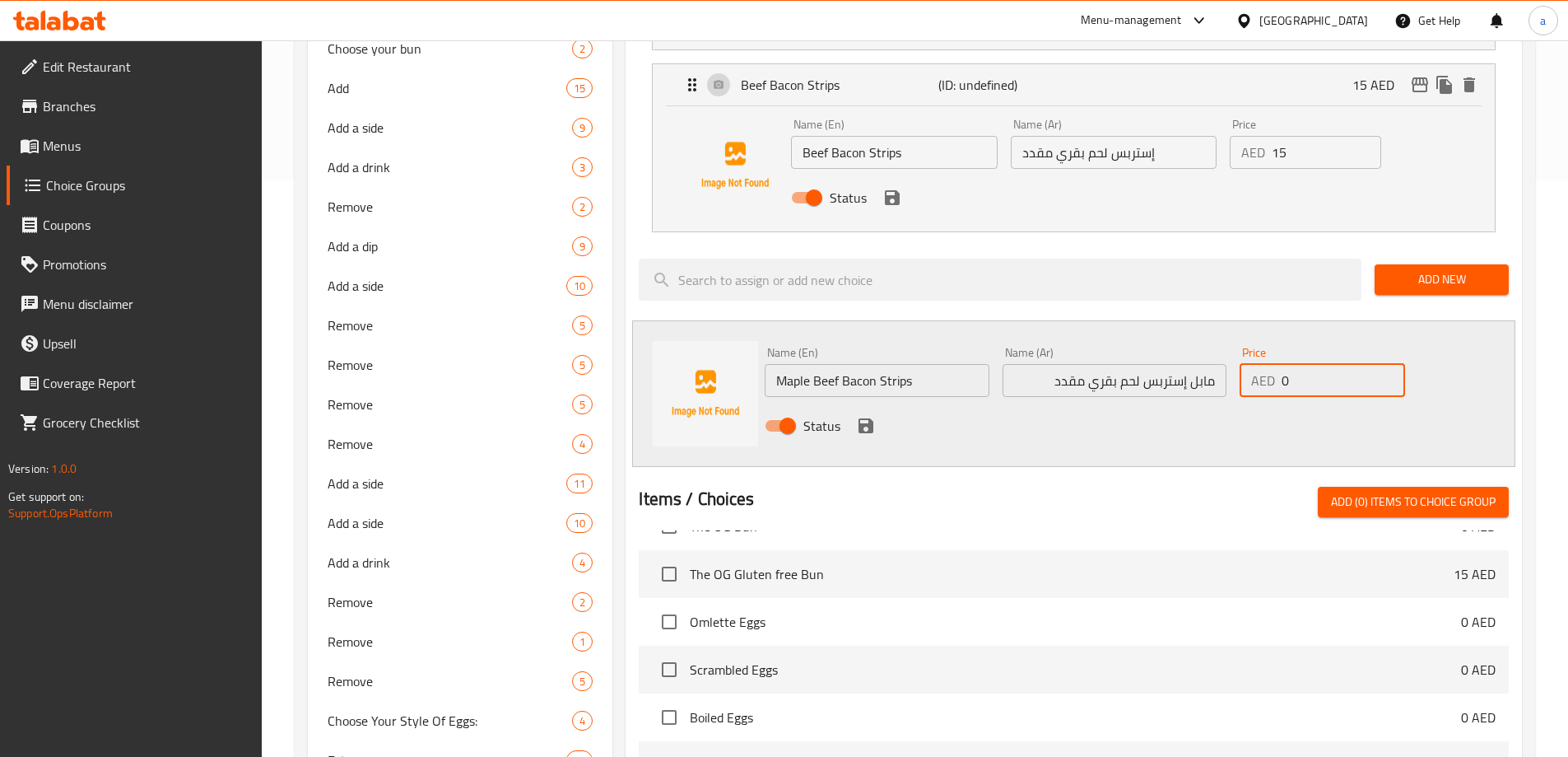
click at [1281, 364] on div "AED 0 Price" at bounding box center [1322, 380] width 165 height 33
type input "19"
click at [869, 418] on icon "save" at bounding box center [866, 426] width 15 height 15
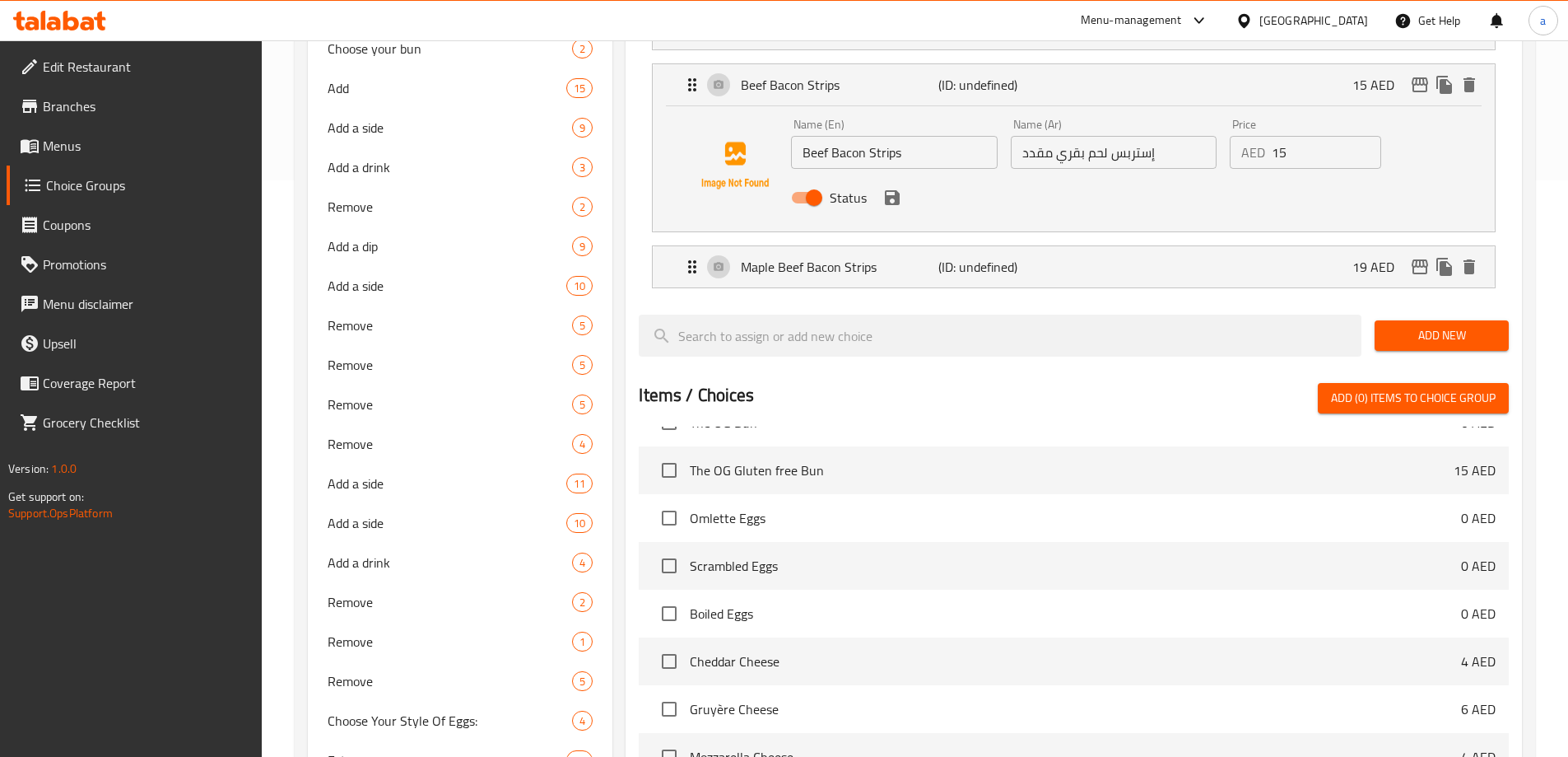
scroll to position [0, 0]
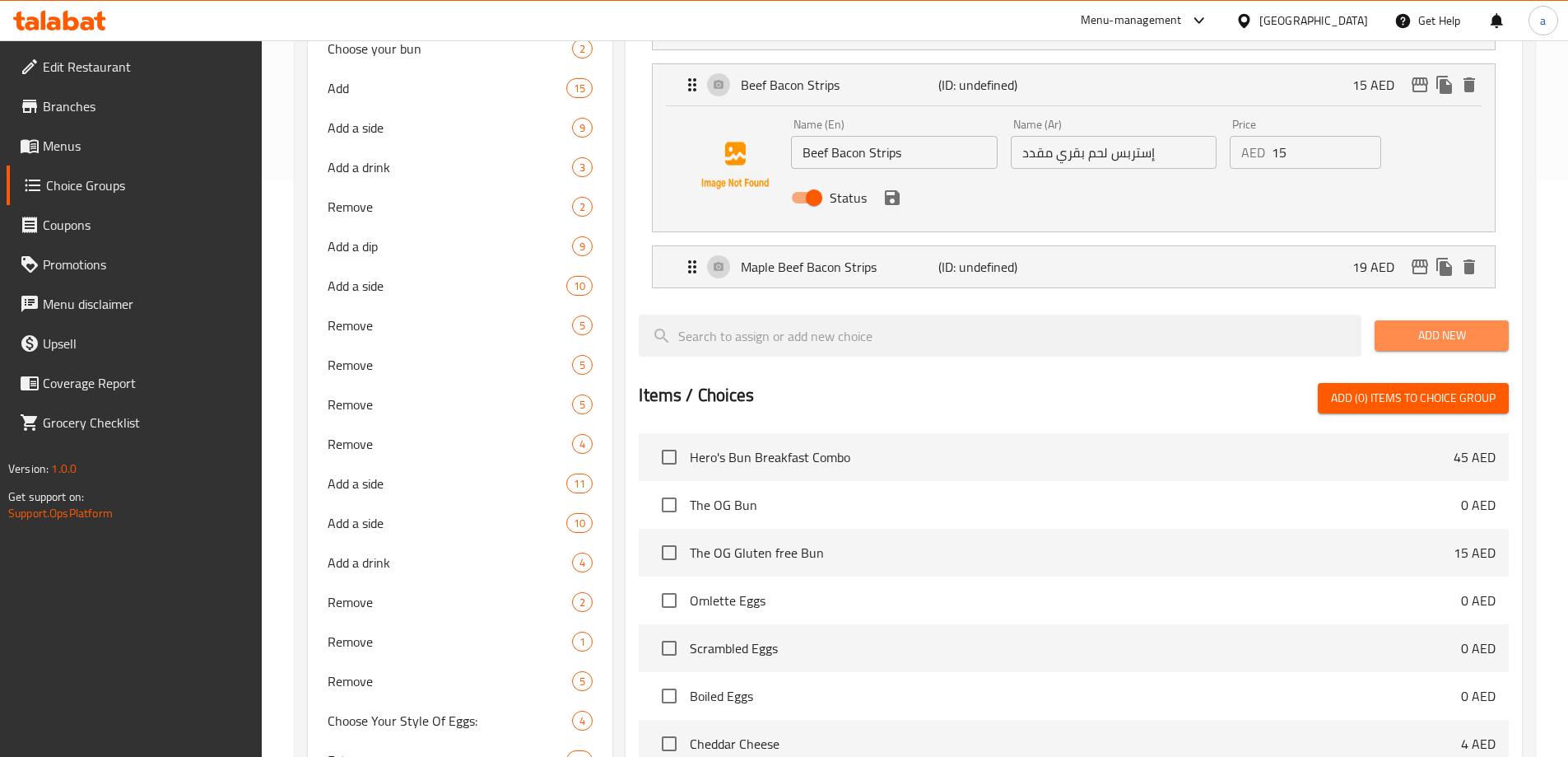
click at [1475, 325] on span "Add New" at bounding box center [1442, 335] width 108 height 20
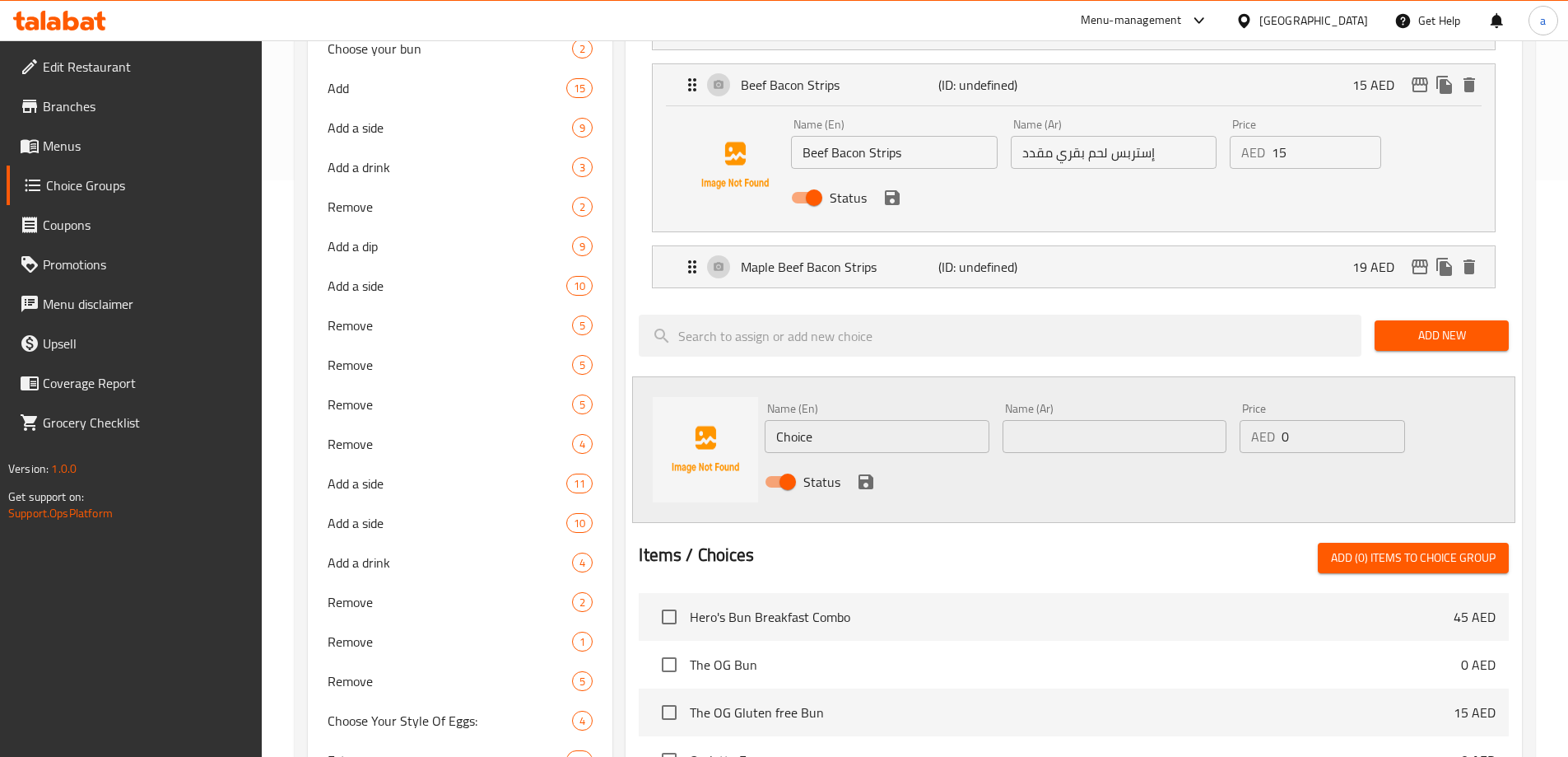
click at [852, 402] on div "Name (En) Choice Name (En)" at bounding box center [876, 428] width 224 height 51
click at [861, 420] on input "Choice" at bounding box center [876, 436] width 224 height 33
paste input "Sautéed mushrooms"
drag, startPoint x: 1087, startPoint y: 388, endPoint x: 1057, endPoint y: 396, distance: 31.0
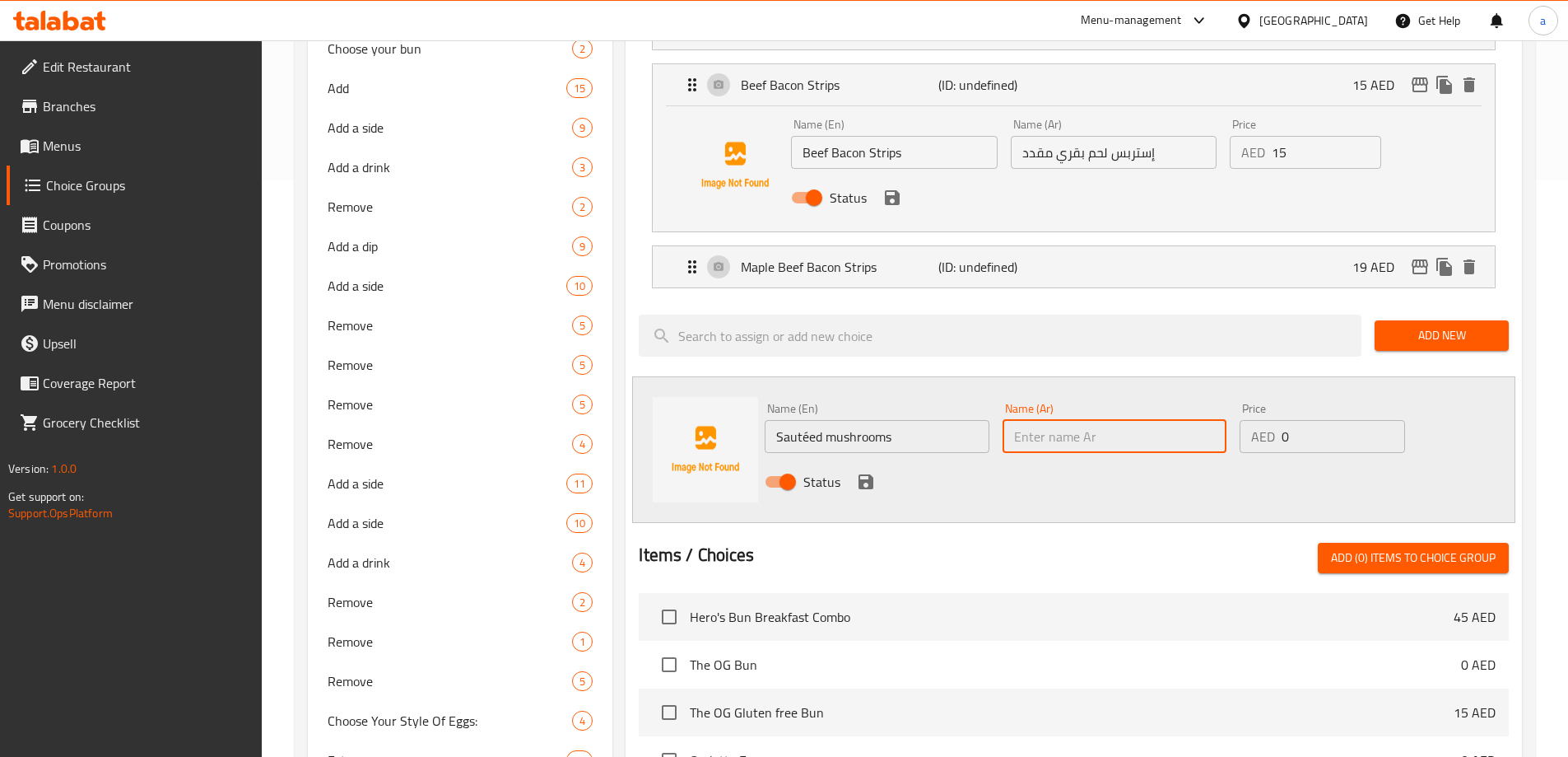
click at [1087, 420] on input "text" at bounding box center [1114, 436] width 224 height 33
click at [949, 420] on input "Sautéed mushrooms" at bounding box center [876, 436] width 224 height 33
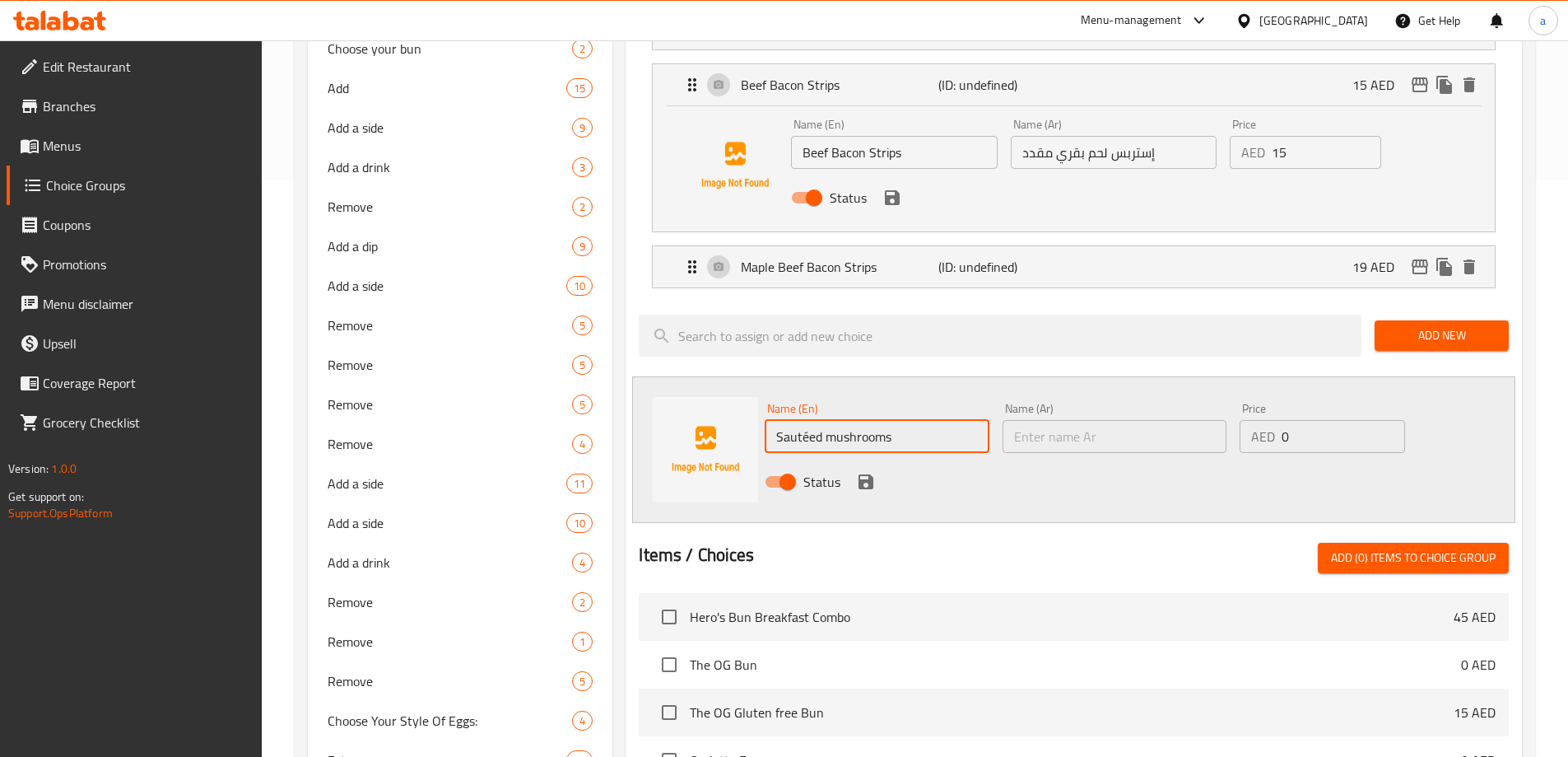
click at [949, 420] on input "Sautéed mushrooms" at bounding box center [876, 436] width 224 height 33
type input "Sautéed Mushrooms"
click at [1066, 420] on input "text" at bounding box center [1114, 436] width 224 height 33
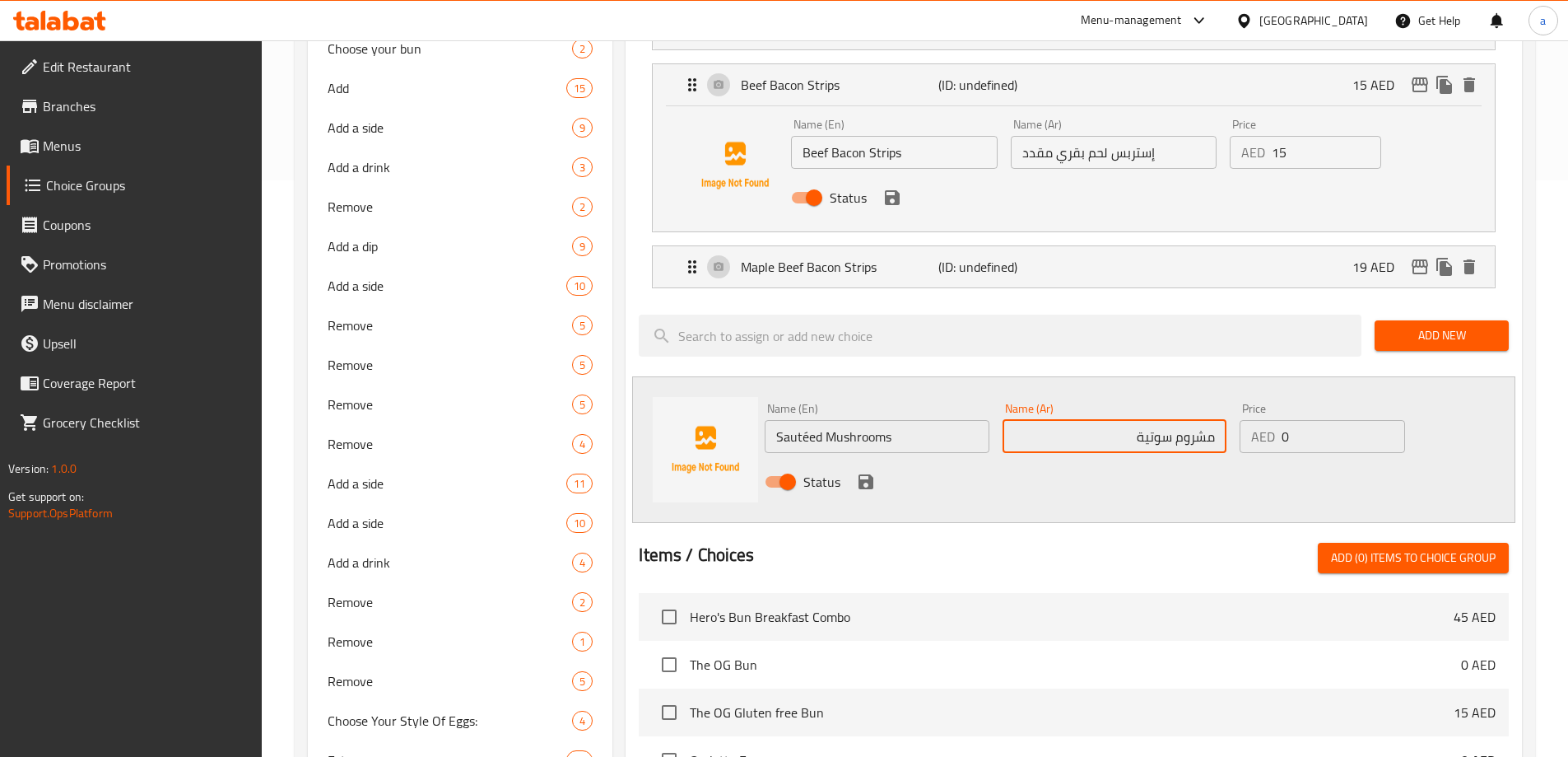
type input "مشروم سوتية"
click at [1057, 458] on div "Name (En) Sautéed Mushrooms Name (En) Name (Ar) مشروم سوتية Name (Ar) Price AED…" at bounding box center [1073, 450] width 883 height 147
drag, startPoint x: 1284, startPoint y: 387, endPoint x: 1299, endPoint y: 387, distance: 15.0
click at [1299, 420] on input "0" at bounding box center [1343, 436] width 123 height 33
type input "9"
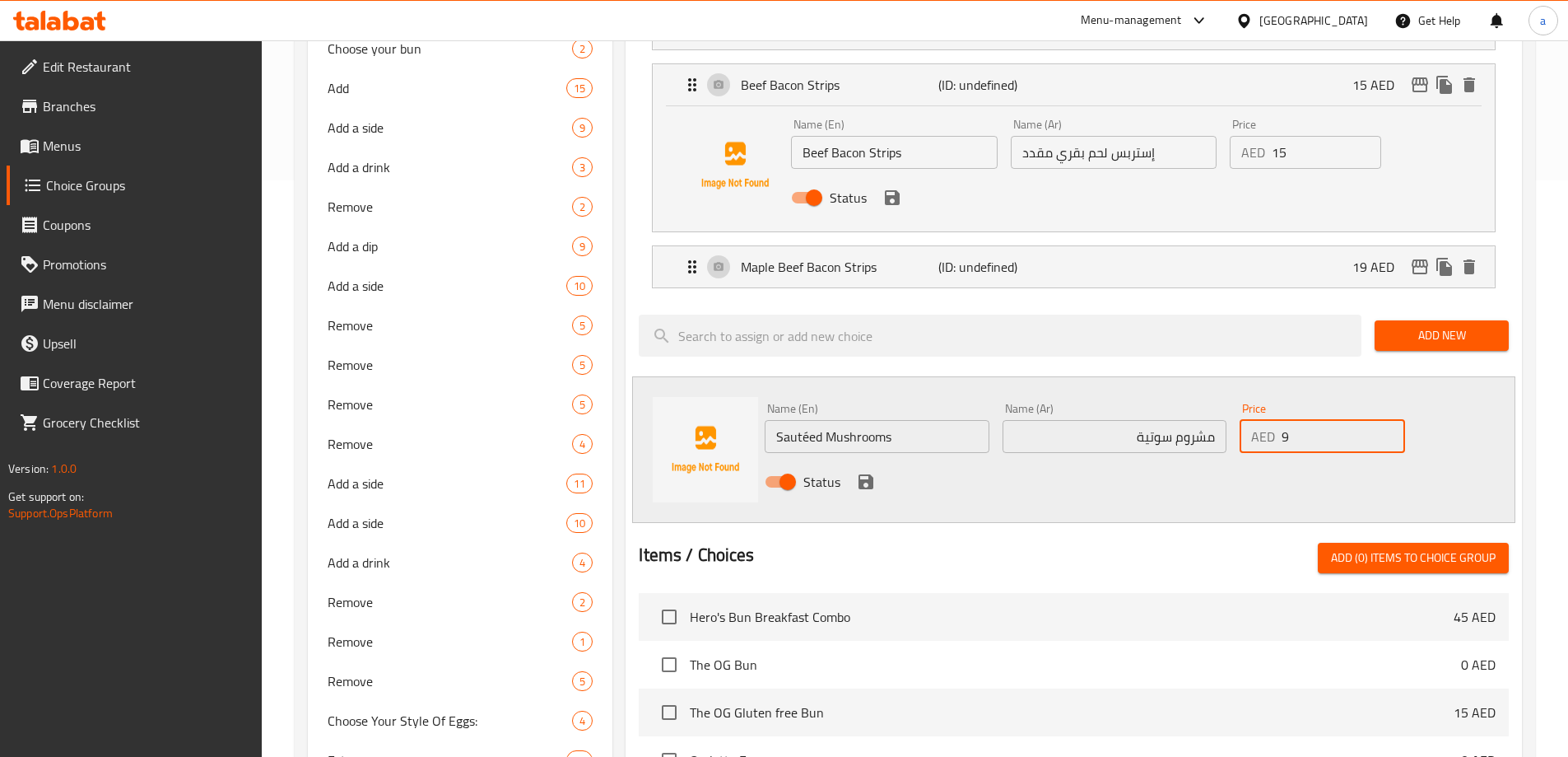
click at [874, 472] on icon "save" at bounding box center [865, 481] width 19 height 19
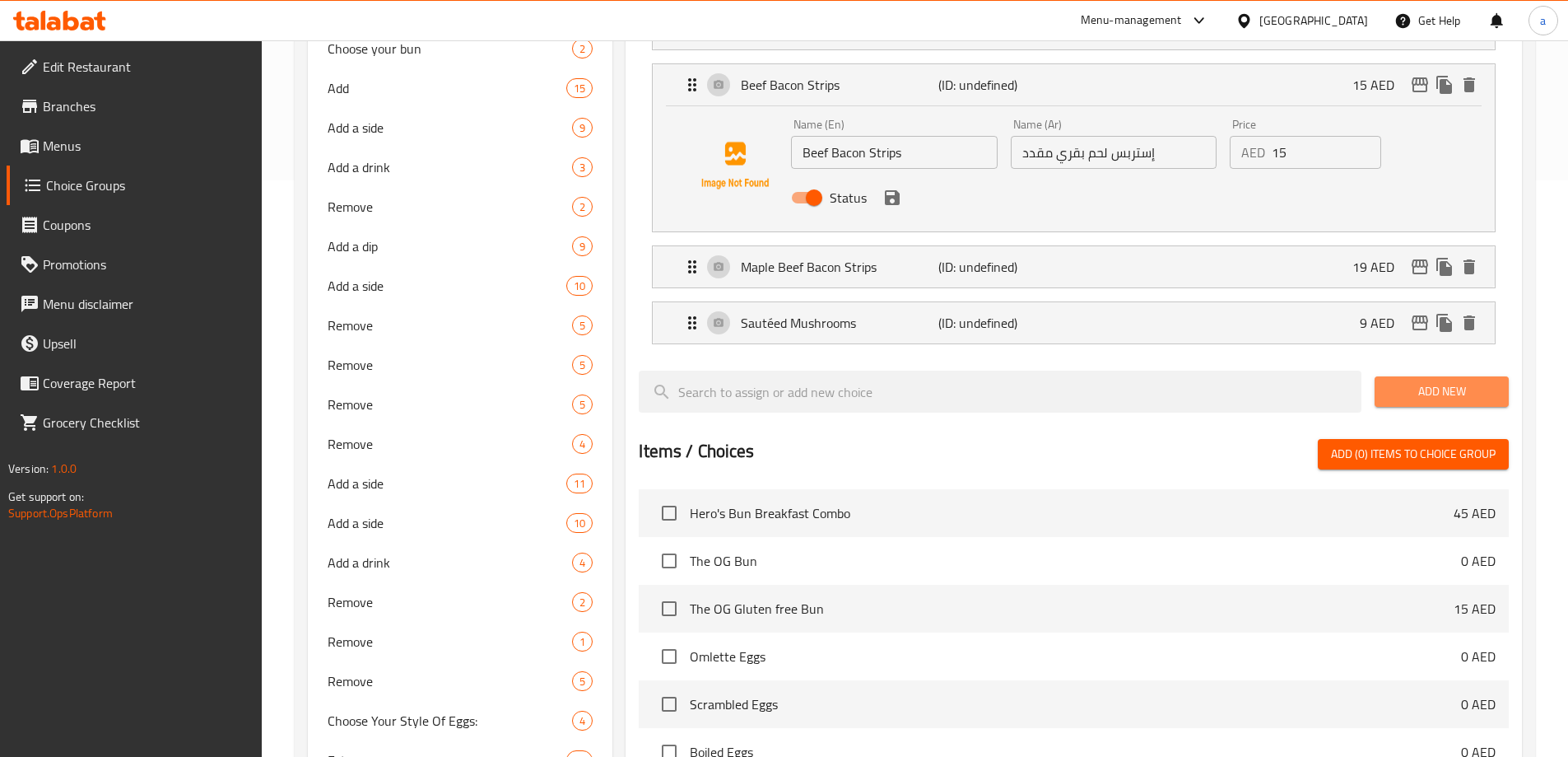
click at [1408, 381] on span "Add New" at bounding box center [1442, 392] width 108 height 20
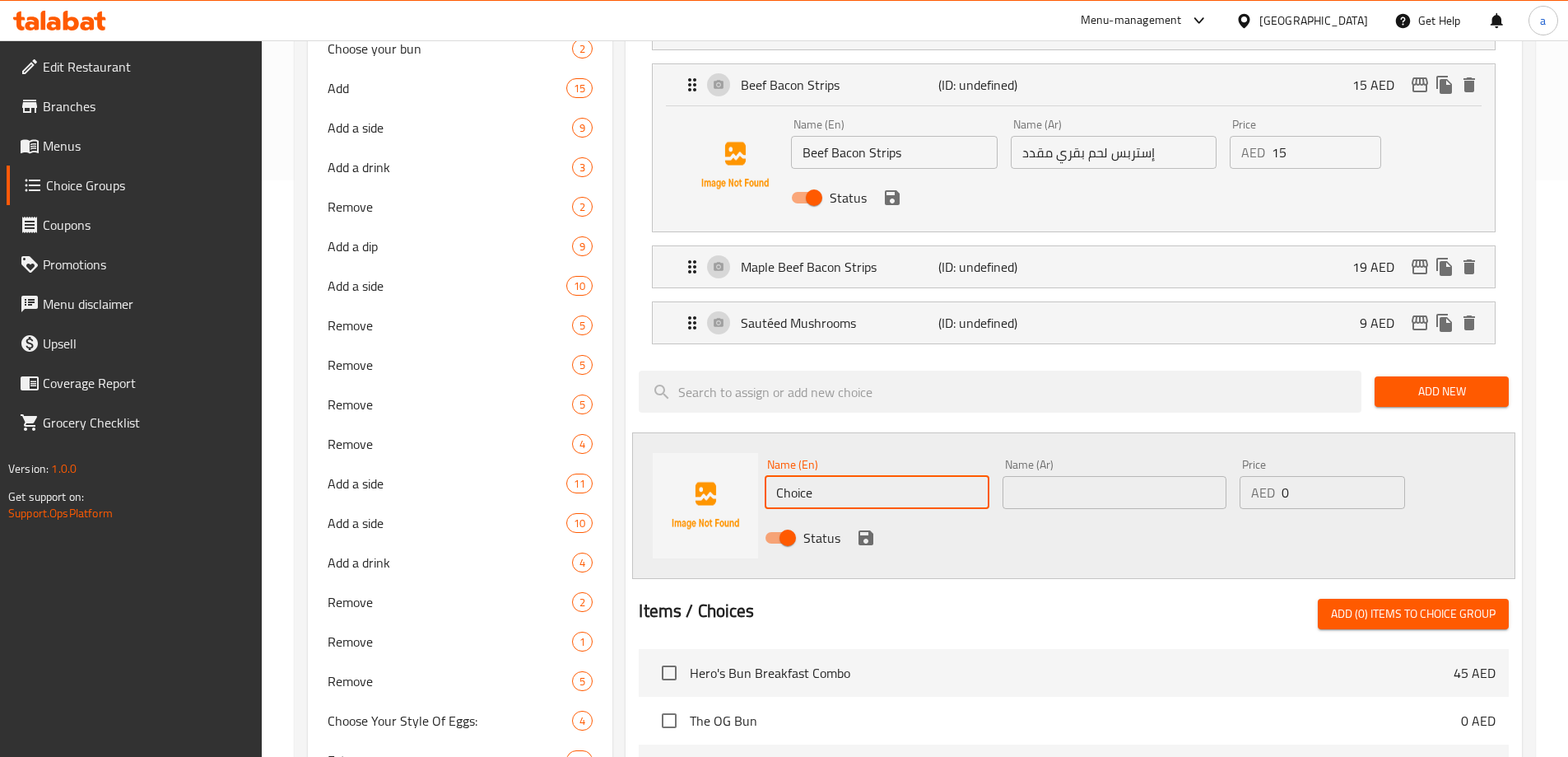
click at [886, 476] on input "Choice" at bounding box center [876, 492] width 224 height 33
click at [950, 476] on input "text" at bounding box center [876, 492] width 224 height 33
paste input "Confit cherry tomatoes"
click at [949, 476] on input "Confit cherry tomatoes" at bounding box center [876, 492] width 224 height 33
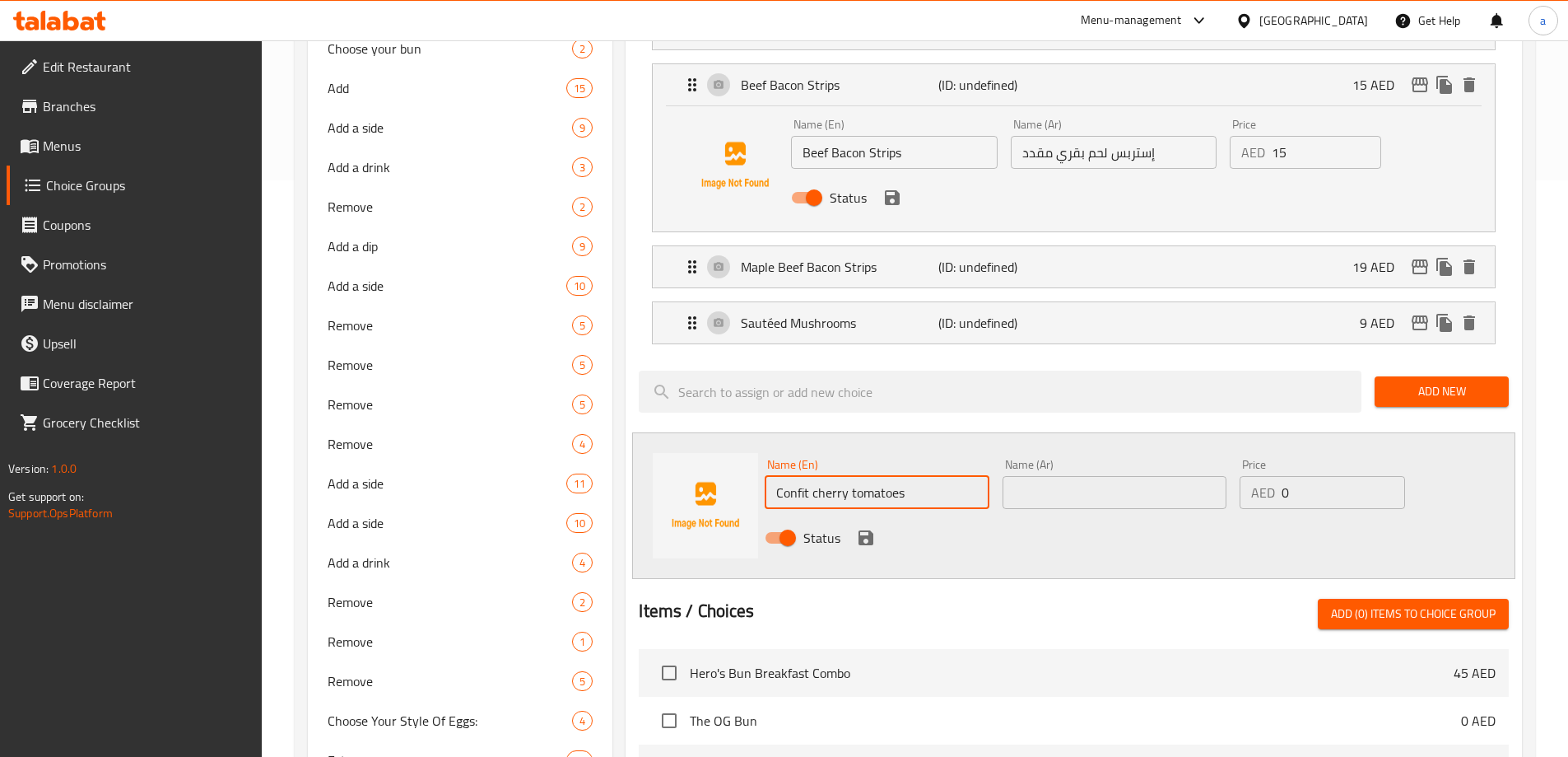
click at [949, 476] on input "Confit cherry tomatoes" at bounding box center [876, 492] width 224 height 33
type input "Confit Cherry Tomatoes"
click at [1072, 476] on input "text" at bounding box center [1114, 492] width 224 height 33
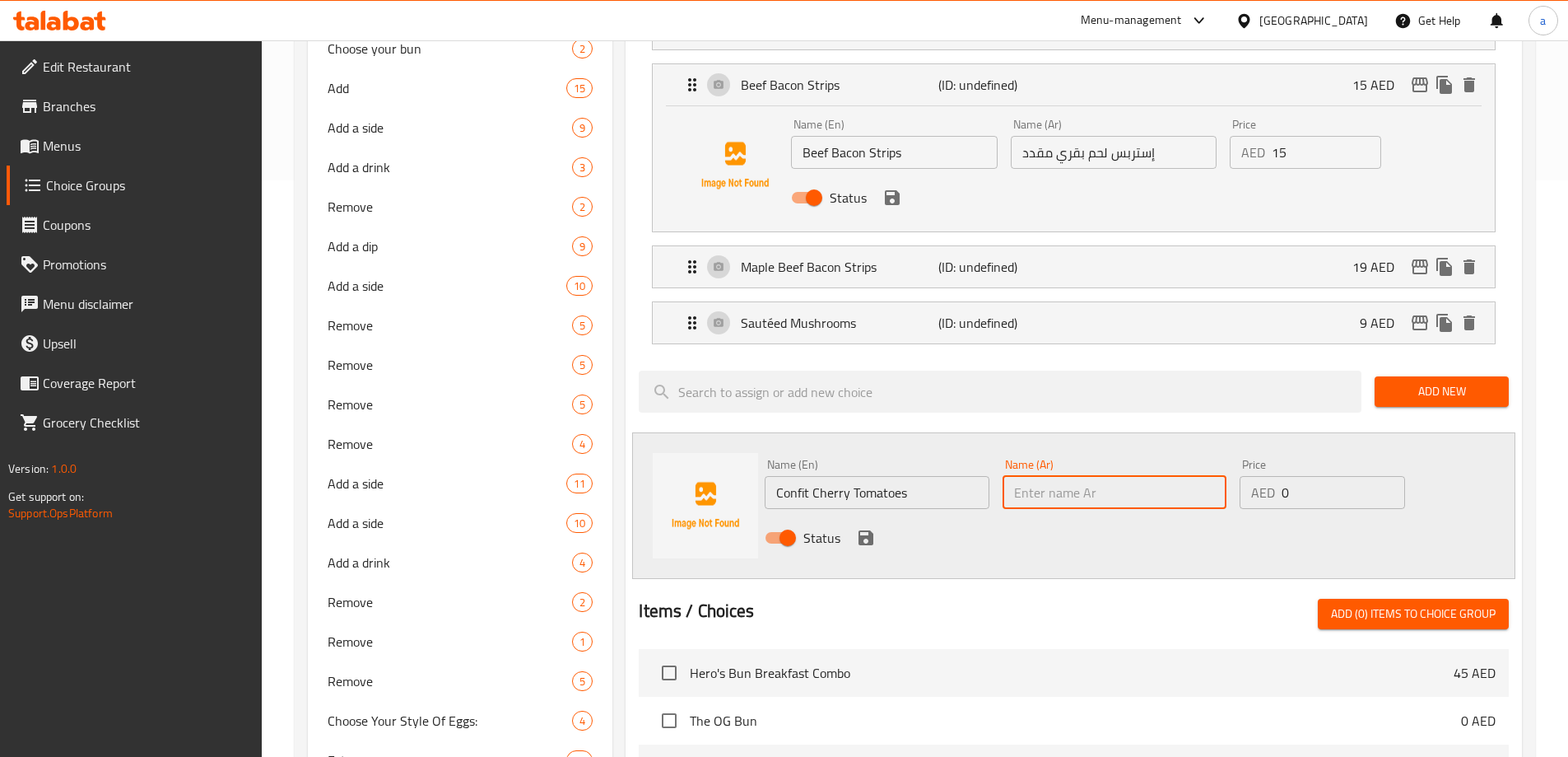
click at [875, 476] on input "Confit Cherry Tomatoes" at bounding box center [876, 492] width 224 height 33
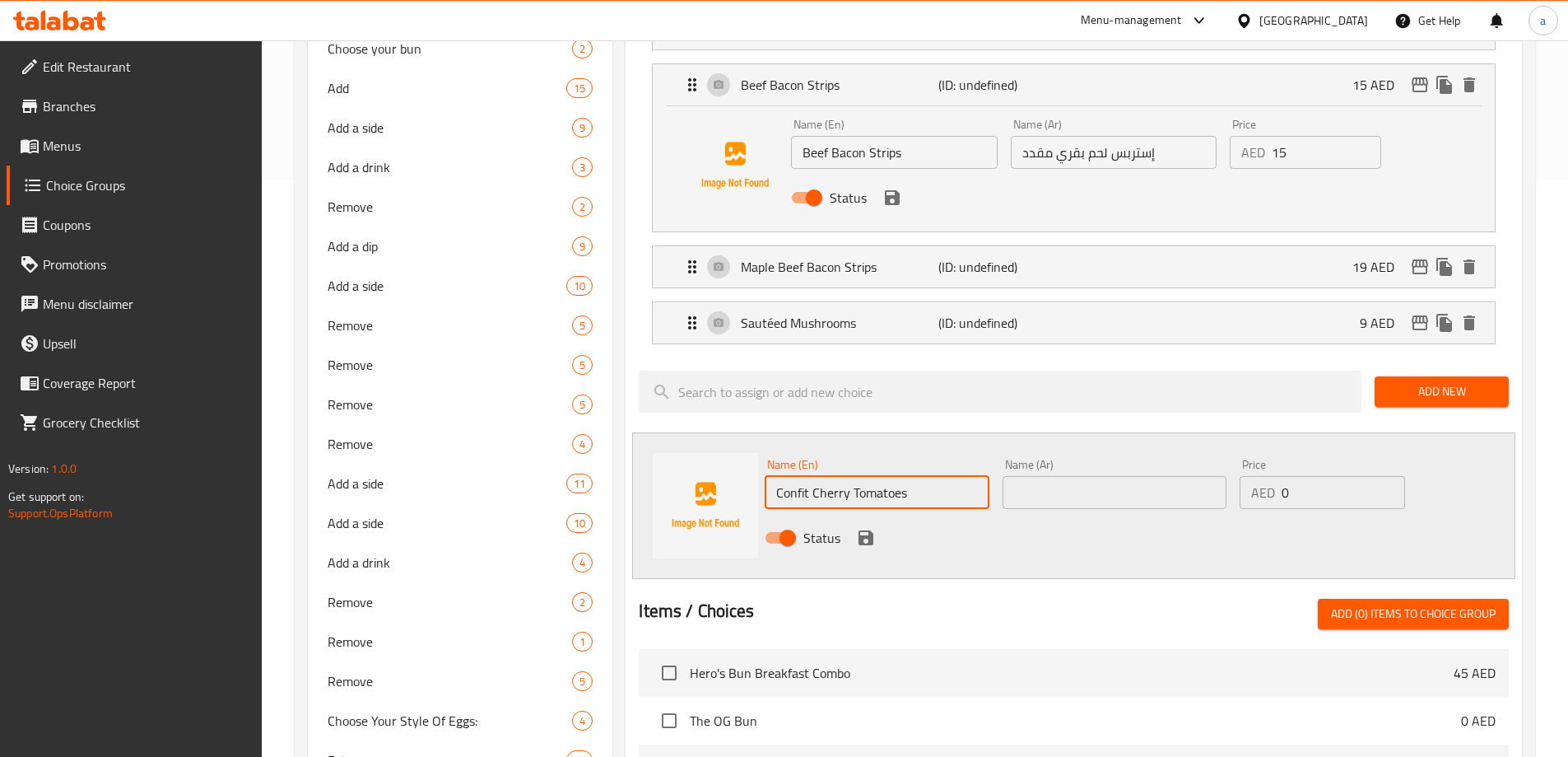
click at [875, 476] on input "Confit Cherry Tomatoes" at bounding box center [876, 492] width 224 height 33
click at [1090, 476] on input "text" at bounding box center [1114, 492] width 224 height 33
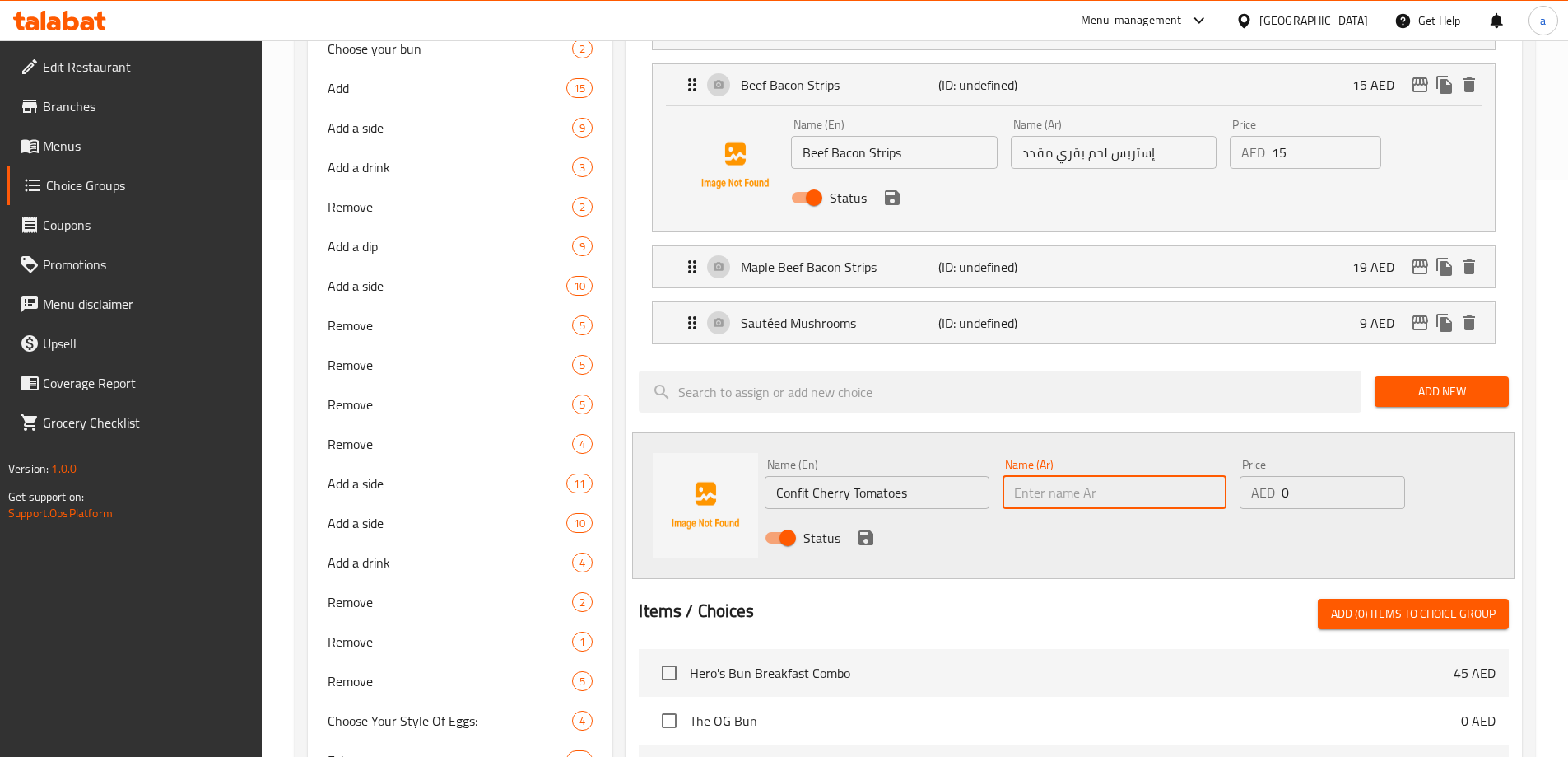
paste input "طماطم كرزية كونفيت"
type input "طماطم كرزية كونفيت"
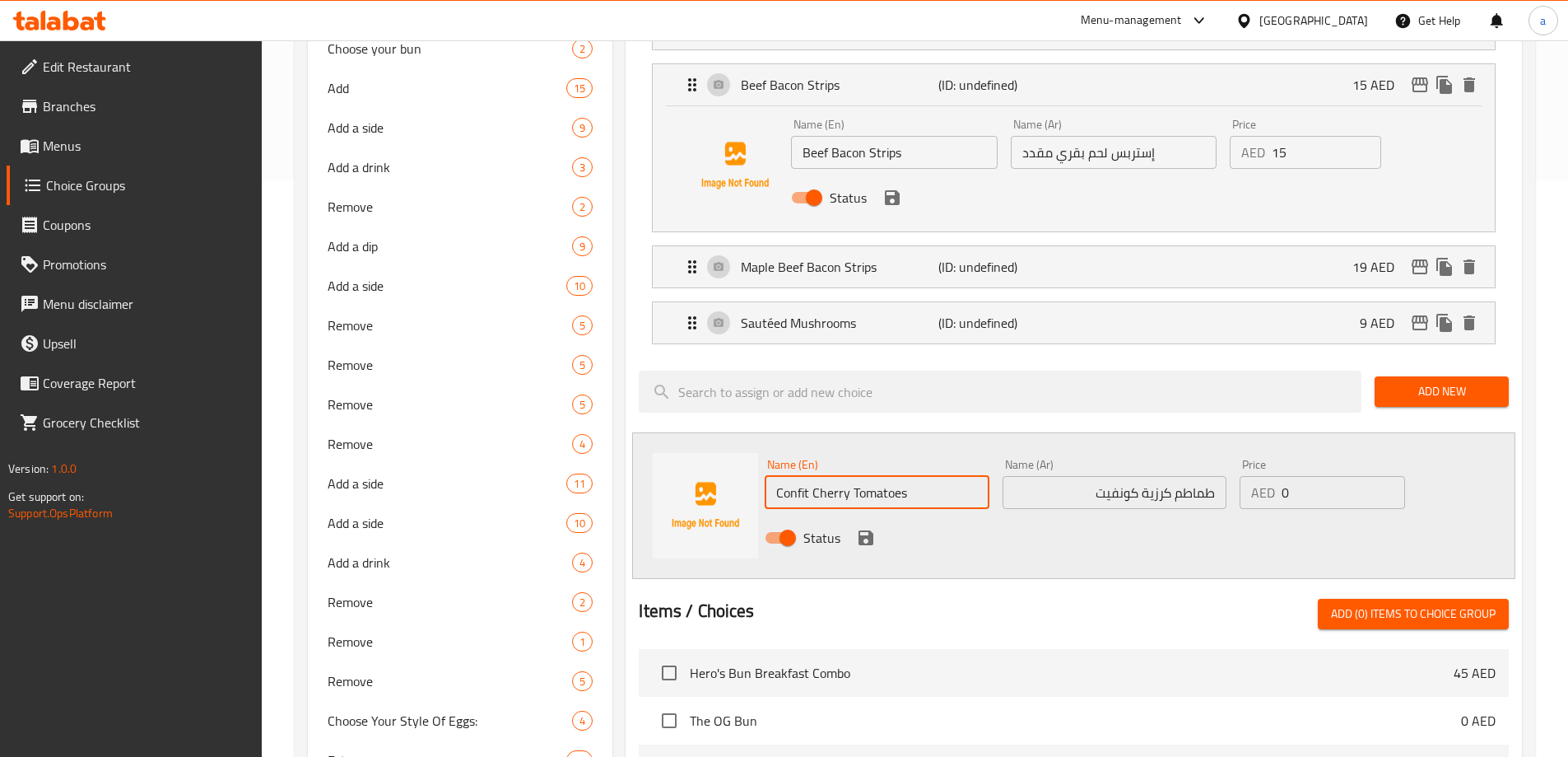
click at [797, 476] on input "Confit Cherry Tomatoes" at bounding box center [876, 492] width 224 height 33
click at [846, 476] on input "Confit Cherry Tomatoes" at bounding box center [876, 492] width 224 height 33
click at [827, 476] on input "Confit Cherry Tomatoes" at bounding box center [876, 492] width 224 height 33
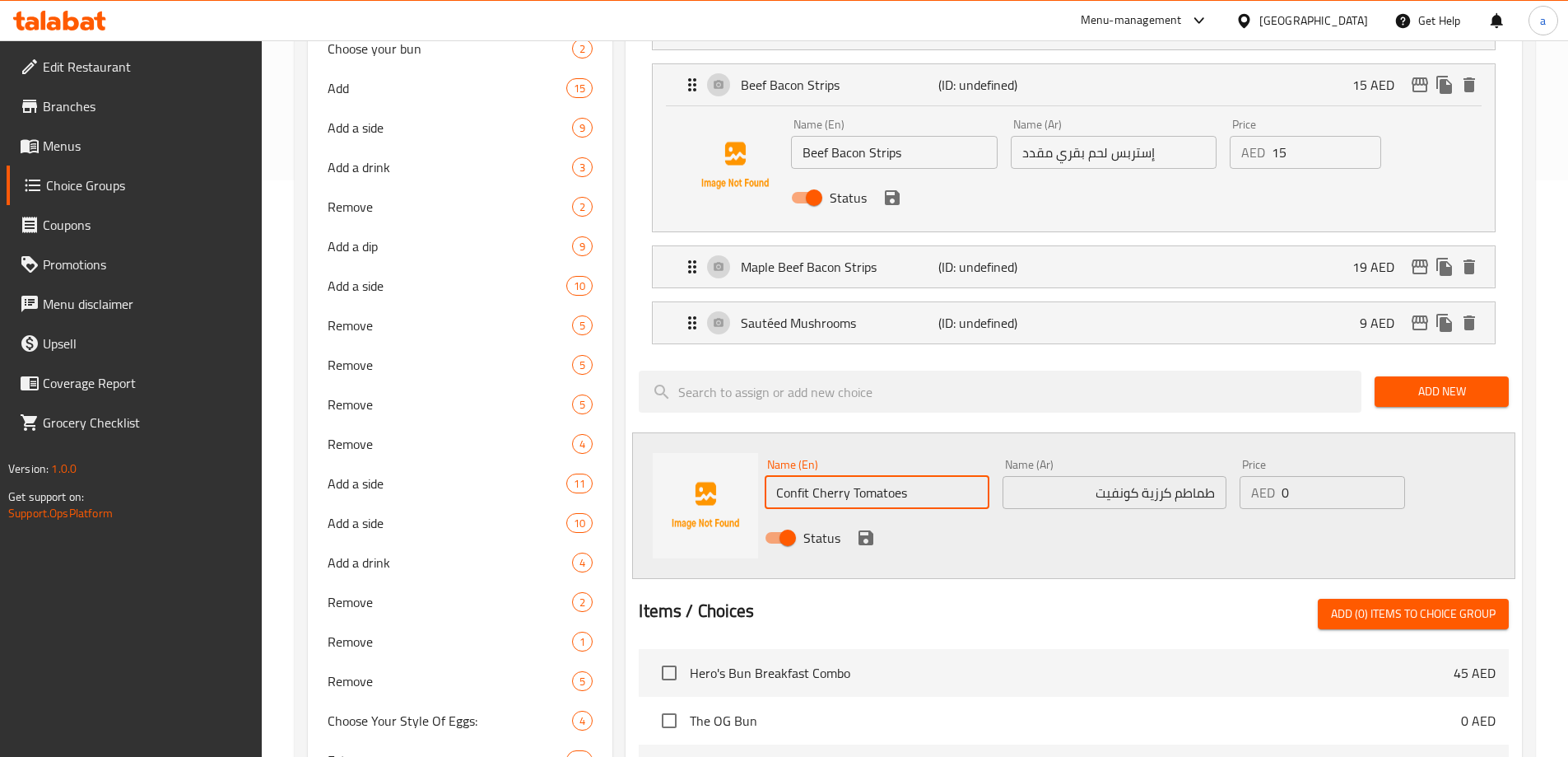
click at [827, 476] on input "Confit Cherry Tomatoes" at bounding box center [876, 492] width 224 height 33
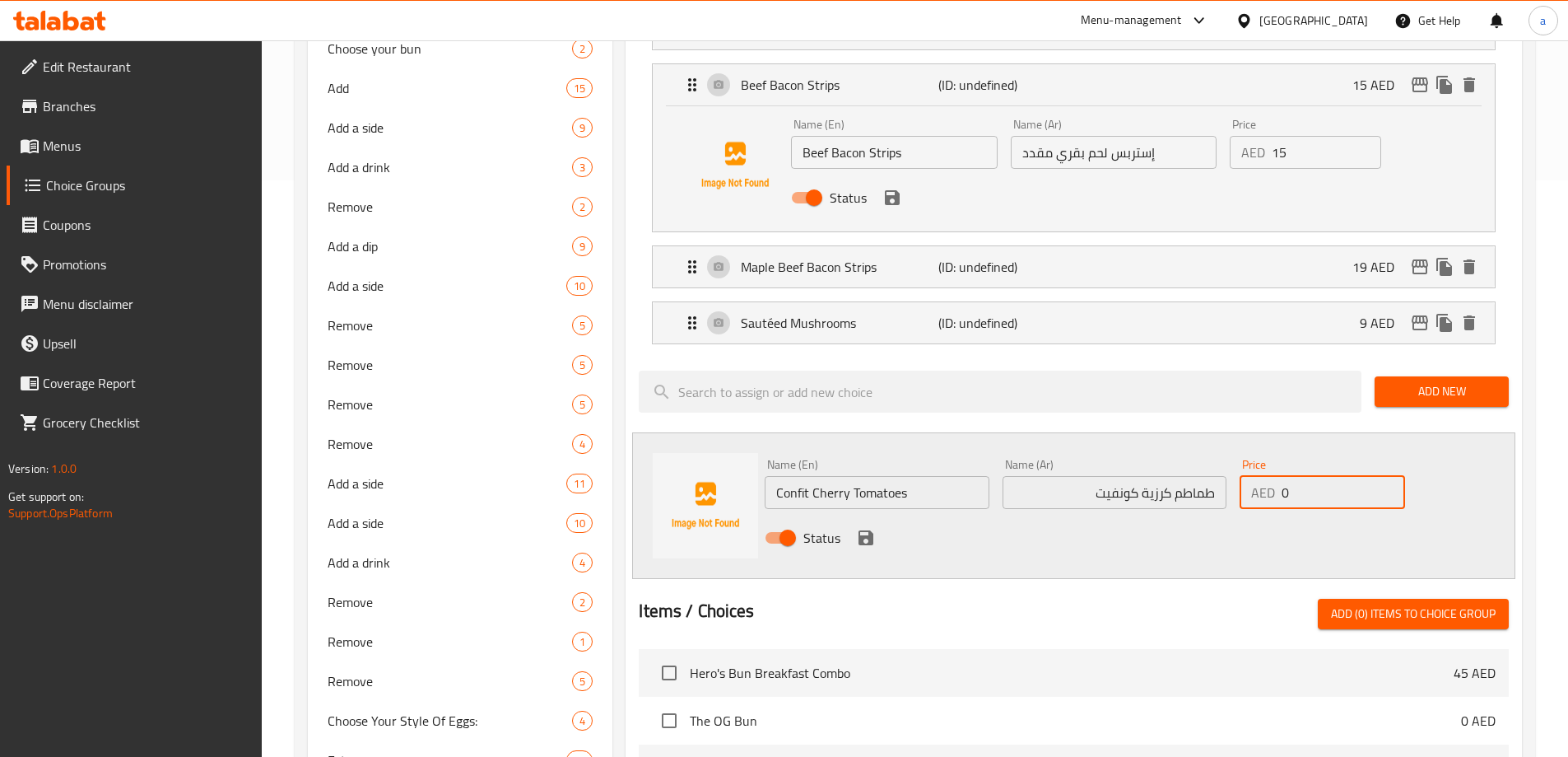
drag, startPoint x: 1288, startPoint y: 438, endPoint x: 1277, endPoint y: 448, distance: 14.9
click at [1277, 476] on div "AED 0 Price" at bounding box center [1322, 492] width 165 height 33
paste input "12"
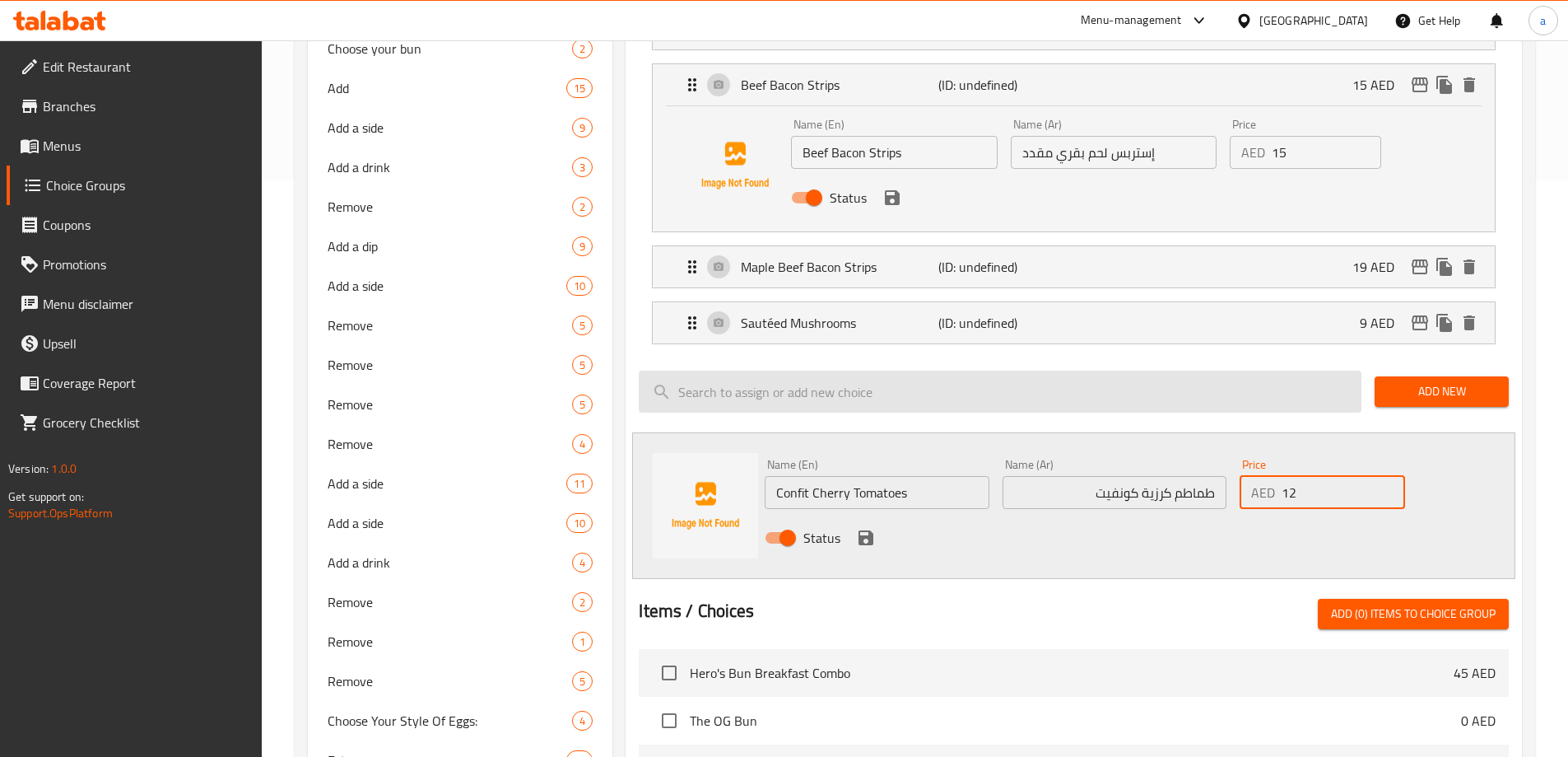
type input "12"
click at [861, 530] on icon "save" at bounding box center [866, 538] width 15 height 15
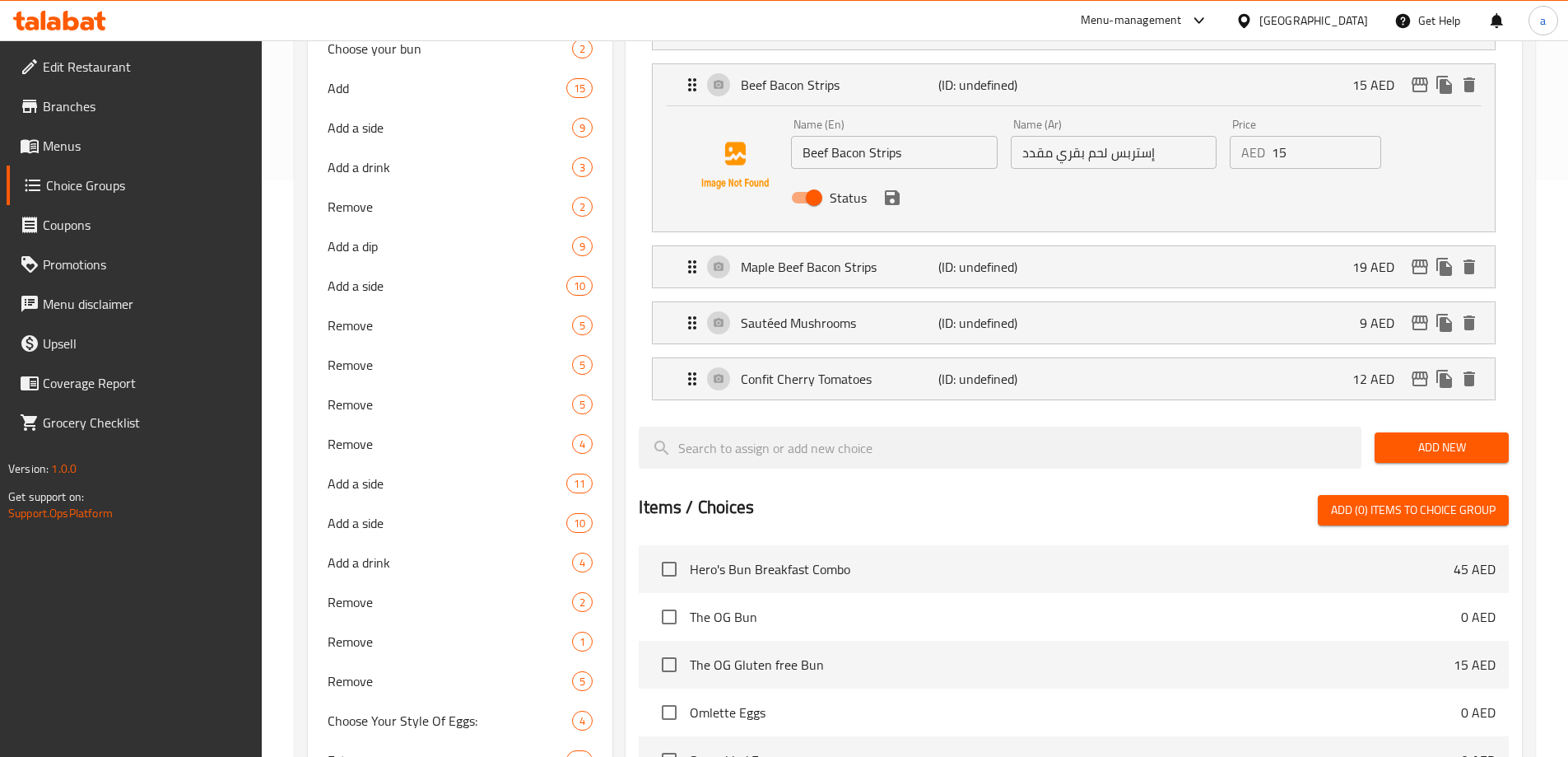
click at [1414, 432] on button "Add New" at bounding box center [1441, 447] width 134 height 30
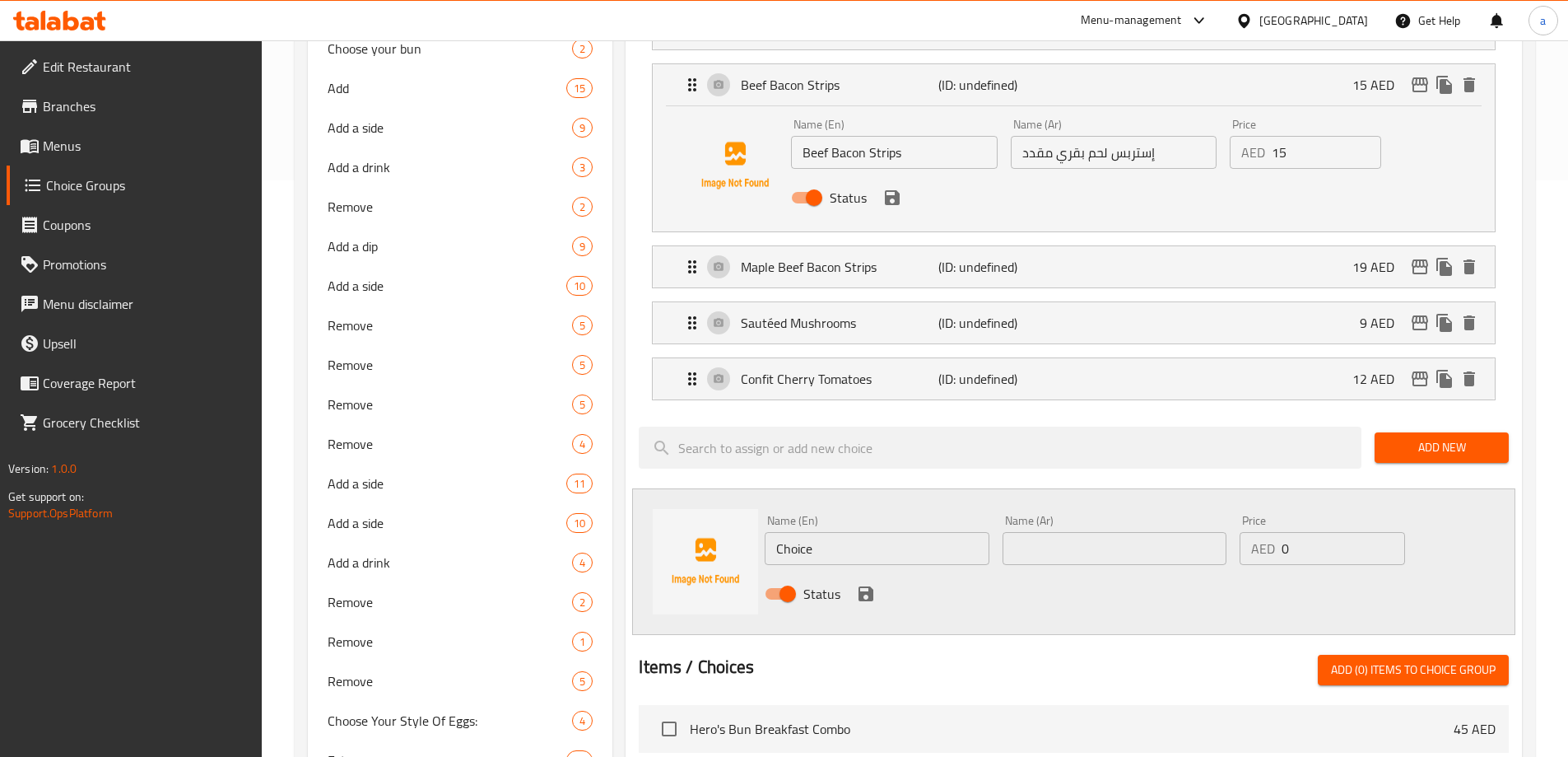
click at [875, 532] on input "Choice" at bounding box center [876, 548] width 224 height 33
click at [894, 532] on input "text" at bounding box center [876, 548] width 224 height 33
paste input "Chicken tenders"
click at [894, 532] on input "Chicken tenders" at bounding box center [876, 548] width 224 height 33
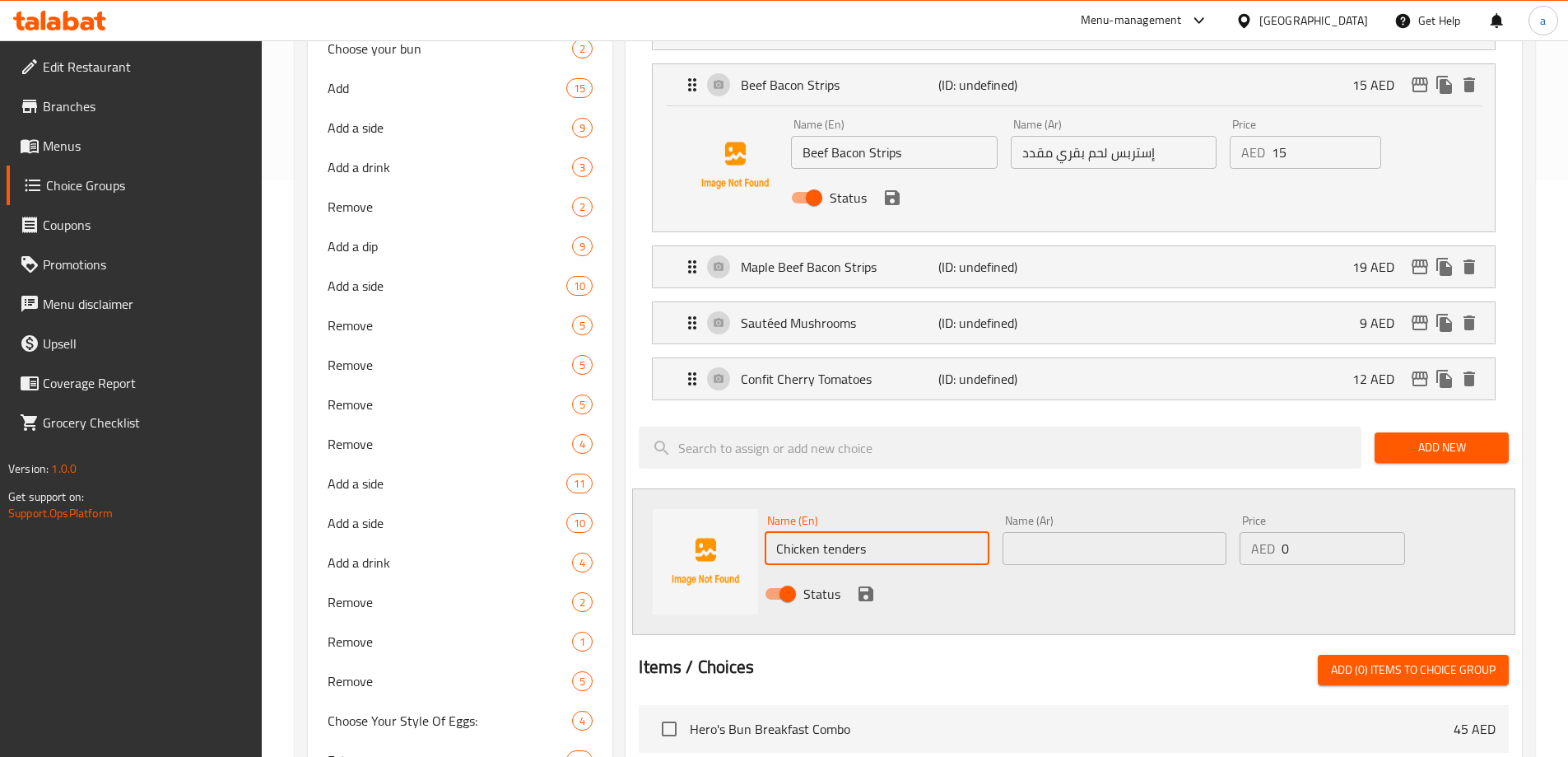
click at [894, 532] on input "Chicken tenders" at bounding box center [876, 548] width 224 height 33
type input "Chicken Tenders"
click at [1050, 532] on input "text" at bounding box center [1114, 548] width 224 height 33
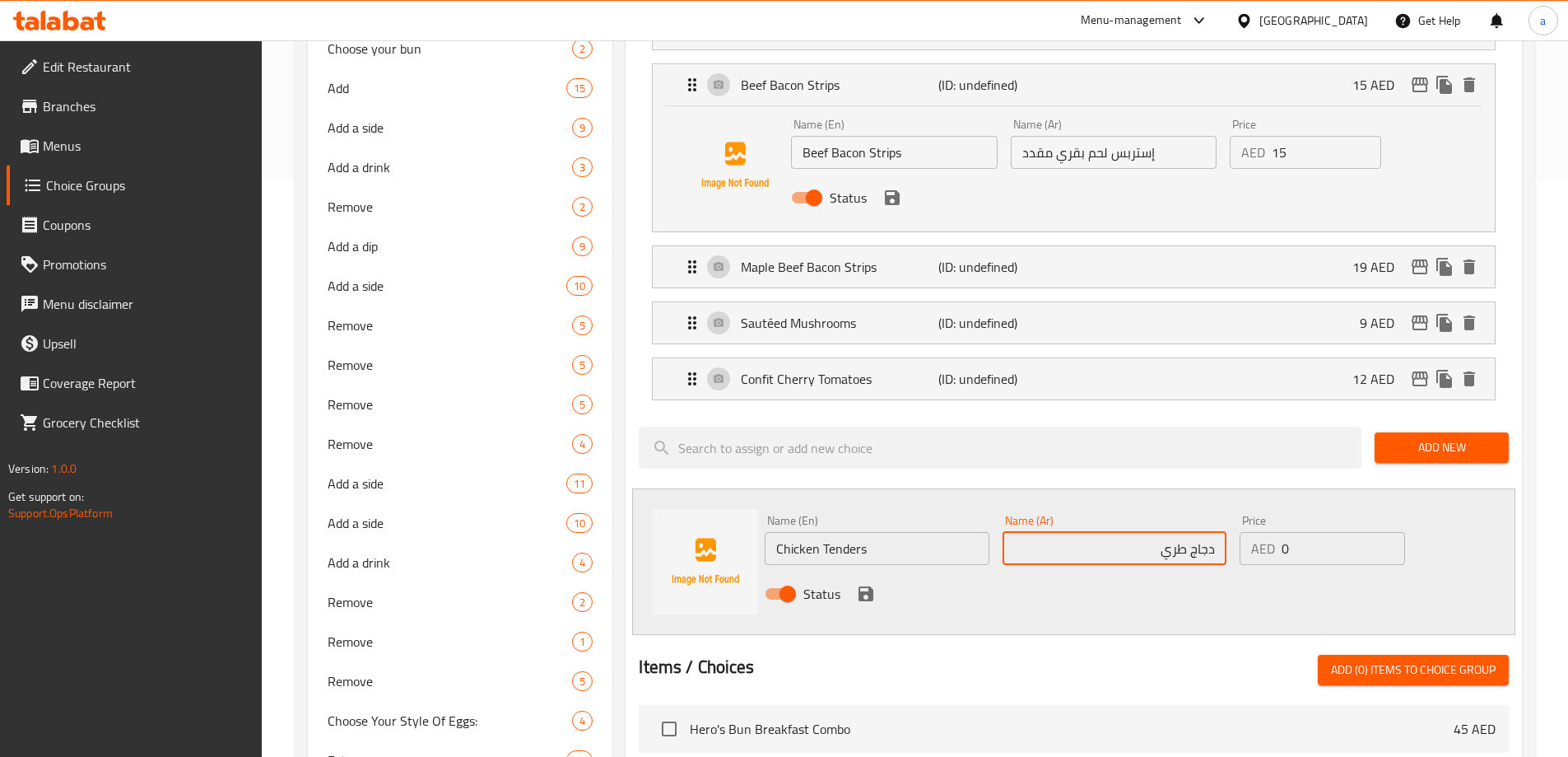
type input "دجاج طري"
drag, startPoint x: 1279, startPoint y: 508, endPoint x: 1288, endPoint y: 506, distance: 9.2
click at [1288, 532] on div "AED 0 Price" at bounding box center [1322, 548] width 165 height 33
type input "19"
click at [858, 584] on icon "save" at bounding box center [865, 593] width 19 height 19
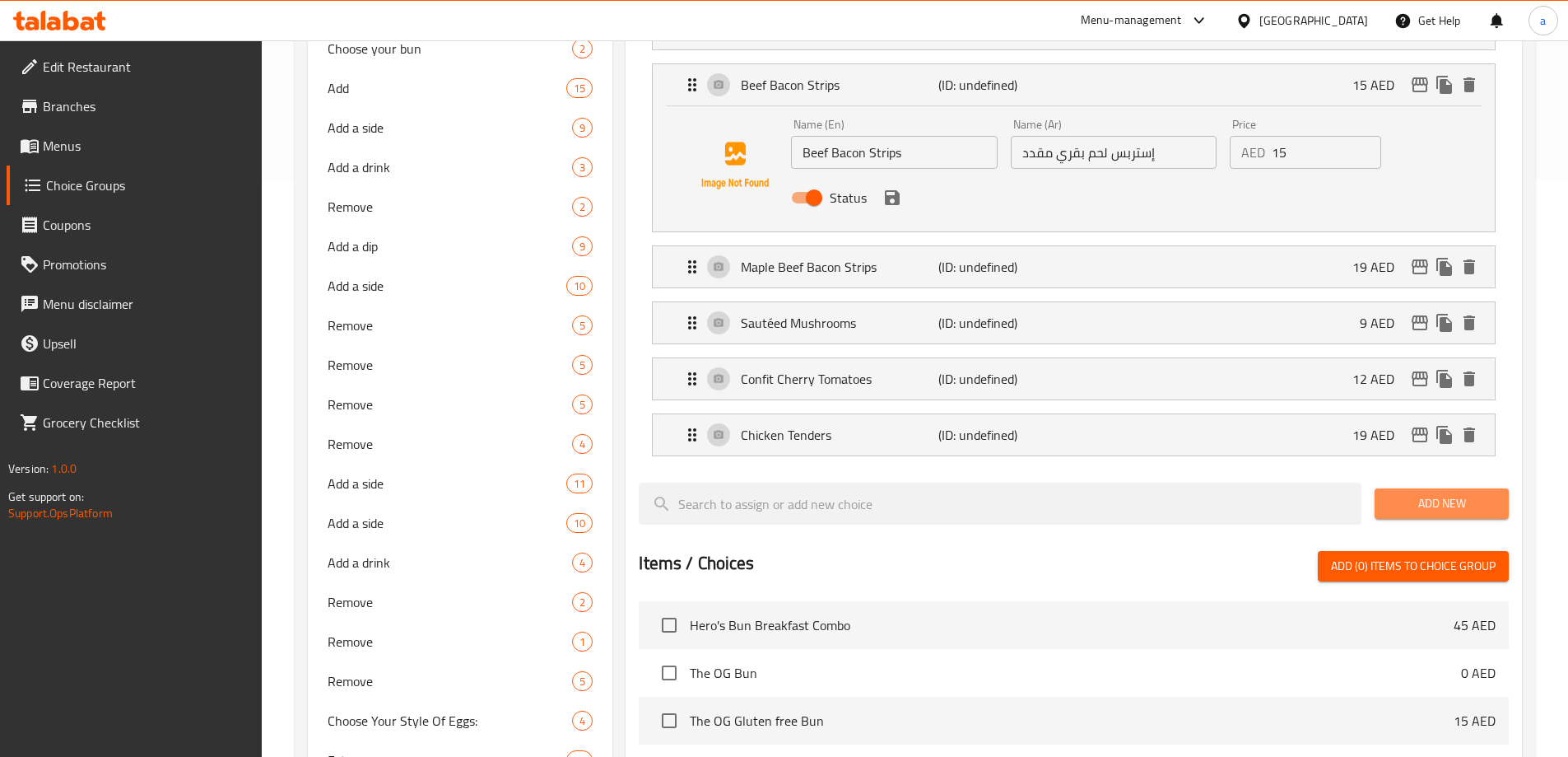
click at [1426, 493] on span "Add New" at bounding box center [1442, 504] width 108 height 20
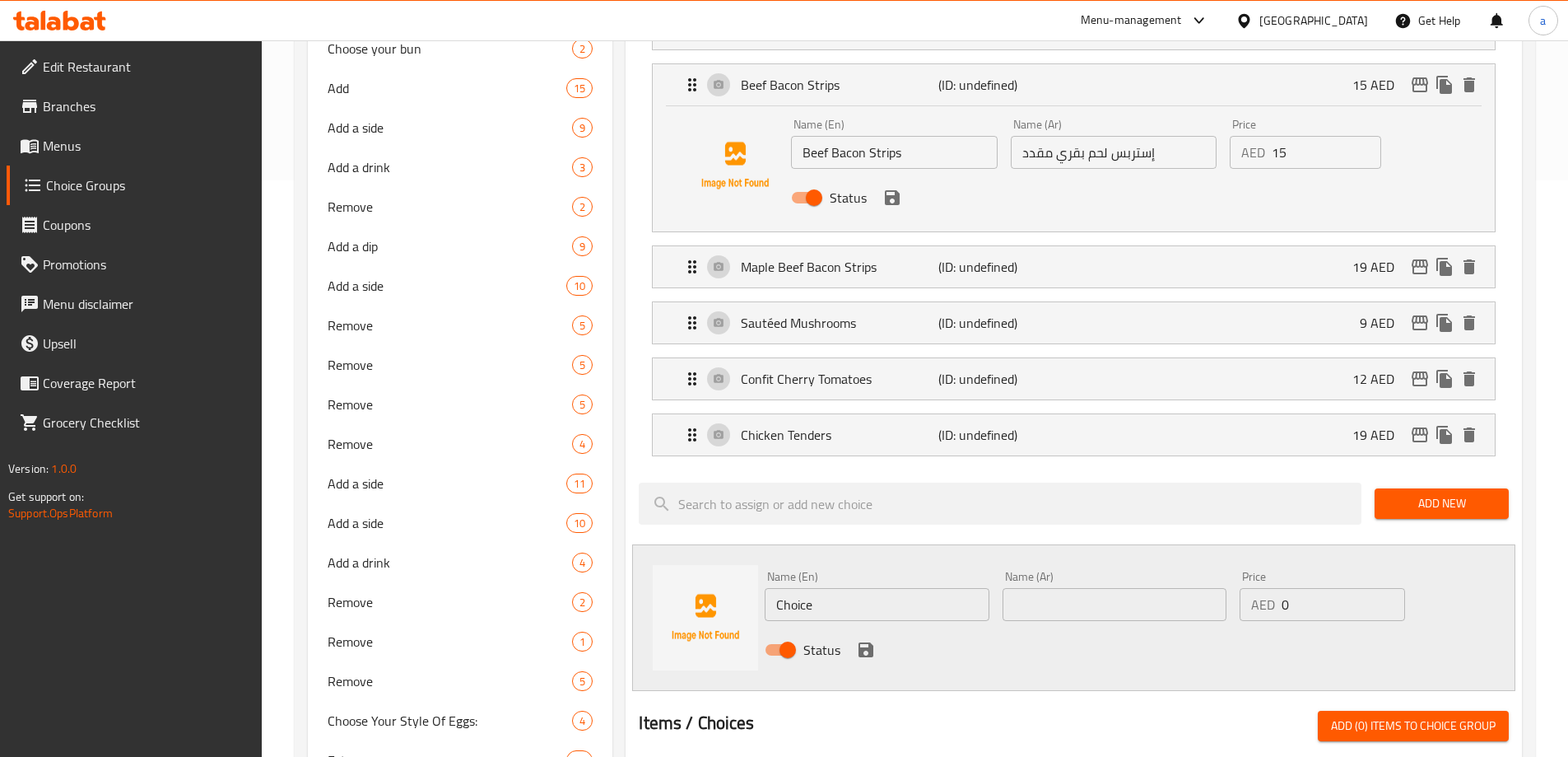
click at [913, 588] on input "Choice" at bounding box center [876, 604] width 224 height 33
click at [807, 588] on input "text" at bounding box center [876, 604] width 224 height 33
paste input "Aje of potato"
click at [870, 588] on input "Aje of potato" at bounding box center [876, 604] width 224 height 33
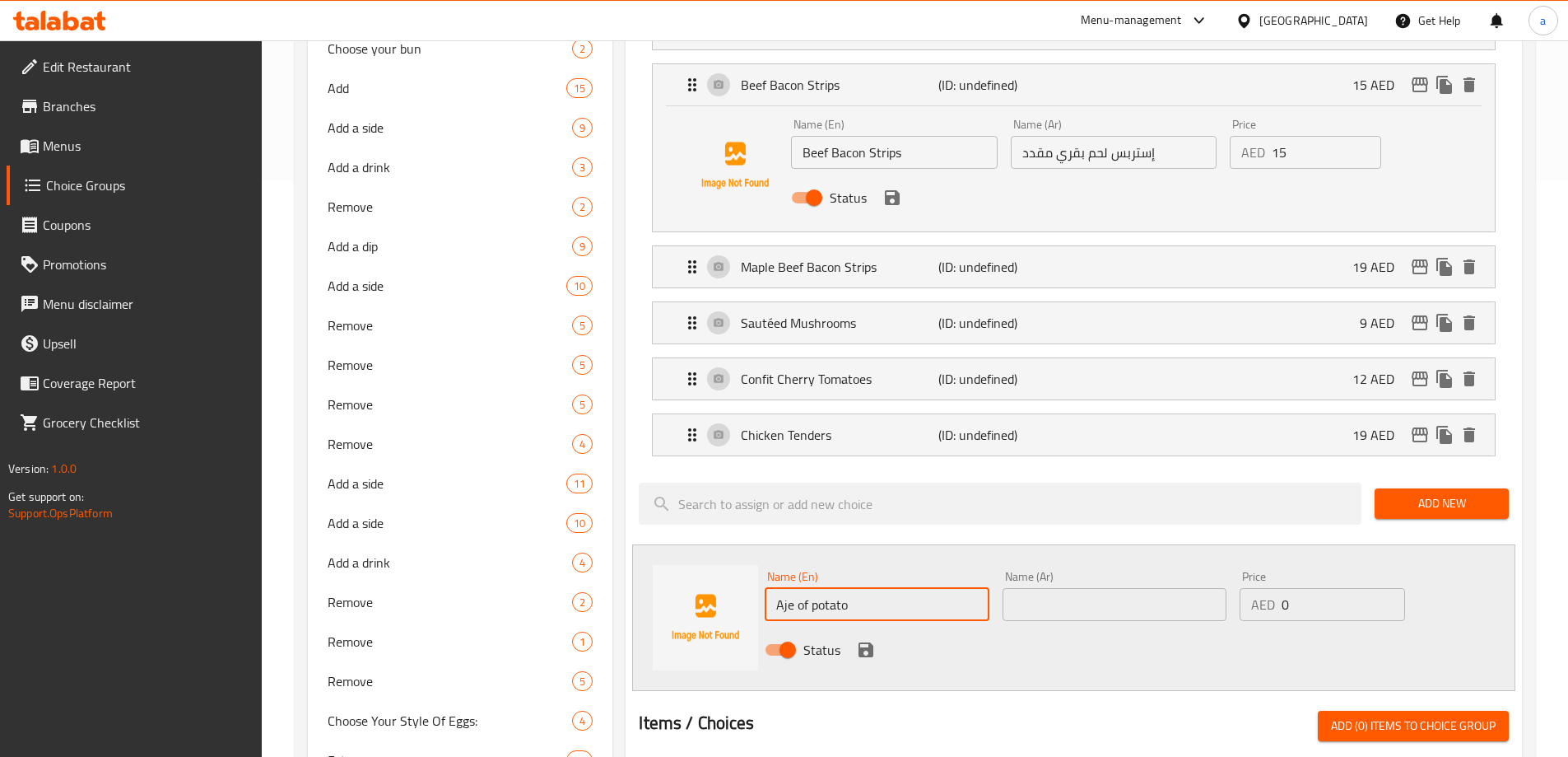
click at [870, 588] on input "Aje of potato" at bounding box center [876, 604] width 224 height 33
type input "Aje Of Potato"
click at [1184, 571] on div "Name (Ar) Name (Ar)" at bounding box center [1114, 596] width 224 height 51
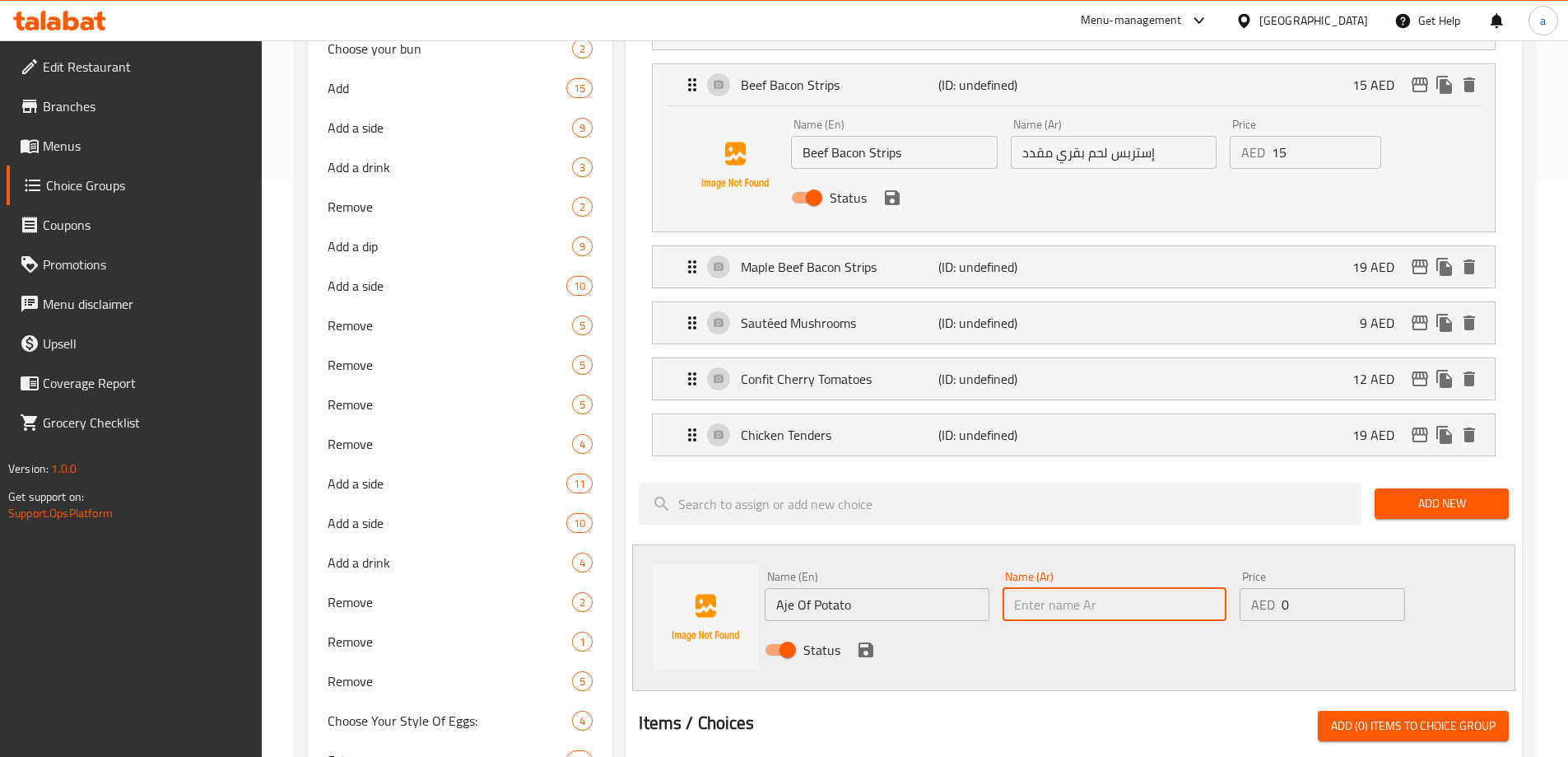
click at [1174, 588] on input "text" at bounding box center [1114, 604] width 224 height 33
click at [1098, 588] on input "text" at bounding box center [1114, 604] width 224 height 33
click at [1147, 588] on input "text" at bounding box center [1114, 604] width 224 height 33
paste input "آجي البطاطس"
type input "آجي البطاطس"
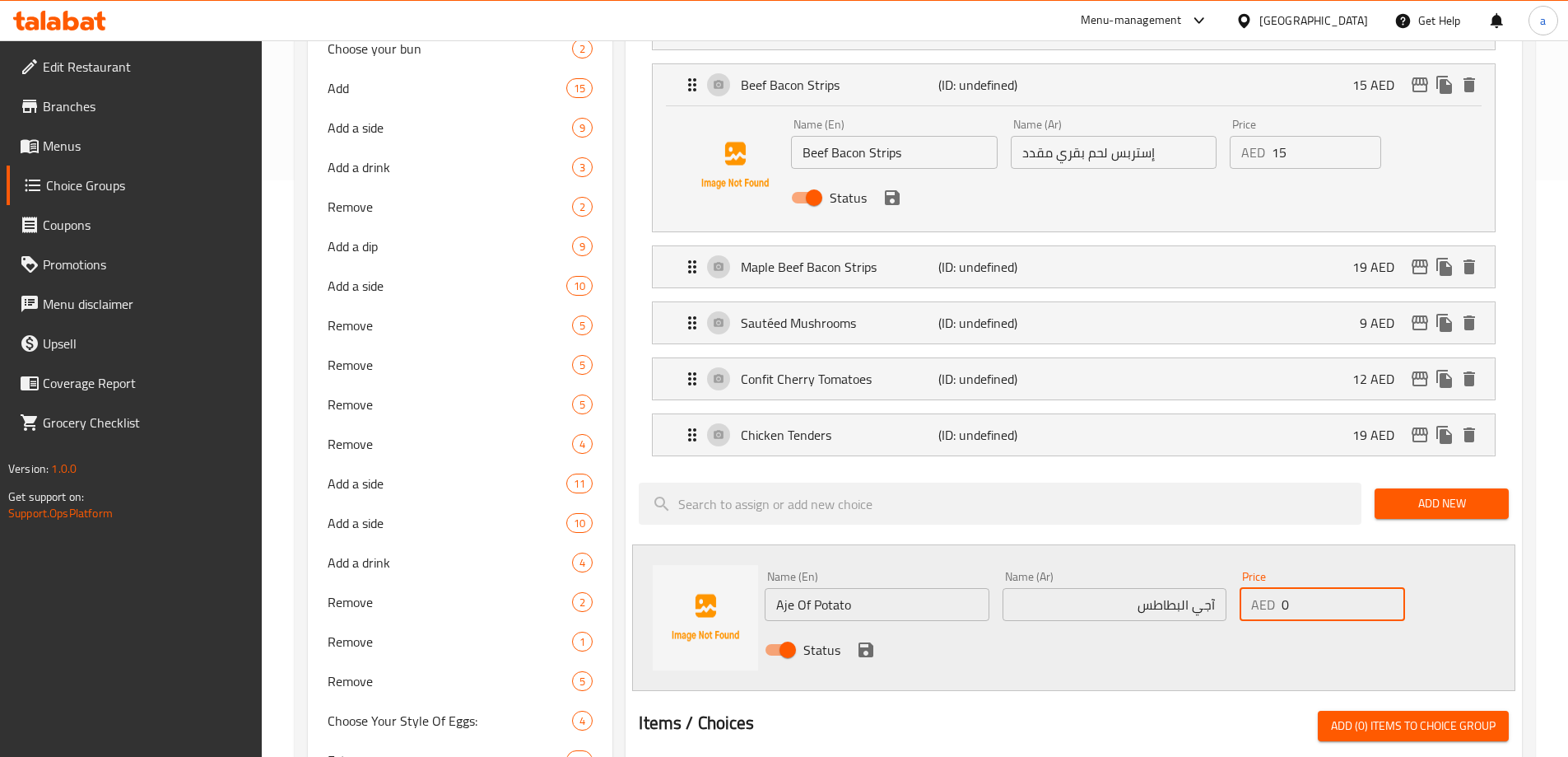
drag, startPoint x: 1285, startPoint y: 557, endPoint x: 1298, endPoint y: 558, distance: 13.0
click at [1298, 588] on div "AED 0 Price" at bounding box center [1322, 604] width 165 height 33
click at [1281, 588] on div "AED 0 Price" at bounding box center [1322, 604] width 165 height 33
type input "9"
click at [858, 640] on icon "save" at bounding box center [865, 649] width 19 height 19
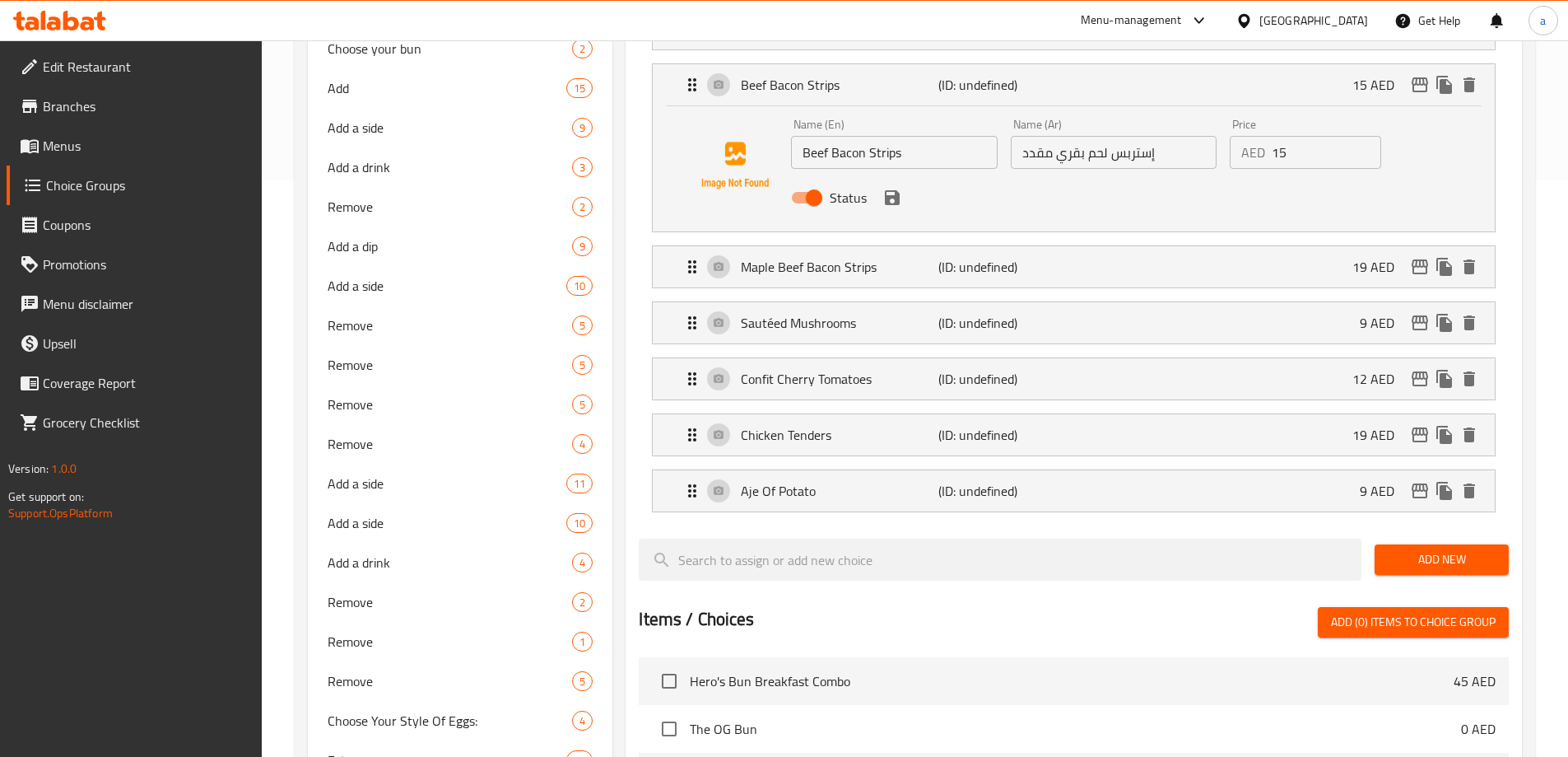
click at [1431, 549] on span "Add New" at bounding box center [1442, 559] width 108 height 20
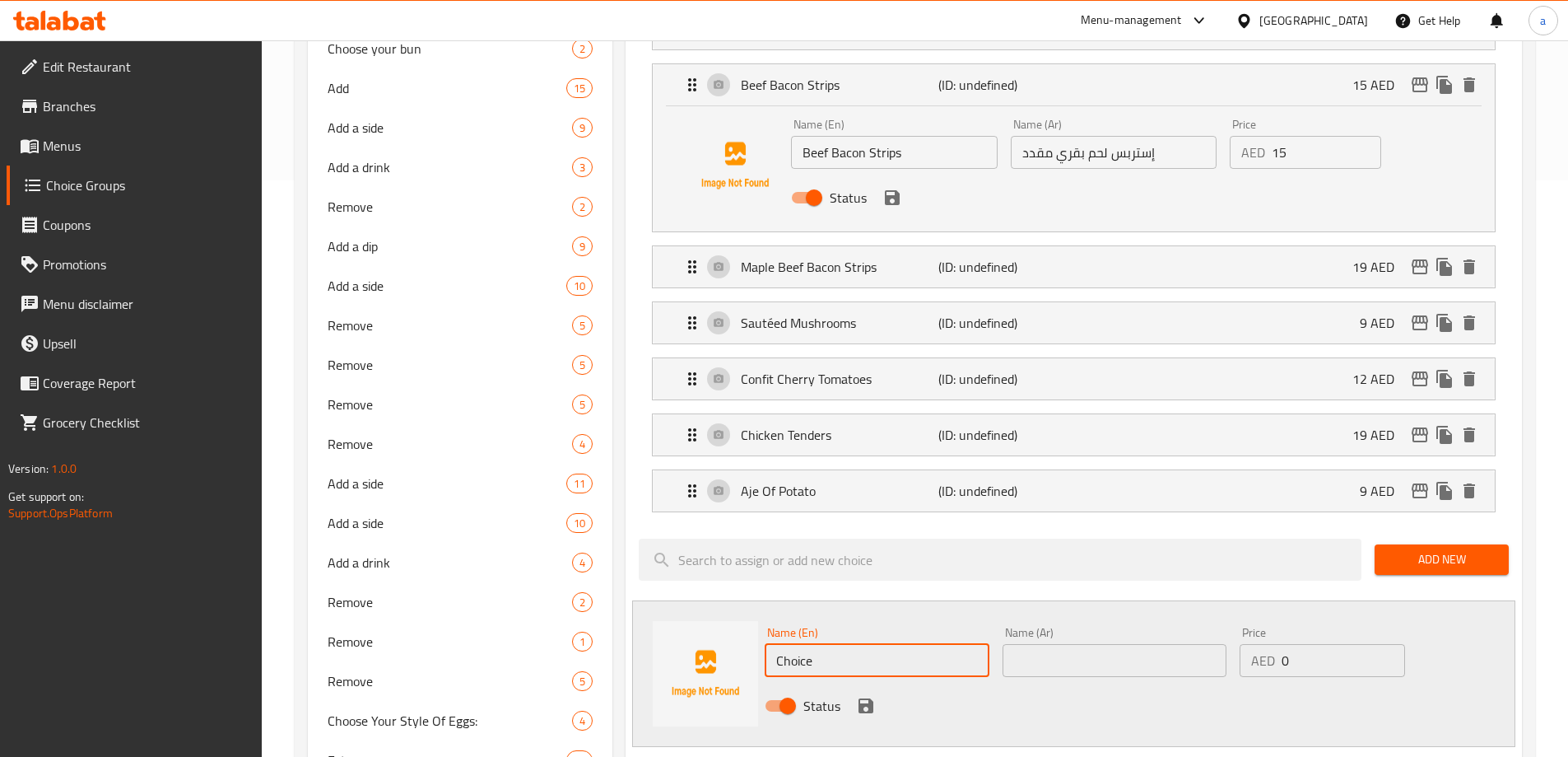
click at [878, 644] on input "Choice" at bounding box center [876, 660] width 224 height 33
click at [882, 644] on input "text" at bounding box center [876, 660] width 224 height 33
paste input "Mac & cheese balls"
click at [905, 644] on input "Mac & cheese balls" at bounding box center [876, 660] width 224 height 33
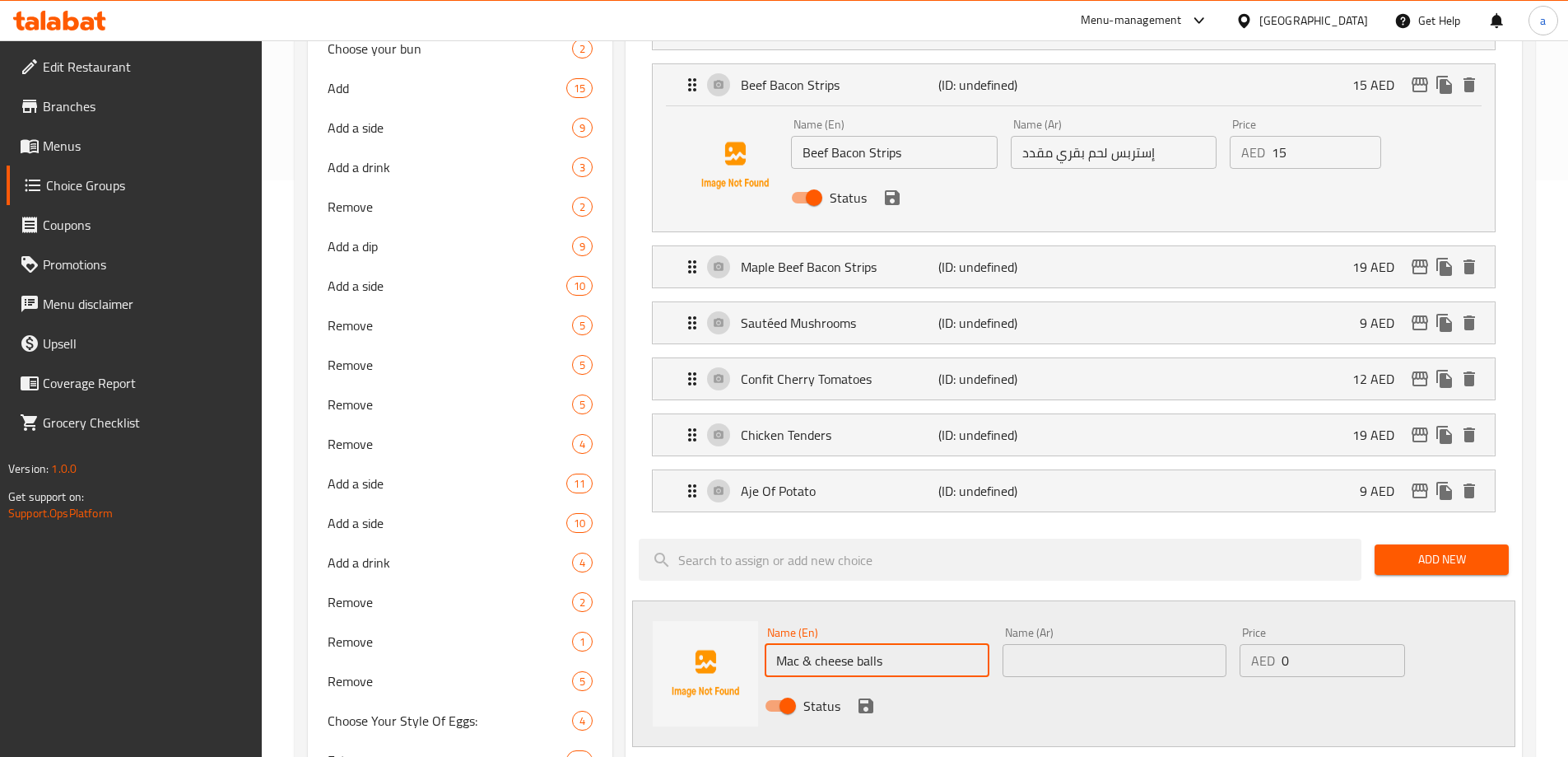
click at [905, 644] on input "Mac & cheese balls" at bounding box center [876, 660] width 224 height 33
type input "Mac & cheese balls"
click at [905, 644] on input "Mac & cheese balls" at bounding box center [876, 660] width 224 height 33
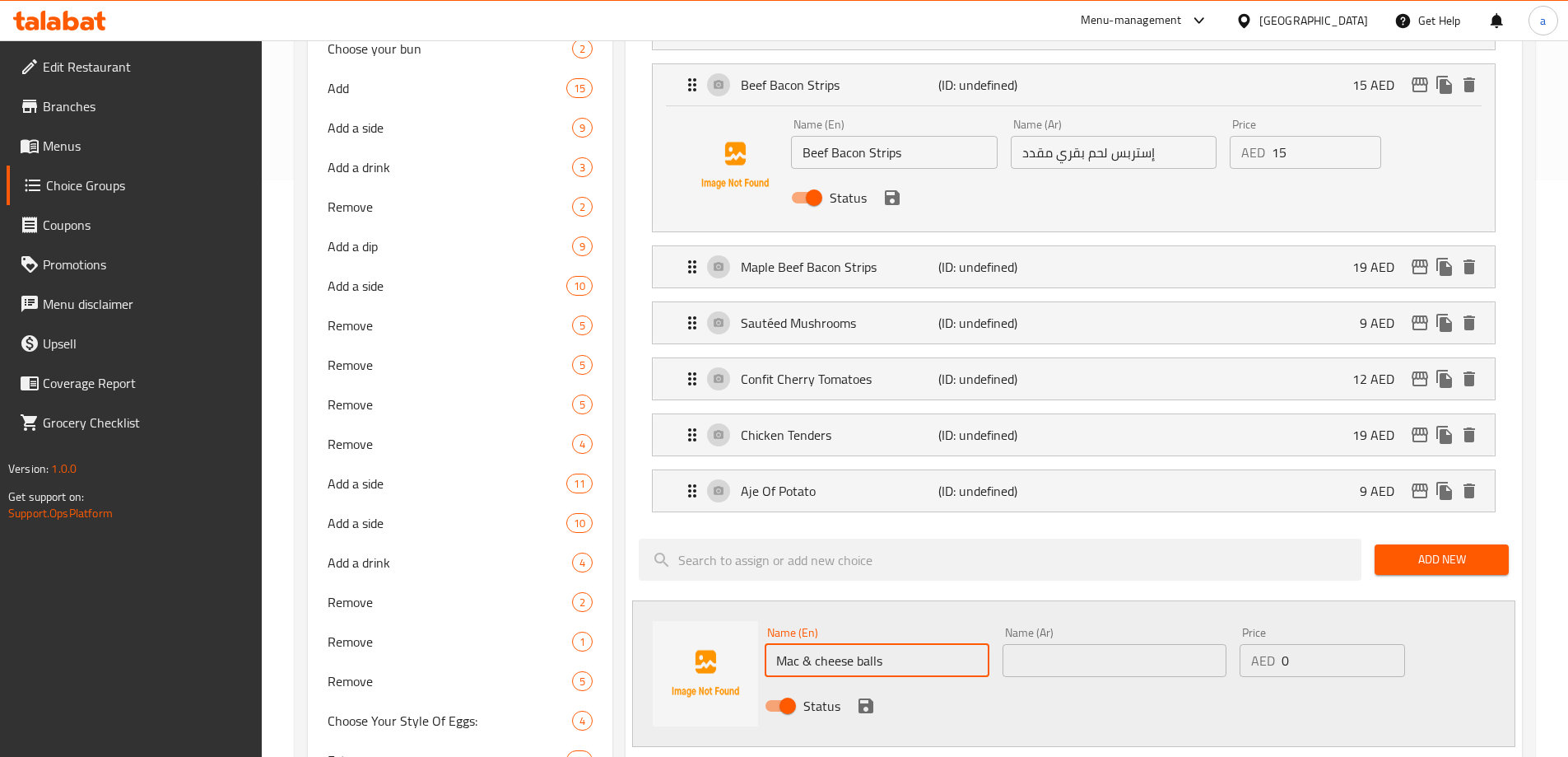
click at [905, 644] on input "Mac & cheese balls" at bounding box center [876, 660] width 224 height 33
click at [1098, 644] on input "text" at bounding box center [1114, 660] width 224 height 33
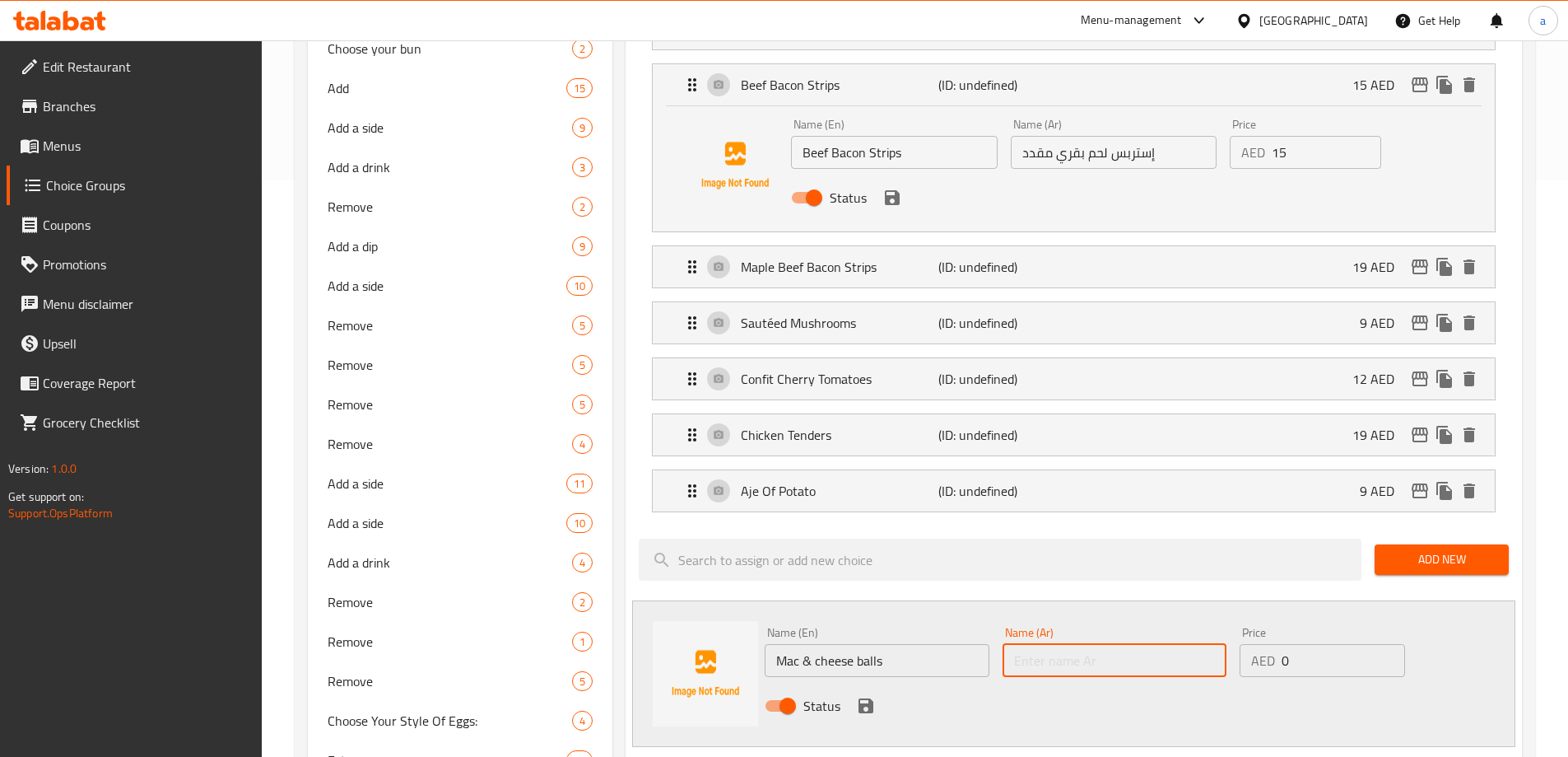
type input "ك"
type input "كرات"
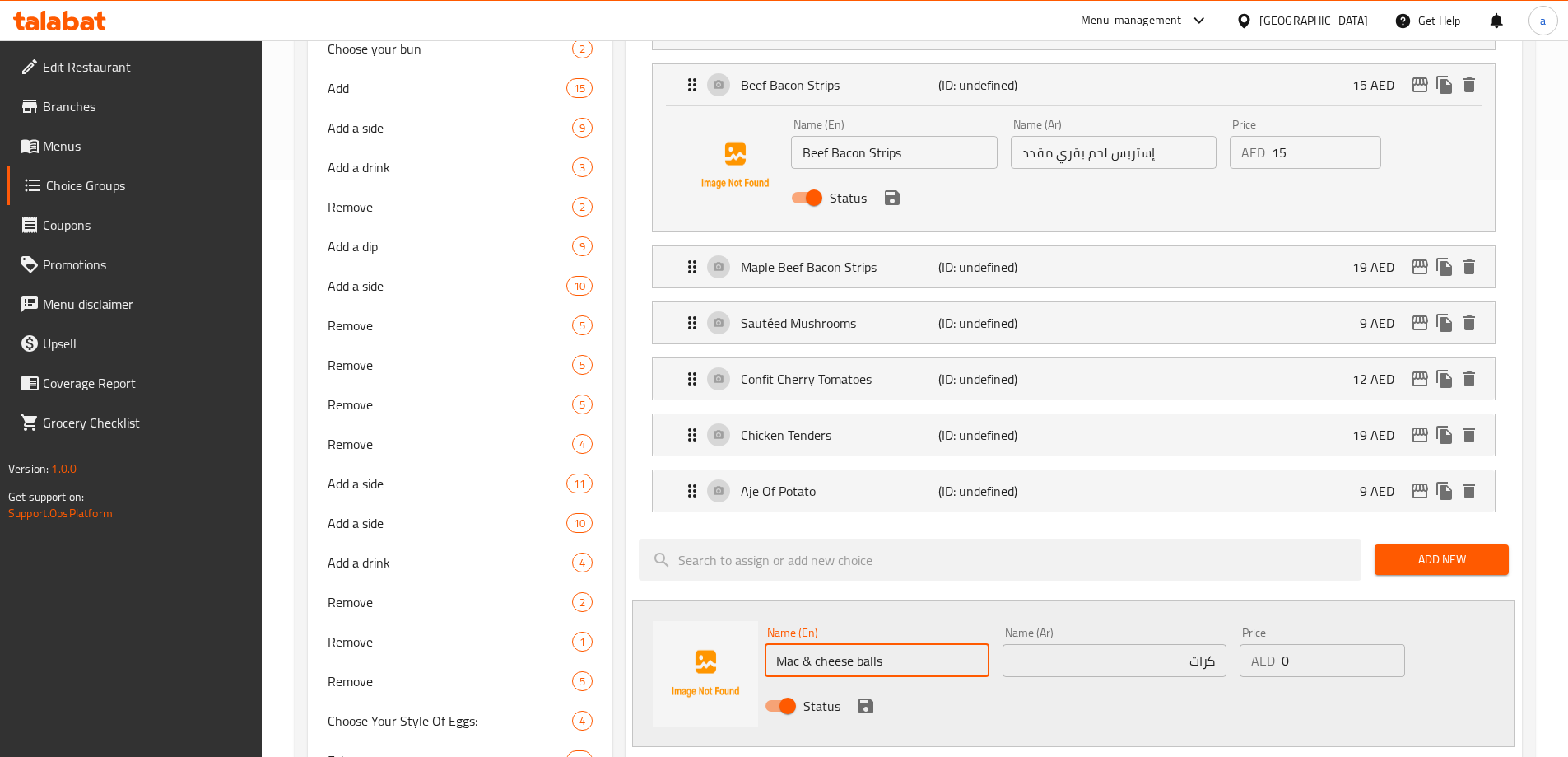
type input "Mac & Cheese Balls"
drag, startPoint x: 802, startPoint y: 614, endPoint x: 773, endPoint y: 608, distance: 29.6
click at [773, 644] on input "Mac & Cheese Balls" at bounding box center [876, 660] width 224 height 33
click at [1168, 644] on input "كرات" at bounding box center [1114, 660] width 224 height 33
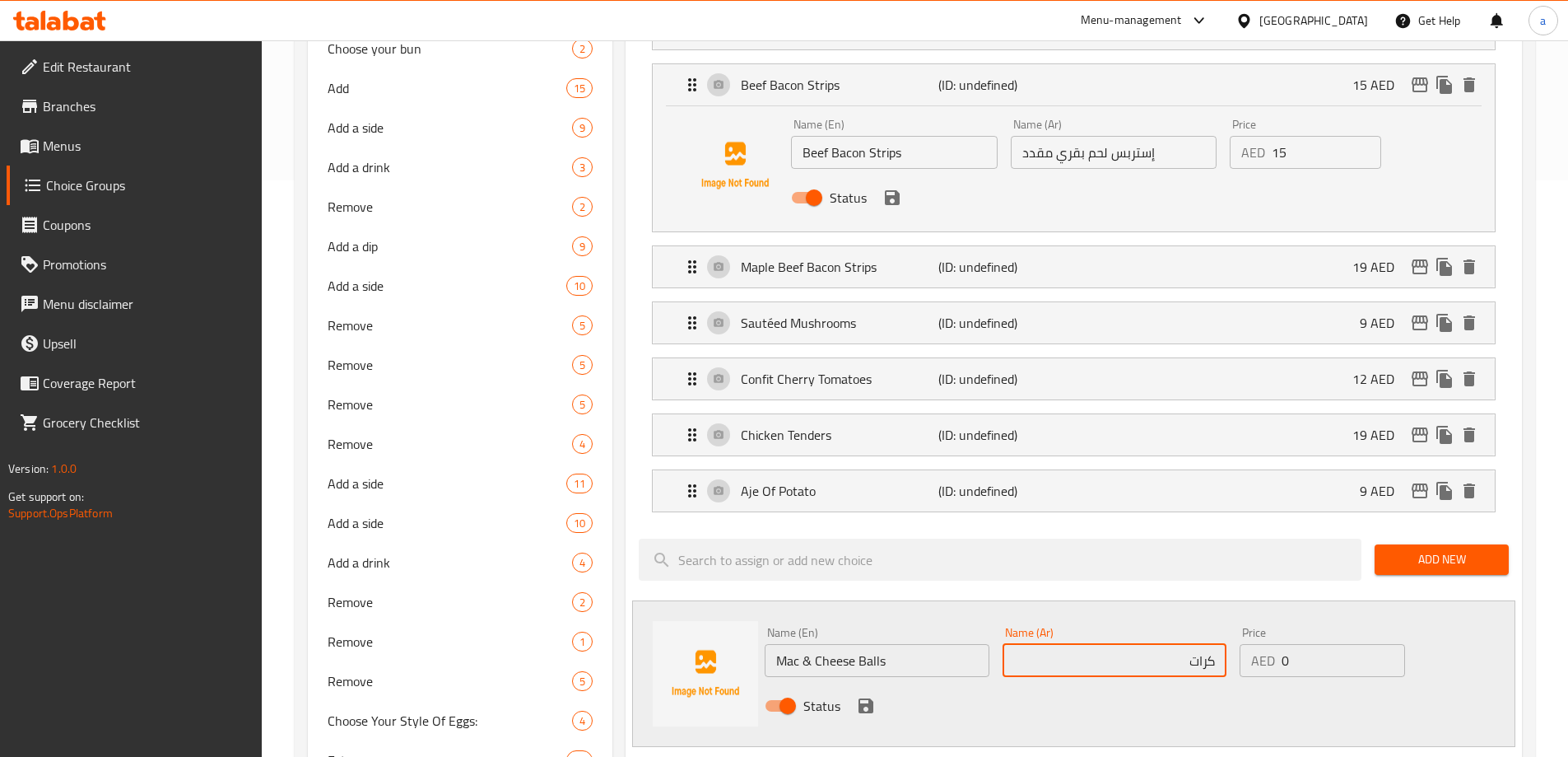
paste input "ماك اند تشيز"
click at [1170, 644] on input "كرات ماك اند تشيز" at bounding box center [1114, 660] width 224 height 33
click at [1168, 644] on input "كرات ماك اند تشيز" at bounding box center [1114, 660] width 224 height 33
type input "كرات ماك اند تشيز"
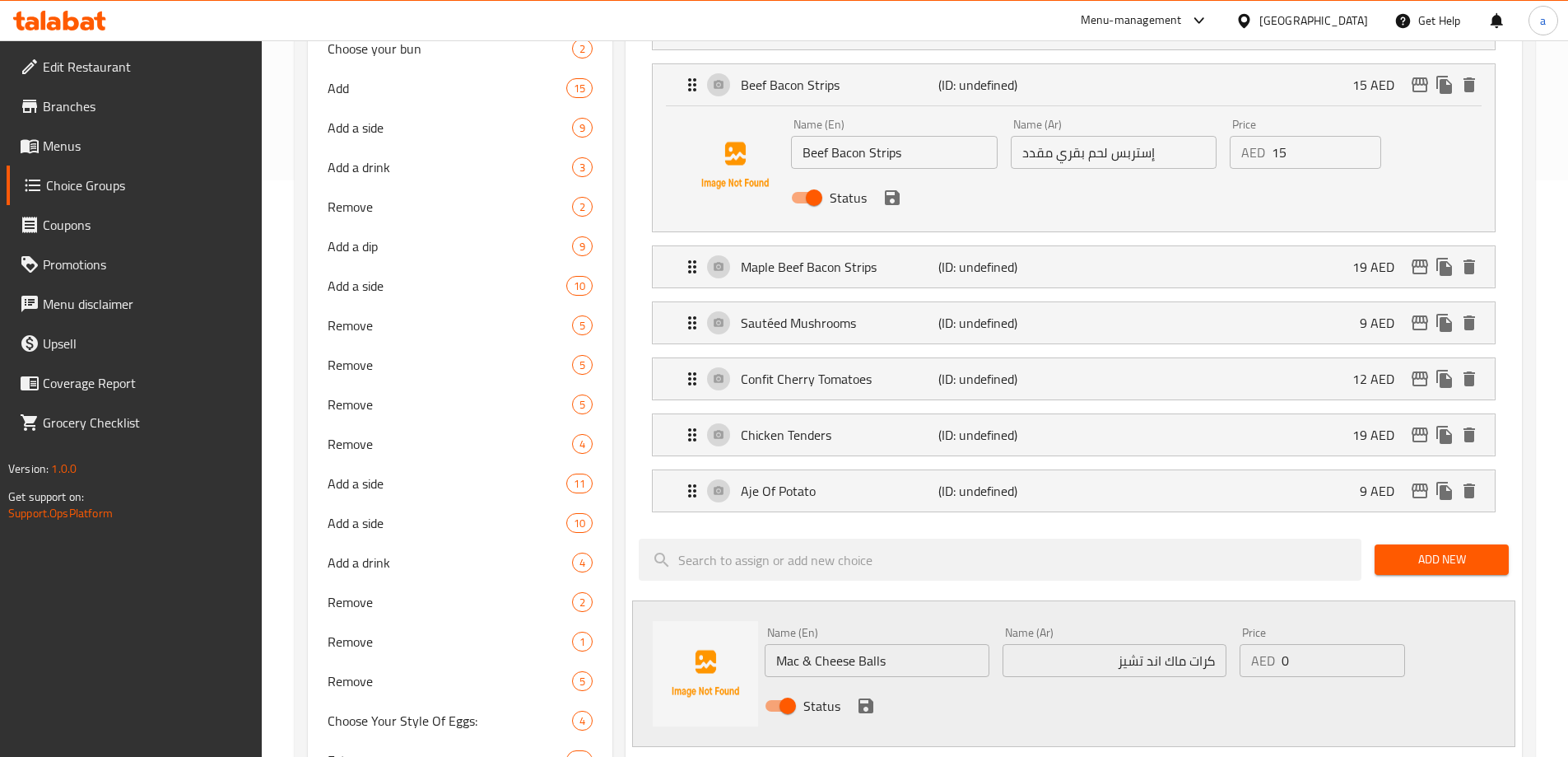
drag, startPoint x: 1280, startPoint y: 614, endPoint x: 1290, endPoint y: 617, distance: 10.4
click at [1290, 644] on div "AED 0 Price" at bounding box center [1322, 660] width 165 height 33
type input "19"
click at [869, 698] on icon "save" at bounding box center [866, 706] width 15 height 15
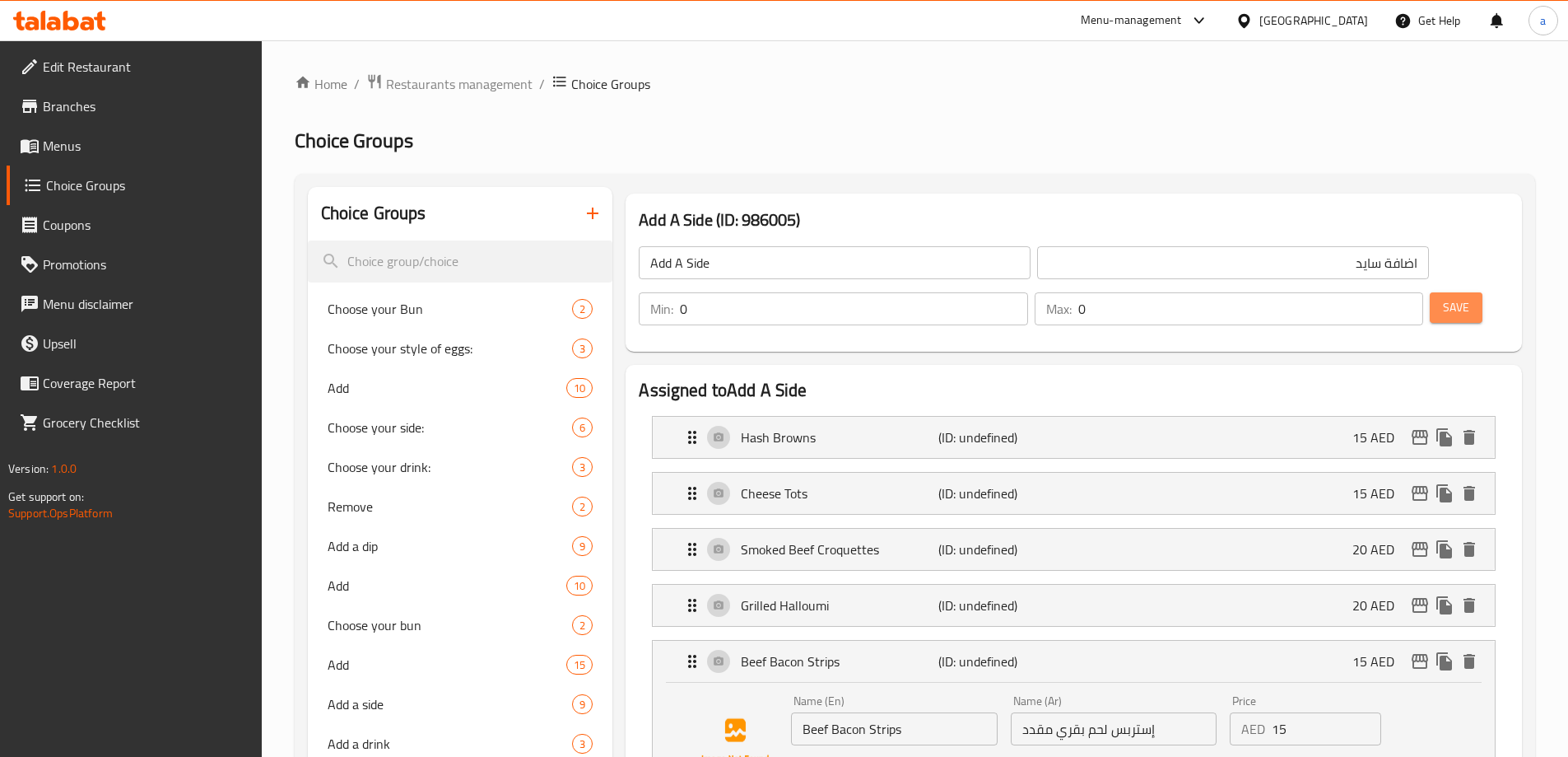
click at [1434, 292] on button "Save" at bounding box center [1456, 307] width 53 height 30
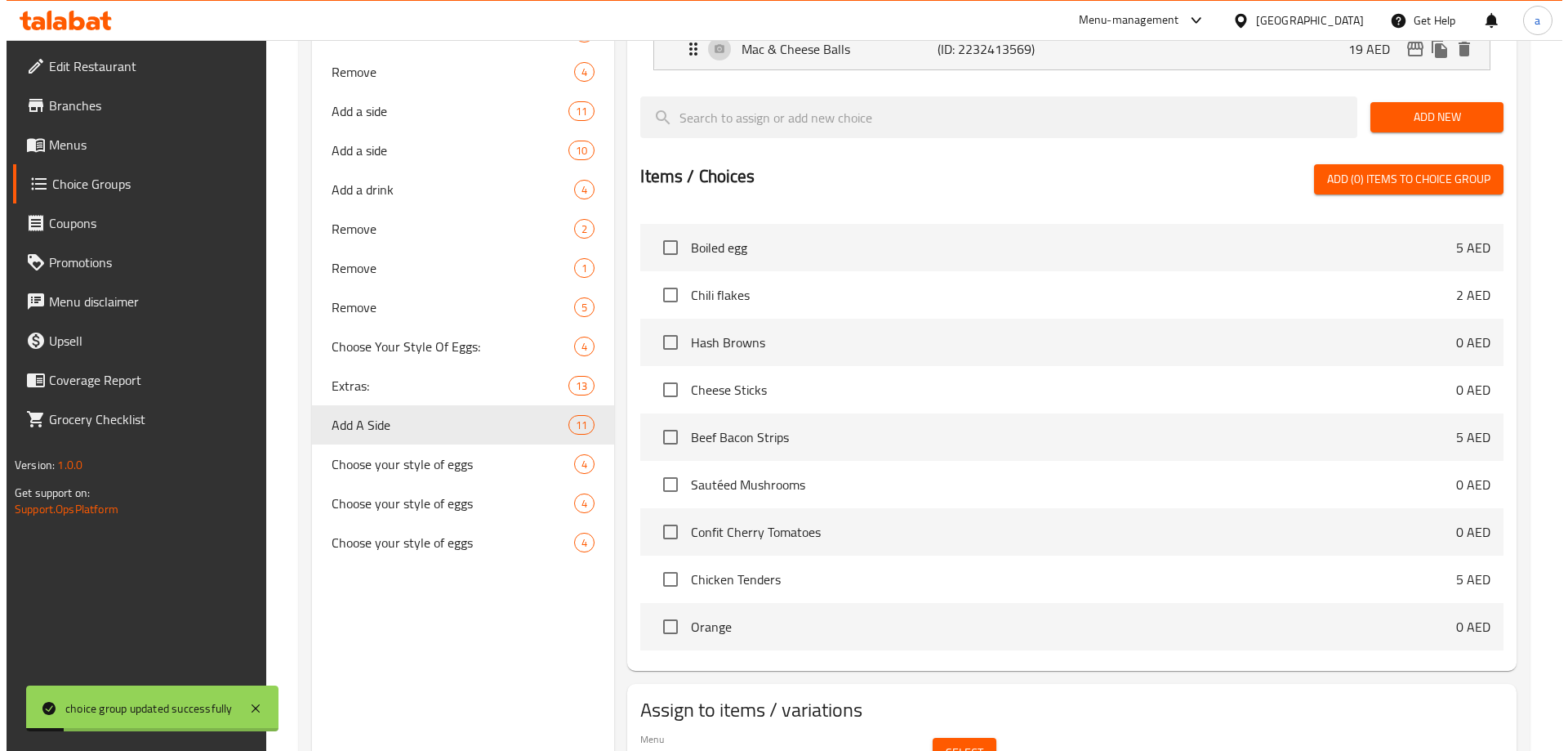
scroll to position [981, 0]
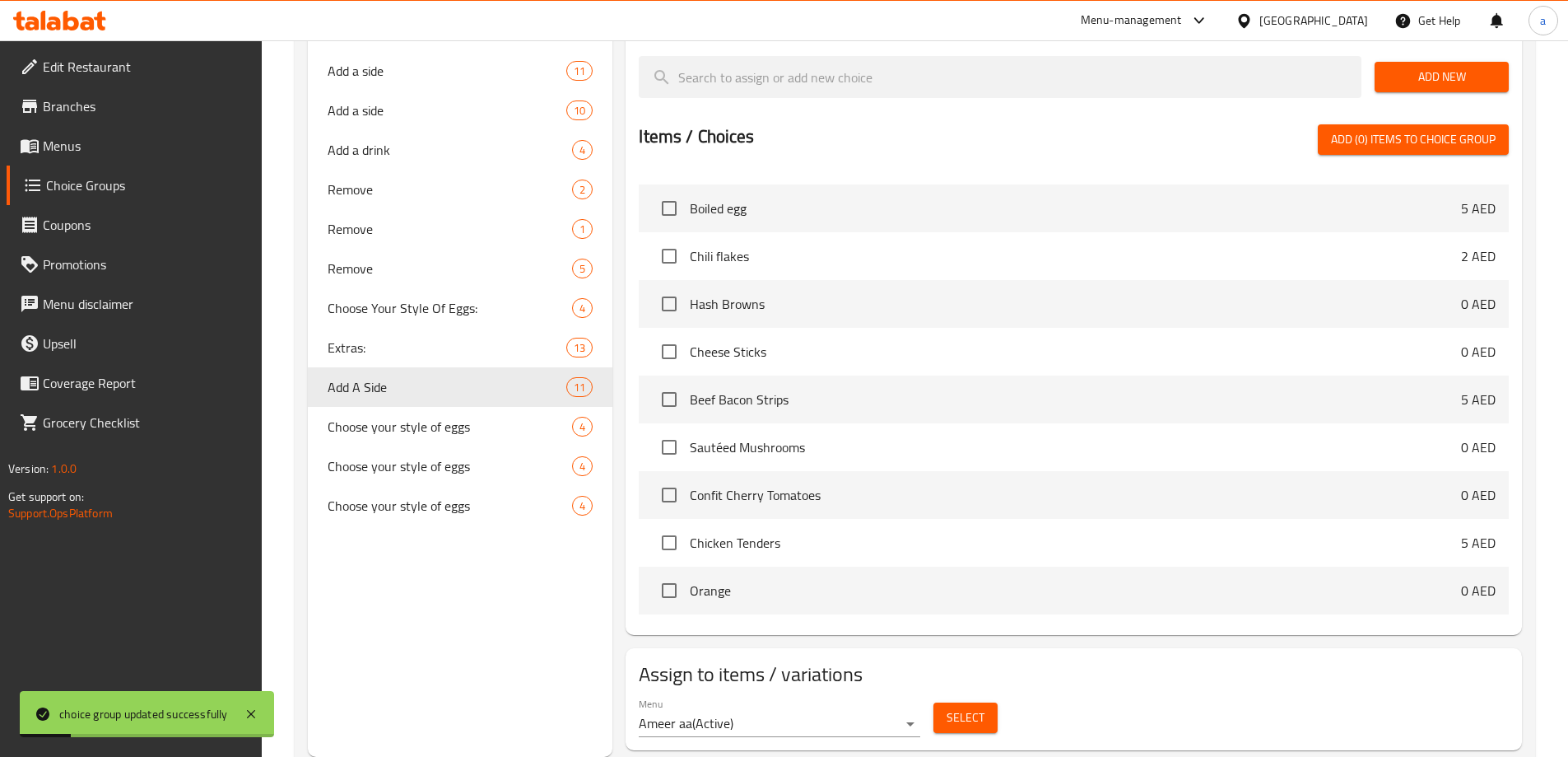
click at [976, 702] on button "Select" at bounding box center [965, 717] width 64 height 30
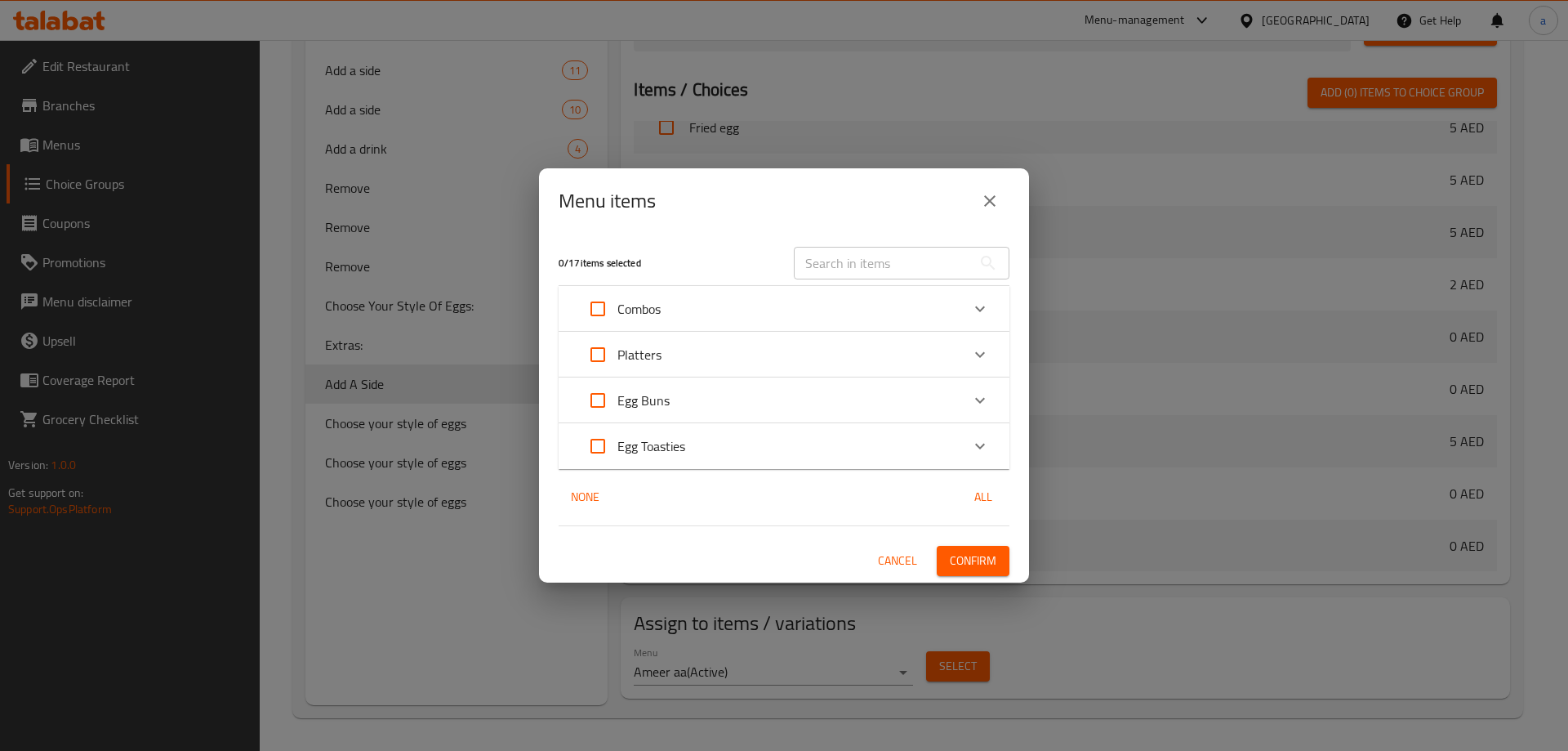
click at [696, 348] on div "Platters" at bounding box center [769, 354] width 382 height 39
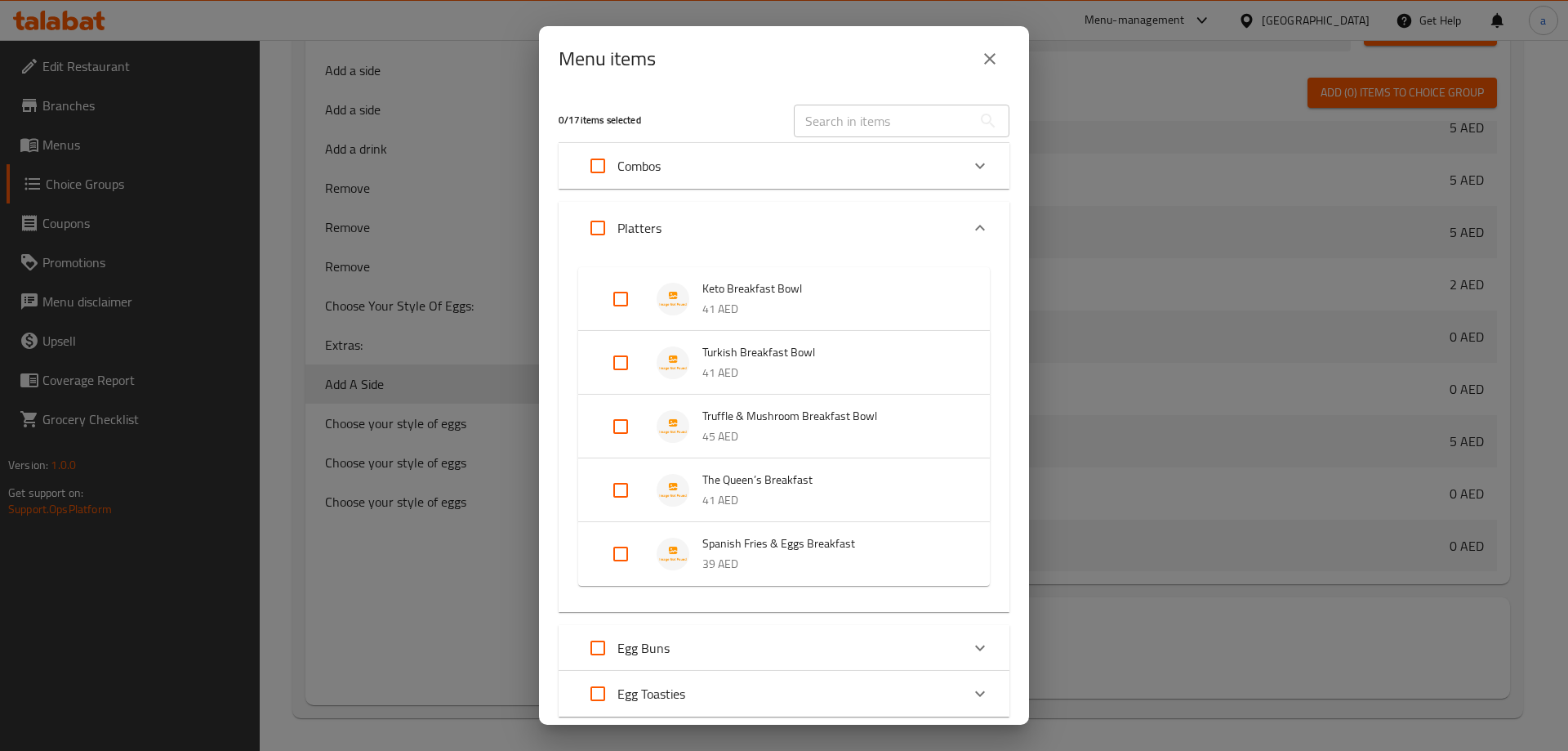
click at [619, 302] on input "Expand" at bounding box center [620, 298] width 39 height 39
checkbox input "true"
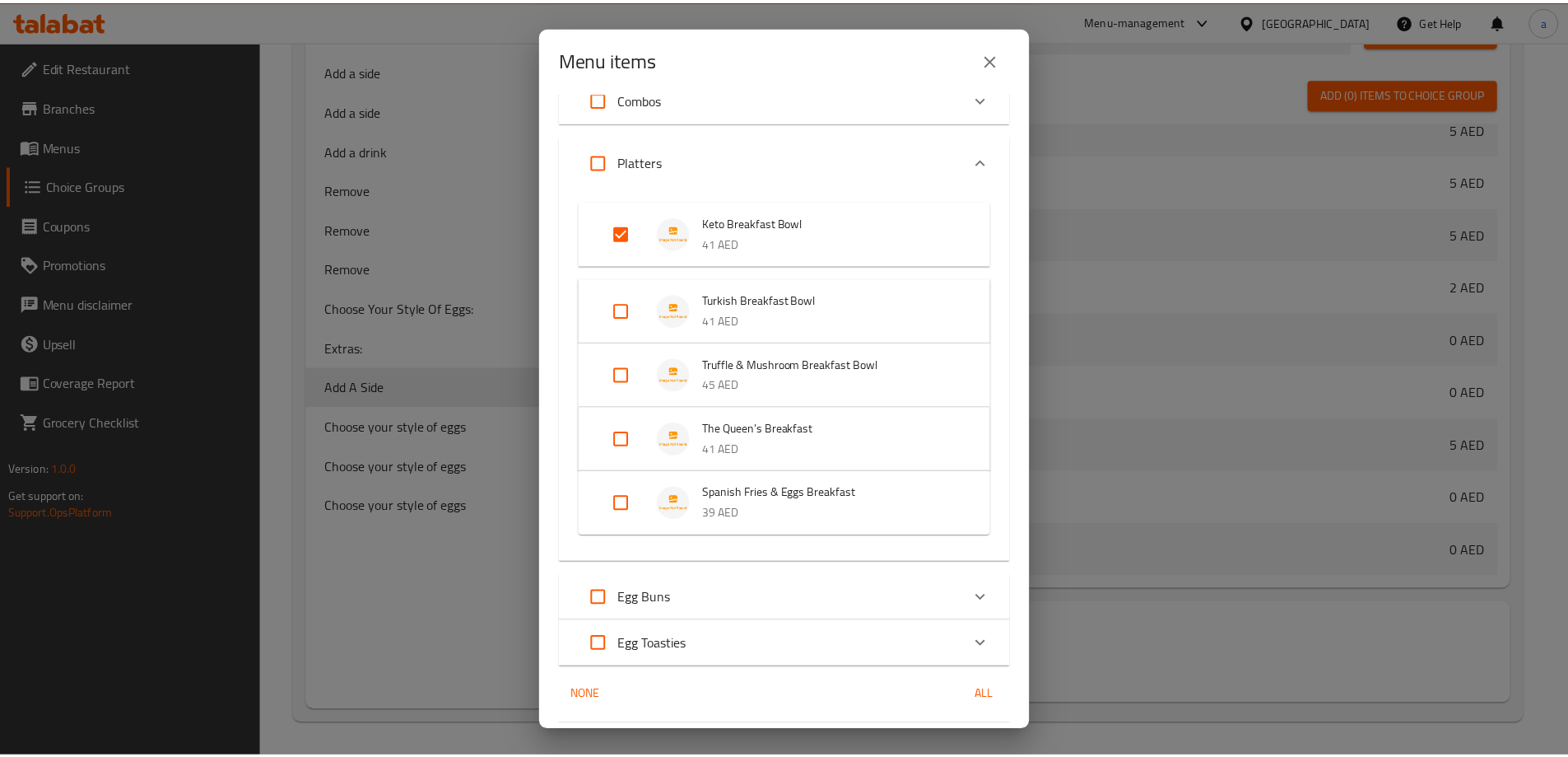
scroll to position [120, 0]
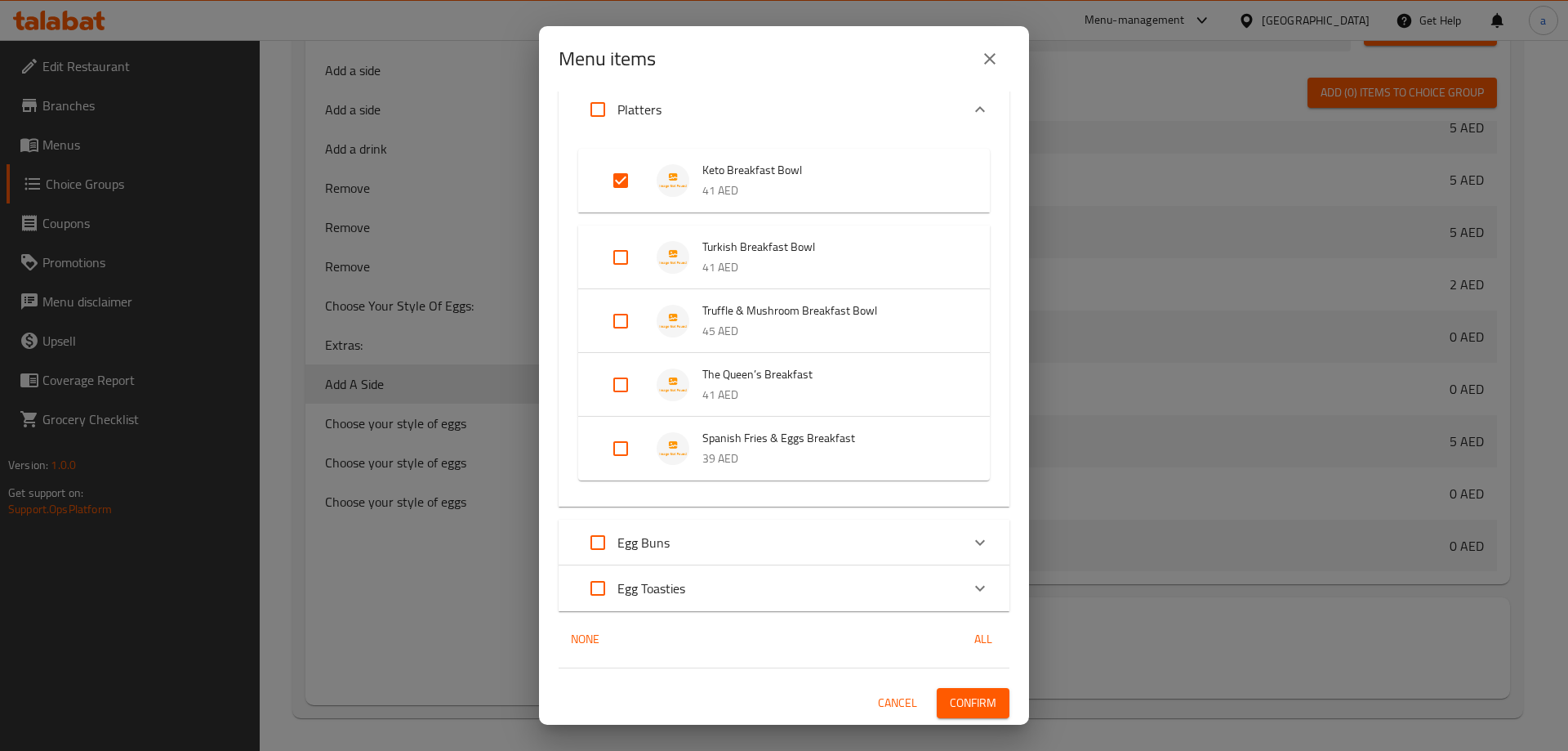
click at [992, 689] on button "Confirm" at bounding box center [973, 703] width 73 height 30
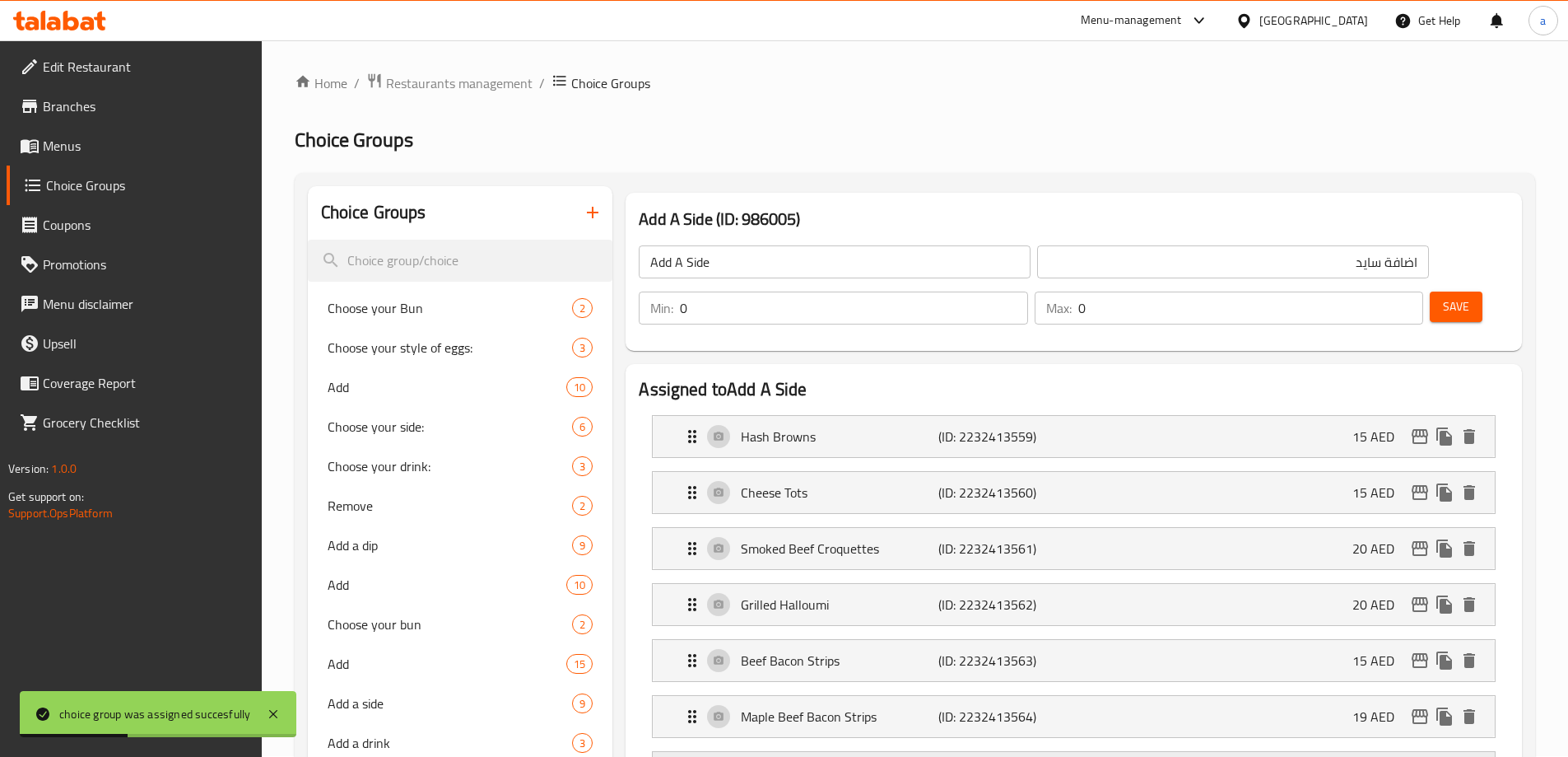
scroll to position [0, 0]
click at [593, 208] on icon "button" at bounding box center [593, 213] width 12 height 12
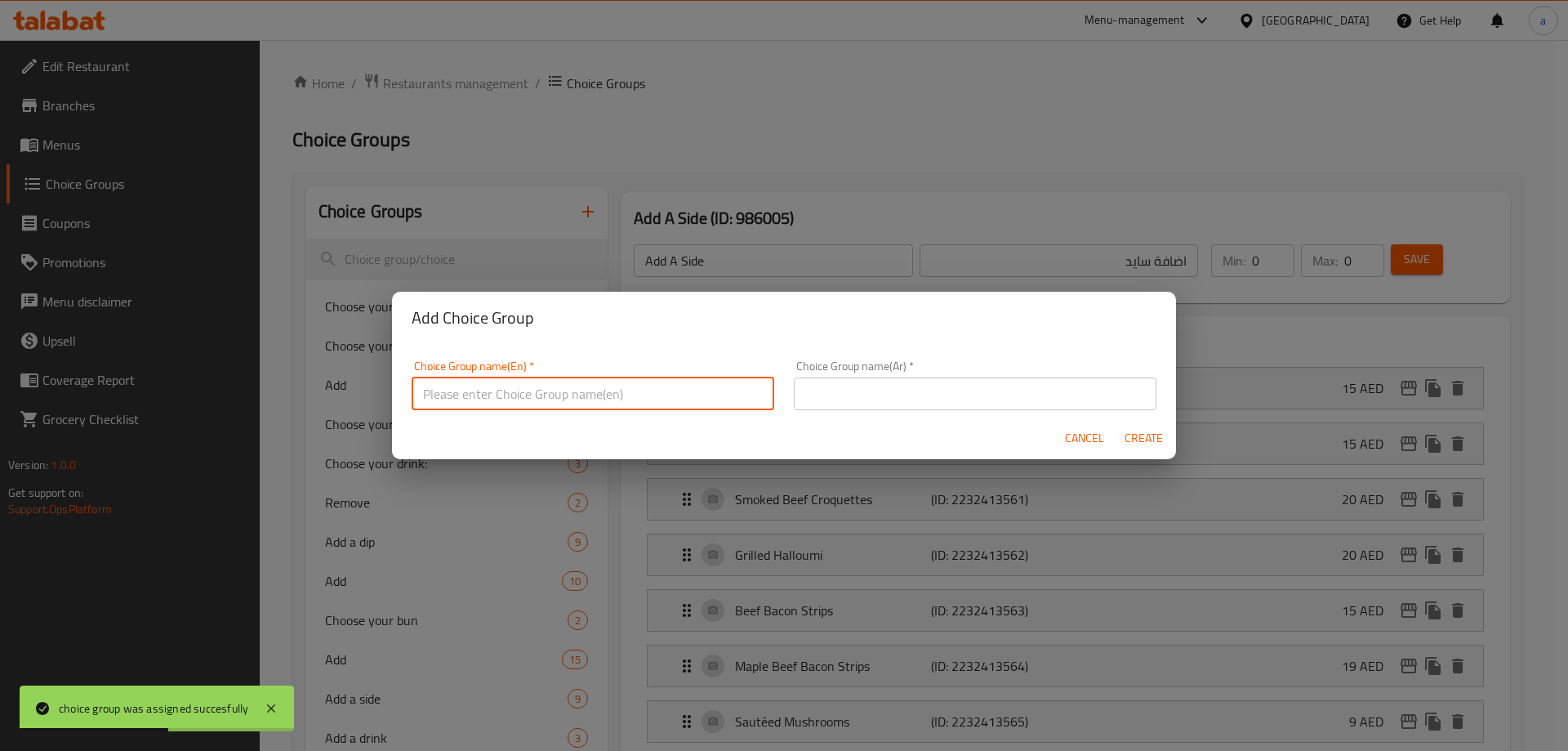
click at [660, 393] on input "text" at bounding box center [593, 393] width 362 height 33
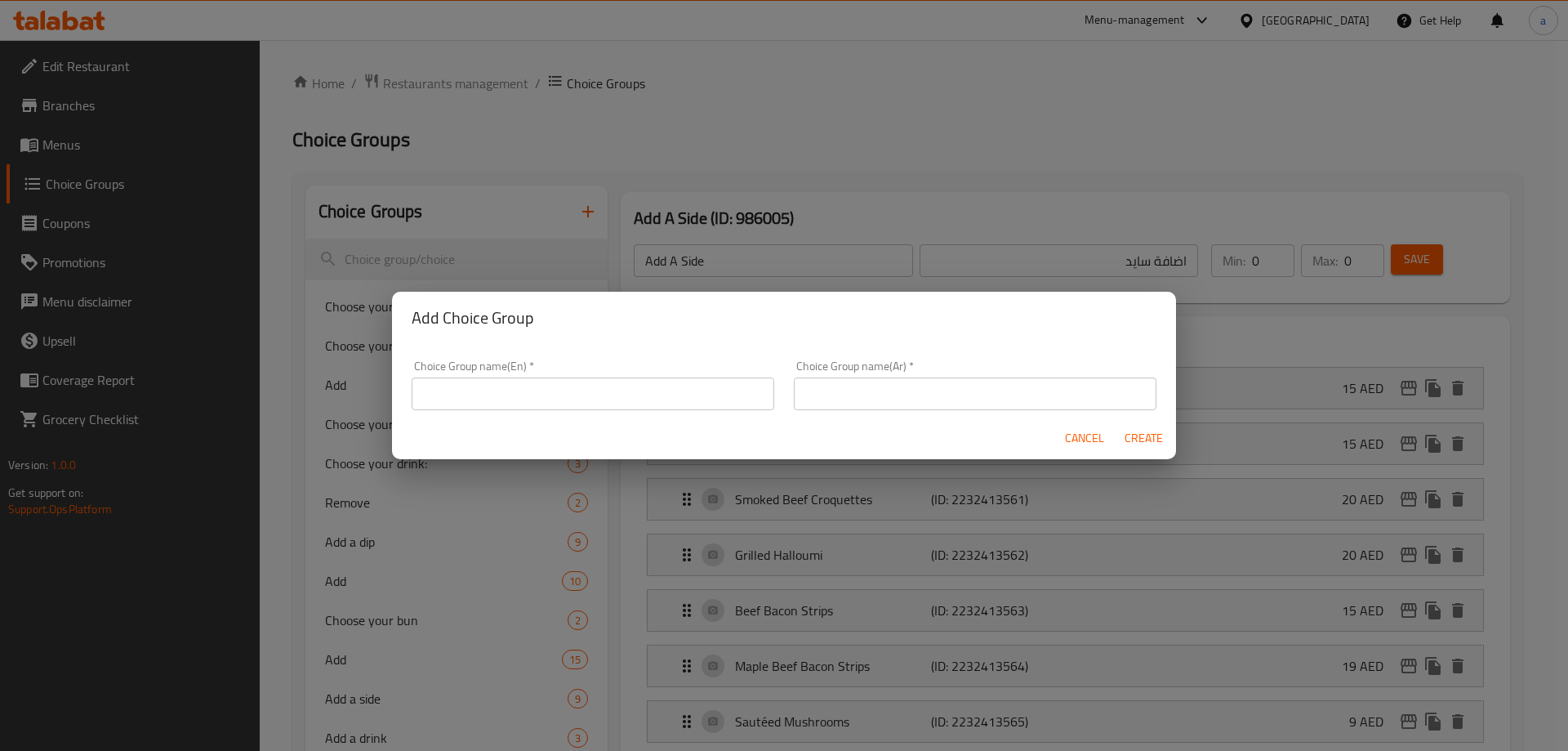
click at [655, 384] on input "text" at bounding box center [593, 393] width 362 height 33
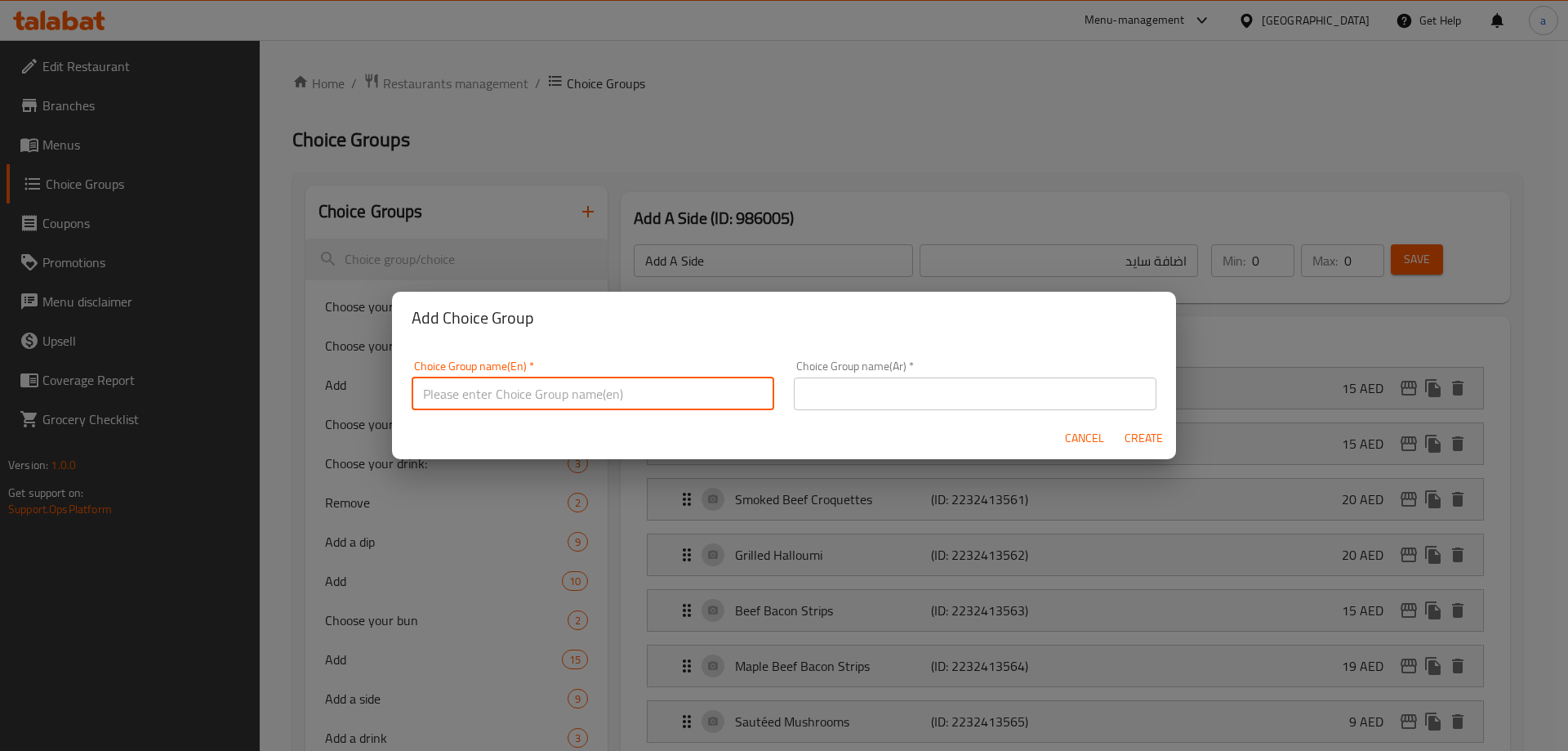
paste input "Add a drink"
click at [655, 384] on input "Add a drink:" at bounding box center [593, 393] width 362 height 33
type input "Add A Drink:"
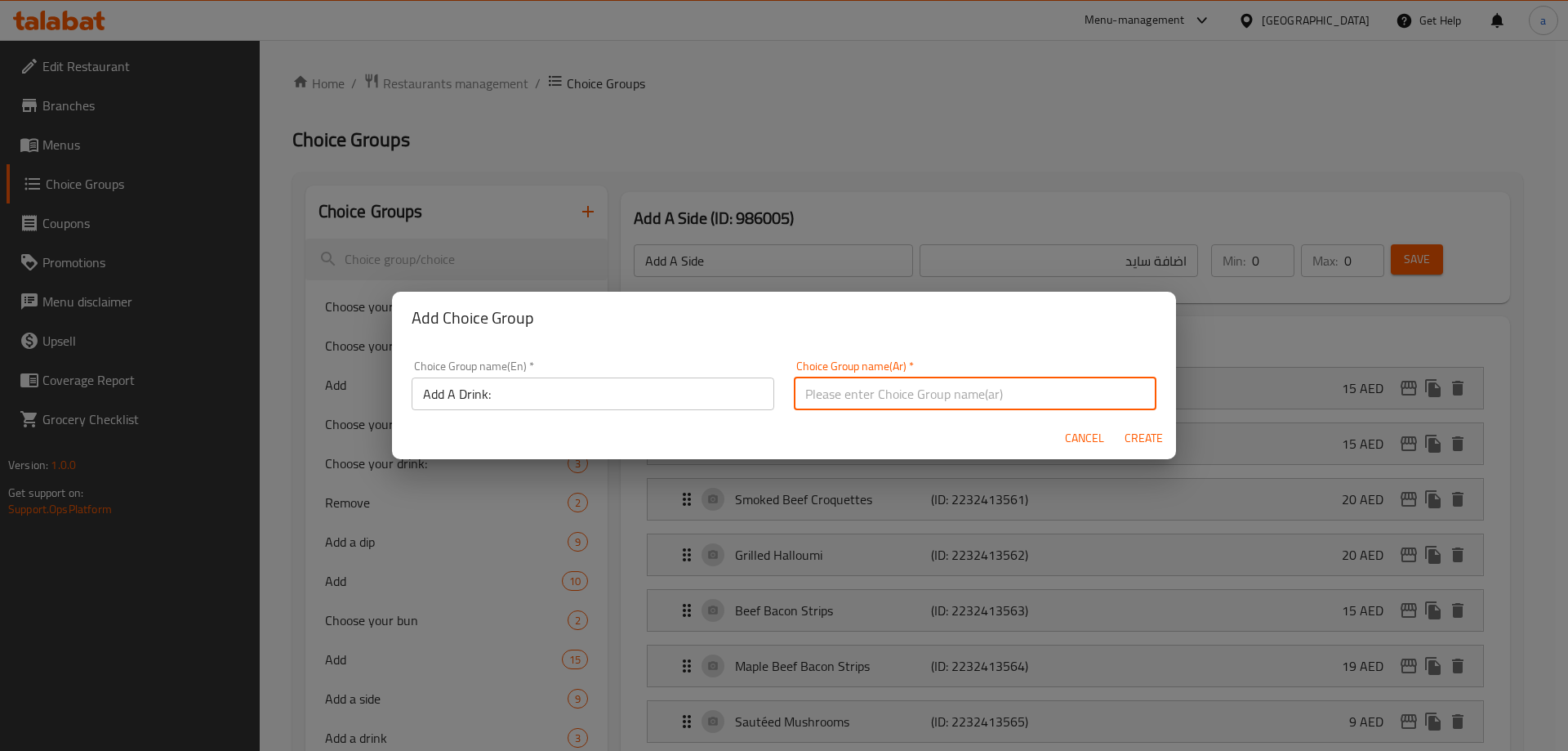
click at [848, 401] on input "text" at bounding box center [975, 393] width 362 height 33
type input "H"
type input "اضافة مشروب:"
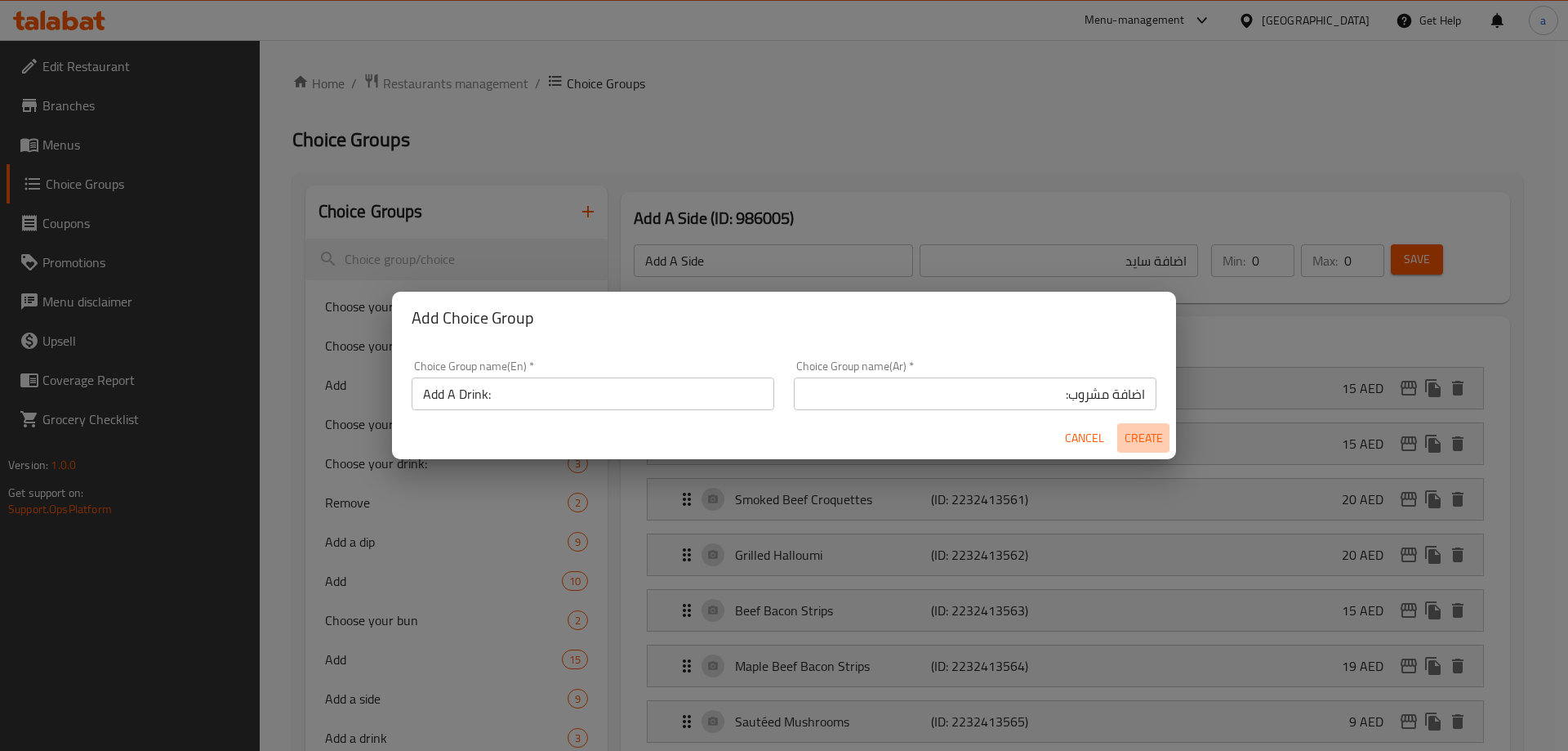
click at [1149, 425] on button "Create" at bounding box center [1143, 439] width 53 height 30
type input "Add A Drink:"
type input "اضافة مشروب:"
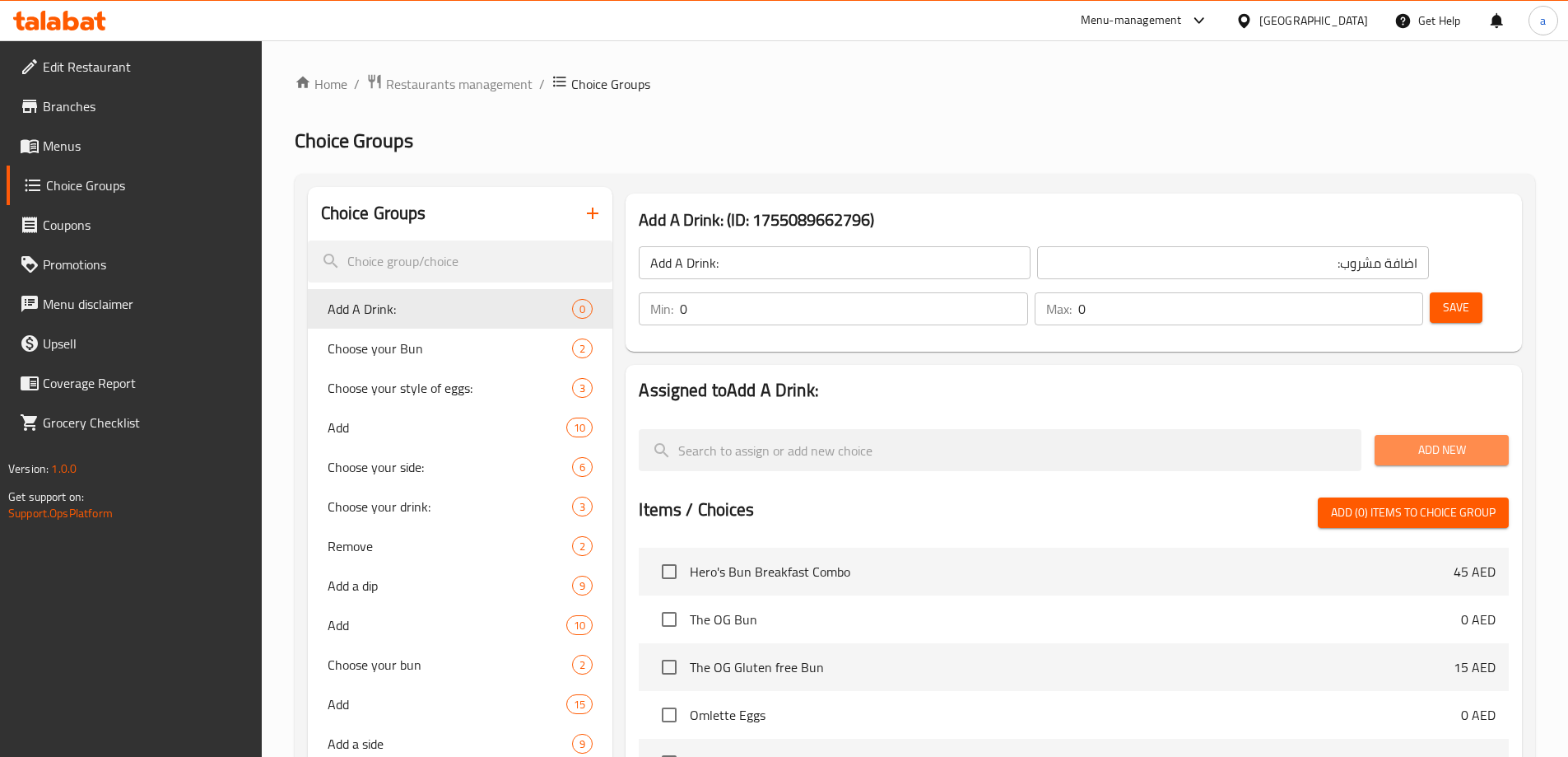
click at [1432, 440] on span "Add New" at bounding box center [1442, 450] width 108 height 20
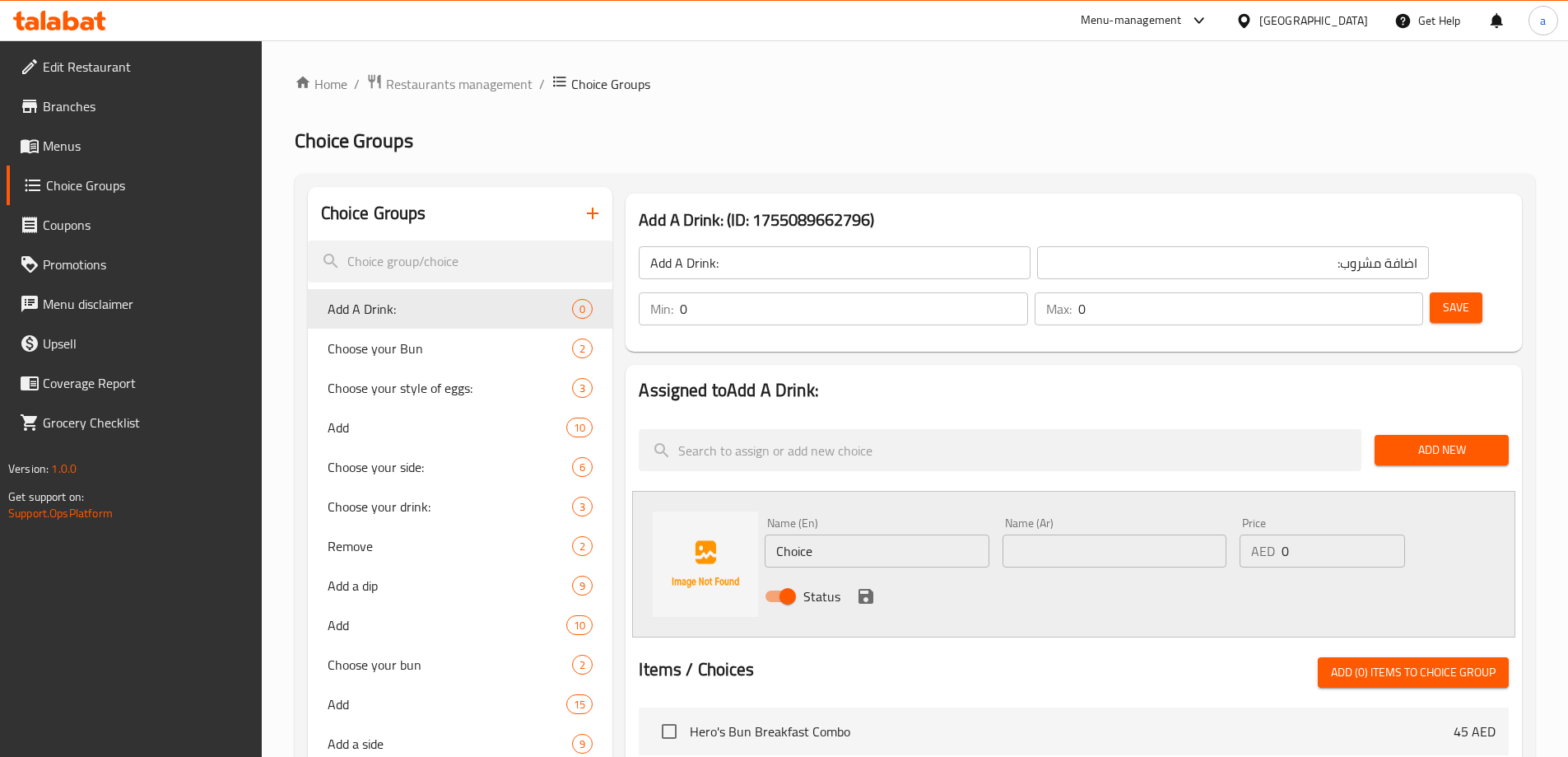
click at [873, 535] on input "Choice" at bounding box center [876, 551] width 224 height 33
click at [947, 535] on input "text" at bounding box center [876, 551] width 224 height 33
paste input "Orange juice +"
click at [947, 535] on input "Orange juice" at bounding box center [876, 551] width 224 height 33
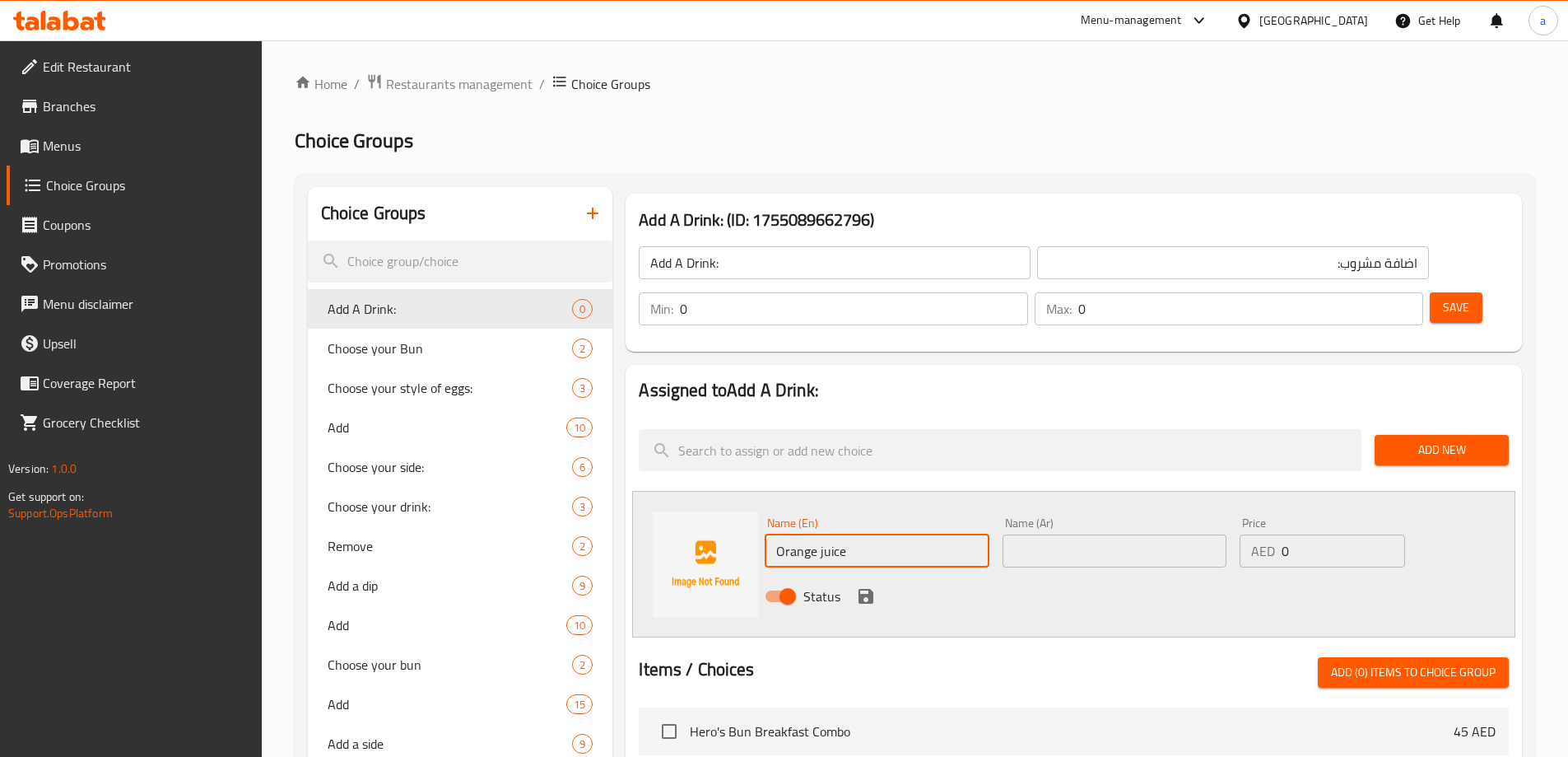
click at [947, 535] on input "Orange juice" at bounding box center [876, 551] width 224 height 33
type input "Orange Juice"
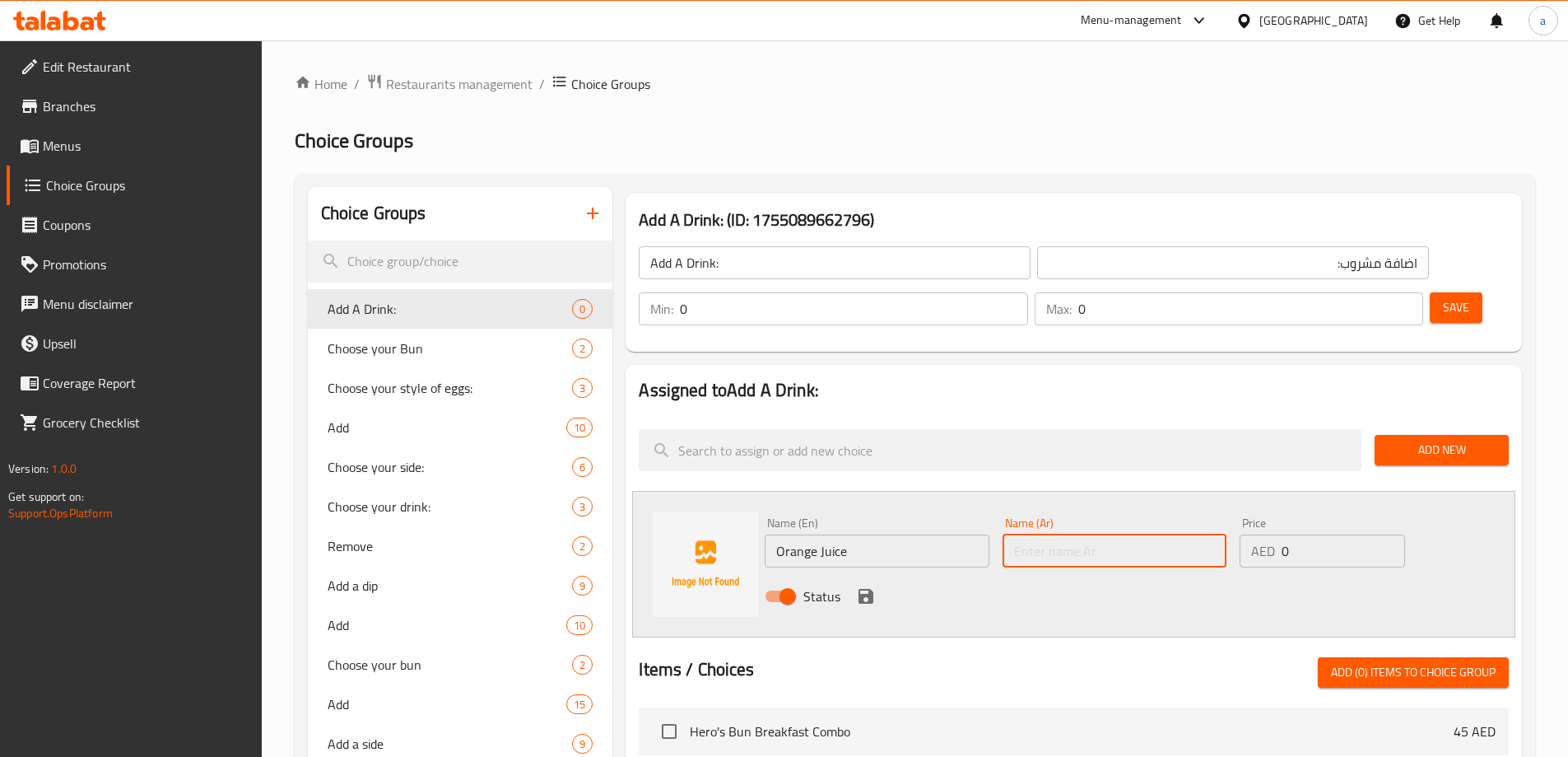
click at [1044, 535] on input "text" at bounding box center [1114, 551] width 224 height 33
type input "u"
type input "عصير برتقال"
drag, startPoint x: 1282, startPoint y: 505, endPoint x: 1294, endPoint y: 507, distance: 12.2
click at [1294, 535] on input "0" at bounding box center [1343, 551] width 123 height 33
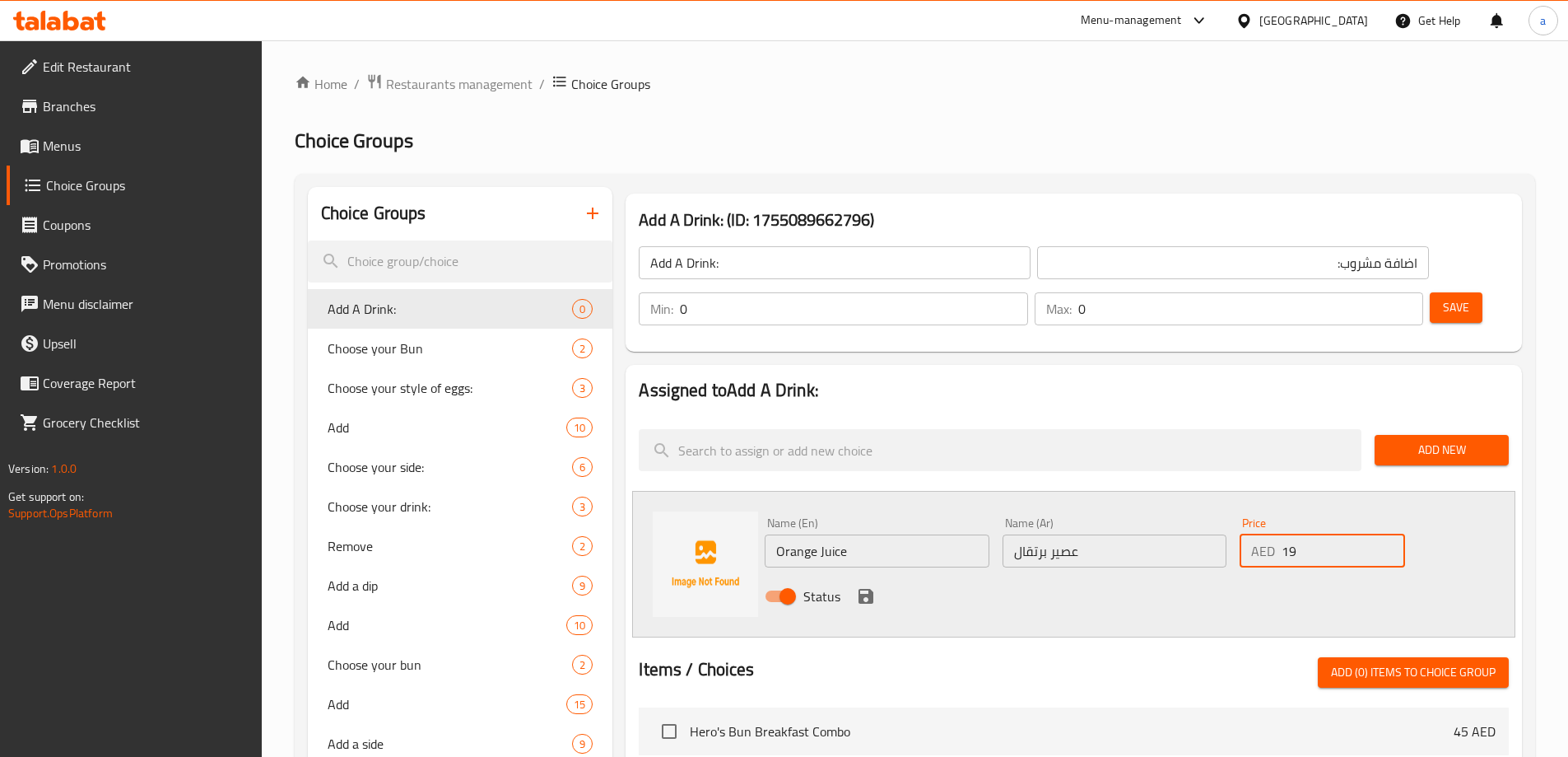
type input "19"
click at [869, 589] on icon "save" at bounding box center [866, 596] width 15 height 15
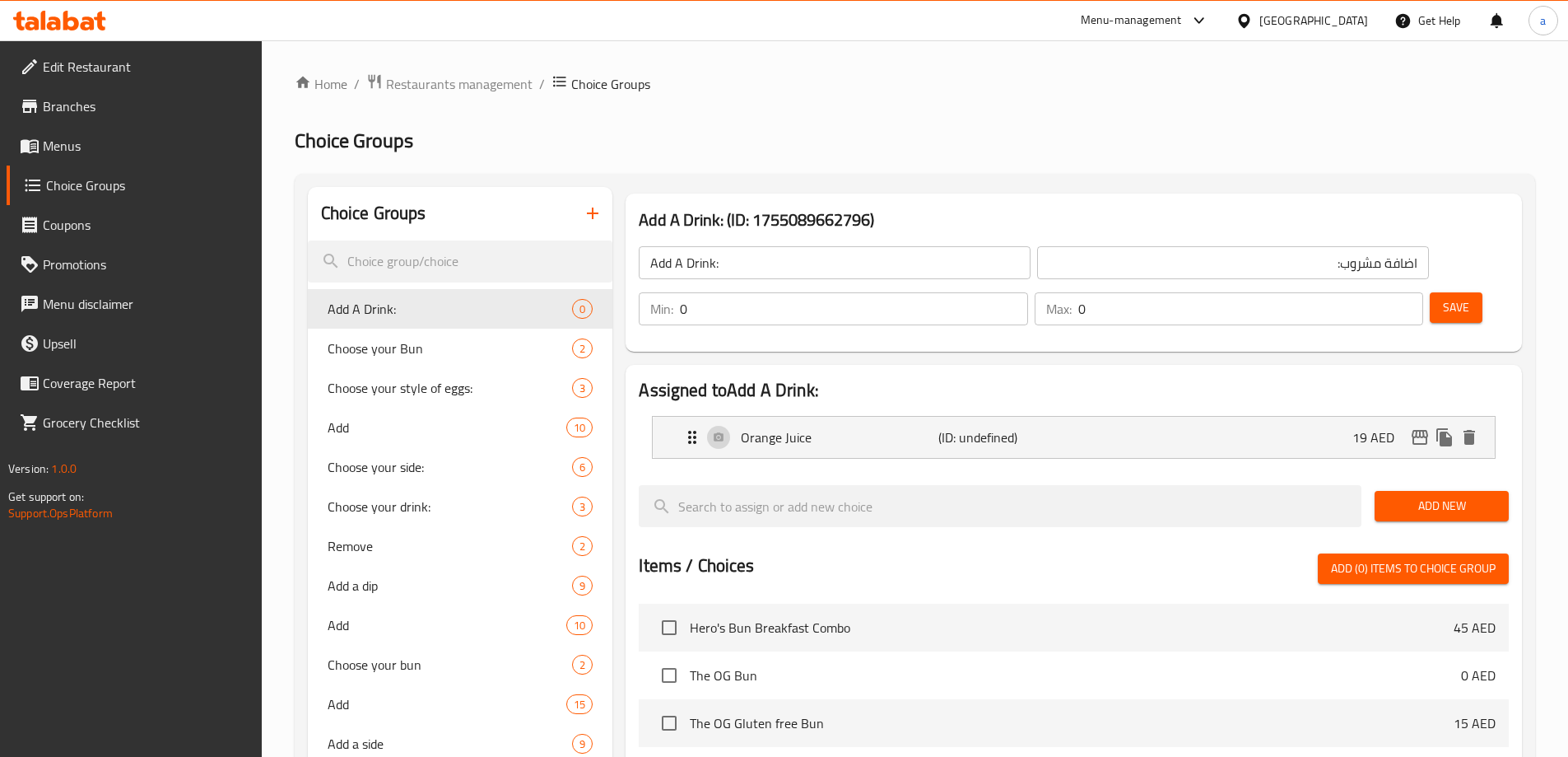
click at [1470, 496] on span "Add New" at bounding box center [1442, 506] width 108 height 20
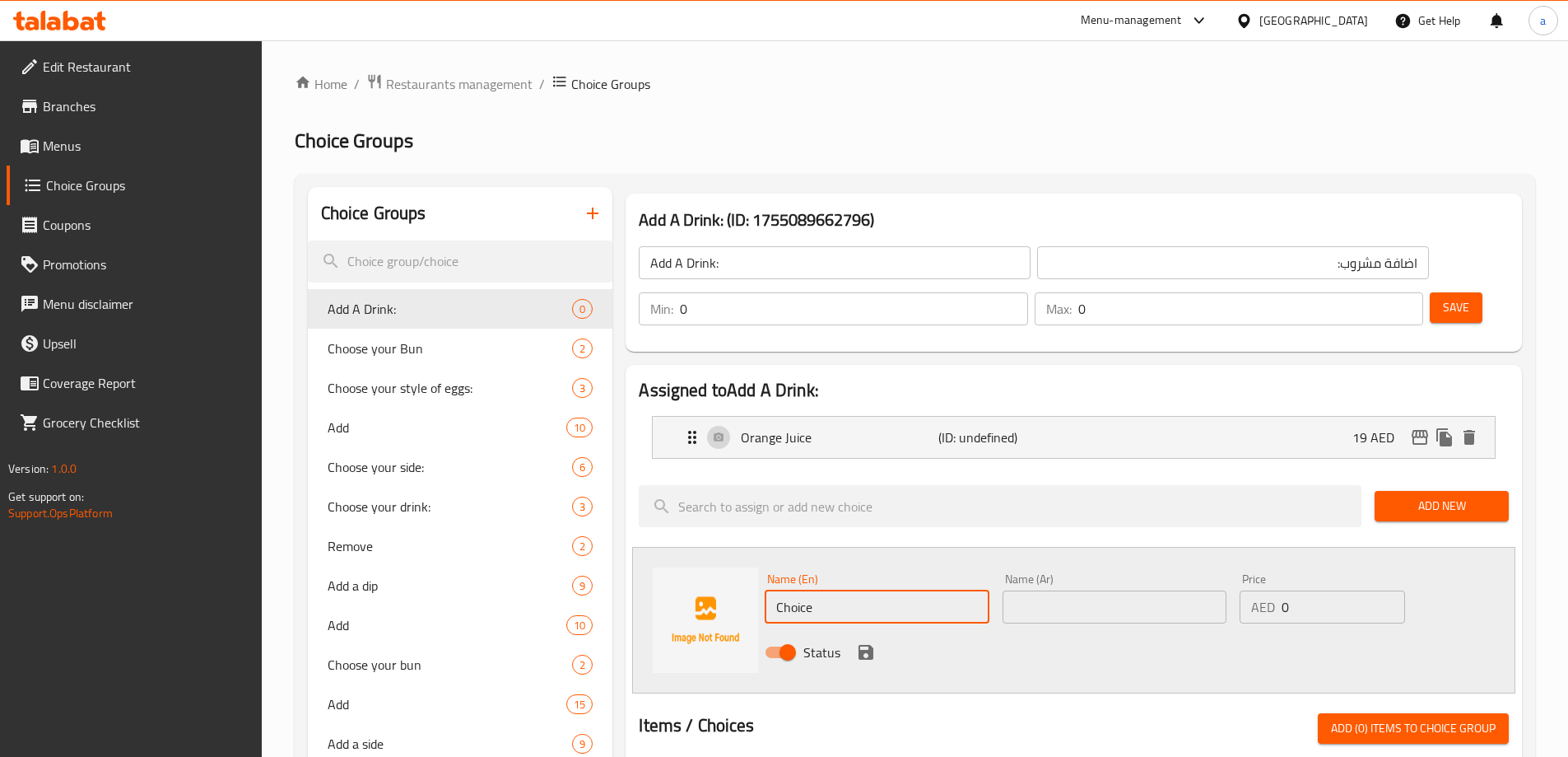
click at [893, 590] on input "Choice" at bounding box center [876, 606] width 224 height 33
click at [936, 590] on input "text" at bounding box center [876, 606] width 224 height 33
paste input "Watermelon juice"
click at [936, 590] on input "Watermelon juice" at bounding box center [876, 606] width 224 height 33
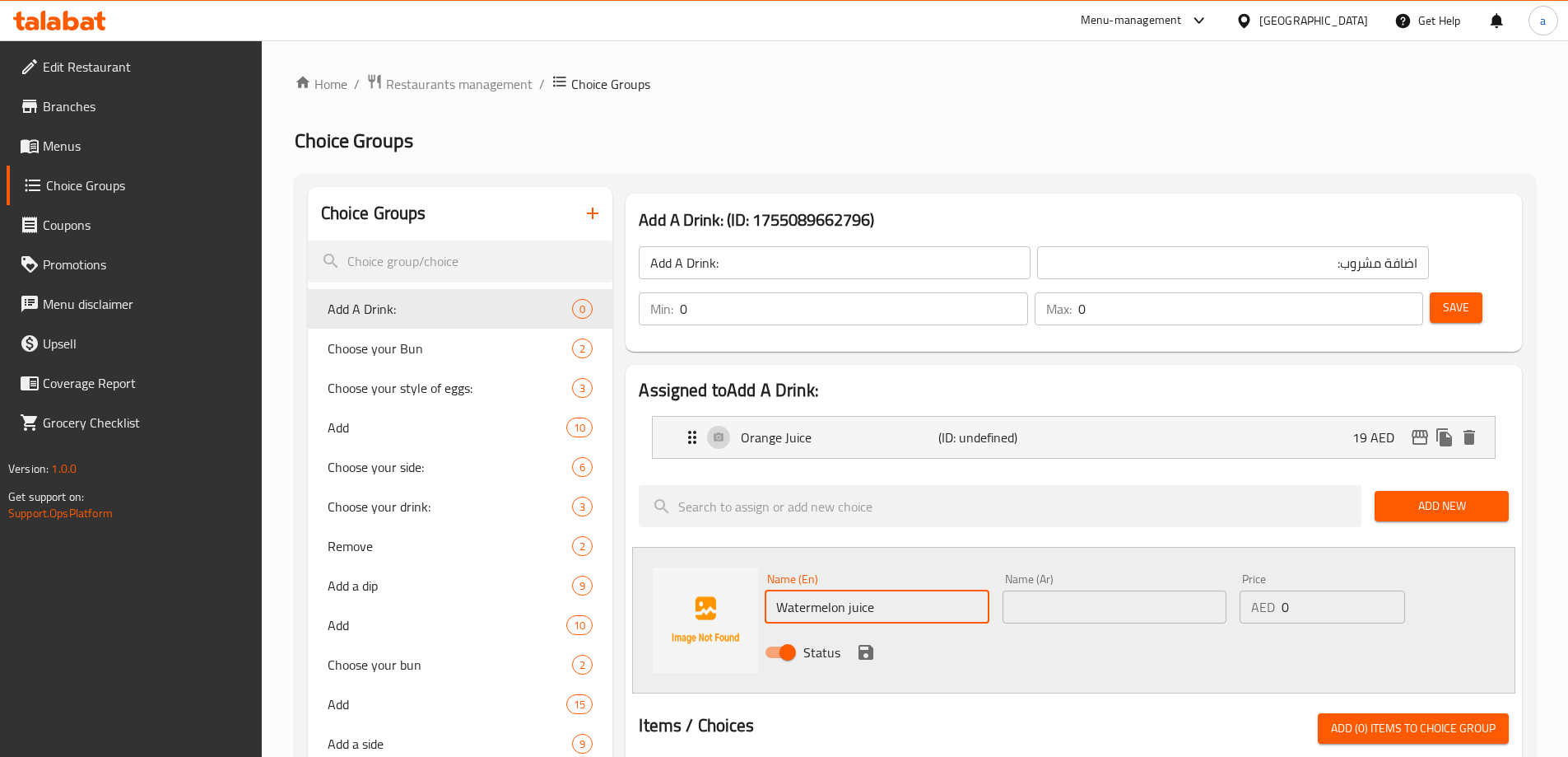
click at [936, 590] on input "Watermelon juice" at bounding box center [876, 606] width 224 height 33
type input "Watermelon Juice"
click at [1080, 590] on input "text" at bounding box center [1114, 606] width 224 height 33
type input "u"
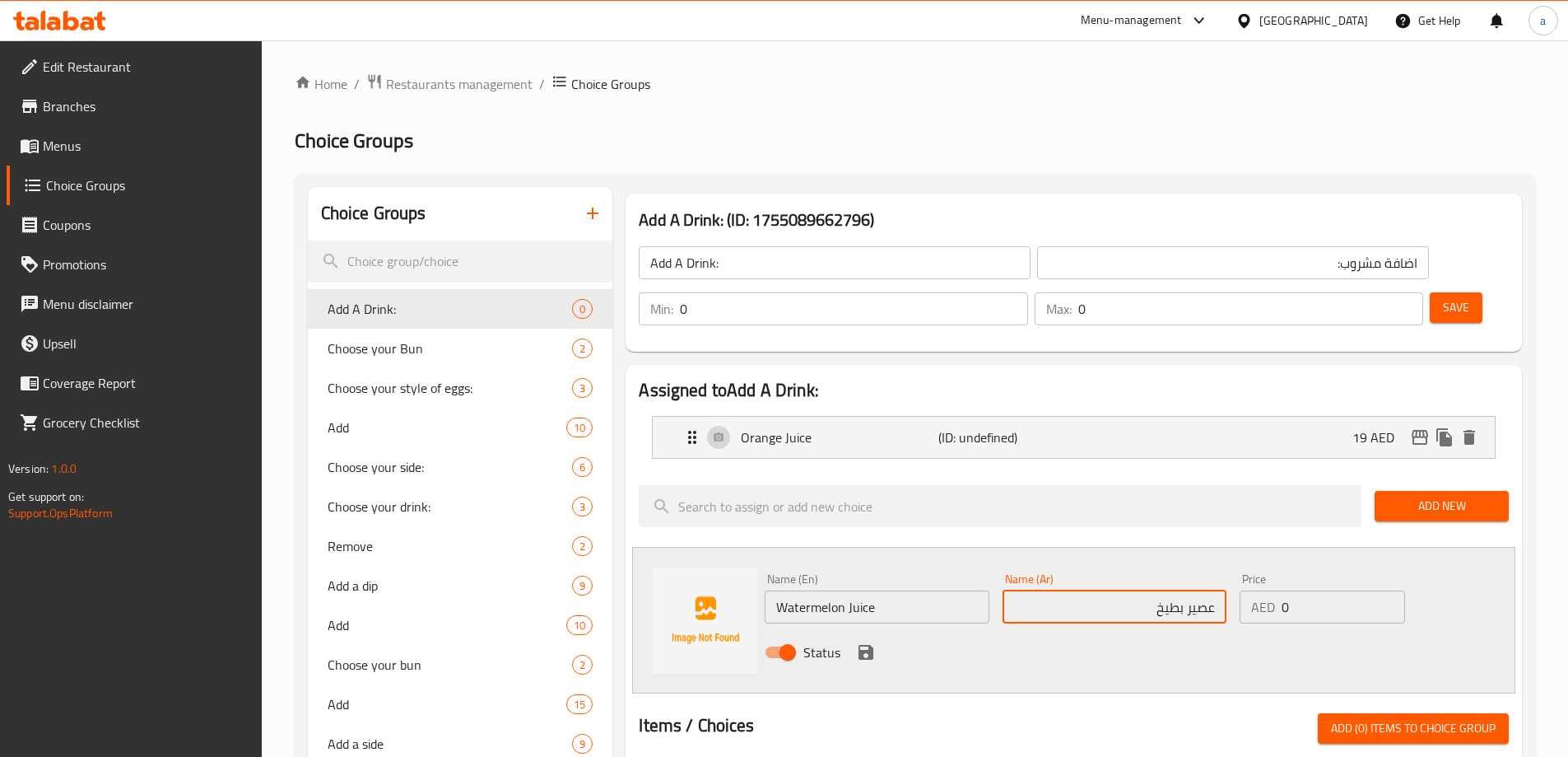
type input "عصير بطيخ"
drag, startPoint x: 1283, startPoint y: 562, endPoint x: 1293, endPoint y: 561, distance: 10.0
click at [1293, 590] on input "0" at bounding box center [1343, 606] width 123 height 33
type input "19"
click at [864, 645] on icon "save" at bounding box center [866, 653] width 15 height 15
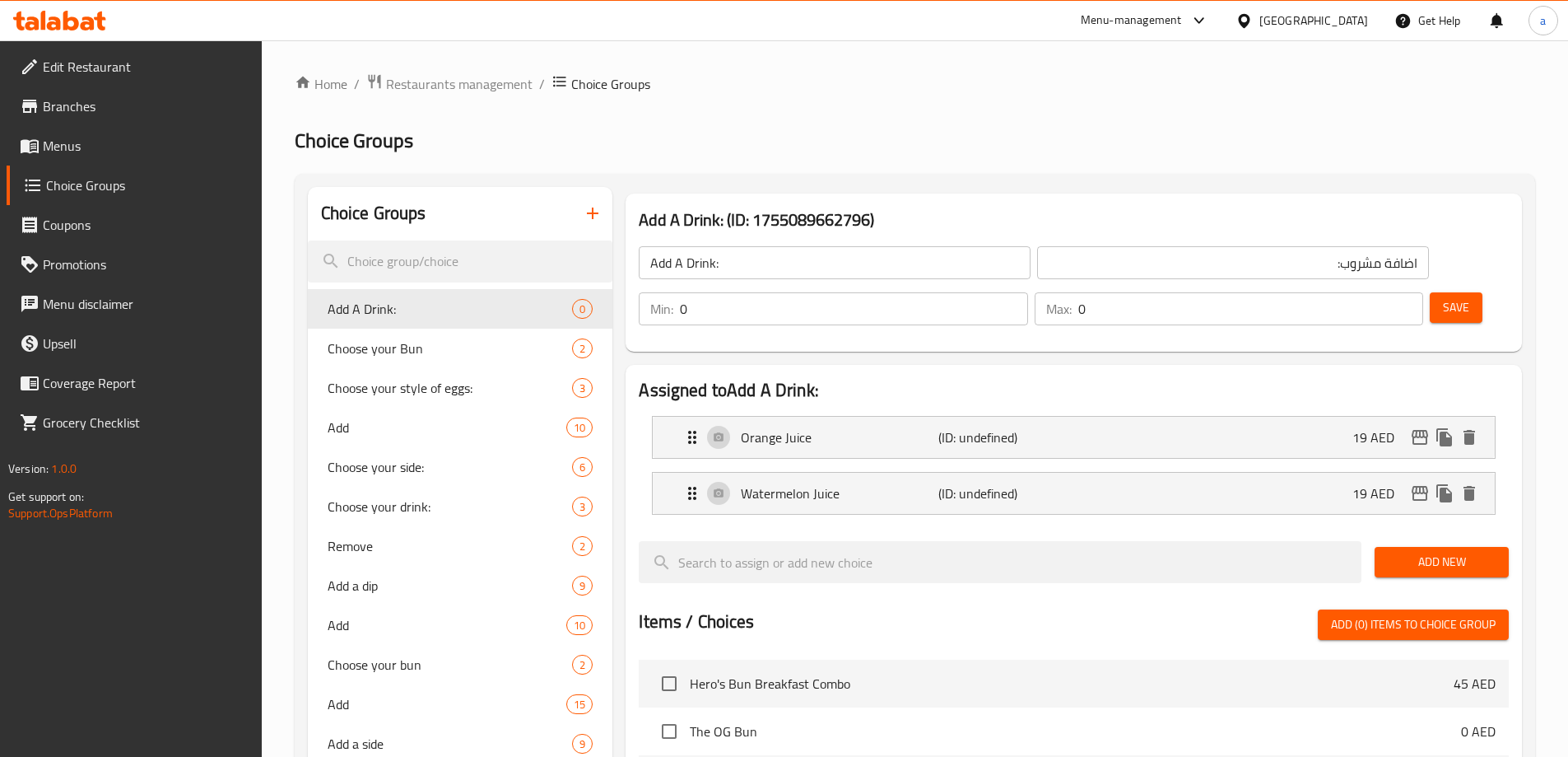
click at [1457, 552] on span "Add New" at bounding box center [1442, 562] width 108 height 20
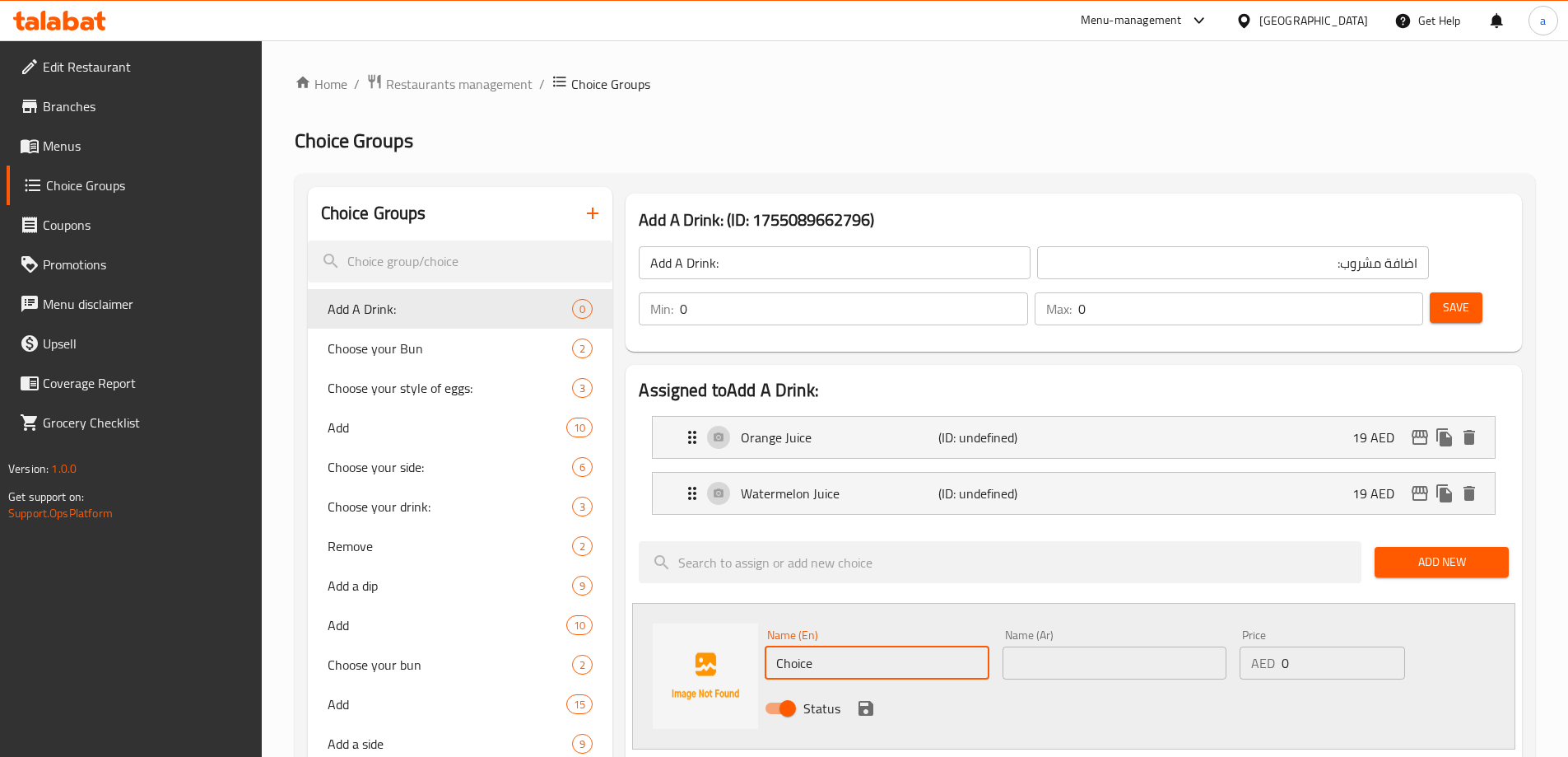
click at [943, 647] on input "Choice" at bounding box center [876, 663] width 224 height 33
click at [852, 647] on input "text" at bounding box center [876, 663] width 224 height 33
paste input "Lemon mint smoothie"
click at [855, 647] on input "Lemon mint smoothie" at bounding box center [876, 663] width 224 height 33
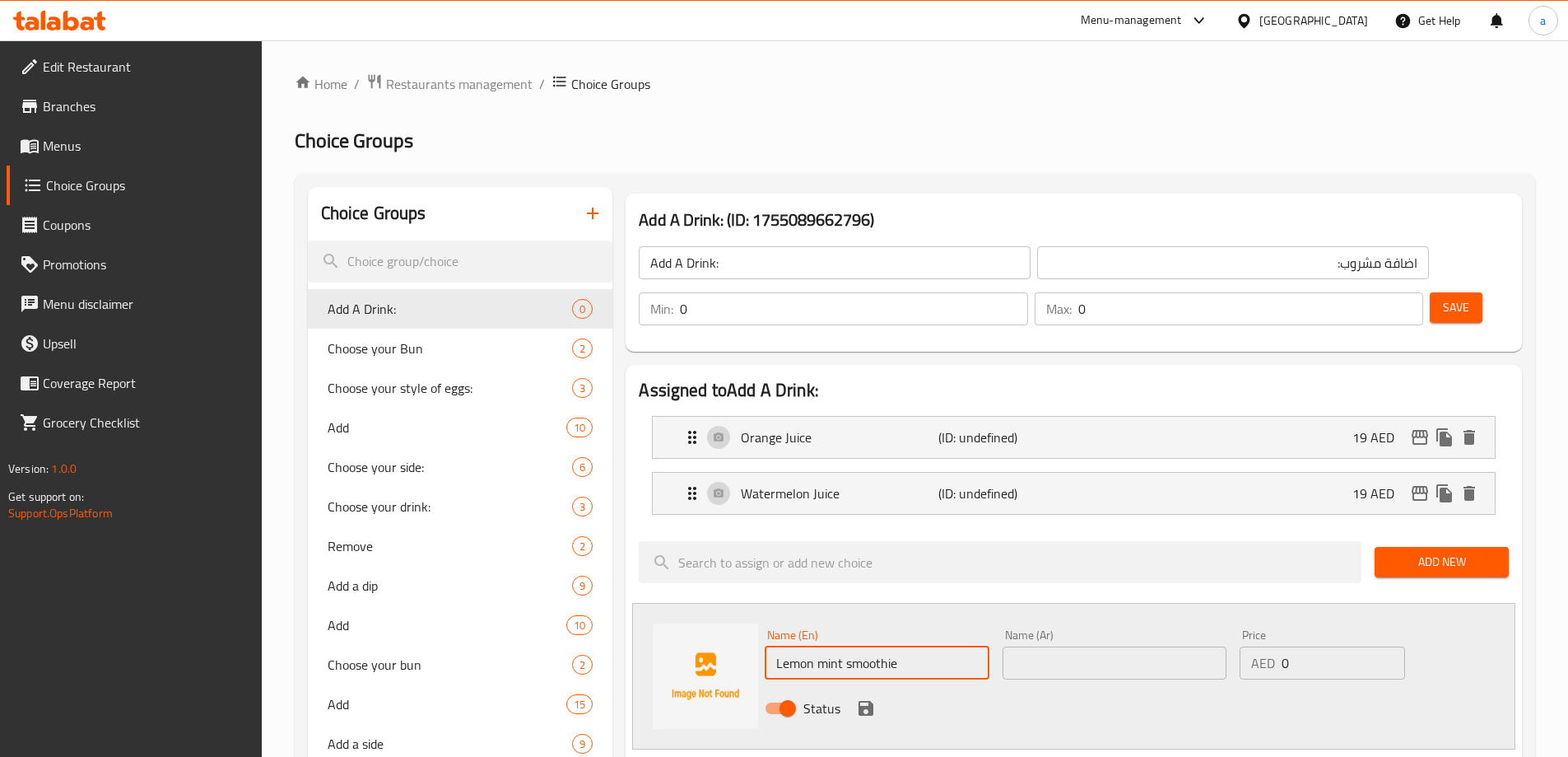
click at [855, 647] on input "Lemon mint smoothie" at bounding box center [876, 663] width 224 height 33
type input "Lemon Mint Smoothie"
click at [1111, 647] on input "text" at bounding box center [1114, 663] width 224 height 33
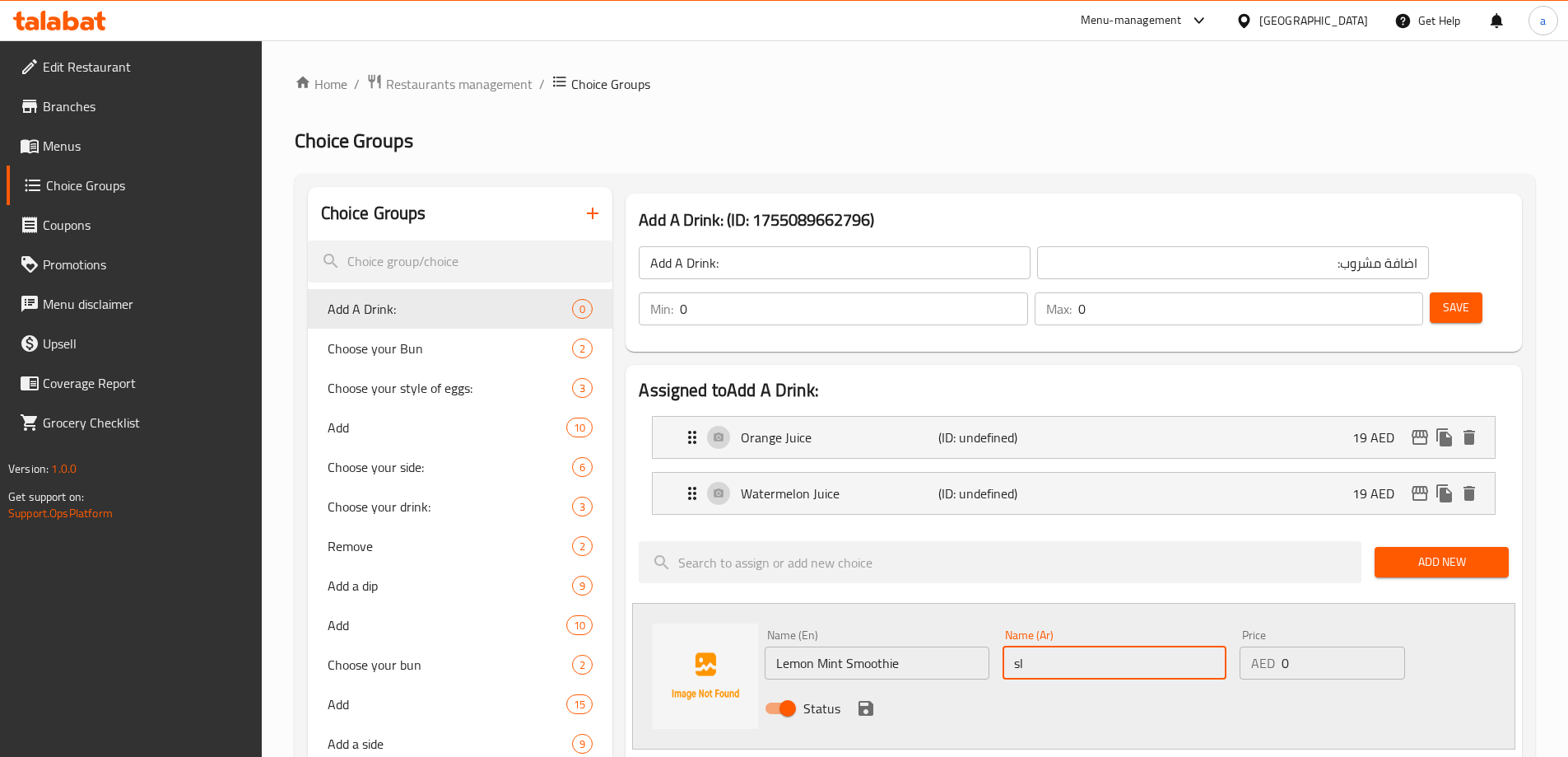
type input "s"
type input "سموثي ليمون نعناع"
click at [1284, 647] on input "0" at bounding box center [1343, 663] width 123 height 33
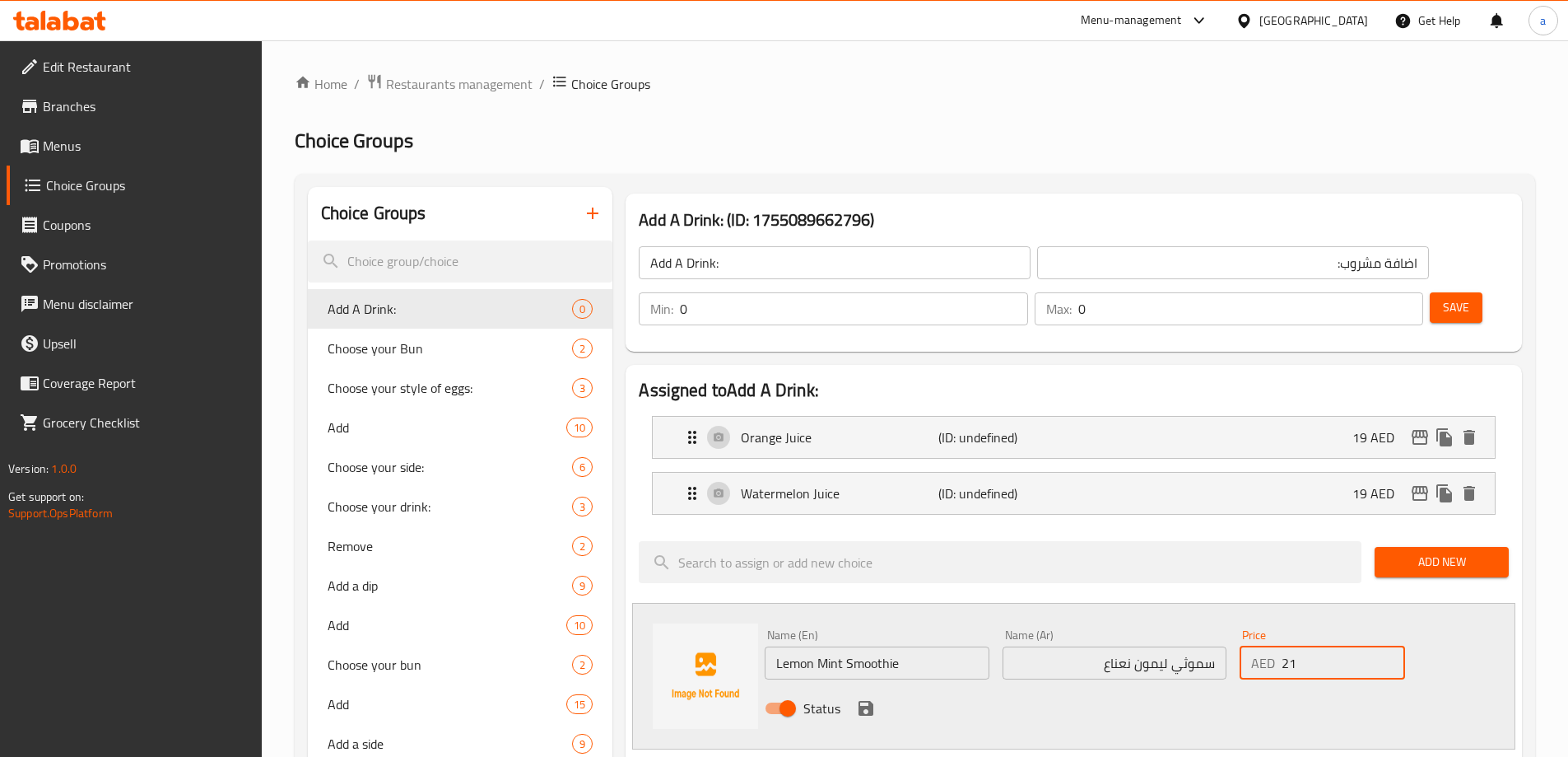
type input "21"
click at [862, 696] on button "save" at bounding box center [865, 707] width 24 height 24
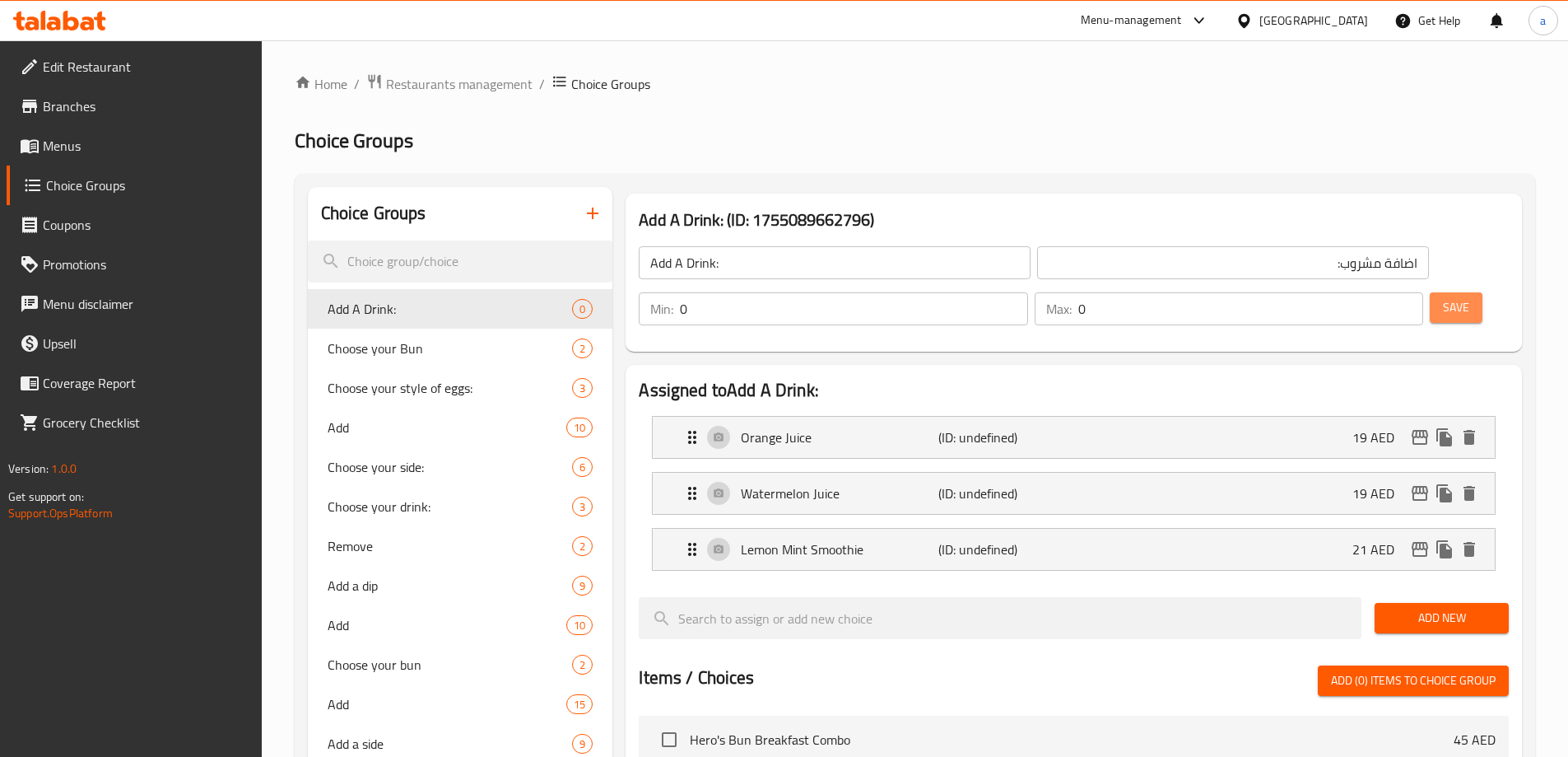
click at [1443, 292] on button "Save" at bounding box center [1456, 307] width 53 height 30
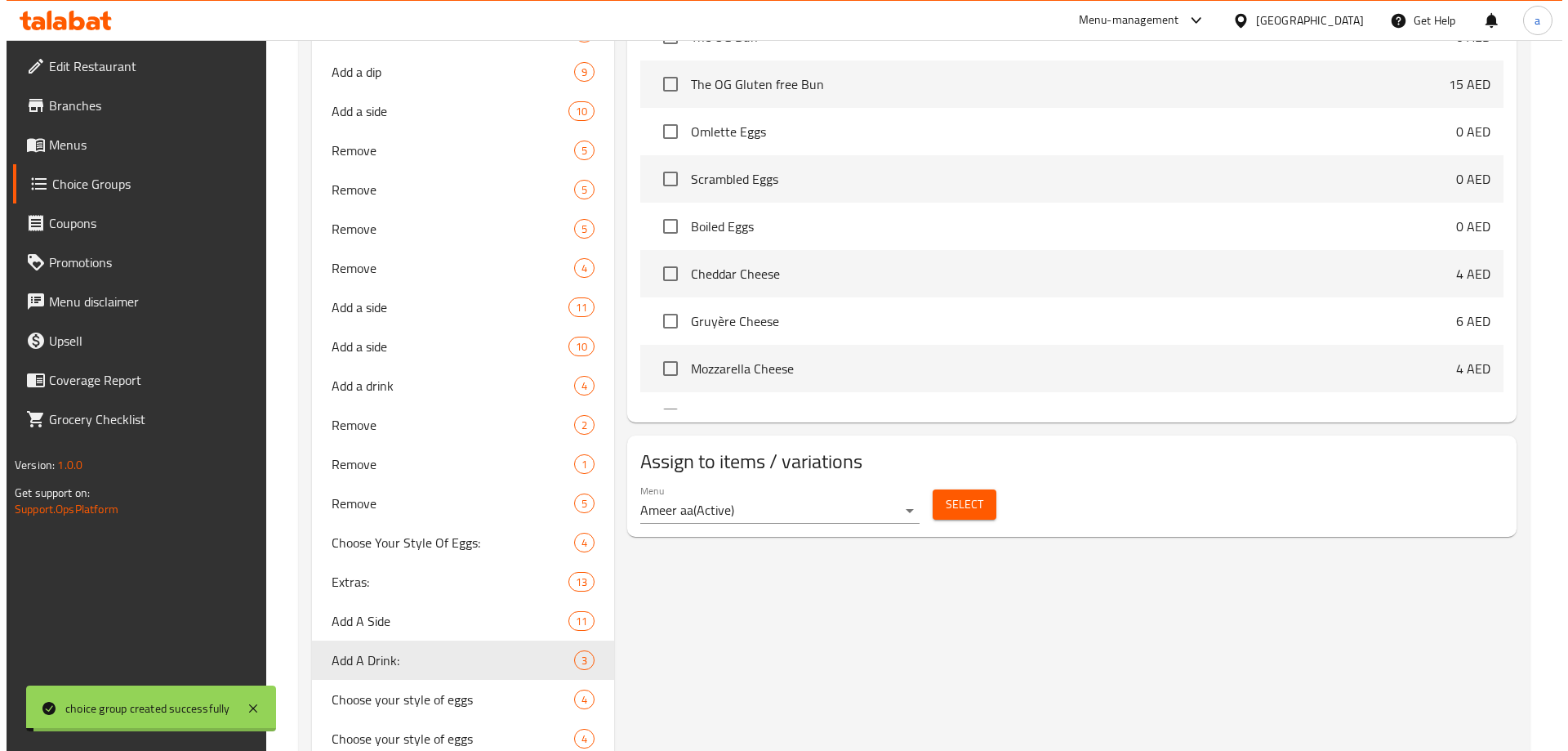
scroll to position [804, 0]
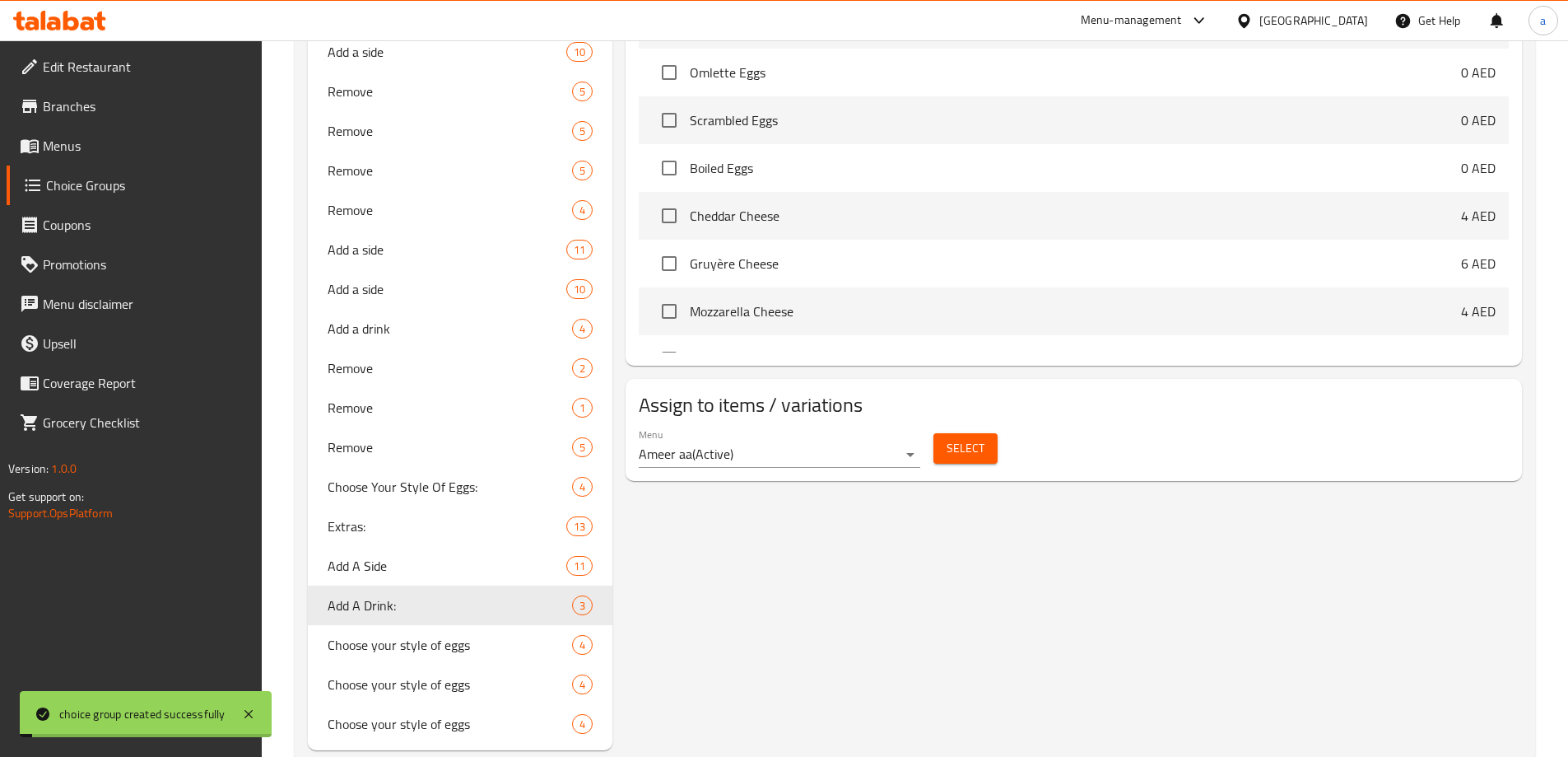
click at [972, 438] on span "Select" at bounding box center [965, 448] width 38 height 20
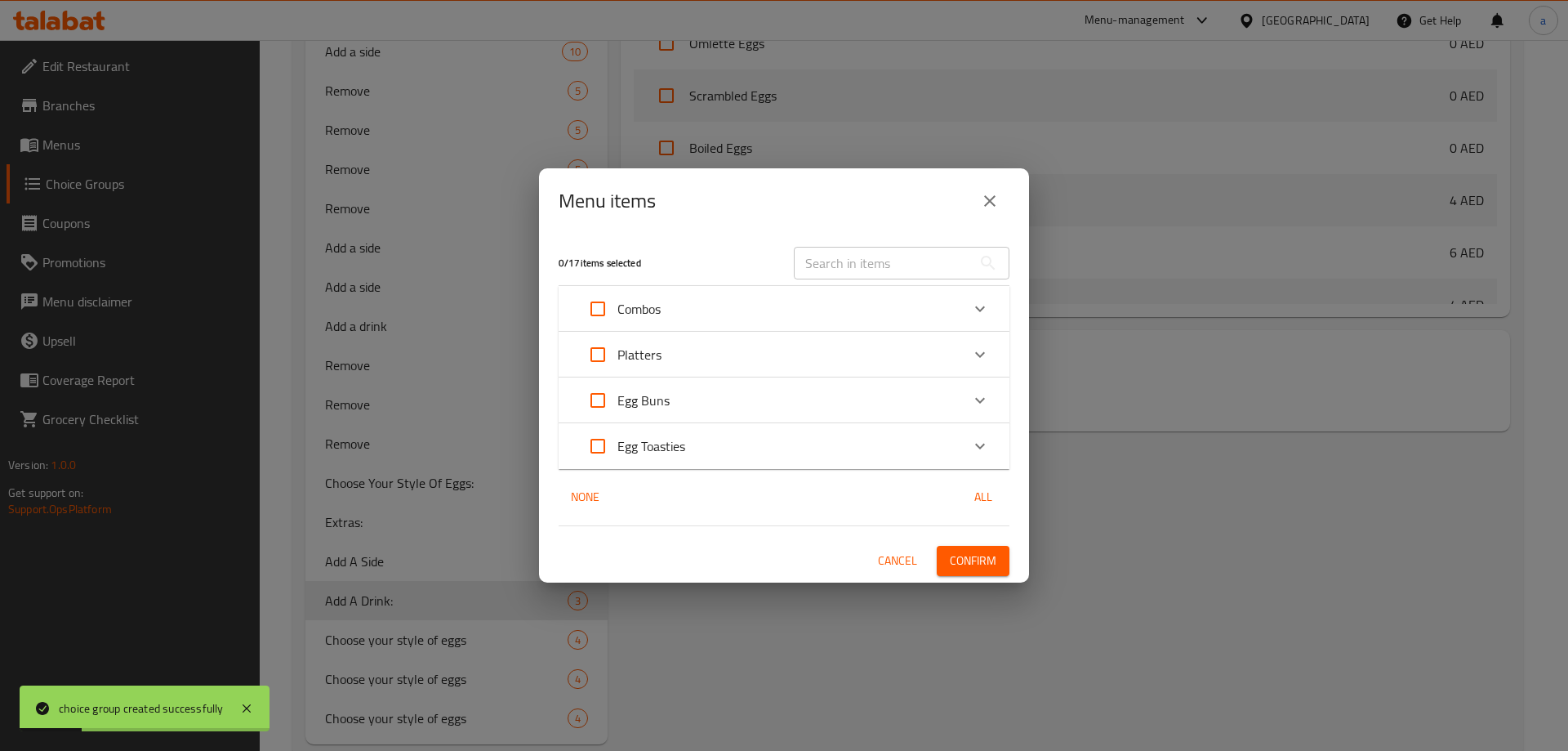
click at [671, 356] on div "Platters" at bounding box center [769, 354] width 382 height 39
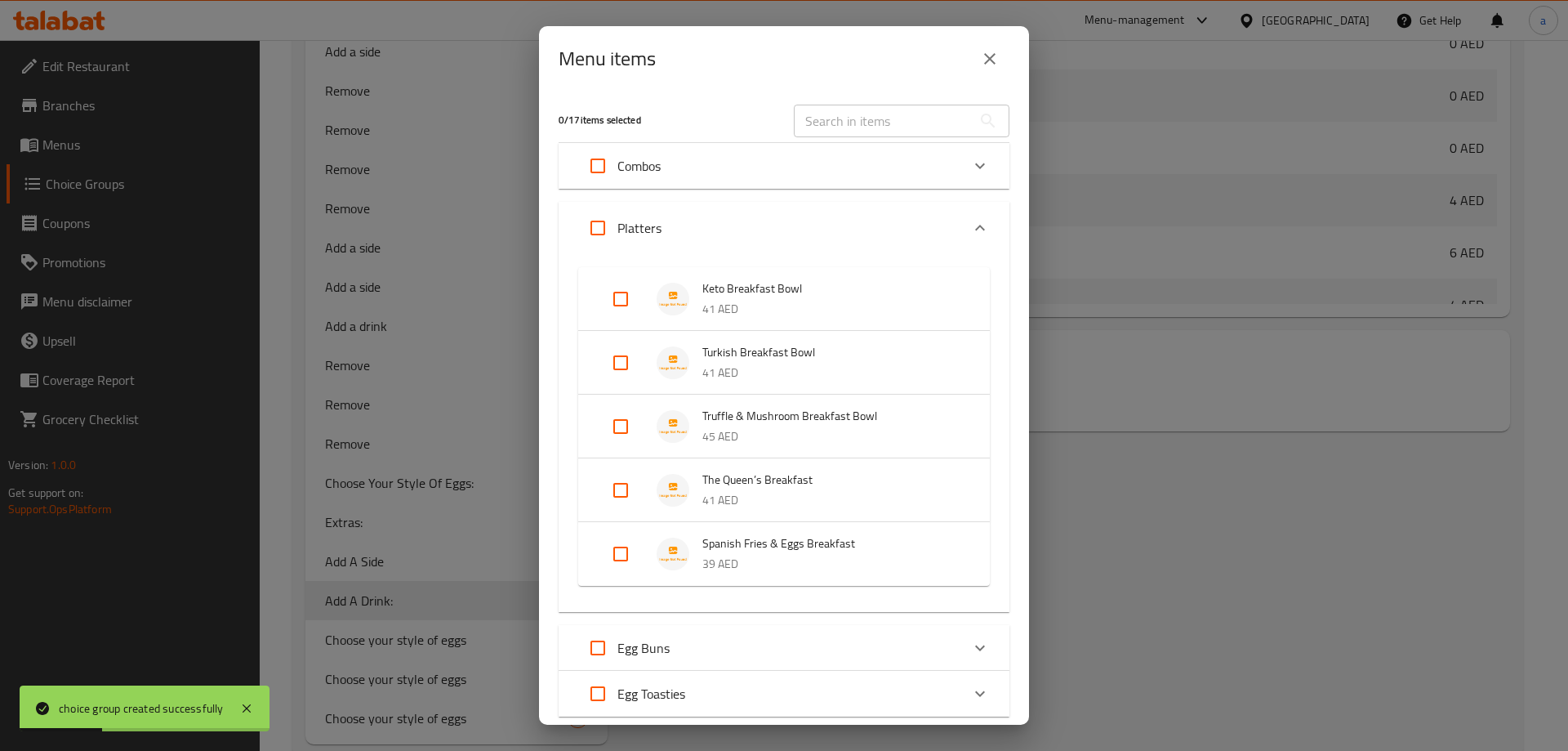
click at [625, 293] on input "Expand" at bounding box center [620, 298] width 39 height 39
checkbox input "true"
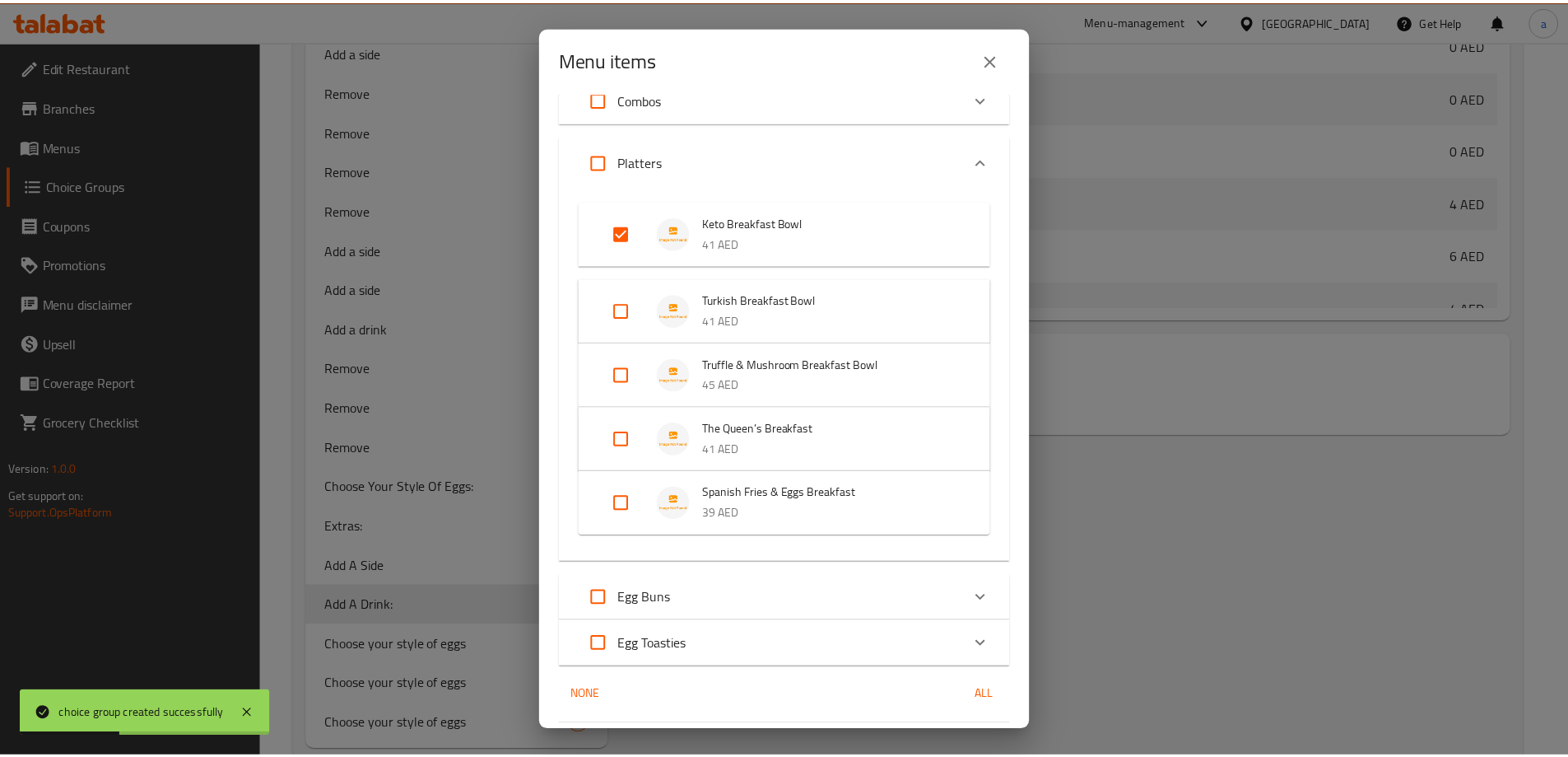
scroll to position [120, 0]
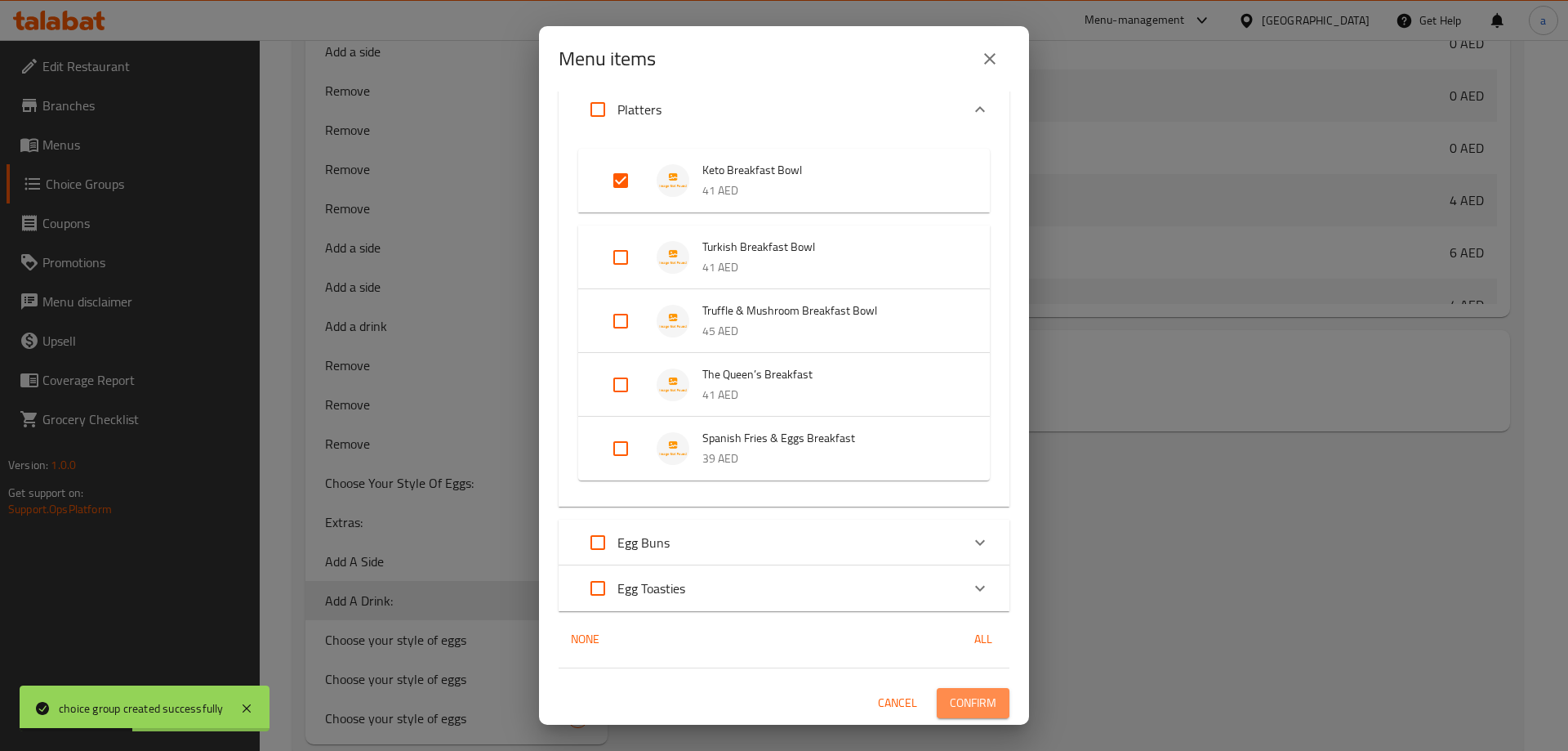
click at [961, 698] on span "Confirm" at bounding box center [973, 703] width 47 height 20
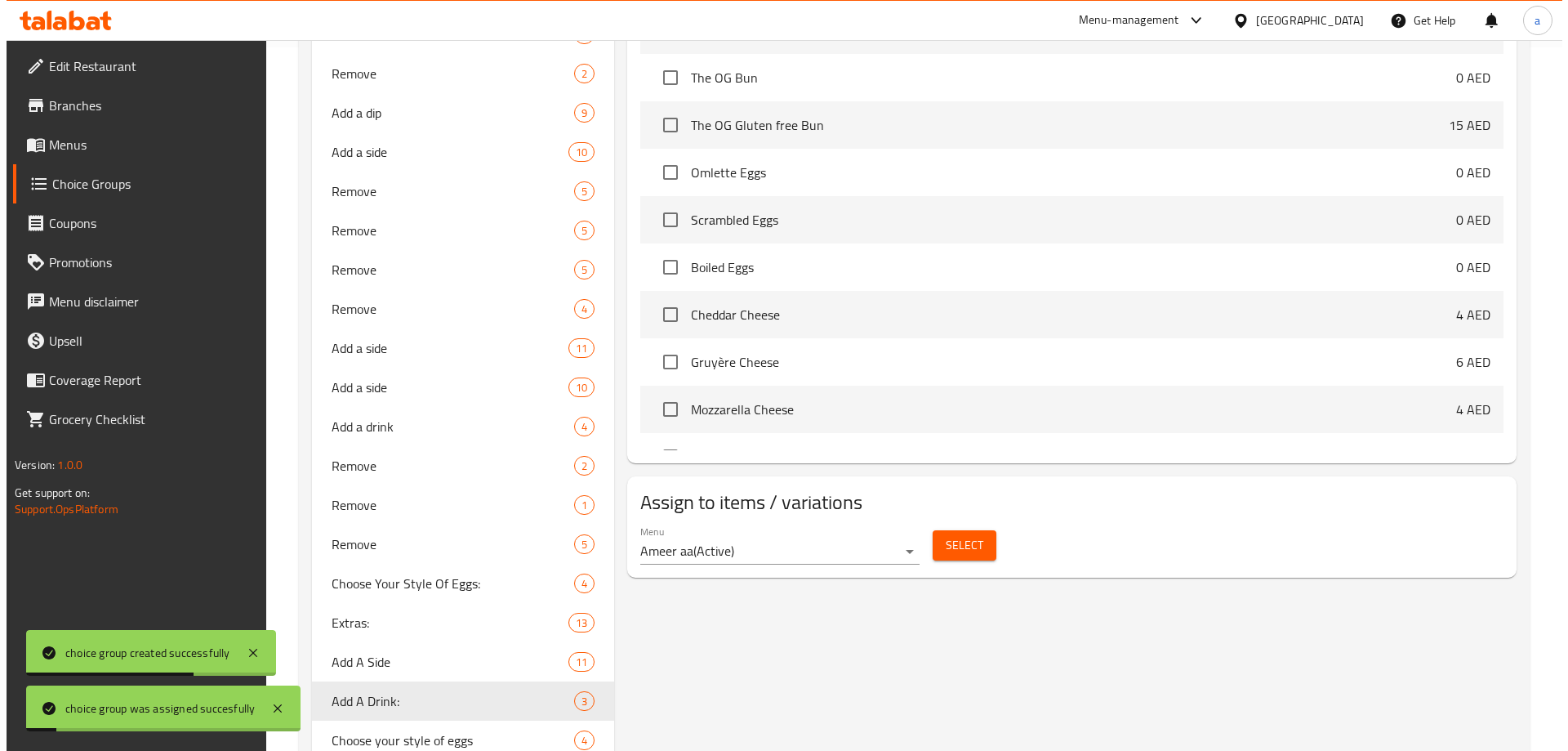
scroll to position [395, 0]
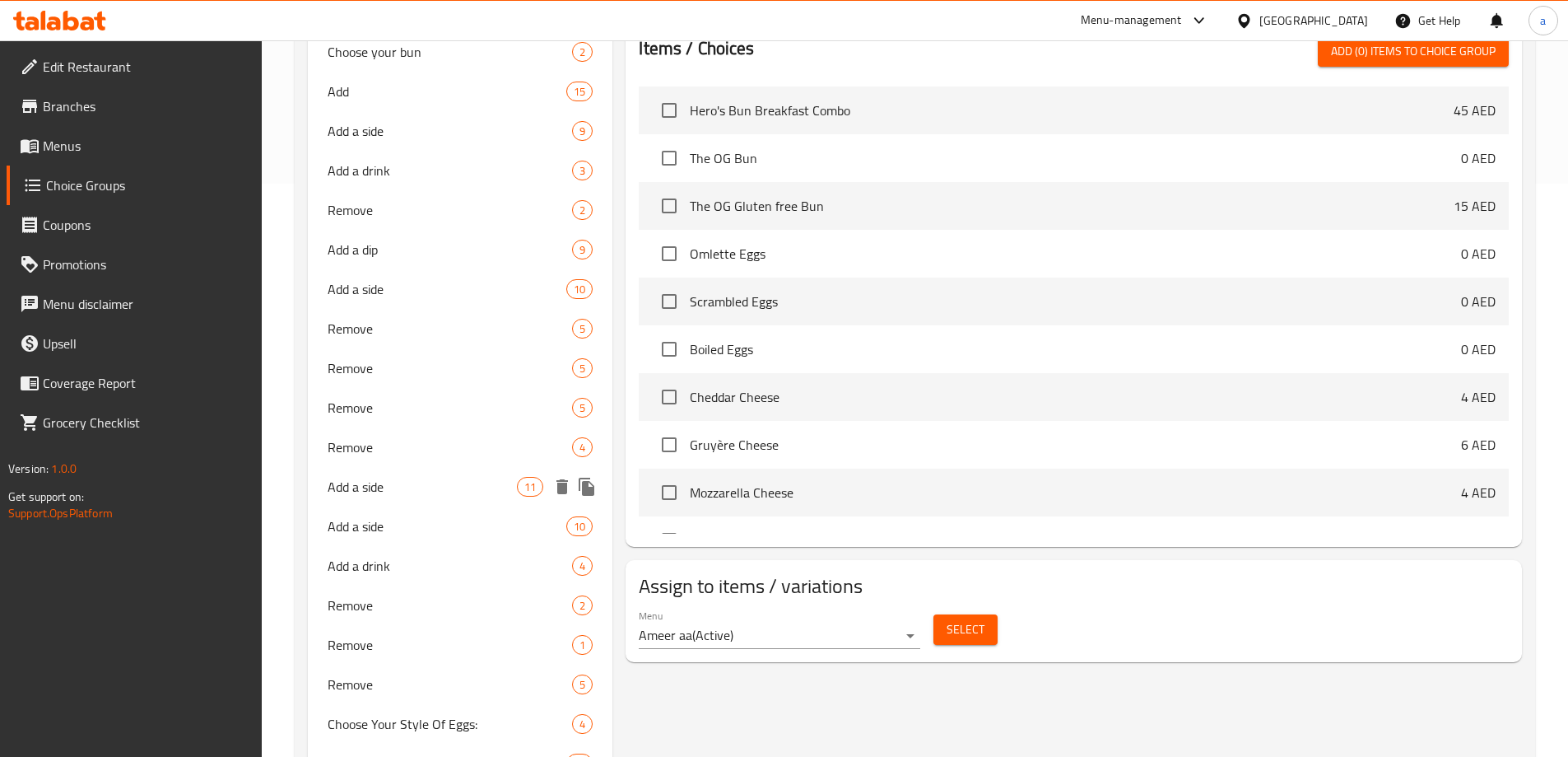
scroll to position [577, 0]
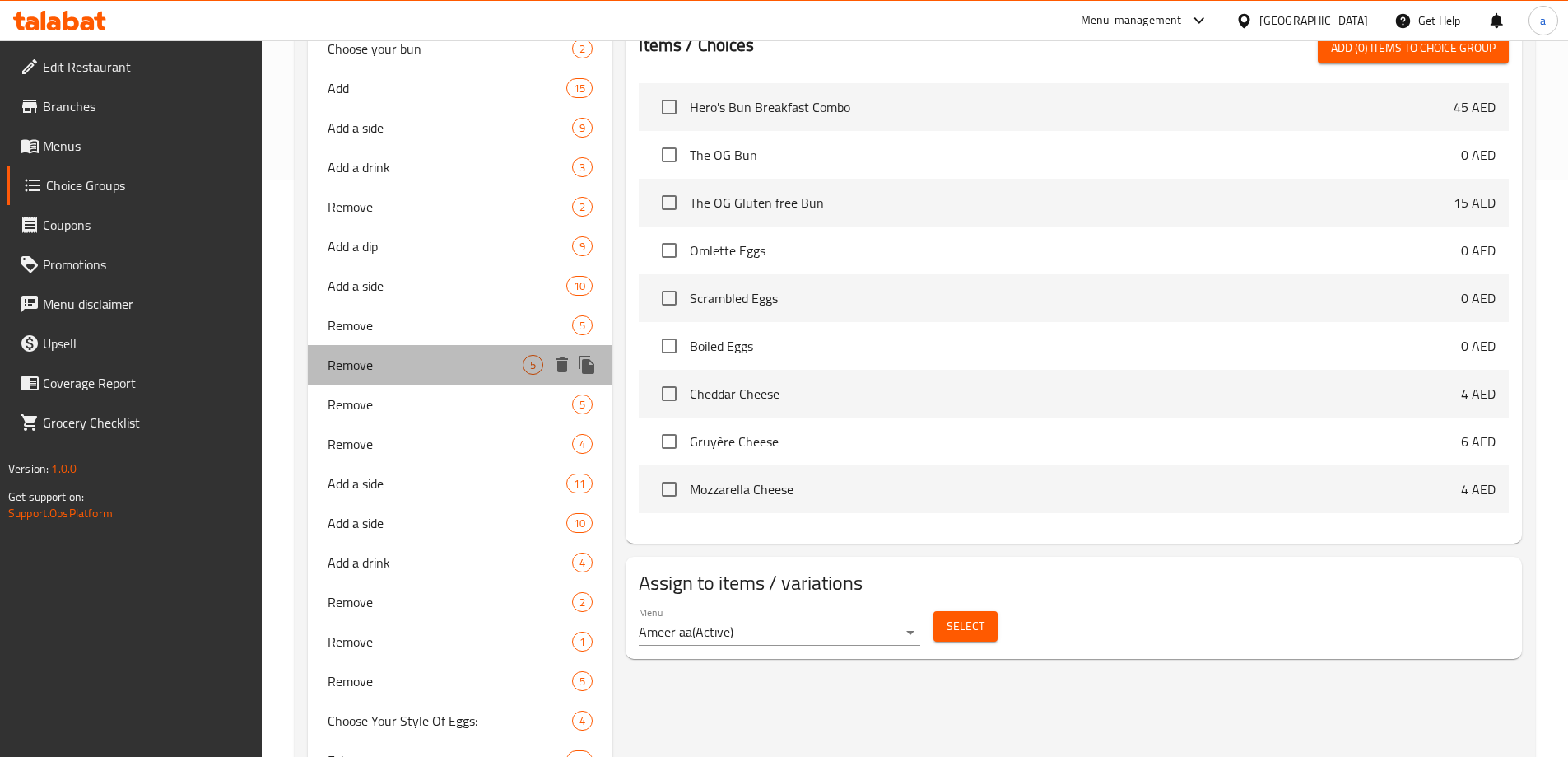
click at [370, 370] on span "Remove" at bounding box center [425, 364] width 196 height 19
type input "Remove"
type input "ازالة"
type input "0"
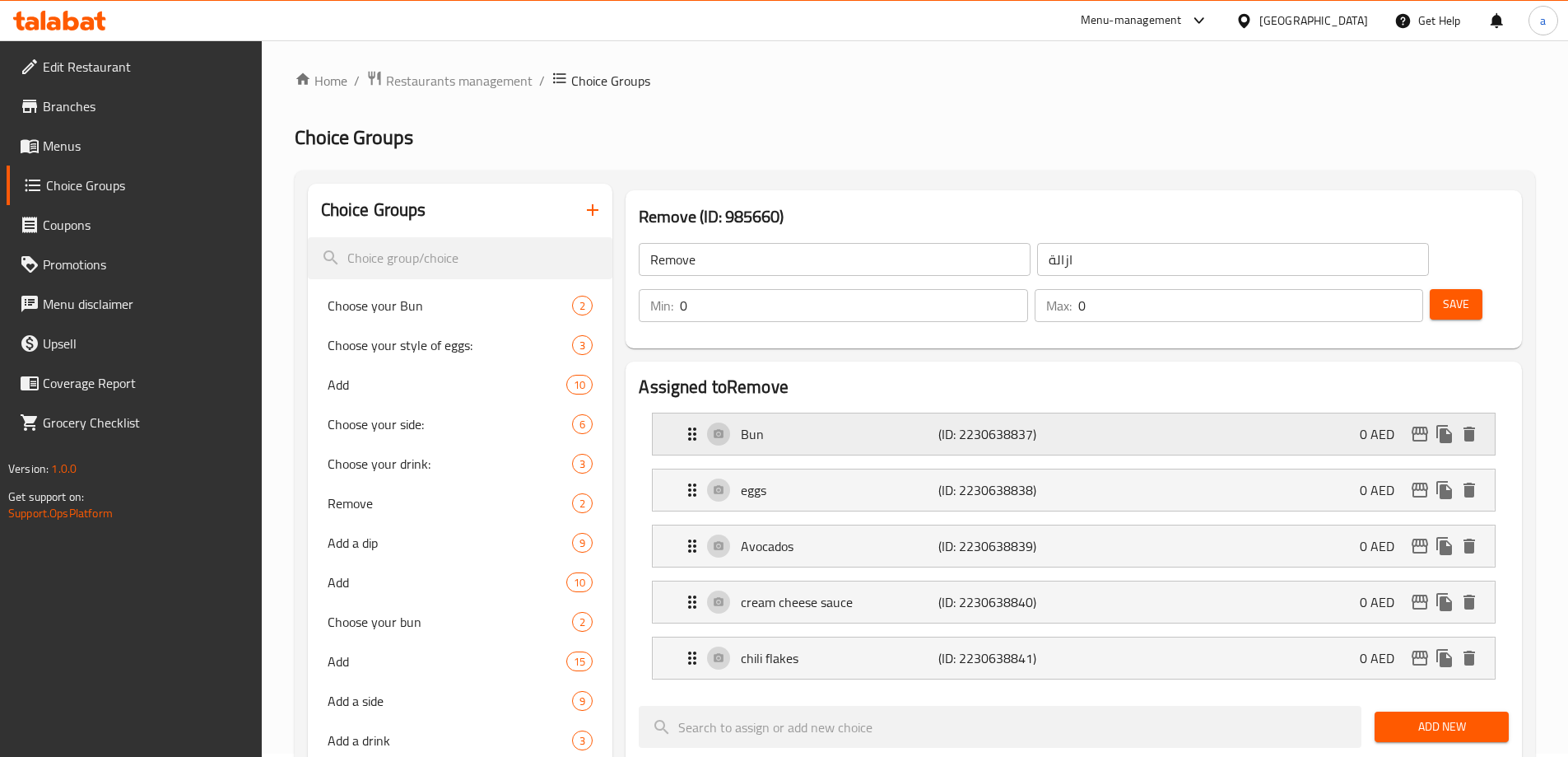
scroll to position [0, 0]
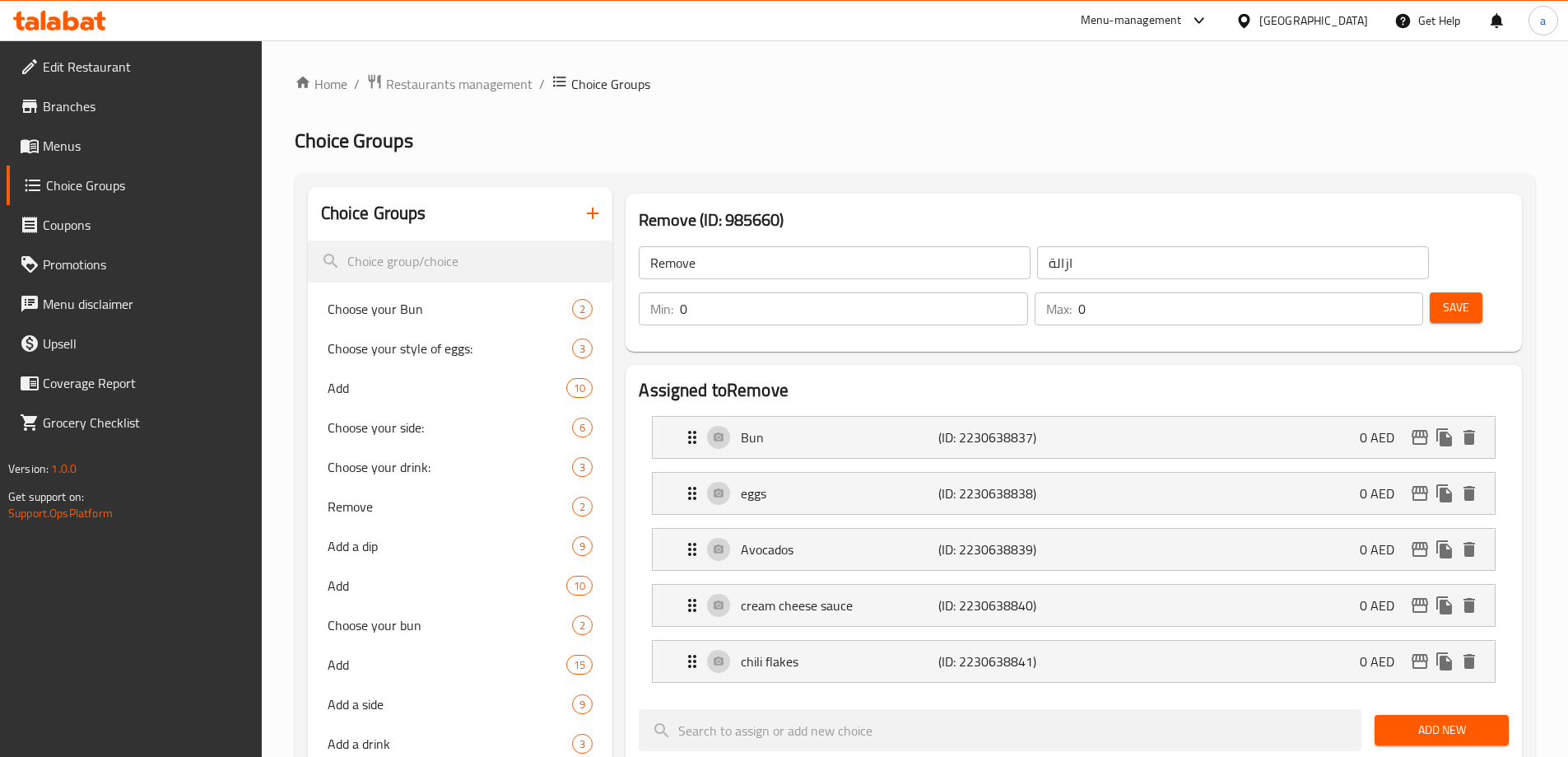
click at [596, 207] on icon "button" at bounding box center [592, 213] width 19 height 19
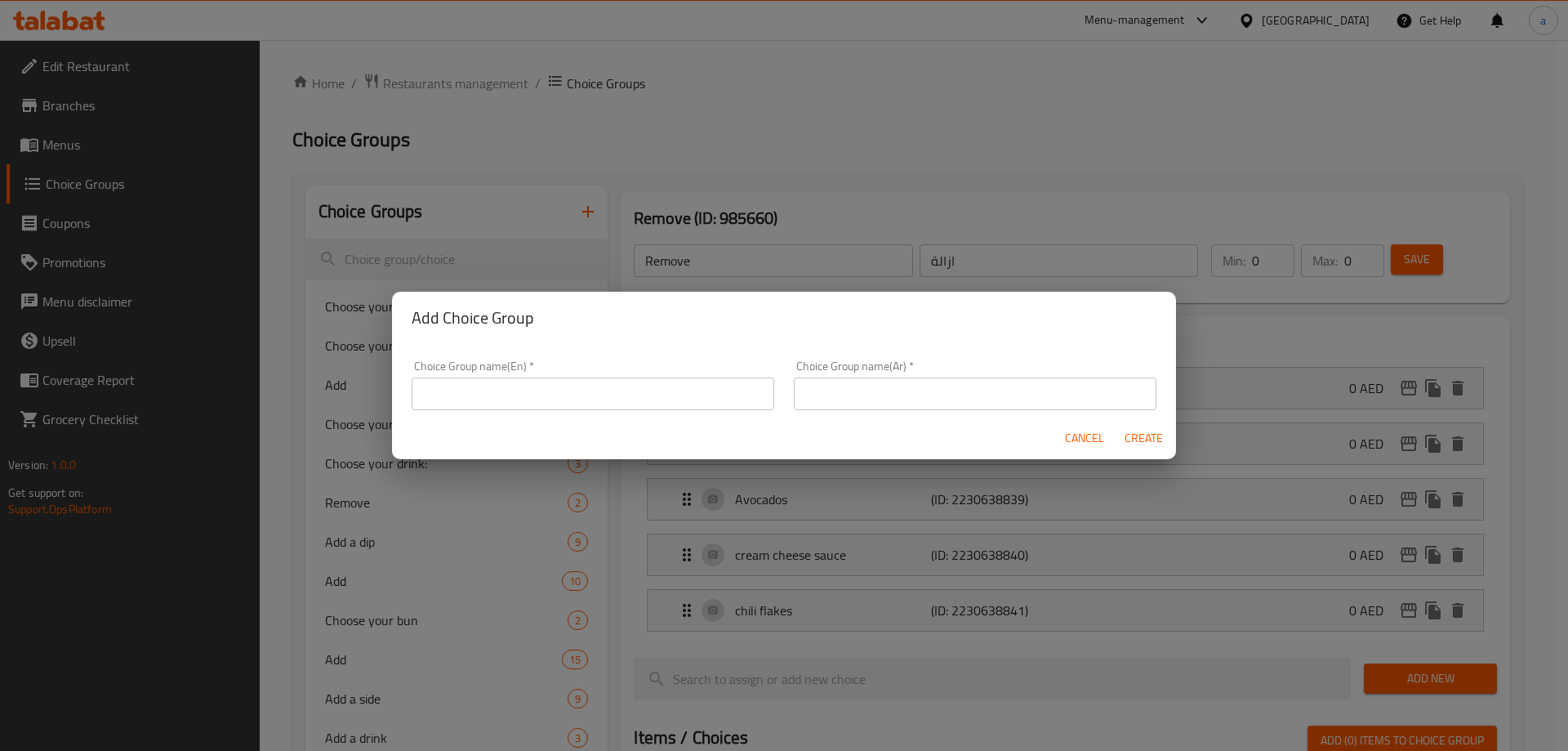
click at [493, 394] on input "text" at bounding box center [593, 393] width 362 height 33
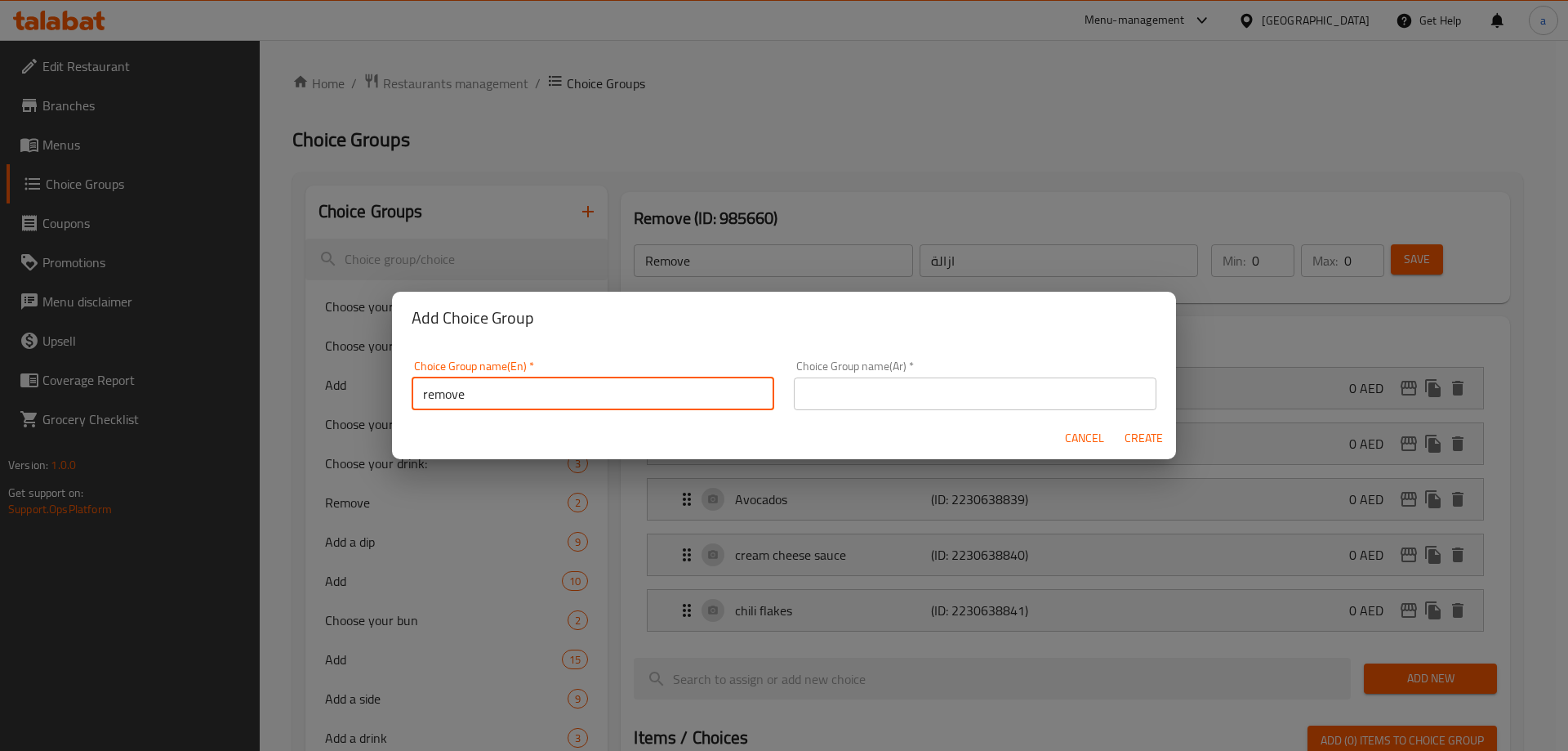
click at [493, 394] on input "remove" at bounding box center [593, 393] width 362 height 33
type input "Remove"
click at [852, 401] on input "text" at bounding box center [975, 393] width 362 height 33
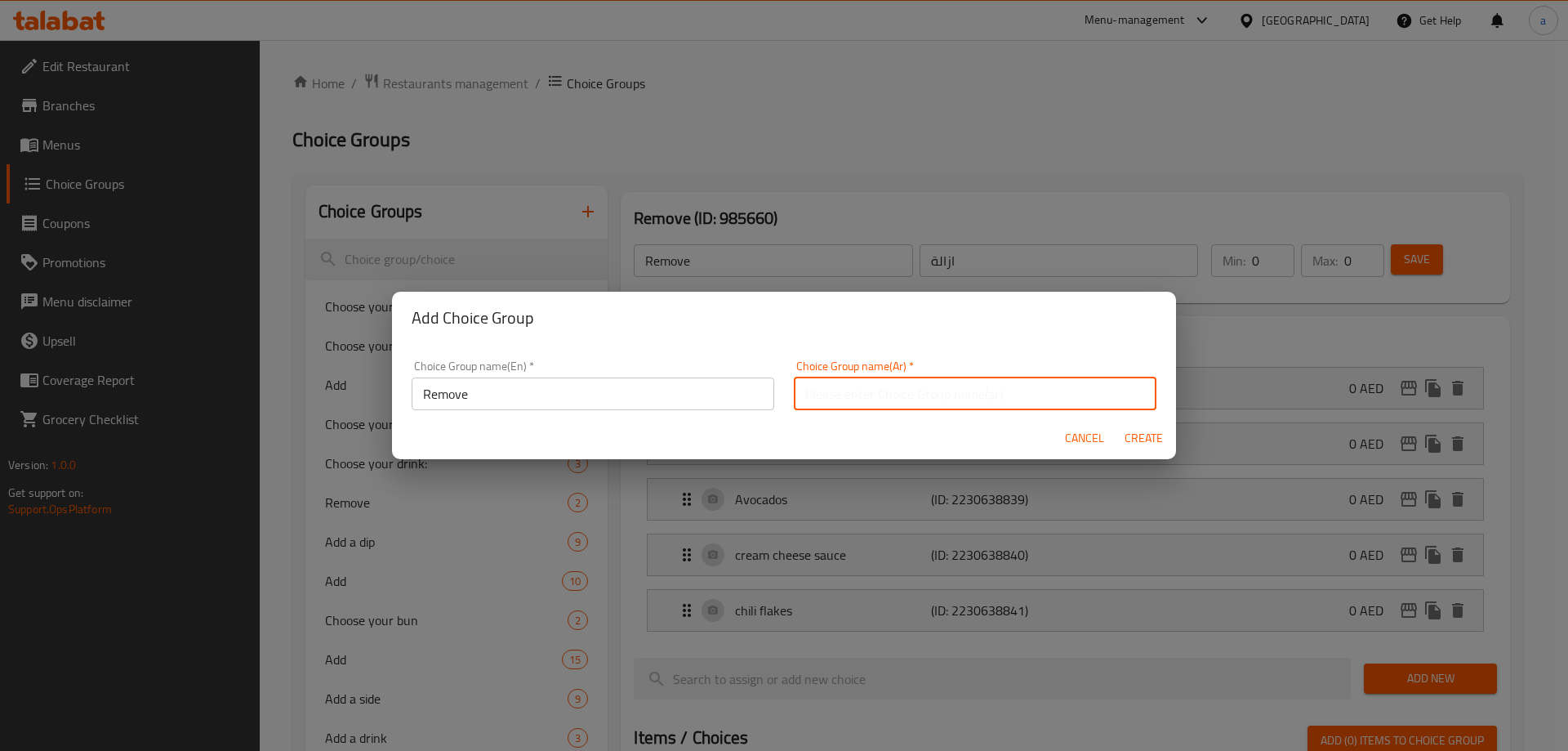
type input "h"
type input "ازالة"
click at [642, 389] on input "Remove" at bounding box center [593, 393] width 362 height 33
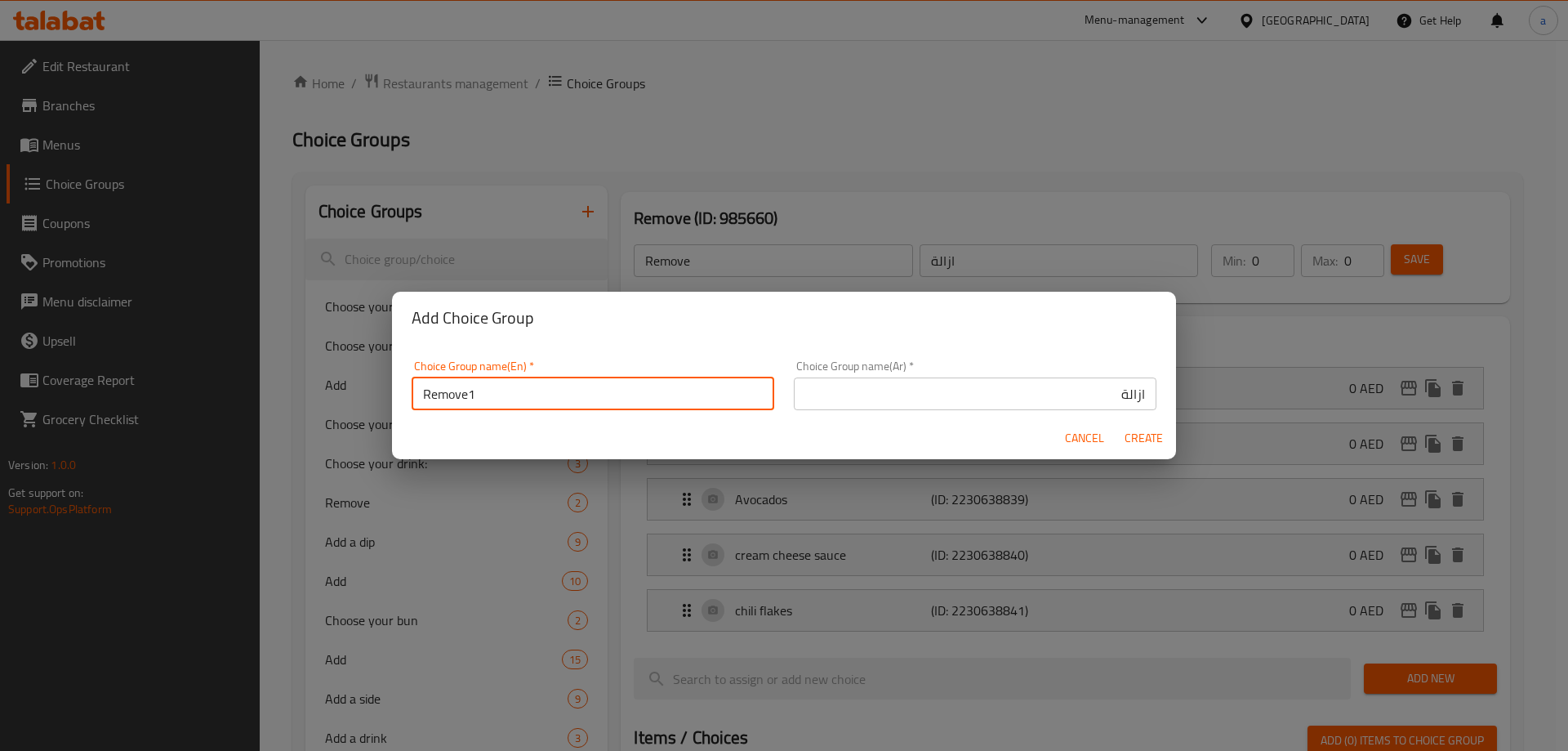
type input "Remove1"
click at [895, 388] on input "ازالة" at bounding box center [975, 393] width 362 height 33
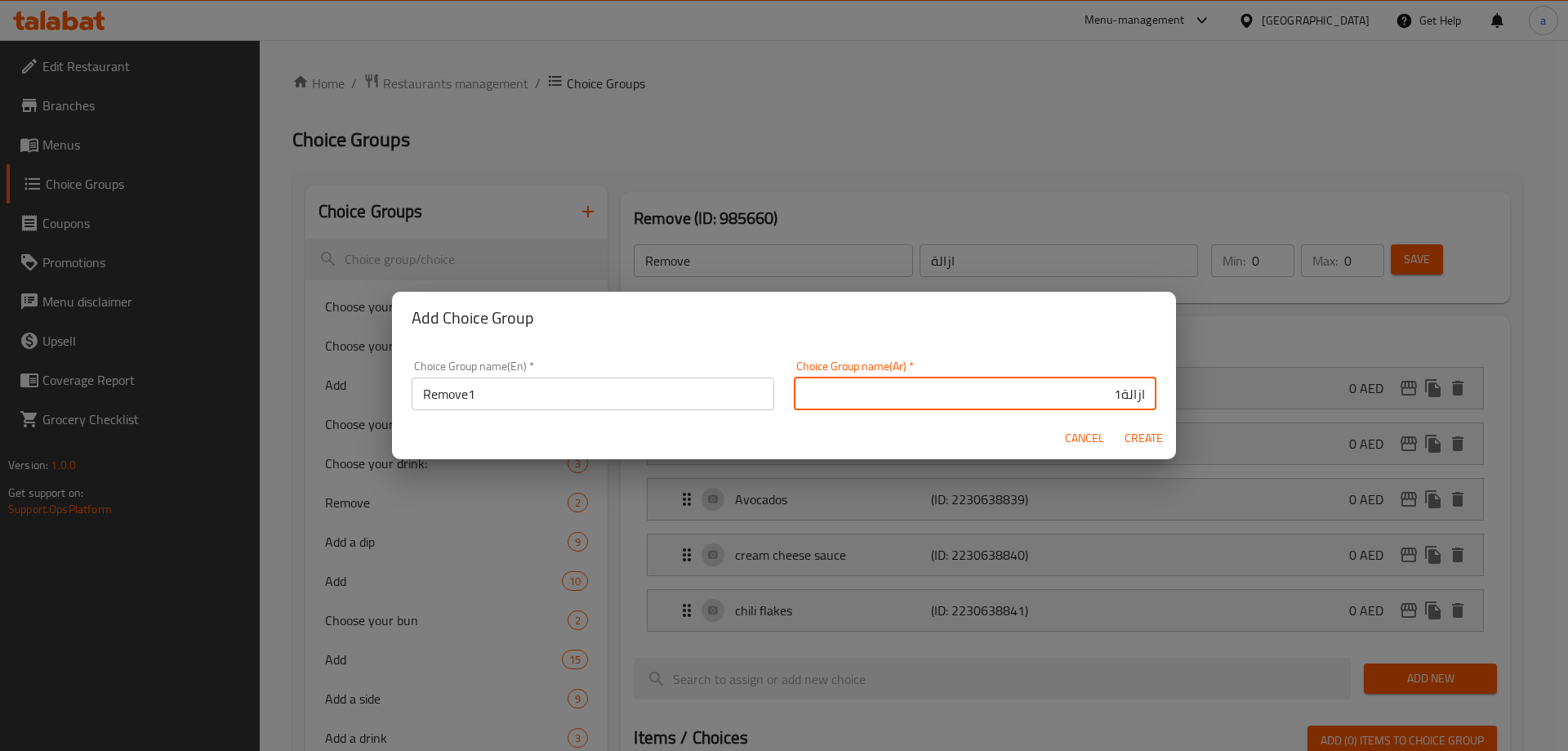
type input "ازالة1"
click at [1133, 432] on span "Create" at bounding box center [1143, 438] width 39 height 20
type input "Remove1"
type input "ازالة1"
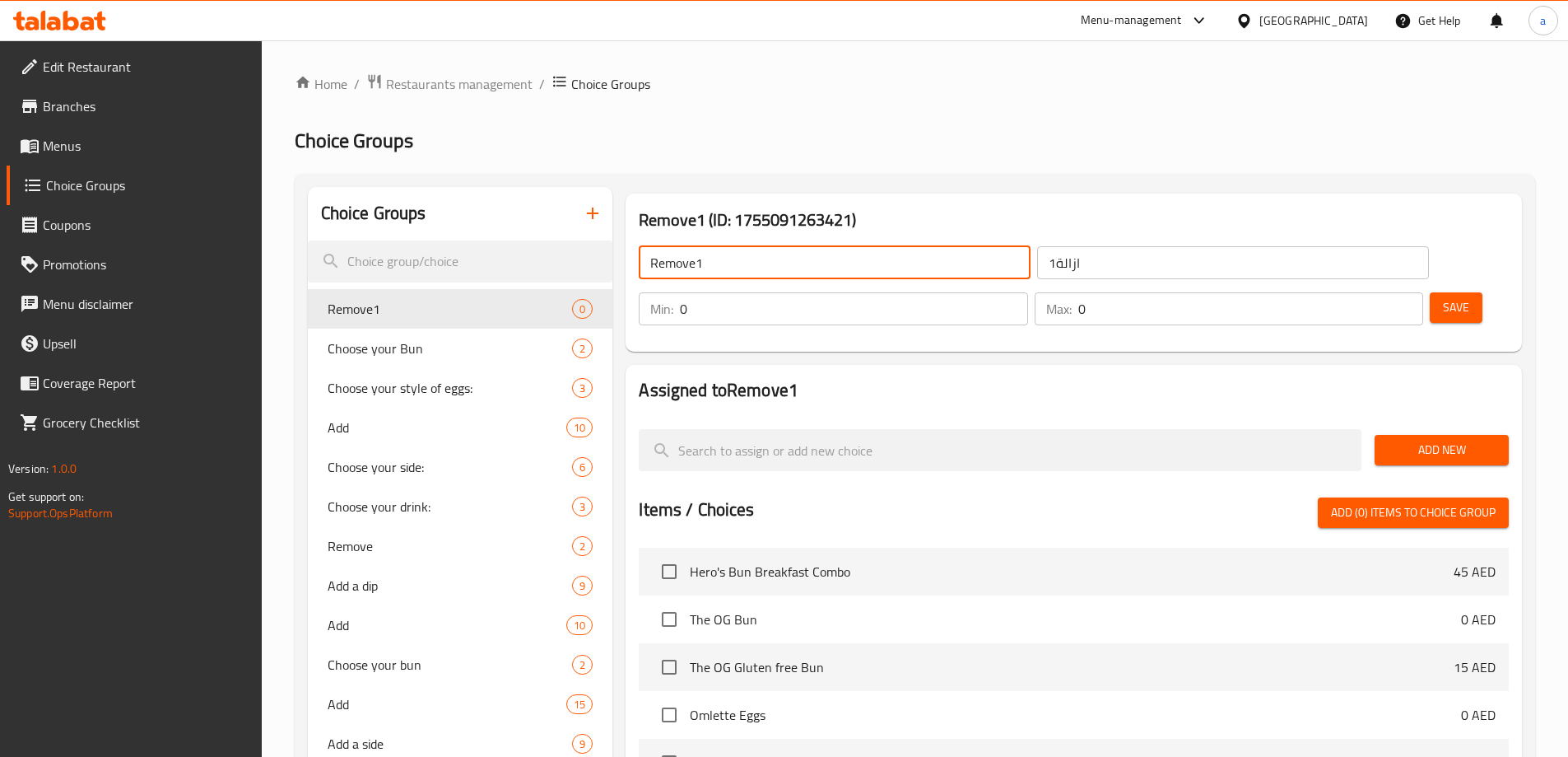
click at [773, 272] on input "Remove1" at bounding box center [834, 262] width 391 height 33
type input "Remove"
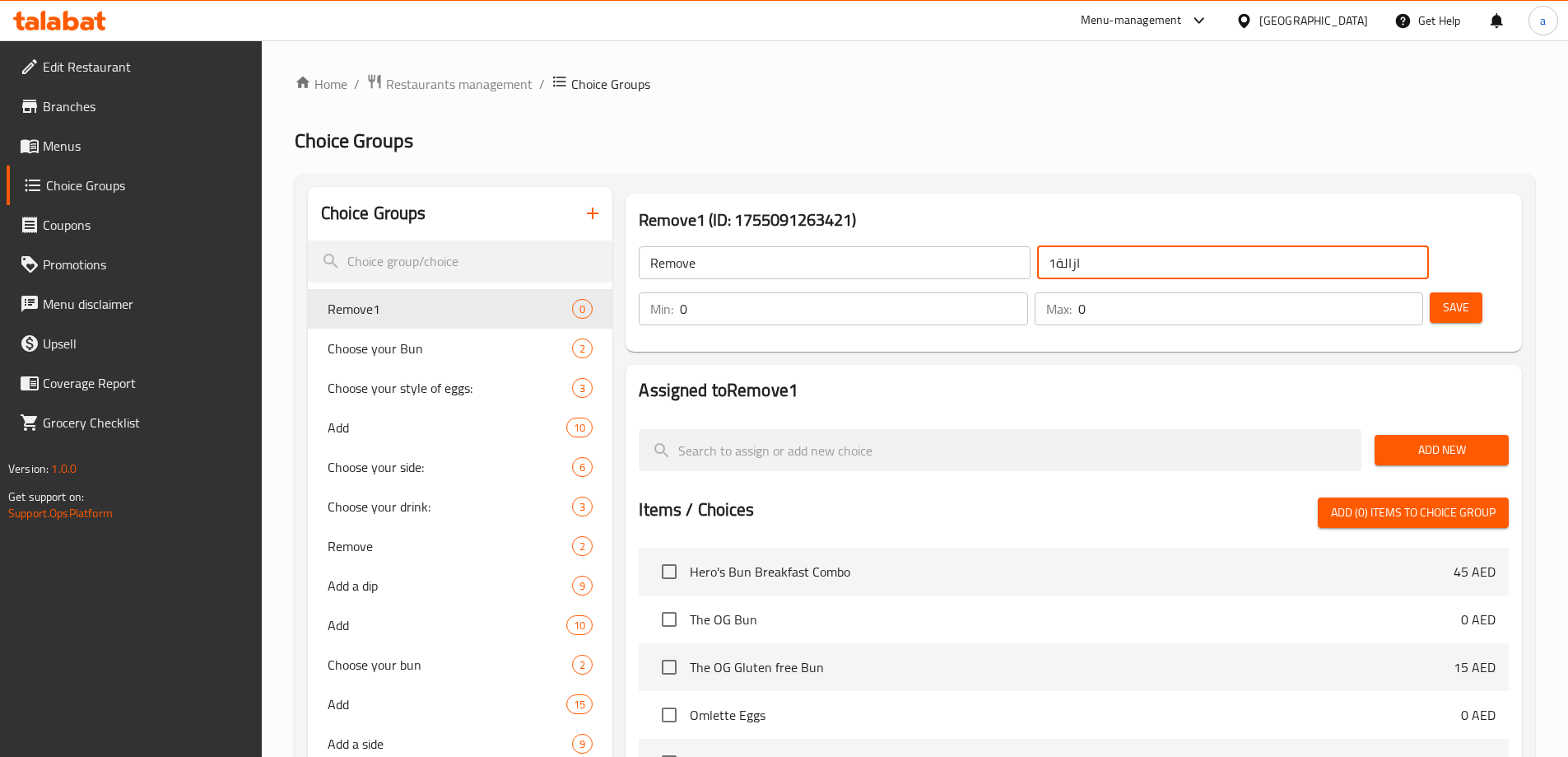
click at [1037, 269] on input "ازالة1" at bounding box center [1232, 262] width 391 height 33
type input "ازالة"
click at [1177, 195] on div "Remove1 (ID: 1755091263421) Remove ​ ازالة ​ Min: 0 ​ Max: 0 ​ Save" at bounding box center [1073, 273] width 896 height 158
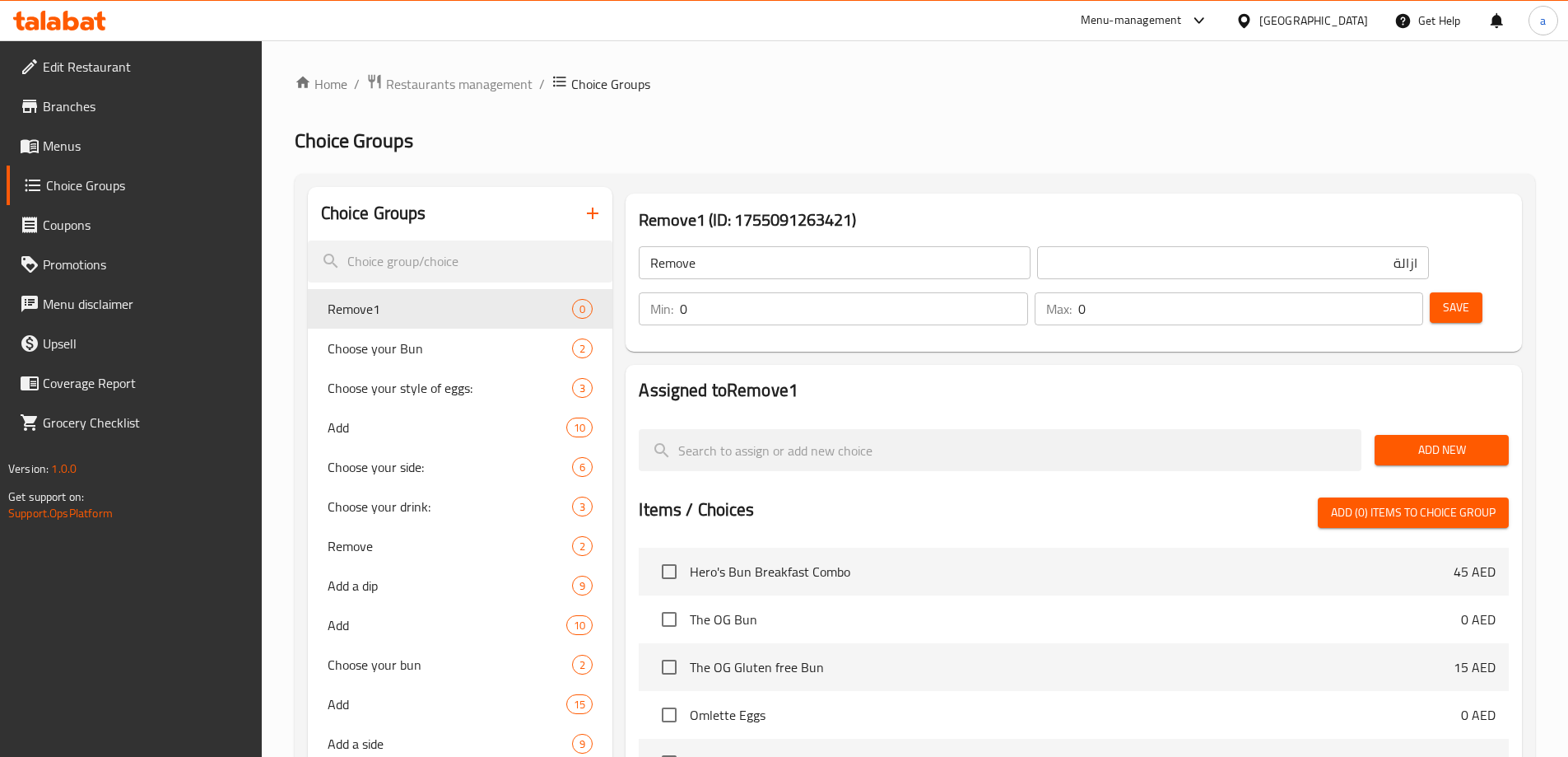
click at [1451, 434] on button "Add New" at bounding box center [1441, 450] width 134 height 30
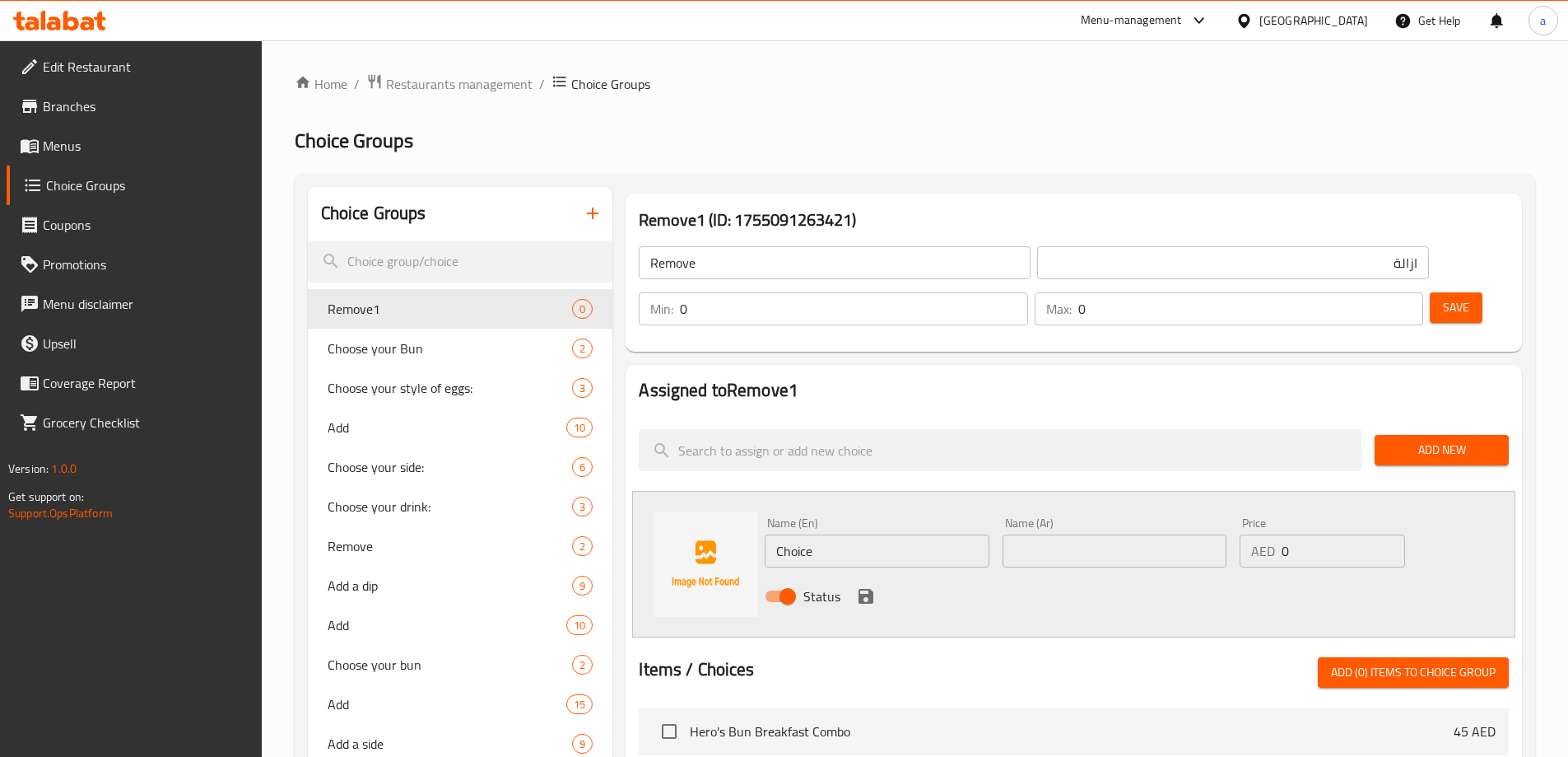
click at [836, 535] on input "Choice" at bounding box center [876, 551] width 224 height 33
paste input "Beef bacon"
click at [881, 535] on input "Beef bacon" at bounding box center [876, 551] width 224 height 33
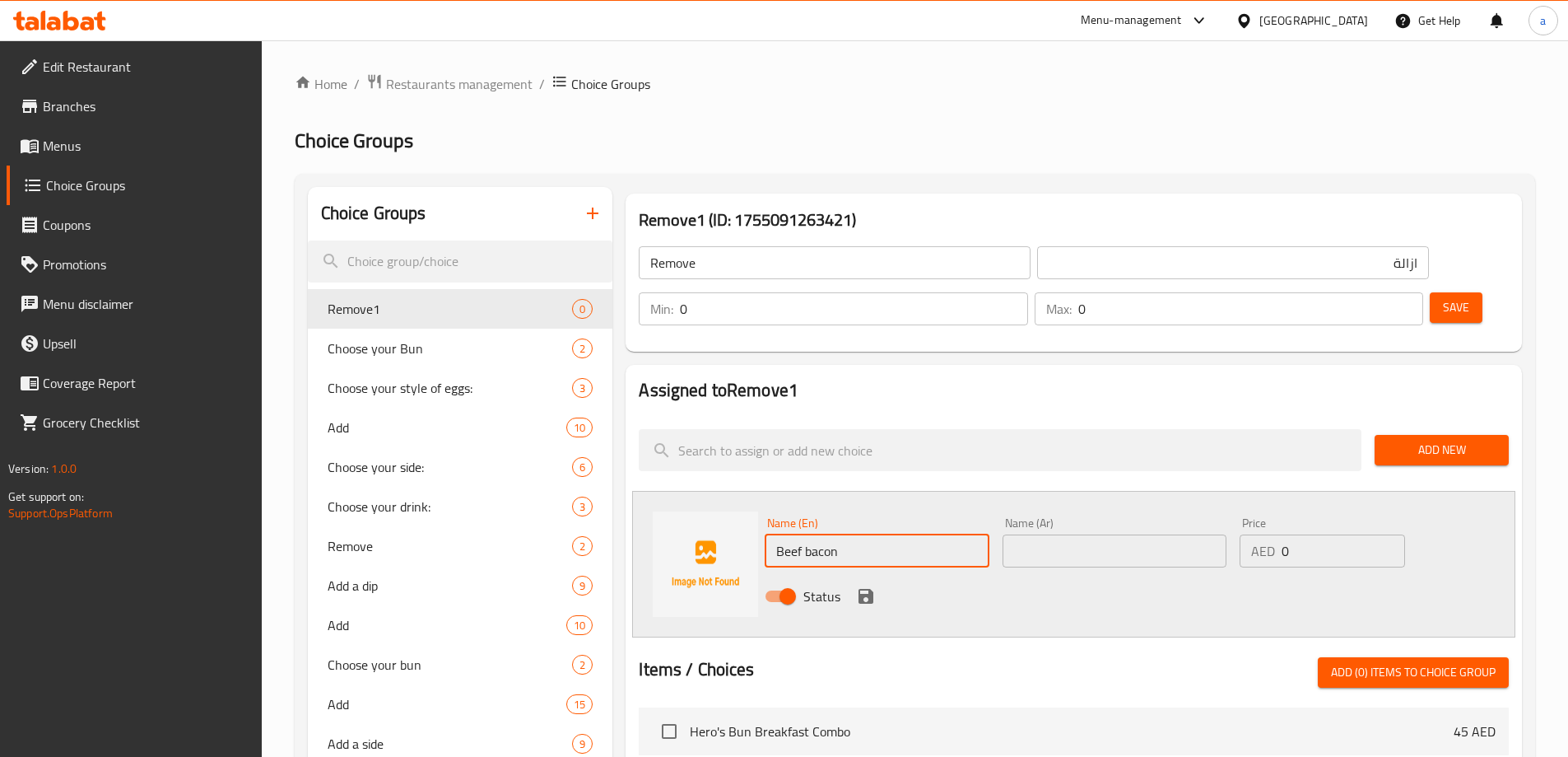
click at [881, 535] on input "Beef bacon" at bounding box center [876, 551] width 224 height 33
type input "Beef Bacon"
click at [1161, 535] on input "text" at bounding box center [1114, 551] width 224 height 33
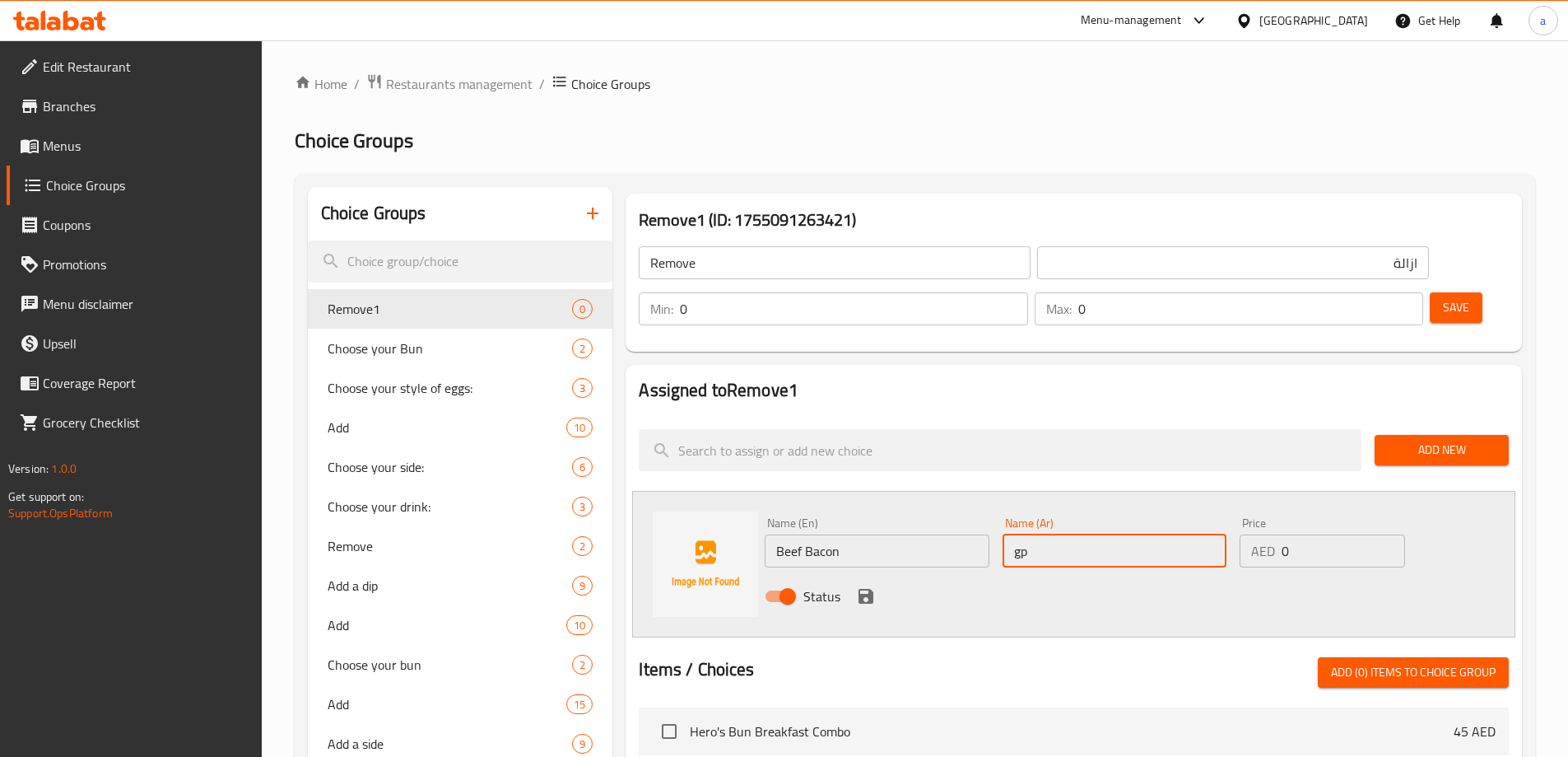
type input "g"
type input "لحم بقري مقدد"
click at [869, 574] on div "Status" at bounding box center [1114, 596] width 713 height 45
click at [869, 589] on icon "save" at bounding box center [866, 596] width 15 height 15
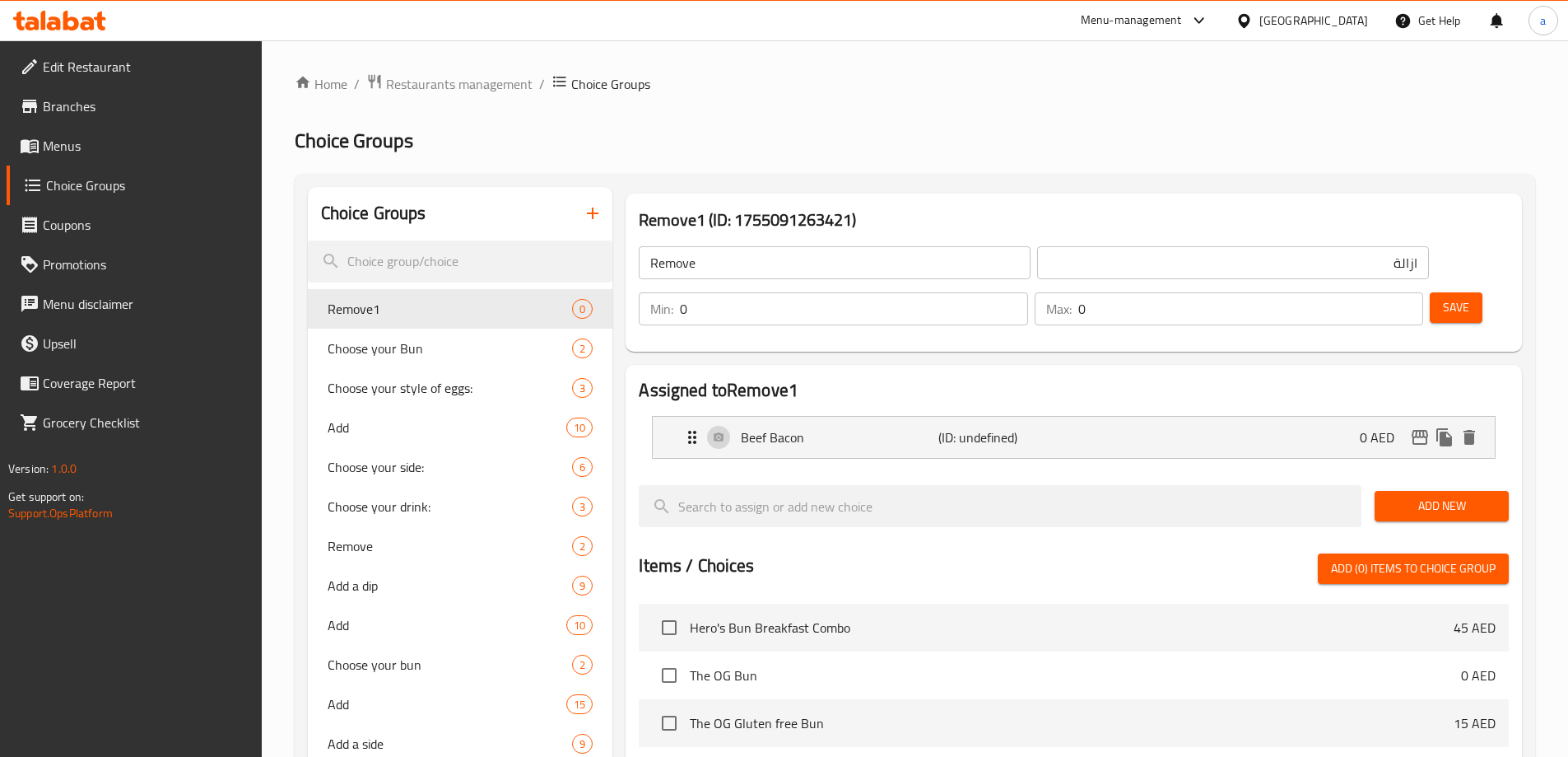
click at [1438, 496] on span "Add New" at bounding box center [1442, 506] width 108 height 20
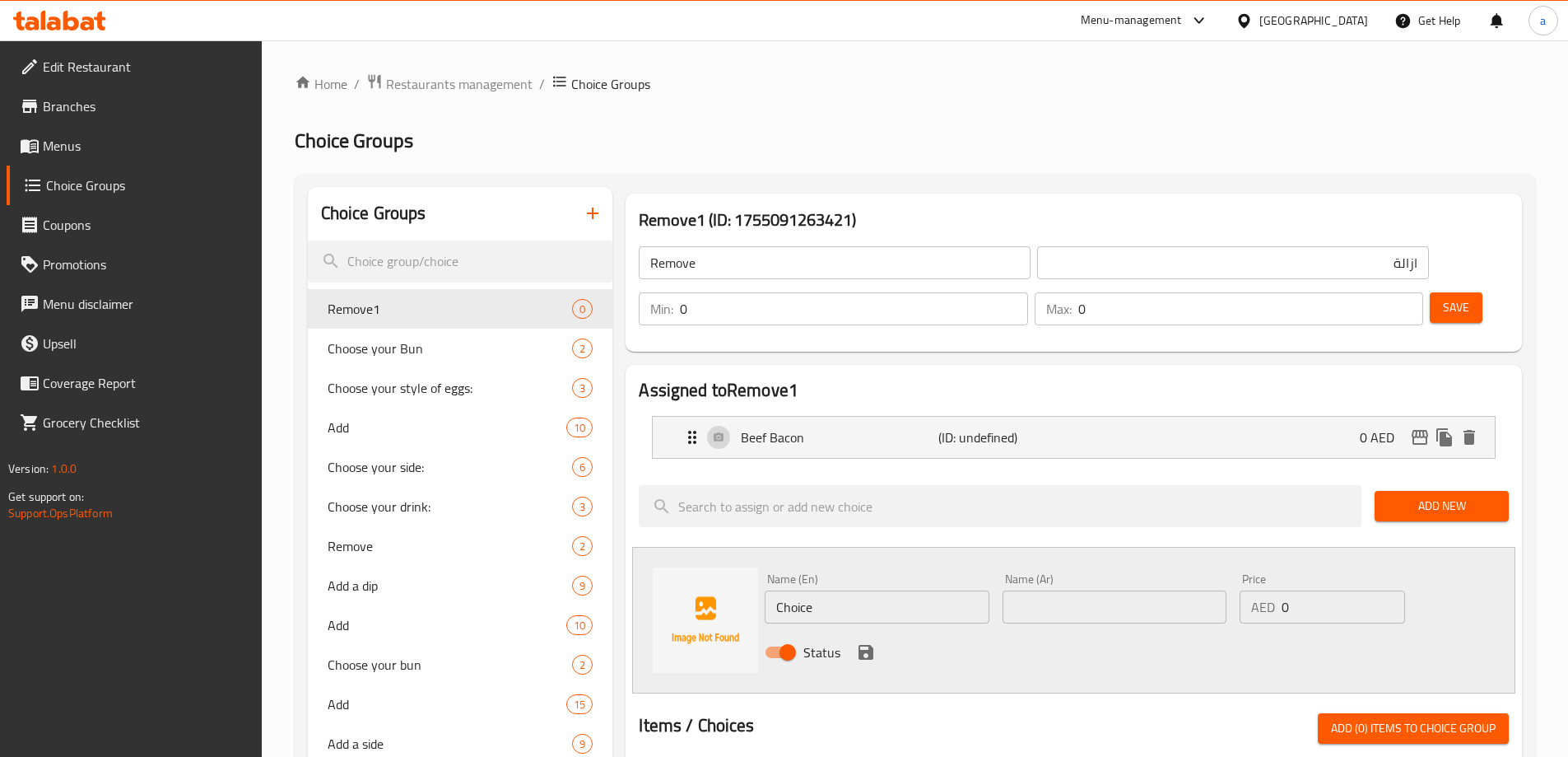
click at [899, 590] on input "Choice" at bounding box center [876, 606] width 224 height 33
paste input "erry tomatoes"
click at [899, 590] on input "Cherry tomatoes" at bounding box center [876, 606] width 224 height 33
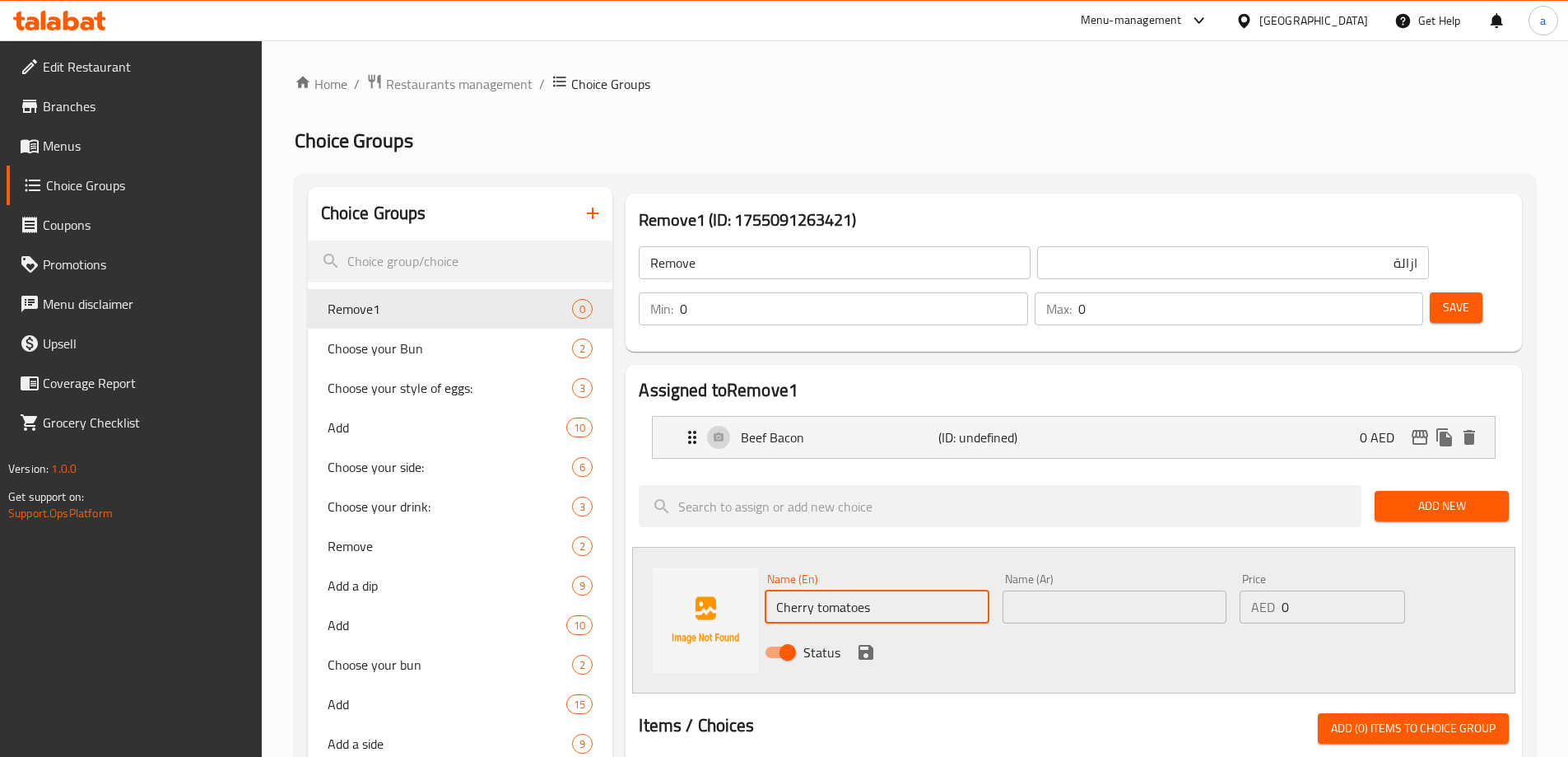
click at [899, 590] on input "Cherry tomatoes" at bounding box center [876, 606] width 224 height 33
type input "Cherry Tomatoes"
click at [1197, 590] on input "text" at bounding box center [1114, 606] width 224 height 33
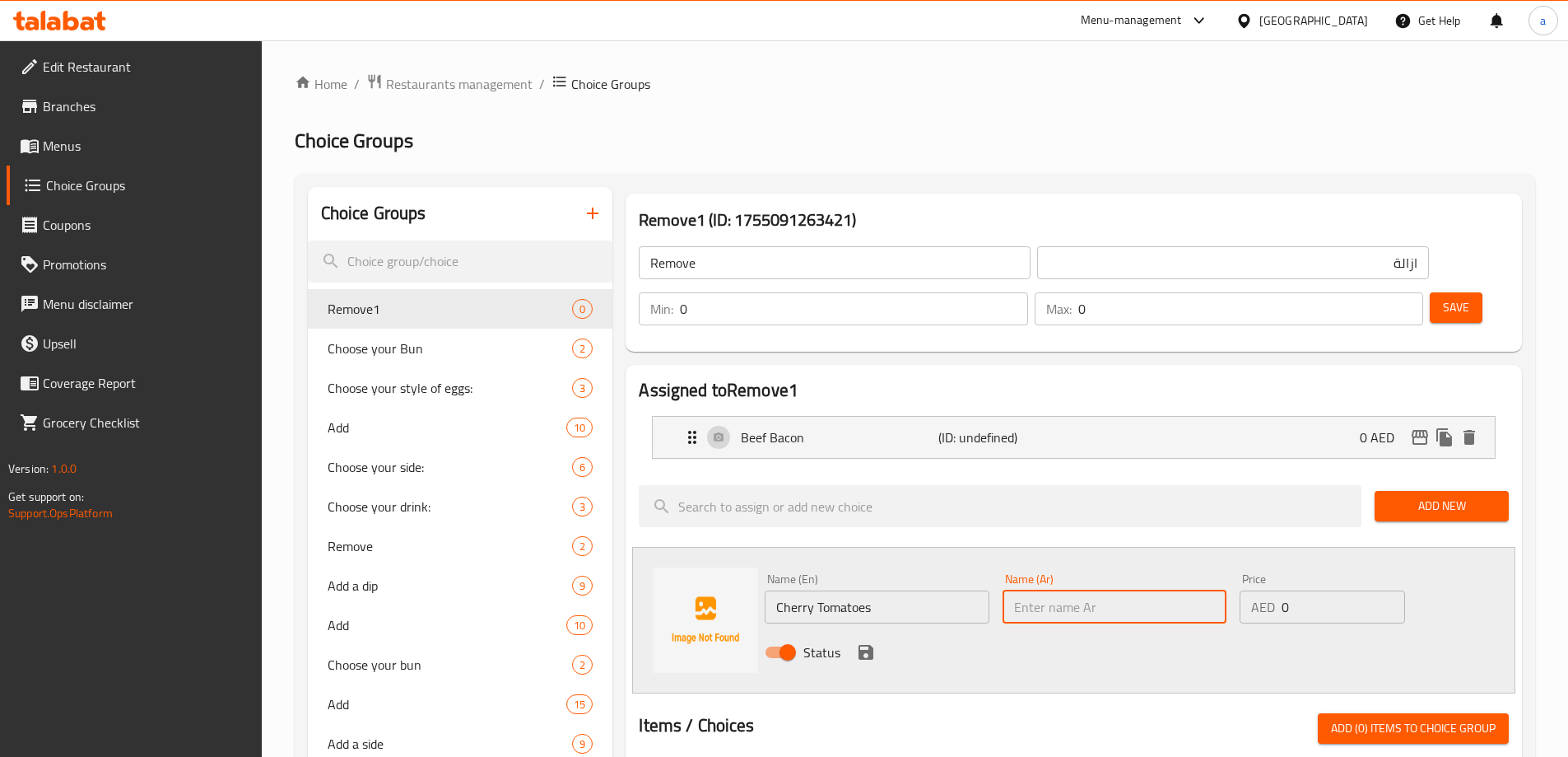
type input "'"
type input "طماطم كريزية"
click at [866, 642] on icon "save" at bounding box center [865, 652] width 19 height 19
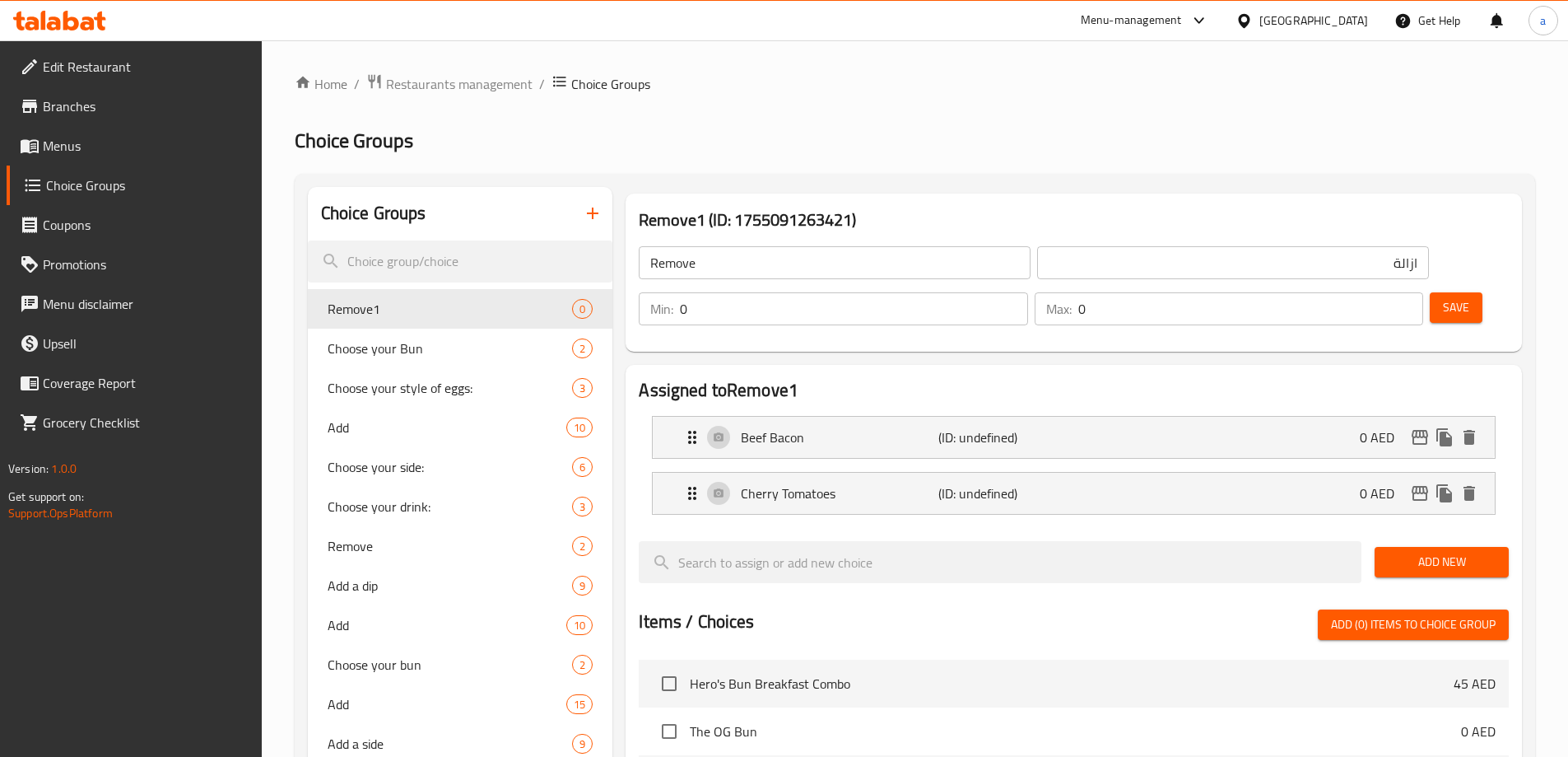
click at [1443, 297] on span "Save" at bounding box center [1455, 307] width 26 height 20
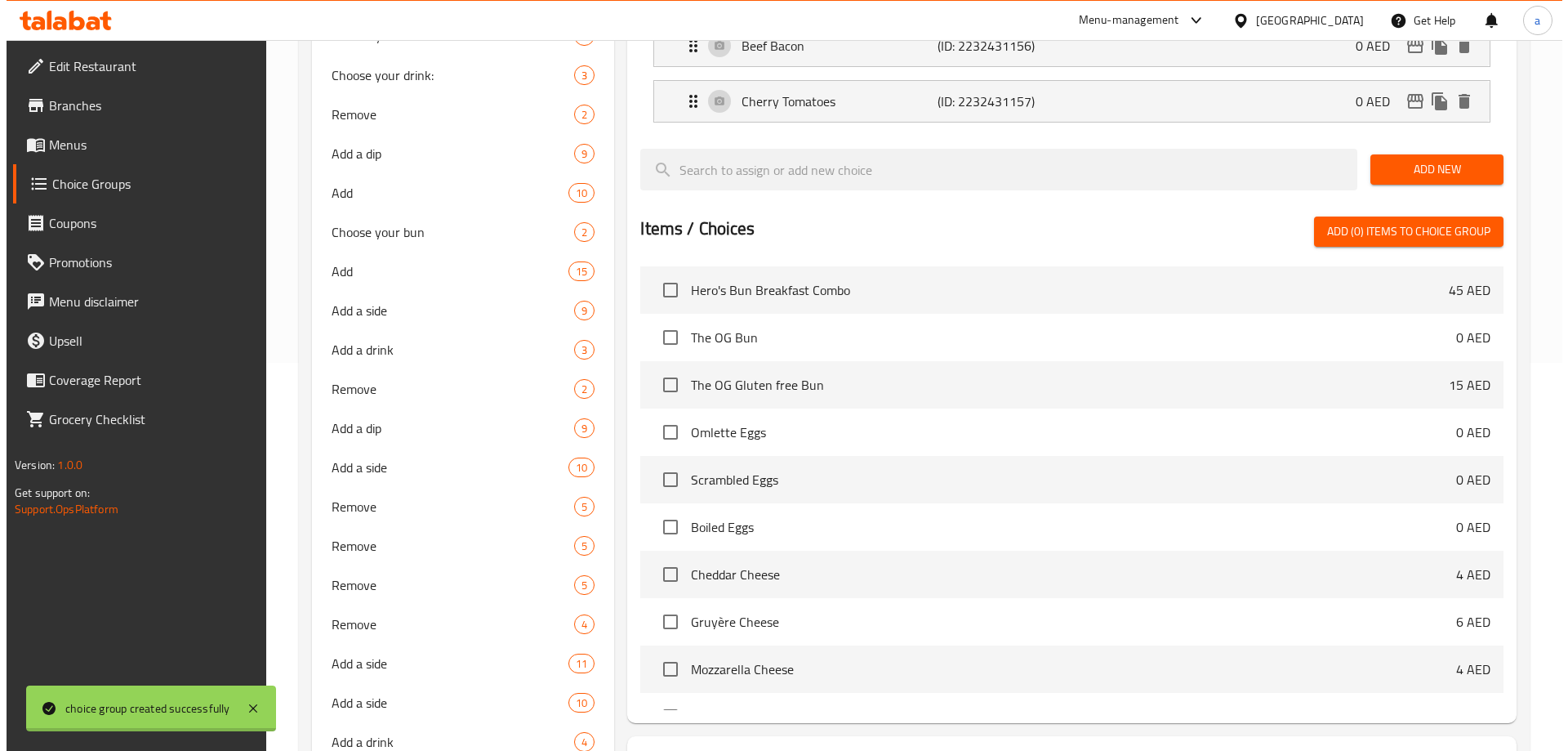
scroll to position [843, 0]
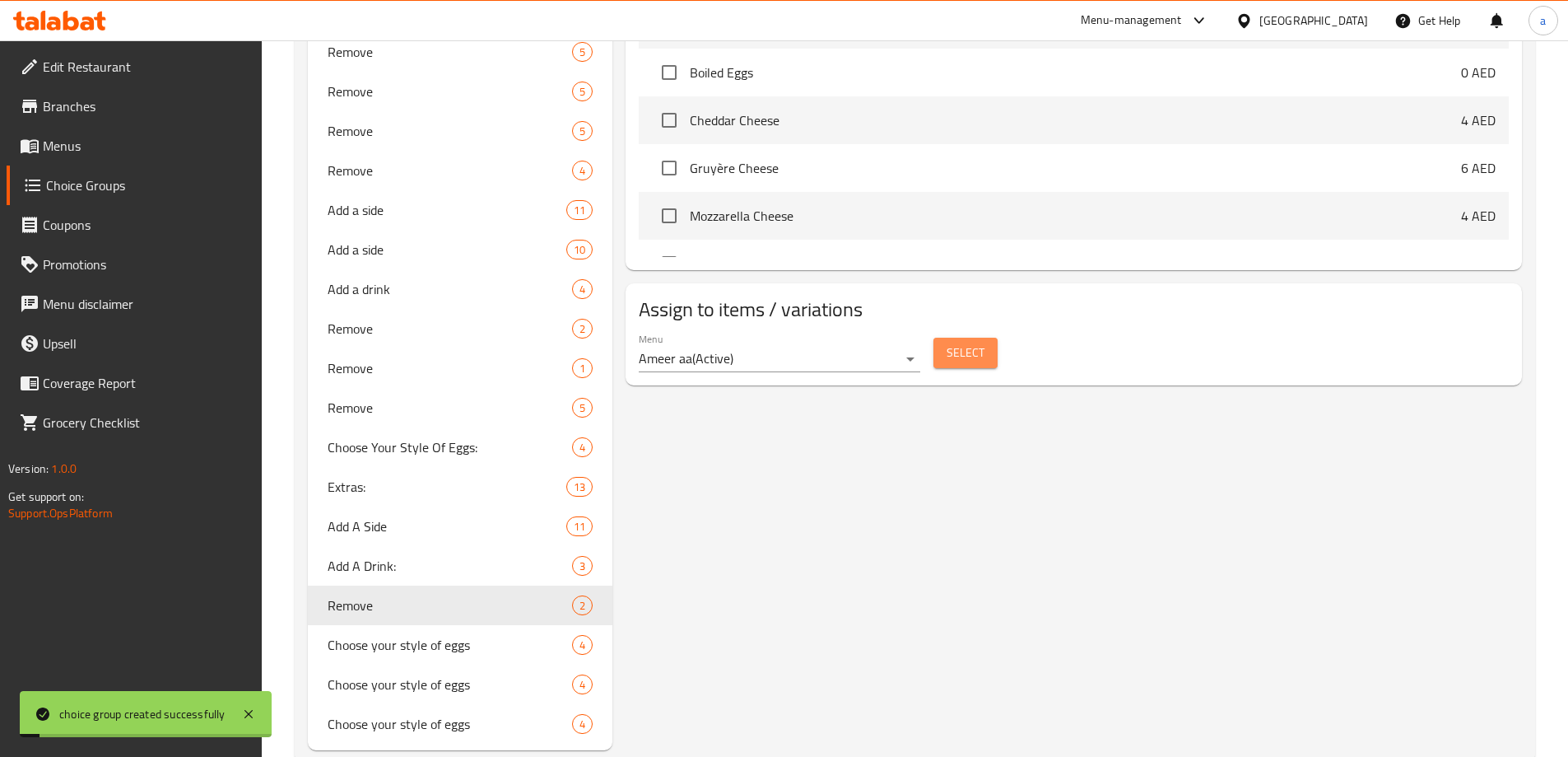
click at [974, 343] on span "Select" at bounding box center [965, 353] width 38 height 20
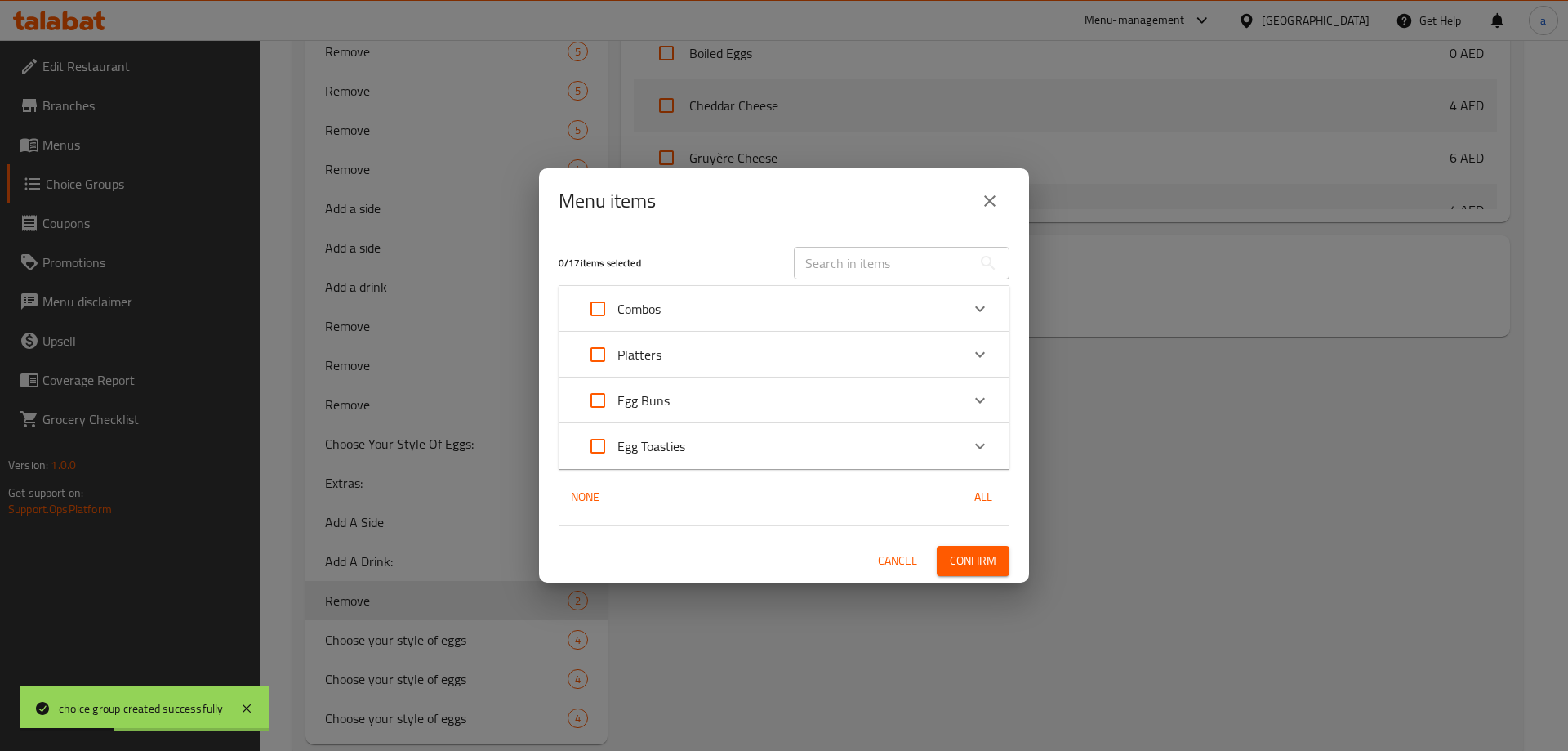
click at [709, 343] on div "Platters" at bounding box center [769, 354] width 382 height 39
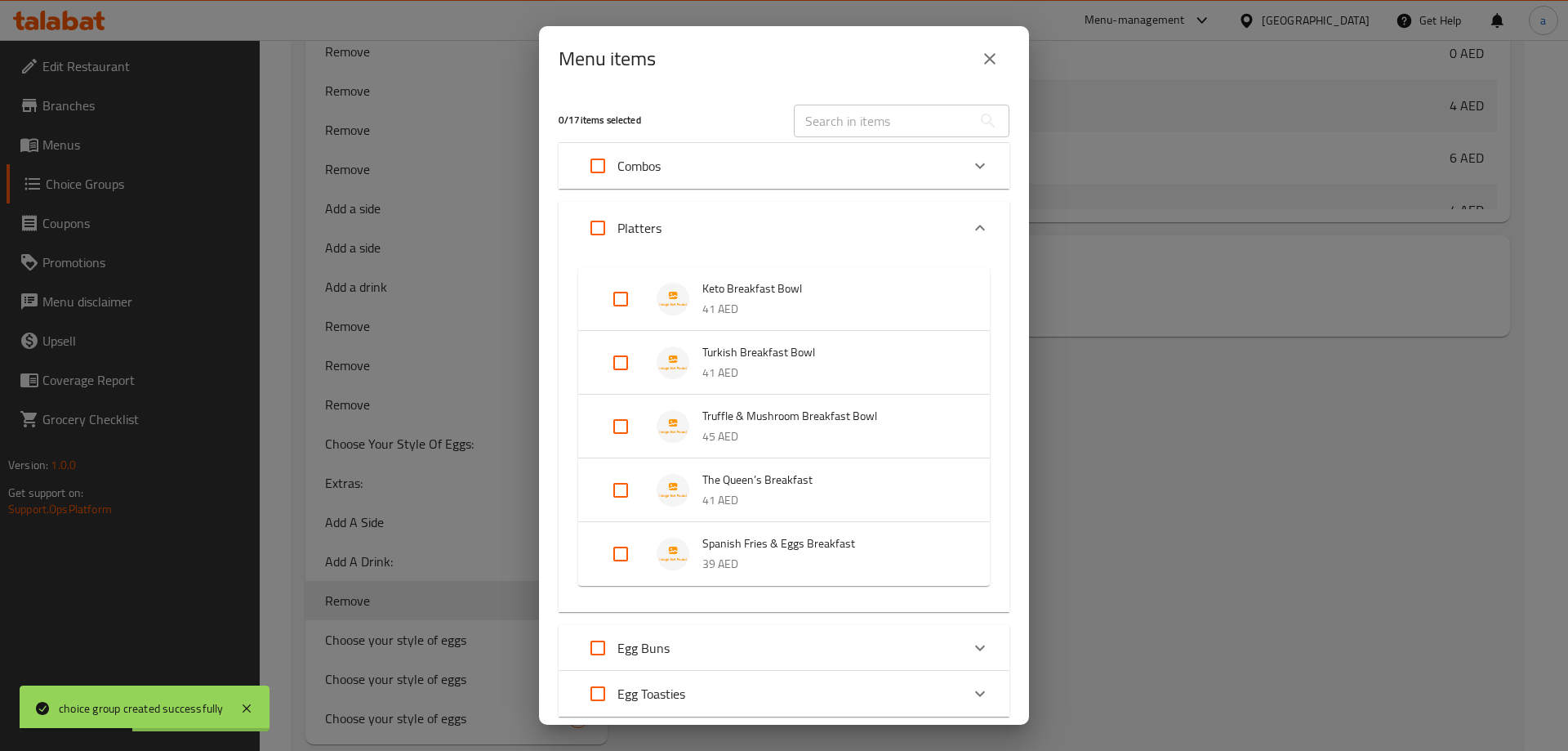
click at [628, 297] on input "Expand" at bounding box center [620, 298] width 39 height 39
checkbox input "true"
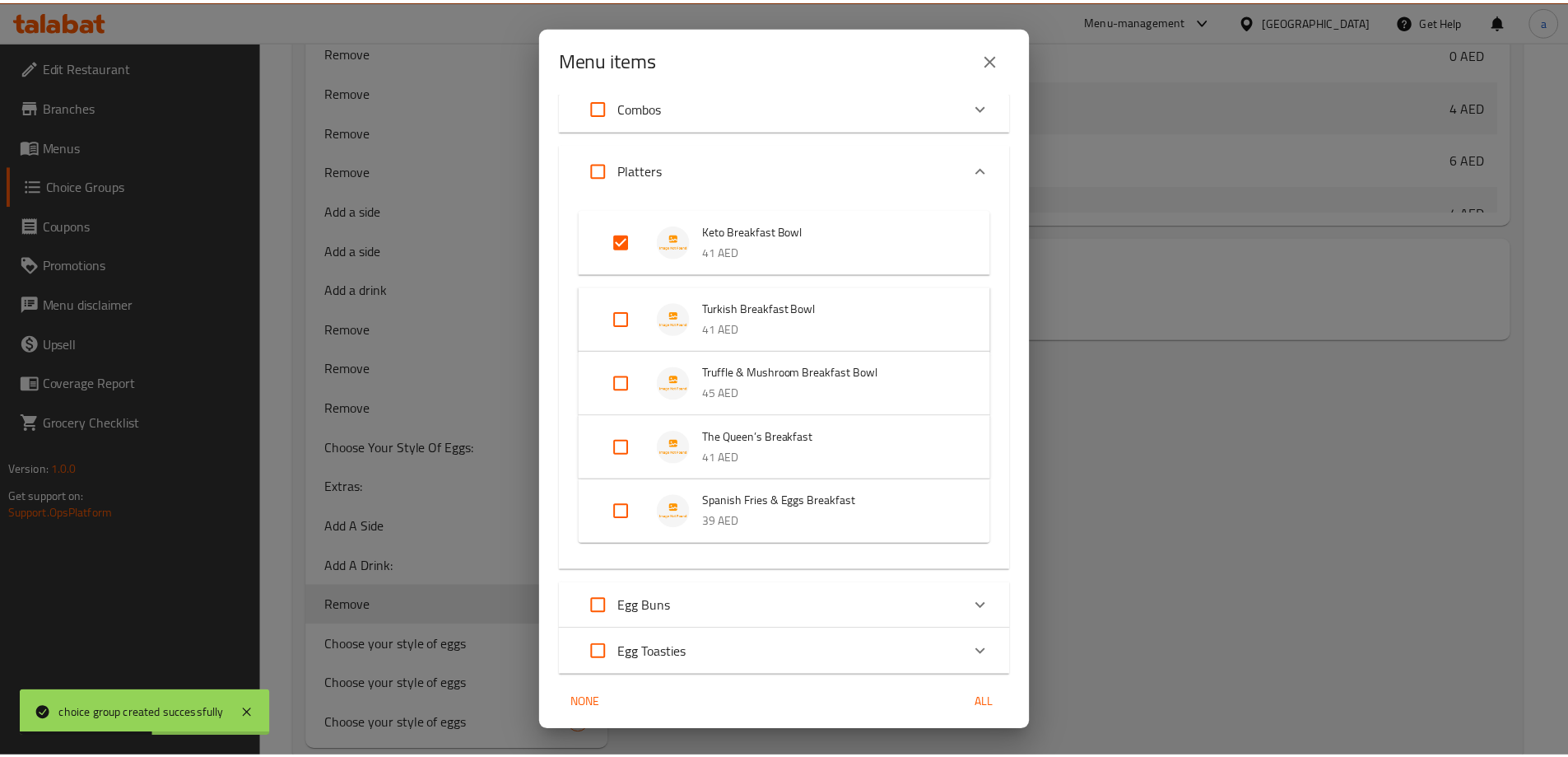
scroll to position [120, 0]
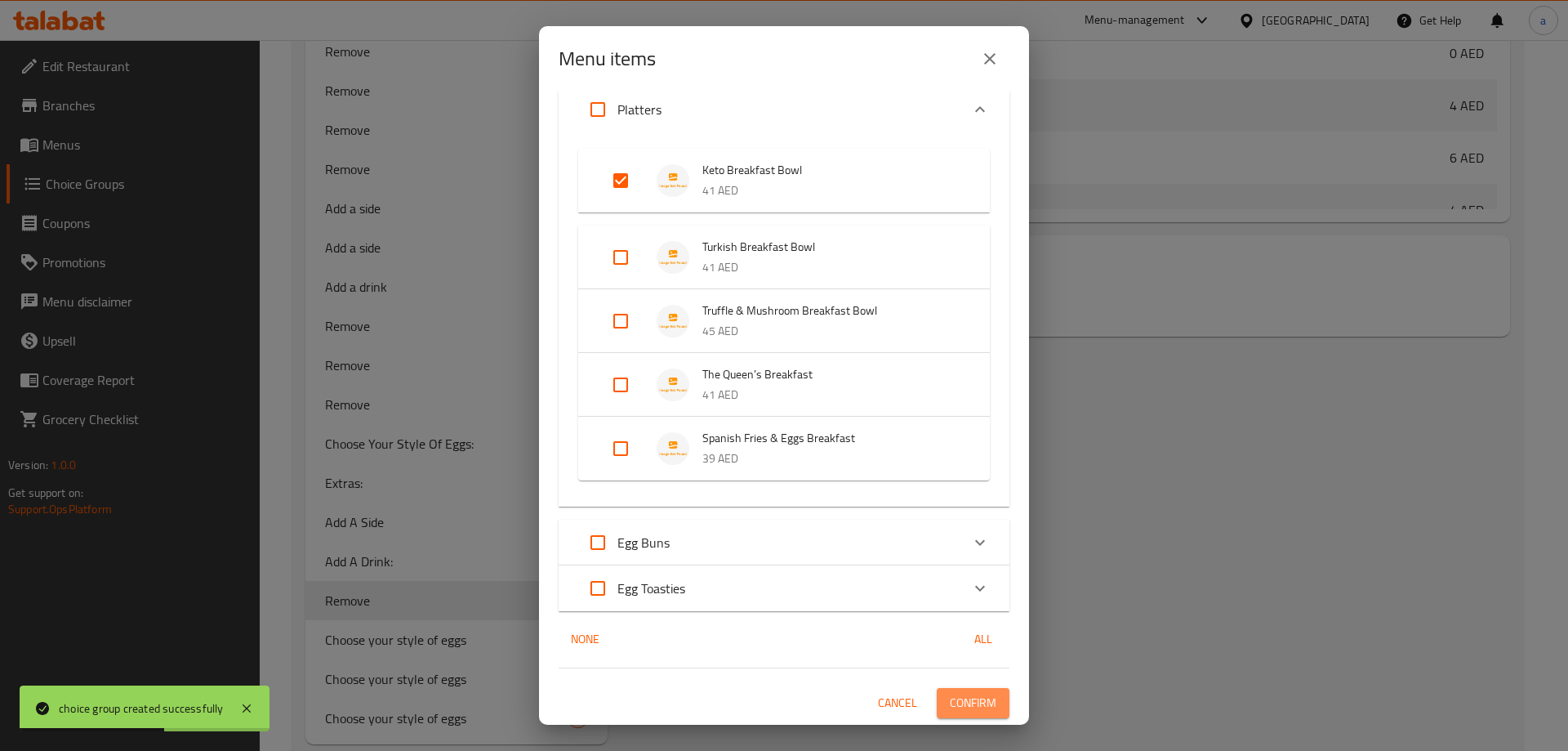
click at [979, 693] on span "Confirm" at bounding box center [973, 703] width 47 height 20
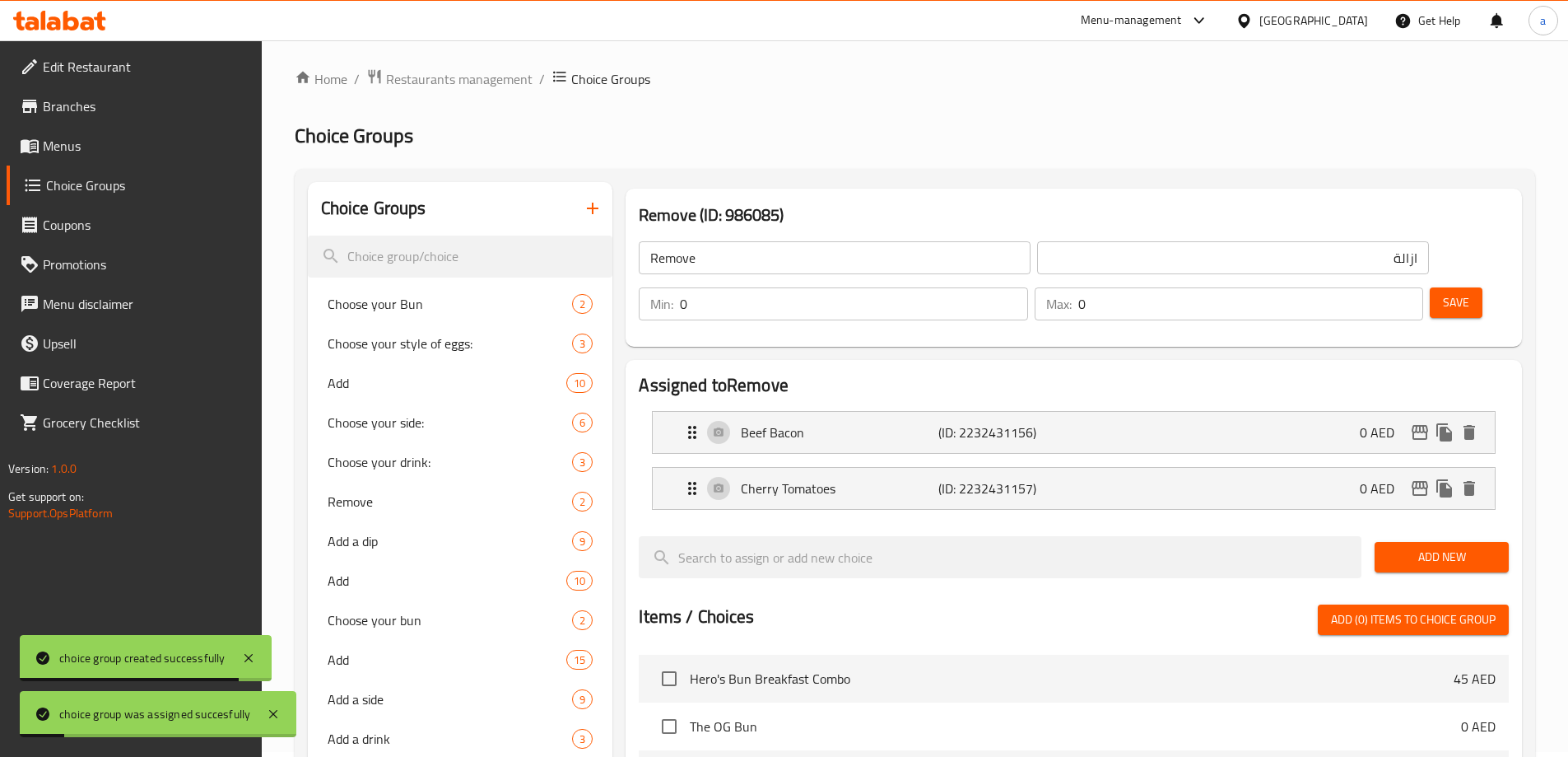
scroll to position [0, 0]
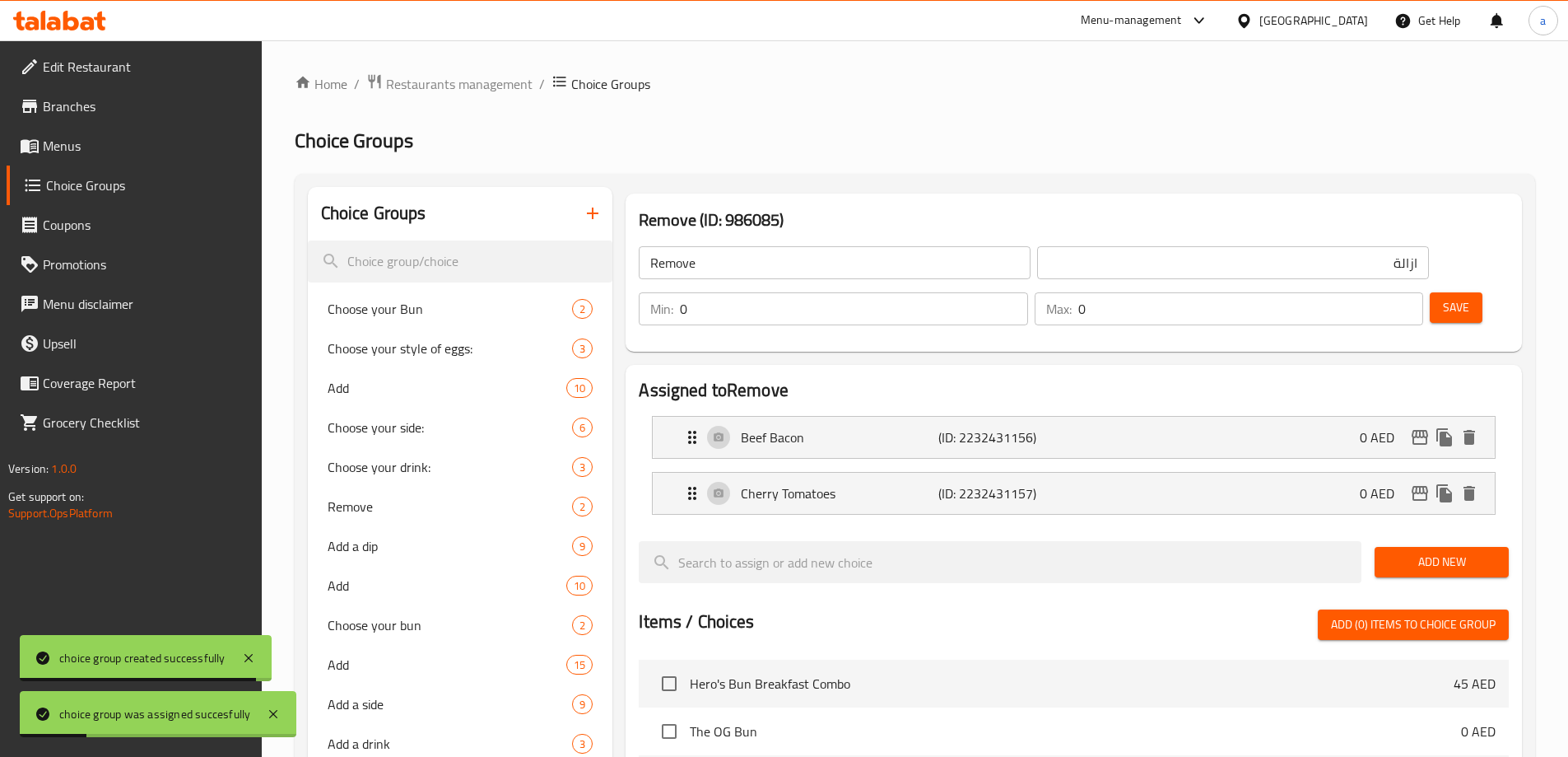
click at [1429, 552] on span "Add New" at bounding box center [1442, 562] width 108 height 20
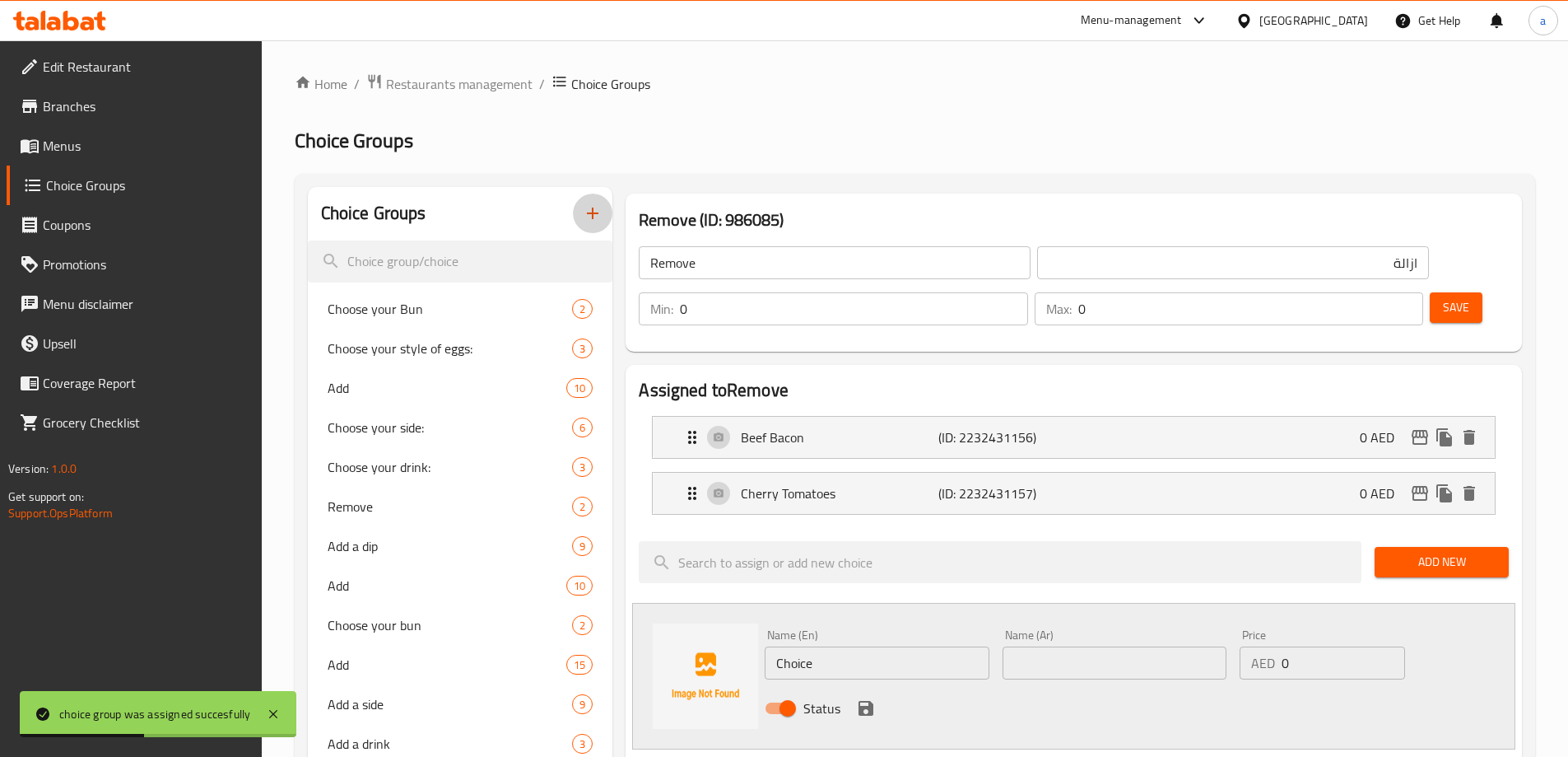
click at [588, 213] on icon "button" at bounding box center [593, 213] width 12 height 12
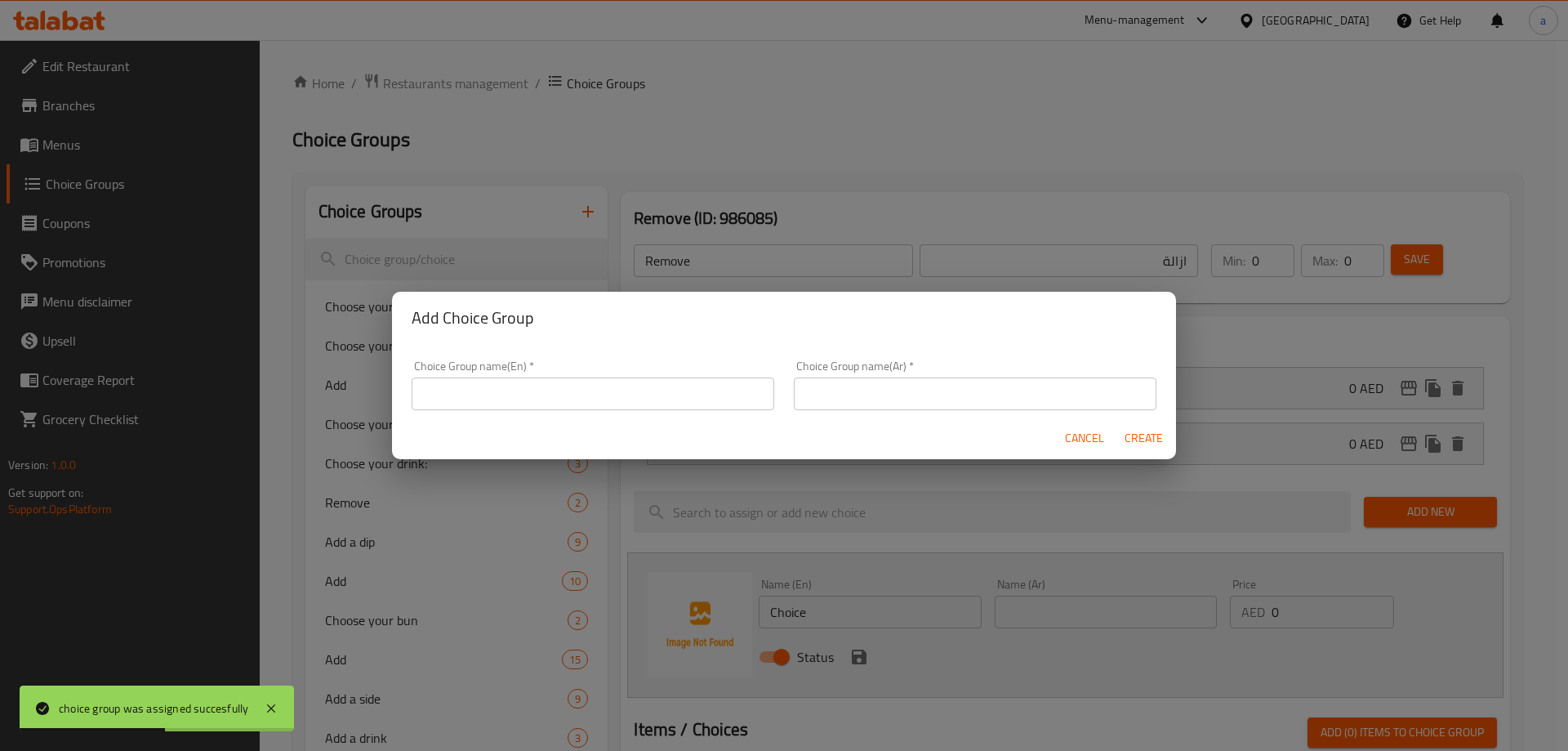
click at [609, 417] on div "Cancel Create" at bounding box center [783, 439] width 784 height 43
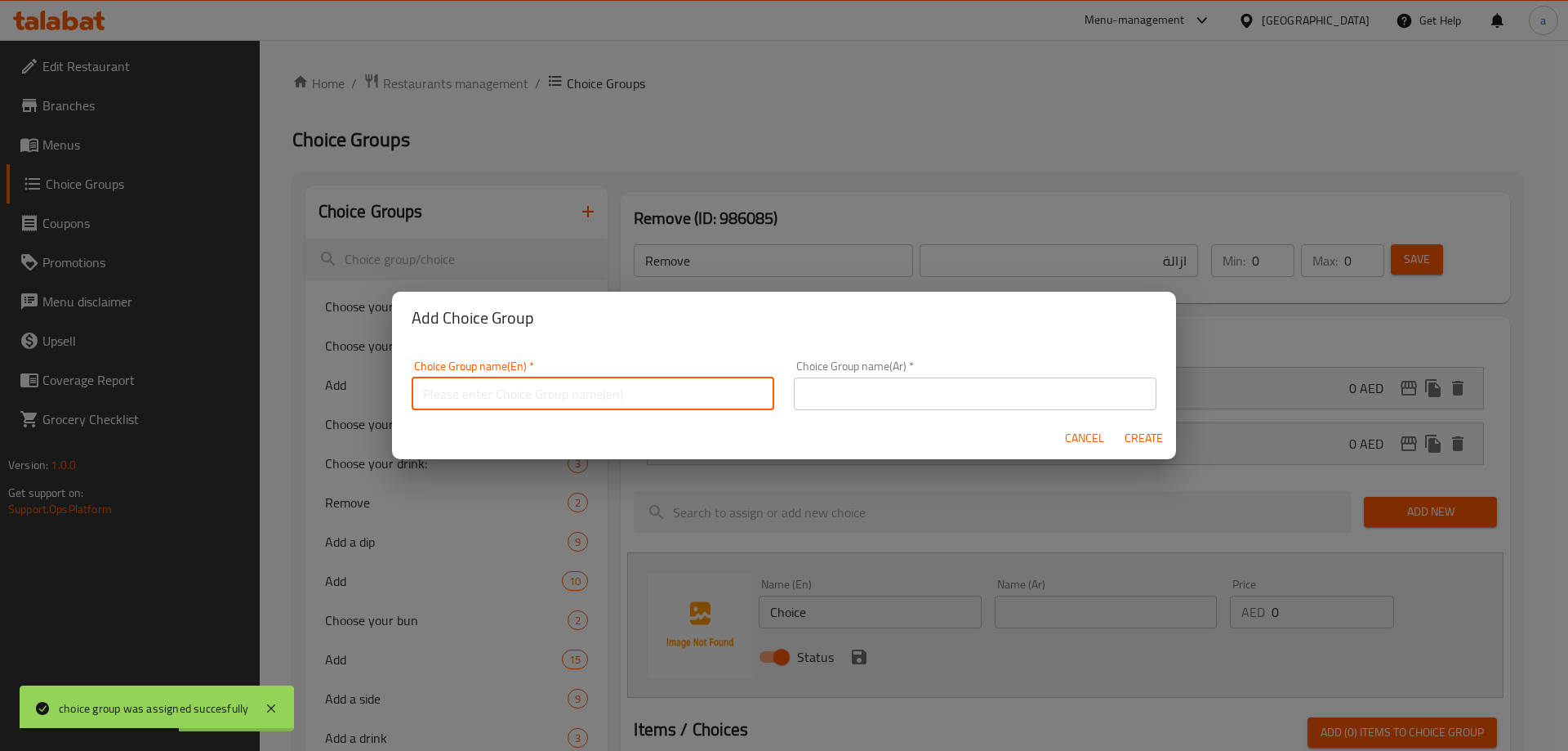
click at [601, 403] on input "text" at bounding box center [593, 393] width 362 height 33
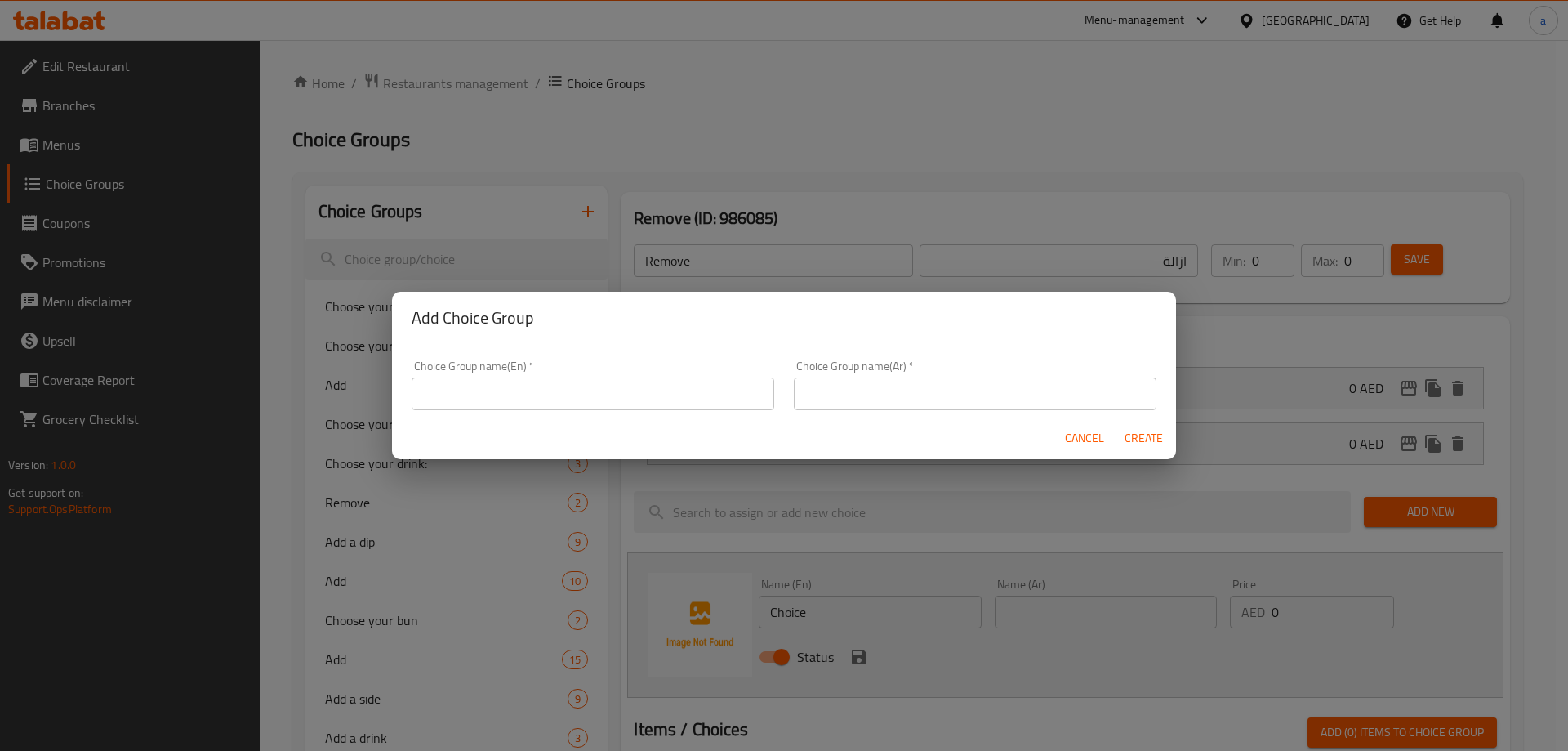
click at [504, 396] on input "text" at bounding box center [593, 393] width 362 height 33
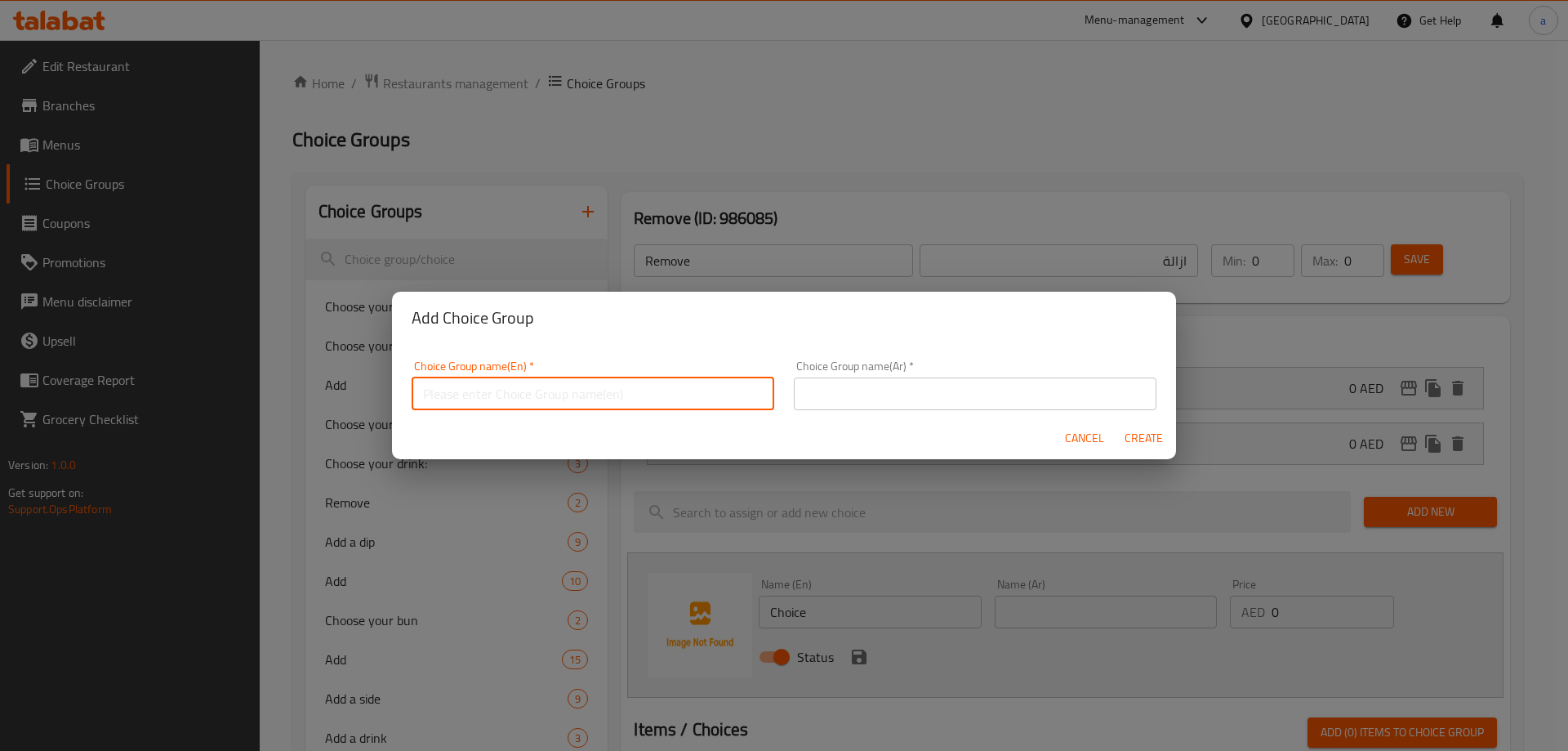
paste input "Add a dip"
click at [516, 403] on input "Add a dip" at bounding box center [593, 393] width 362 height 33
type input "Add A Dip"
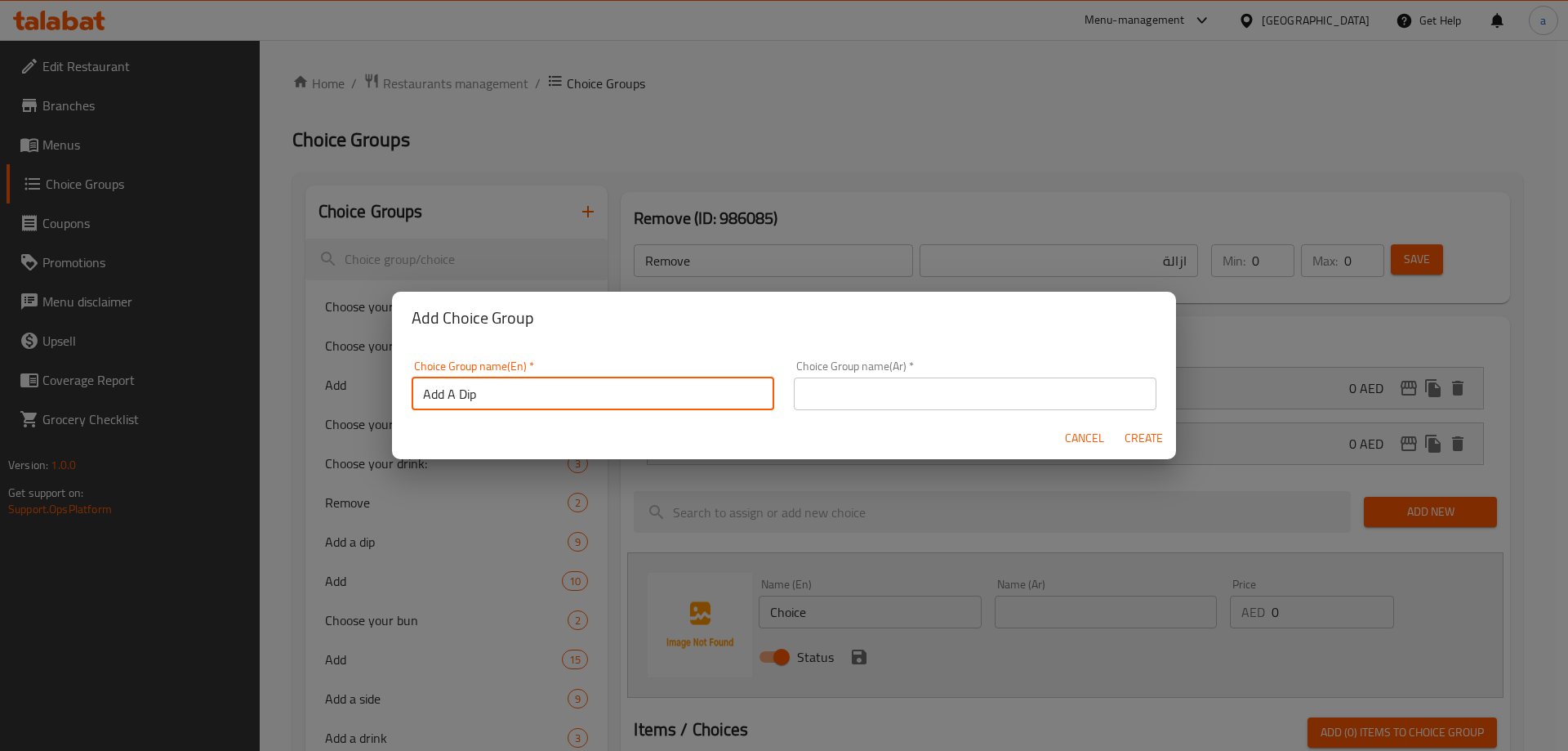
click at [920, 388] on input "text" at bounding box center [975, 393] width 362 height 33
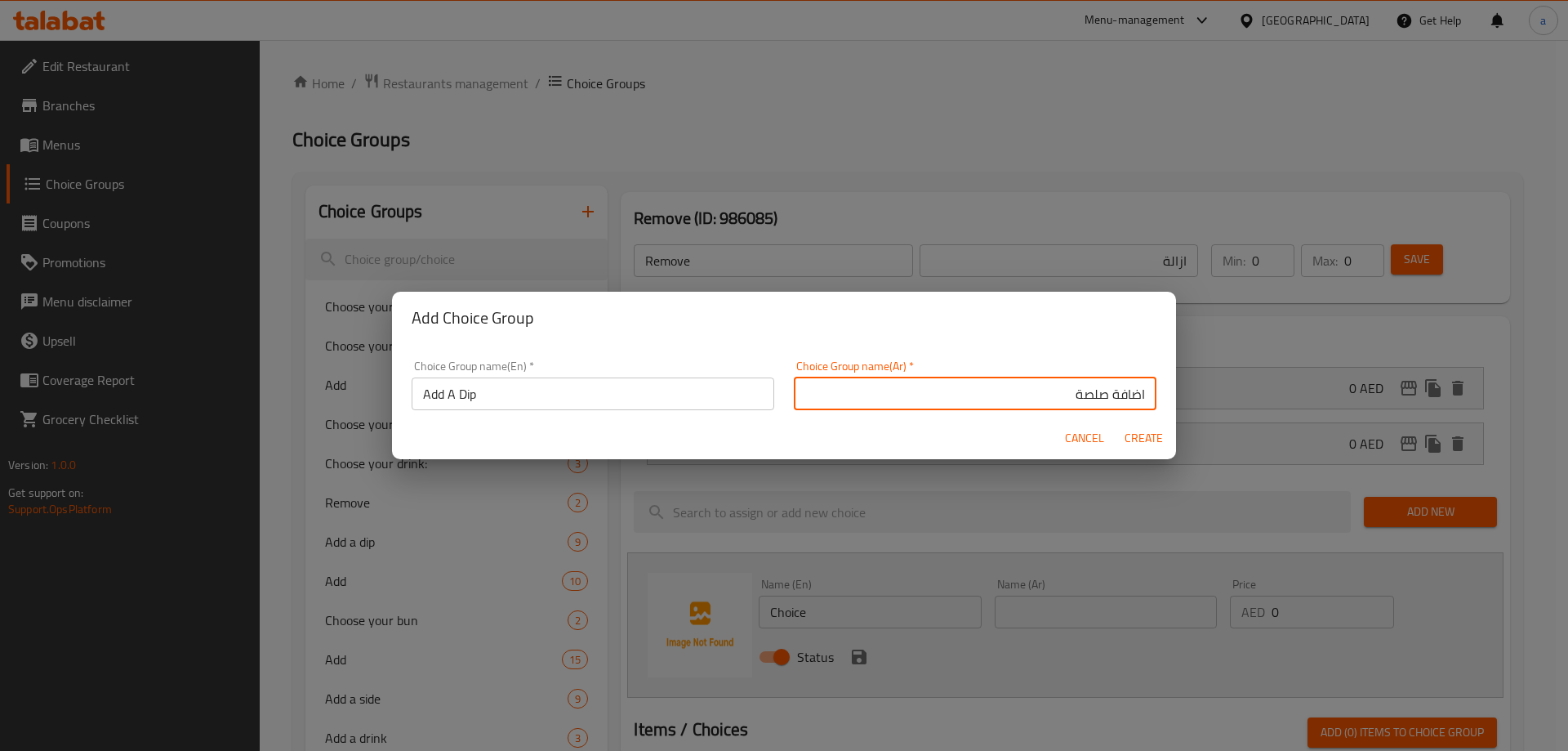
click at [470, 388] on input "Add A Dip" at bounding box center [593, 393] width 362 height 33
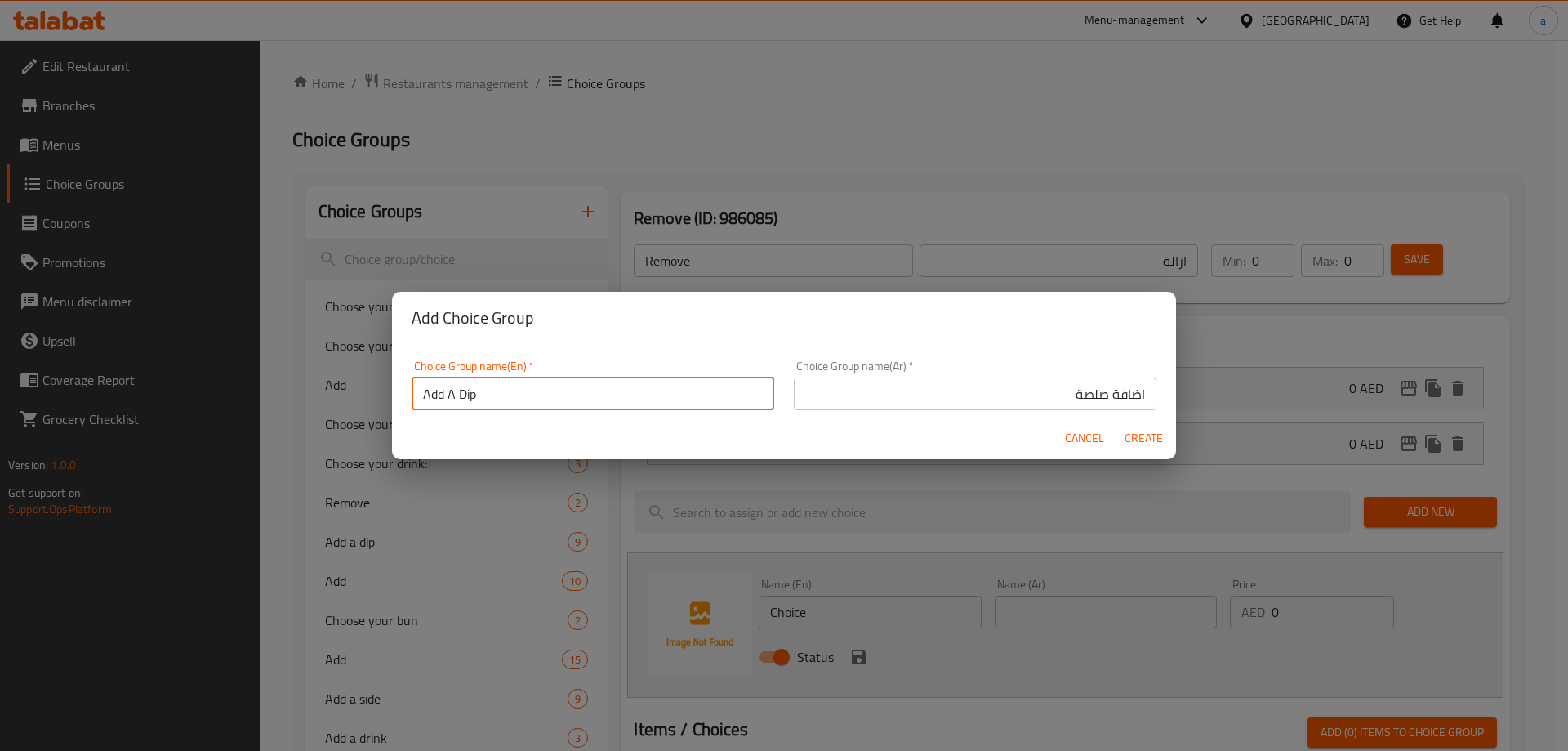
click at [470, 388] on input "Add A Dip" at bounding box center [593, 393] width 362 height 33
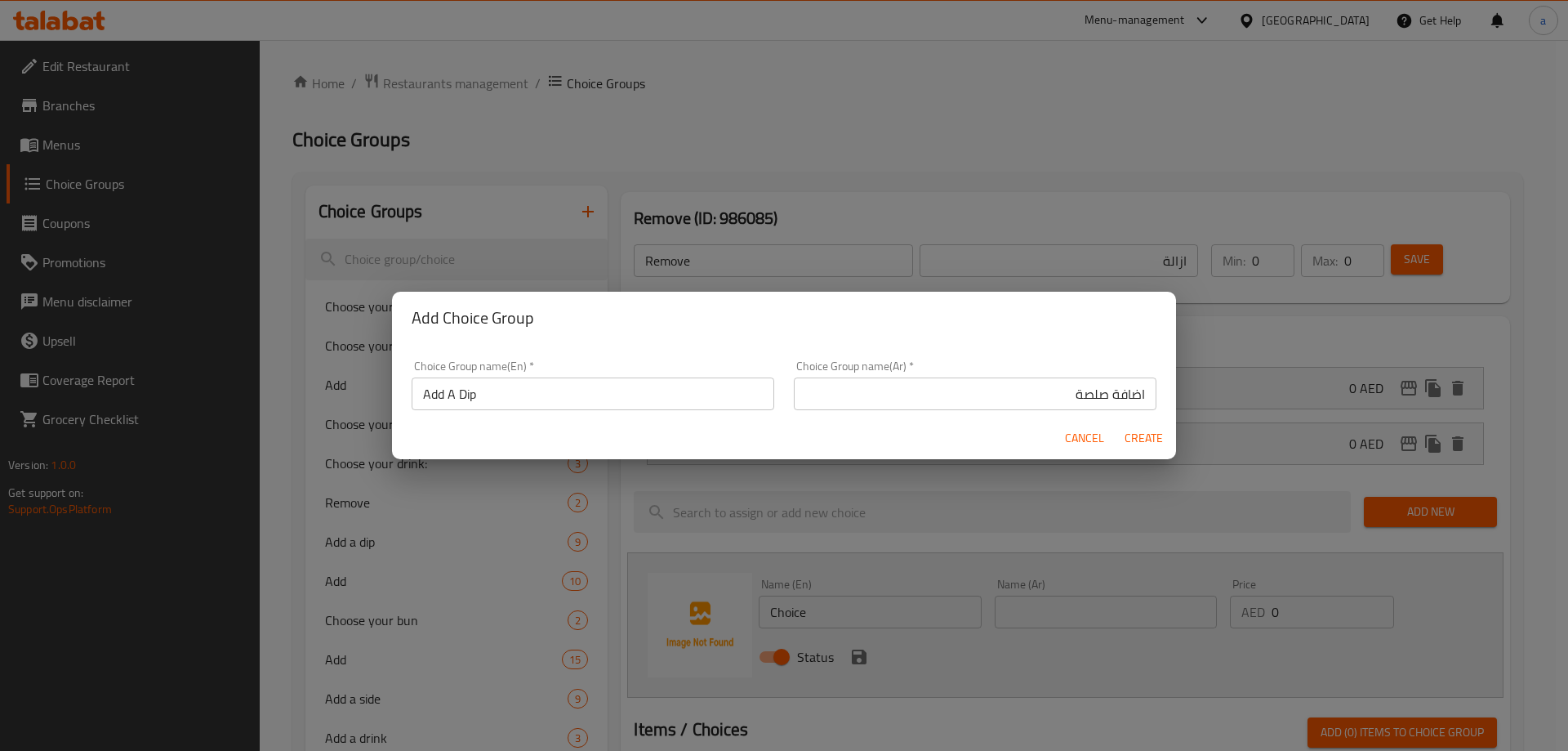
click at [1025, 397] on input "اضافة صلصة" at bounding box center [975, 393] width 362 height 33
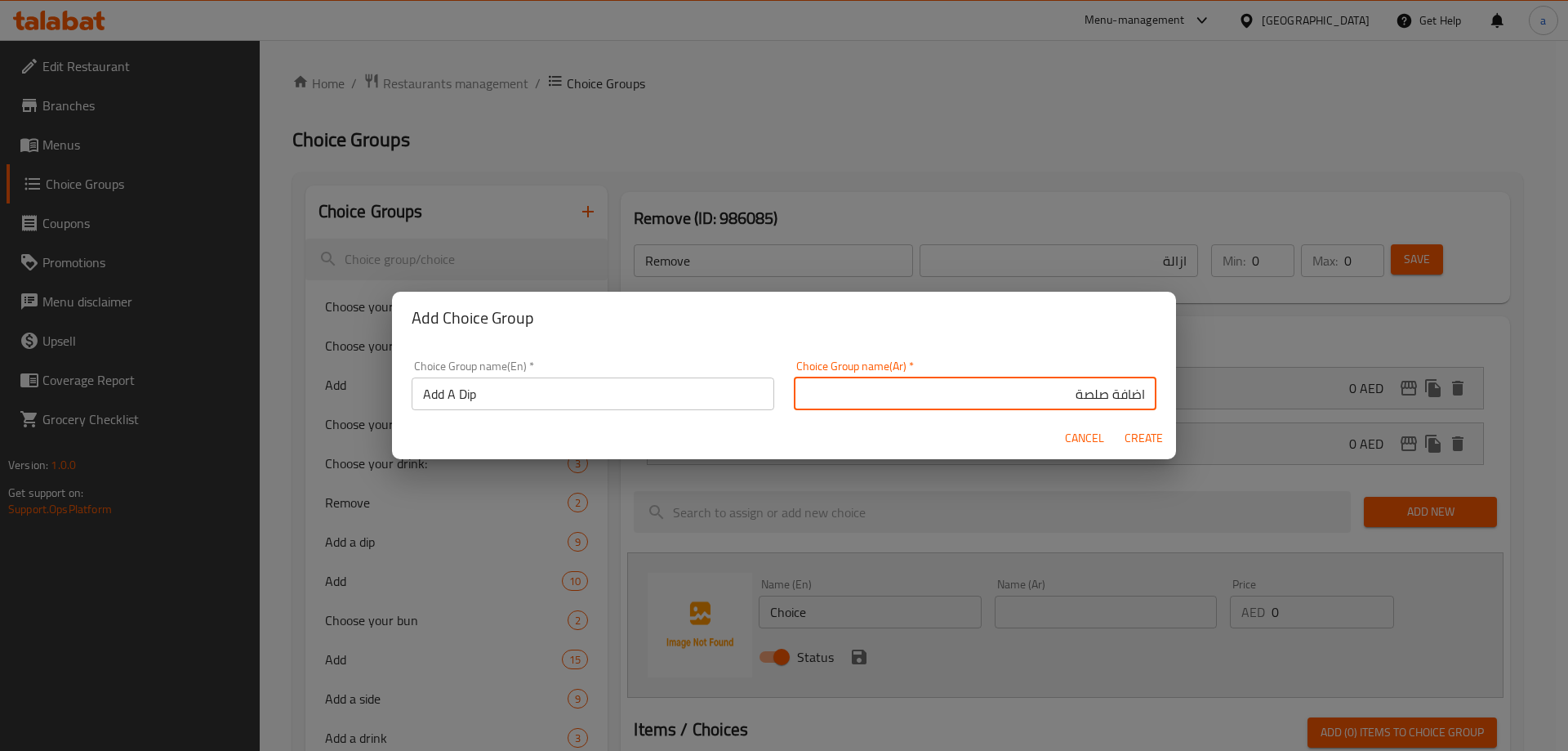
click at [1025, 397] on input "اضافة صلصة" at bounding box center [975, 393] width 362 height 33
type input "اضافة صوص"
click at [1145, 431] on span "Create" at bounding box center [1143, 438] width 39 height 20
type input "Add A Dip"
type input "اضافة صوص"
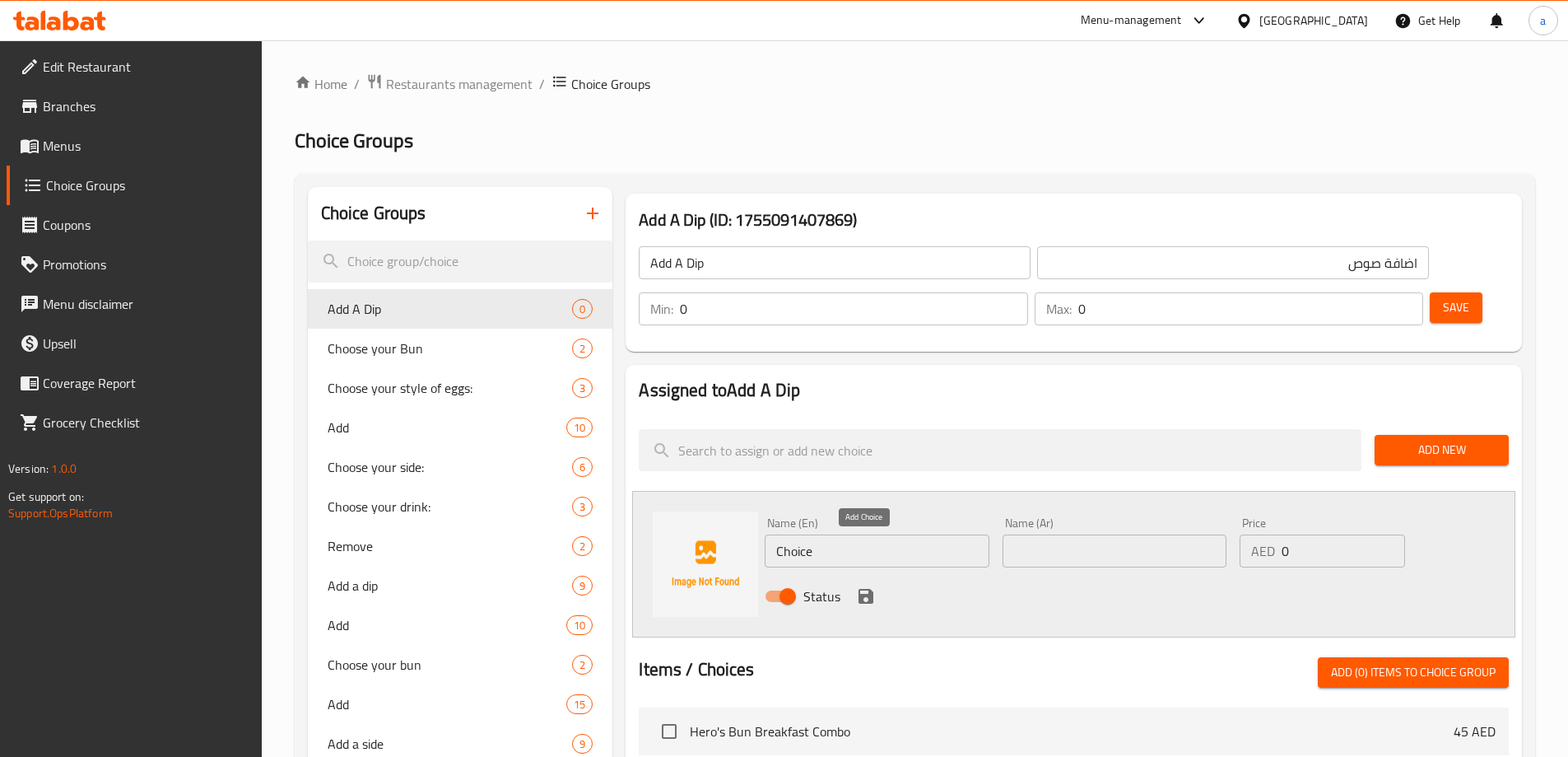
click at [868, 535] on input "Choice" at bounding box center [876, 551] width 224 height 33
type input "="
click at [840, 535] on input "text" at bounding box center [876, 551] width 224 height 33
paste input "Garlic Mayo"
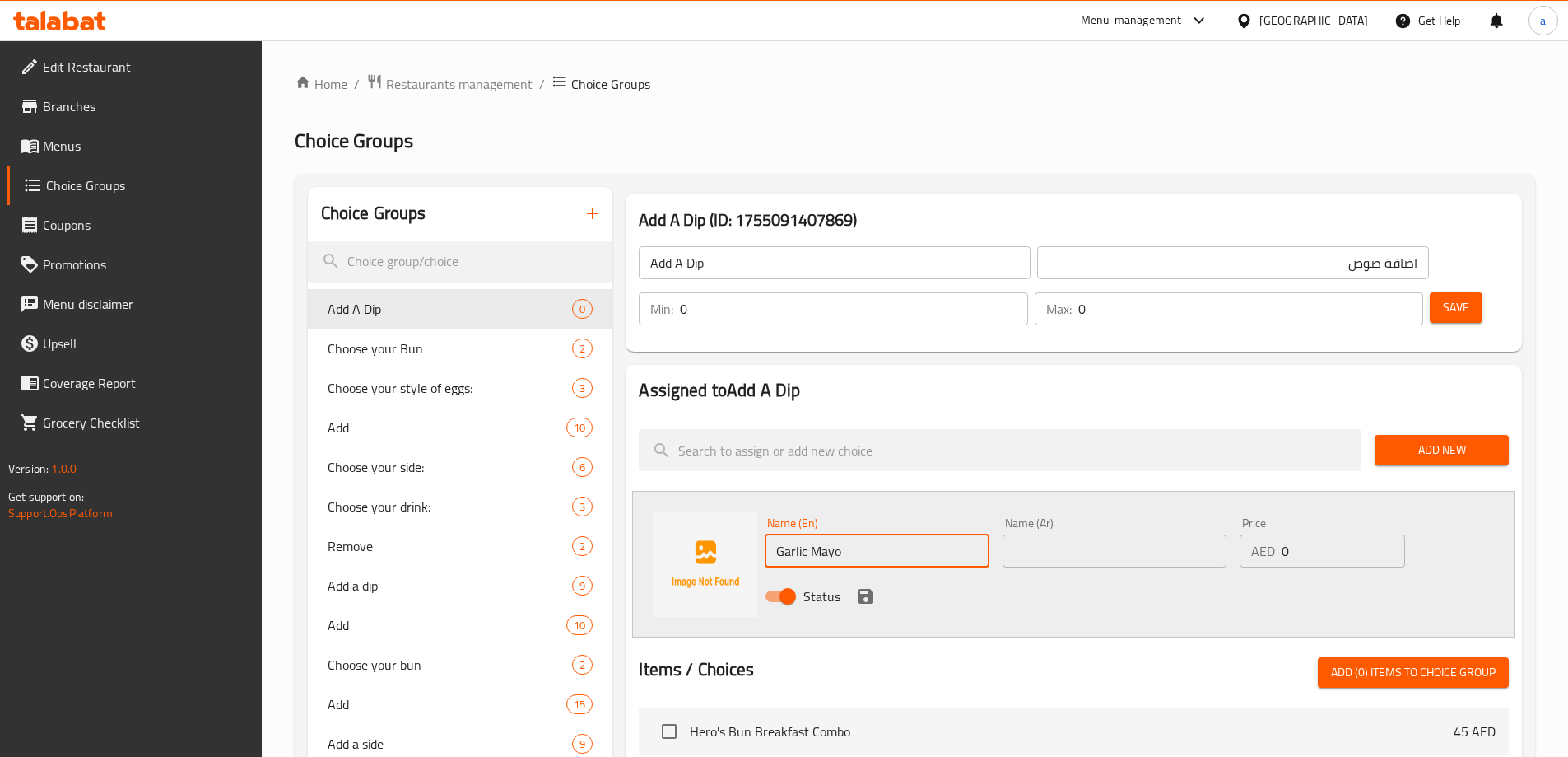
type input "Garlic Mayo"
click at [1084, 535] on input "text" at bounding box center [1114, 551] width 224 height 33
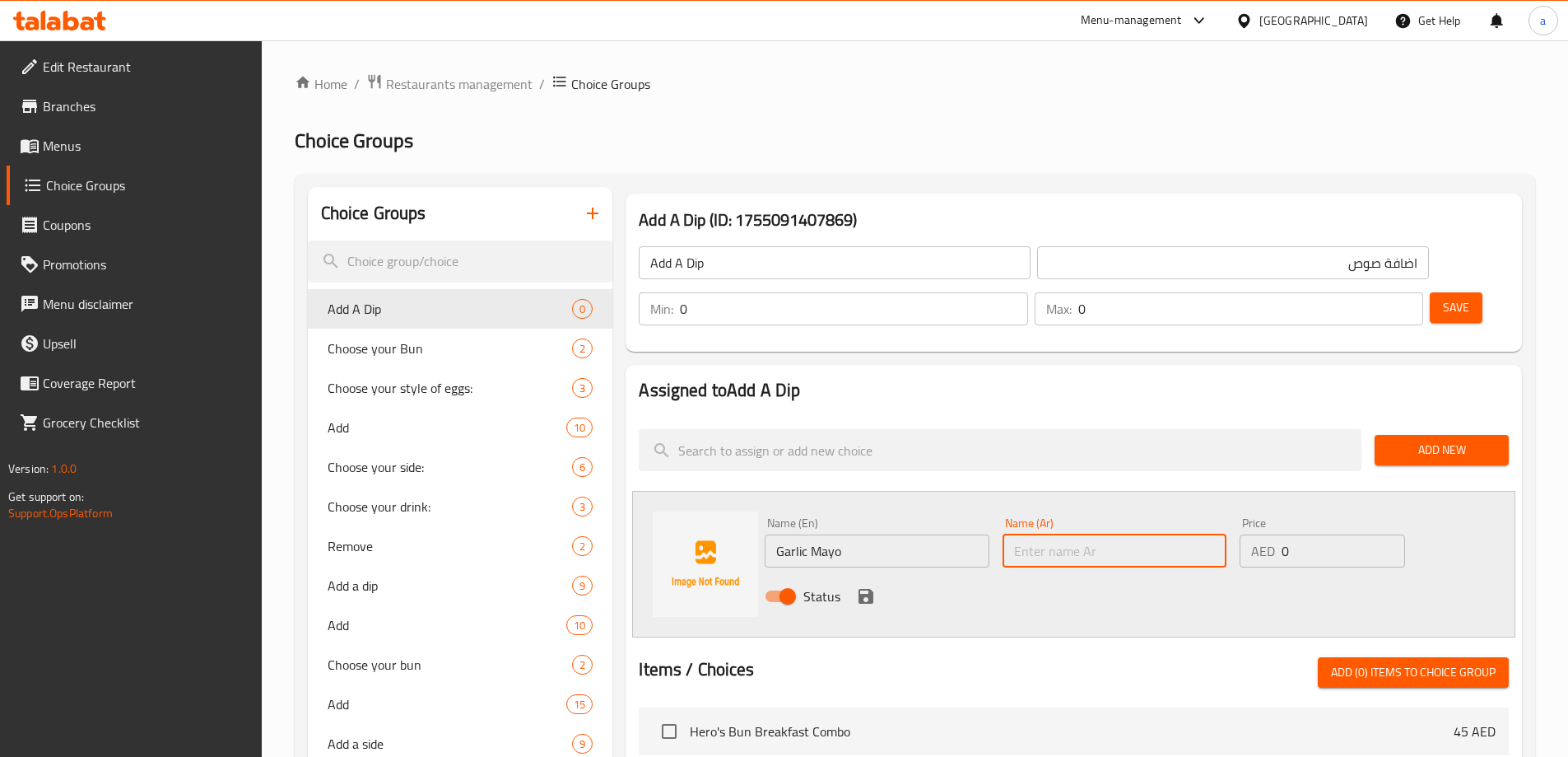
type input "l"
type input "مايونيز ثوم"
click at [1286, 535] on div "AED 0 Price" at bounding box center [1322, 551] width 165 height 33
type input "4"
click at [856, 586] on icon "save" at bounding box center [865, 595] width 19 height 19
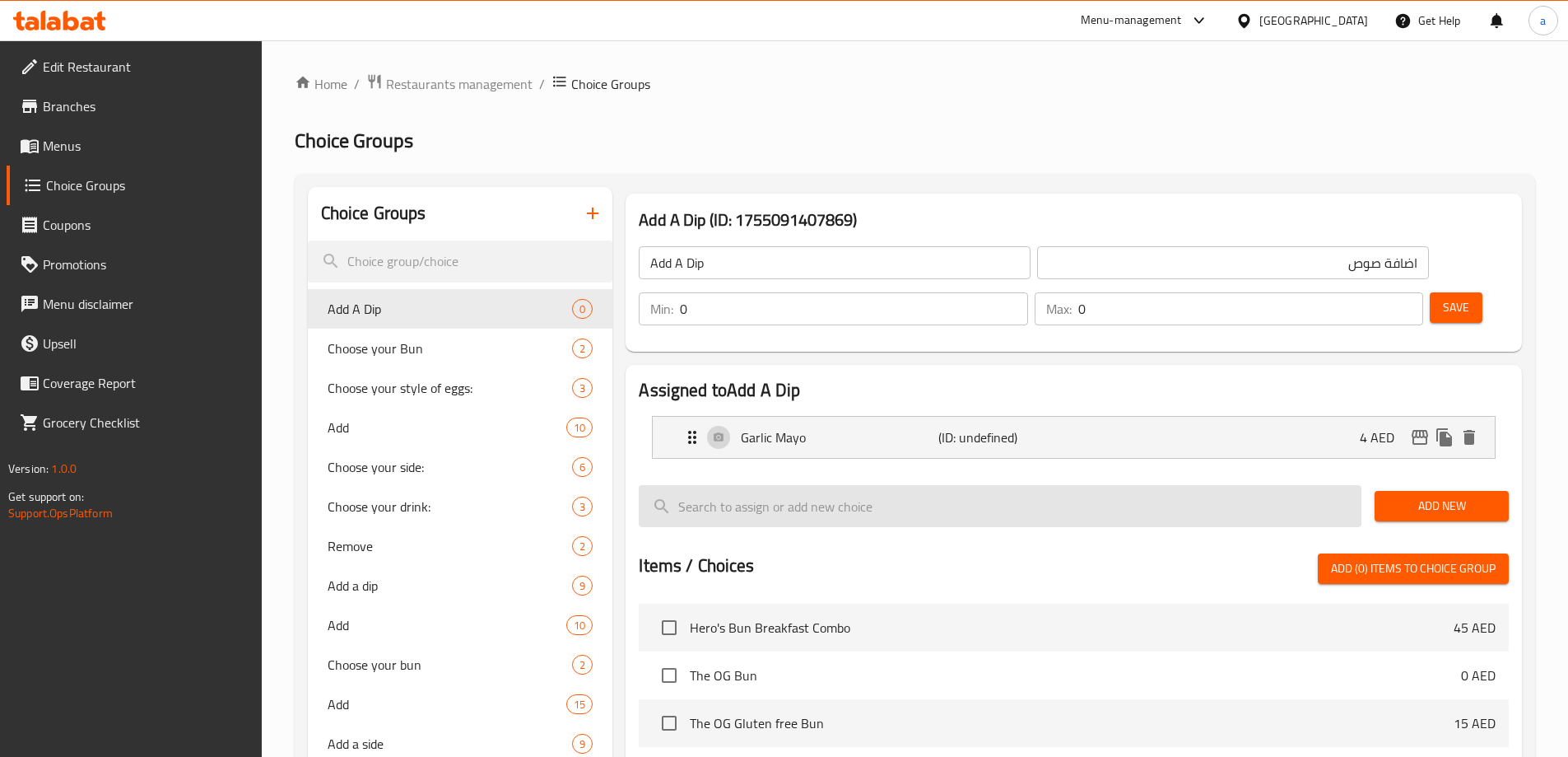
click at [1441, 496] on span "Add New" at bounding box center [1442, 506] width 108 height 20
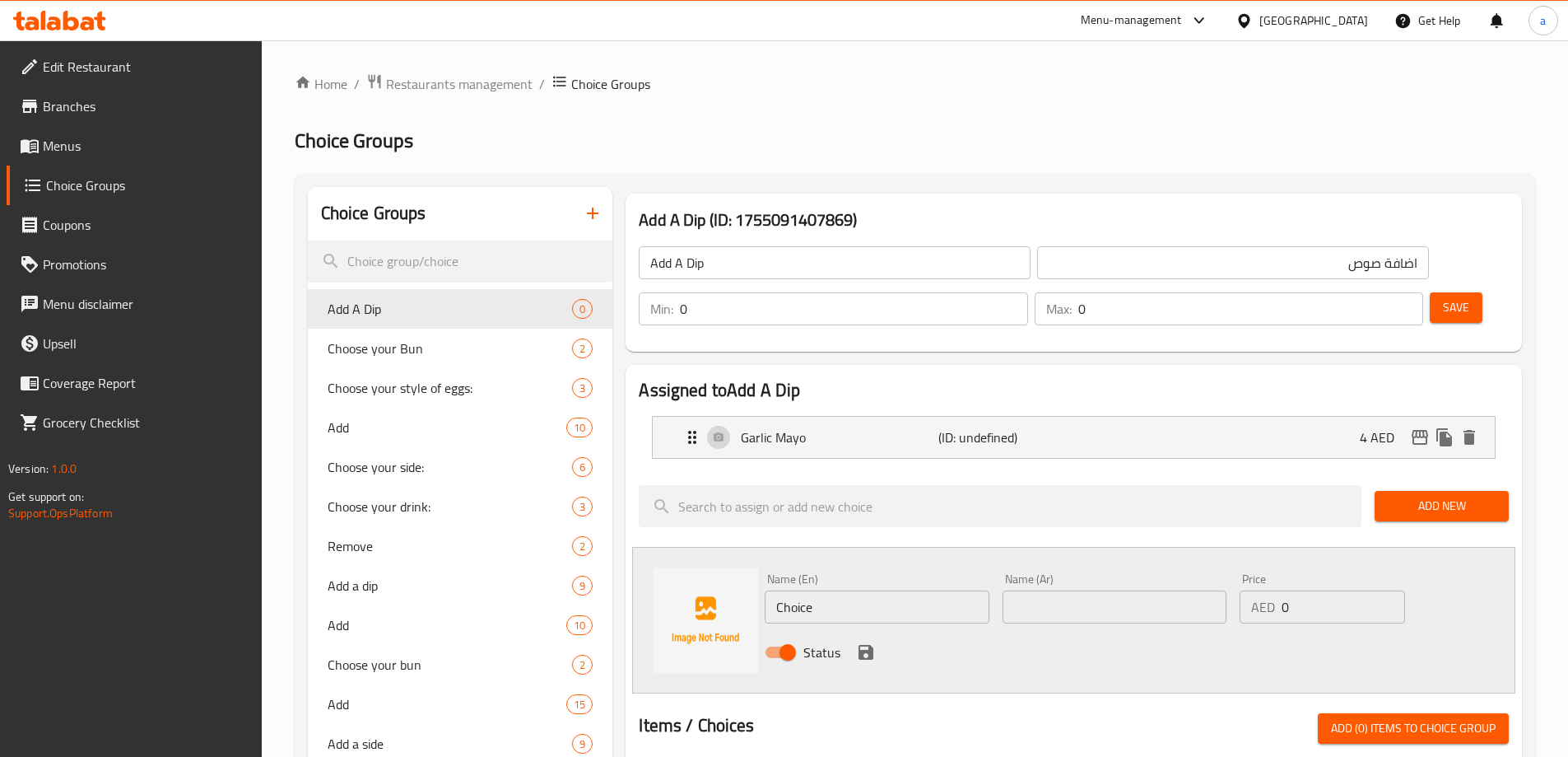
click at [856, 590] on input "Choice" at bounding box center [876, 606] width 224 height 33
click at [839, 590] on input "text" at bounding box center [876, 606] width 224 height 33
paste input "Truffle Mayo"
click at [839, 590] on input "Truffle Mayo" at bounding box center [876, 606] width 224 height 33
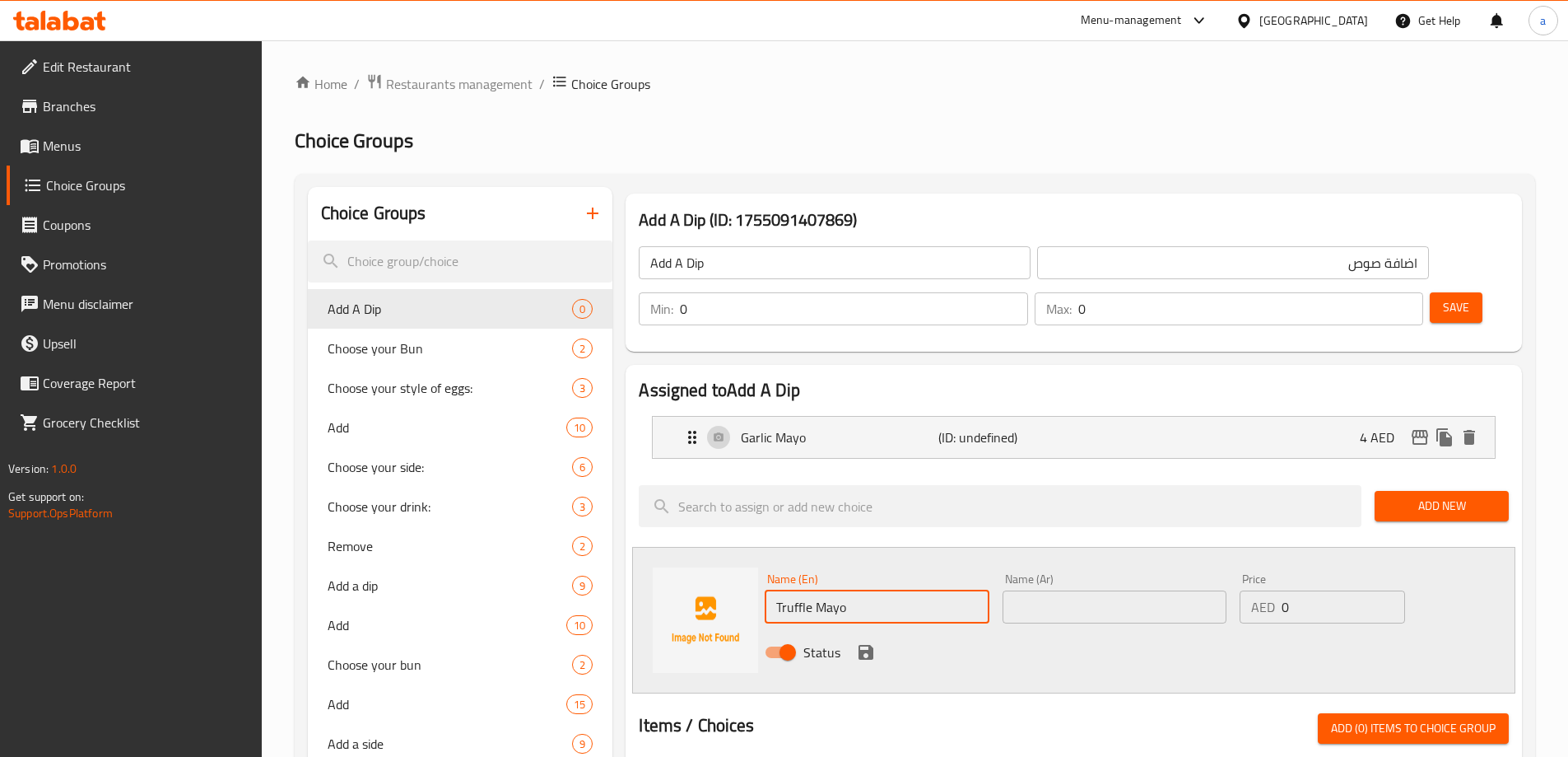
click at [839, 590] on input "Truffle Mayo" at bounding box center [876, 606] width 224 height 33
type input "Truffle Mayo"
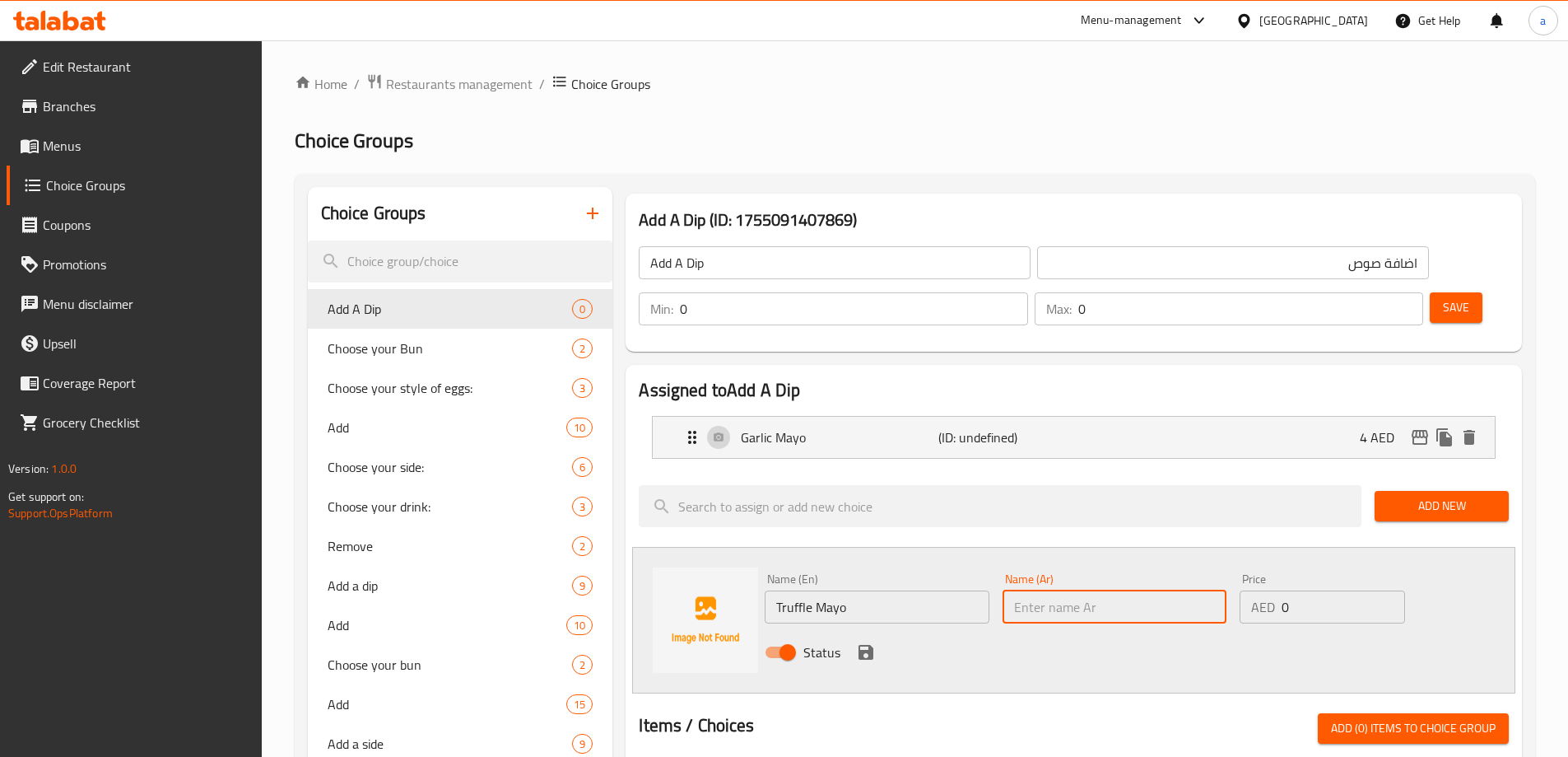
click at [1066, 590] on input "text" at bounding box center [1114, 606] width 224 height 33
type input "j"
click at [808, 590] on input "Truffle Mayo" at bounding box center [876, 606] width 224 height 33
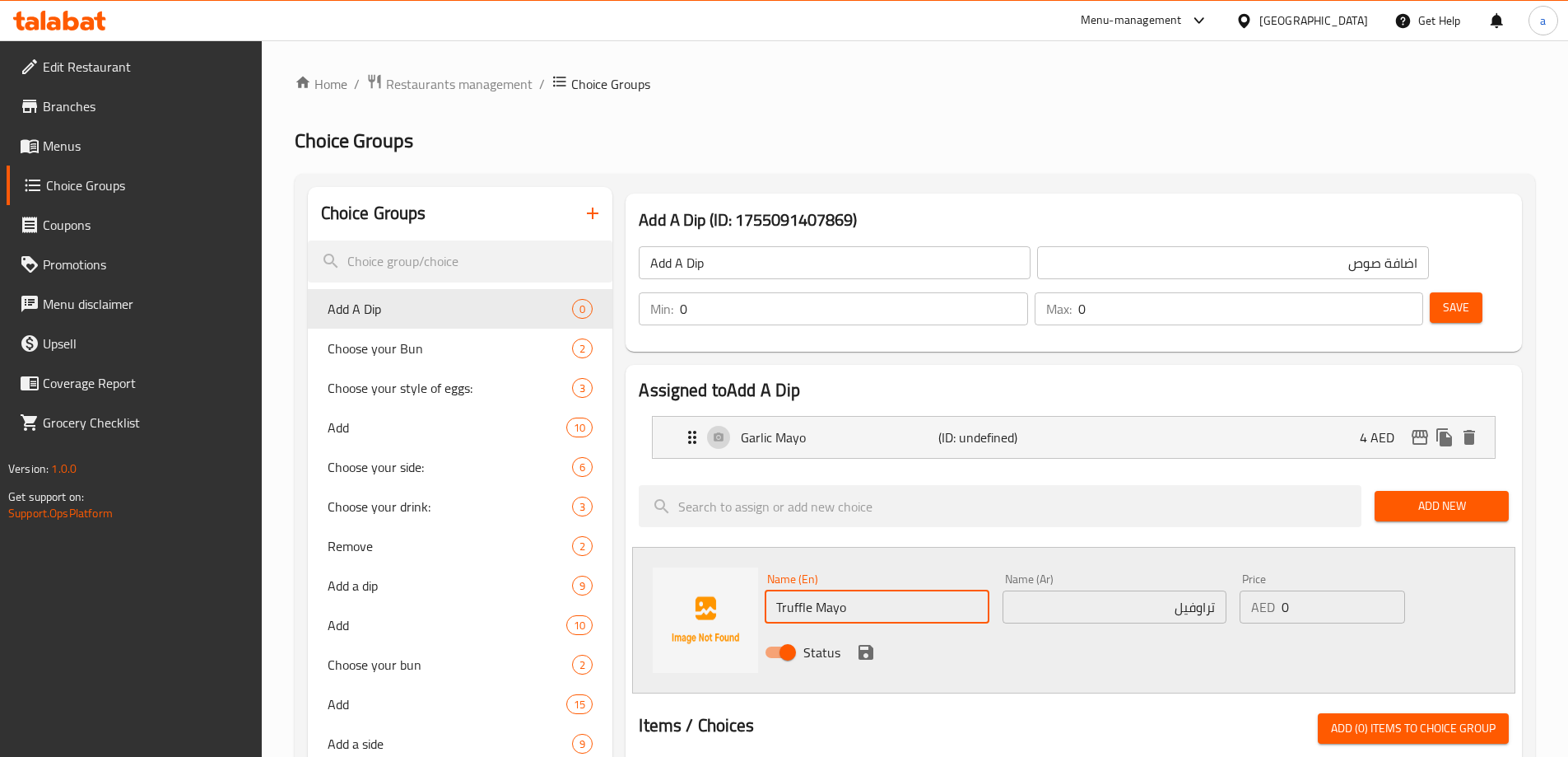
click at [797, 590] on input "Truffle Mayo" at bounding box center [876, 606] width 224 height 33
click at [1160, 590] on input "تراوفيل" at bounding box center [1114, 606] width 224 height 33
paste input "وف"
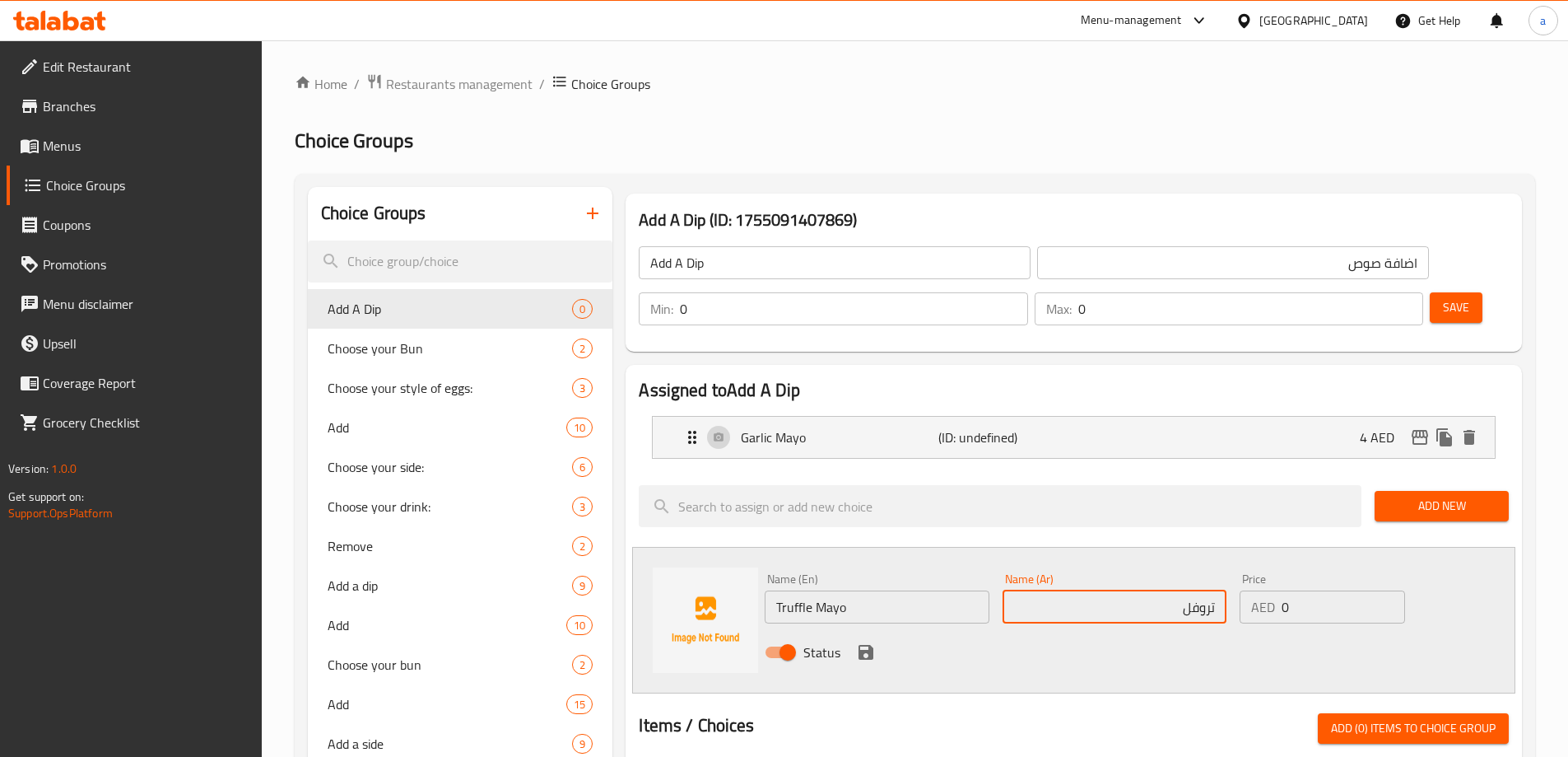
type input "تروفل"
drag, startPoint x: 1298, startPoint y: 568, endPoint x: 1284, endPoint y: 568, distance: 14.0
click at [1284, 590] on input "0" at bounding box center [1343, 606] width 123 height 33
type input "5"
click at [1150, 590] on input "تروفل" at bounding box center [1114, 606] width 224 height 33
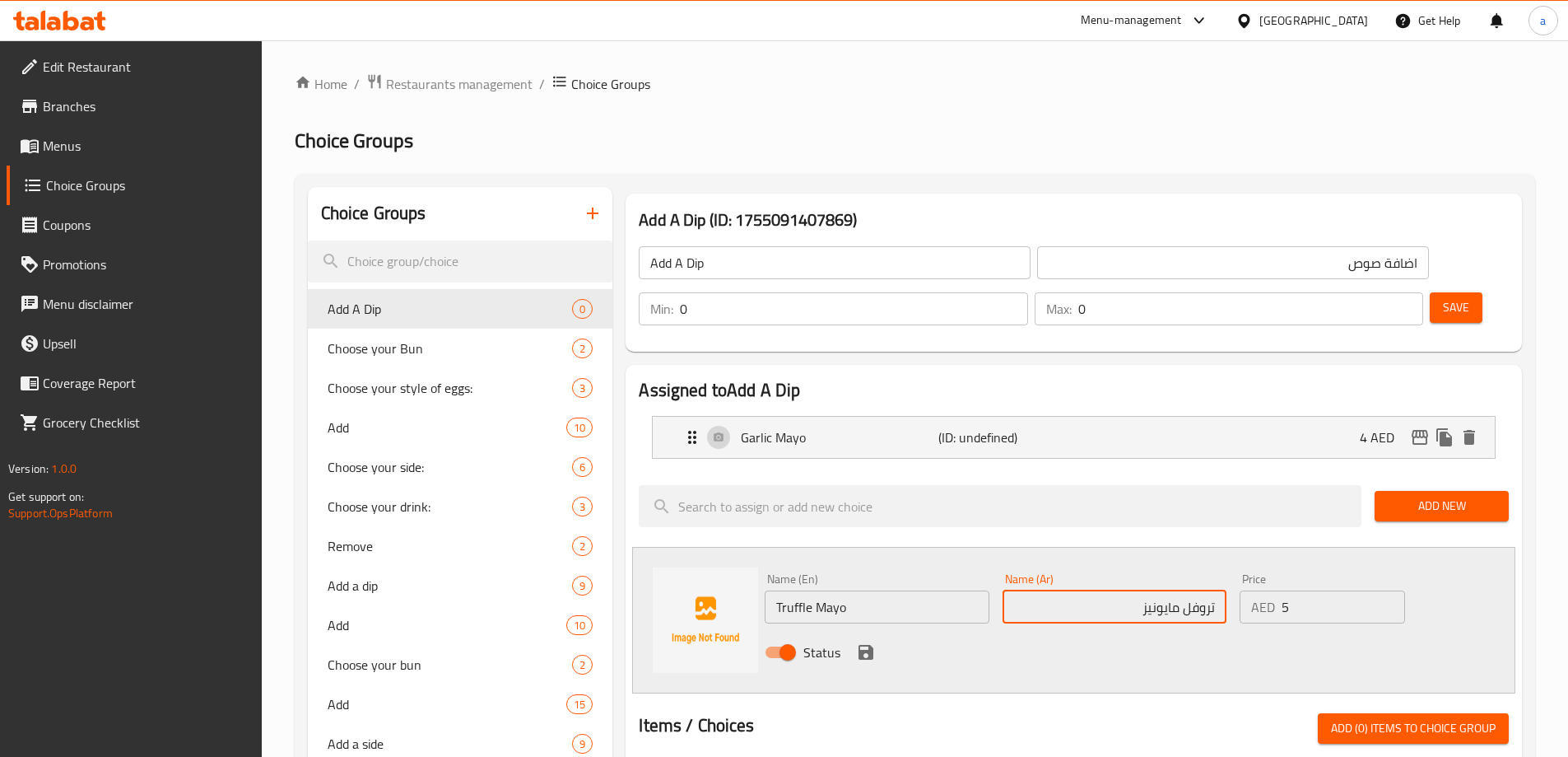
type input "تروفل مايونيز"
click at [869, 630] on div "Status" at bounding box center [1114, 652] width 713 height 45
click at [863, 645] on icon "save" at bounding box center [866, 653] width 15 height 15
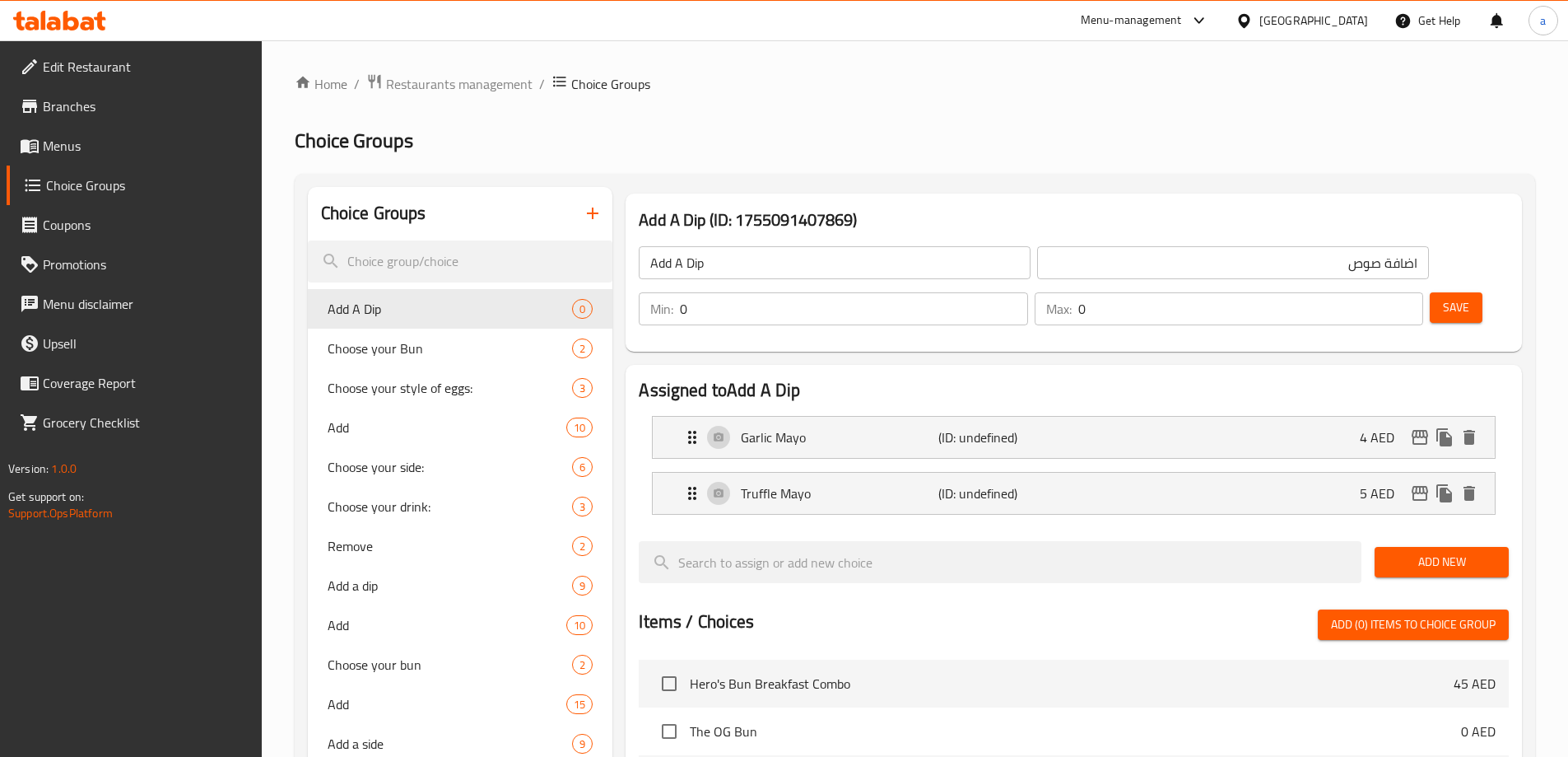
click at [1460, 552] on span "Add New" at bounding box center [1442, 562] width 108 height 20
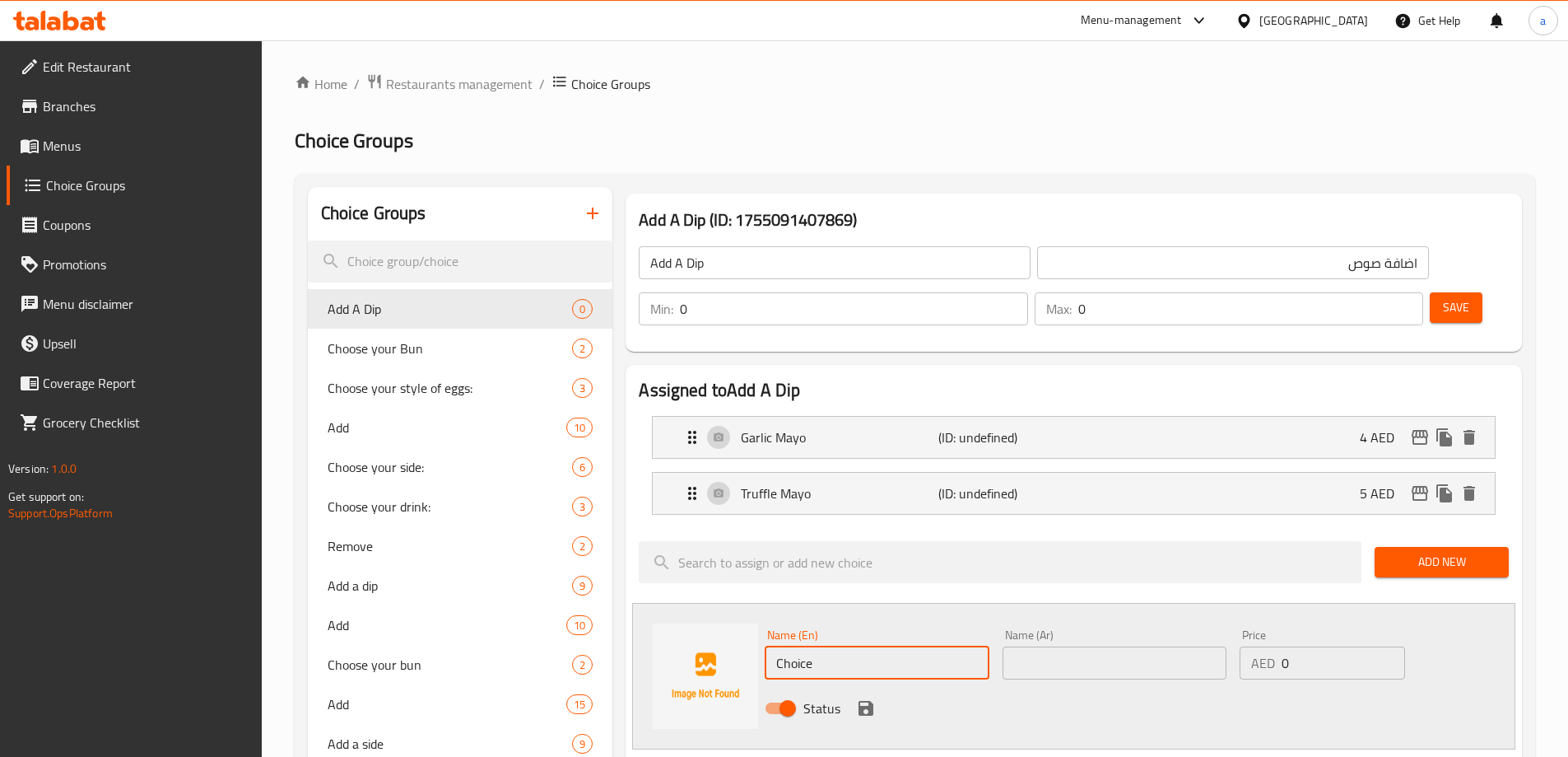
click at [879, 647] on input "Choice" at bounding box center [876, 663] width 224 height 33
click at [784, 647] on input "text" at bounding box center [876, 663] width 224 height 33
paste input "Dynamite Sauce"
click at [802, 647] on input "Dynamite Sauce" at bounding box center [876, 663] width 224 height 33
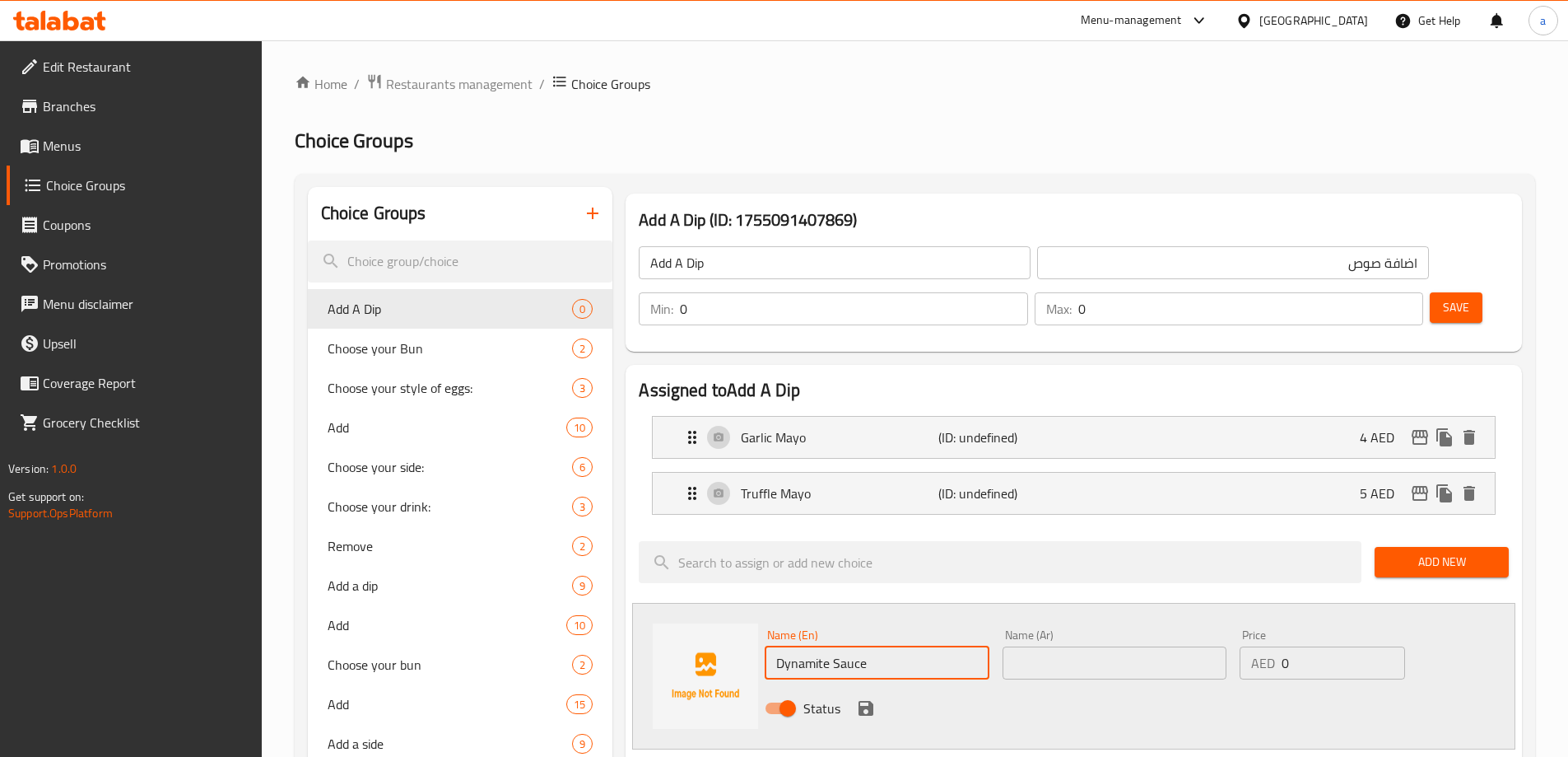
click at [802, 647] on input "Dynamite Sauce" at bounding box center [876, 663] width 224 height 33
type input "Dynamite Sauce"
click at [1122, 647] on input "text" at bounding box center [1114, 663] width 224 height 33
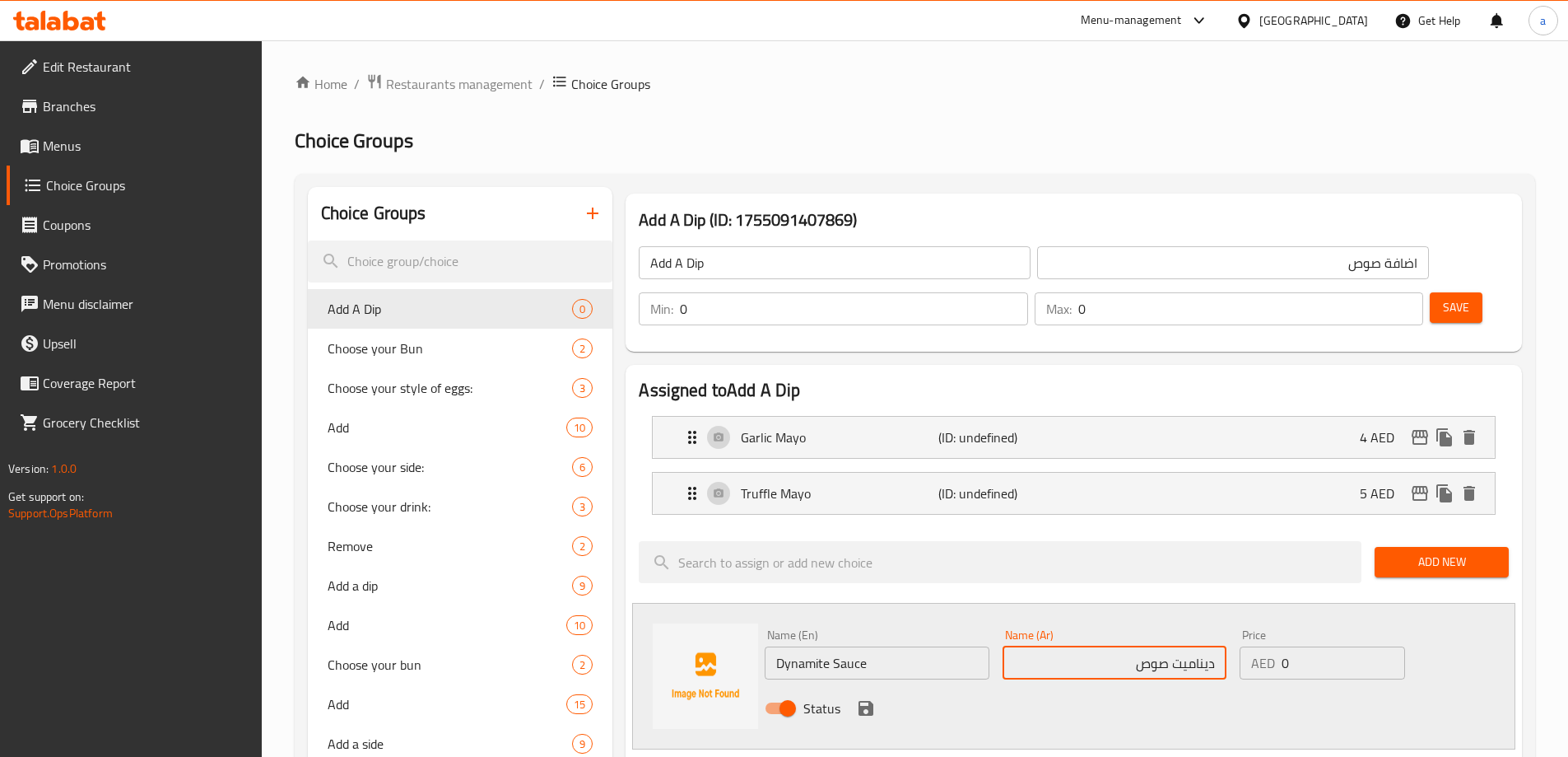
type input "ديناميت صوص"
click at [1288, 647] on div "AED 0 Price" at bounding box center [1322, 663] width 165 height 33
type input "4"
click at [862, 701] on icon "save" at bounding box center [866, 708] width 15 height 15
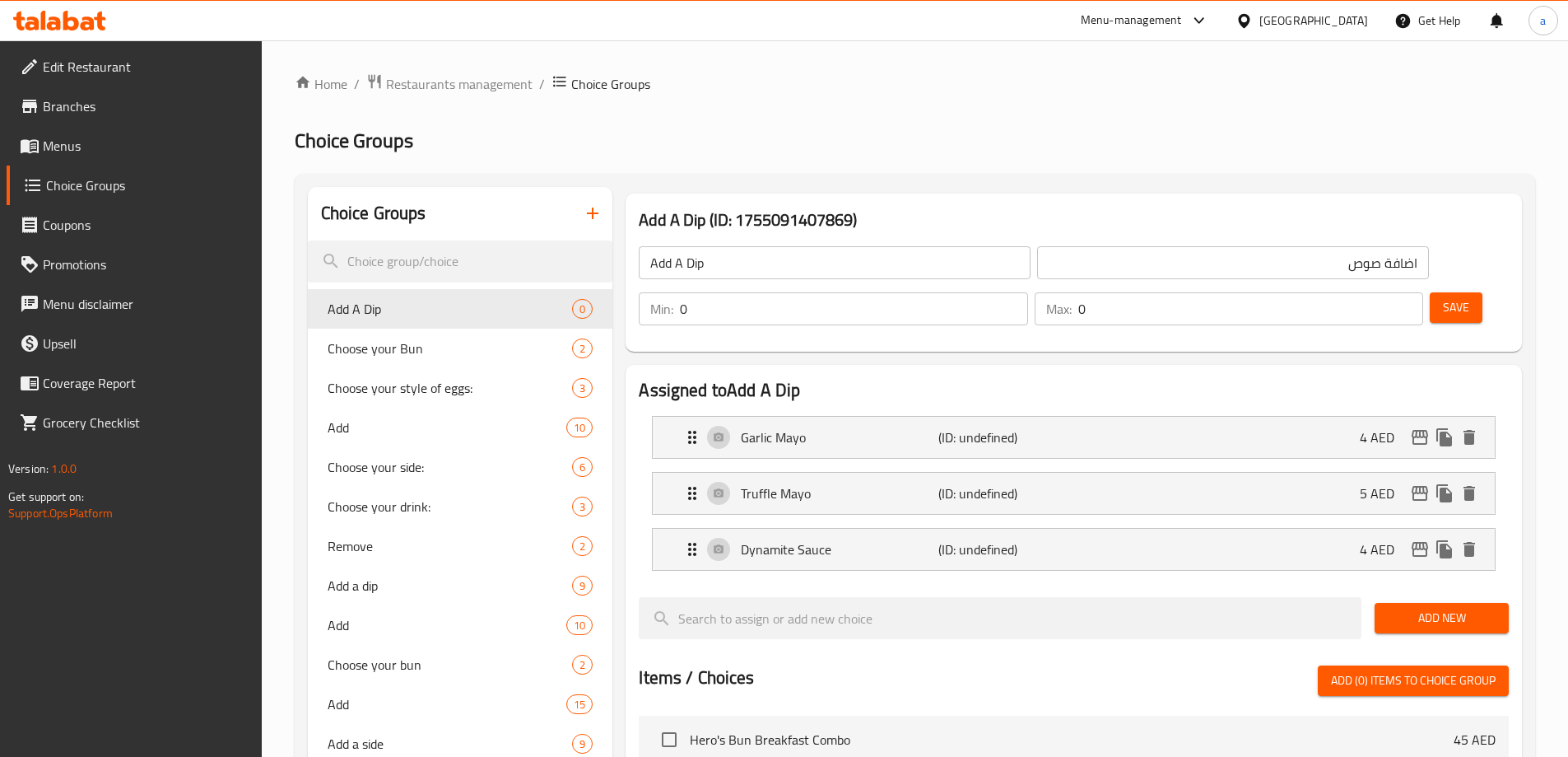
click at [1473, 593] on div "Add New" at bounding box center [1441, 618] width 147 height 56
click at [1457, 608] on span "Add New" at bounding box center [1442, 618] width 108 height 20
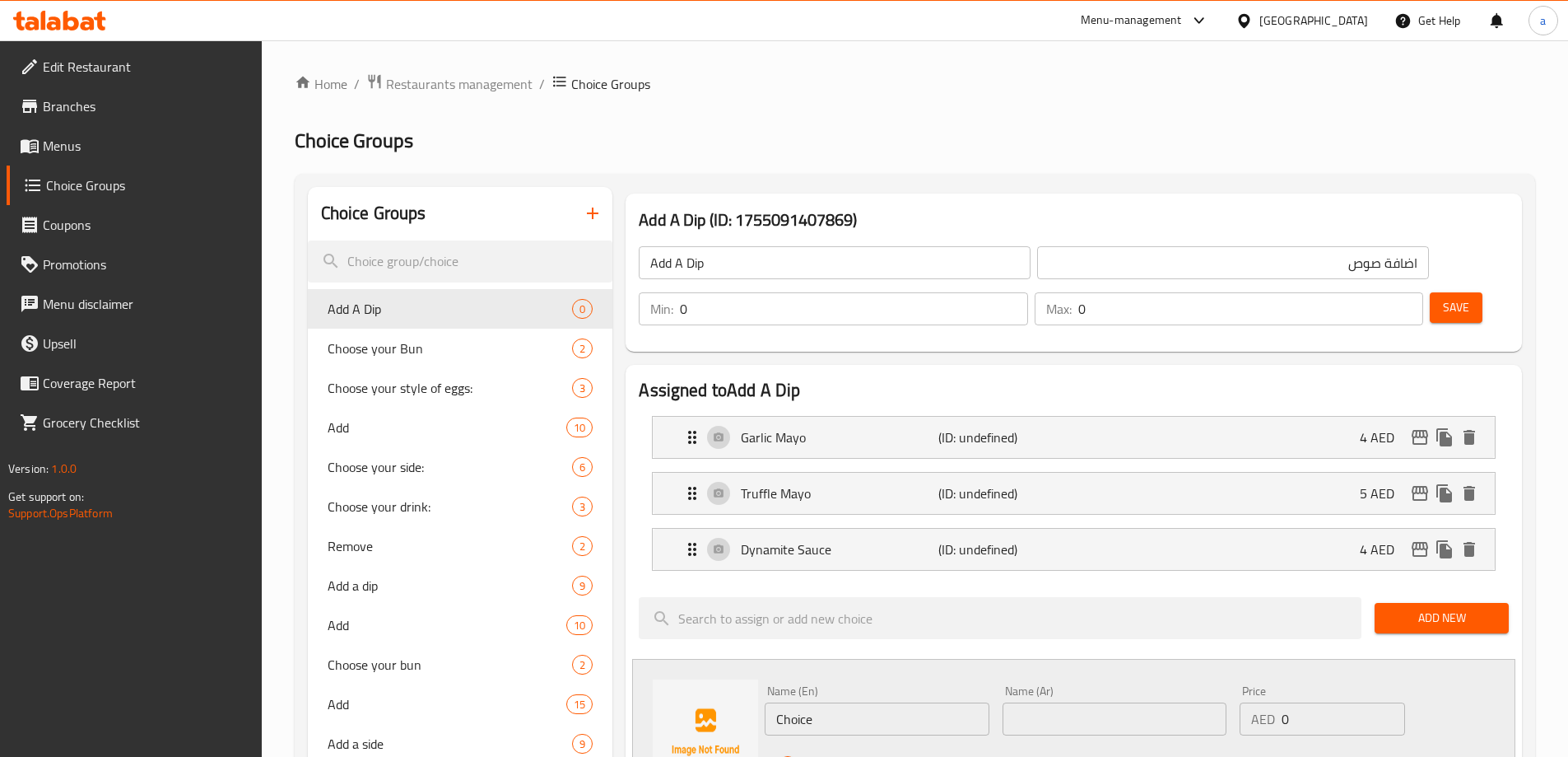
click at [878, 702] on input "Choice" at bounding box center [876, 718] width 224 height 33
click at [879, 689] on div "Name (En) Name (En)" at bounding box center [877, 710] width 237 height 63
click at [869, 702] on input "text" at bounding box center [876, 718] width 224 height 33
paste input "BBQ Sauce"
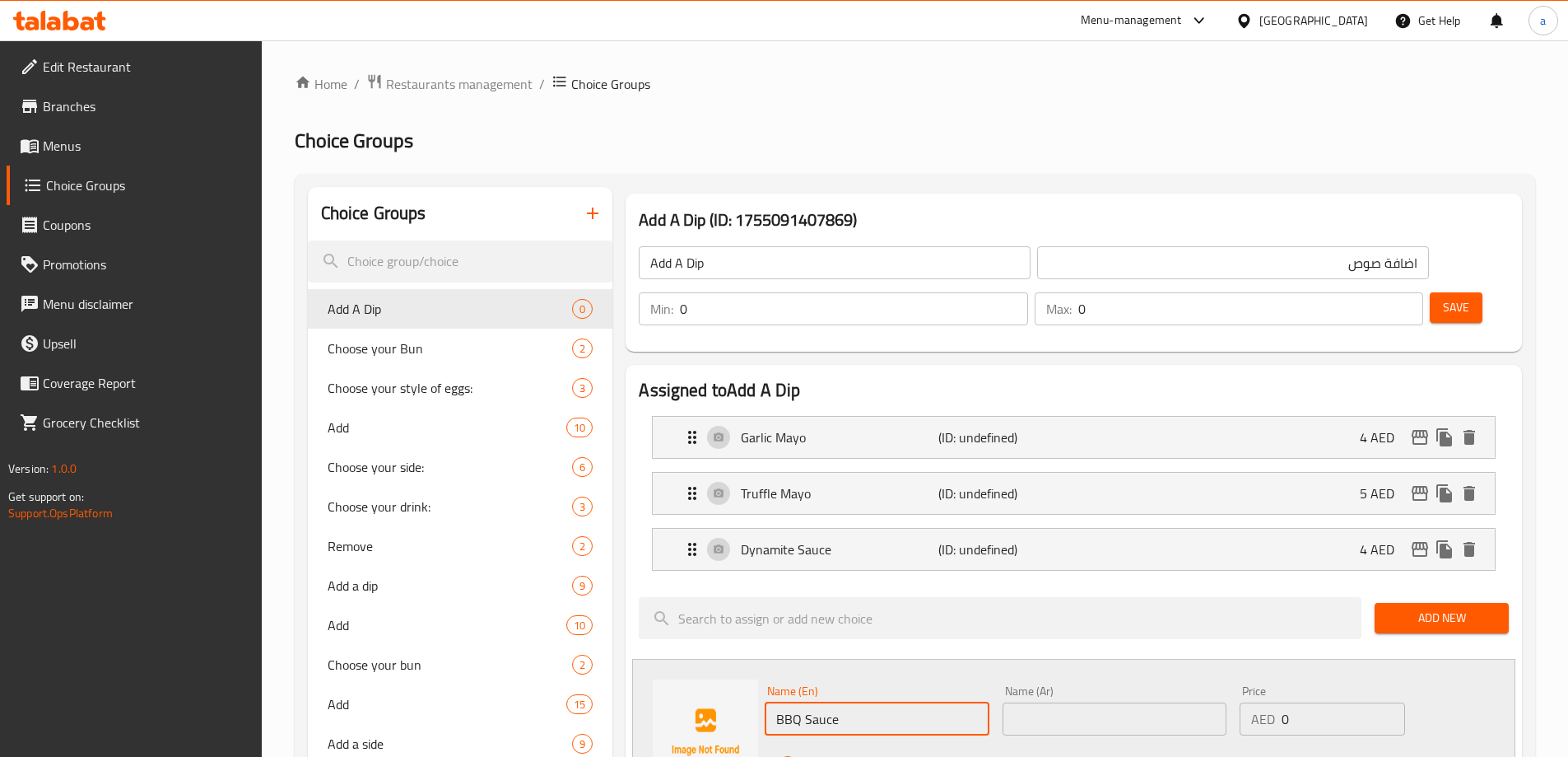
type input "BBQ Sauce"
click at [1077, 702] on input "text" at bounding box center [1114, 718] width 224 height 33
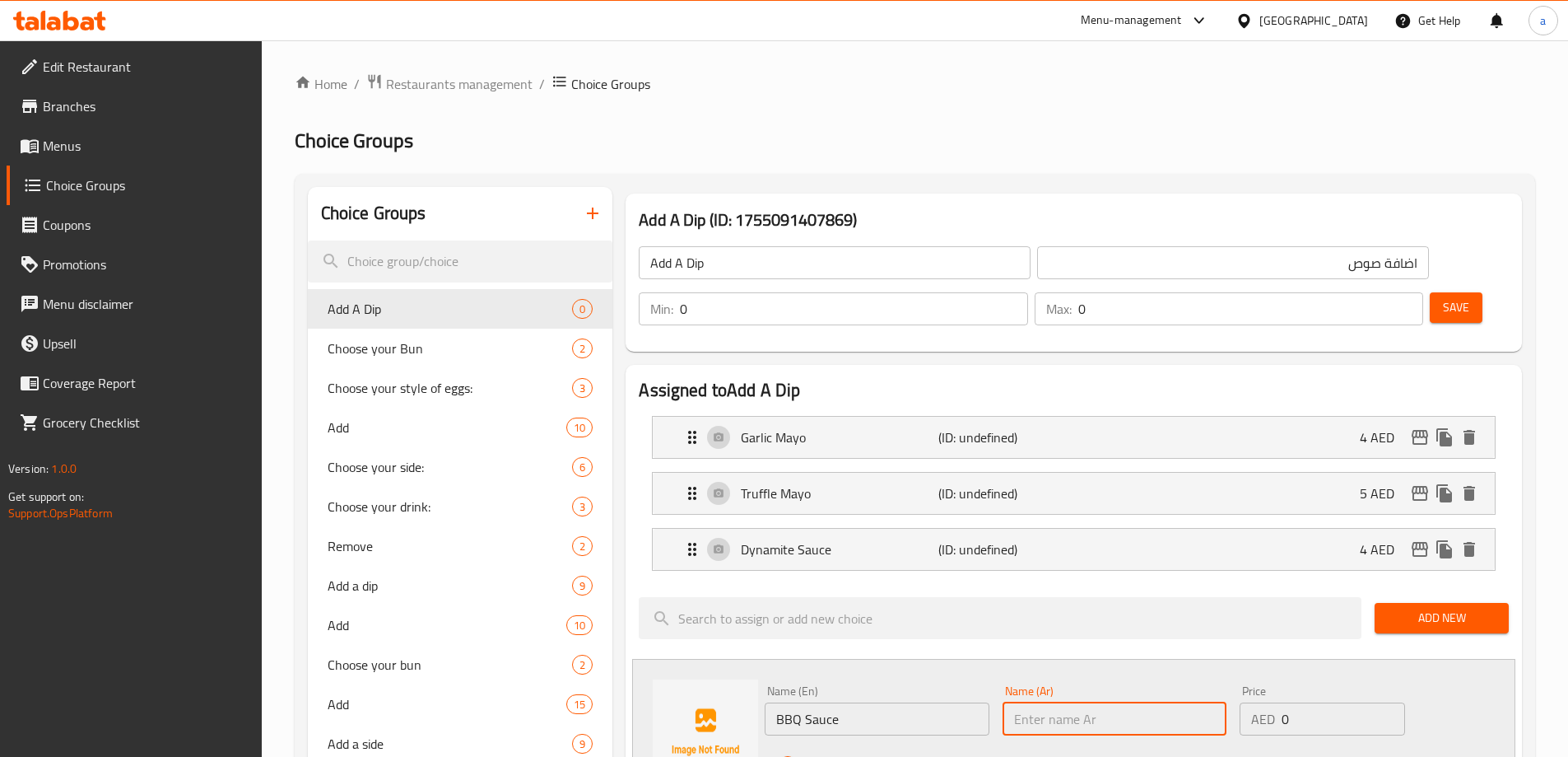
type input "ب"
type input "باربيكيو صوص"
drag, startPoint x: 1281, startPoint y: 672, endPoint x: 1303, endPoint y: 680, distance: 23.4
click at [1303, 702] on div "AED 0 Price" at bounding box center [1322, 718] width 165 height 33
type input "4"
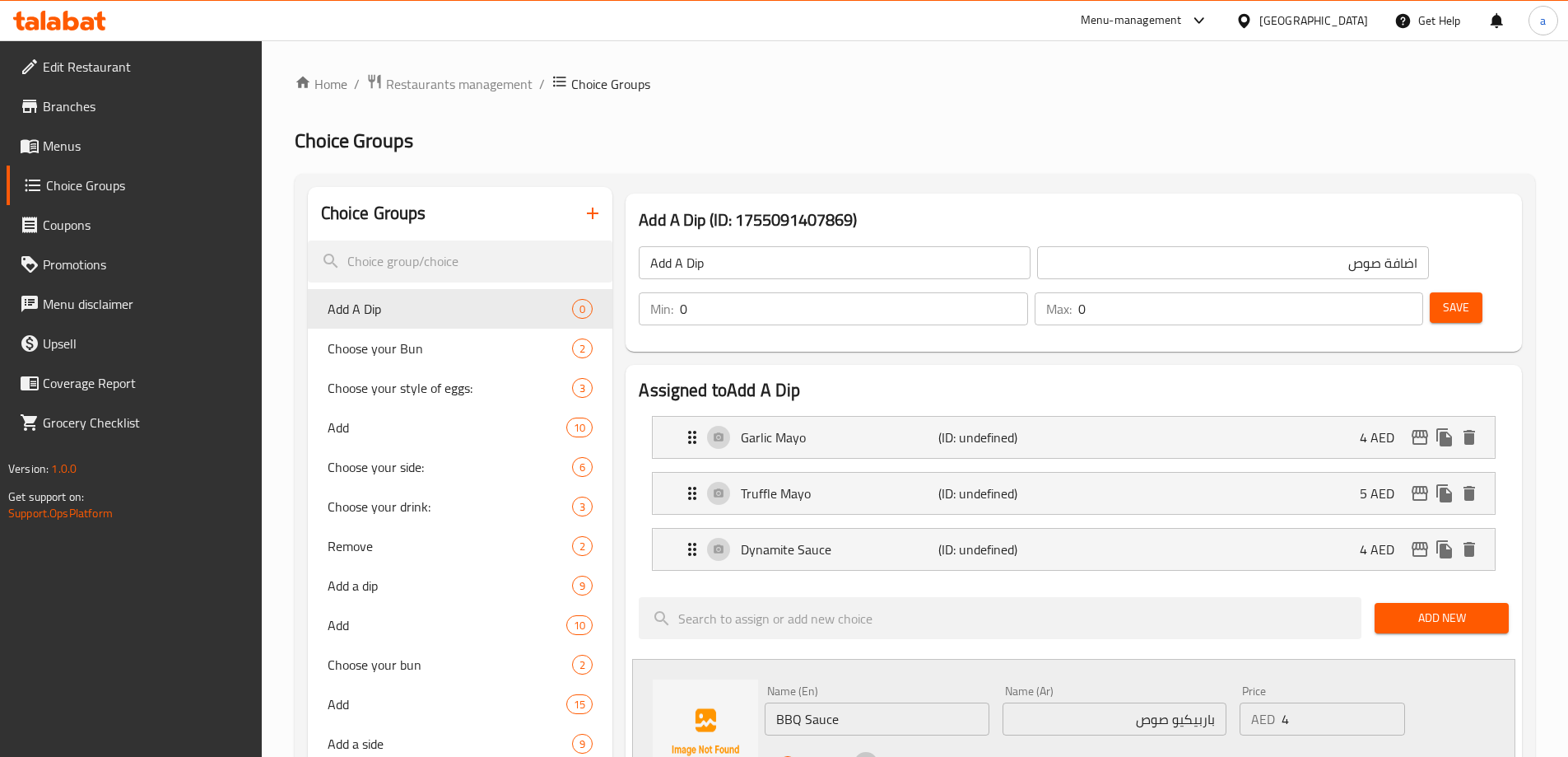
click at [867, 754] on icon "save" at bounding box center [865, 764] width 19 height 19
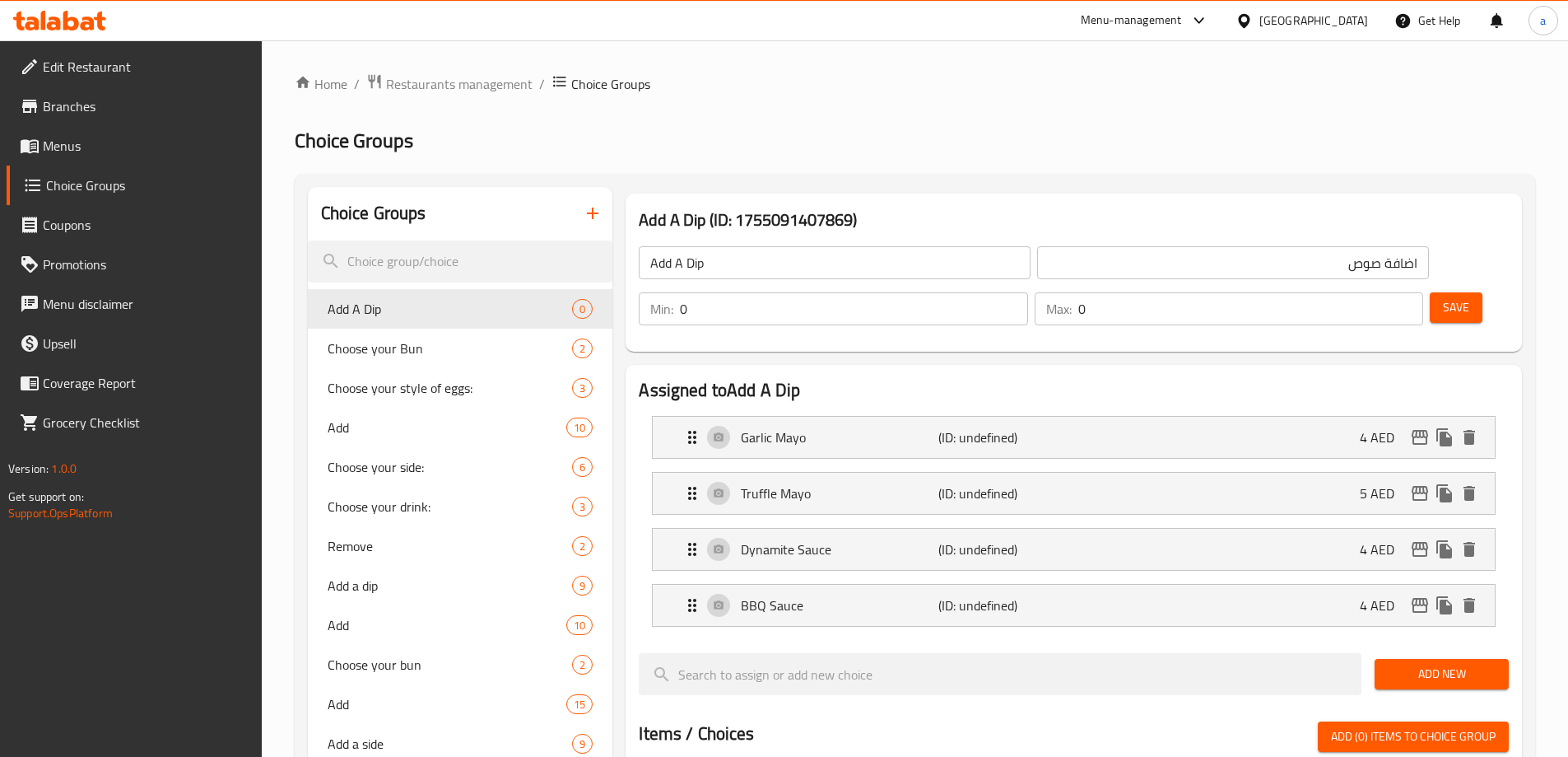
click at [1422, 664] on span "Add New" at bounding box center [1442, 674] width 108 height 20
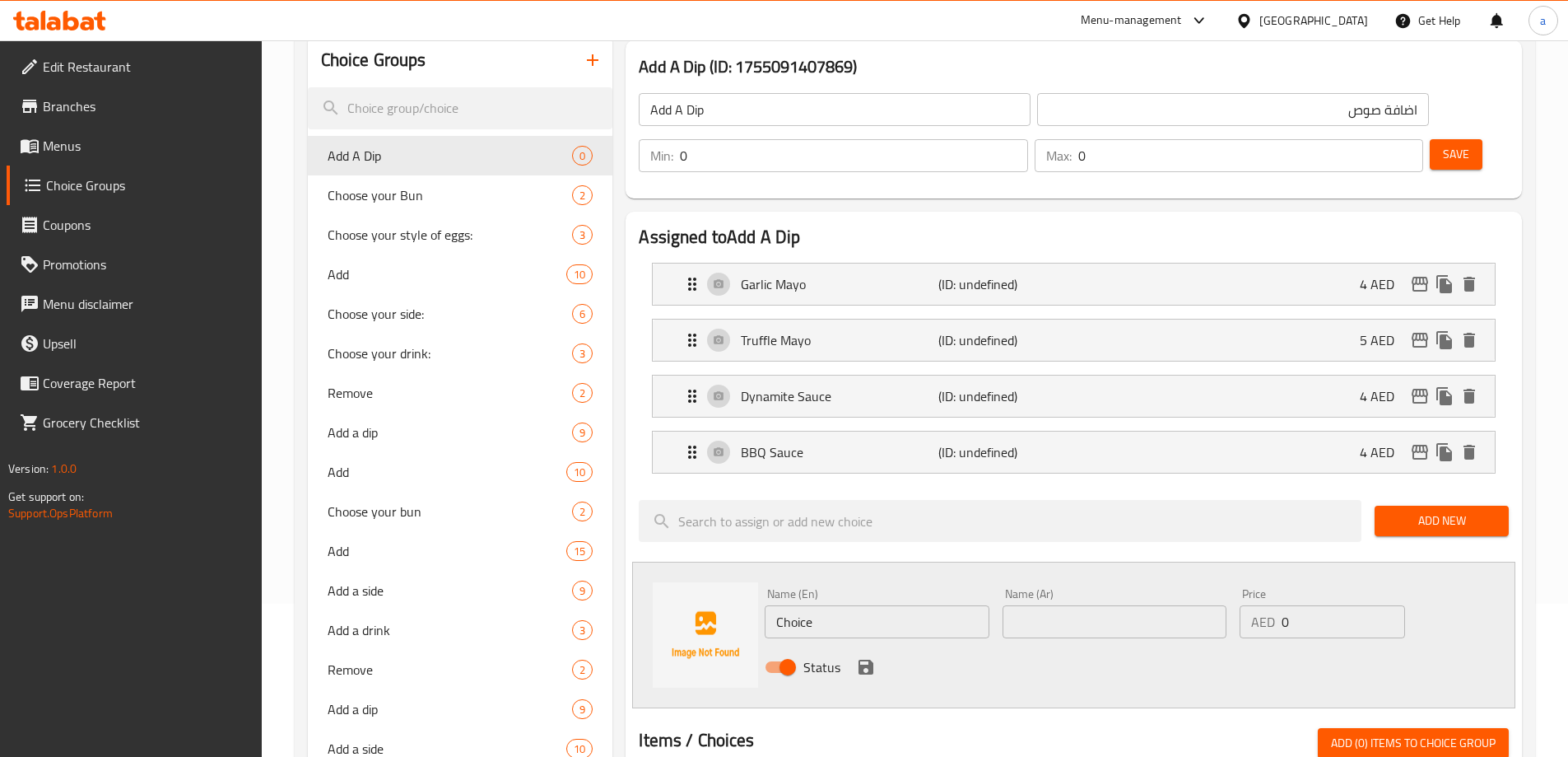
scroll to position [412, 0]
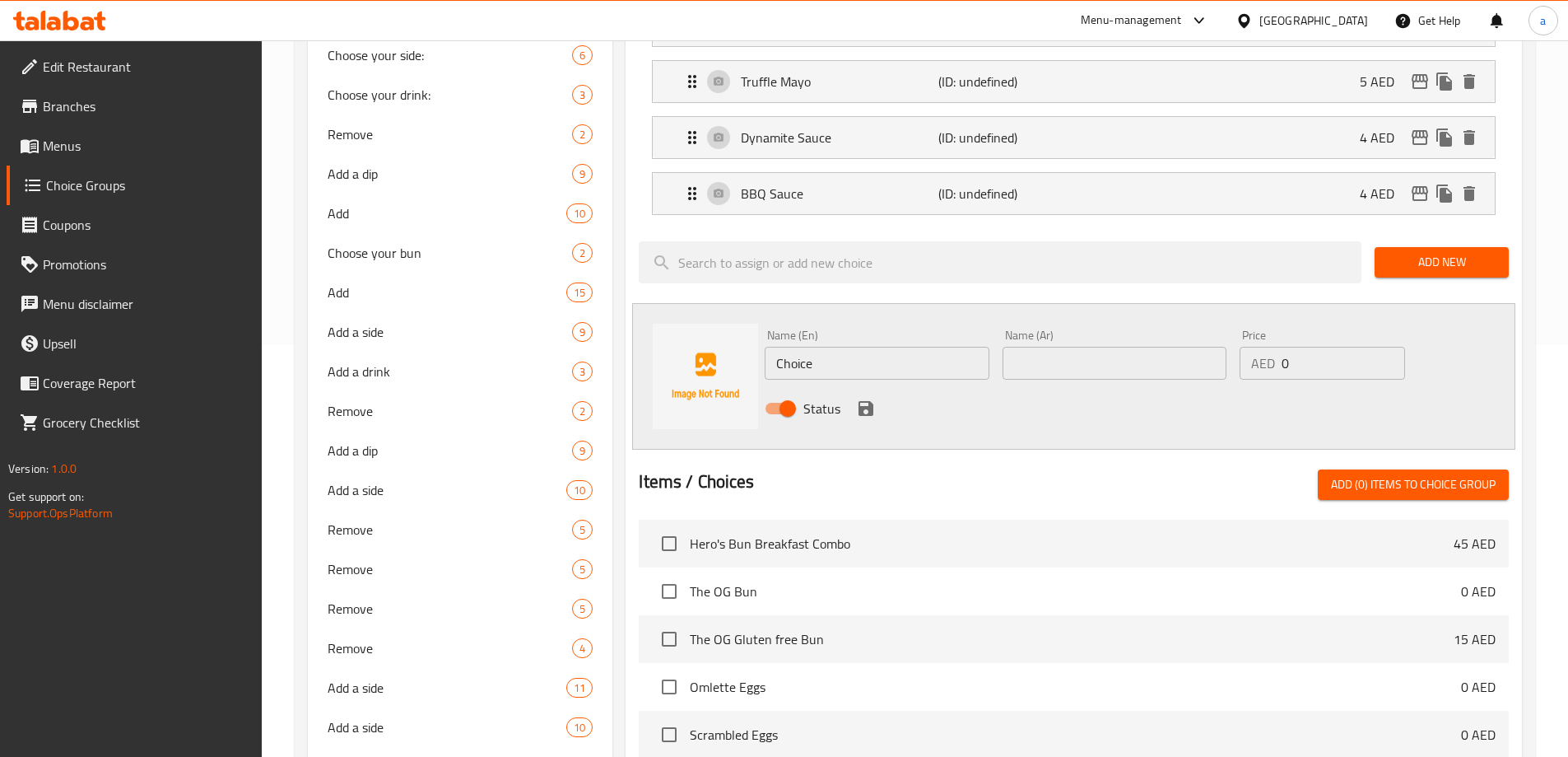
click at [861, 347] on input "Choice" at bounding box center [876, 363] width 224 height 33
click at [860, 347] on input "Choice" at bounding box center [876, 363] width 224 height 33
click at [883, 347] on input "text" at bounding box center [876, 363] width 224 height 33
paste input "Sriracha mayo"
click at [883, 347] on input "Sriracha mayo" at bounding box center [876, 363] width 224 height 33
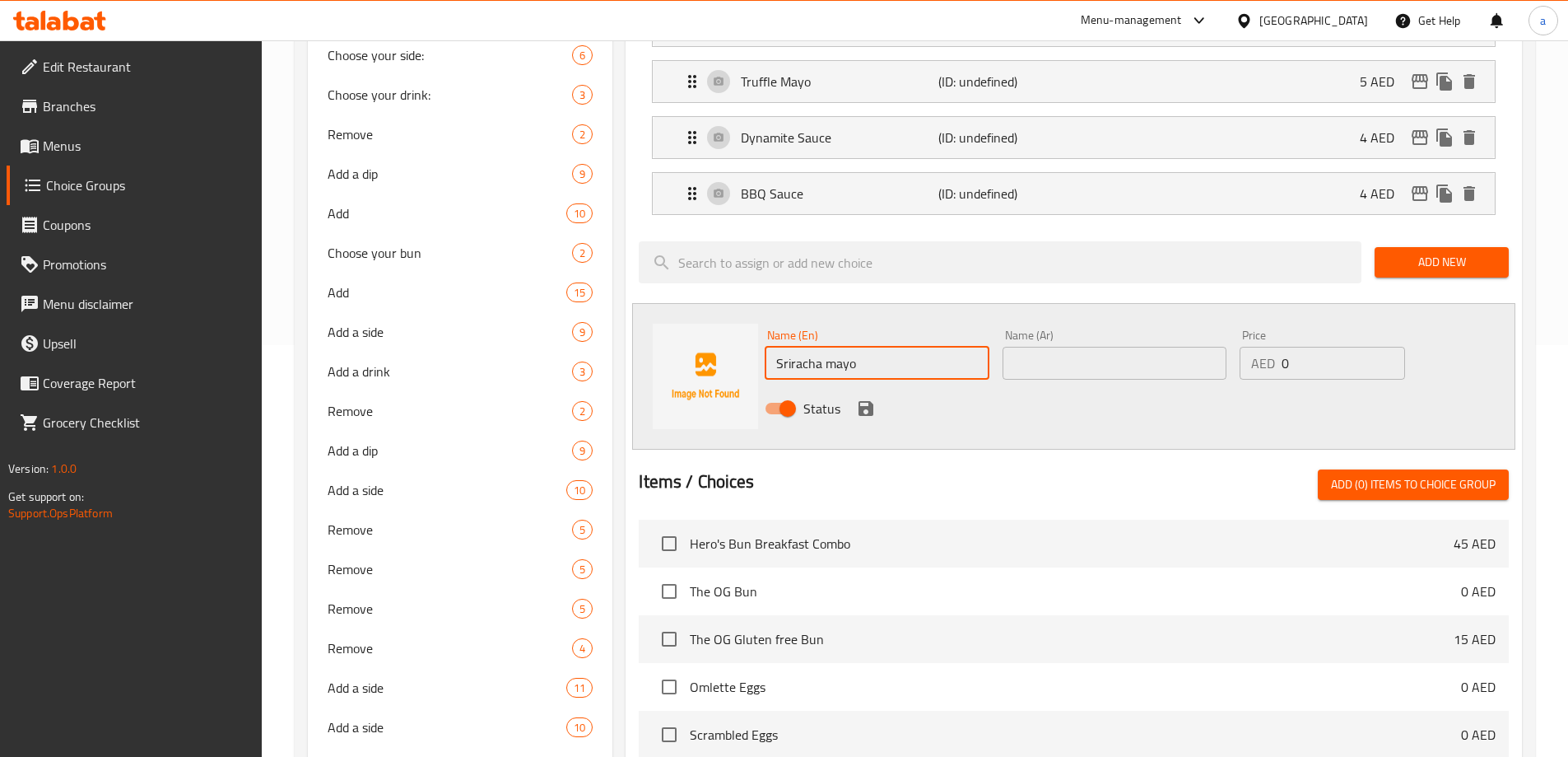
click at [883, 347] on input "Sriracha mayo" at bounding box center [876, 363] width 224 height 33
type input "Sriracha Mayo"
click at [1045, 347] on input "text" at bounding box center [1114, 363] width 224 height 33
drag, startPoint x: 757, startPoint y: 313, endPoint x: 784, endPoint y: 318, distance: 27.5
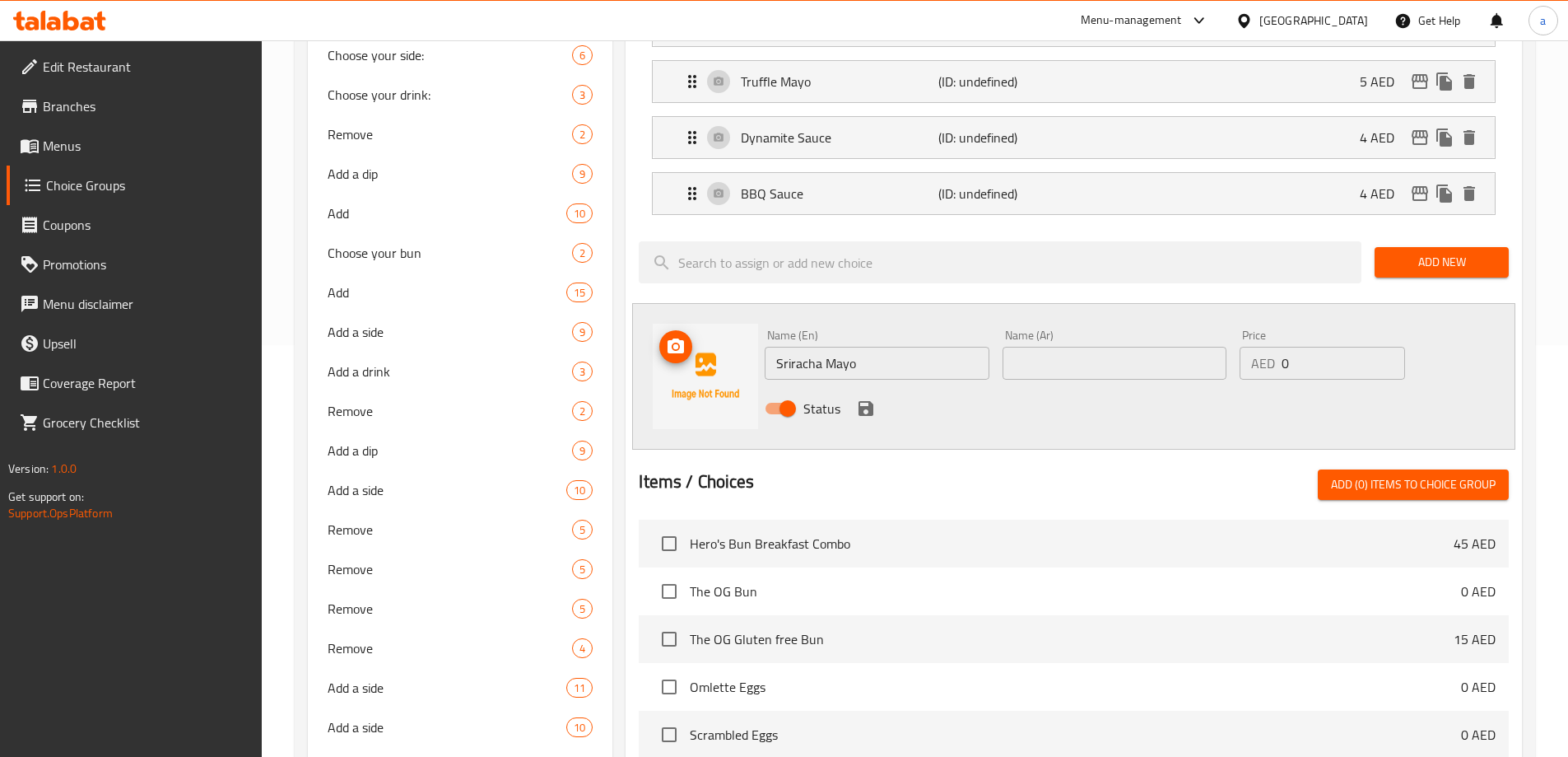
click at [757, 323] on img at bounding box center [704, 376] width 105 height 105
click at [791, 347] on input "Sriracha Mayo" at bounding box center [876, 363] width 224 height 33
click at [1072, 347] on input "text" at bounding box center [1114, 363] width 224 height 33
paste input "سريراتشا"
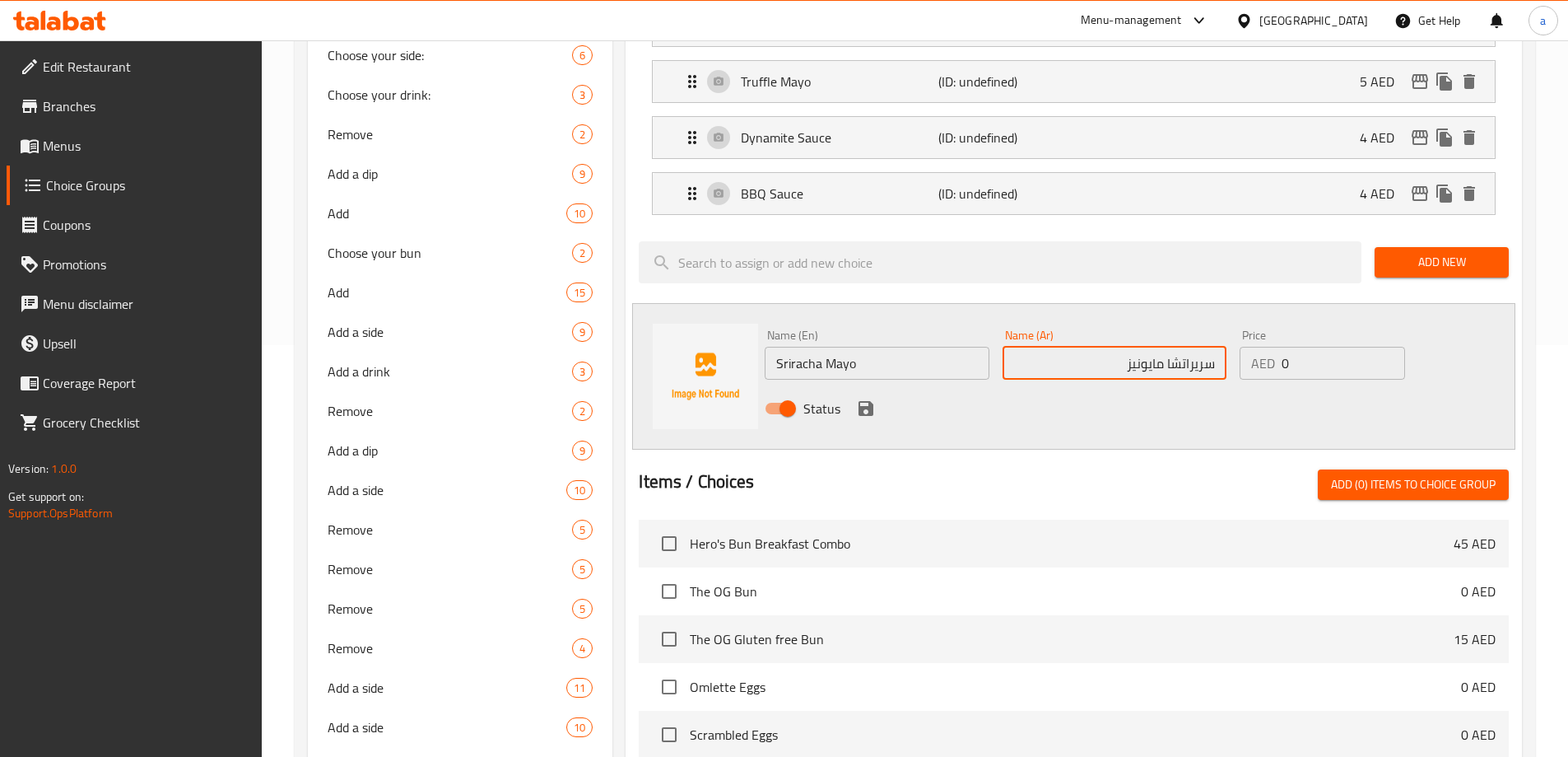
type input "سريراتشا مايونيز"
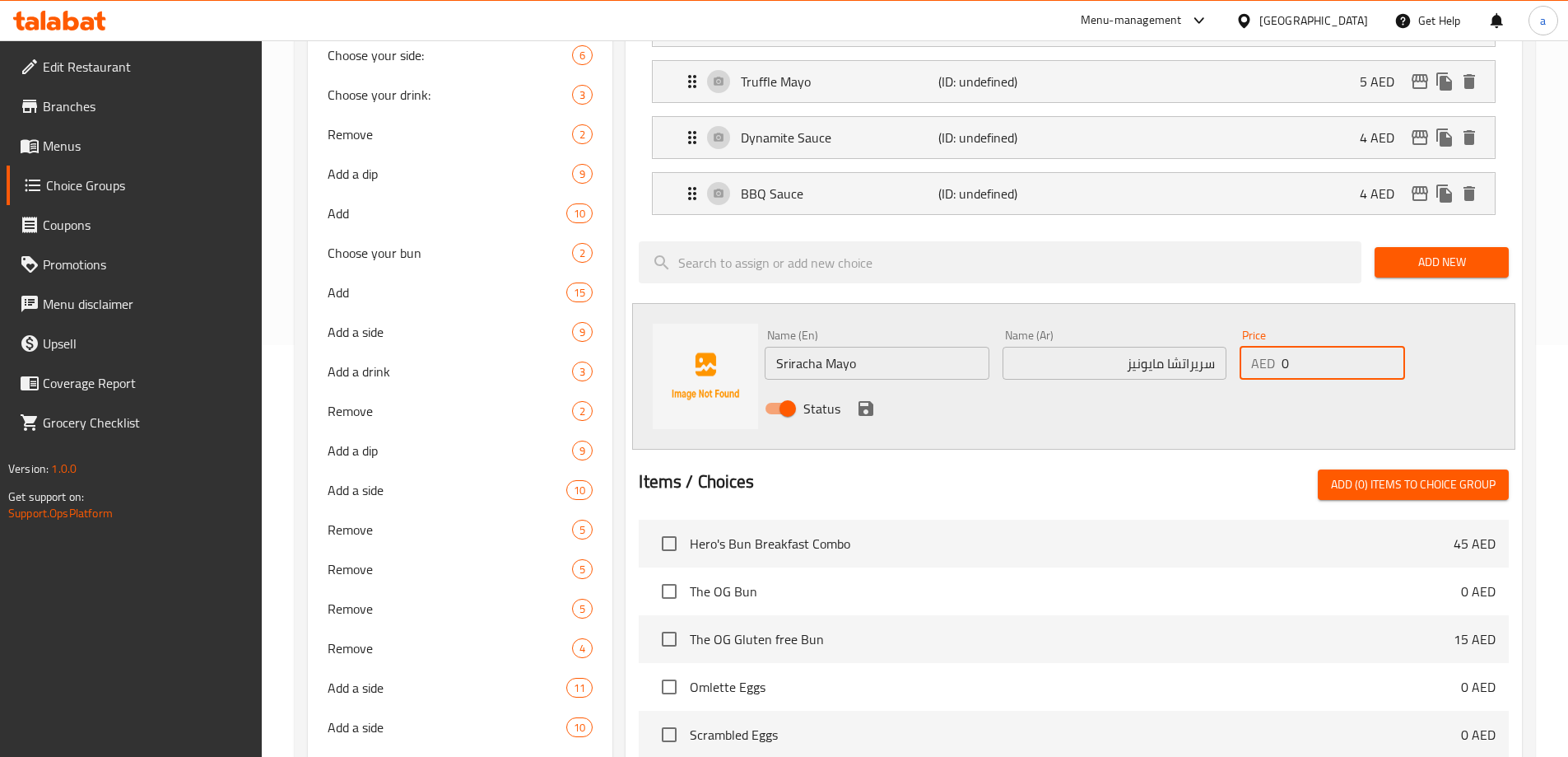
click at [1289, 347] on input "0" at bounding box center [1343, 363] width 123 height 33
type input "4"
click at [864, 398] on icon "save" at bounding box center [865, 408] width 19 height 19
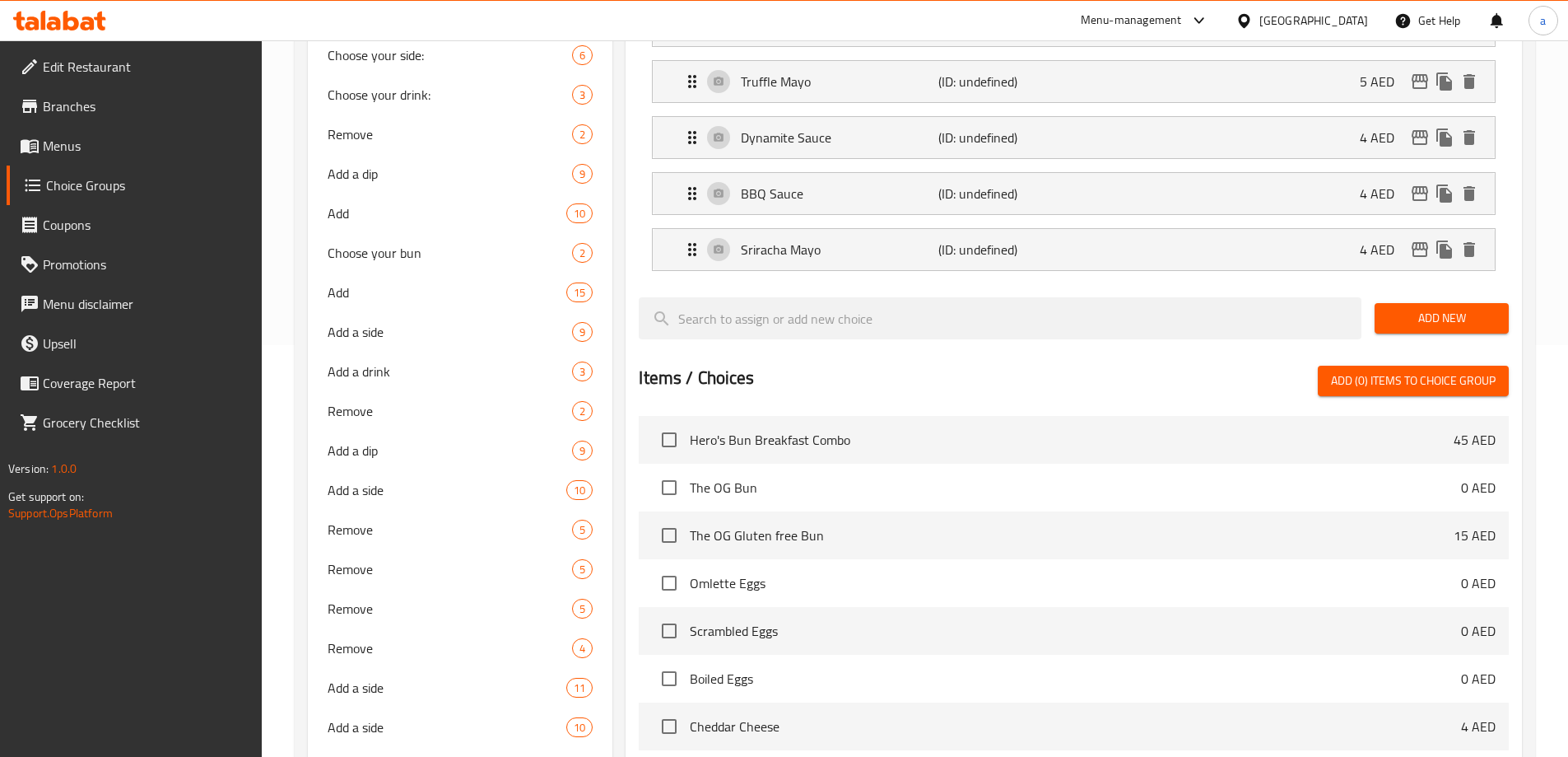
click at [1413, 303] on button "Add New" at bounding box center [1441, 318] width 134 height 30
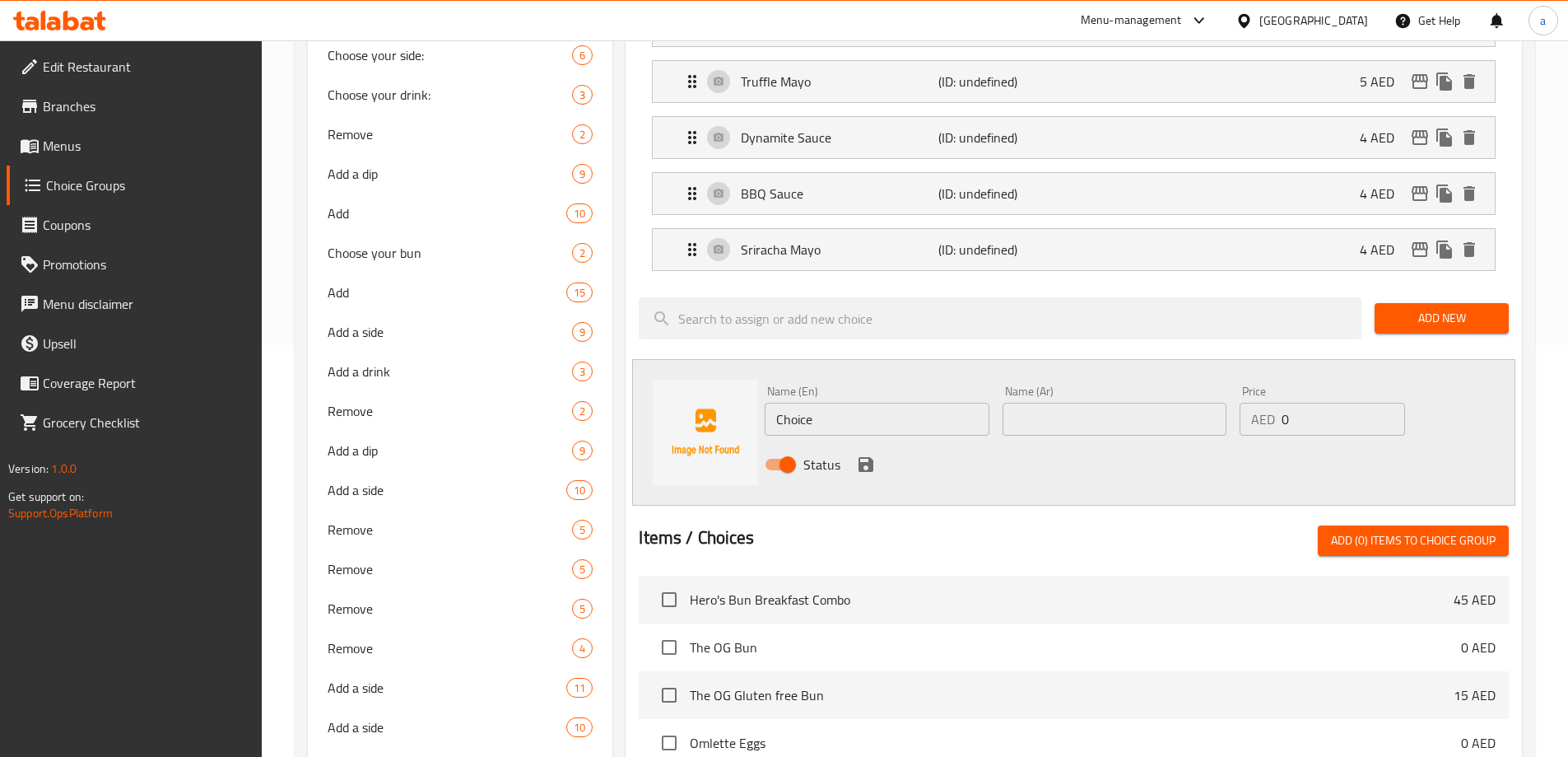
click at [846, 402] on input "Choice" at bounding box center [876, 418] width 224 height 33
click at [848, 402] on input "text" at bounding box center [876, 418] width 224 height 33
paste input "Honey Mustard"
type input "Honey Mustard"
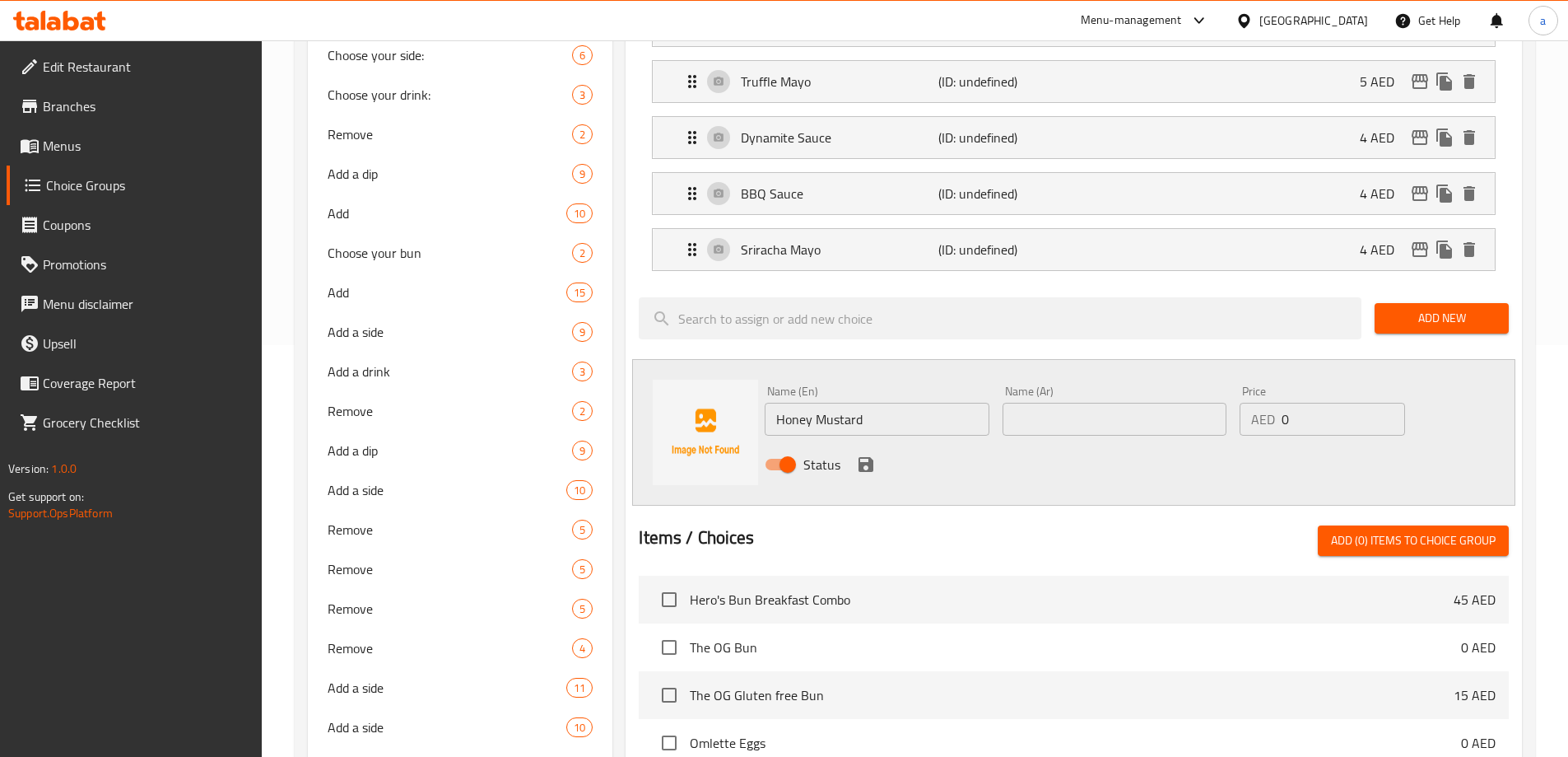
click at [1152, 386] on div "Name (Ar) Name (Ar)" at bounding box center [1114, 411] width 224 height 51
paste input "مستردة بالعسل"
type input "مستردة بالعسل"
click at [1289, 402] on div "AED 0 Price" at bounding box center [1322, 418] width 165 height 33
type input "4"
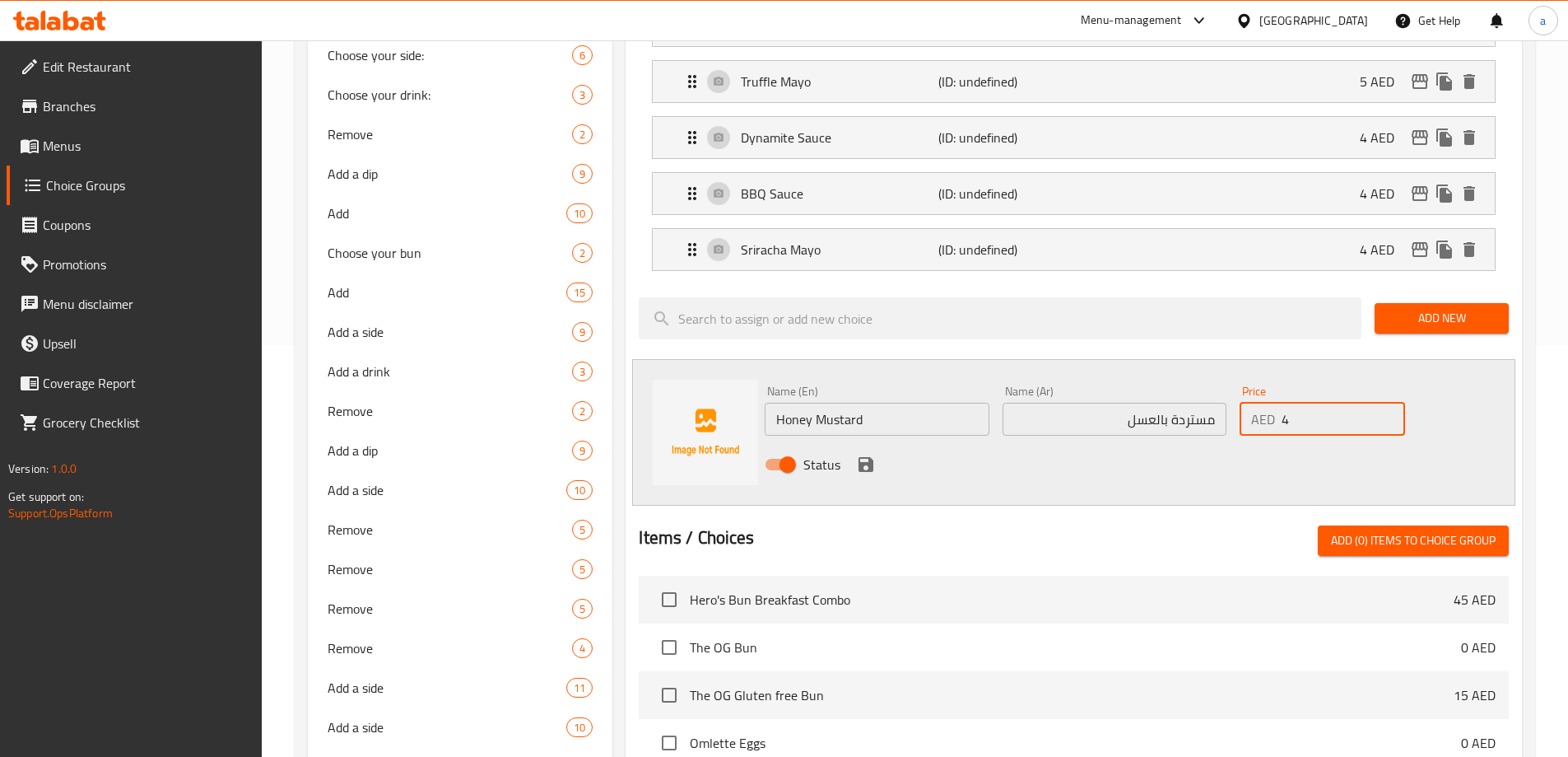
click at [857, 455] on icon "save" at bounding box center [865, 464] width 19 height 19
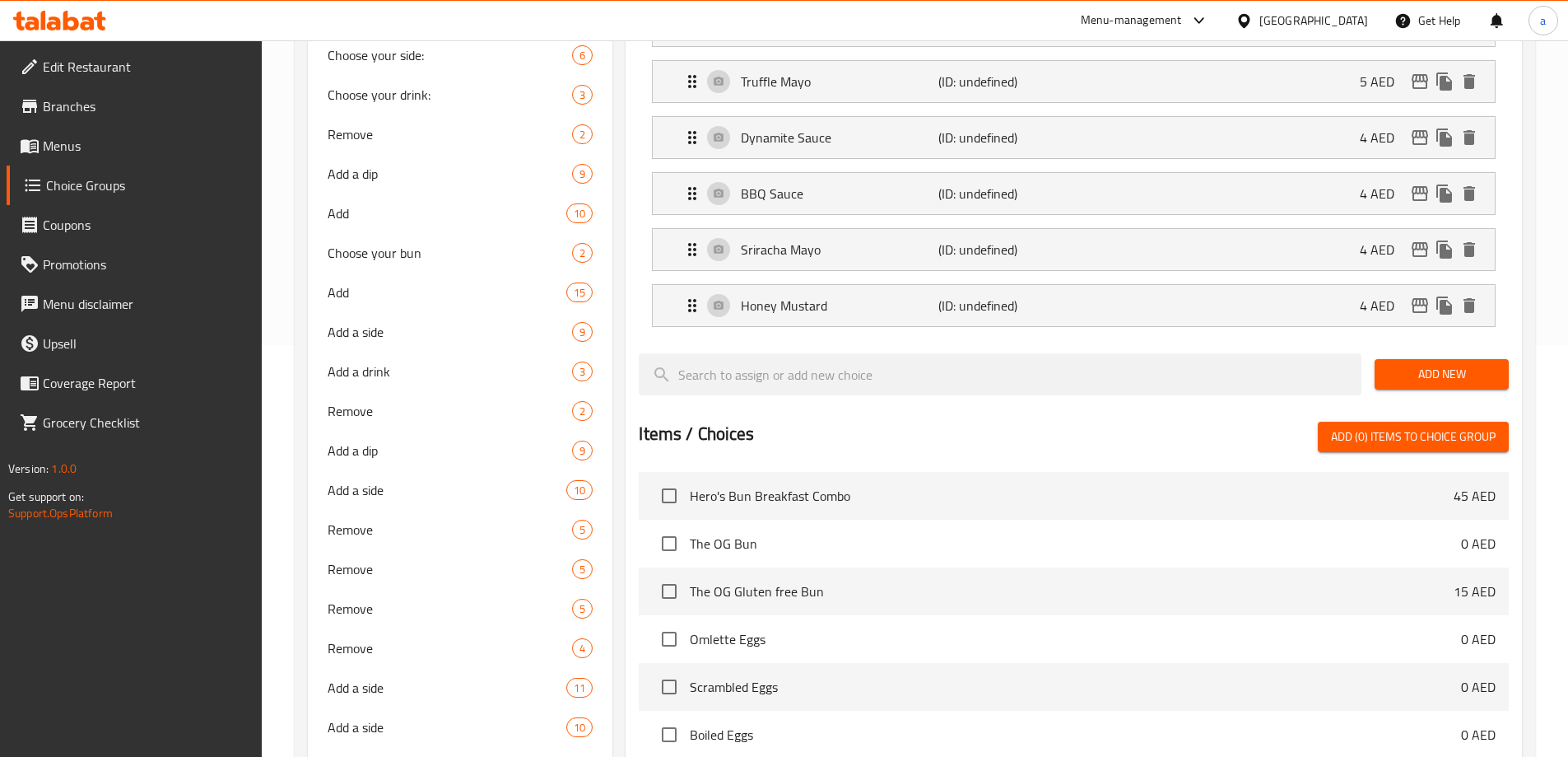
click at [1415, 359] on button "Add New" at bounding box center [1441, 374] width 134 height 30
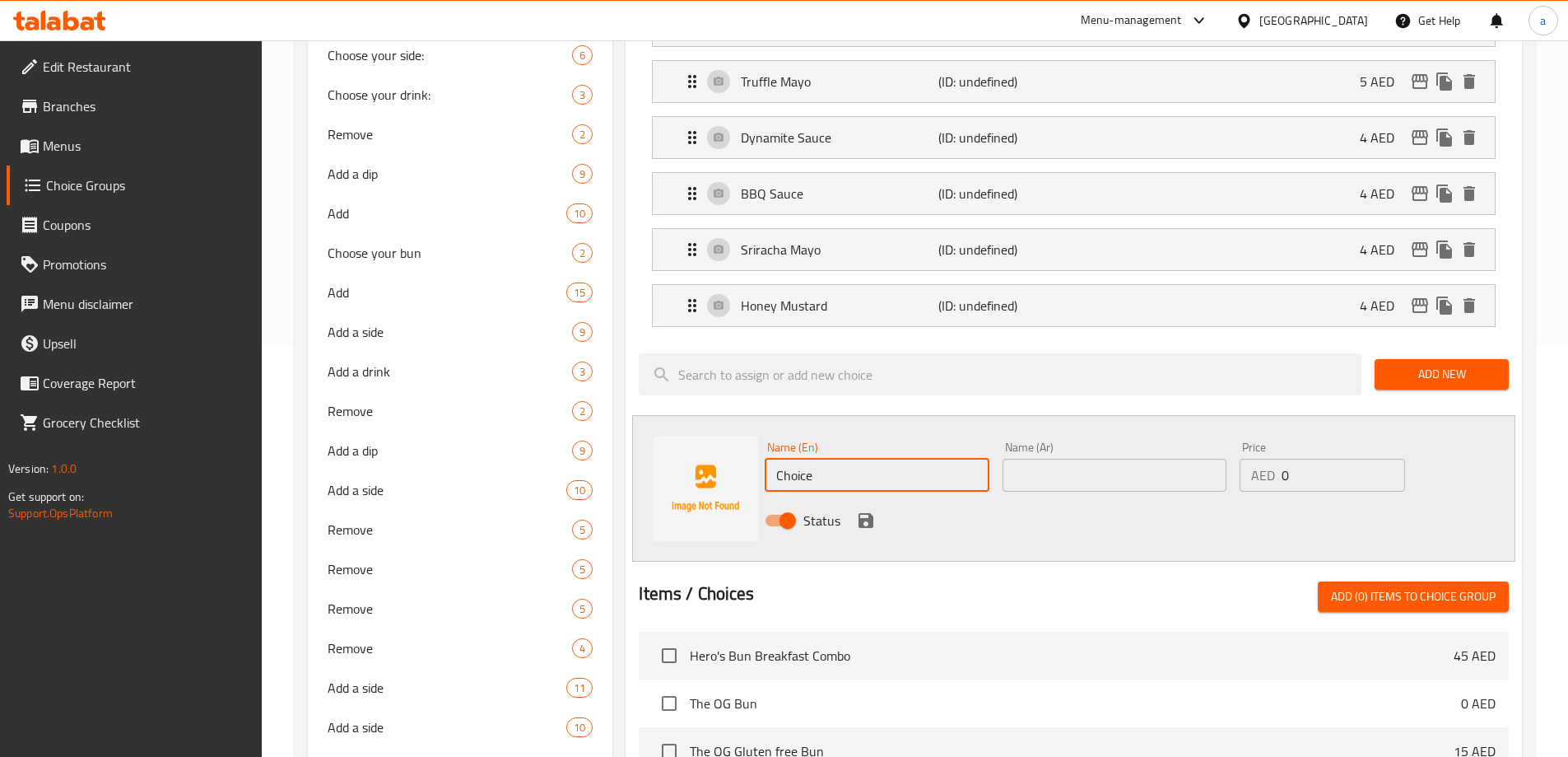
click at [896, 459] on input "Choice" at bounding box center [876, 475] width 224 height 33
click at [828, 459] on input "text" at bounding box center [876, 475] width 224 height 33
paste input "Cream cheese sauce"
click at [828, 459] on input "Cream cheese sauce" at bounding box center [876, 475] width 224 height 33
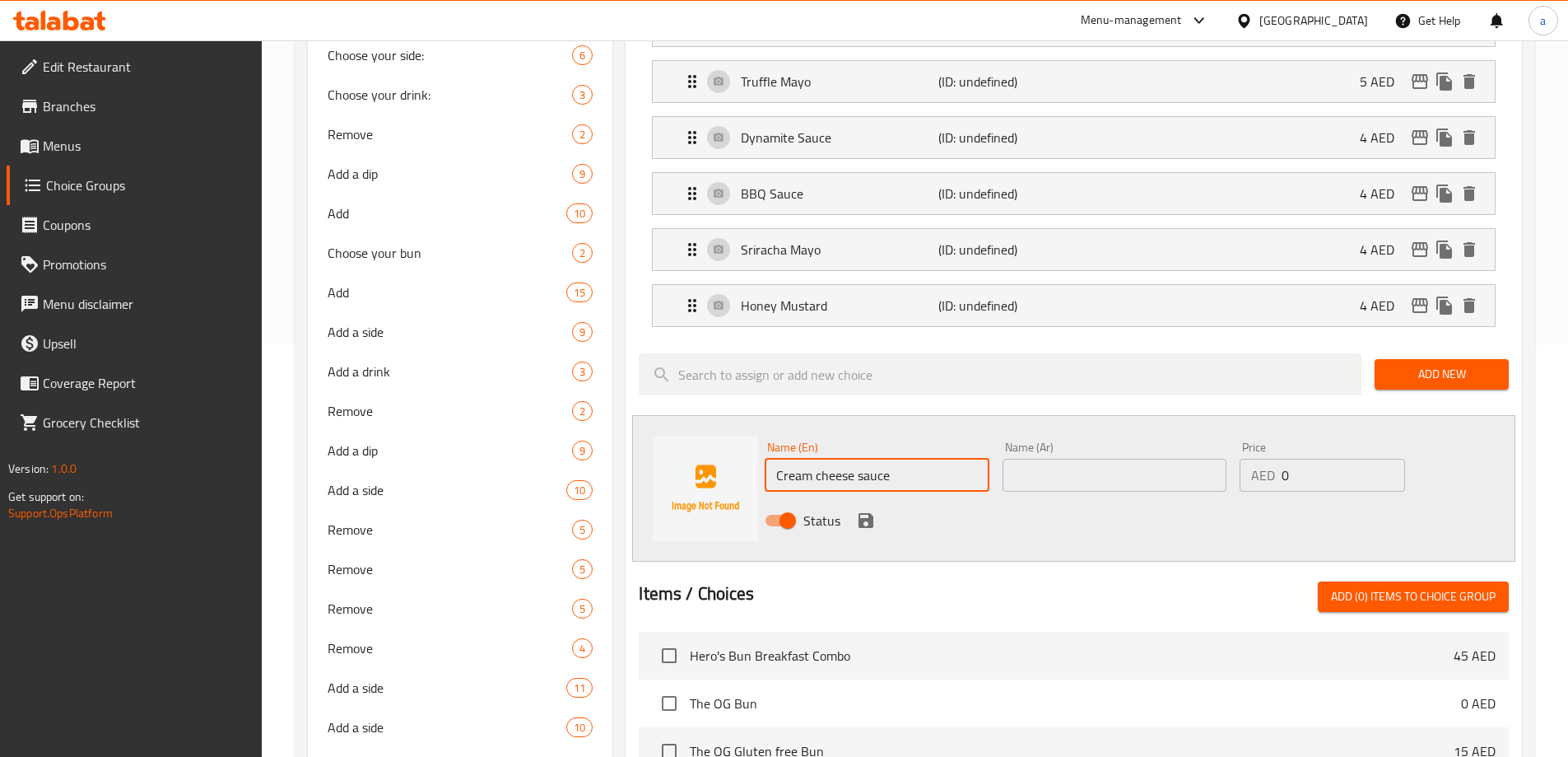
click at [828, 459] on input "Cream cheese sauce" at bounding box center [876, 475] width 224 height 33
type input "Cream Cheese Sauce"
click at [1038, 459] on input "text" at bounding box center [1114, 475] width 224 height 33
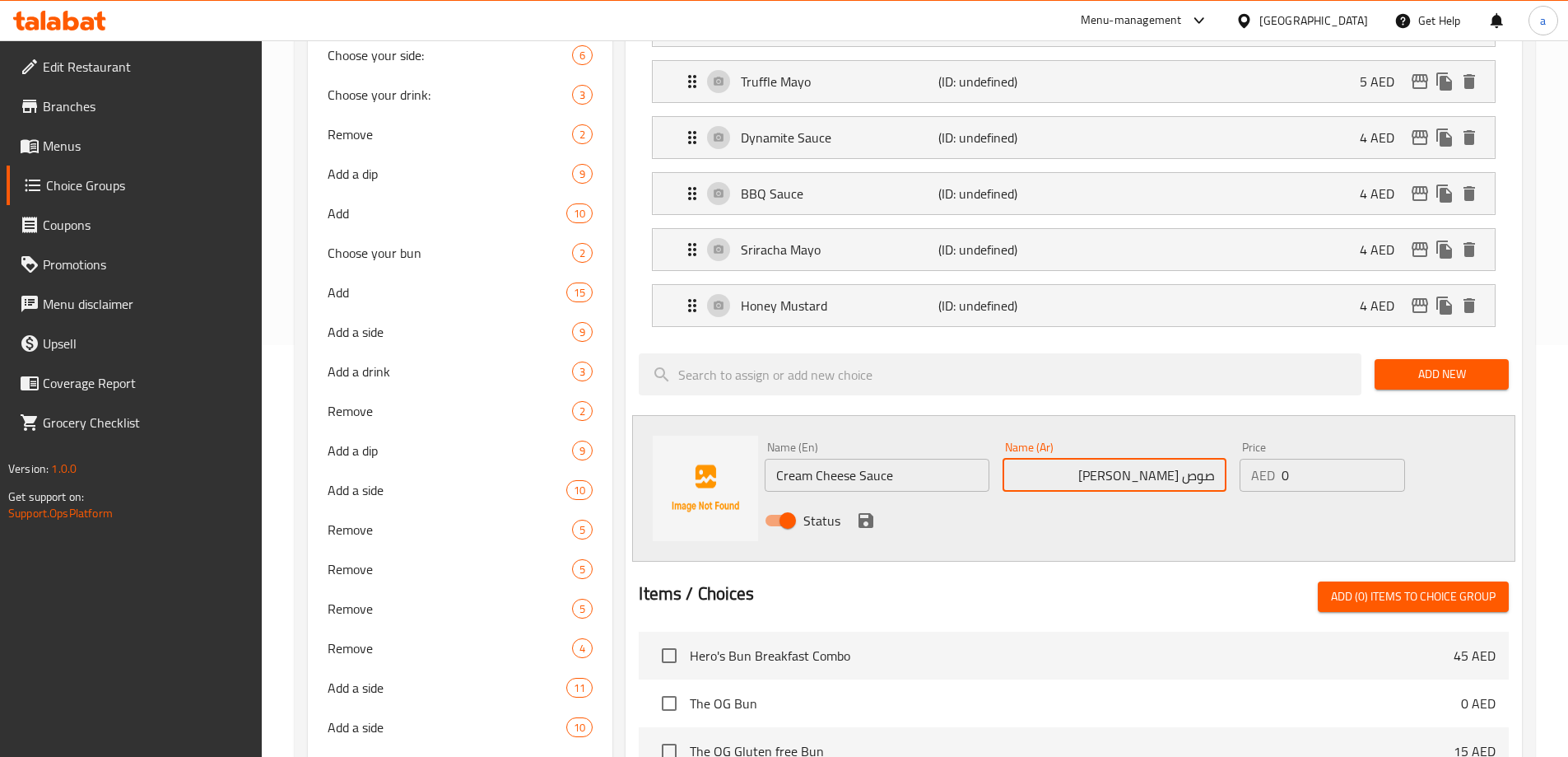
type input "صوص جينة كريمي"
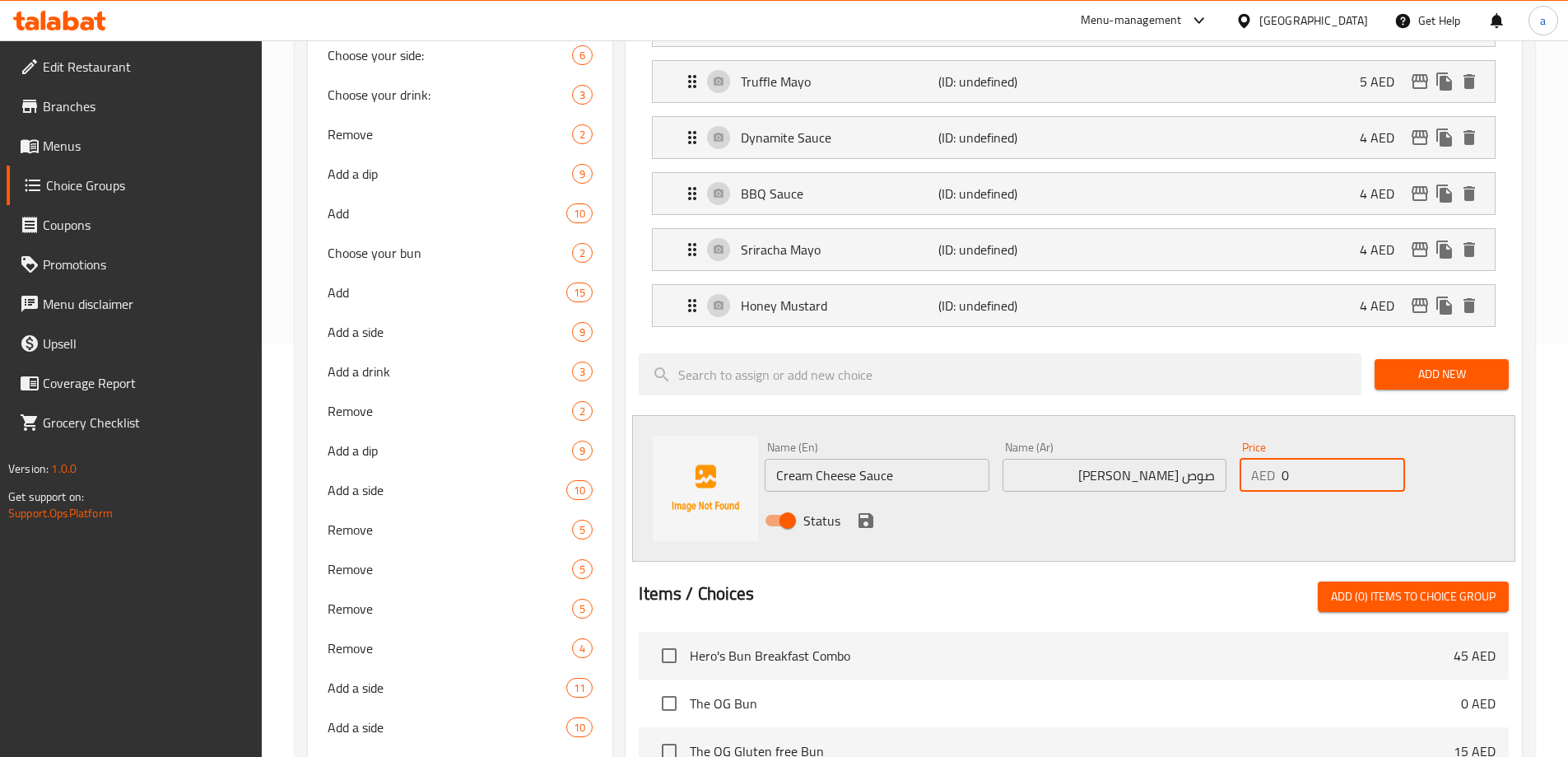
drag, startPoint x: 1282, startPoint y: 429, endPoint x: 1298, endPoint y: 424, distance: 16.8
click at [1298, 459] on input "0" at bounding box center [1343, 475] width 123 height 33
type input "4"
click at [860, 513] on icon "save" at bounding box center [866, 520] width 15 height 15
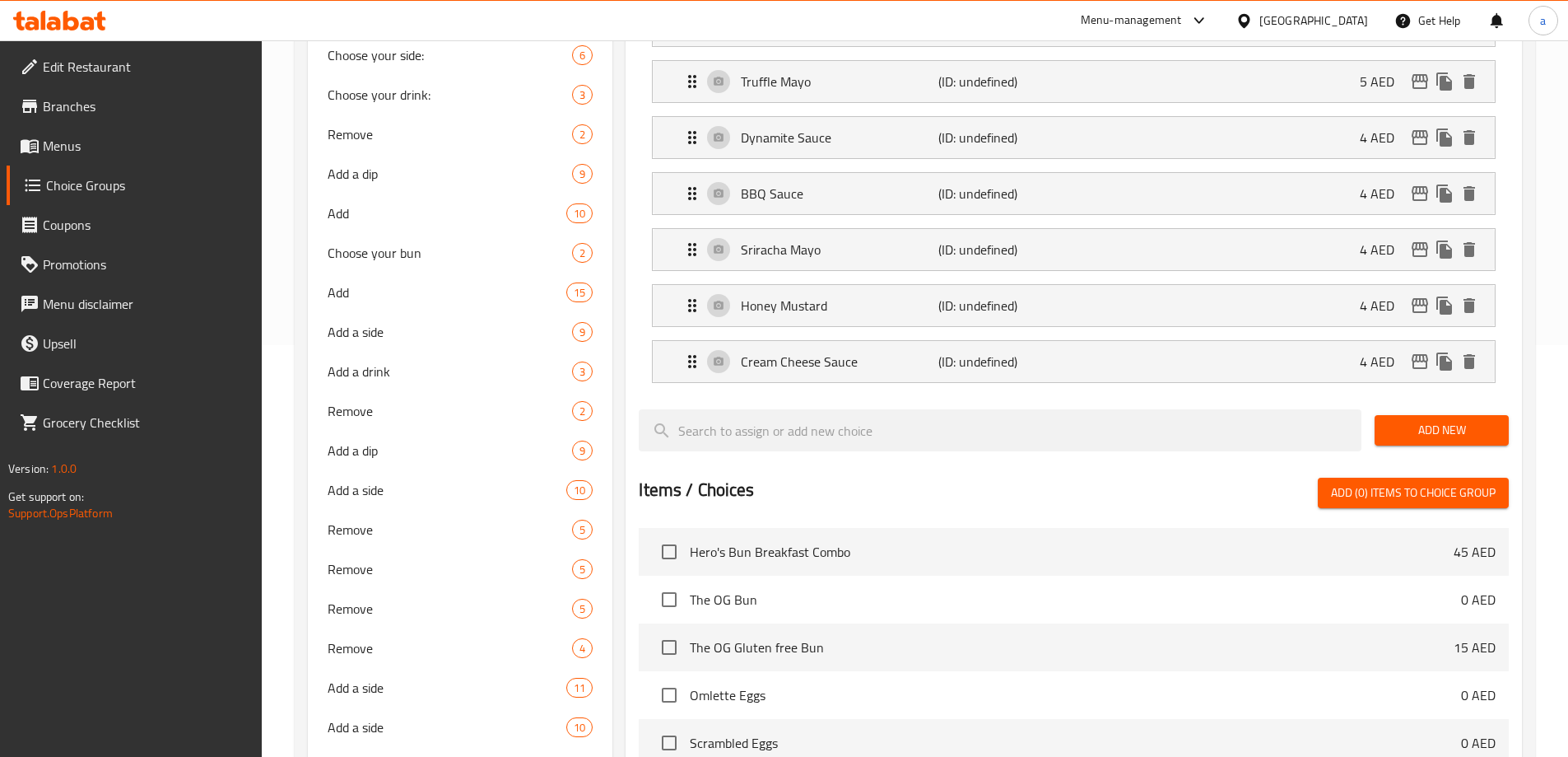
click at [1427, 420] on span "Add New" at bounding box center [1442, 430] width 108 height 20
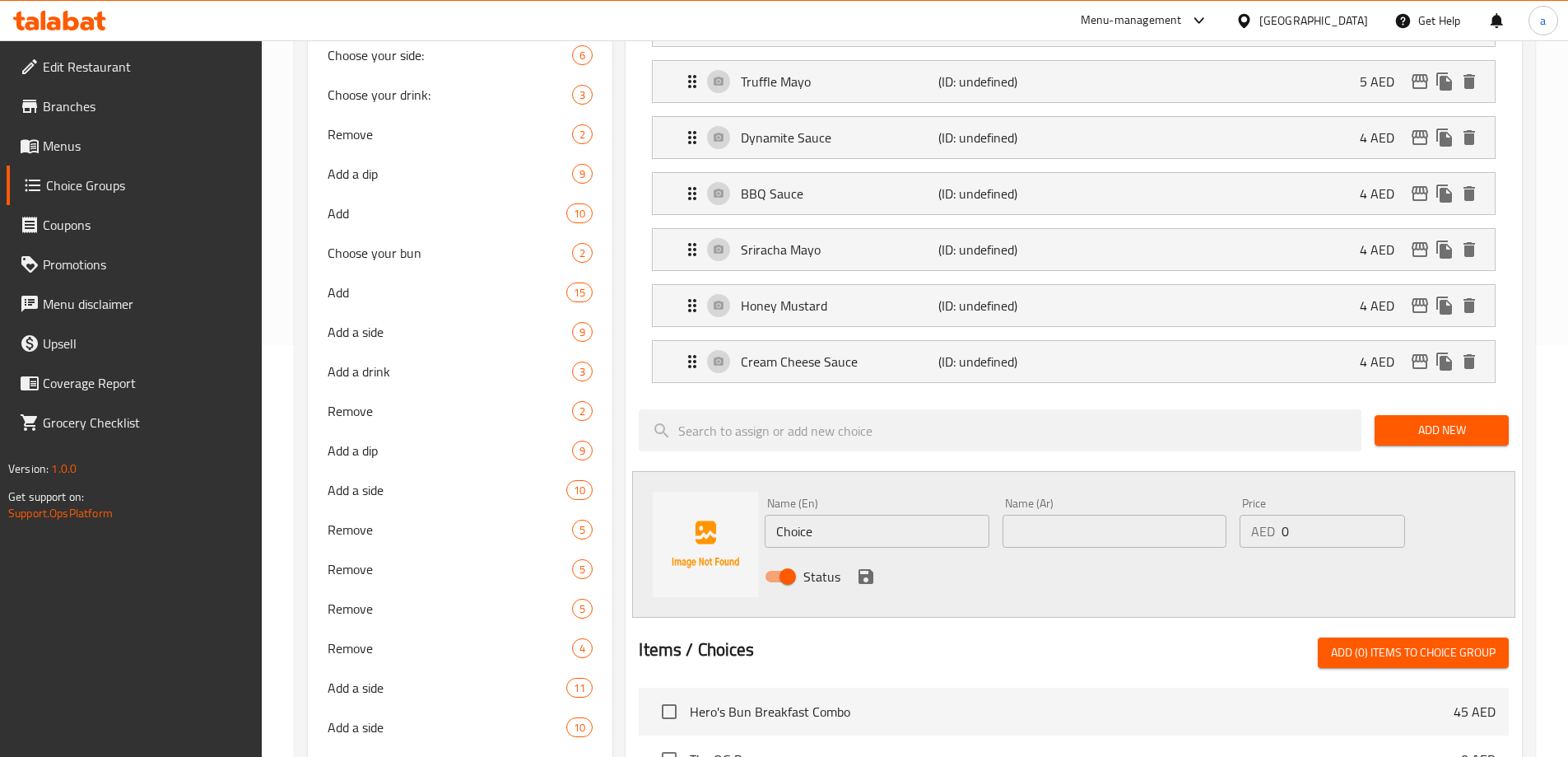
click at [896, 514] on input "Choice" at bounding box center [876, 530] width 224 height 33
click at [817, 514] on input "text" at bounding box center [876, 530] width 224 height 33
paste input "Cream of Mushrooms"
type input "Cream of Mushrooms"
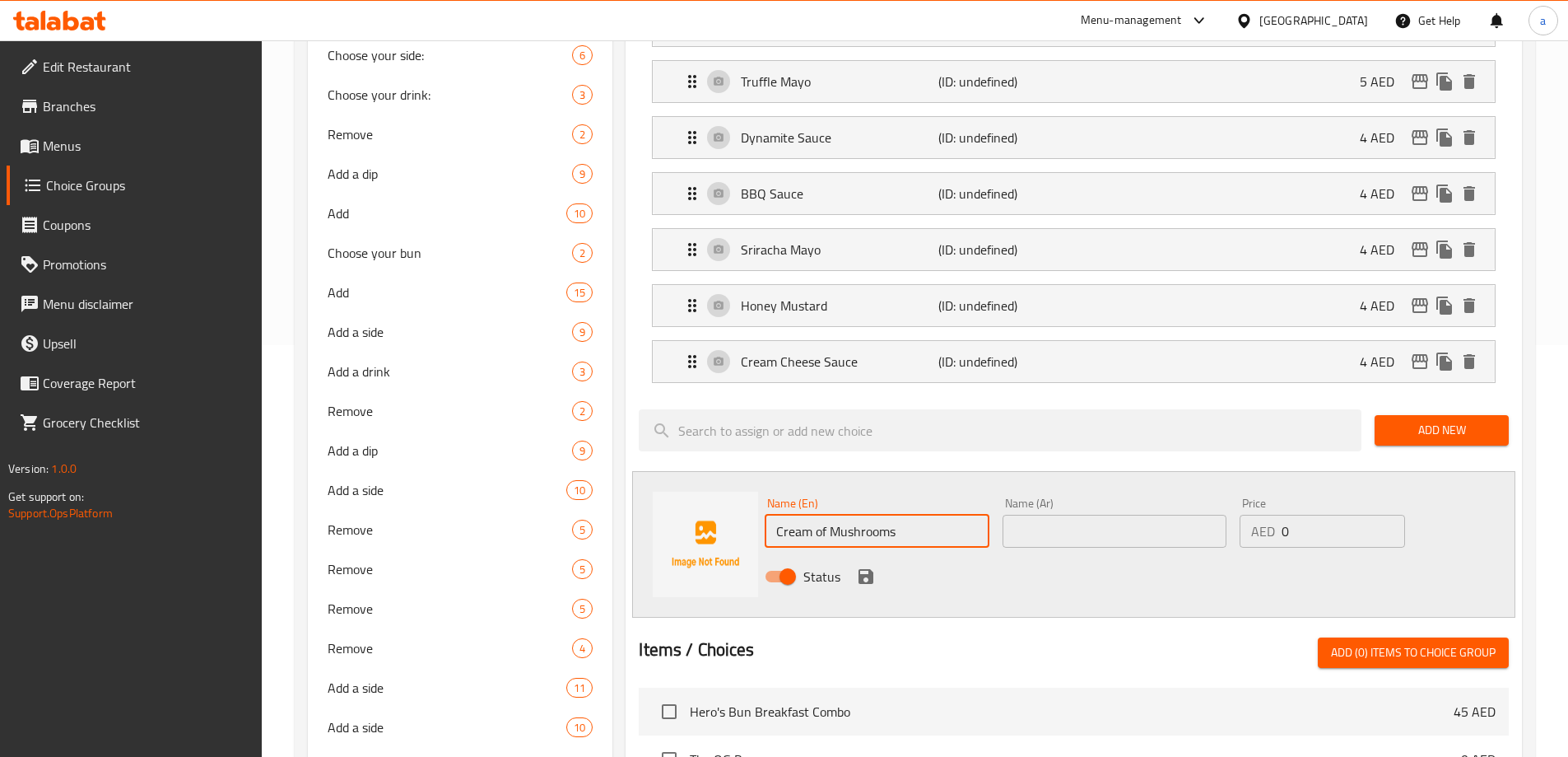
click at [1066, 514] on input "text" at bounding box center [1114, 530] width 224 height 33
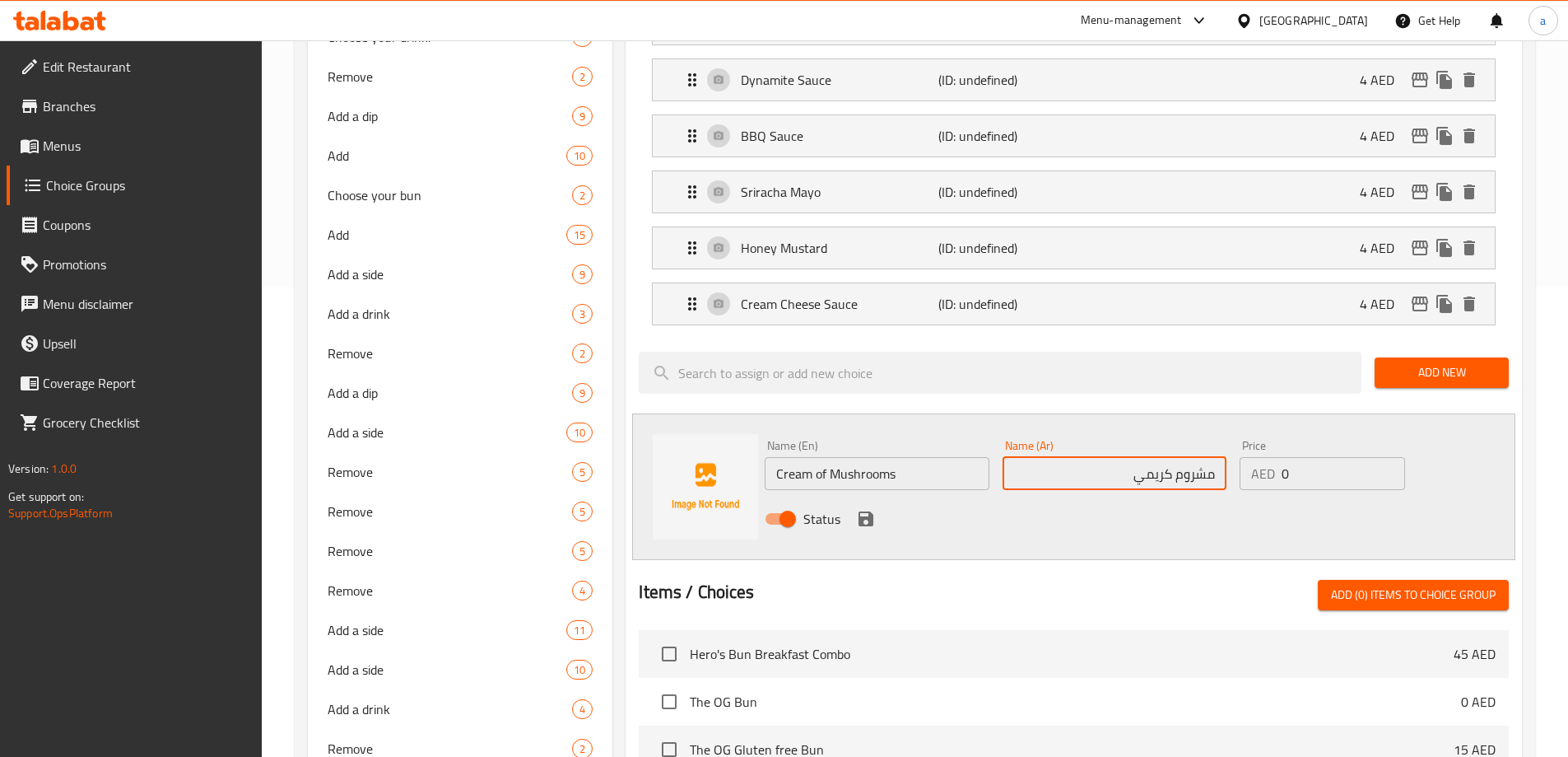
scroll to position [741, 0]
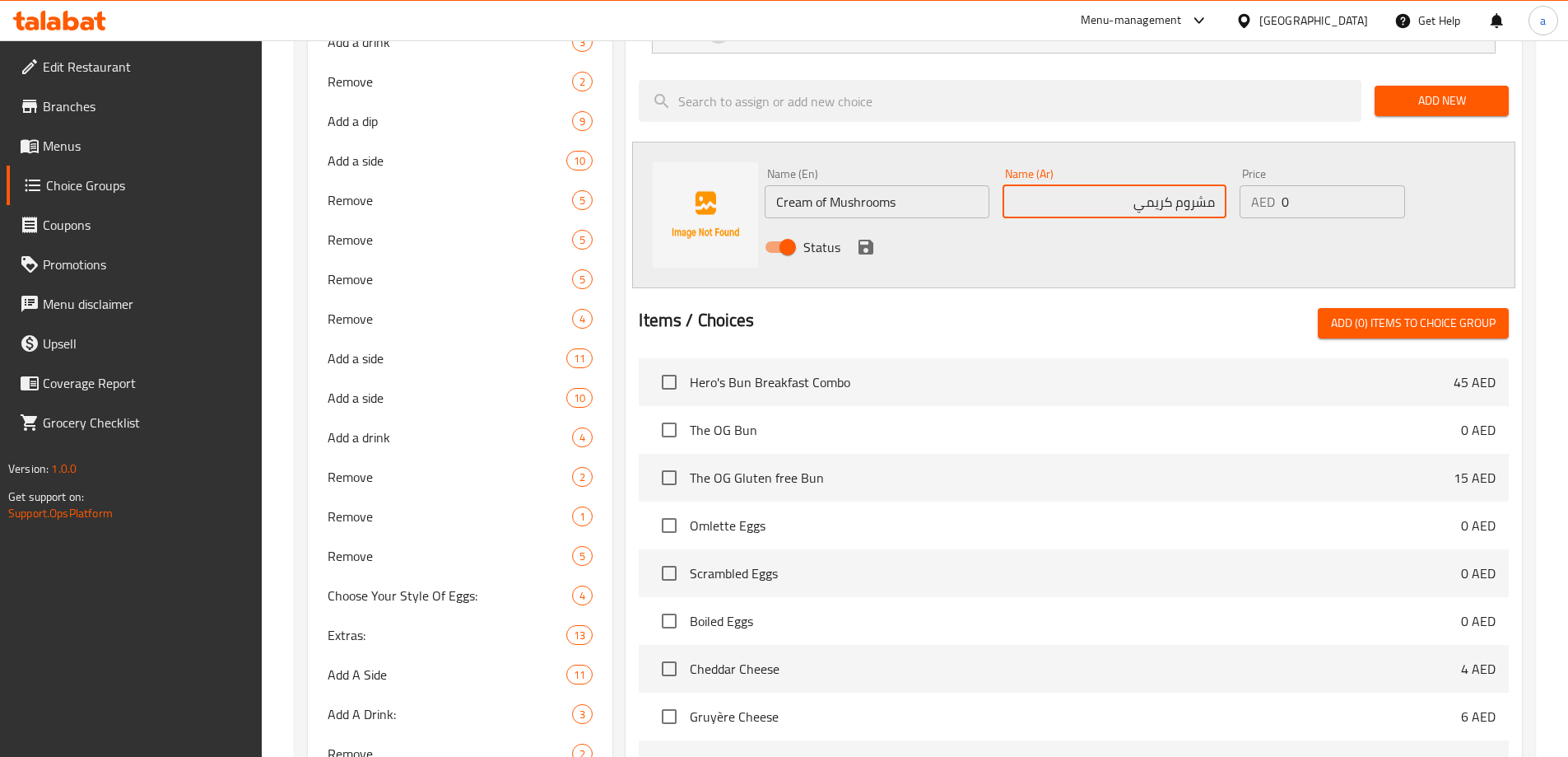
type input "مشروم كريمي"
drag, startPoint x: 1287, startPoint y: 155, endPoint x: 1296, endPoint y: 152, distance: 9.5
click at [1296, 185] on div "AED 0 Price" at bounding box center [1322, 201] width 165 height 33
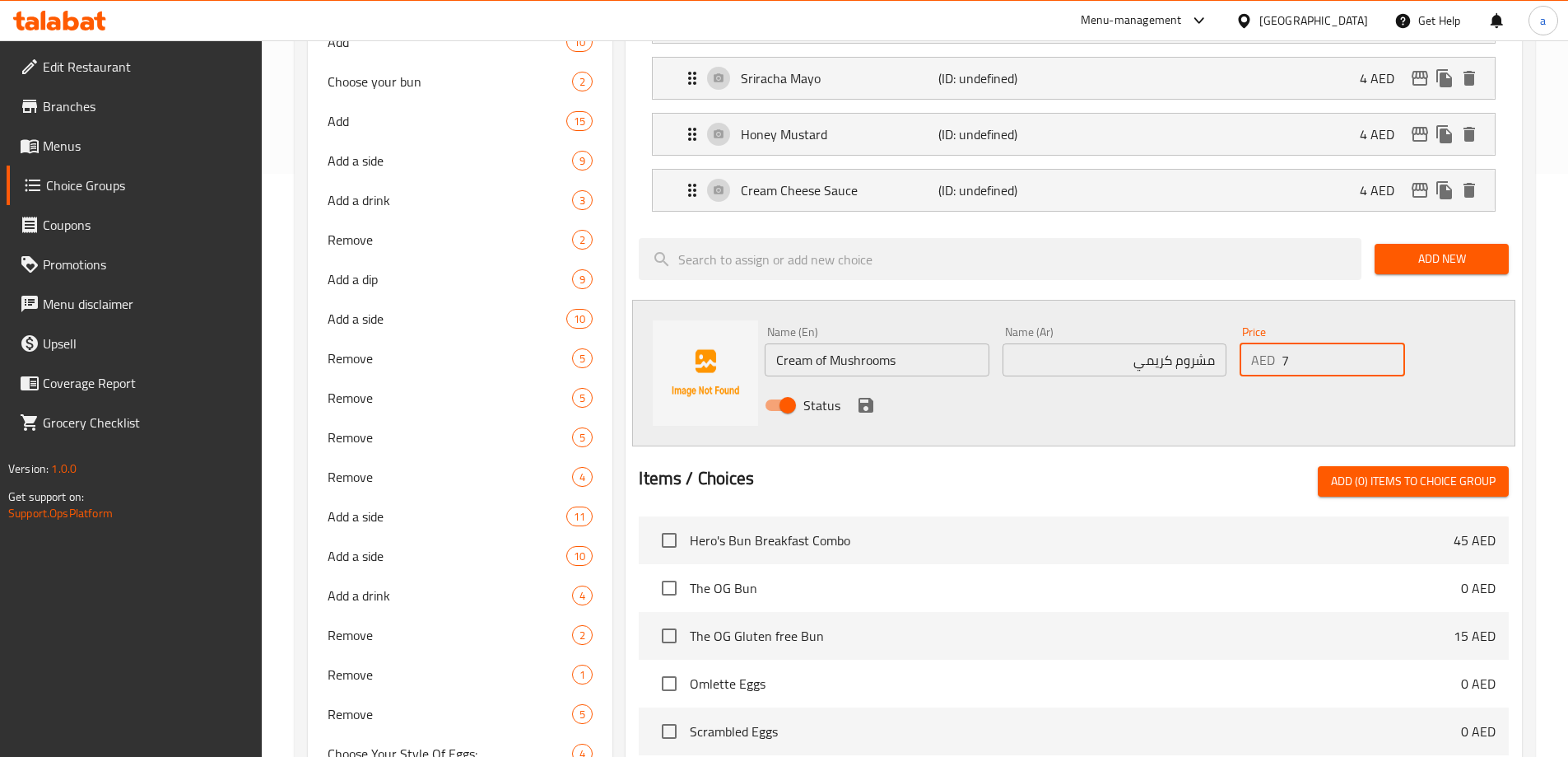
scroll to position [577, 0]
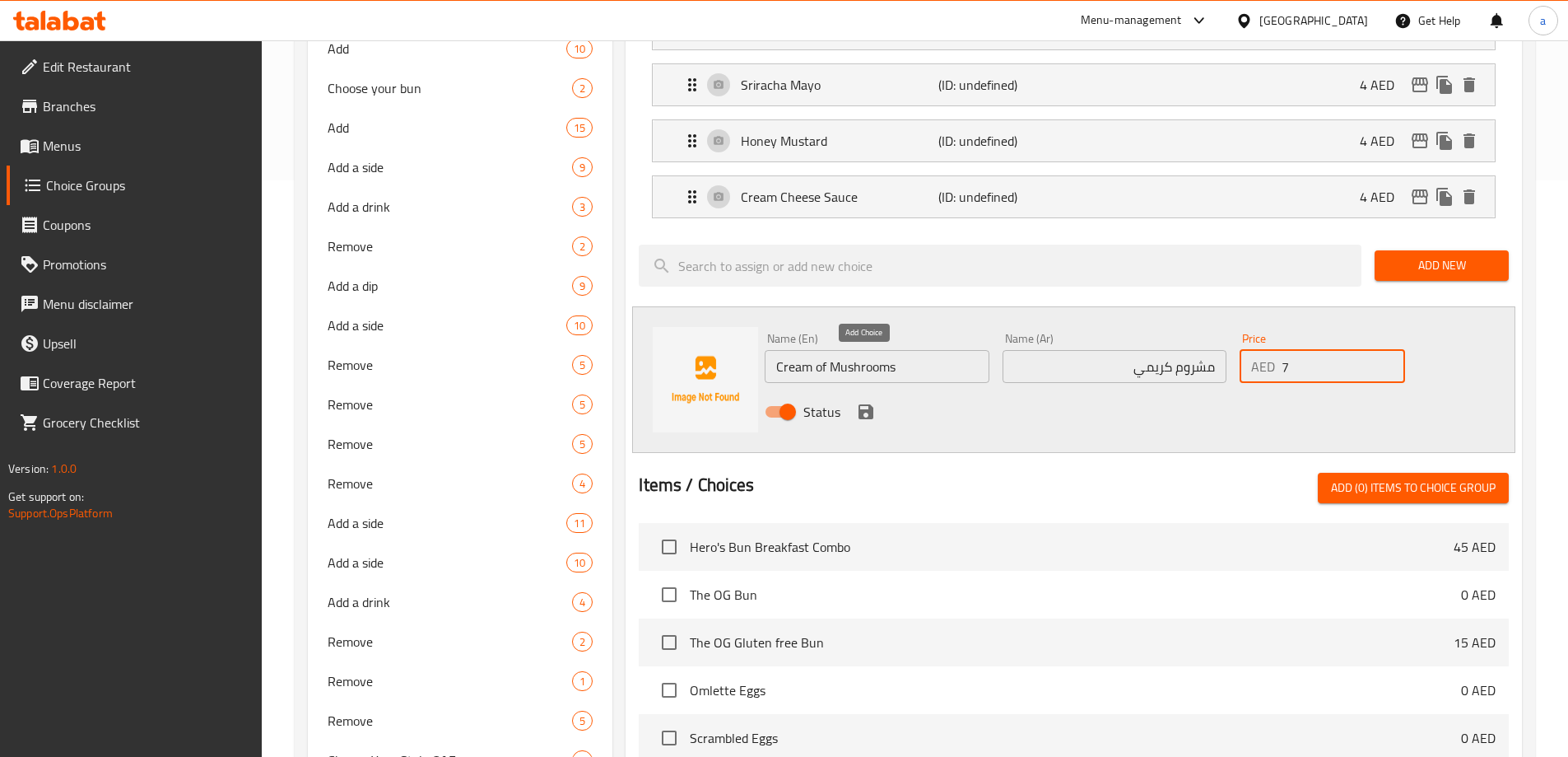
type input "7"
click at [858, 402] on icon "save" at bounding box center [865, 411] width 19 height 19
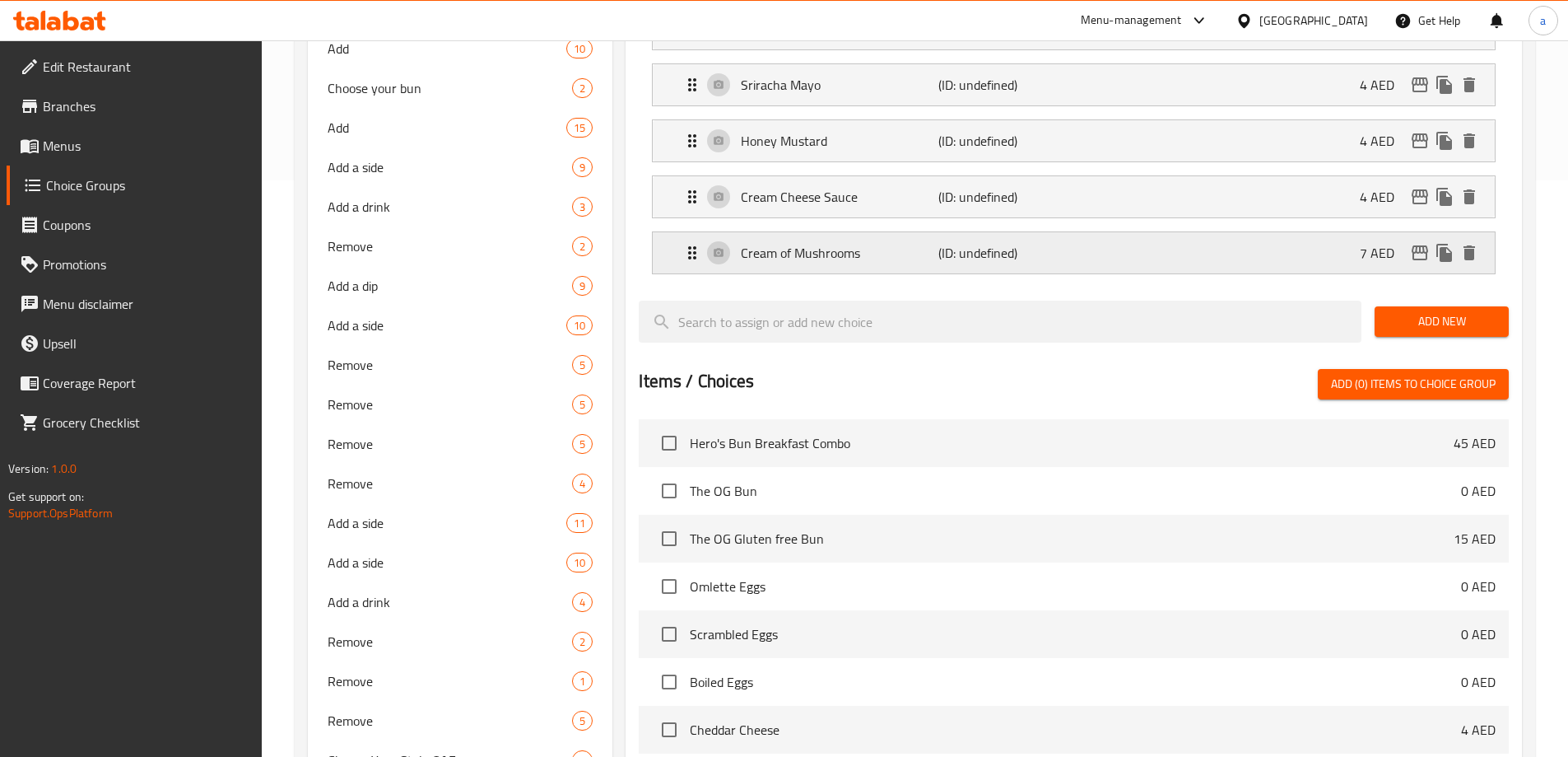
click at [1438, 232] on div "Cream of Mushrooms (ID: undefined) 7 AED" at bounding box center [1079, 253] width 793 height 41
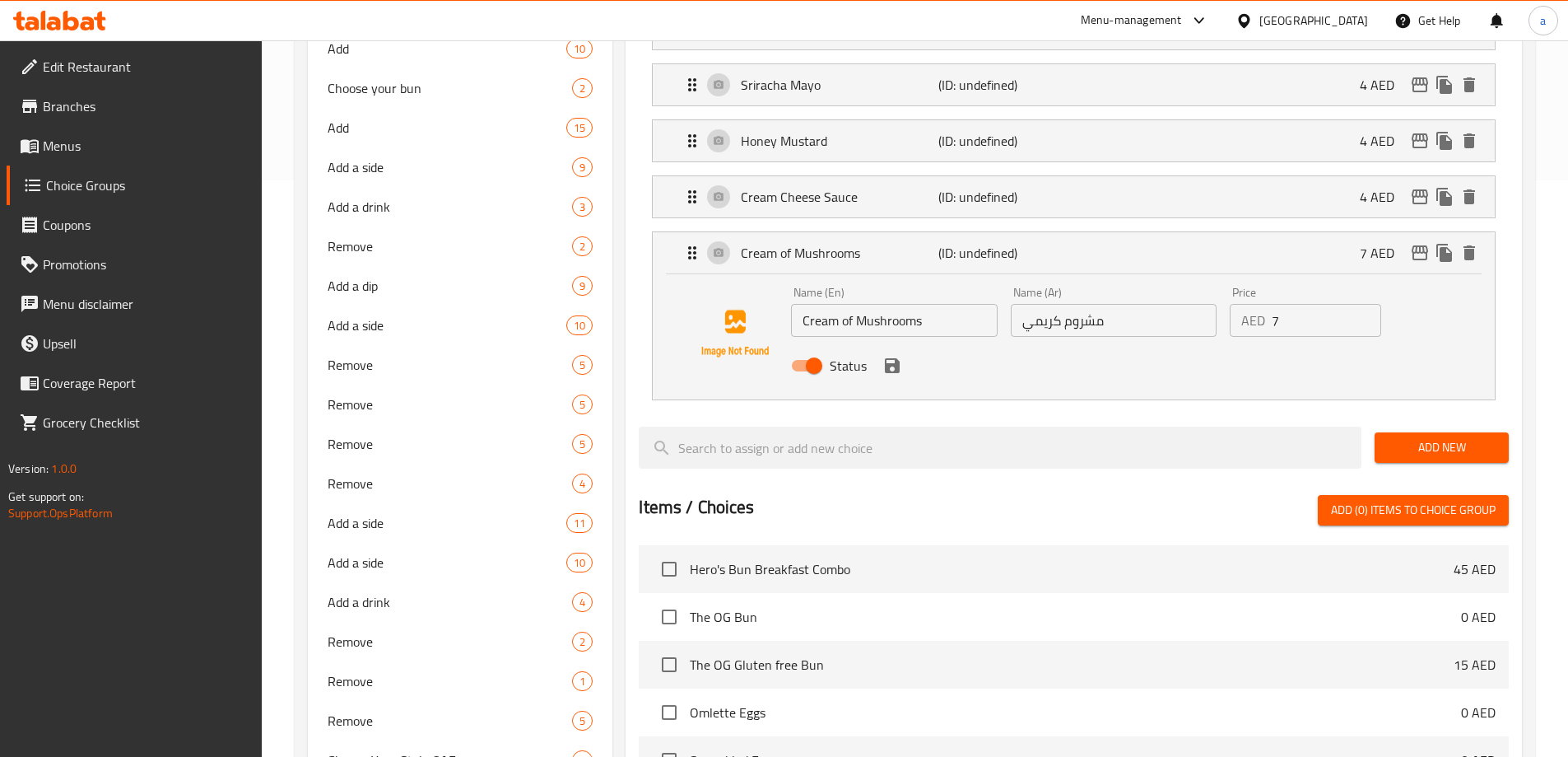
click at [1456, 437] on span "Add New" at bounding box center [1442, 447] width 108 height 20
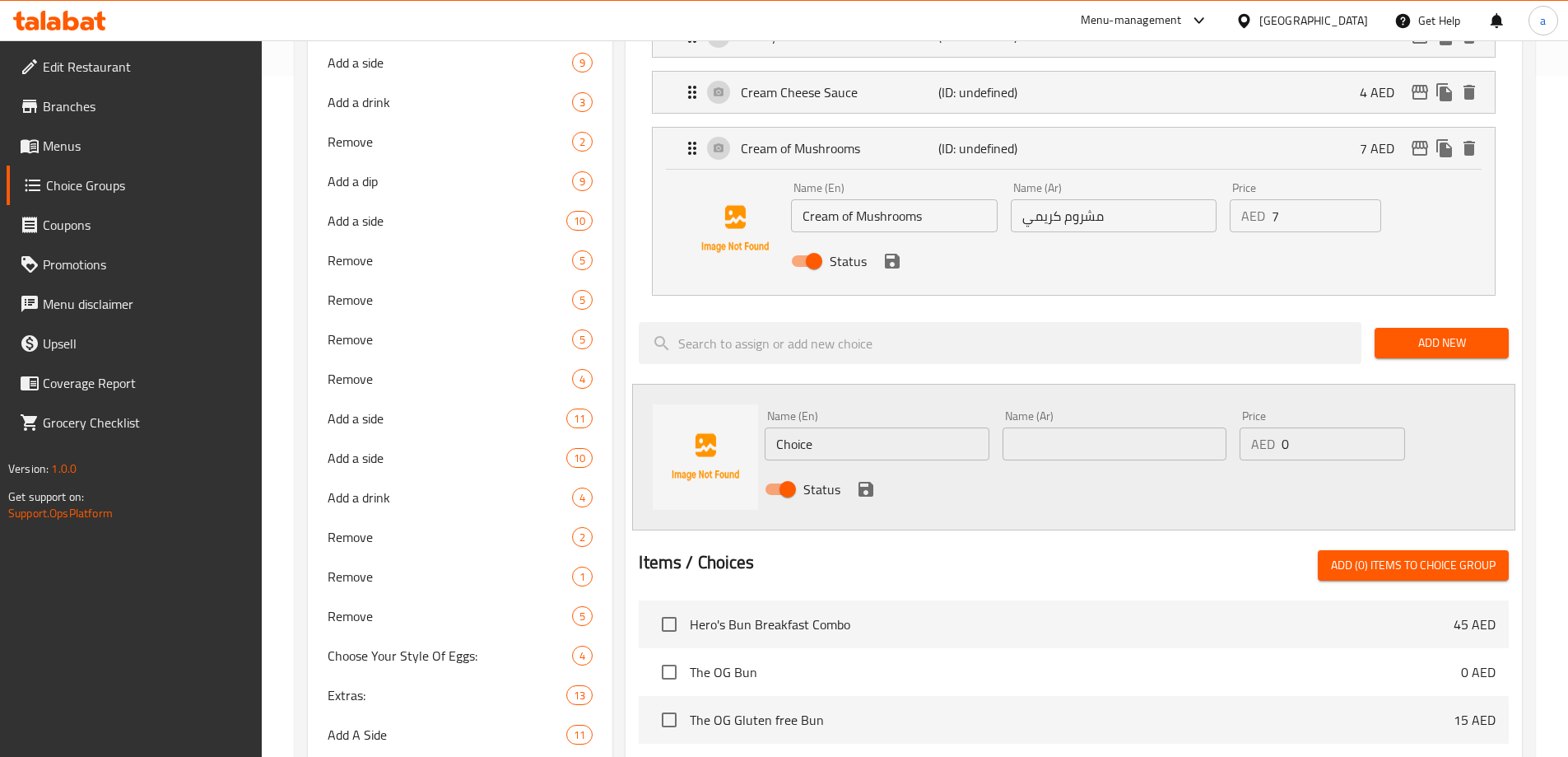
scroll to position [741, 0]
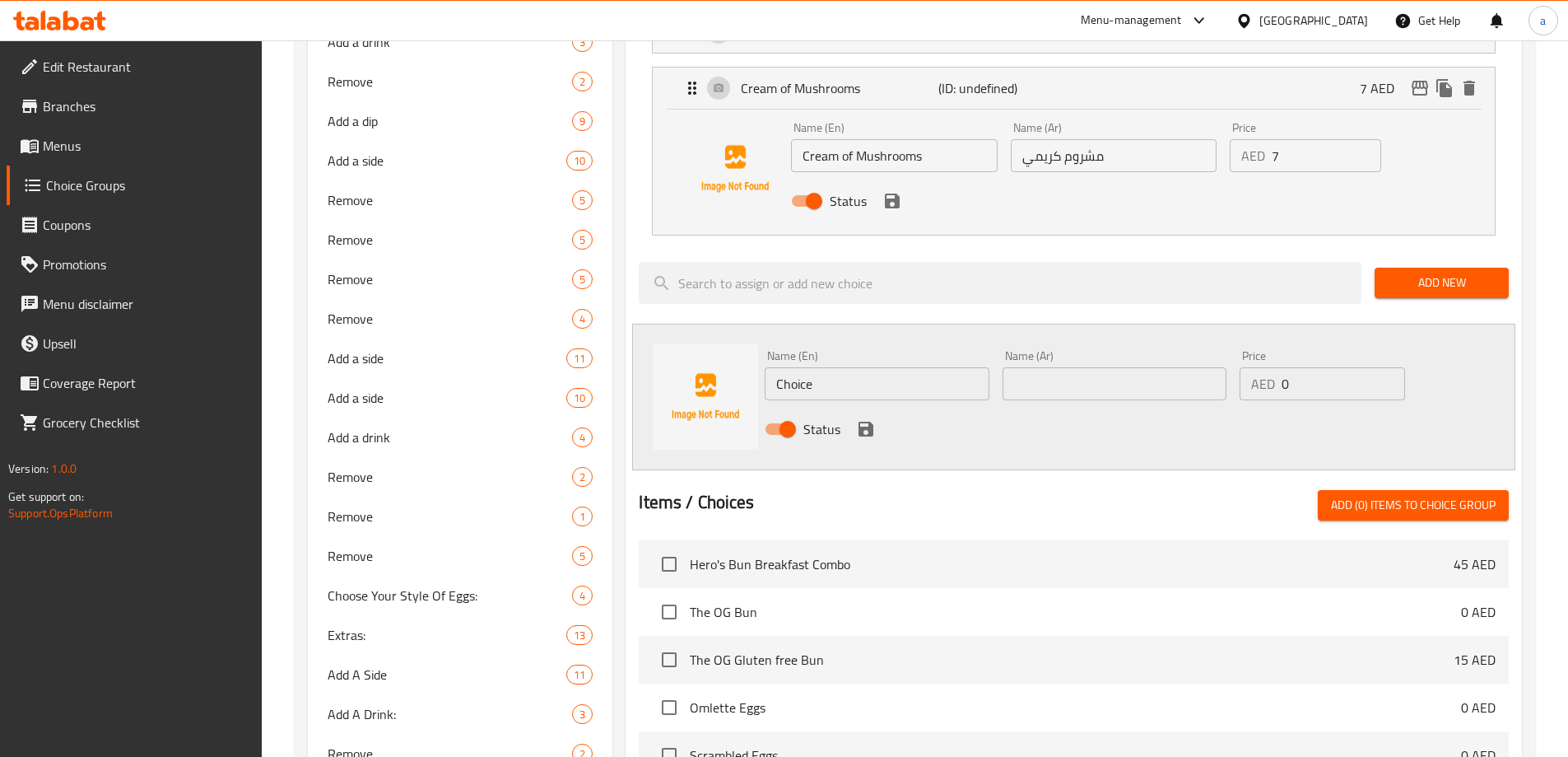
click at [896, 367] on input "Choice" at bounding box center [876, 383] width 224 height 33
click at [819, 367] on input "text" at bounding box center [876, 383] width 224 height 33
paste input "Honey"
type input "Honey"
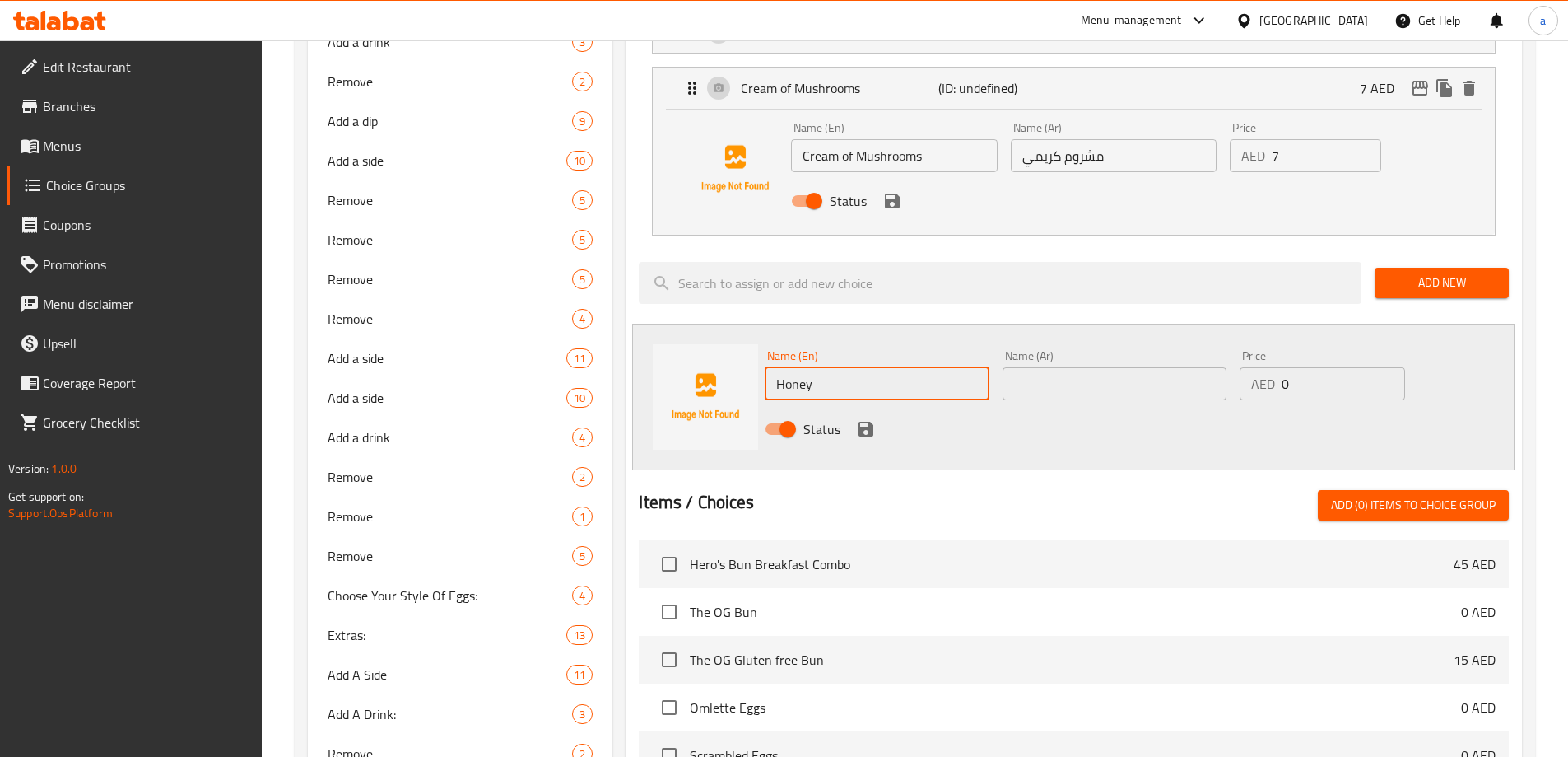
click at [1031, 367] on input "text" at bounding box center [1114, 383] width 224 height 33
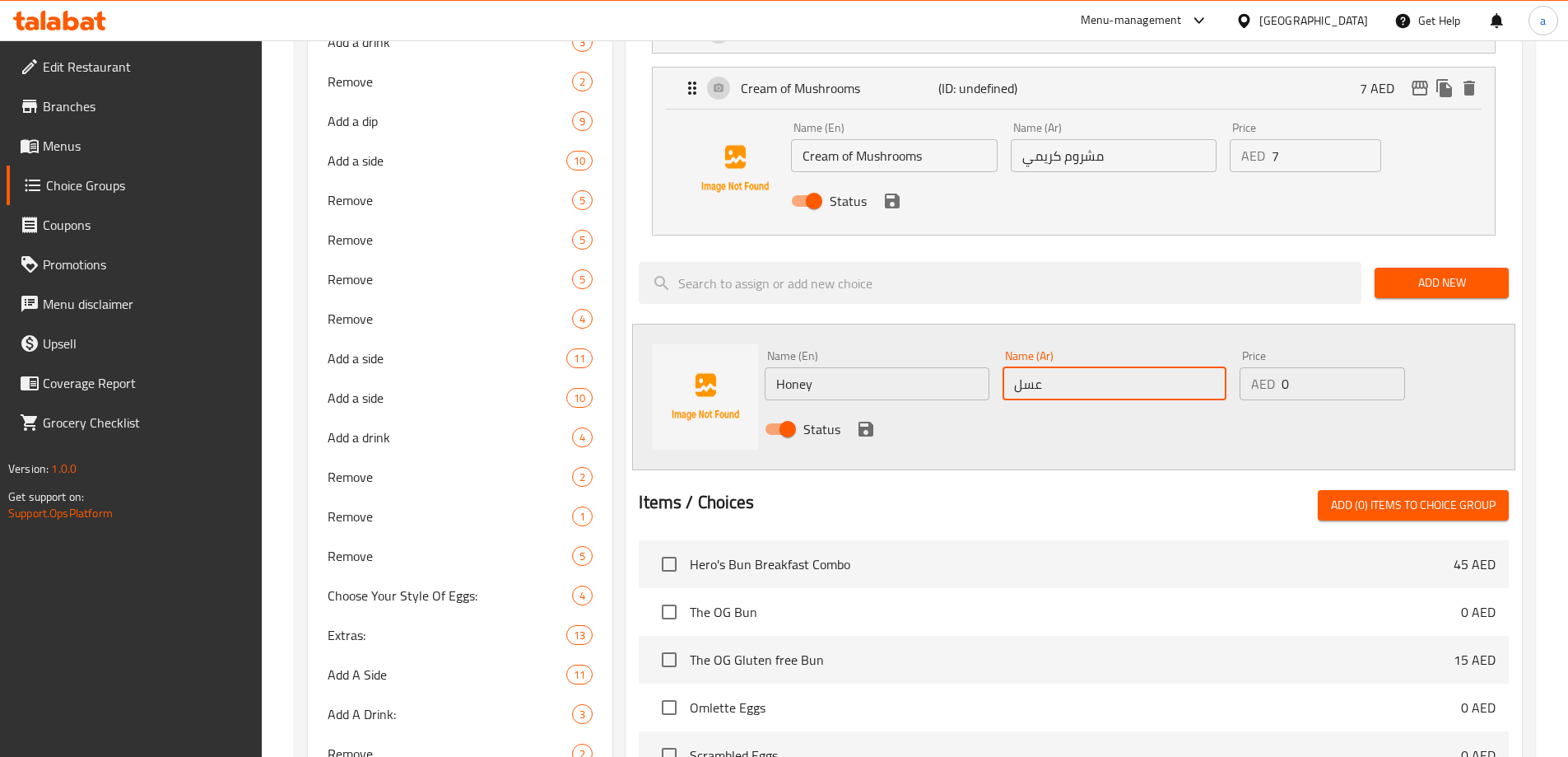
type input "عسل"
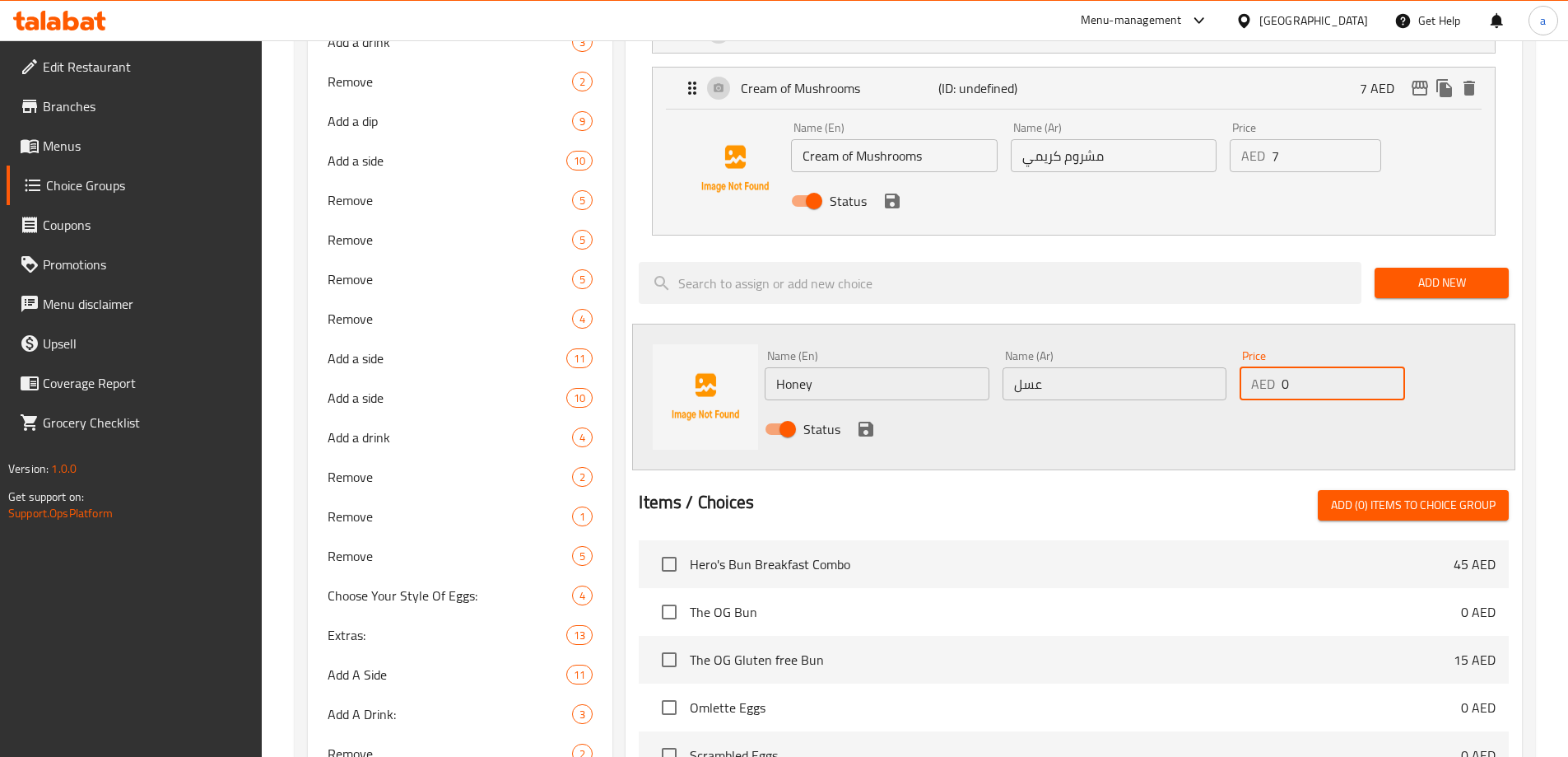
drag, startPoint x: 1284, startPoint y: 327, endPoint x: 1291, endPoint y: 328, distance: 7.1
click at [1291, 367] on input "0" at bounding box center [1343, 383] width 123 height 33
type input "7"
click at [862, 422] on icon "save" at bounding box center [866, 429] width 15 height 15
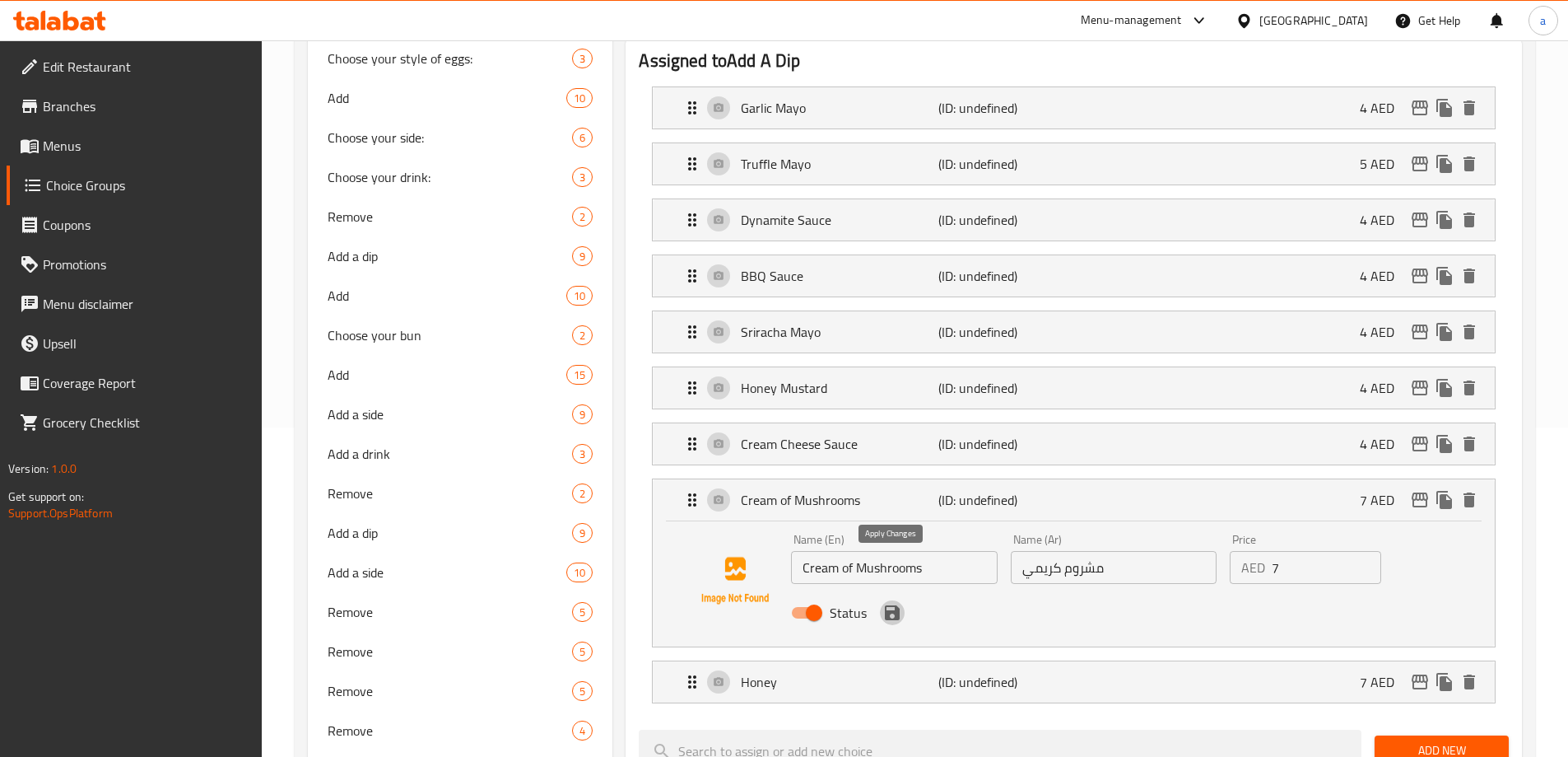
click at [893, 605] on icon "save" at bounding box center [892, 613] width 15 height 15
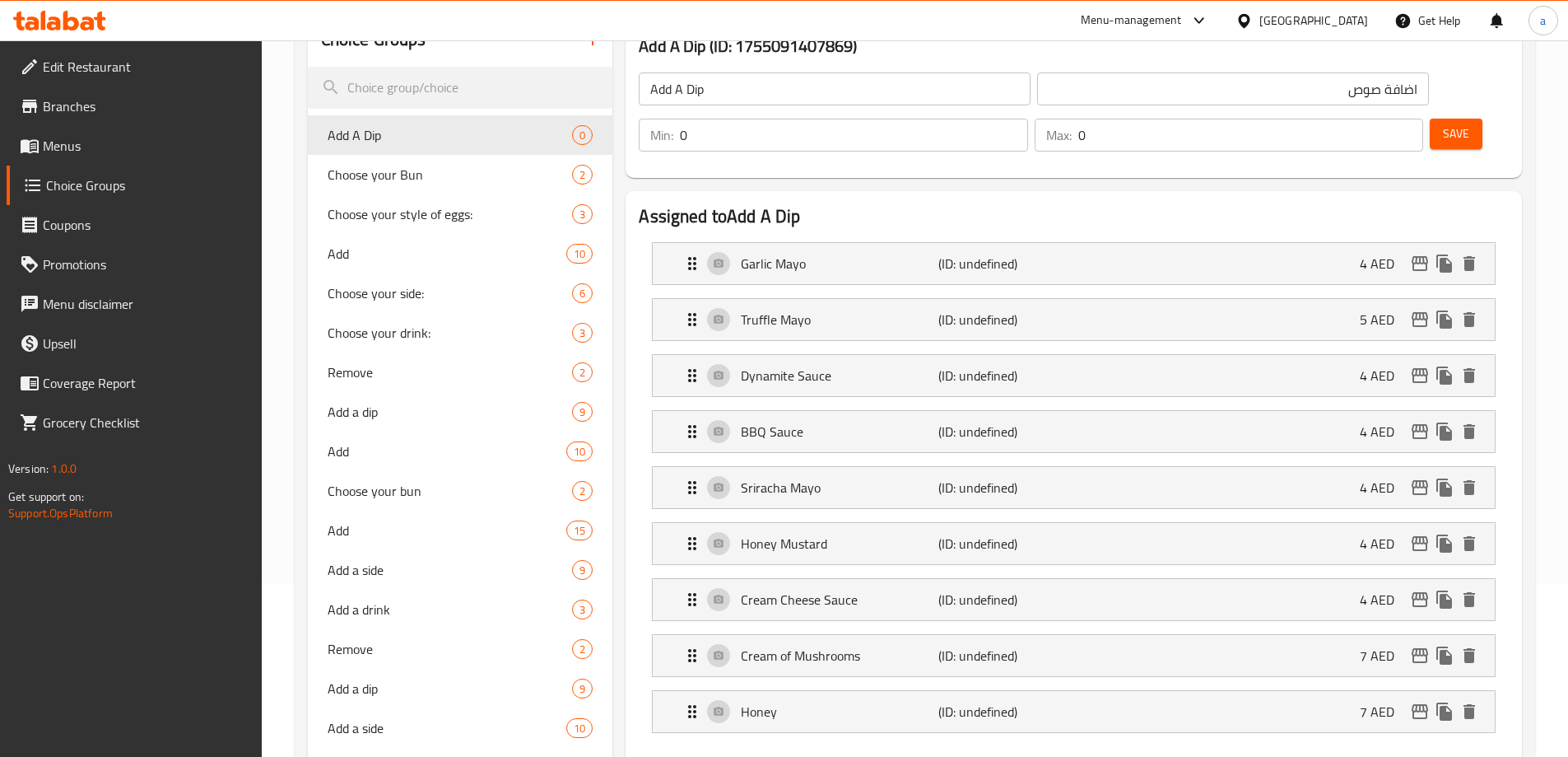
scroll to position [0, 0]
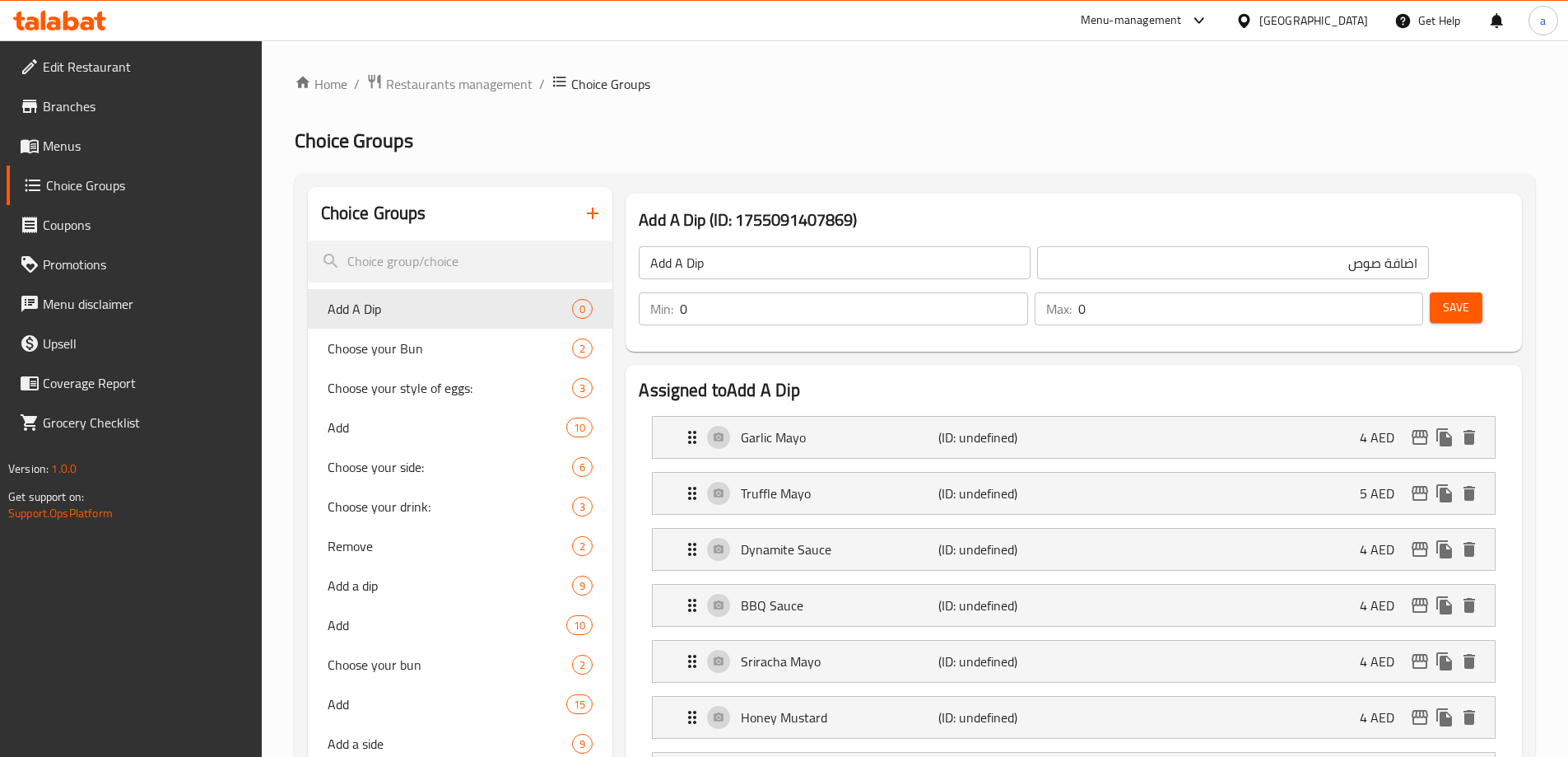
click at [1443, 297] on span "Save" at bounding box center [1455, 307] width 26 height 20
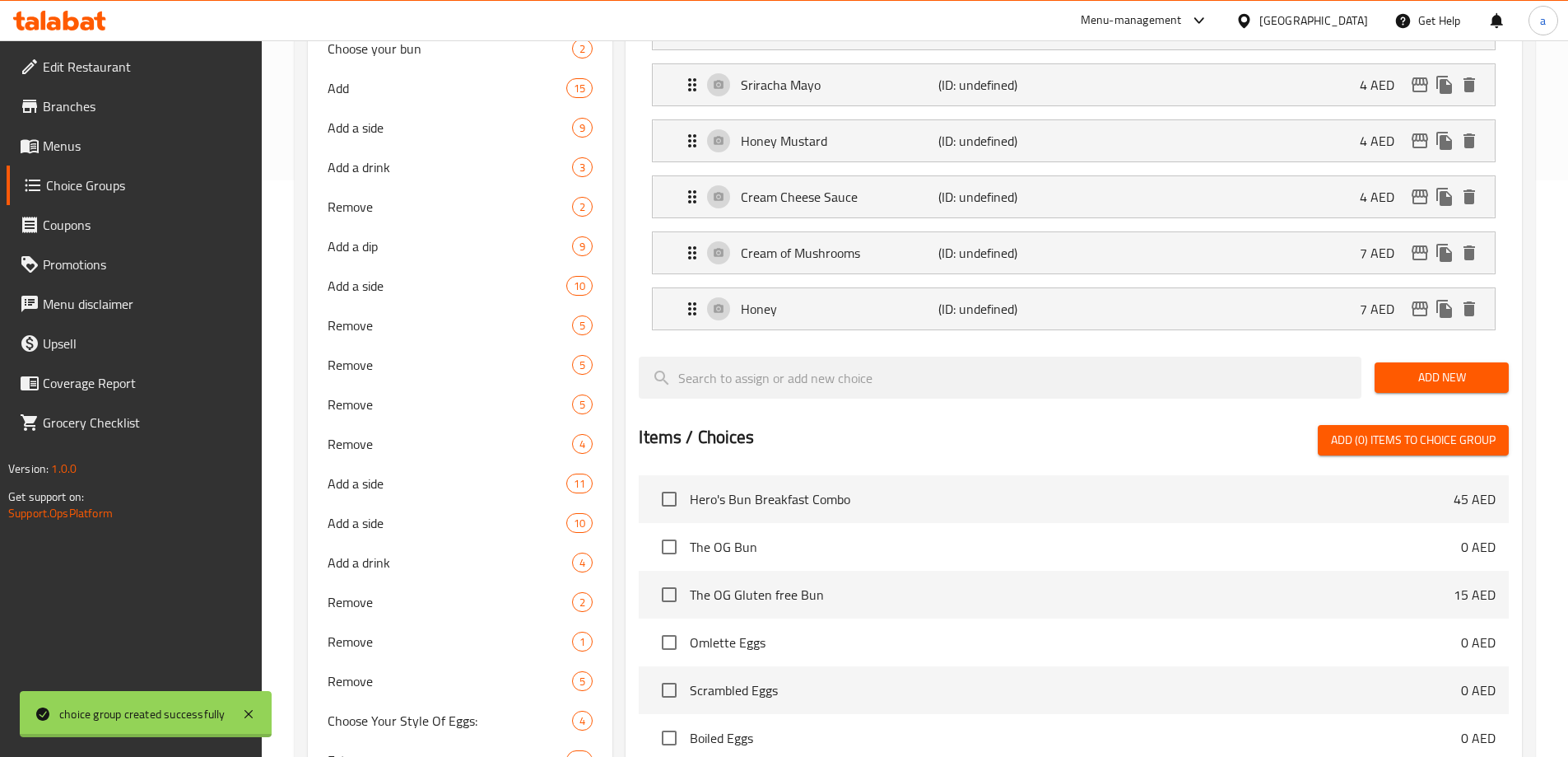
scroll to position [824, 0]
